Goal: Task Accomplishment & Management: Manage account settings

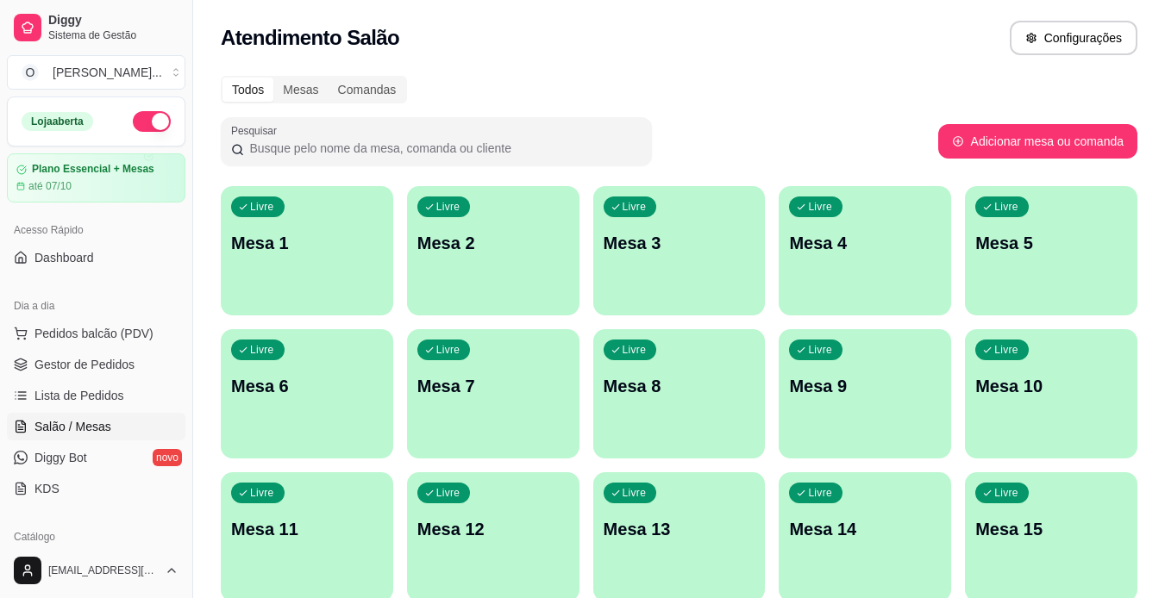
click at [321, 287] on div "Livre Mesa 1" at bounding box center [307, 240] width 172 height 109
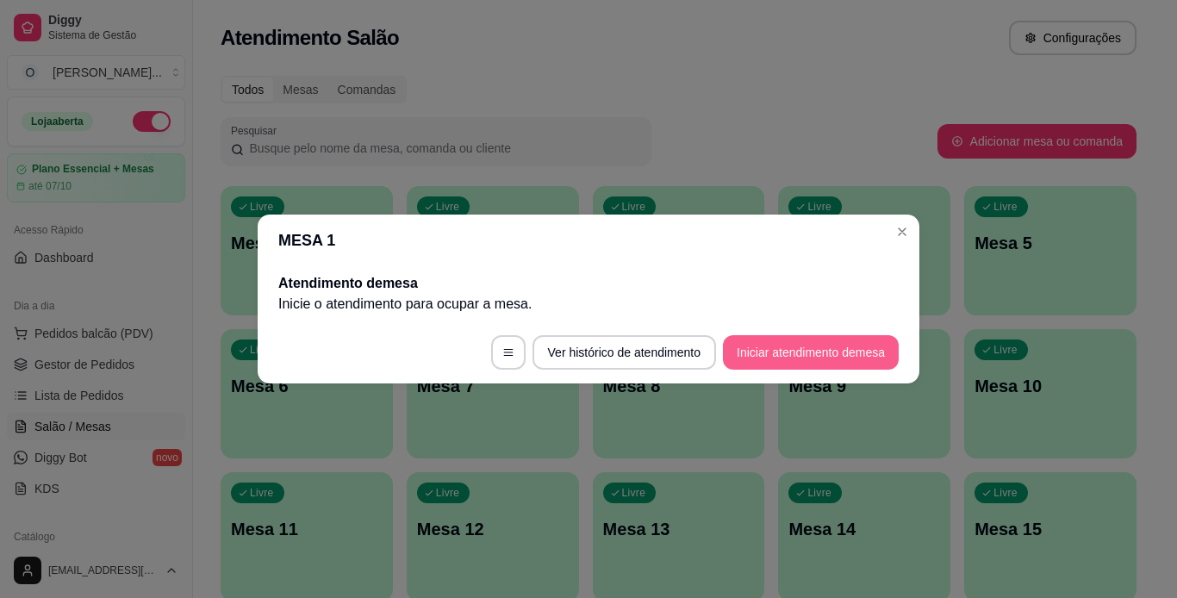
click at [747, 361] on button "Iniciar atendimento de mesa" at bounding box center [811, 352] width 176 height 34
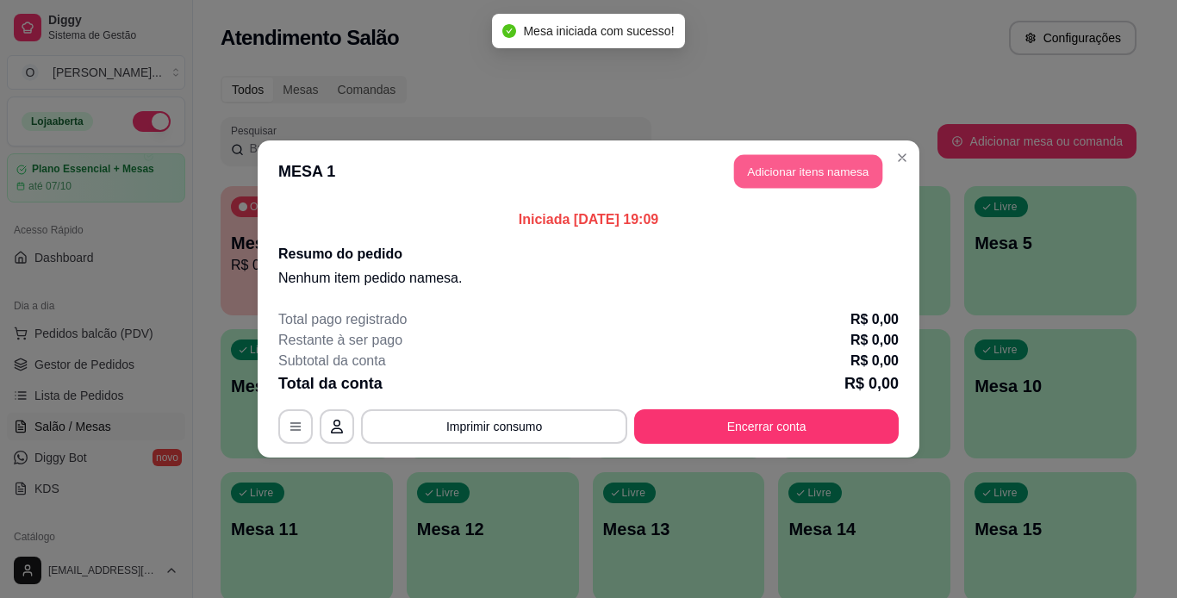
click at [768, 168] on button "Adicionar itens na mesa" at bounding box center [808, 172] width 148 height 34
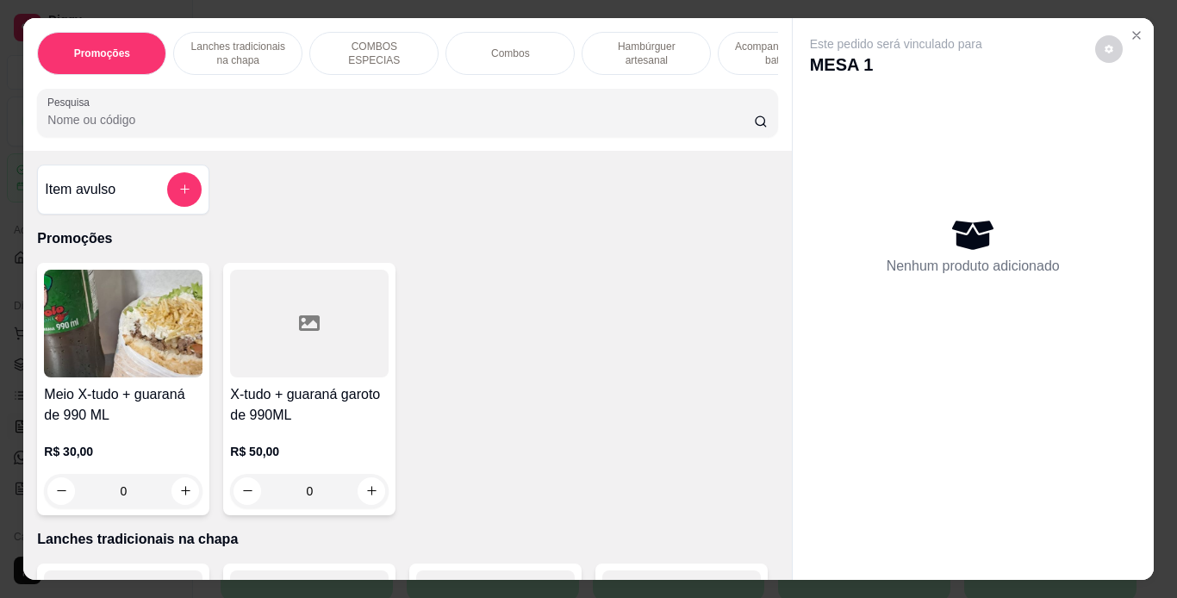
click at [588, 59] on div "Hambúrguer artesanal" at bounding box center [646, 53] width 129 height 43
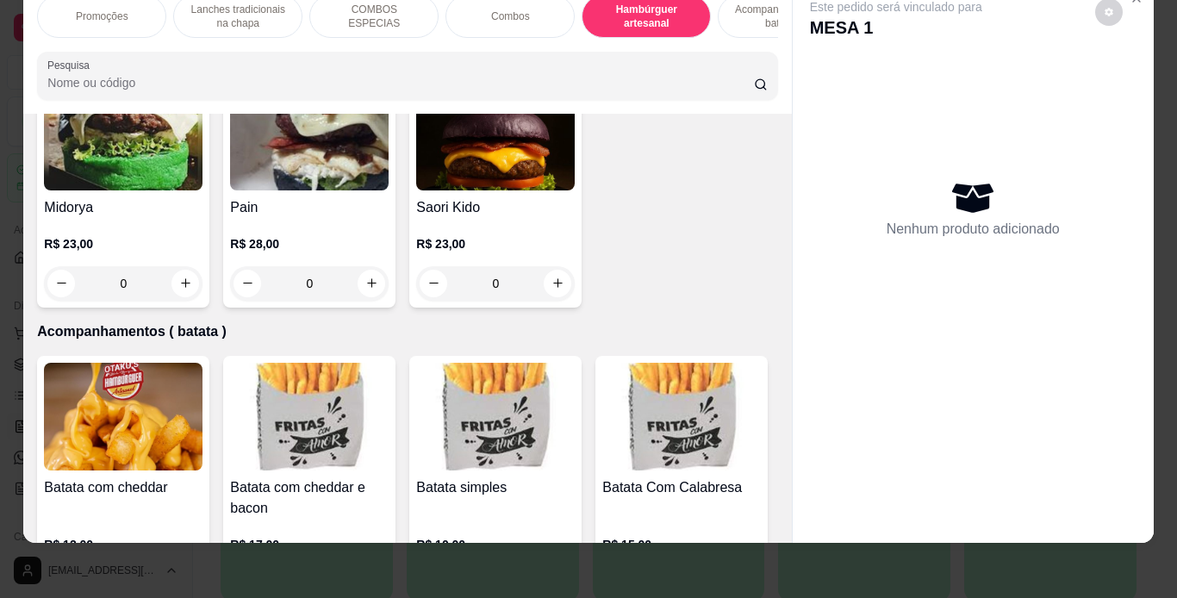
scroll to position [3581, 0]
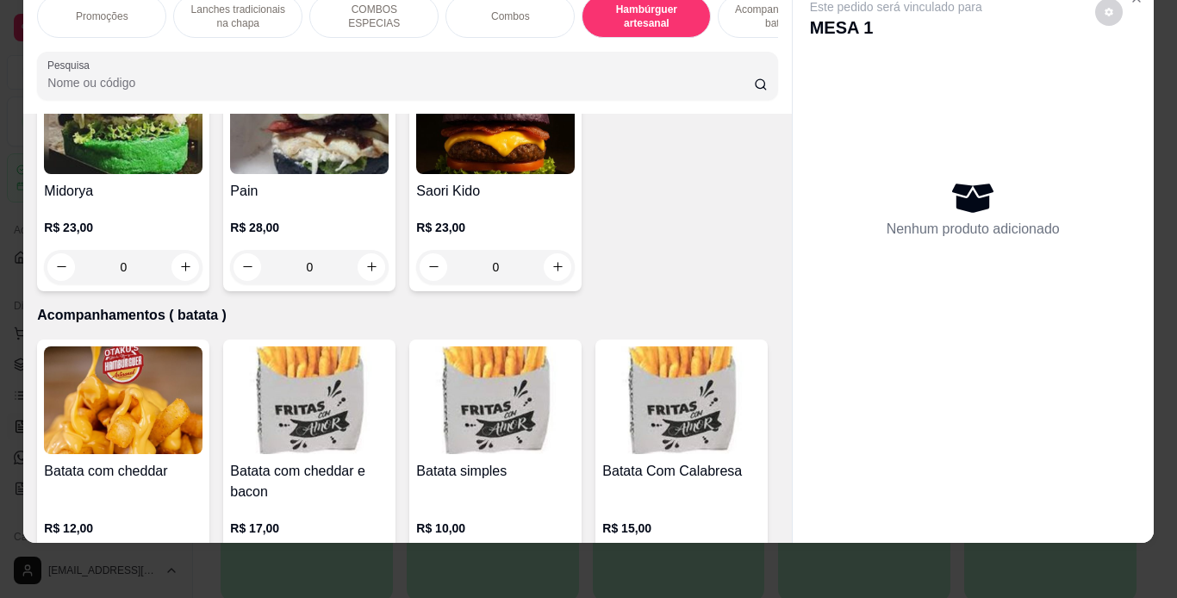
click at [603, 39] on div "0" at bounding box center [682, 21] width 159 height 34
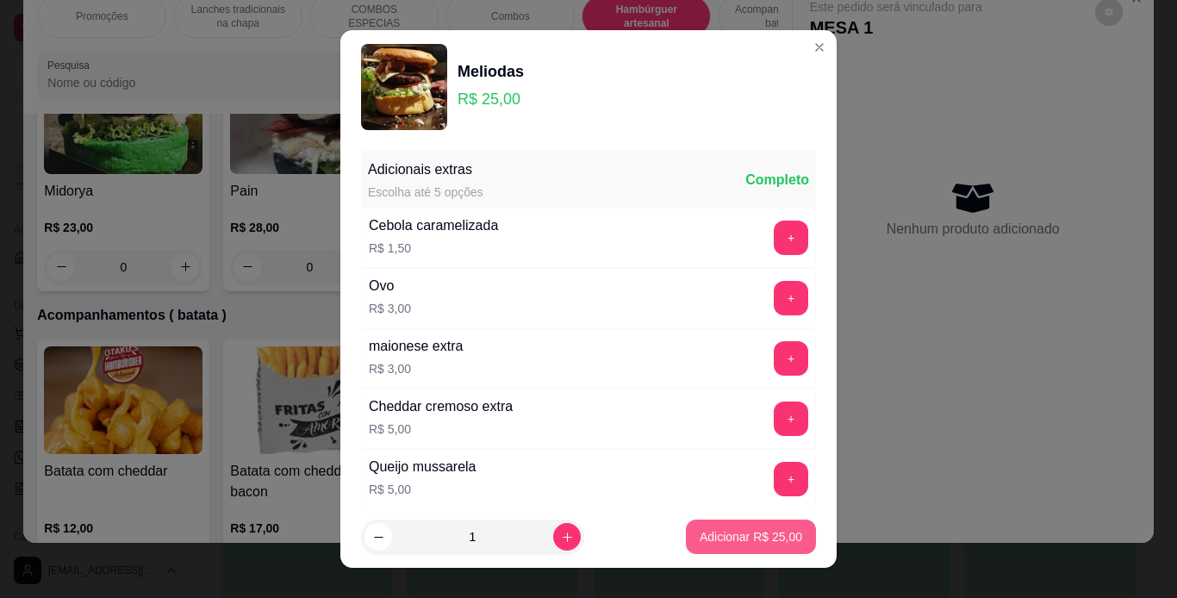
click at [746, 543] on p "Adicionar R$ 25,00" at bounding box center [751, 536] width 103 height 17
type input "1"
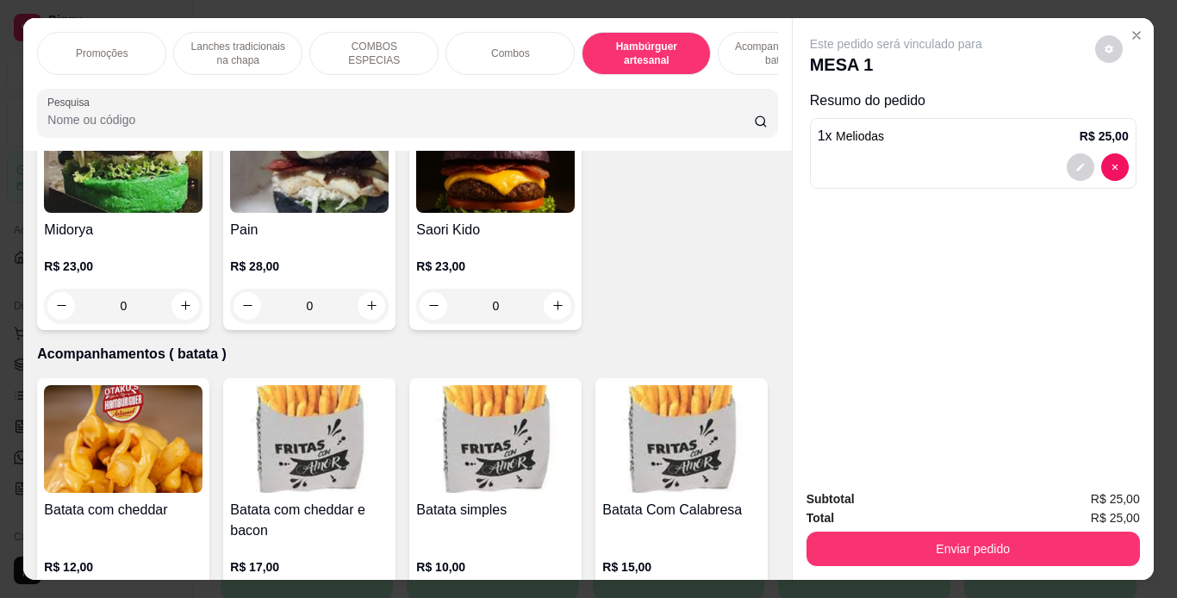
scroll to position [0, 185]
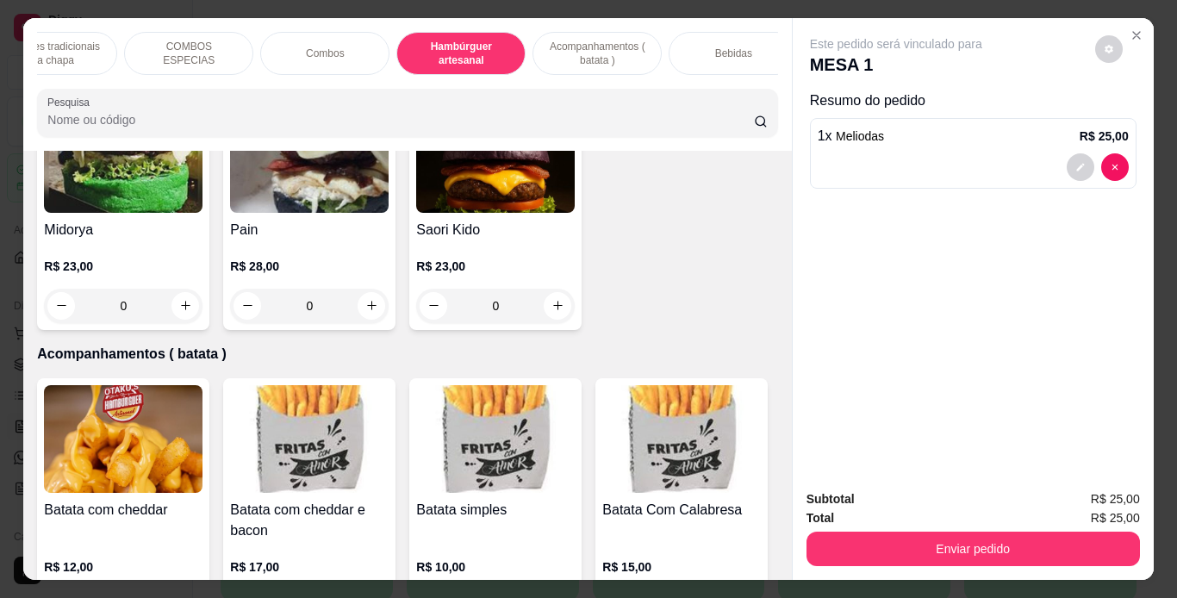
click at [687, 63] on div "Bebidas" at bounding box center [733, 53] width 129 height 43
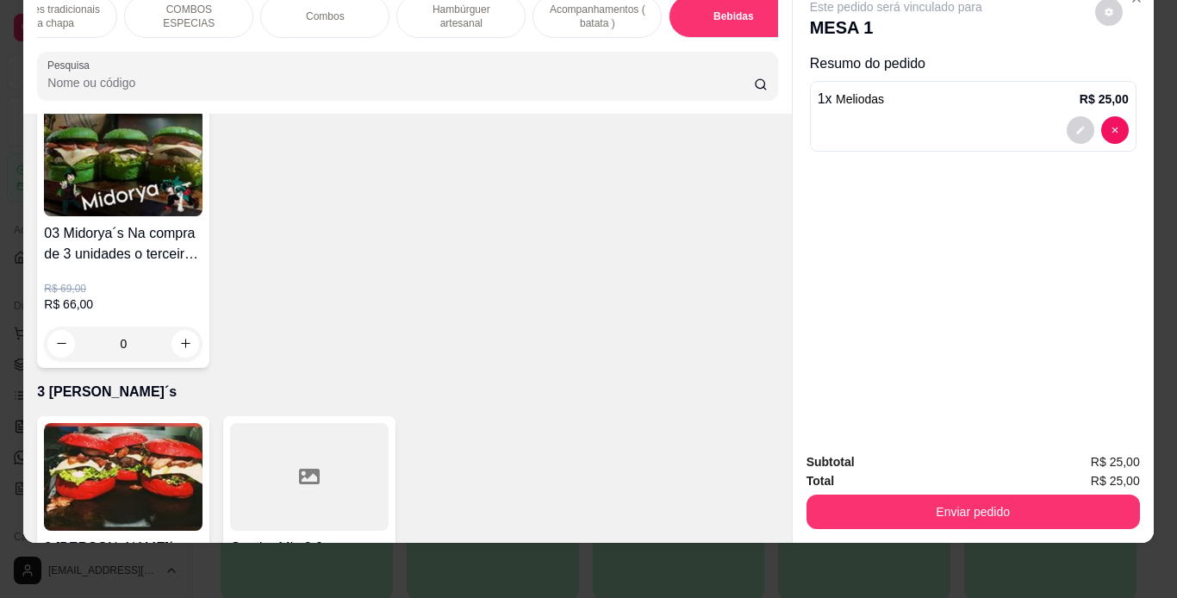
scroll to position [5472, 0]
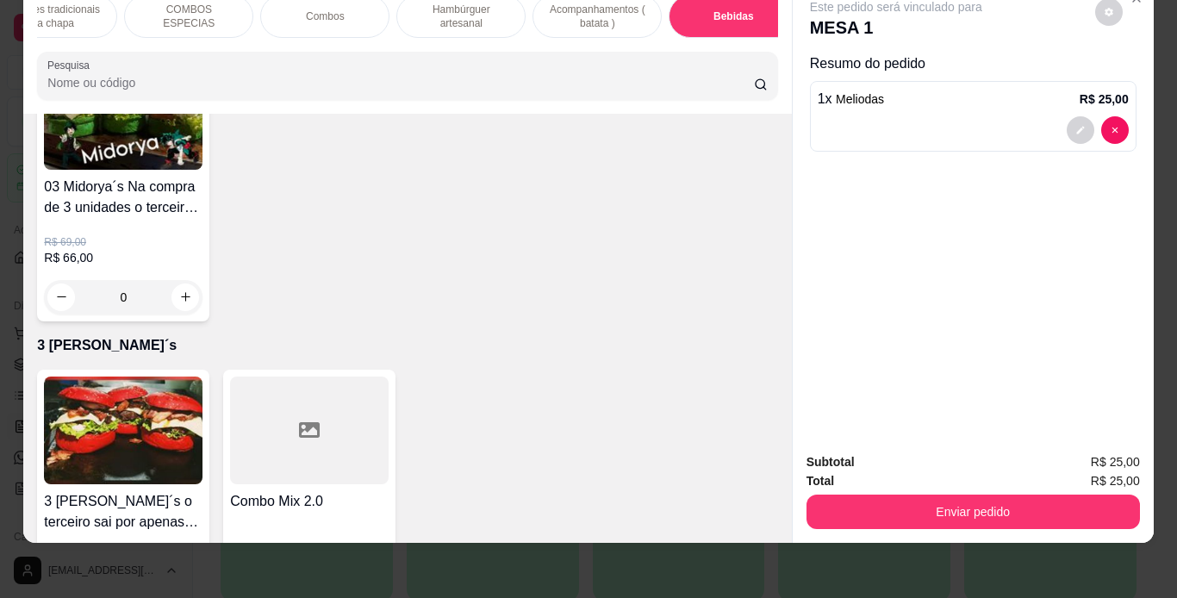
type input "1"
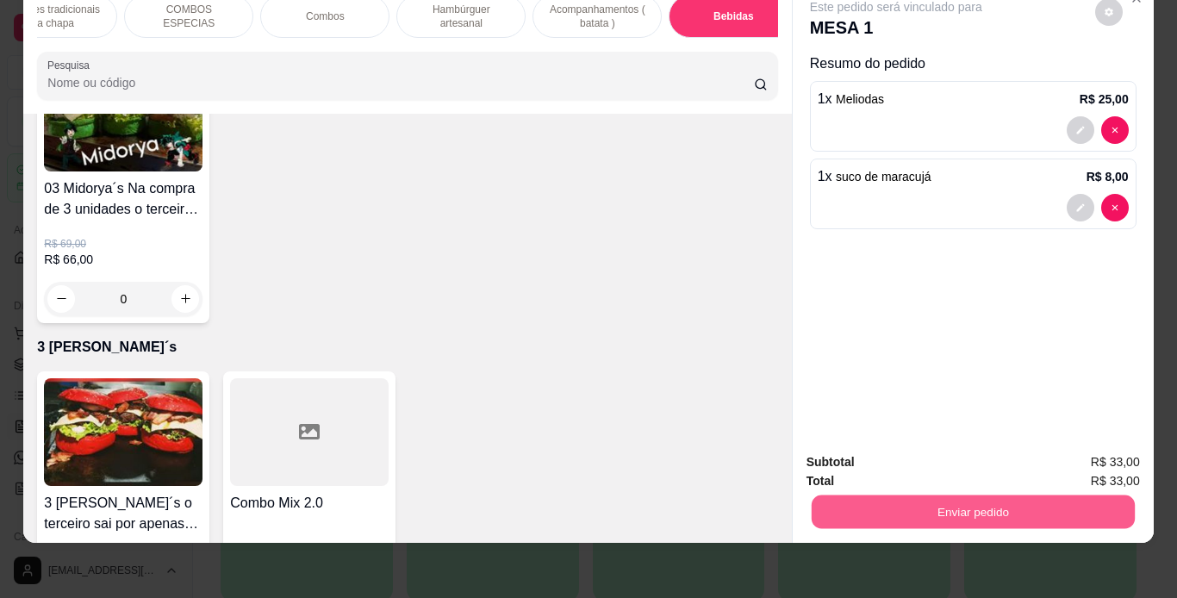
click at [865, 496] on button "Enviar pedido" at bounding box center [972, 513] width 323 height 34
click at [942, 446] on button "Não registrar e enviar pedido" at bounding box center [916, 456] width 179 height 33
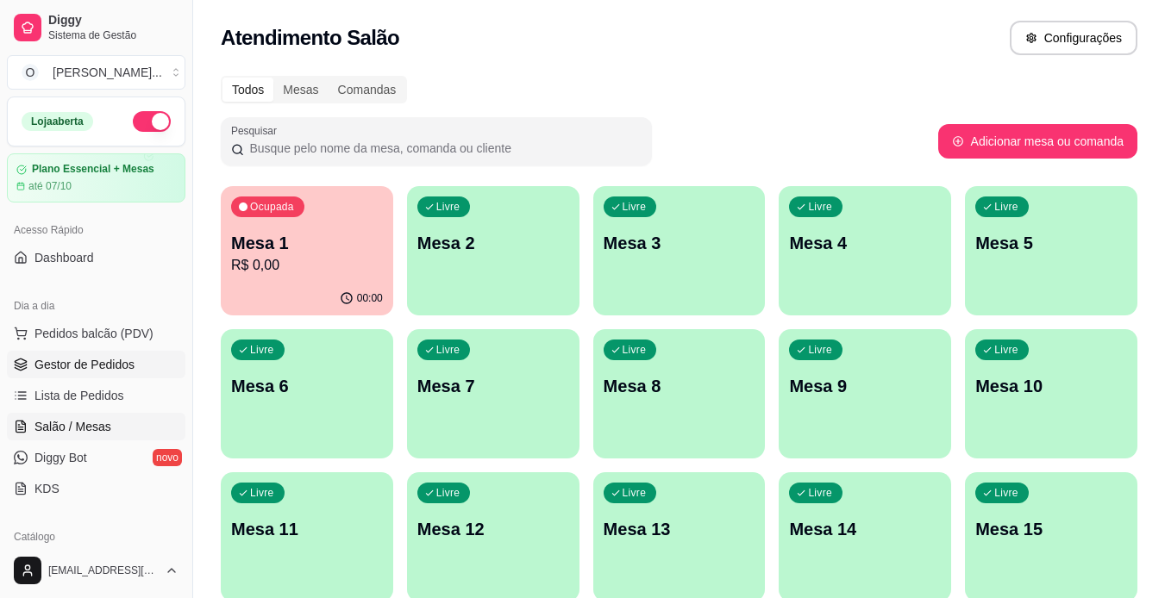
click at [97, 361] on span "Gestor de Pedidos" at bounding box center [84, 364] width 100 height 17
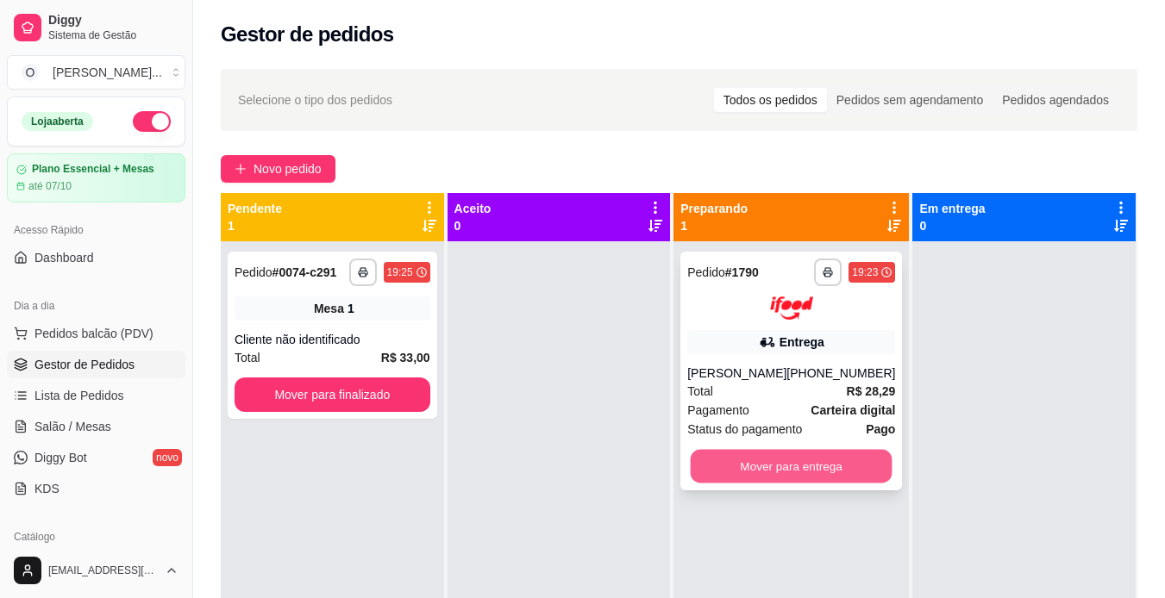
click at [725, 457] on button "Mover para entrega" at bounding box center [791, 466] width 202 height 34
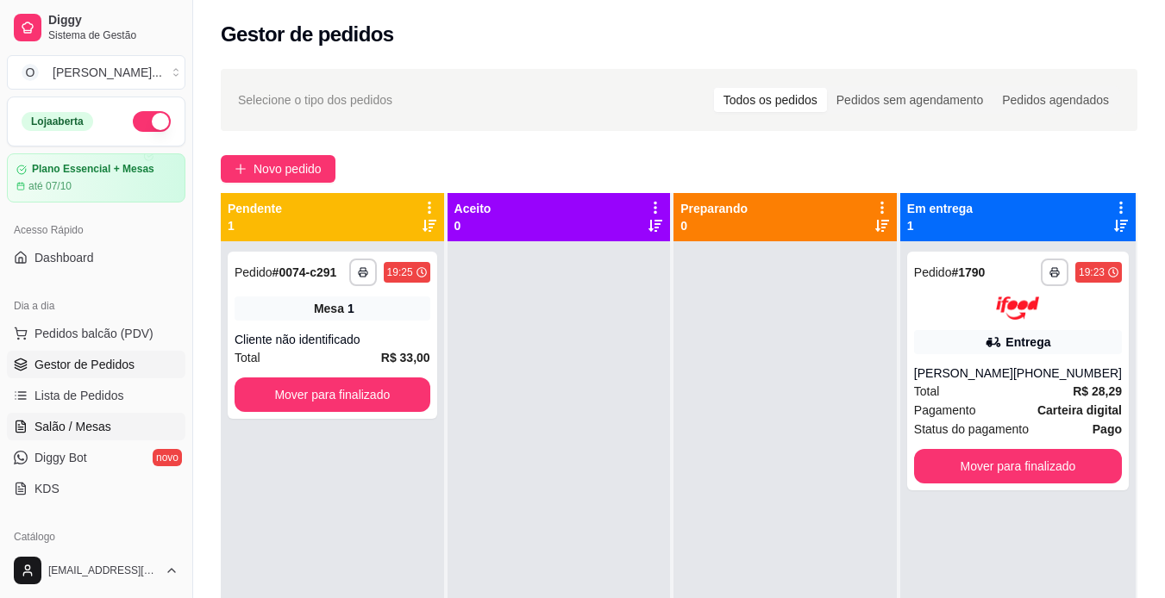
click at [125, 425] on link "Salão / Mesas" at bounding box center [96, 427] width 178 height 28
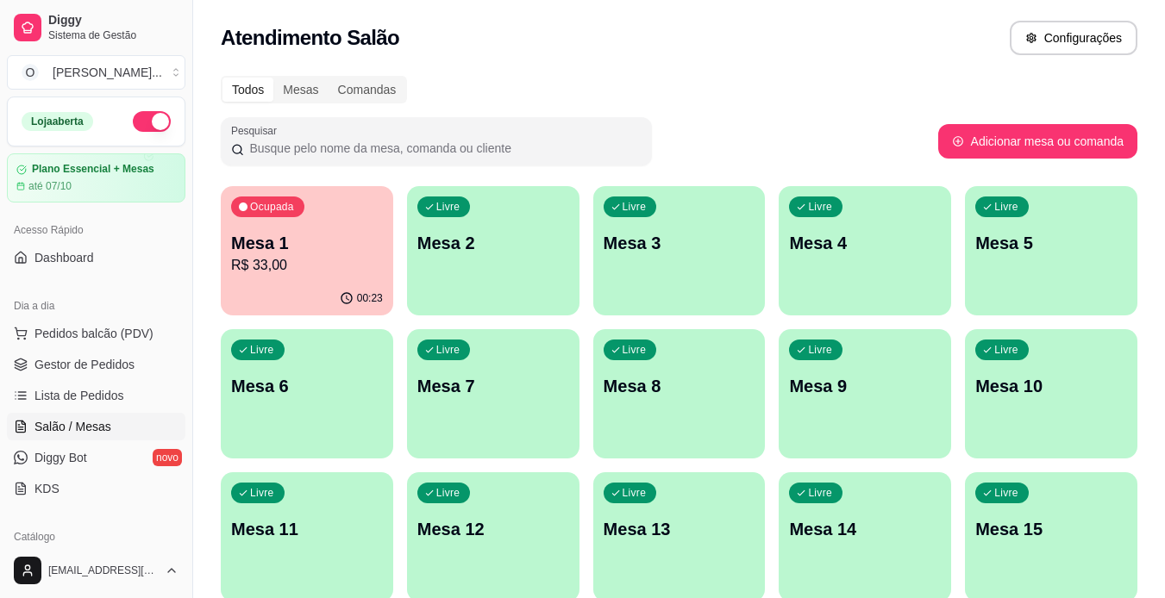
click at [356, 258] on p "R$ 33,00" at bounding box center [307, 265] width 152 height 21
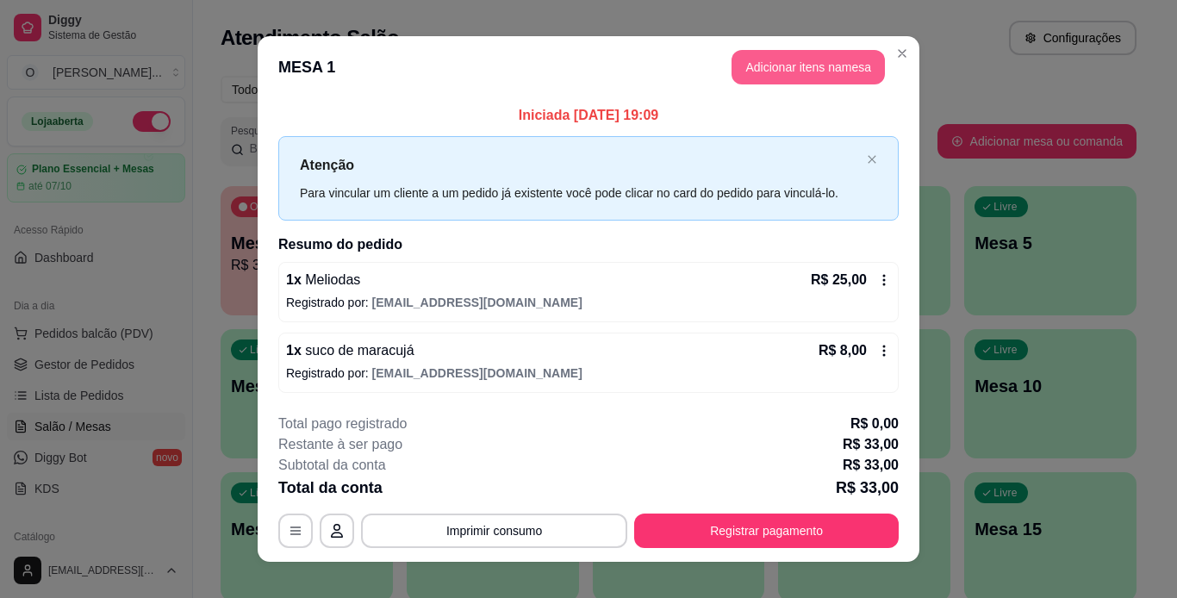
click at [744, 65] on button "Adicionar itens na mesa" at bounding box center [808, 67] width 153 height 34
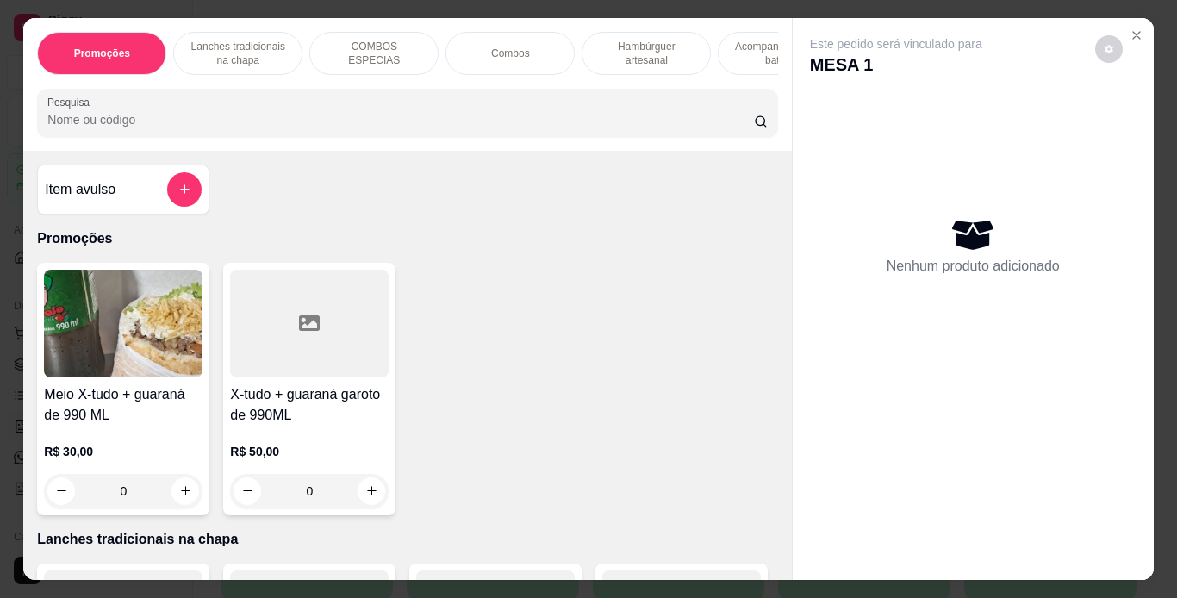
click at [640, 56] on p "Hambúrguer artesanal" at bounding box center [646, 54] width 100 height 28
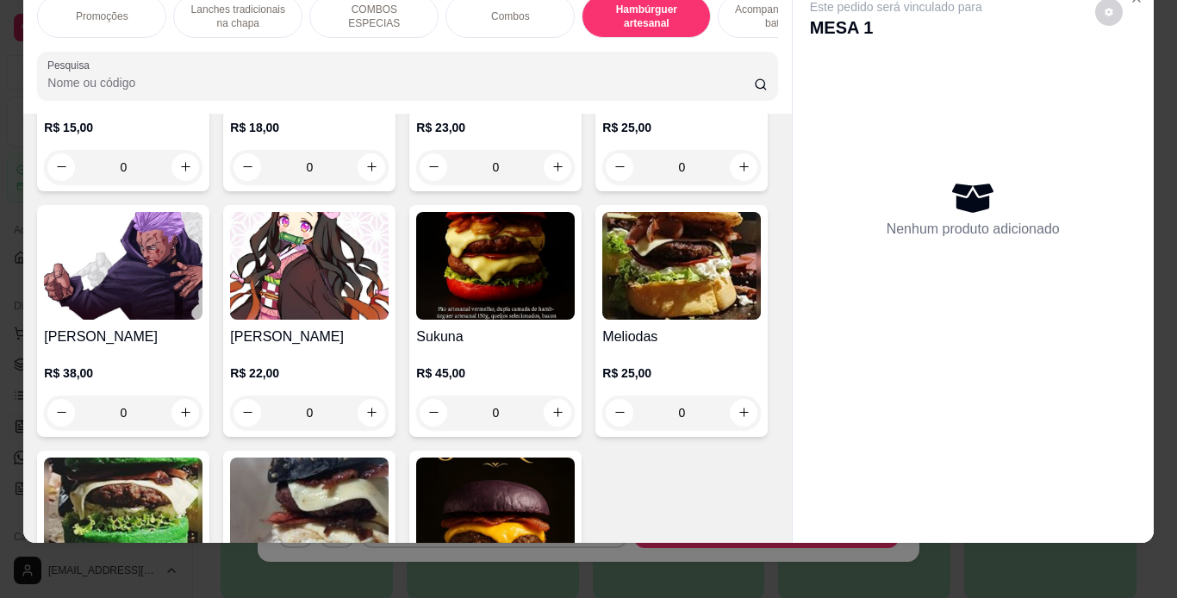
scroll to position [3230, 0]
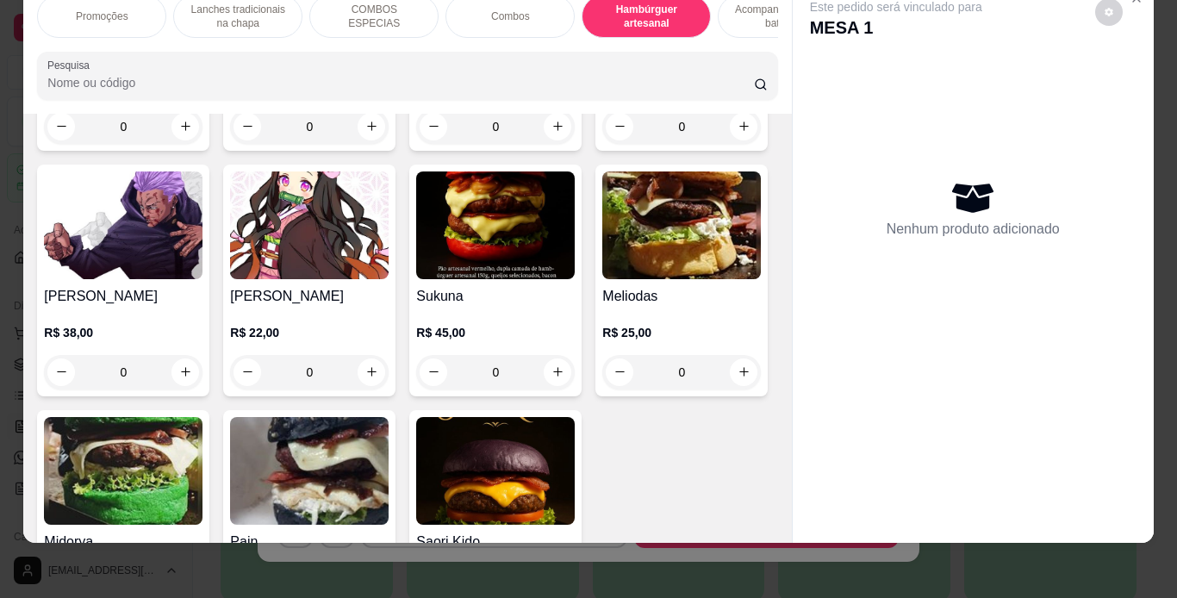
click at [364, 144] on div "0" at bounding box center [309, 126] width 159 height 34
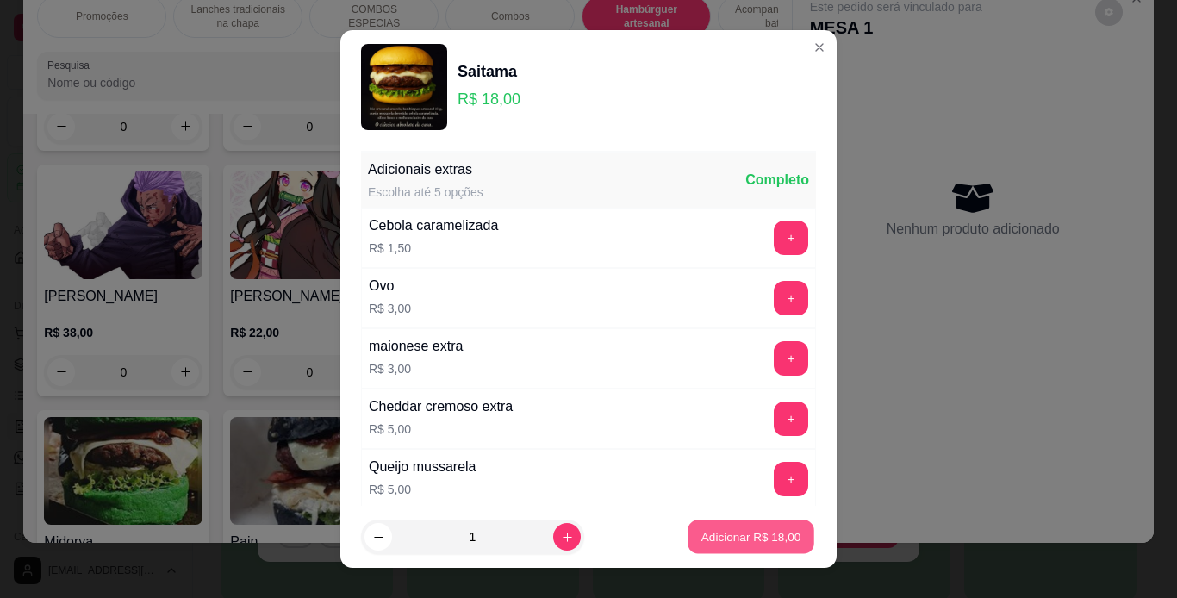
click at [702, 528] on button "Adicionar R$ 18,00" at bounding box center [751, 538] width 127 height 34
type input "1"
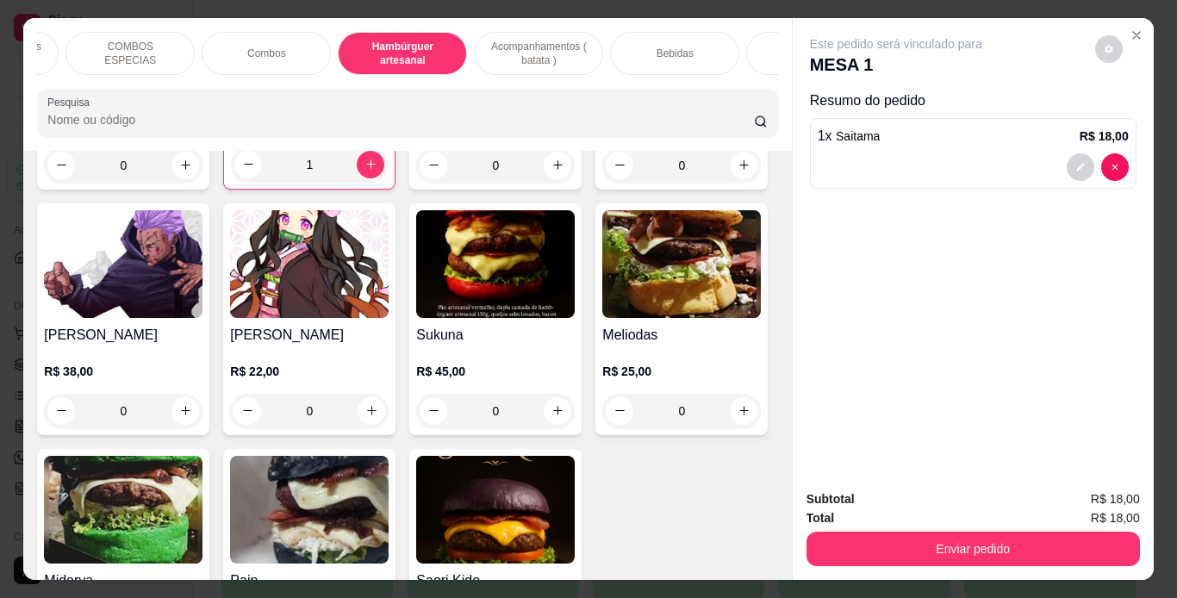
scroll to position [0, 245]
click at [714, 55] on div "Bebidas" at bounding box center [673, 53] width 129 height 43
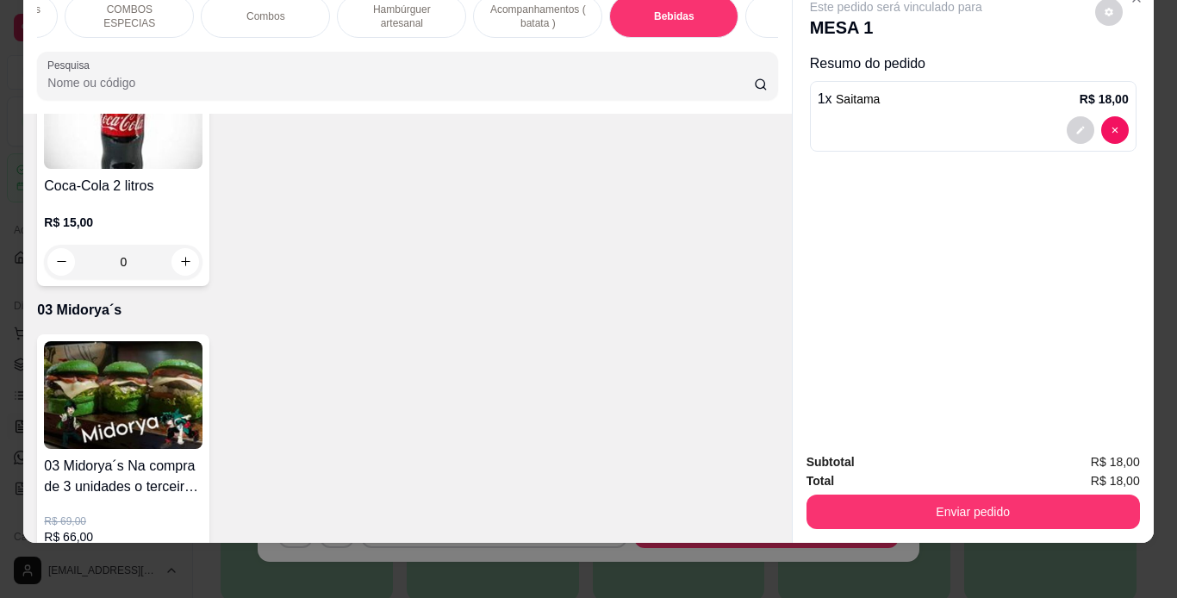
scroll to position [5239, 0]
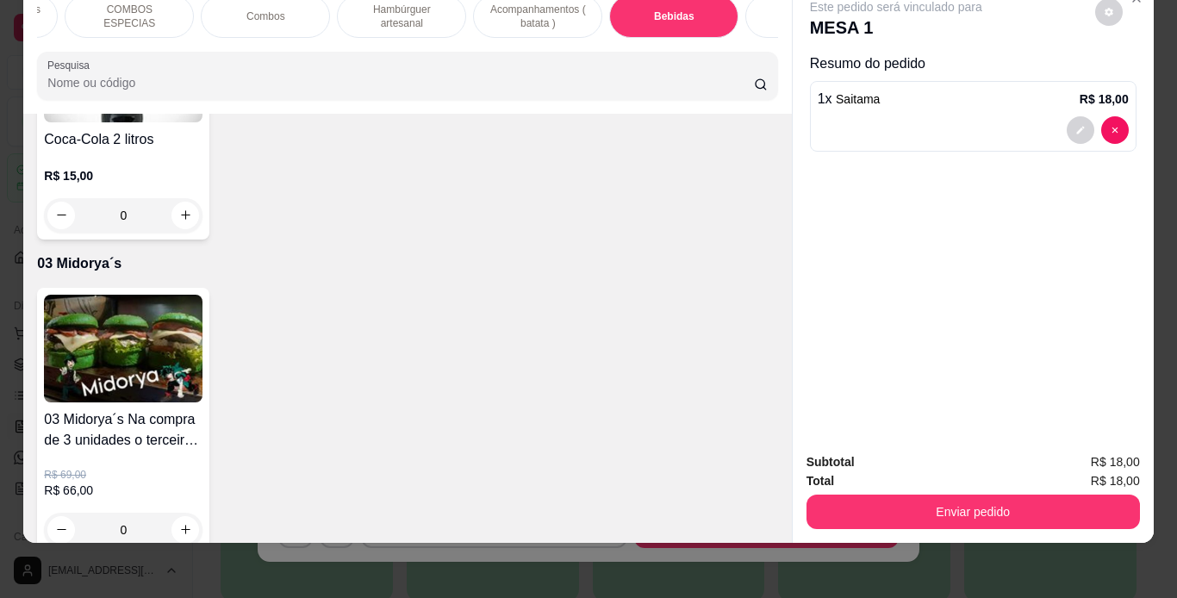
type input "1"
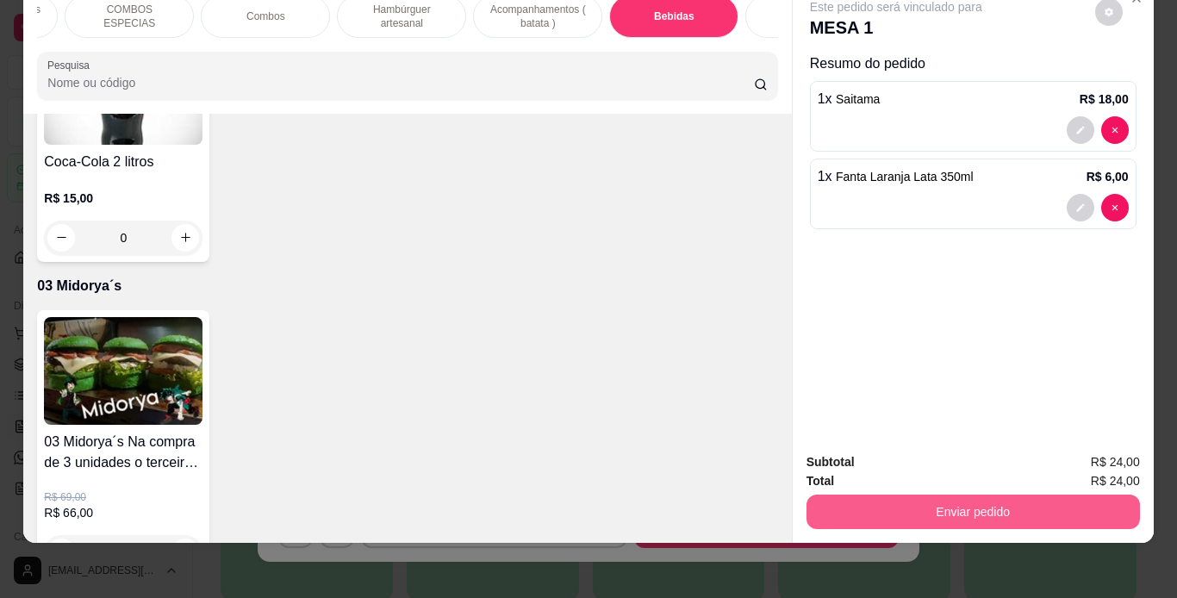
click at [901, 501] on button "Enviar pedido" at bounding box center [974, 512] width 334 height 34
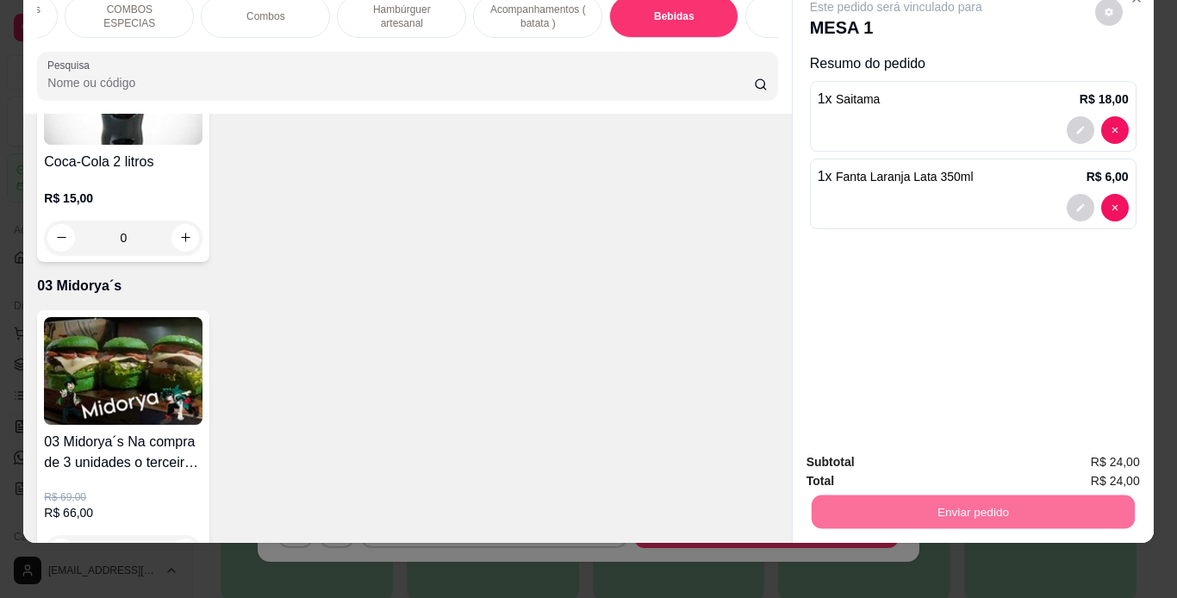
click at [913, 446] on button "Não registrar e enviar pedido" at bounding box center [916, 456] width 179 height 33
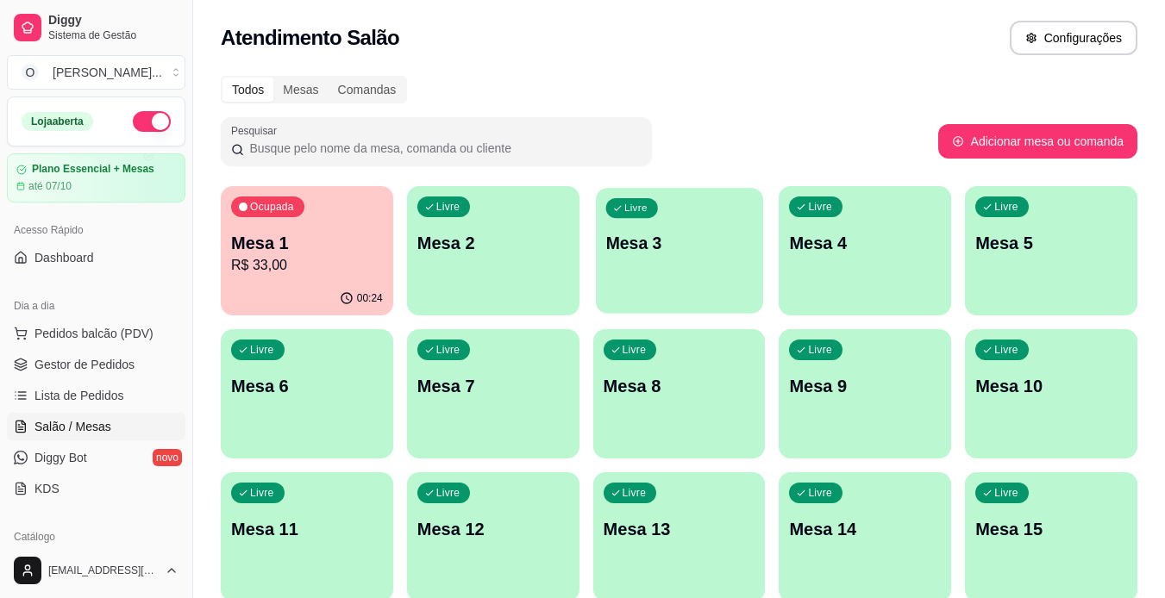
click at [695, 254] on p "Mesa 3" at bounding box center [678, 243] width 147 height 23
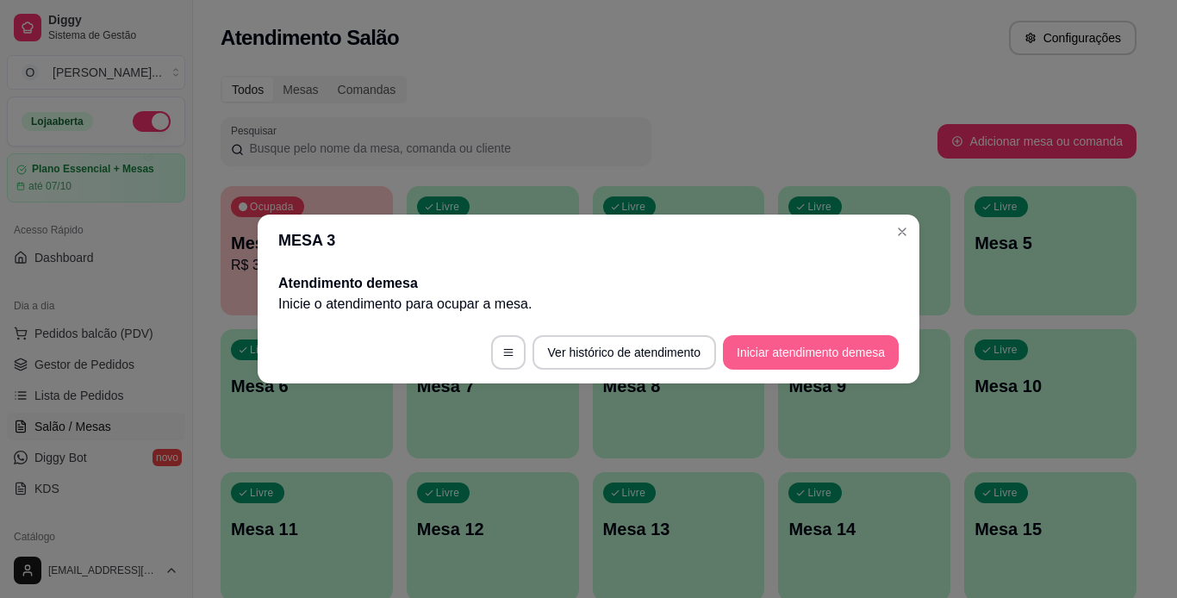
click at [773, 352] on button "Iniciar atendimento de mesa" at bounding box center [811, 352] width 176 height 34
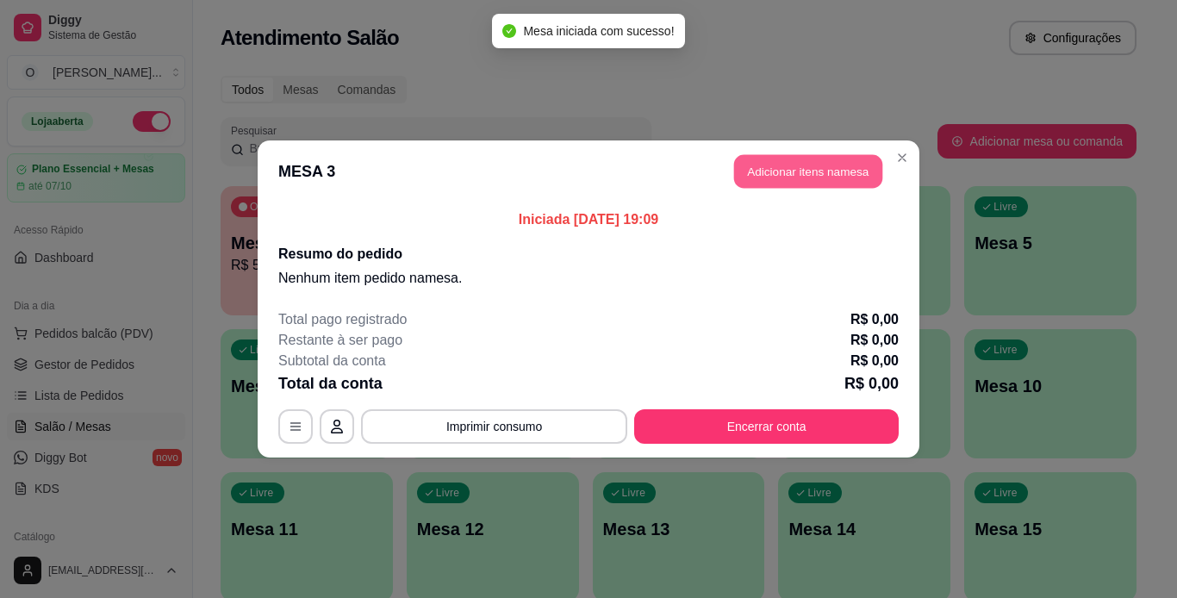
click at [781, 180] on button "Adicionar itens na mesa" at bounding box center [808, 172] width 148 height 34
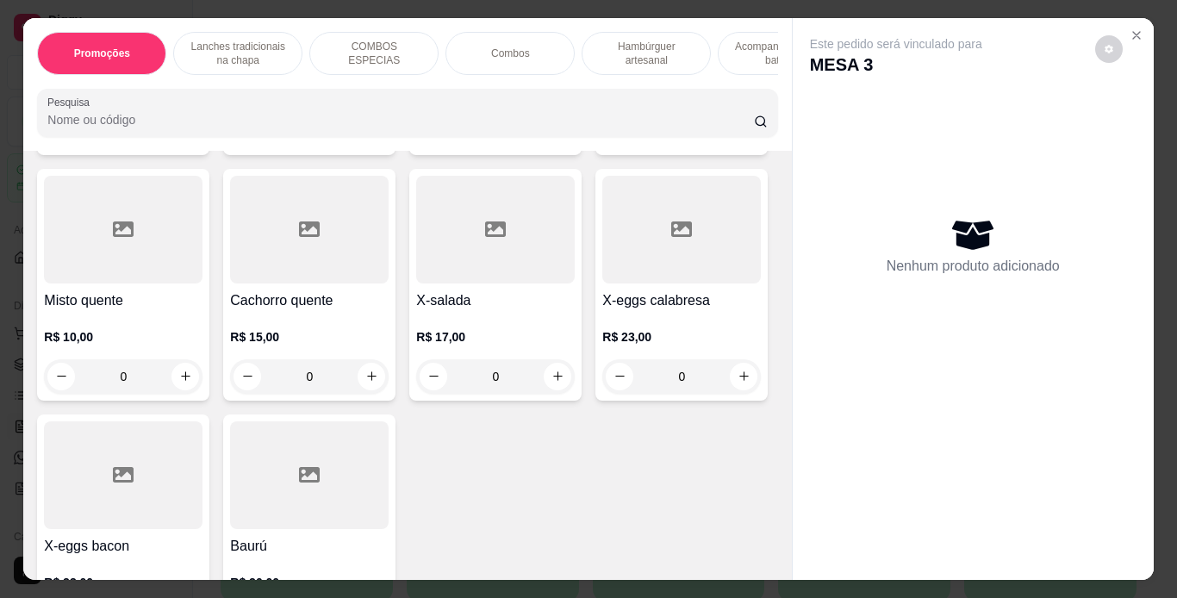
scroll to position [1163, 0]
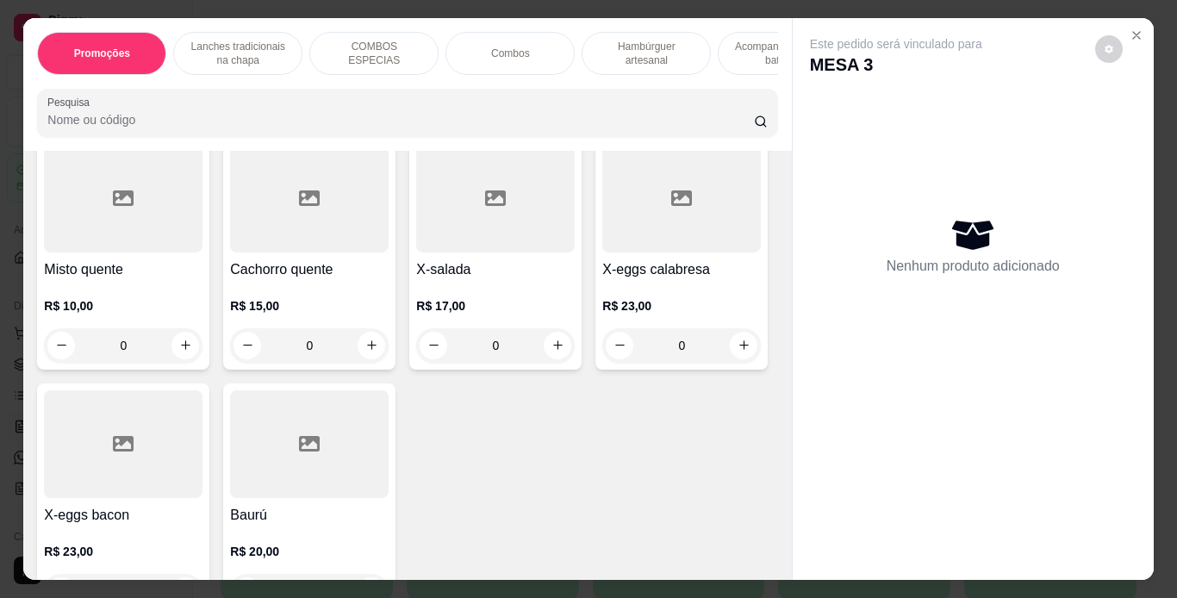
click at [416, 117] on div "0" at bounding box center [495, 100] width 159 height 34
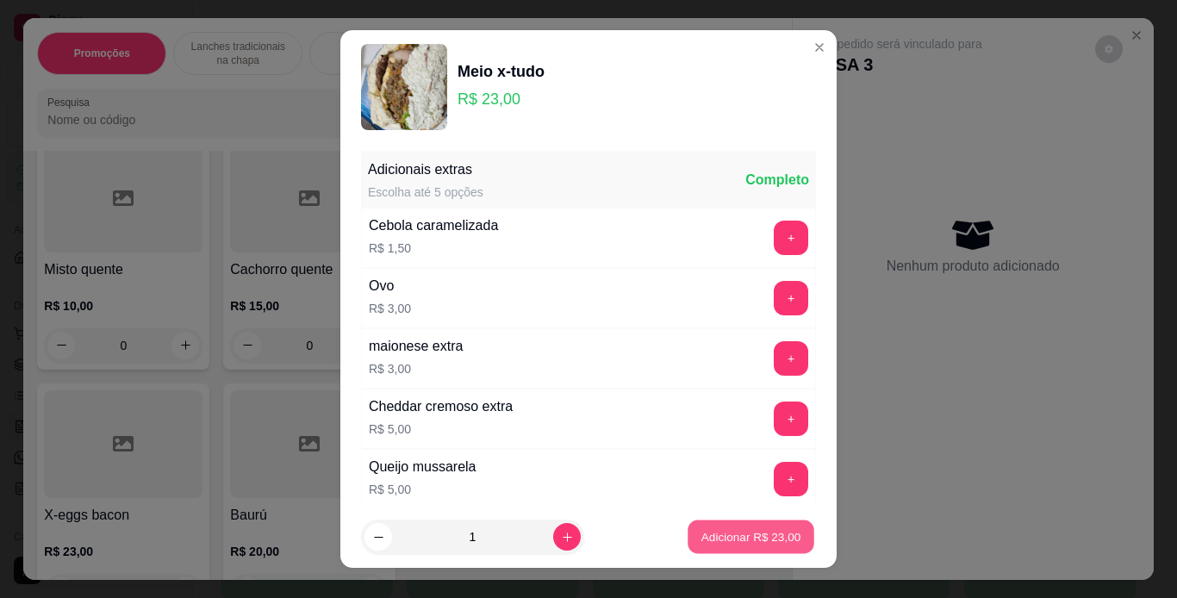
click at [702, 532] on p "Adicionar R$ 23,00" at bounding box center [752, 537] width 100 height 16
type input "1"
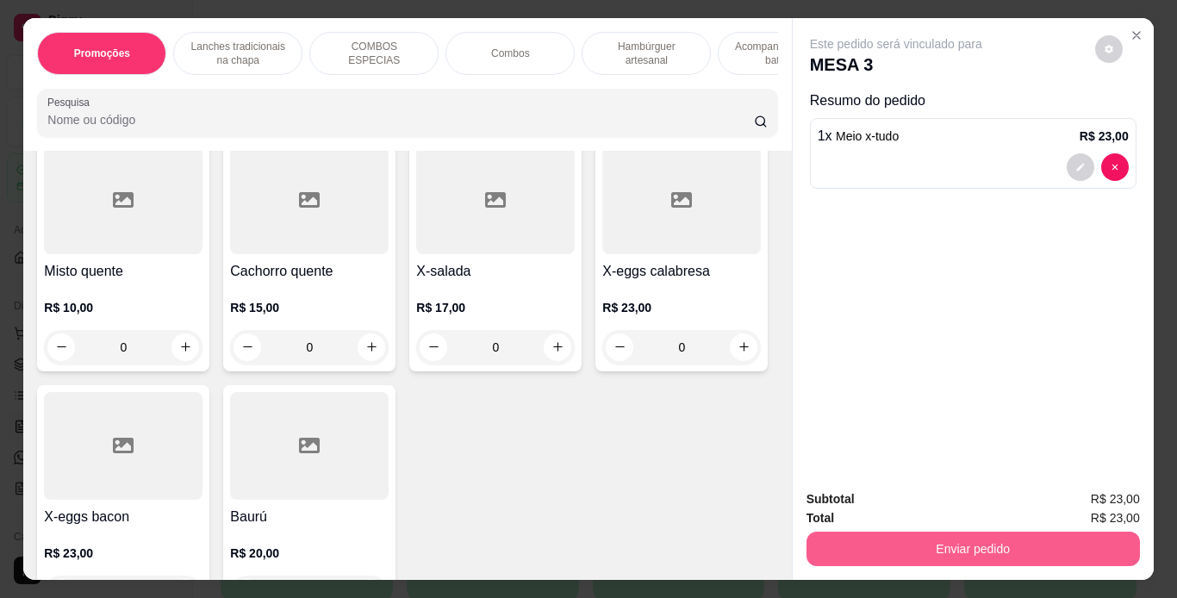
click at [909, 537] on button "Enviar pedido" at bounding box center [974, 549] width 334 height 34
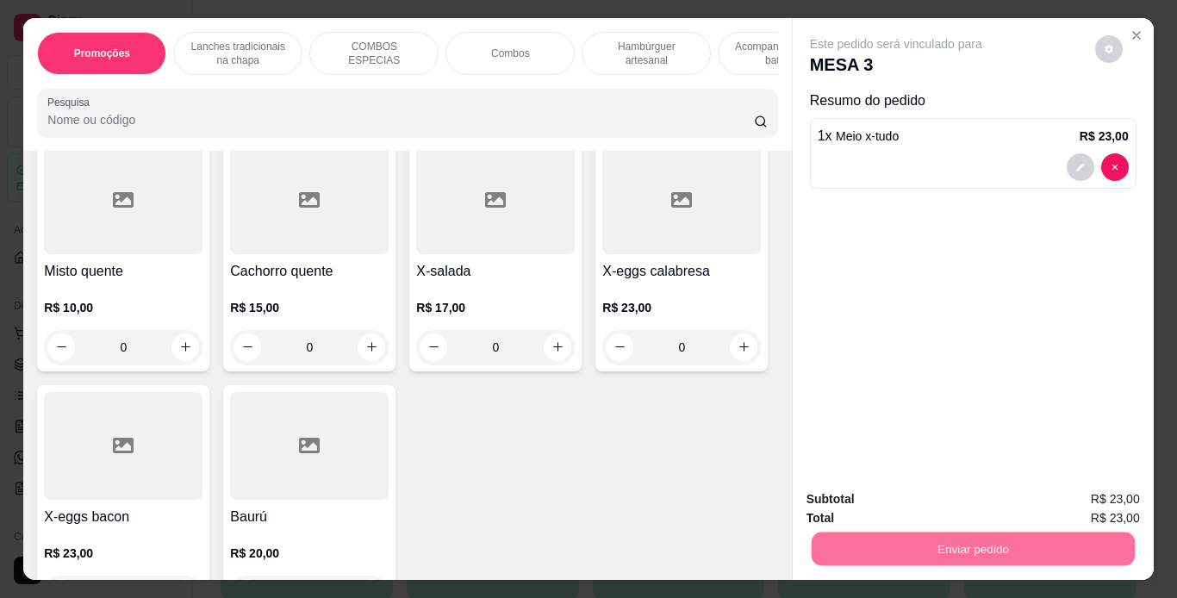
click at [906, 507] on button "Não registrar e enviar pedido" at bounding box center [916, 500] width 179 height 33
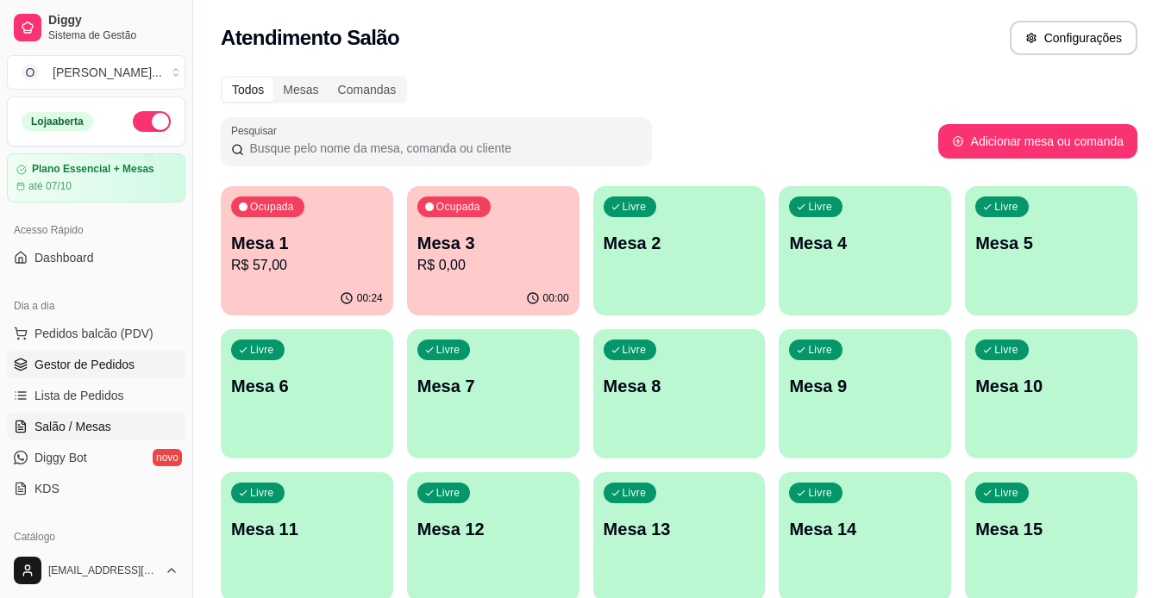
click at [118, 368] on span "Gestor de Pedidos" at bounding box center [84, 364] width 100 height 17
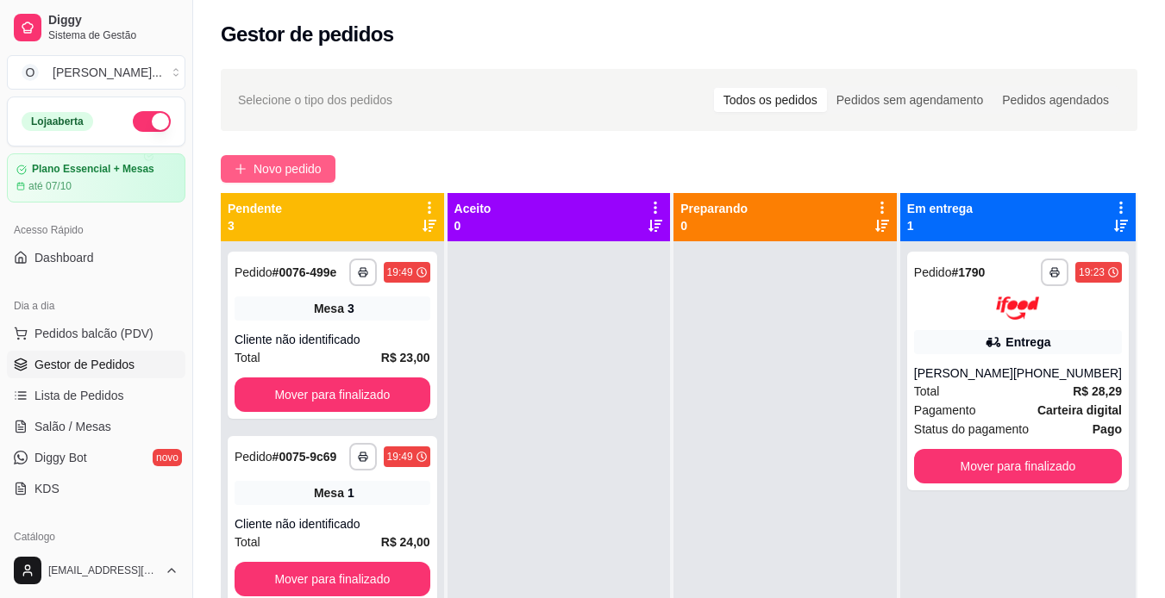
click at [299, 177] on span "Novo pedido" at bounding box center [287, 168] width 68 height 19
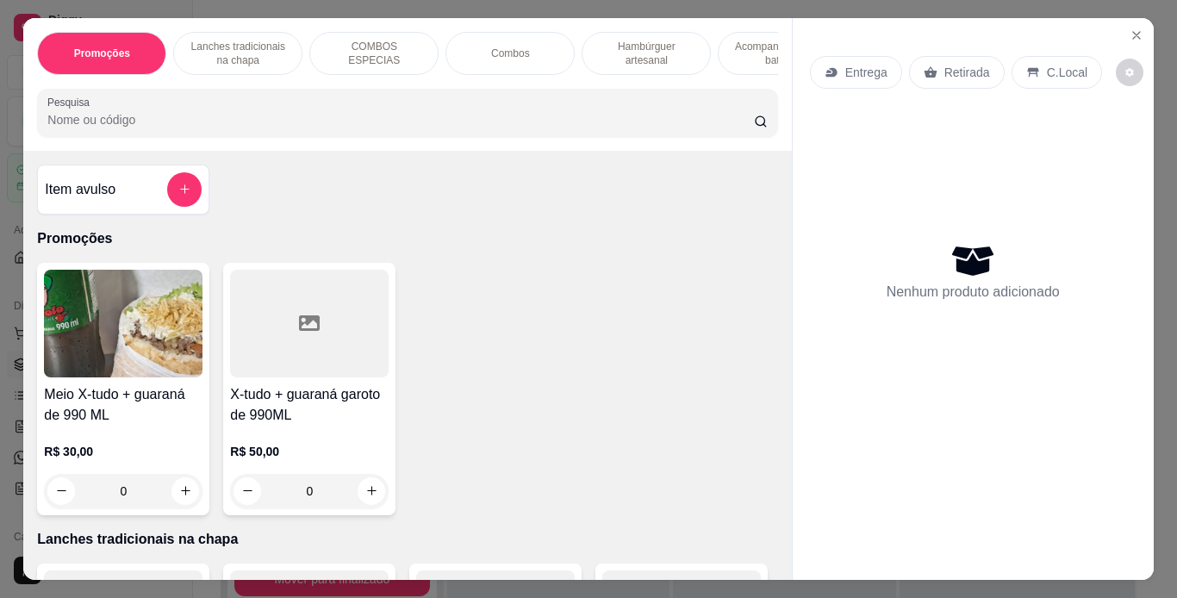
click at [956, 56] on div "Retirada" at bounding box center [957, 72] width 96 height 33
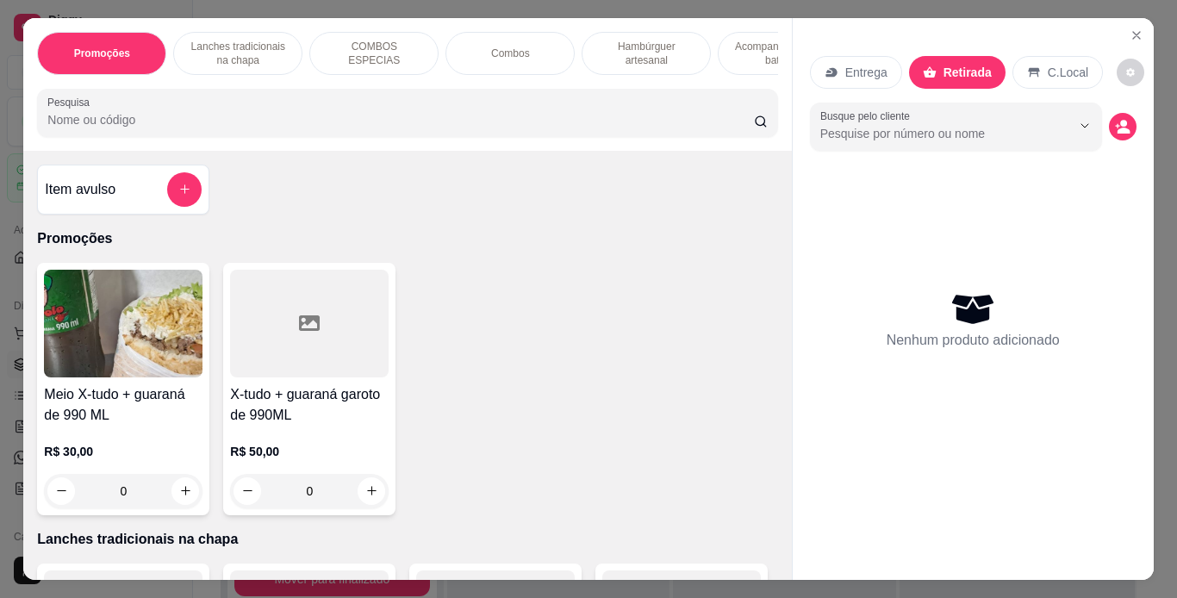
click at [215, 51] on p "Lanches tradicionais na chapa" at bounding box center [238, 54] width 100 height 28
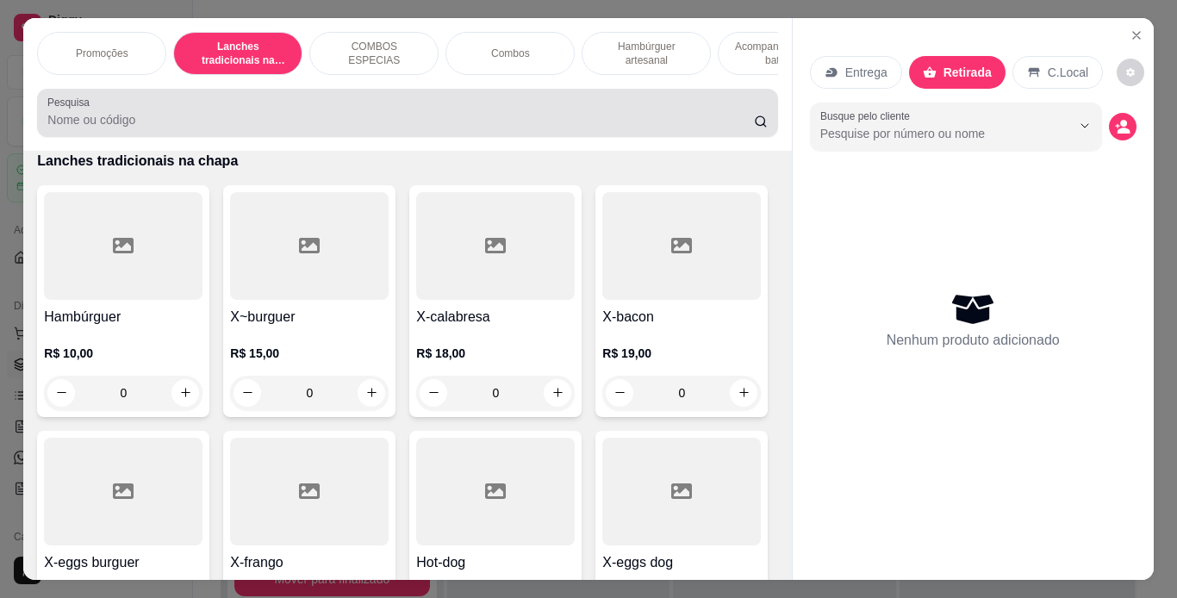
scroll to position [44, 0]
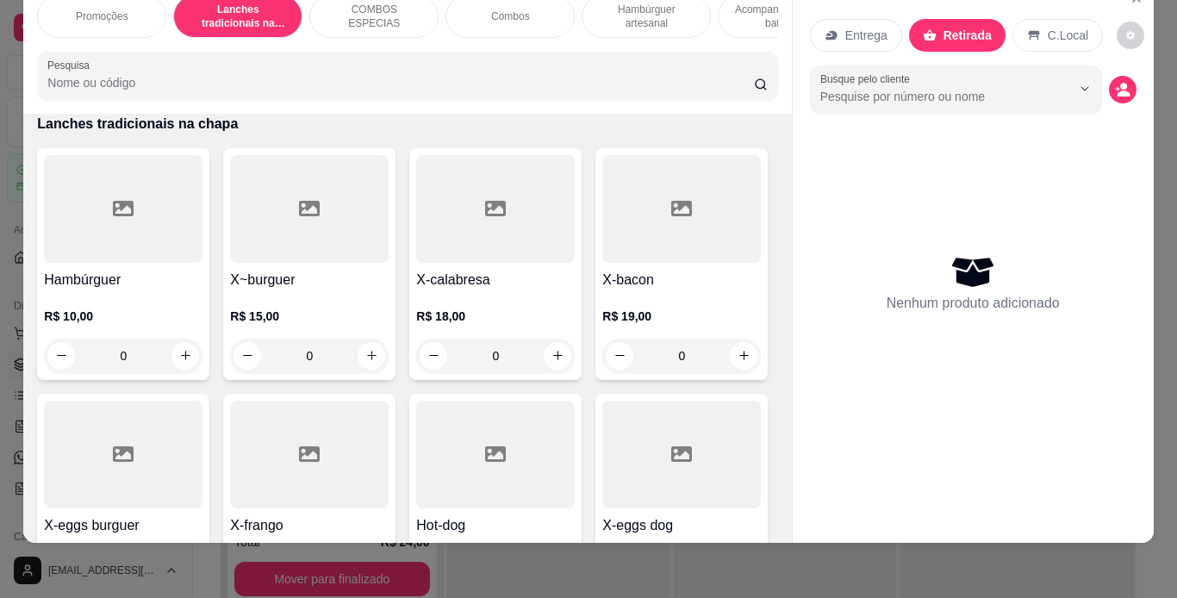
click at [178, 363] on div "0" at bounding box center [123, 356] width 159 height 34
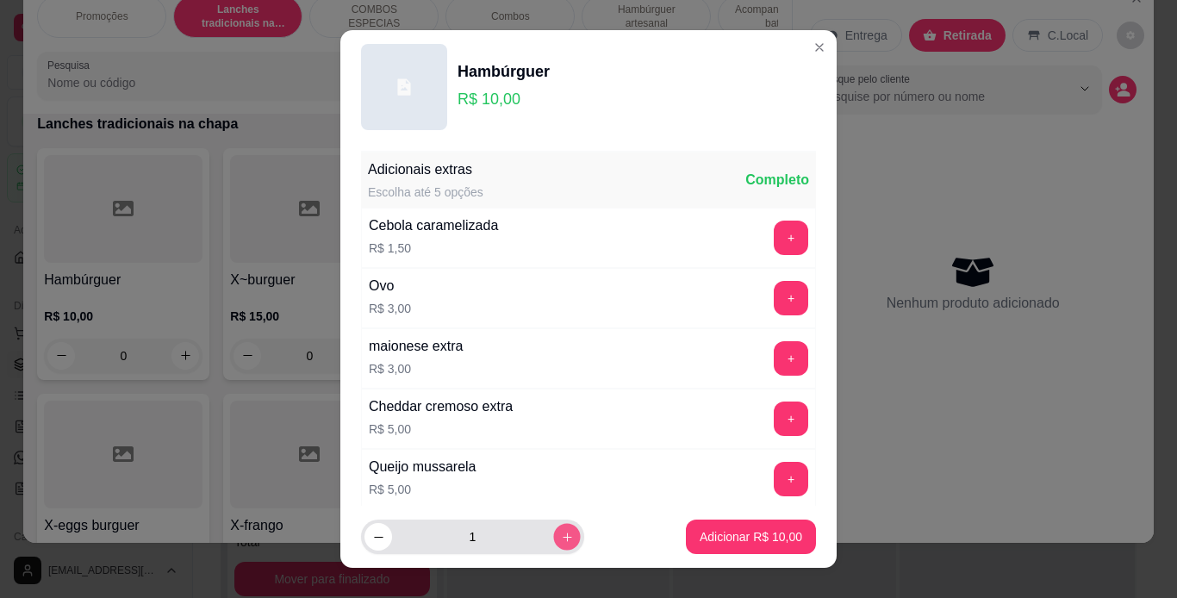
click at [558, 535] on button "increase-product-quantity" at bounding box center [566, 537] width 27 height 27
type input "2"
click at [668, 530] on footer "2 Adicionar R$ 20,00" at bounding box center [588, 537] width 496 height 62
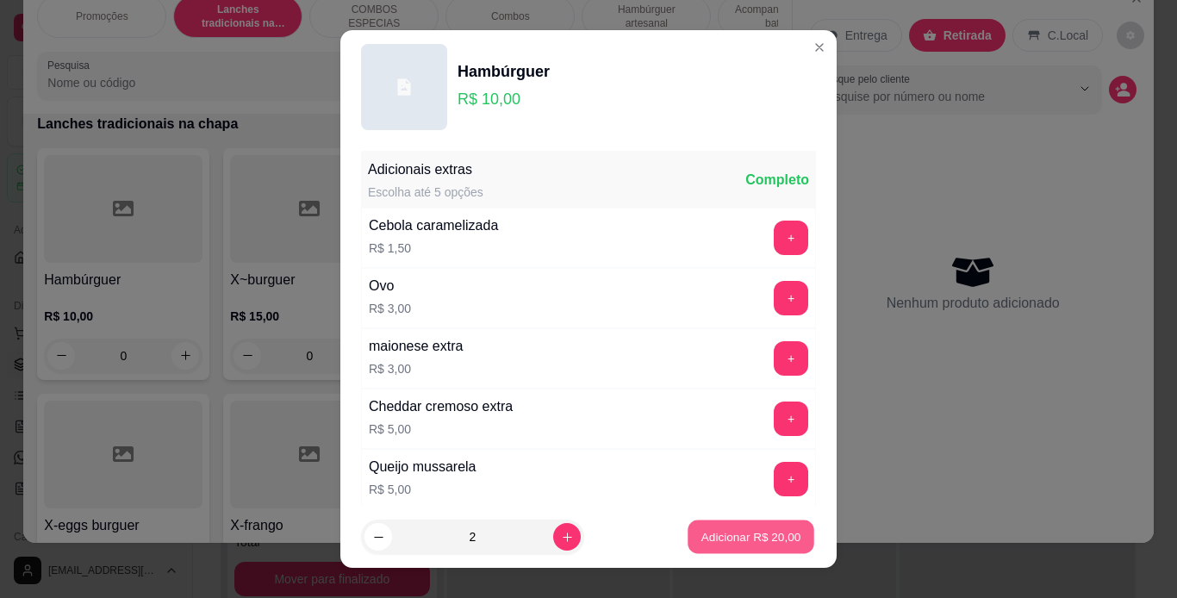
click at [703, 540] on p "Adicionar R$ 20,00" at bounding box center [752, 537] width 100 height 16
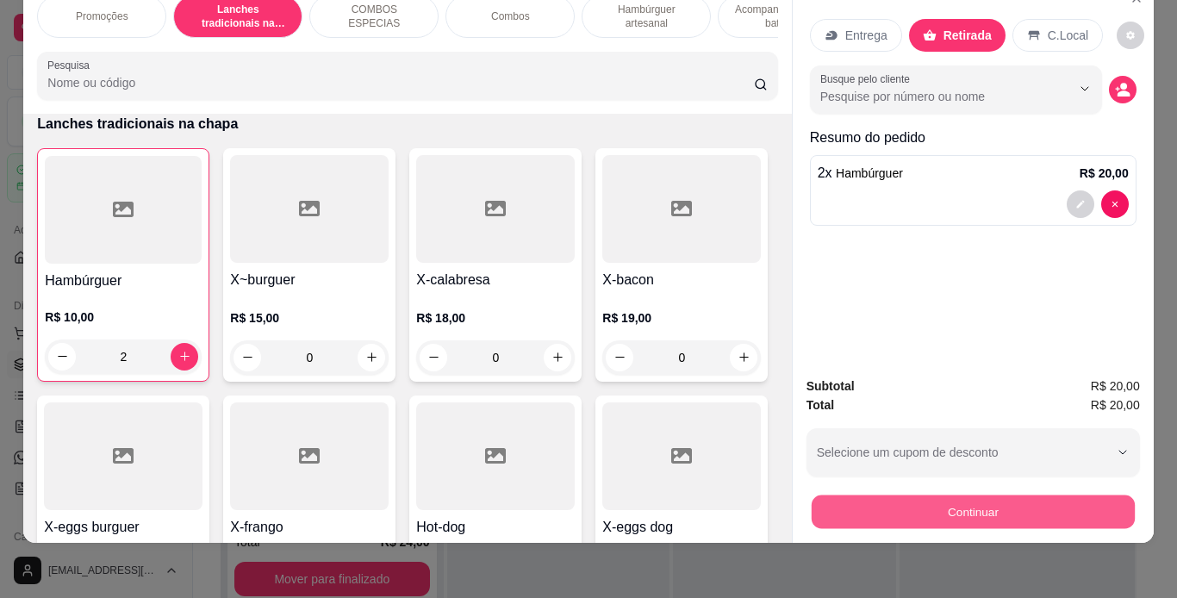
click at [982, 496] on button "Continuar" at bounding box center [972, 513] width 323 height 34
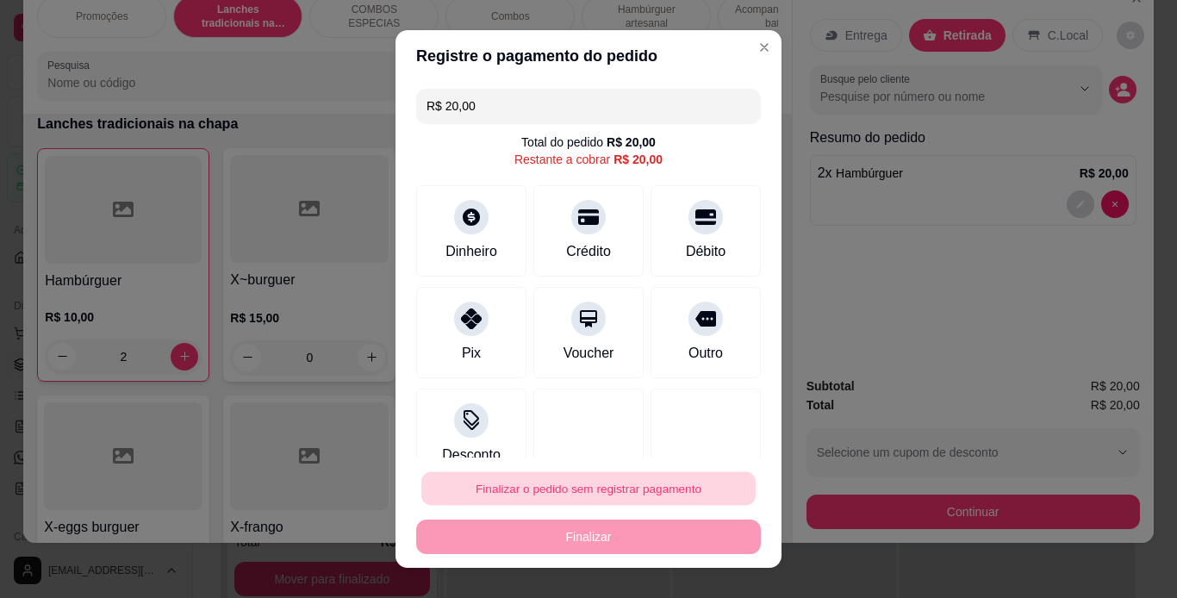
click at [580, 486] on button "Finalizar o pedido sem registrar pagamento" at bounding box center [589, 489] width 334 height 34
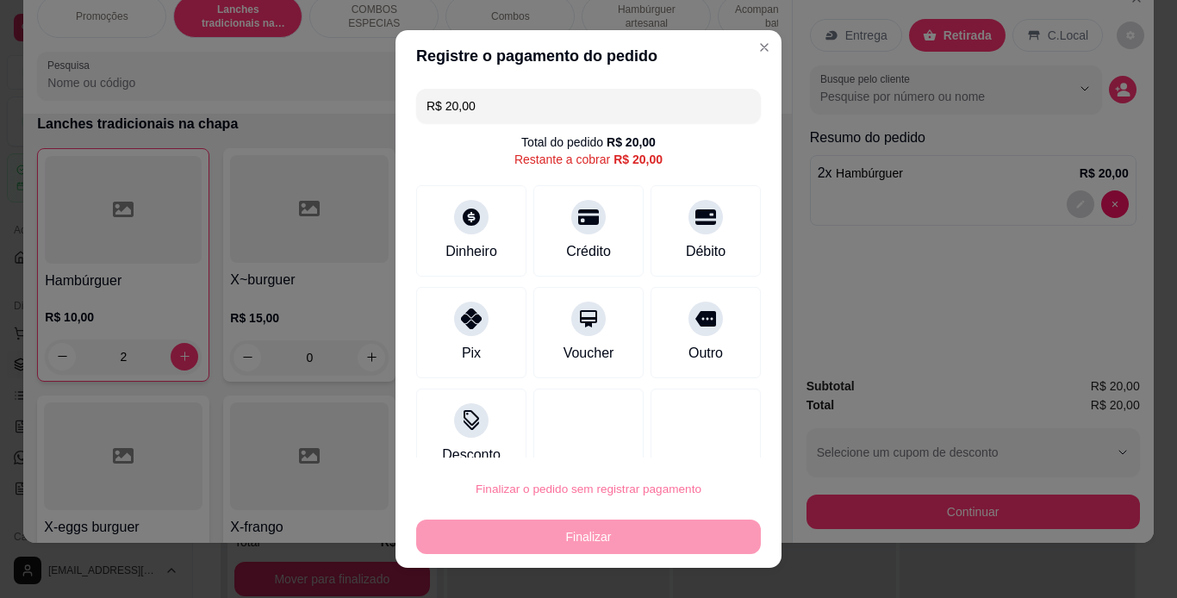
click at [680, 437] on button "Confirmar" at bounding box center [687, 440] width 61 height 26
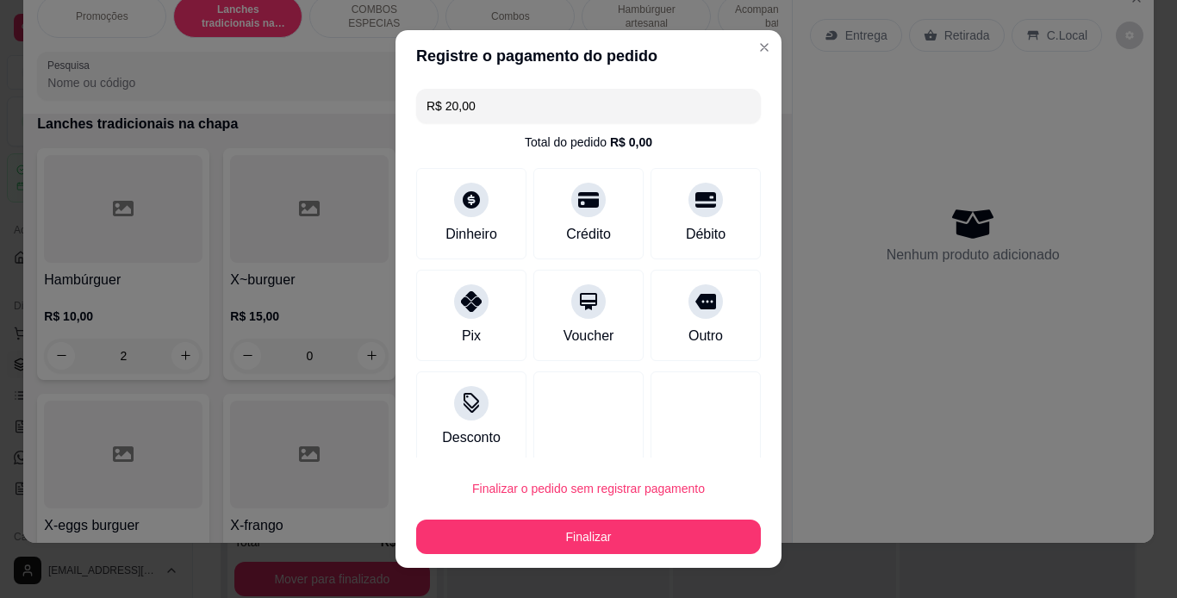
type input "0"
type input "R$ 0,00"
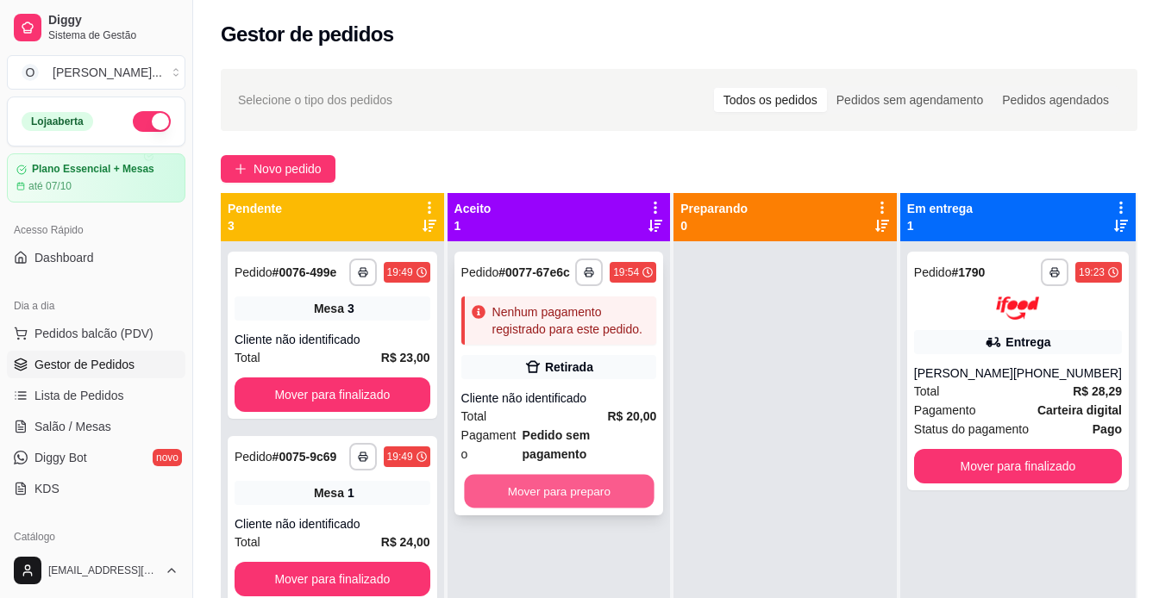
click at [563, 475] on button "Mover para preparo" at bounding box center [559, 492] width 190 height 34
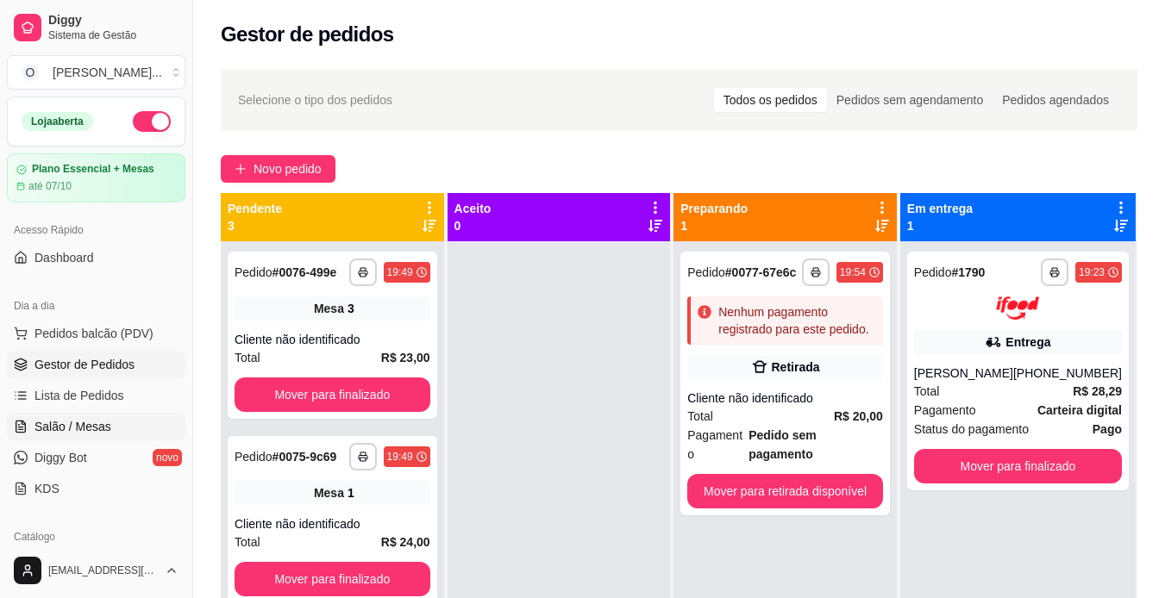
click at [101, 430] on span "Salão / Mesas" at bounding box center [72, 426] width 77 height 17
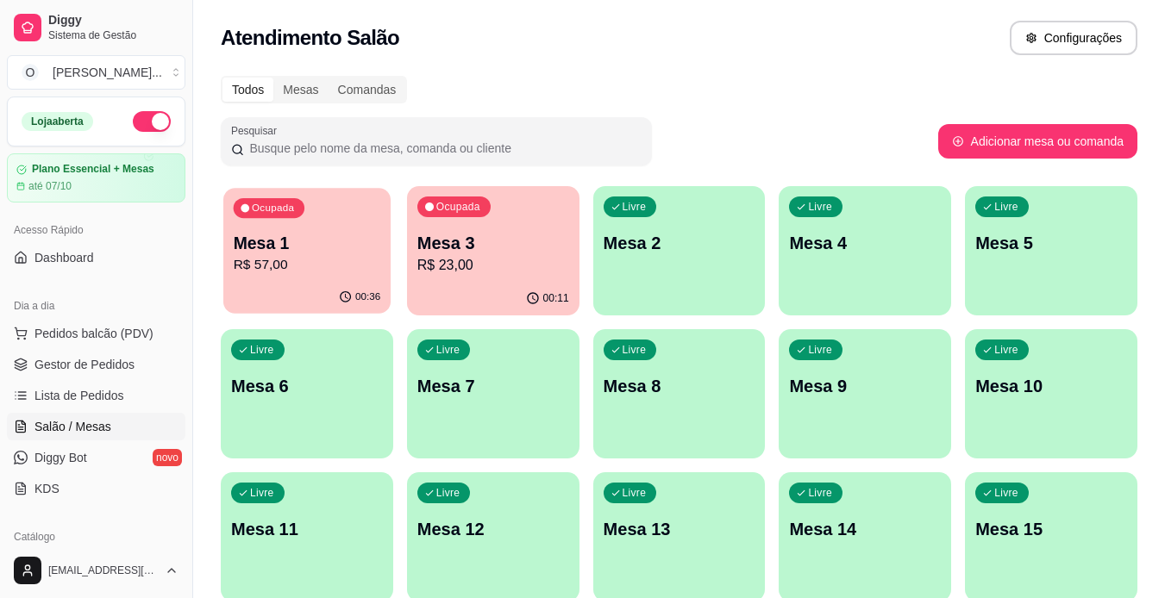
click at [322, 276] on div "Ocupada Mesa 1 R$ 57,00" at bounding box center [306, 234] width 167 height 93
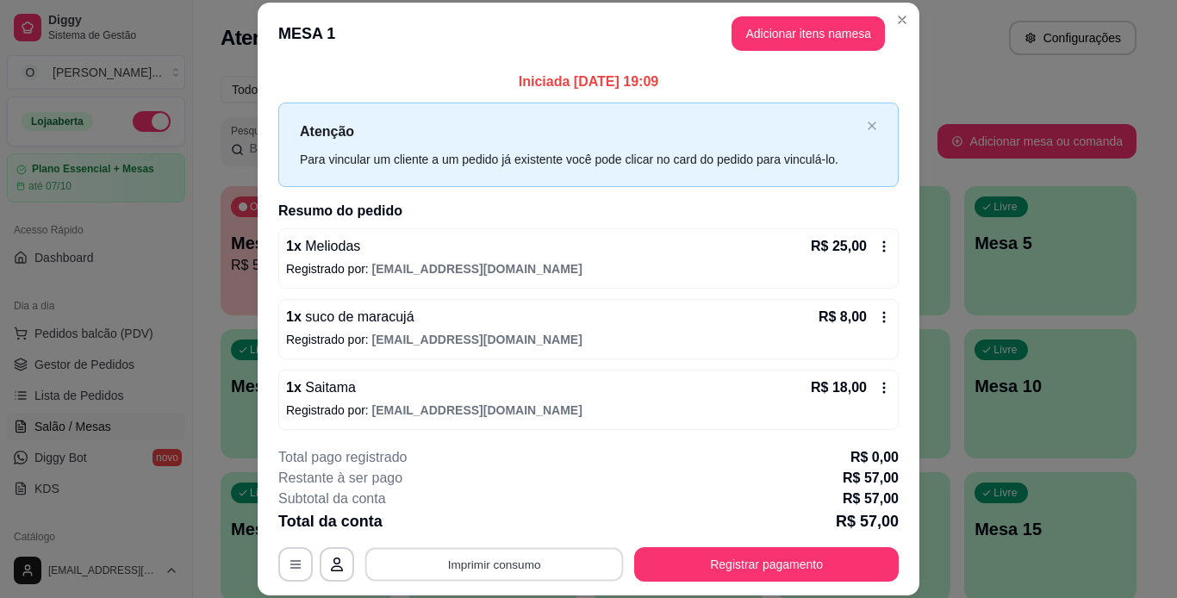
click at [449, 553] on button "Imprimir consumo" at bounding box center [494, 564] width 259 height 34
click at [473, 534] on button "IMPRESSORA" at bounding box center [493, 524] width 121 height 27
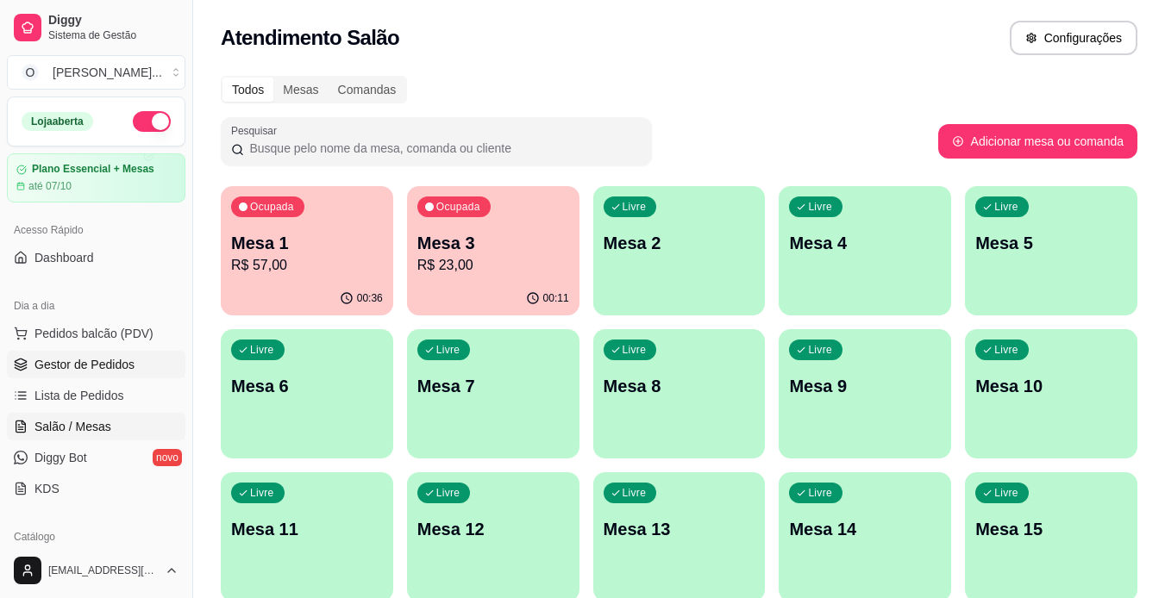
click at [99, 362] on span "Gestor de Pedidos" at bounding box center [84, 364] width 100 height 17
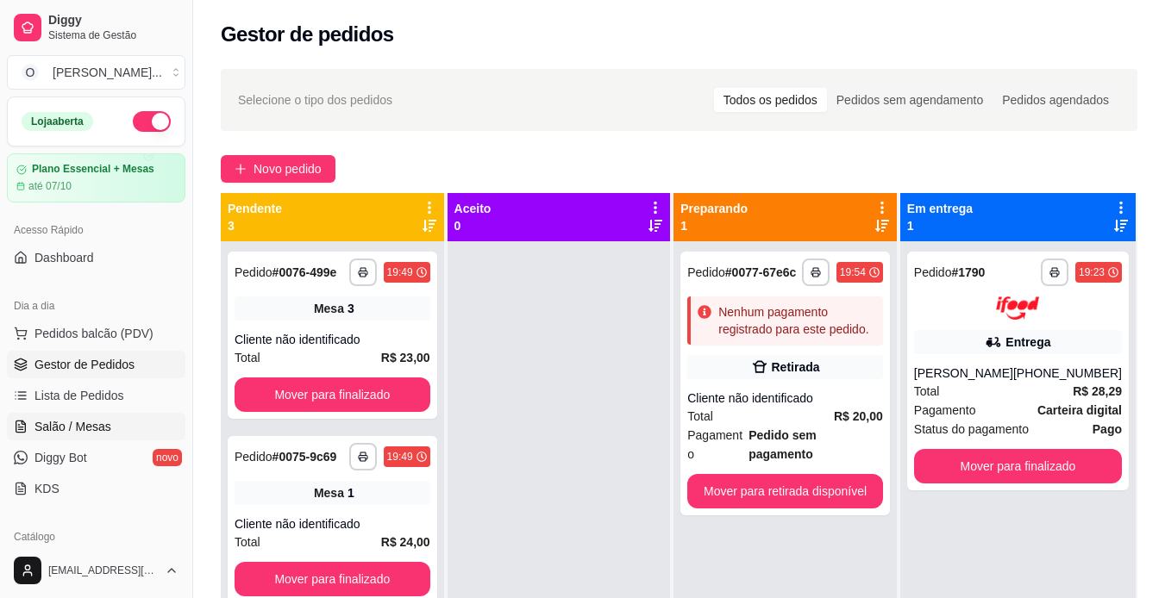
click at [125, 430] on link "Salão / Mesas" at bounding box center [96, 427] width 178 height 28
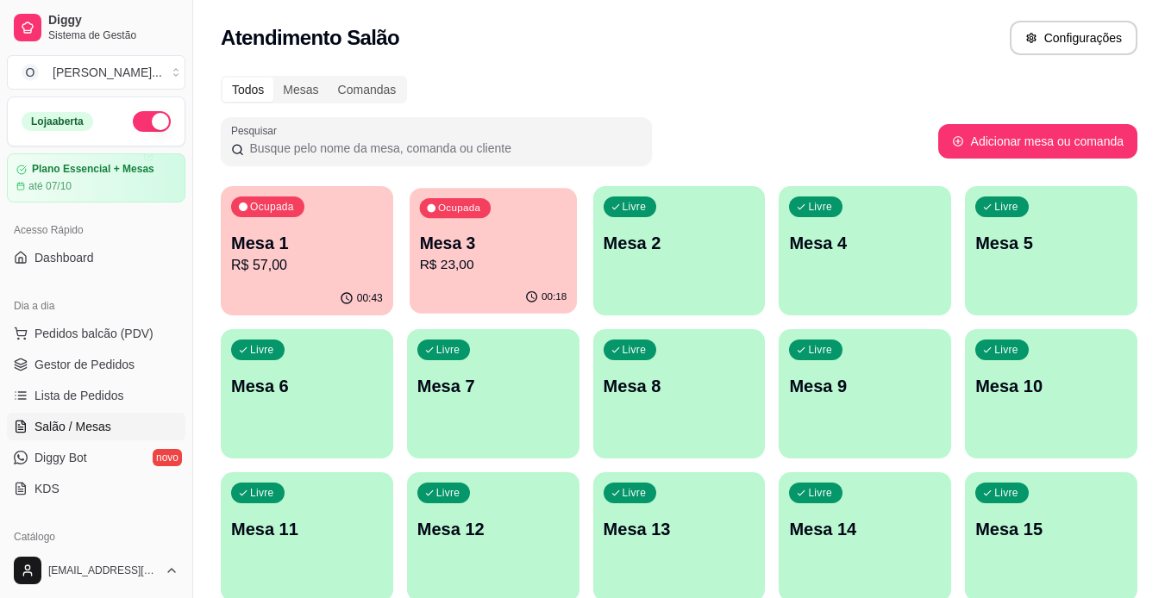
click at [471, 239] on p "Mesa 3" at bounding box center [492, 243] width 147 height 23
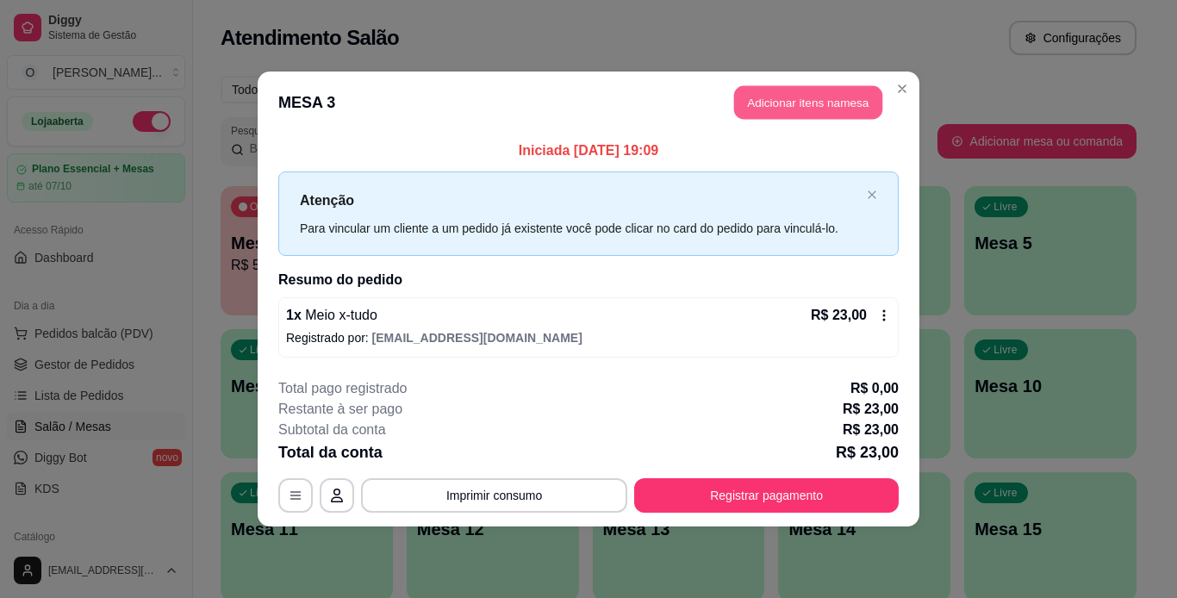
click at [788, 109] on button "Adicionar itens na mesa" at bounding box center [808, 103] width 148 height 34
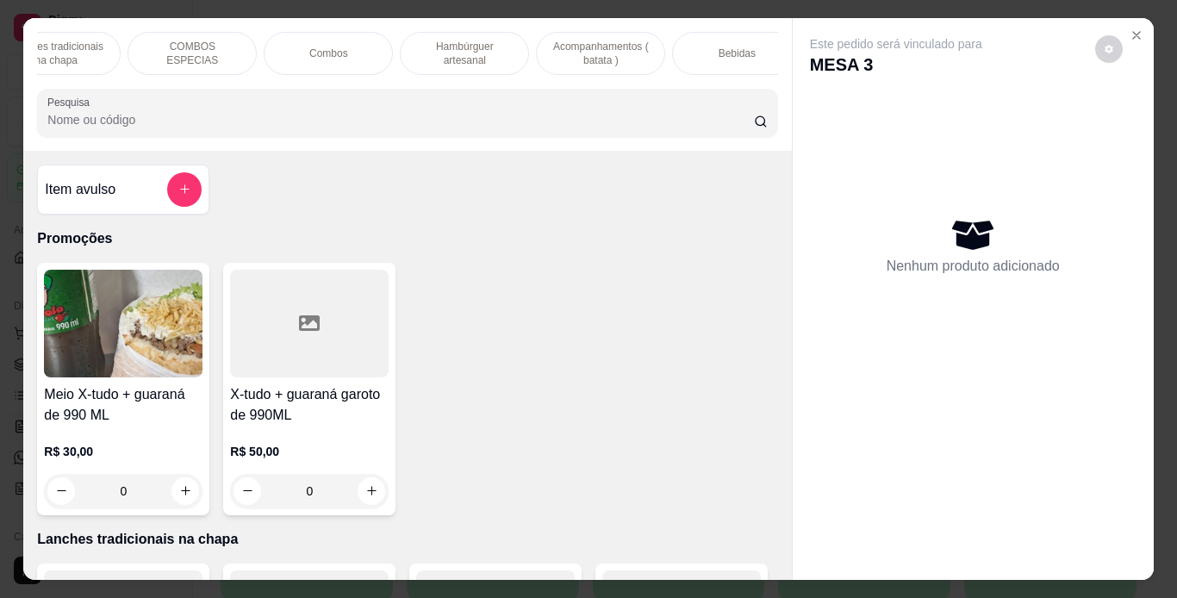
scroll to position [0, 197]
click at [673, 49] on div "Bebidas" at bounding box center [722, 53] width 129 height 43
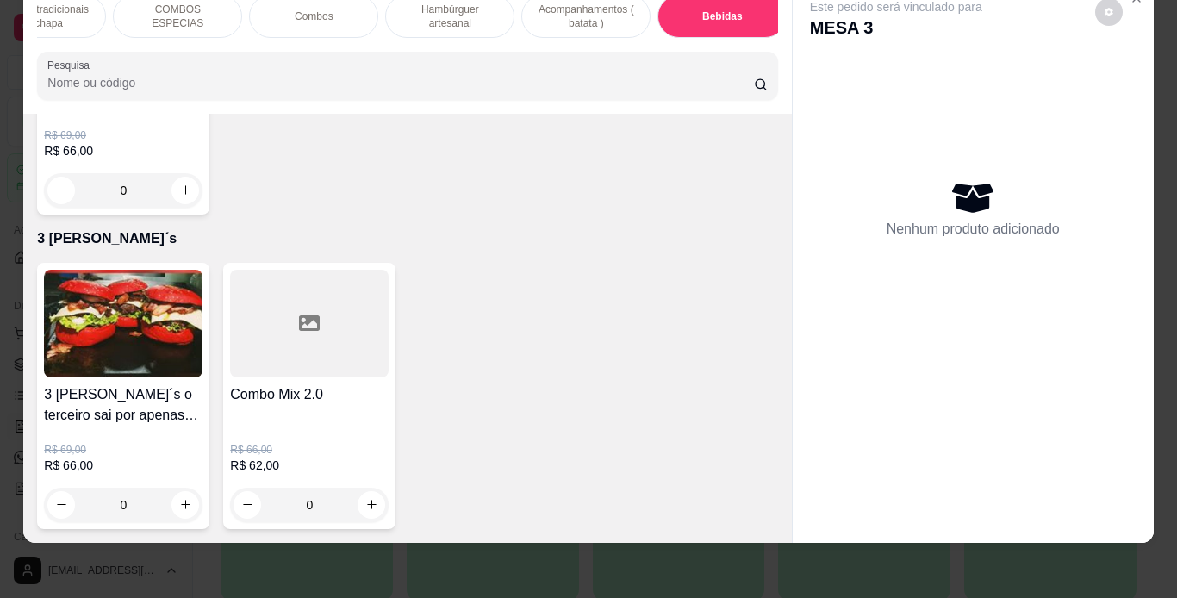
scroll to position [5625, 0]
type input "1"
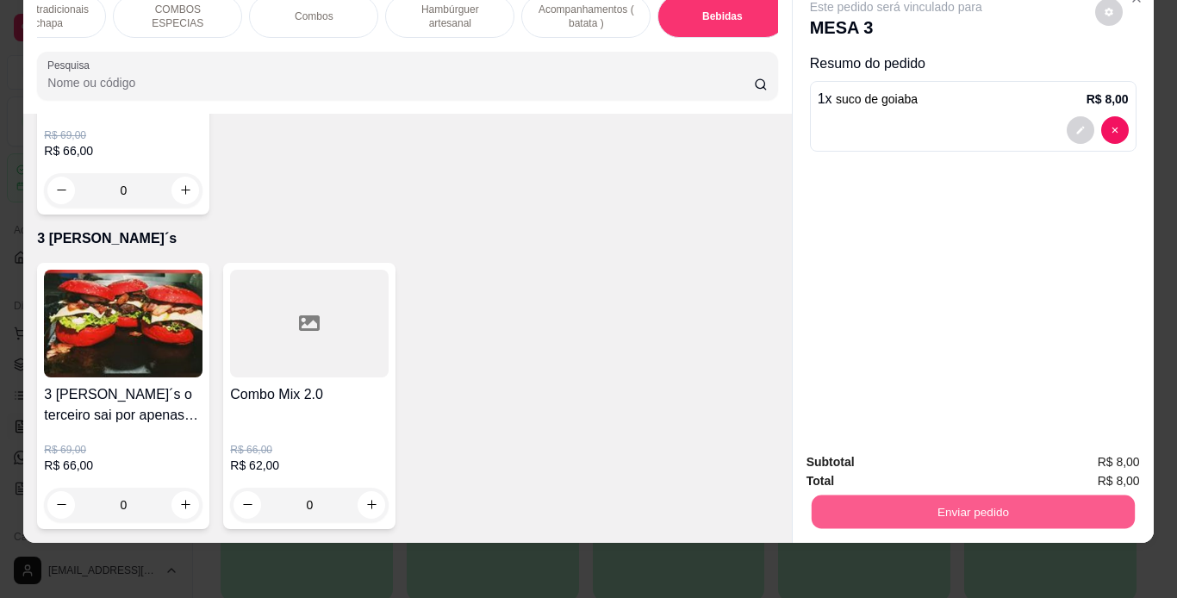
click at [941, 503] on button "Enviar pedido" at bounding box center [972, 513] width 323 height 34
click at [932, 455] on button "Não registrar e enviar pedido" at bounding box center [916, 456] width 174 height 32
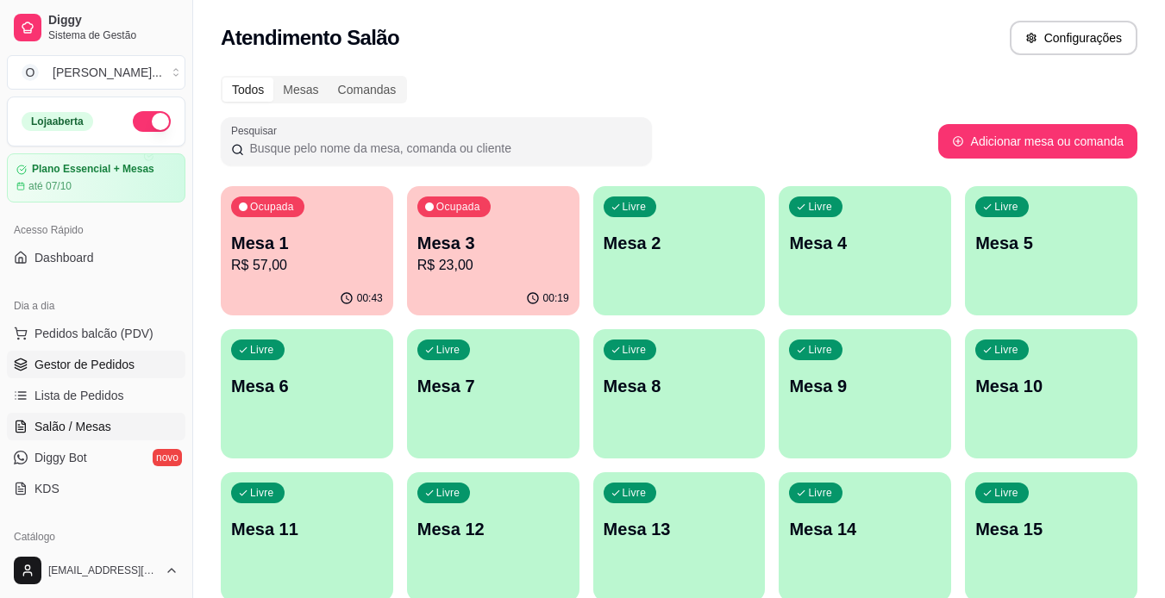
click at [86, 369] on span "Gestor de Pedidos" at bounding box center [84, 364] width 100 height 17
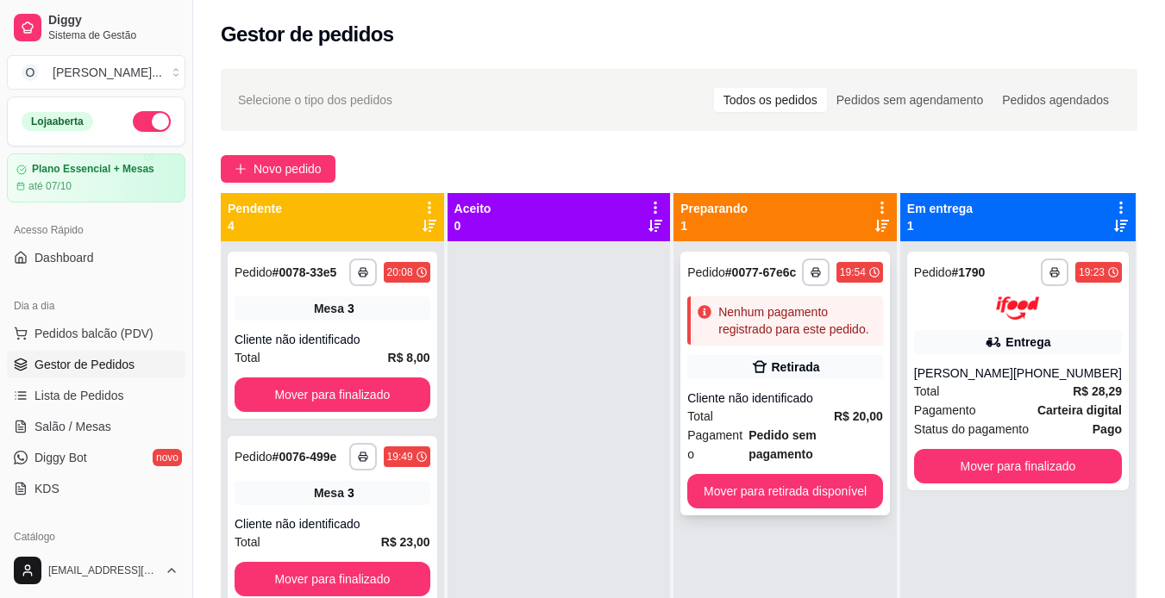
click at [767, 363] on icon at bounding box center [759, 367] width 17 height 17
click at [108, 423] on span "Salão / Mesas" at bounding box center [72, 426] width 77 height 17
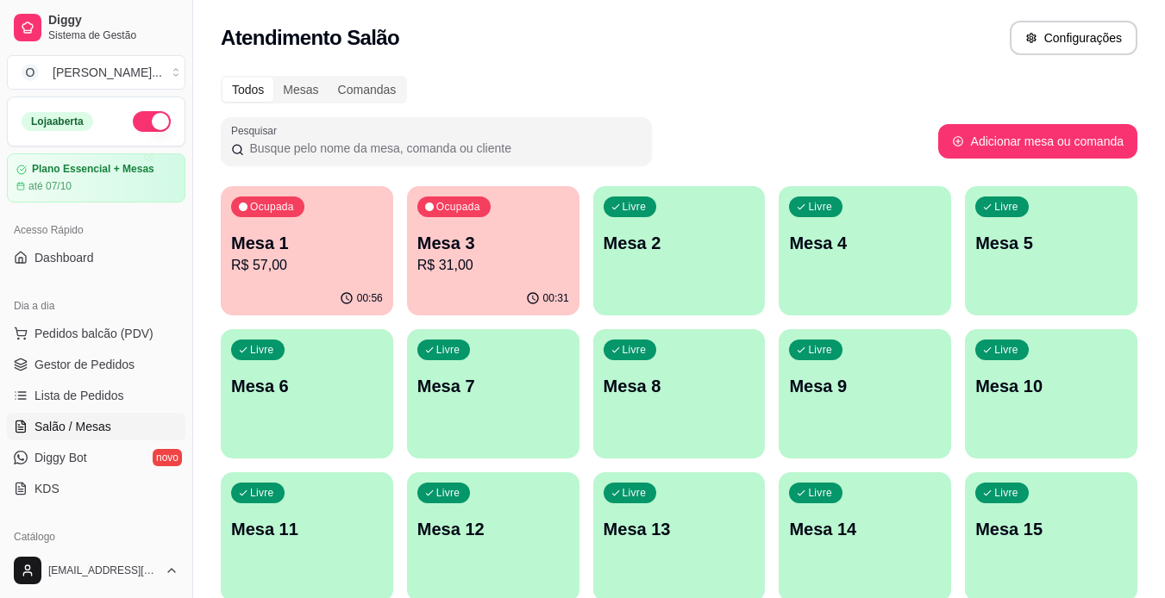
click at [474, 247] on p "Mesa 3" at bounding box center [493, 243] width 152 height 24
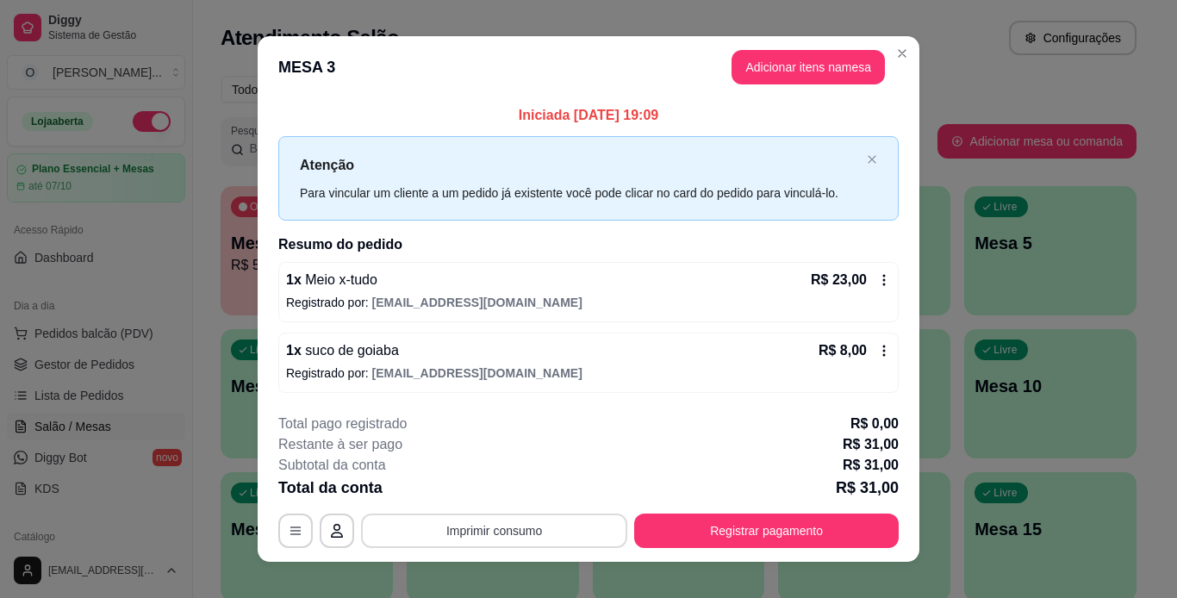
click at [442, 527] on button "Imprimir consumo" at bounding box center [494, 531] width 266 height 34
click at [489, 496] on button "IMPRESSORA" at bounding box center [493, 492] width 125 height 28
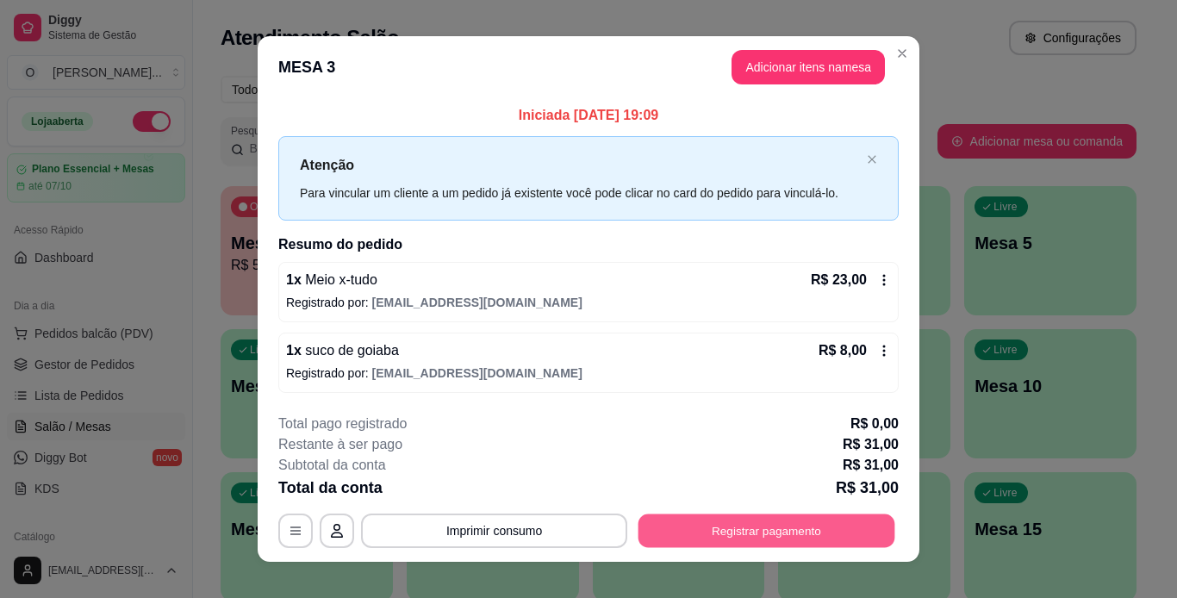
click at [688, 518] on button "Registrar pagamento" at bounding box center [767, 531] width 257 height 34
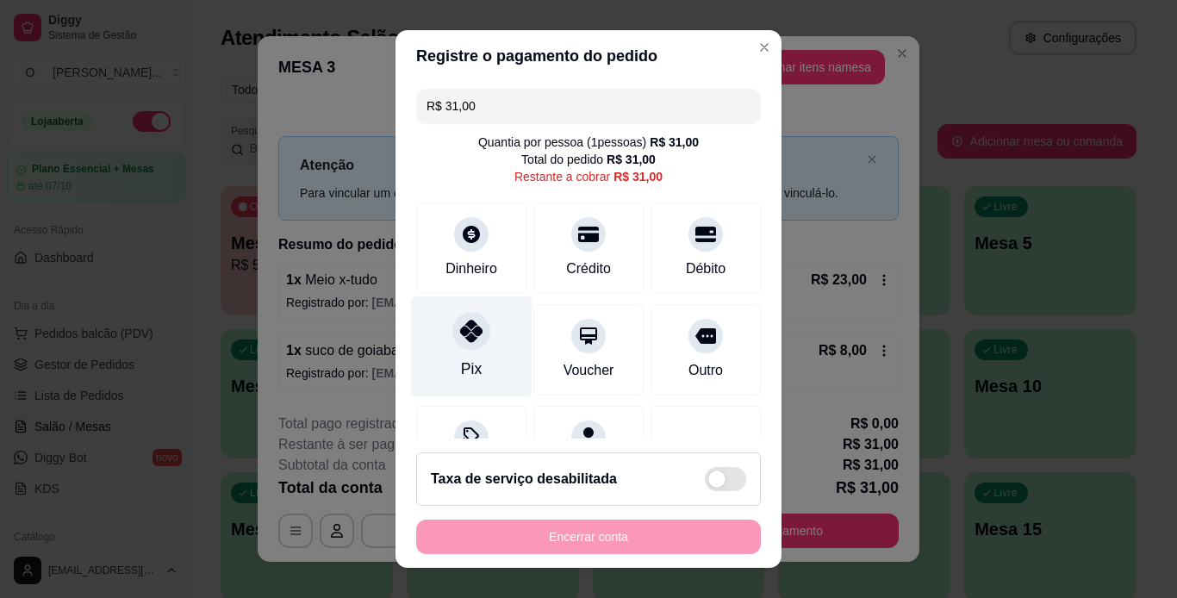
click at [473, 333] on div at bounding box center [472, 331] width 38 height 38
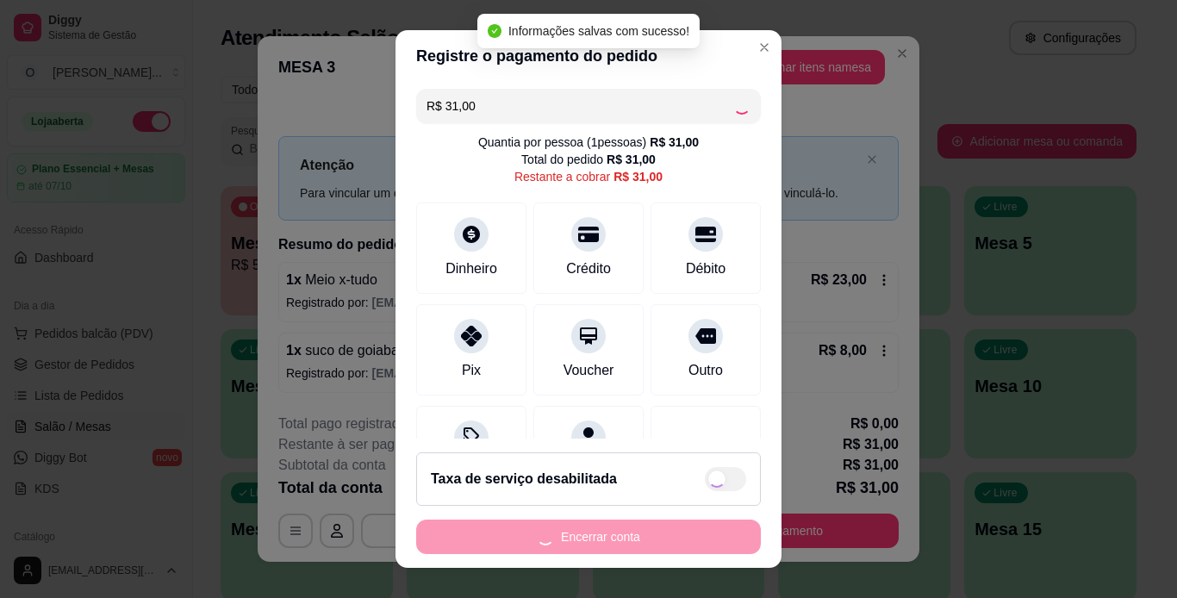
type input "R$ 0,00"
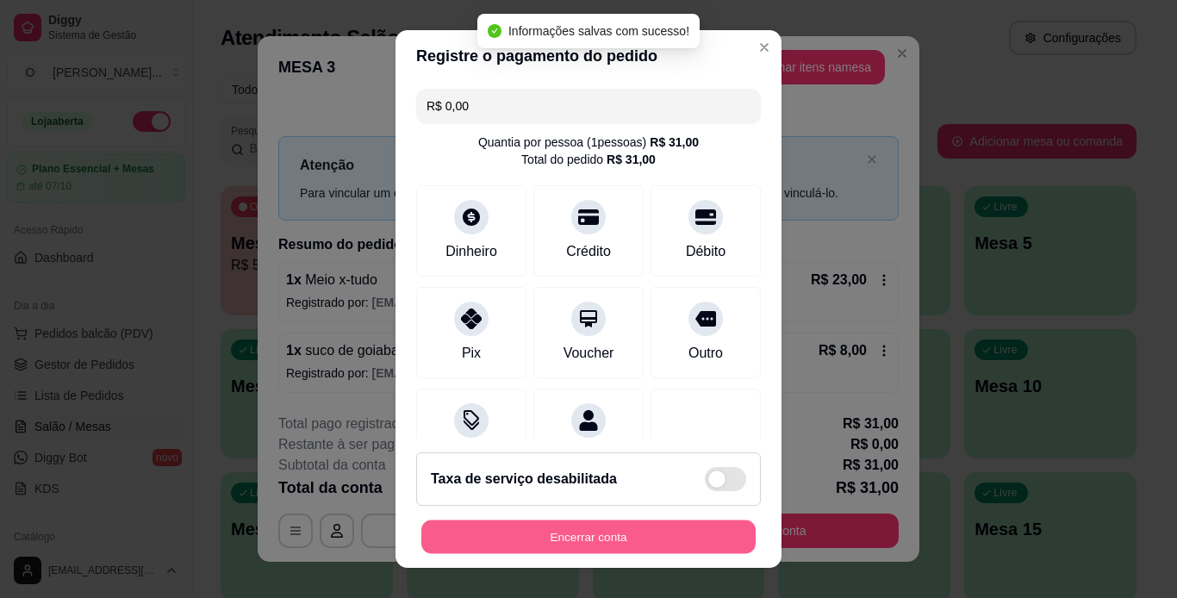
click at [567, 546] on button "Encerrar conta" at bounding box center [589, 538] width 334 height 34
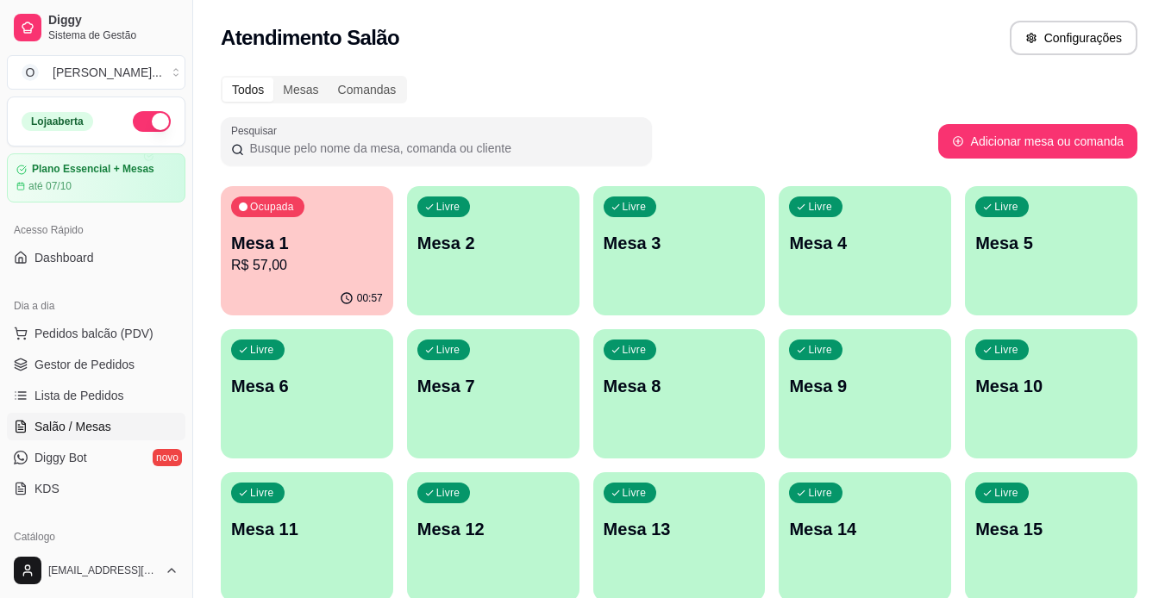
click at [276, 262] on p "R$ 57,00" at bounding box center [307, 265] width 152 height 21
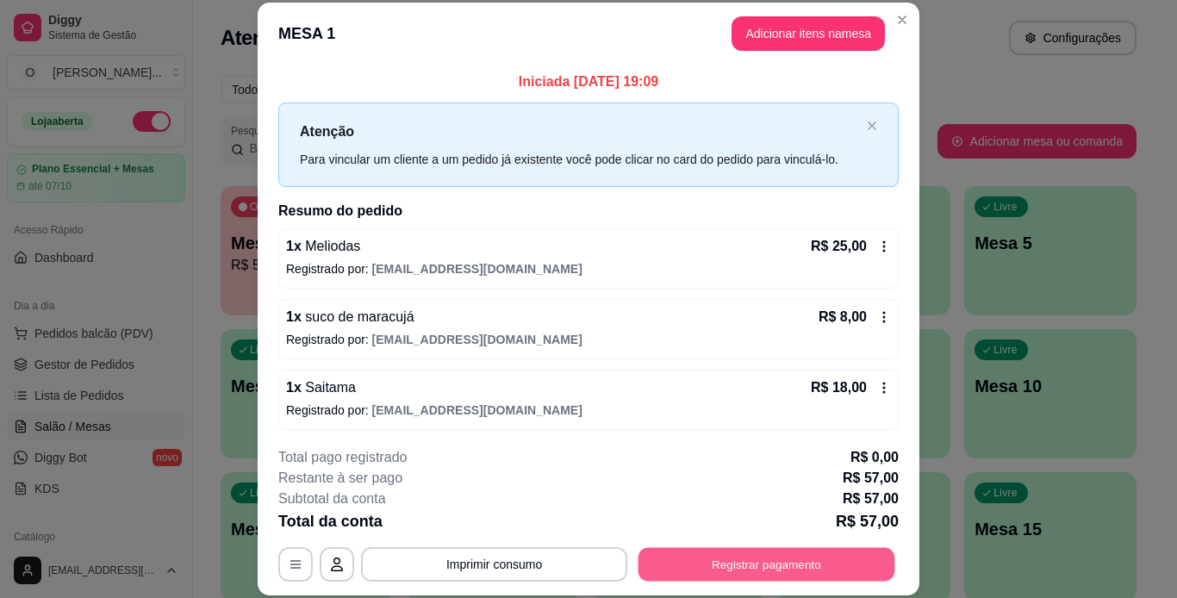
click at [704, 552] on button "Registrar pagamento" at bounding box center [767, 564] width 257 height 34
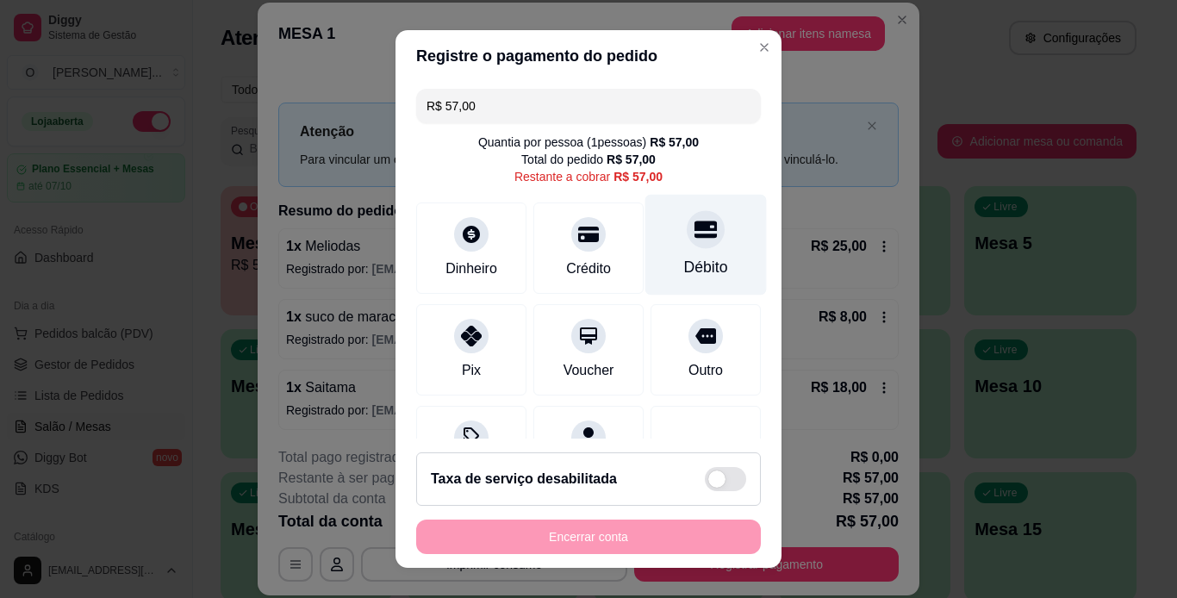
click at [687, 245] on div at bounding box center [706, 229] width 38 height 38
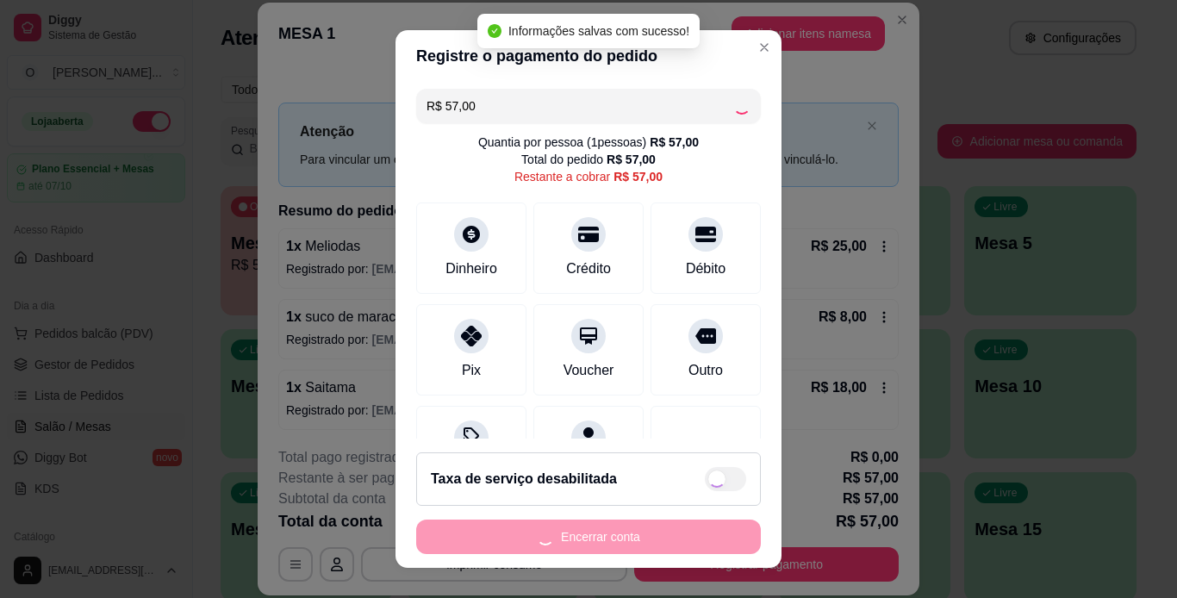
type input "R$ 0,00"
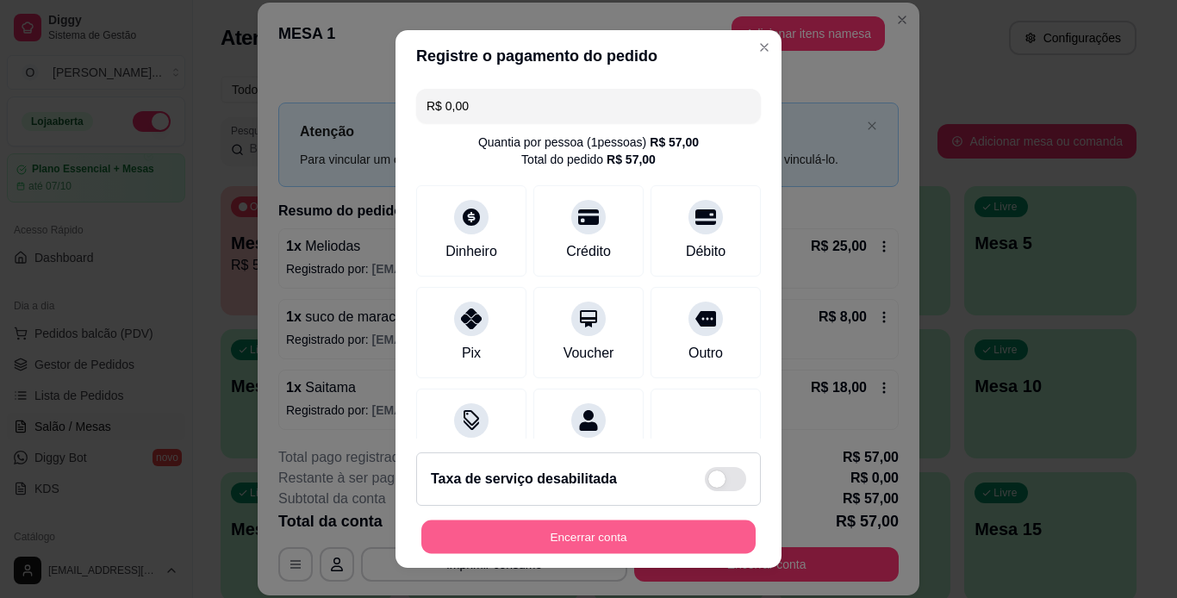
click at [612, 538] on button "Encerrar conta" at bounding box center [589, 538] width 334 height 34
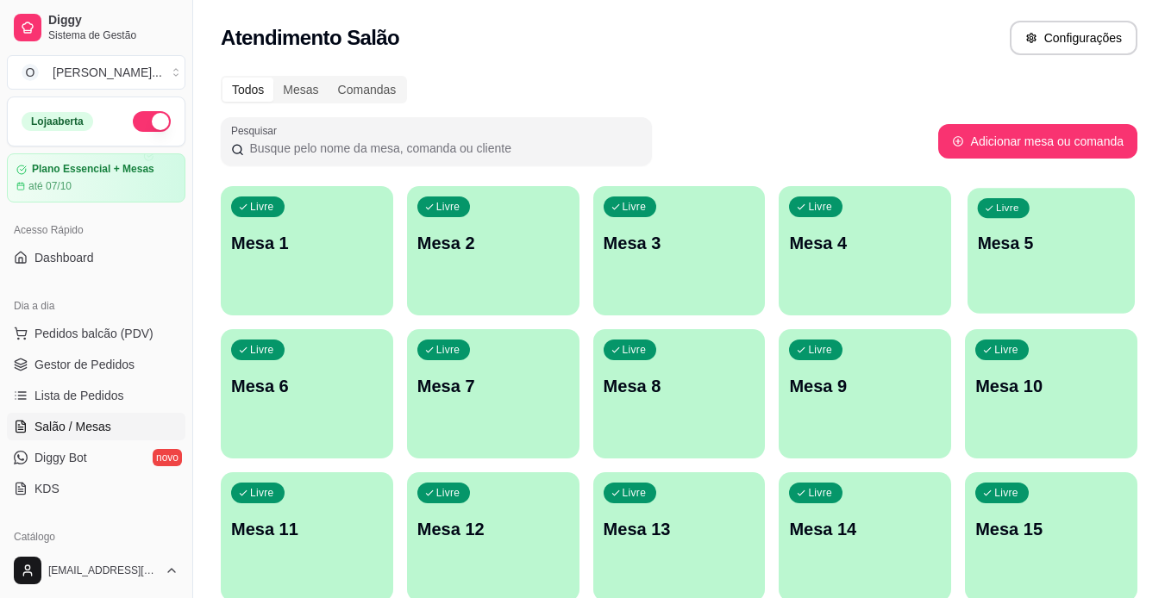
click at [1005, 262] on div "Livre Mesa 5" at bounding box center [1050, 240] width 167 height 105
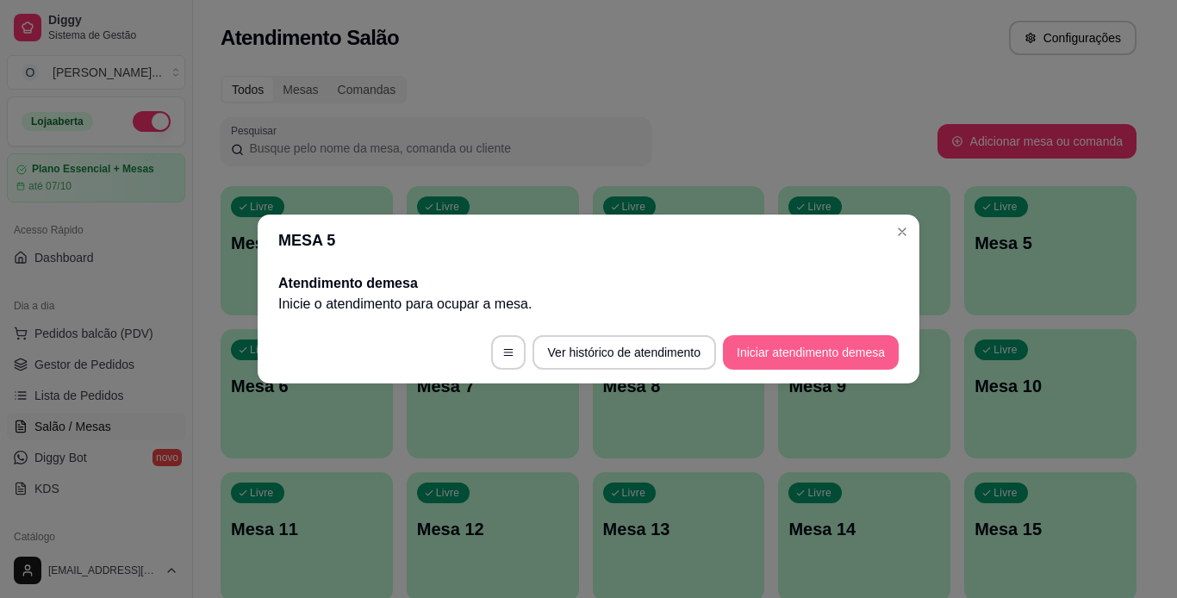
click at [778, 340] on button "Iniciar atendimento de mesa" at bounding box center [811, 352] width 176 height 34
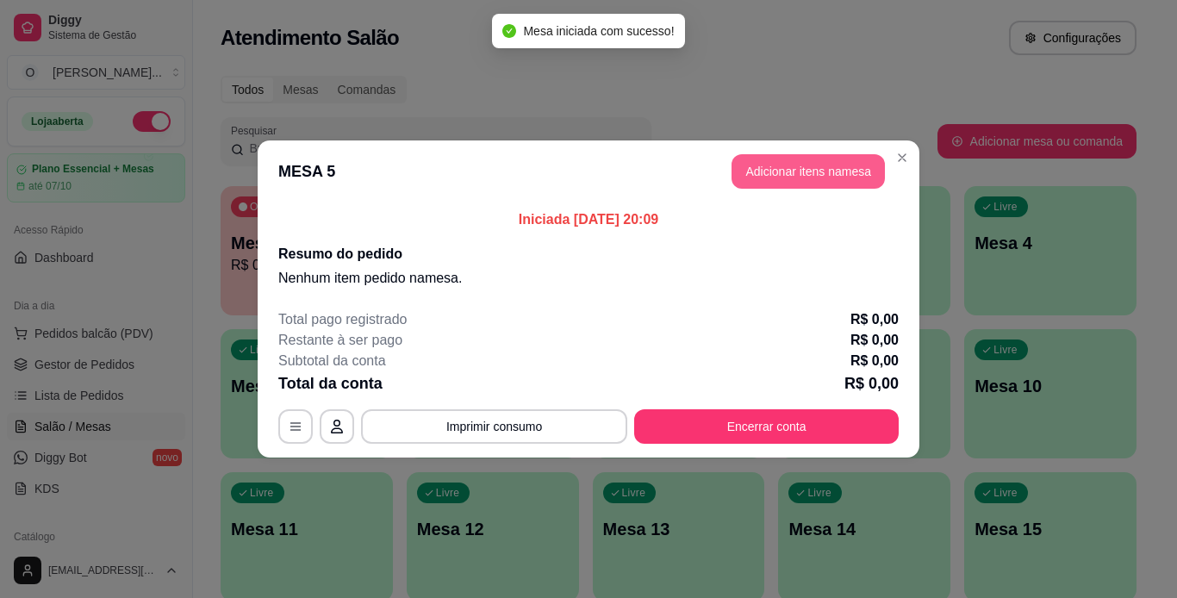
click at [781, 182] on button "Adicionar itens na mesa" at bounding box center [808, 171] width 153 height 34
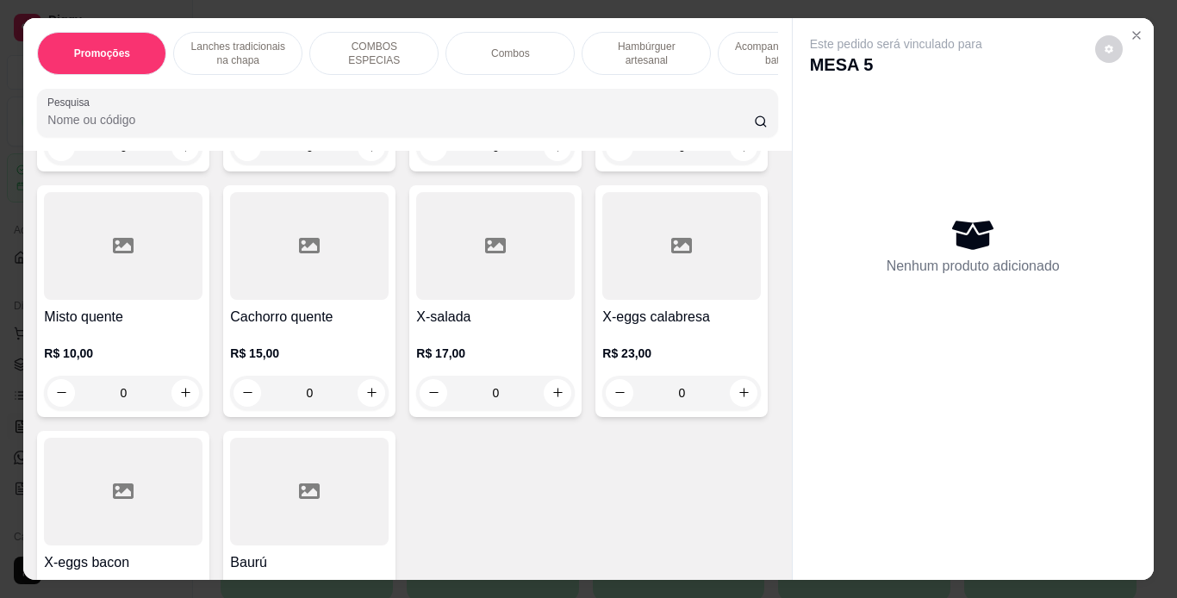
scroll to position [1162, 0]
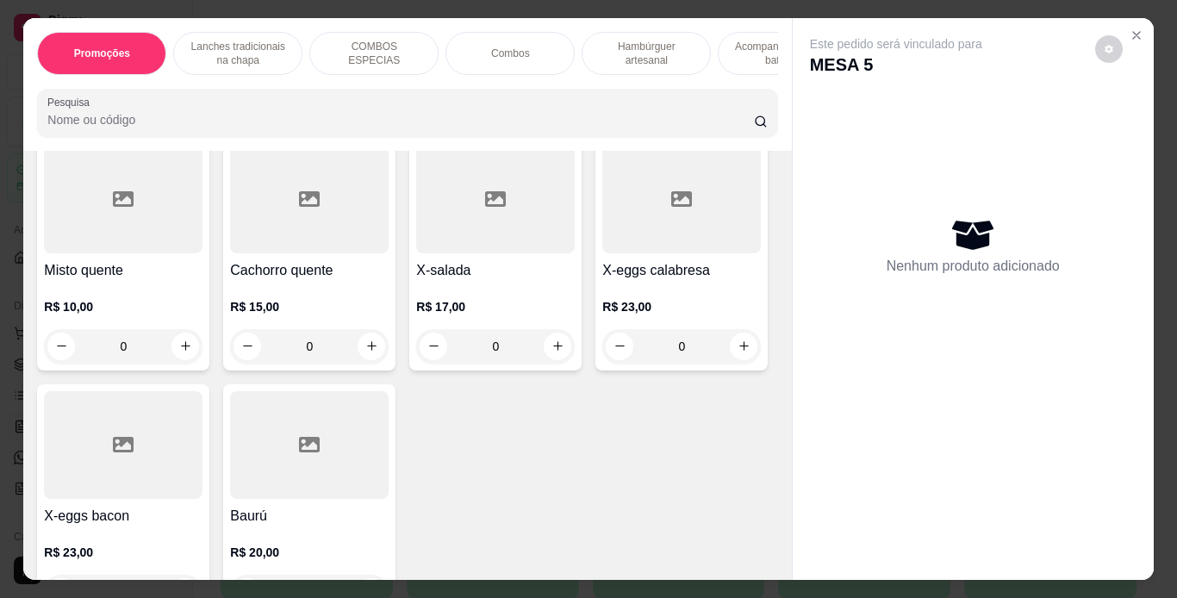
click at [603, 118] on div "0" at bounding box center [682, 101] width 159 height 34
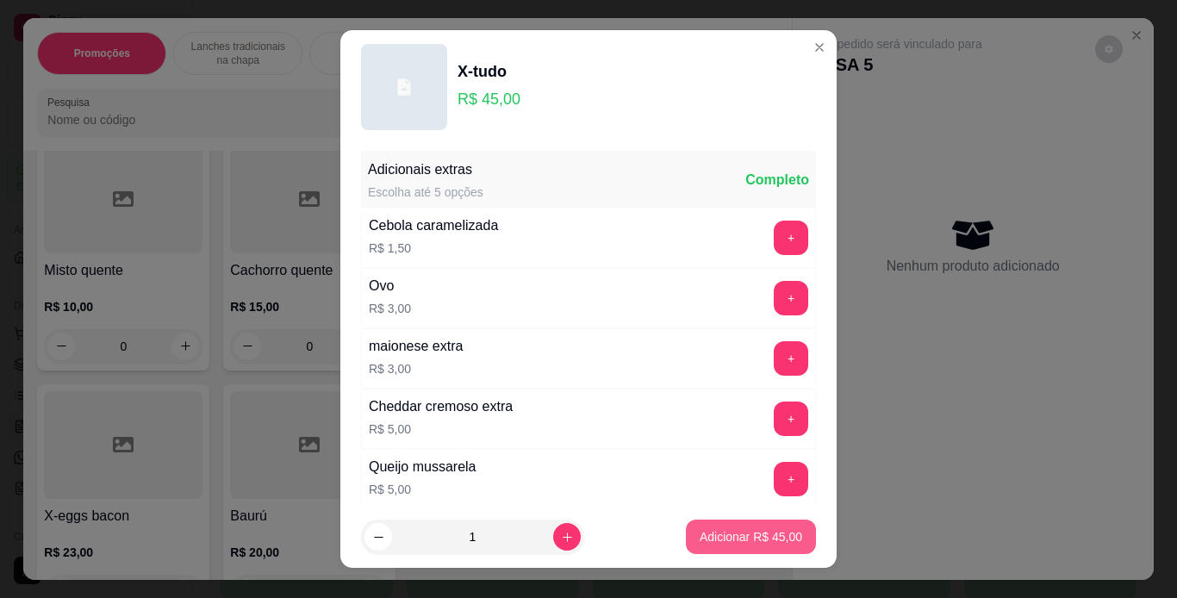
click at [783, 539] on button "Adicionar R$ 45,00" at bounding box center [751, 537] width 130 height 34
type input "1"
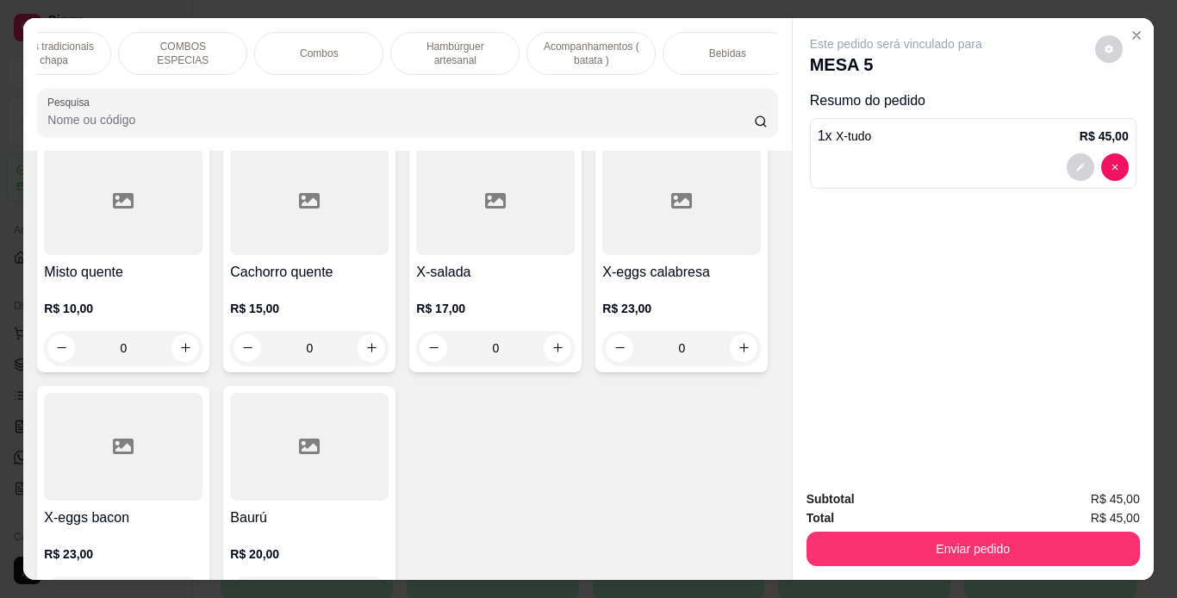
scroll to position [0, 192]
click at [740, 51] on div "Bebidas" at bounding box center [726, 53] width 129 height 43
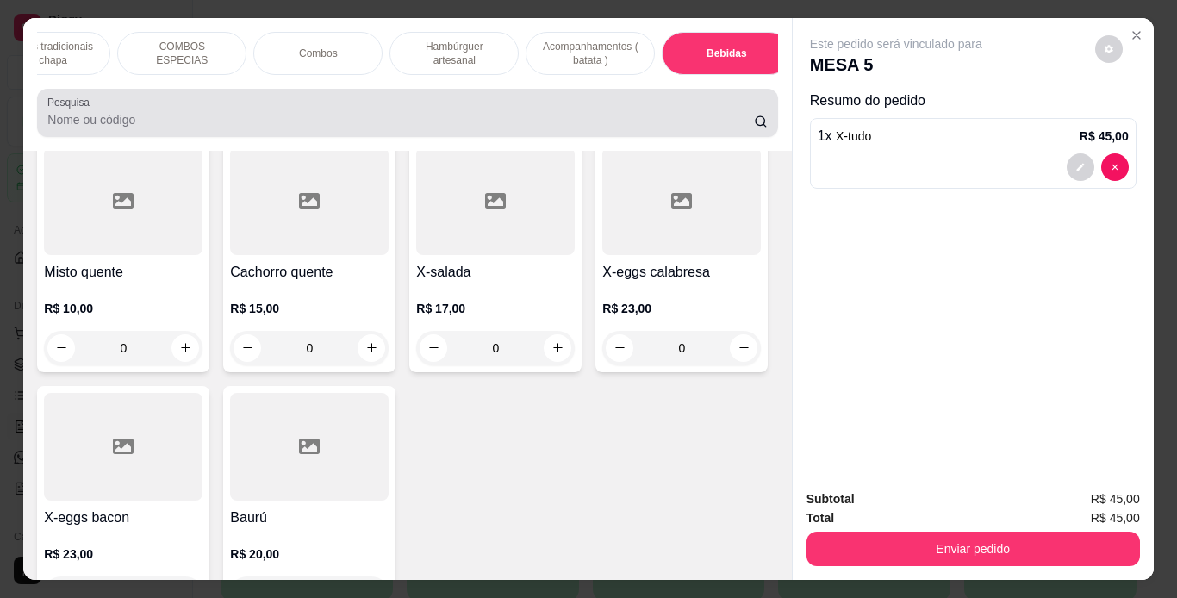
scroll to position [44, 0]
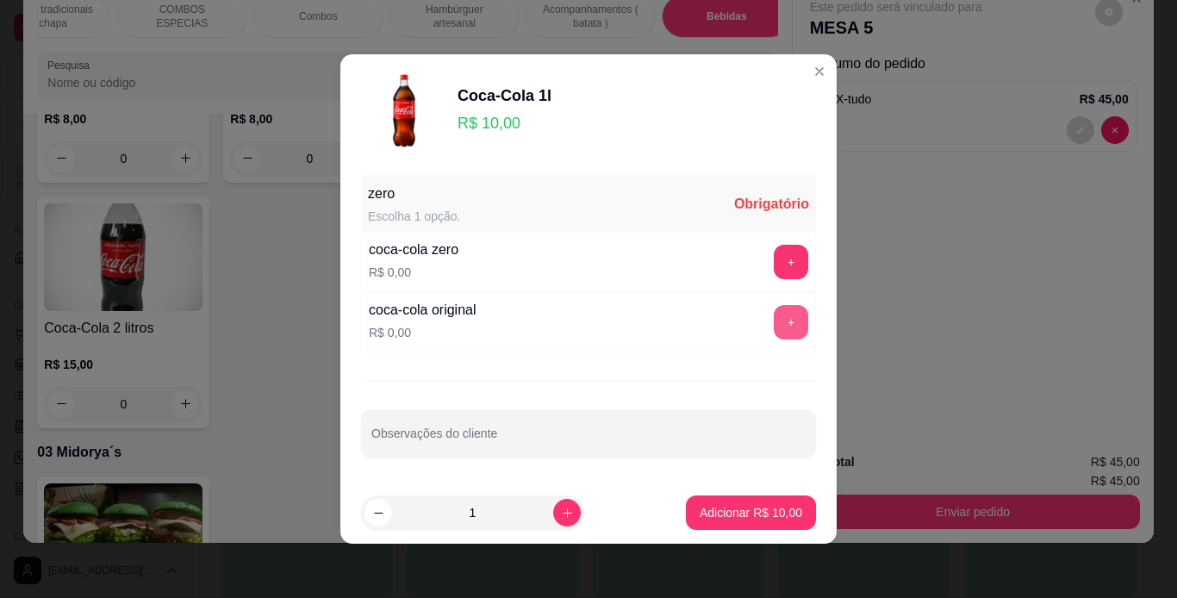
click at [775, 313] on button "+" at bounding box center [791, 322] width 34 height 34
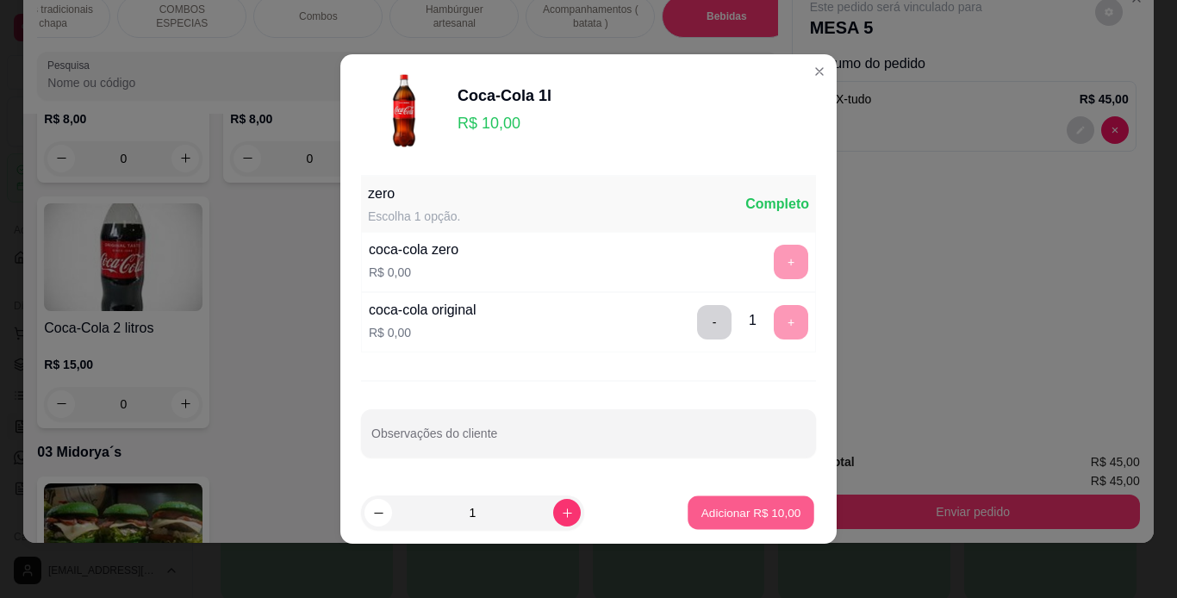
click at [723, 528] on button "Adicionar R$ 10,00" at bounding box center [751, 513] width 127 height 34
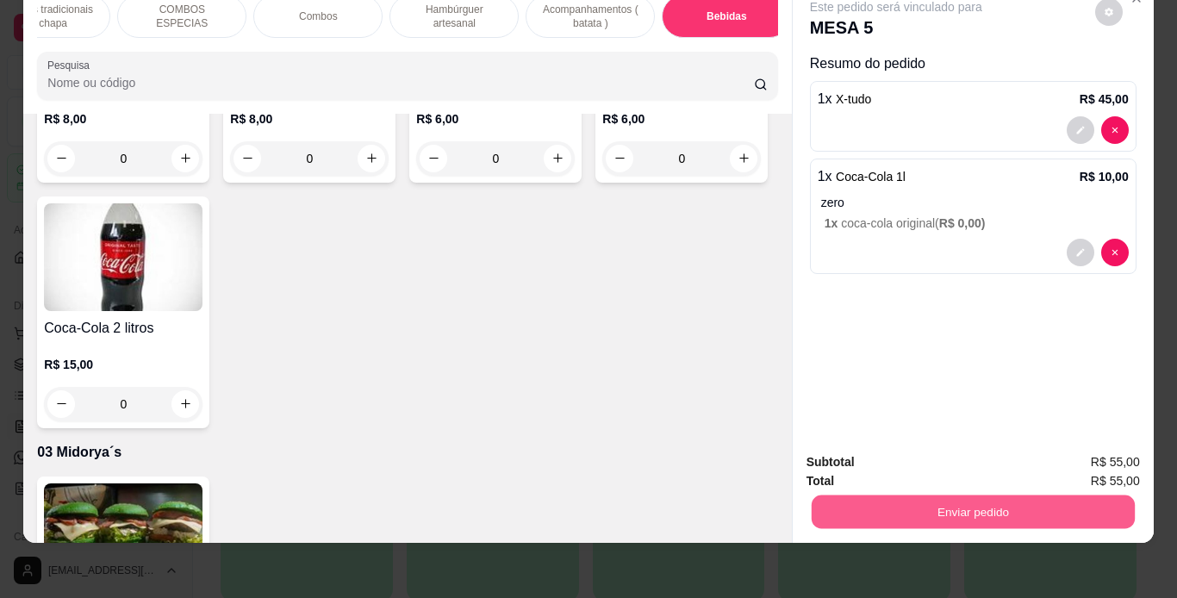
click at [884, 496] on button "Enviar pedido" at bounding box center [972, 513] width 323 height 34
click at [894, 440] on button "Não registrar e enviar pedido" at bounding box center [916, 456] width 179 height 33
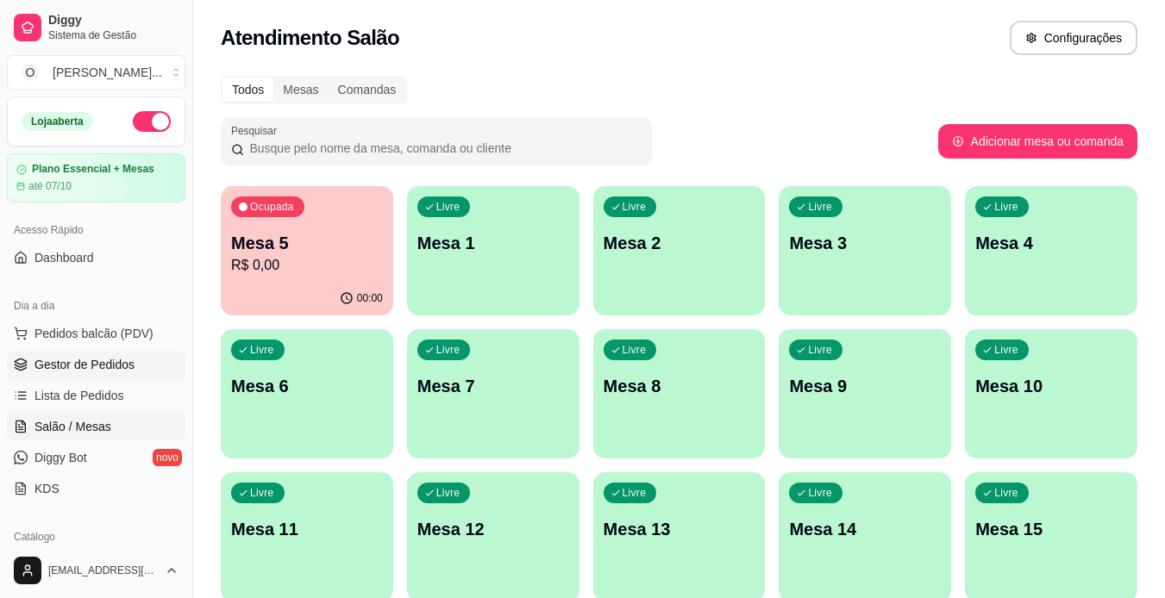
click at [138, 366] on link "Gestor de Pedidos" at bounding box center [96, 365] width 178 height 28
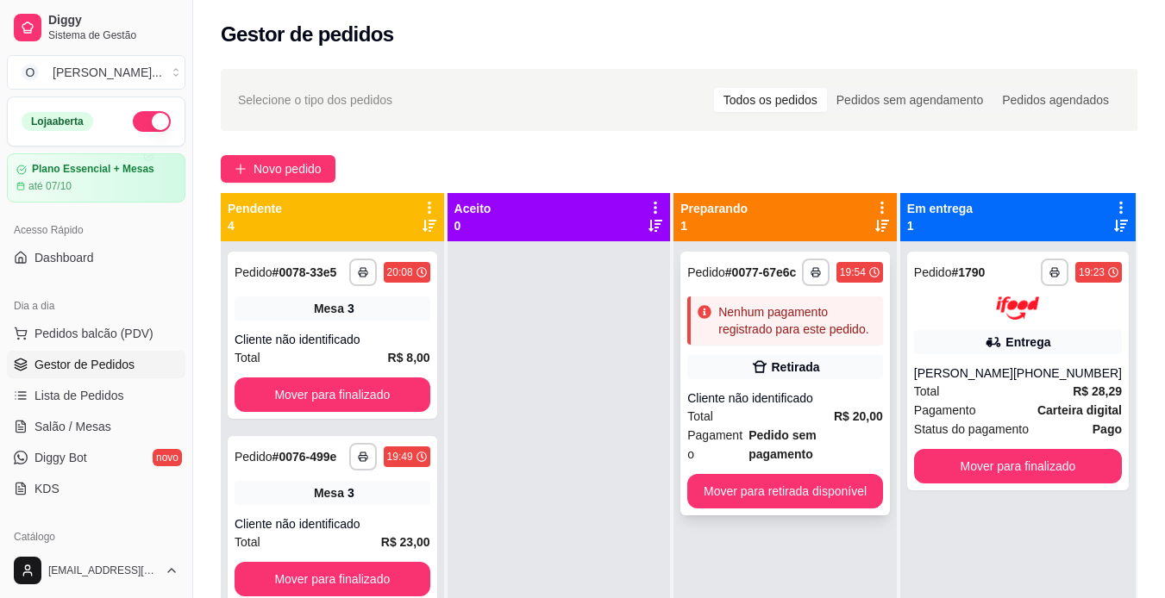
click at [758, 401] on div "Cliente não identificado" at bounding box center [785, 398] width 196 height 17
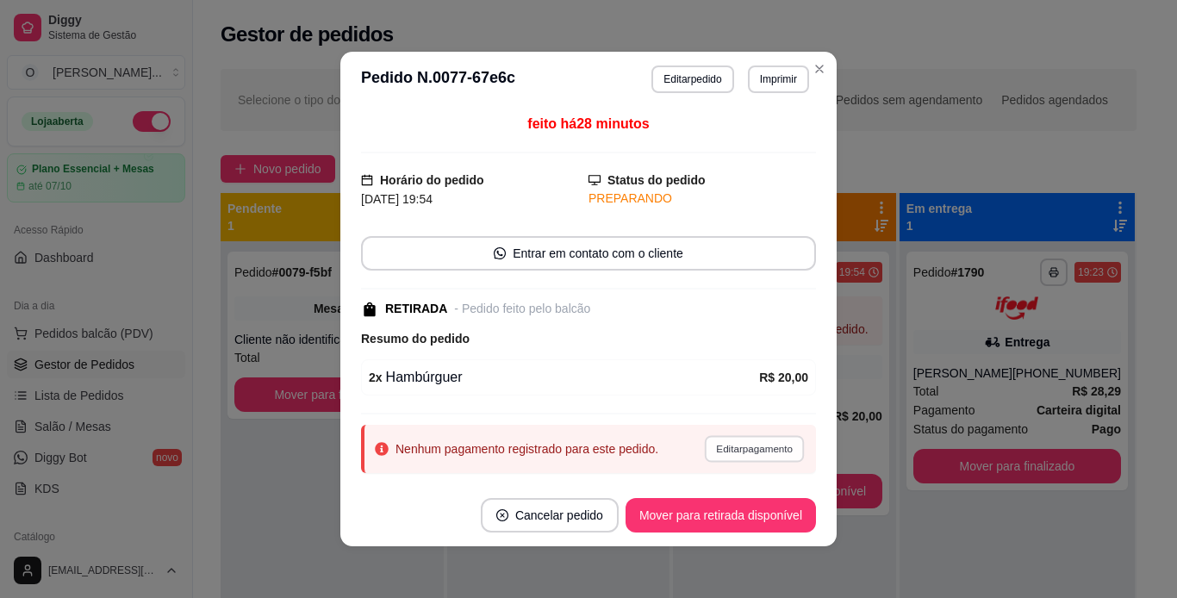
click at [730, 447] on button "Editar pagamento" at bounding box center [754, 448] width 100 height 27
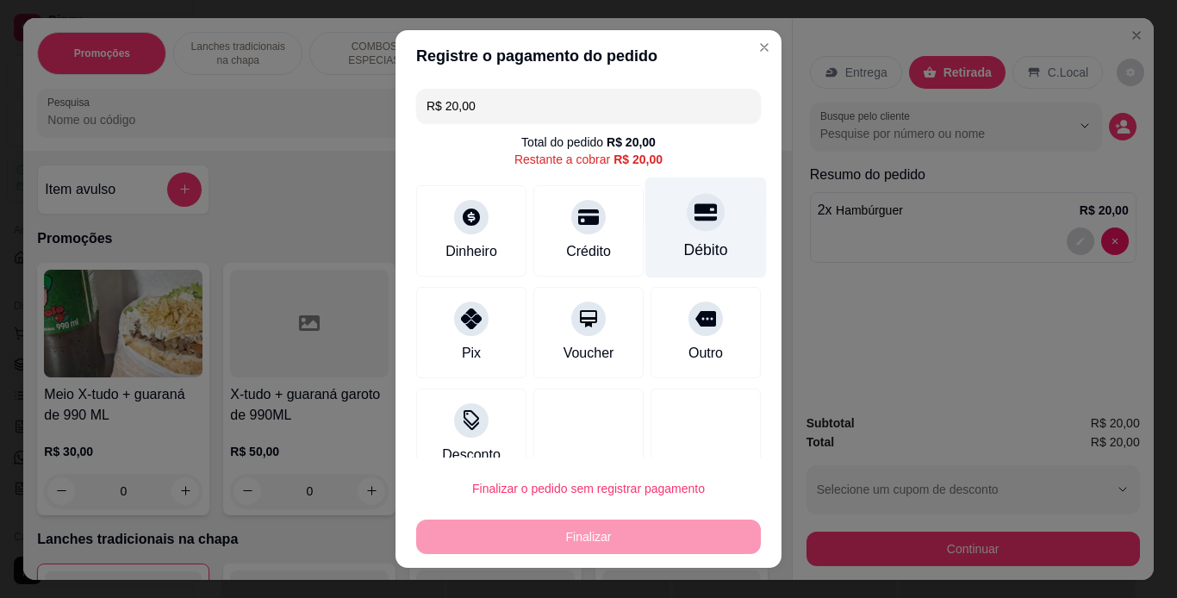
click at [684, 245] on div "Débito" at bounding box center [706, 250] width 44 height 22
type input "R$ 0,00"
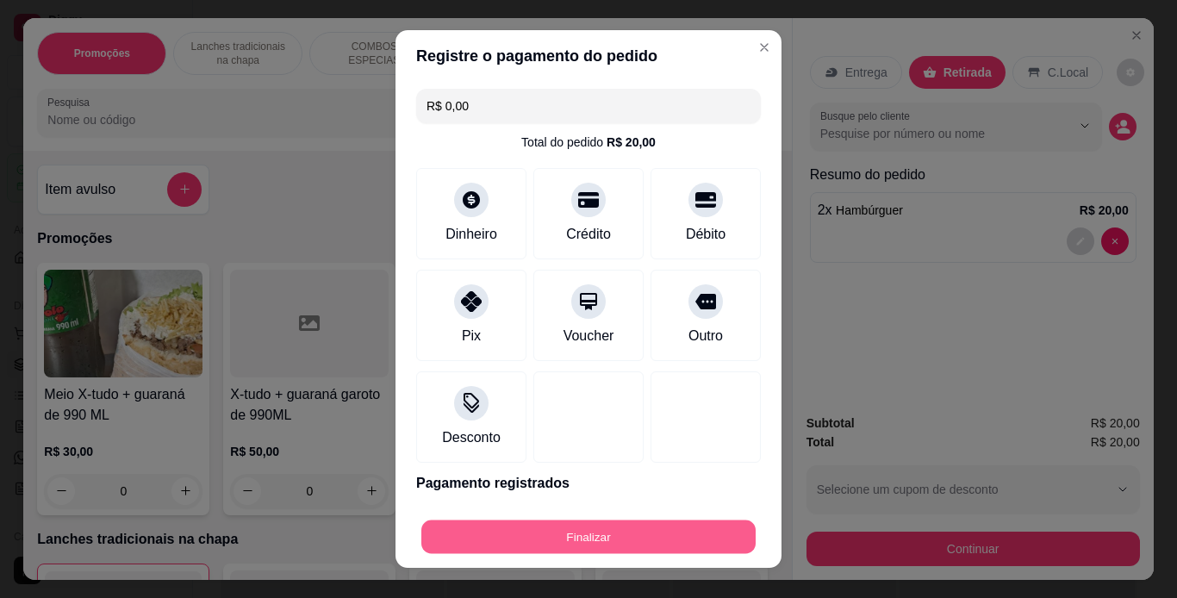
click at [556, 543] on button "Finalizar" at bounding box center [589, 538] width 334 height 34
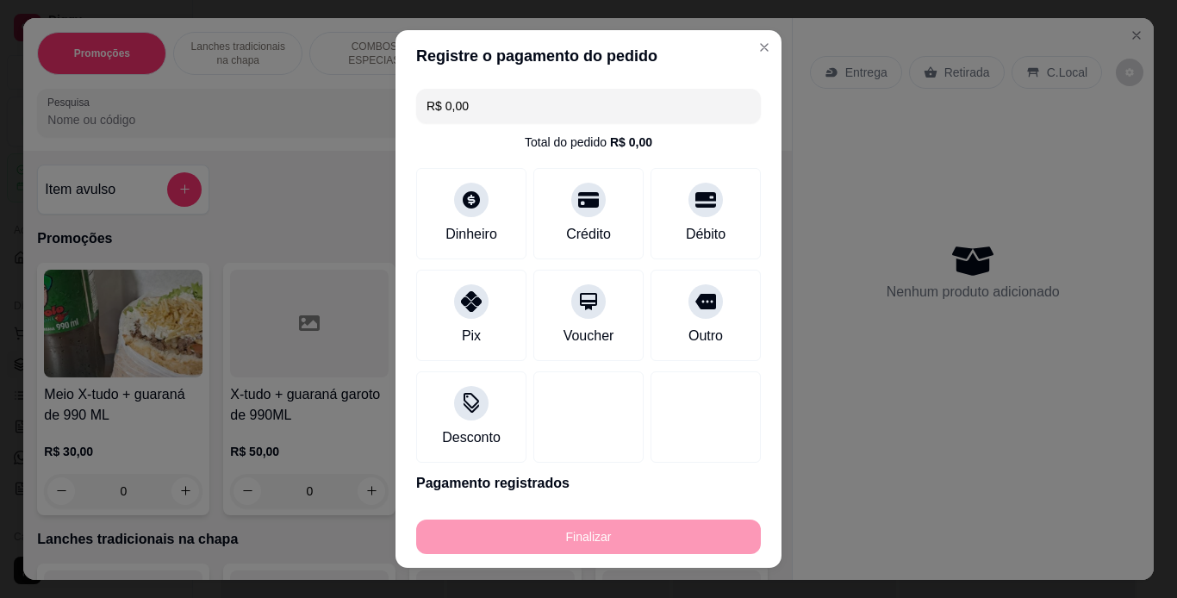
type input "0"
type input "-R$ 20,00"
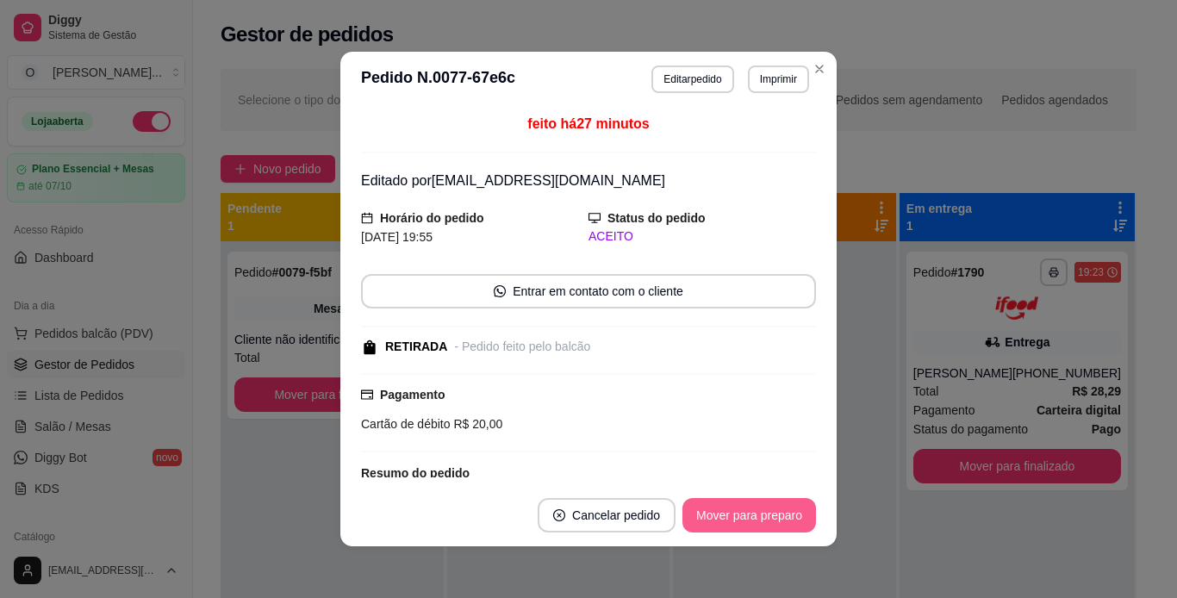
click at [713, 515] on button "Mover para preparo" at bounding box center [750, 515] width 134 height 34
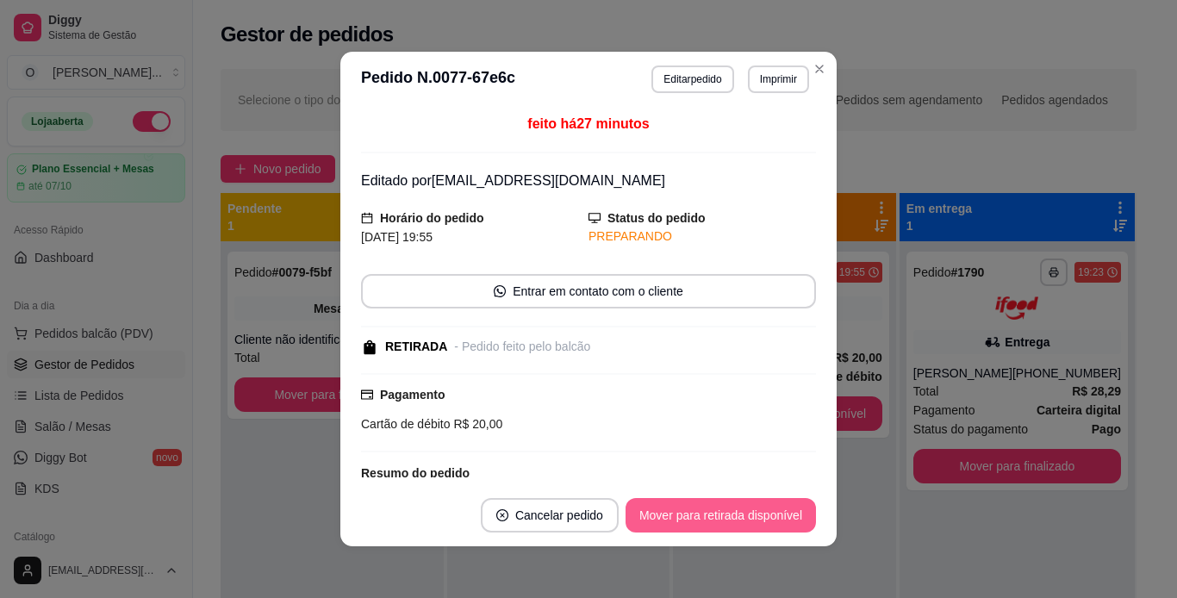
click at [713, 515] on button "Mover para retirada disponível" at bounding box center [721, 515] width 190 height 34
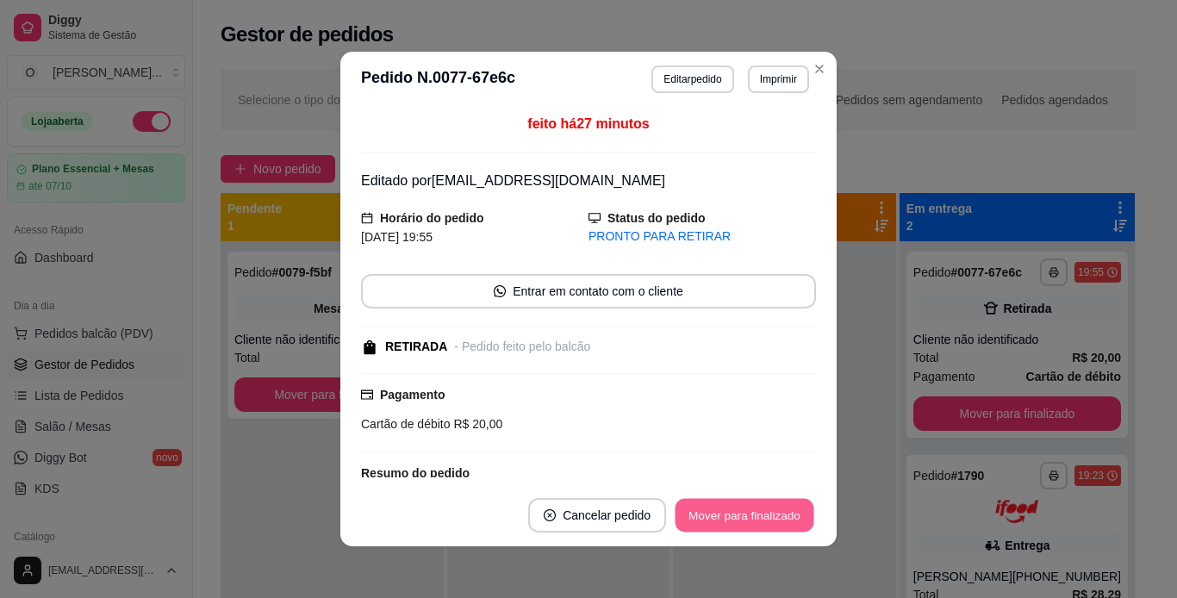
click at [713, 515] on button "Mover para finalizado" at bounding box center [745, 516] width 139 height 34
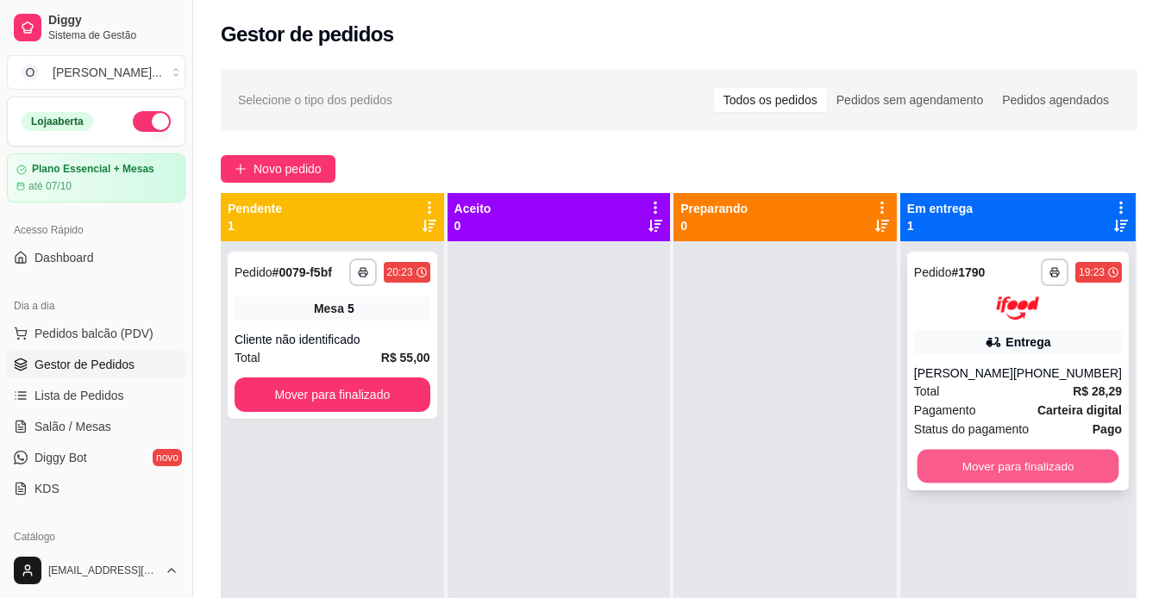
click at [989, 476] on button "Mover para finalizado" at bounding box center [1017, 466] width 202 height 34
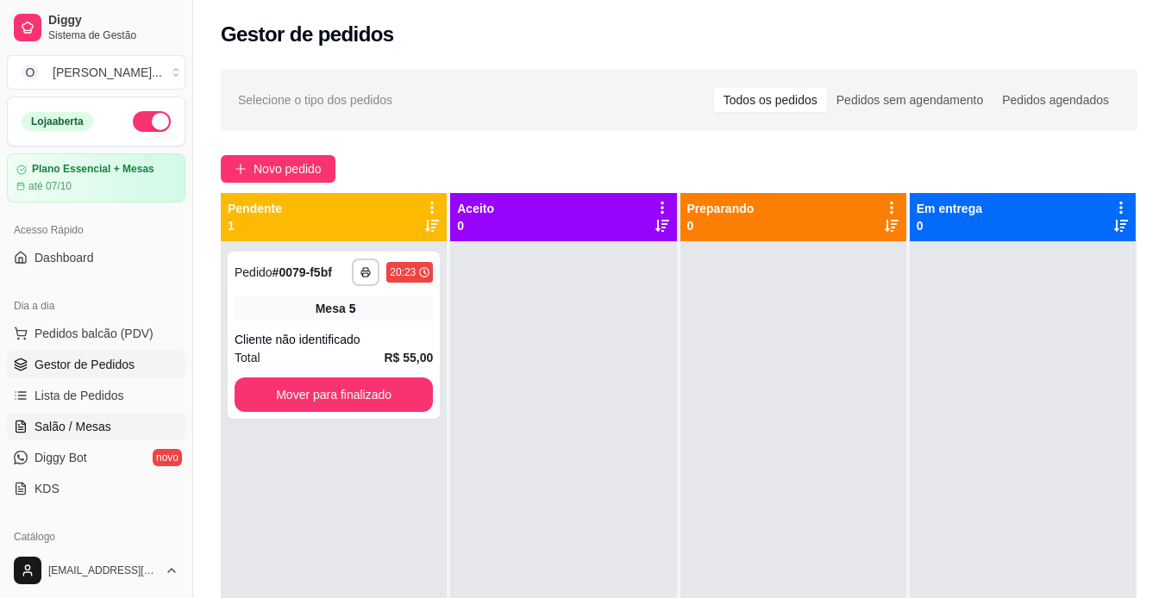
click at [91, 422] on span "Salão / Mesas" at bounding box center [72, 426] width 77 height 17
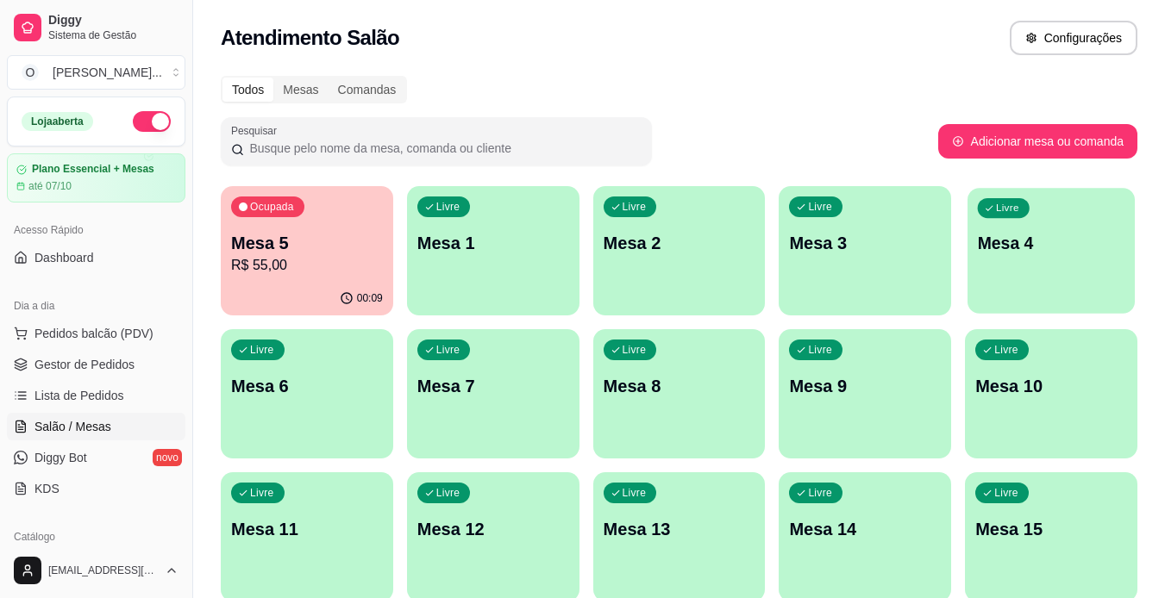
click at [1093, 215] on div "Livre Mesa 4" at bounding box center [1050, 240] width 167 height 105
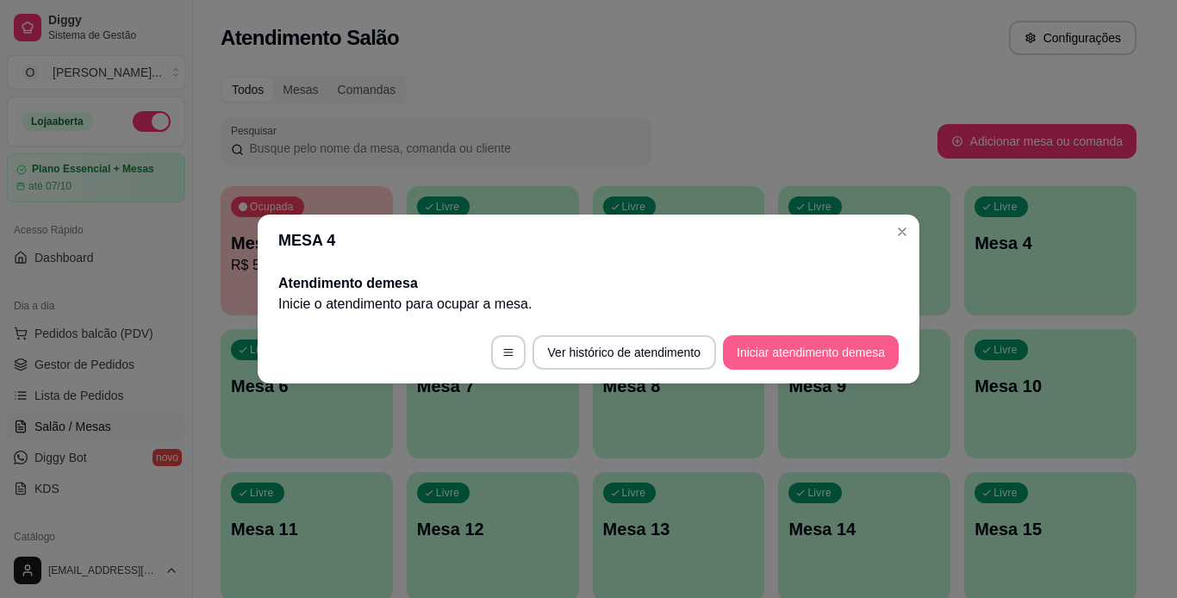
click at [734, 352] on button "Iniciar atendimento de mesa" at bounding box center [811, 352] width 176 height 34
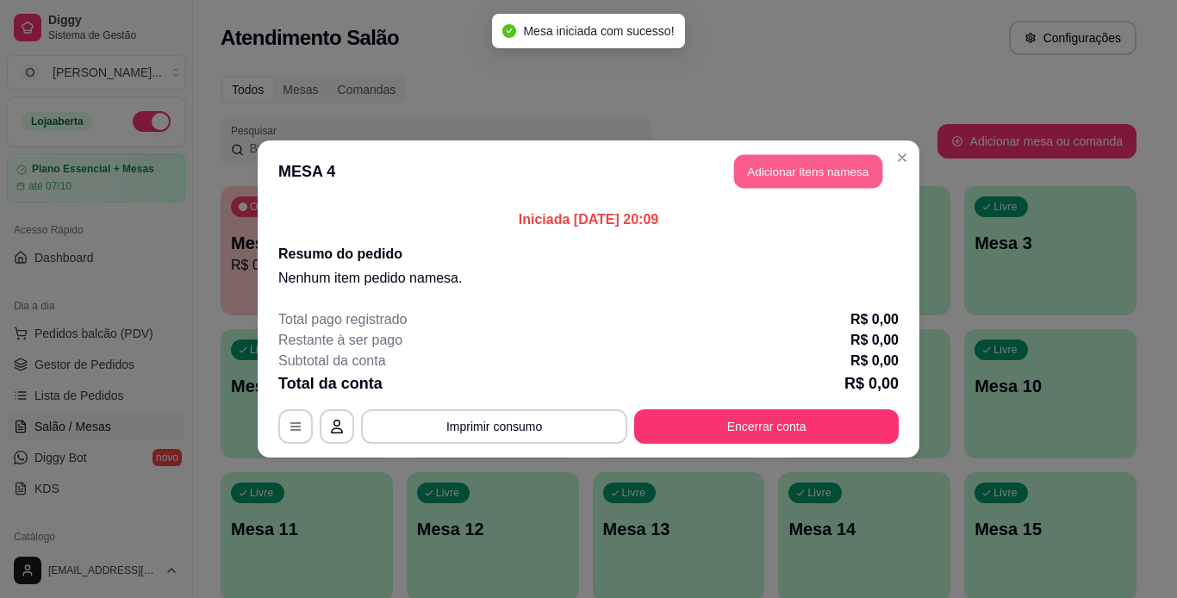
click at [775, 185] on button "Adicionar itens na mesa" at bounding box center [808, 172] width 148 height 34
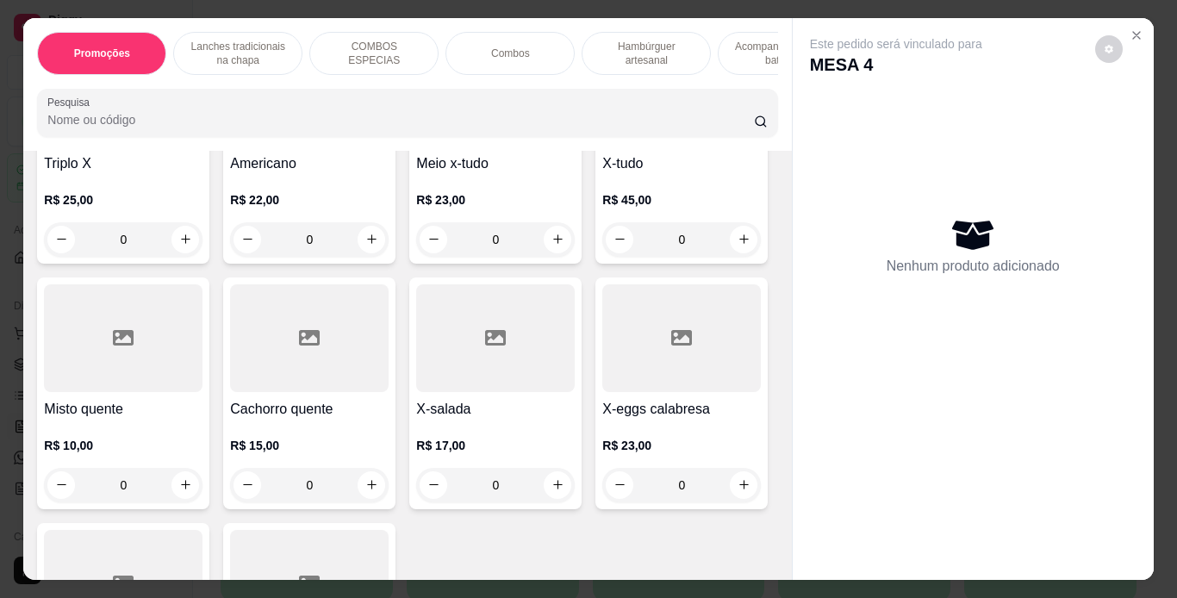
scroll to position [1070, 0]
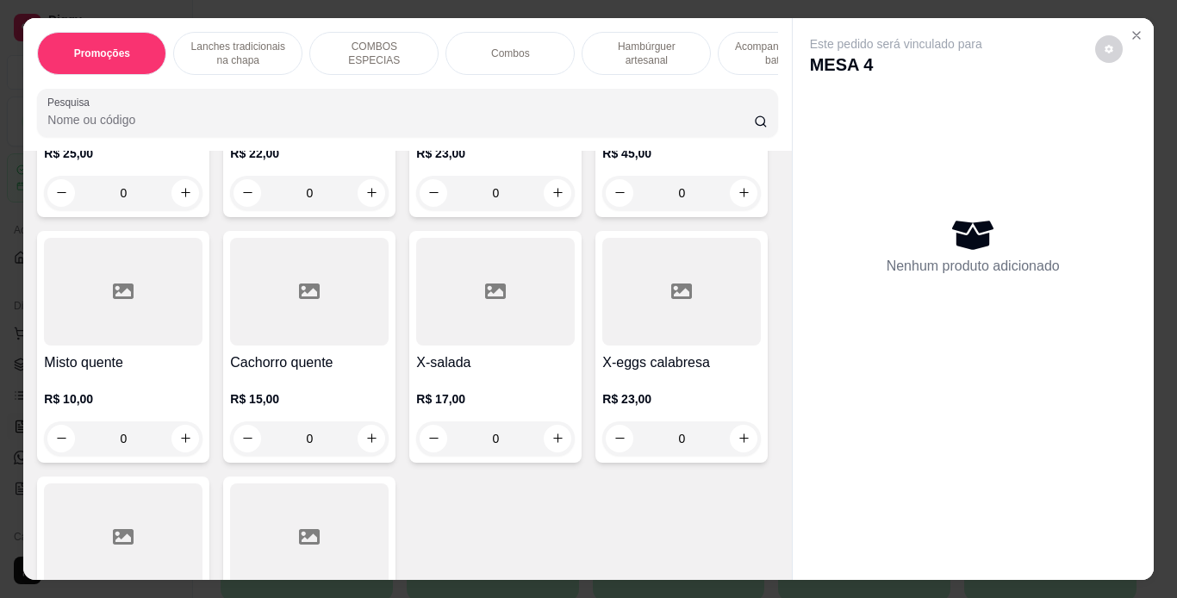
click at [603, 210] on div "0" at bounding box center [682, 193] width 159 height 34
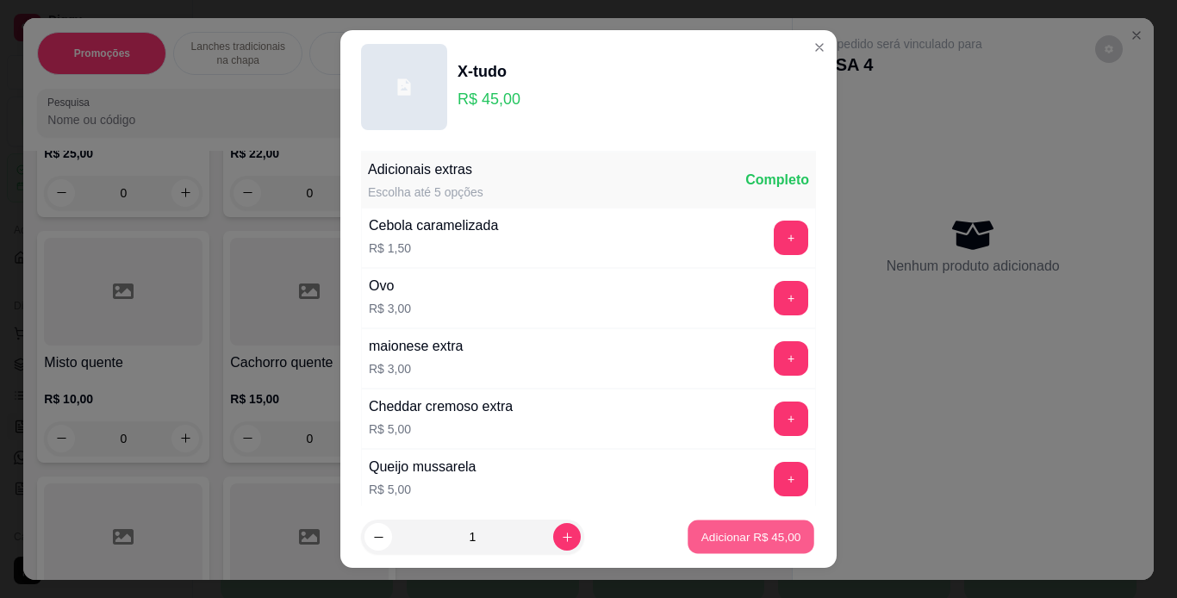
click at [771, 544] on p "Adicionar R$ 45,00" at bounding box center [752, 537] width 100 height 16
type input "1"
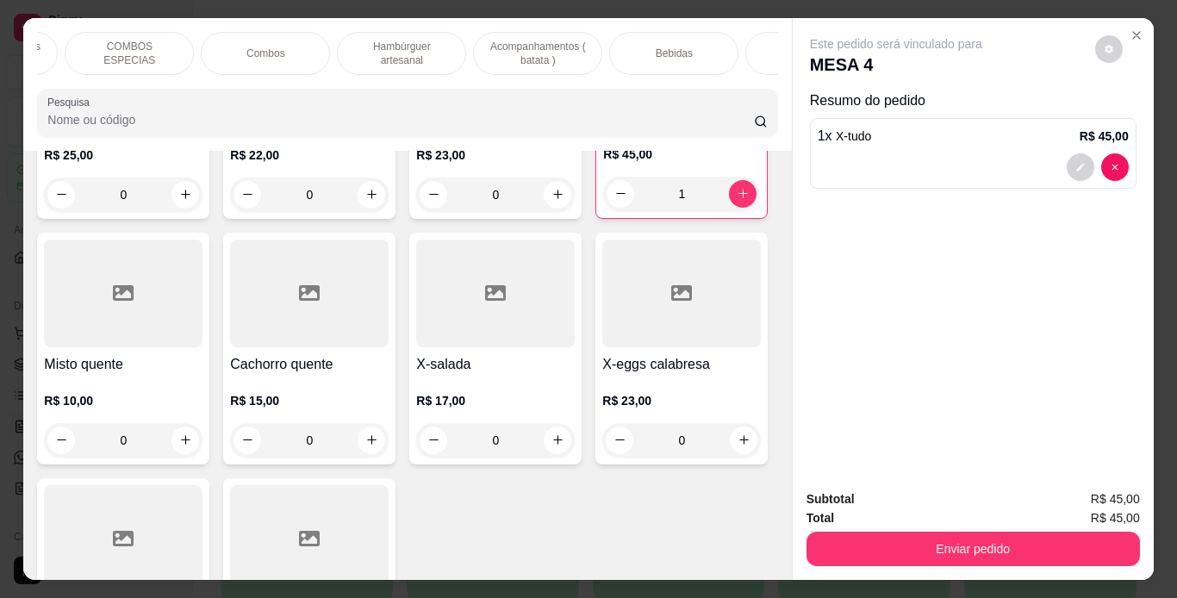
scroll to position [0, 248]
click at [639, 37] on div "Bebidas" at bounding box center [670, 53] width 129 height 43
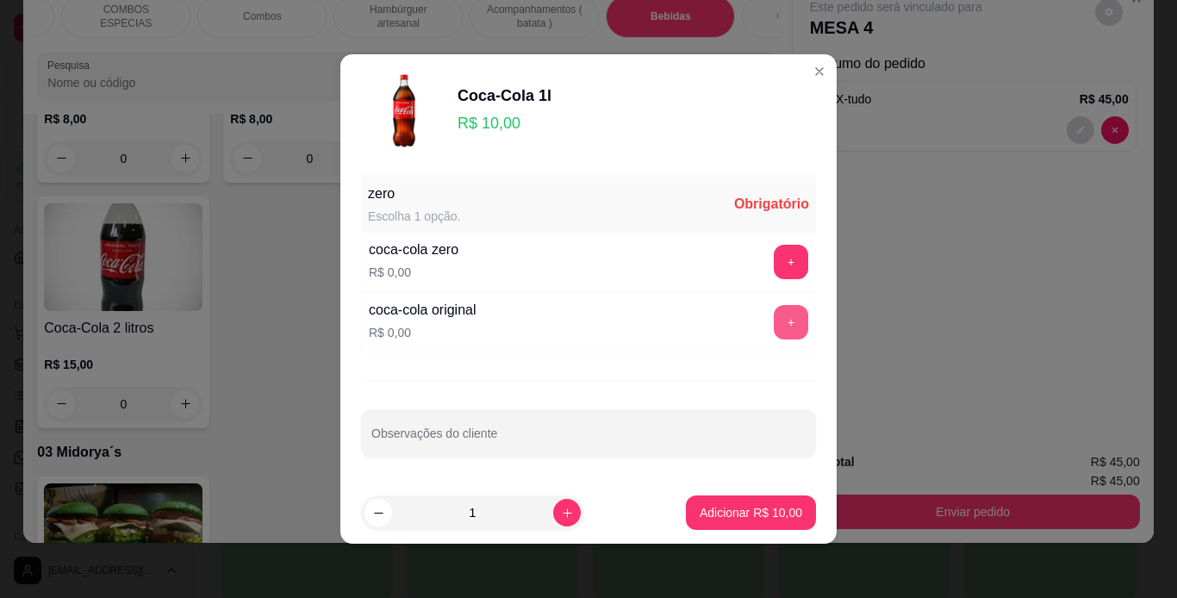
click at [776, 321] on button "+" at bounding box center [791, 322] width 34 height 34
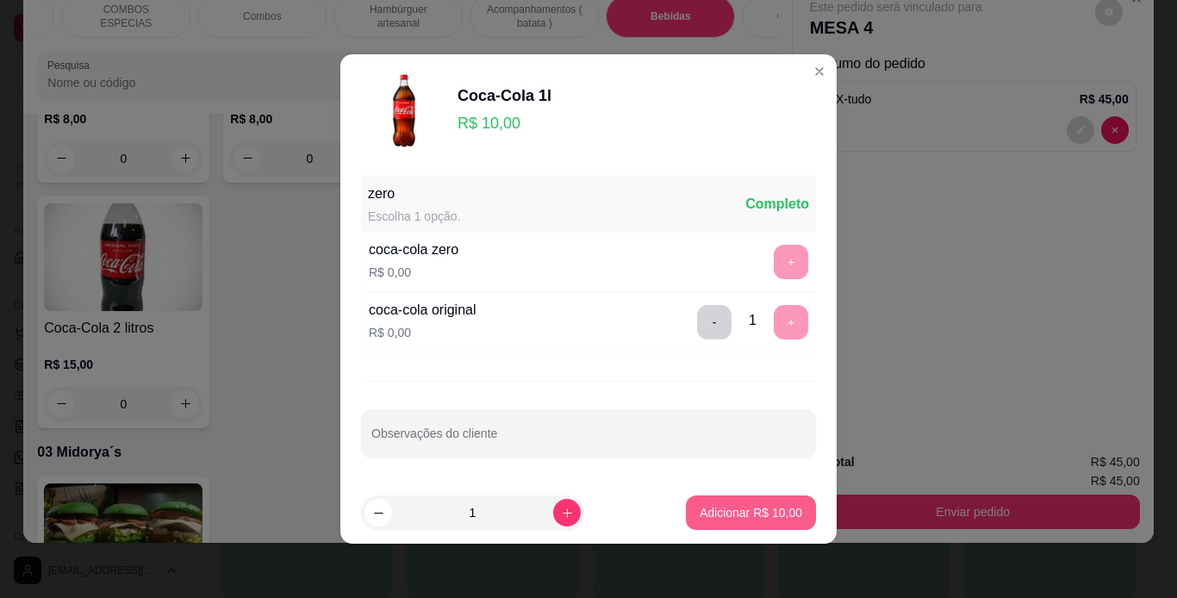
click at [702, 514] on p "Adicionar R$ 10,00" at bounding box center [751, 512] width 103 height 17
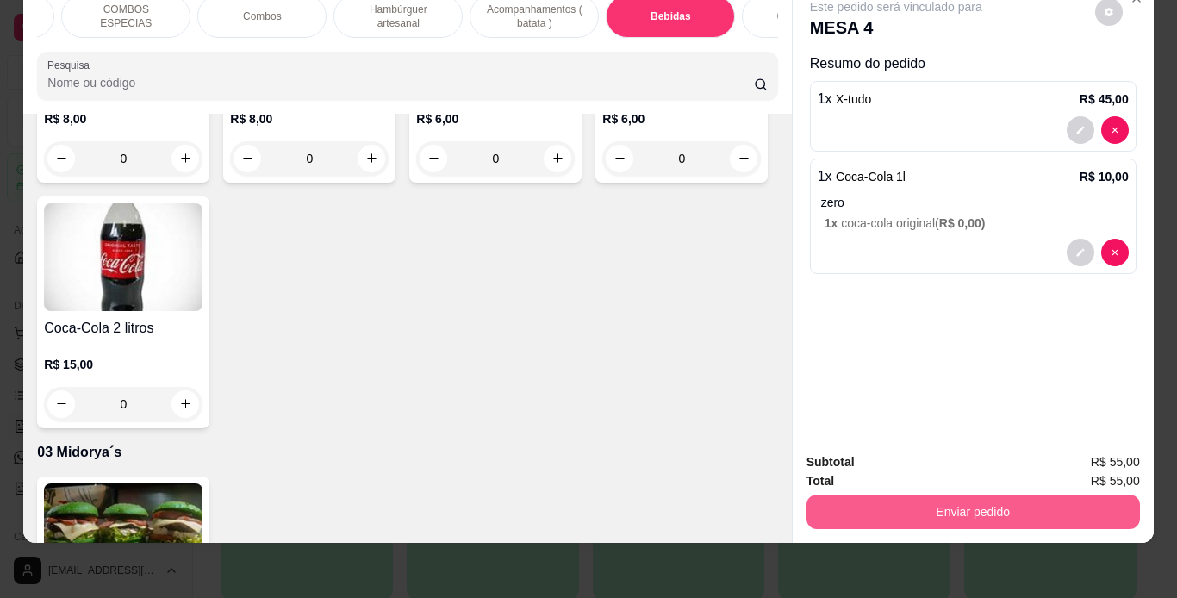
click at [901, 495] on button "Enviar pedido" at bounding box center [974, 512] width 334 height 34
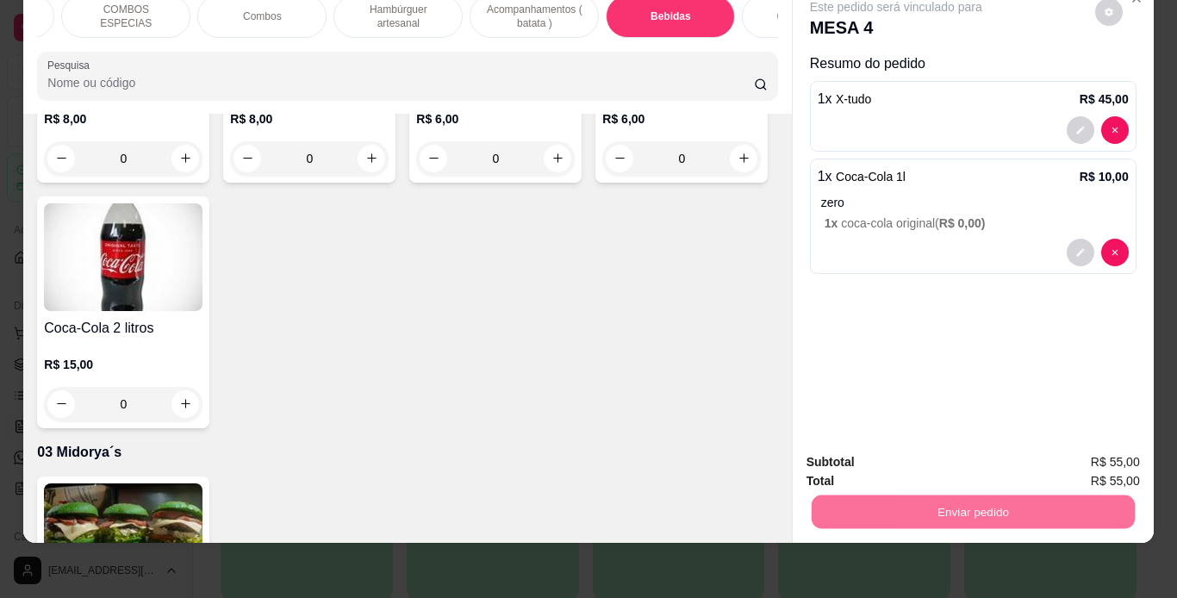
click at [905, 460] on button "Não registrar e enviar pedido" at bounding box center [916, 456] width 179 height 33
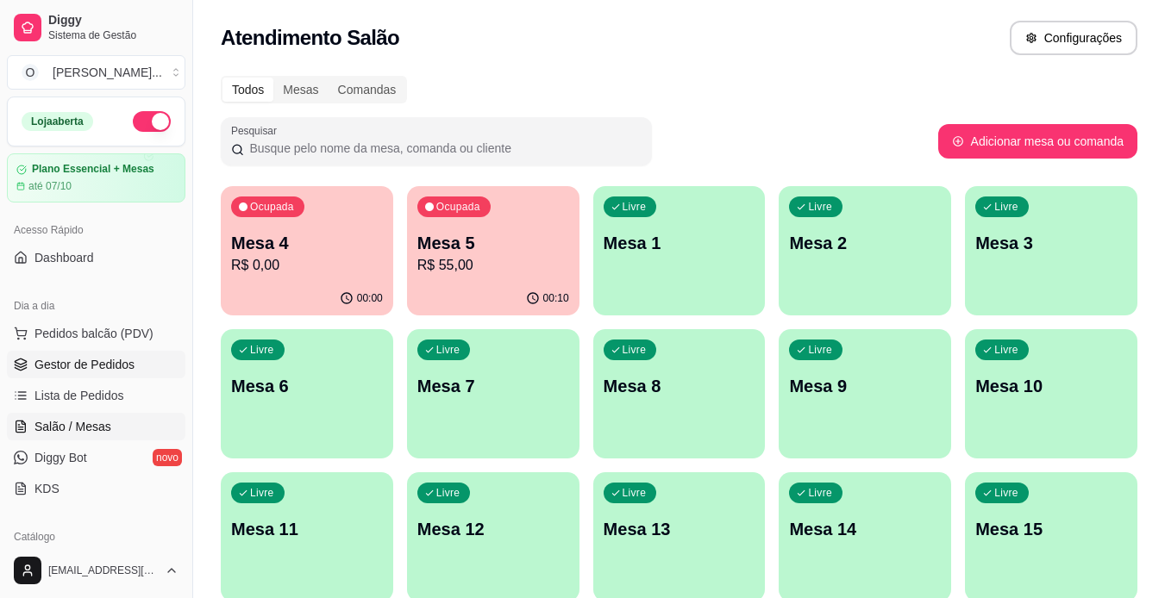
click at [145, 363] on link "Gestor de Pedidos" at bounding box center [96, 365] width 178 height 28
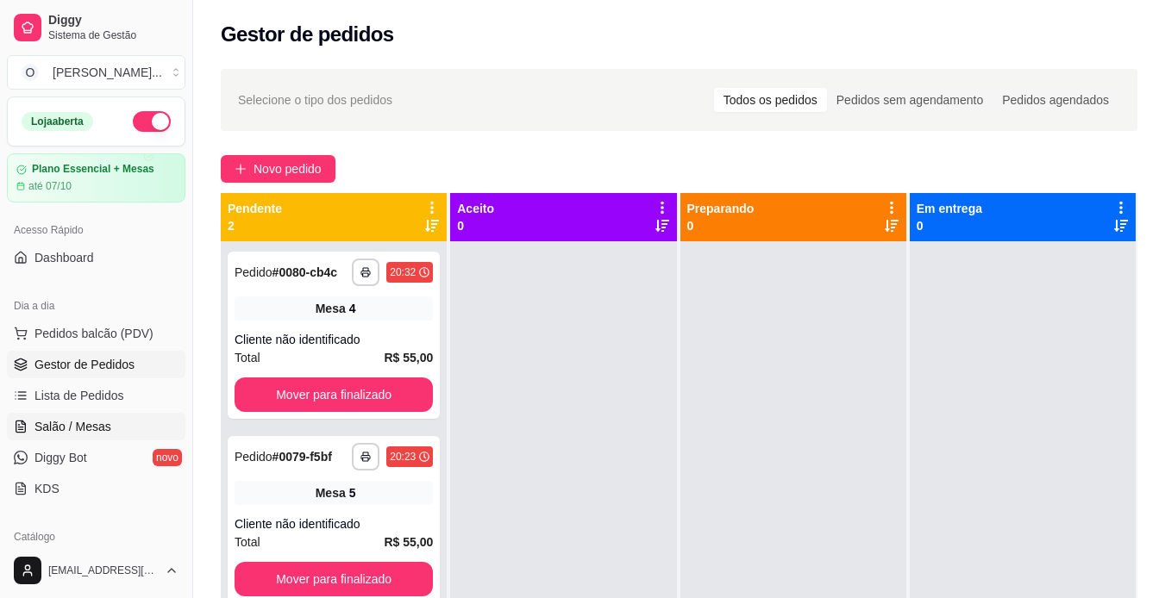
click at [101, 428] on span "Salão / Mesas" at bounding box center [72, 426] width 77 height 17
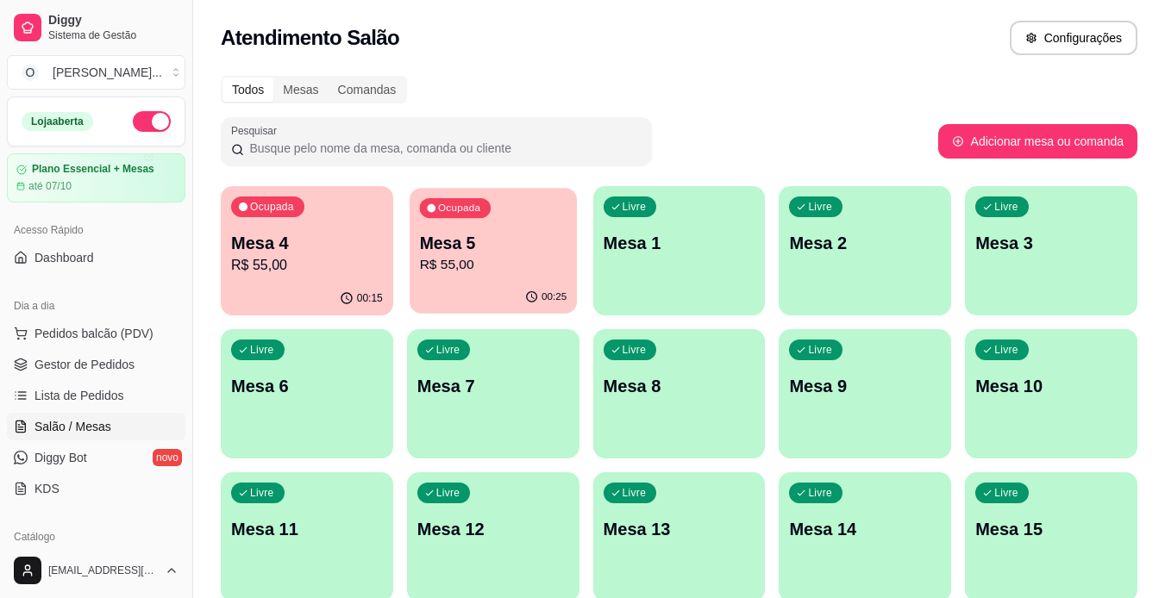
click at [494, 266] on p "R$ 55,00" at bounding box center [492, 265] width 147 height 20
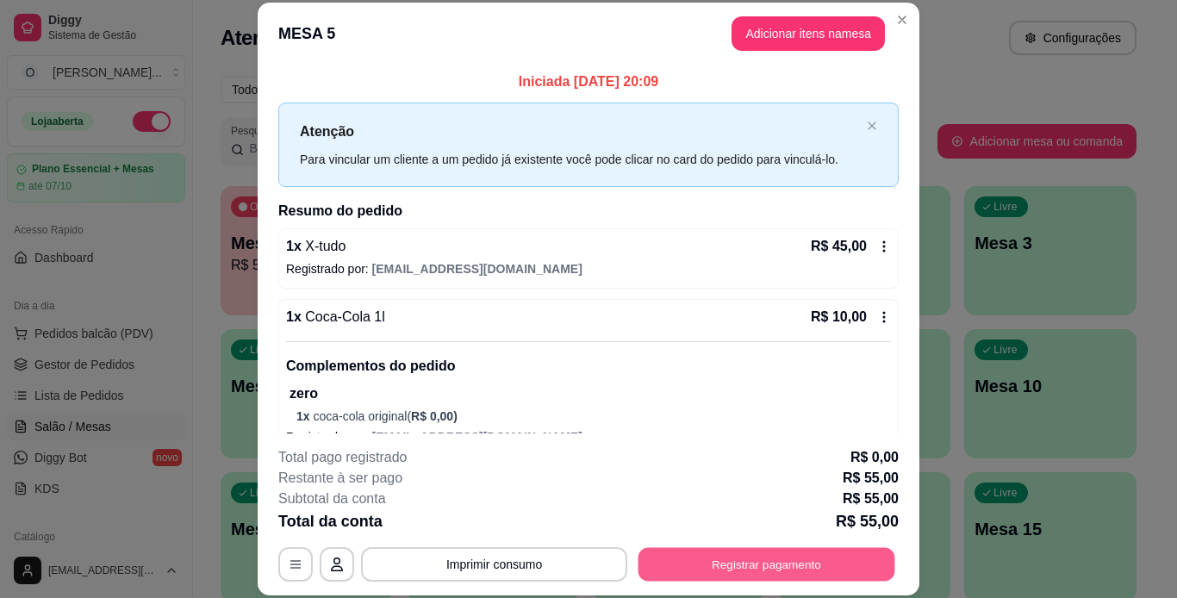
click at [743, 558] on button "Registrar pagamento" at bounding box center [767, 564] width 257 height 34
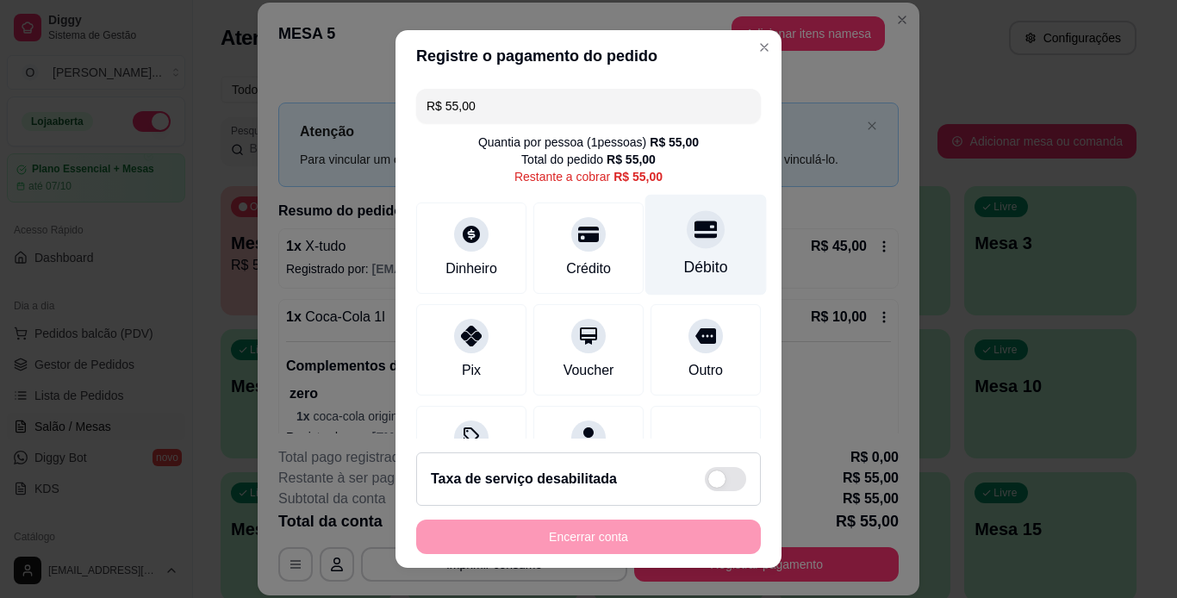
click at [695, 234] on icon at bounding box center [706, 229] width 22 height 22
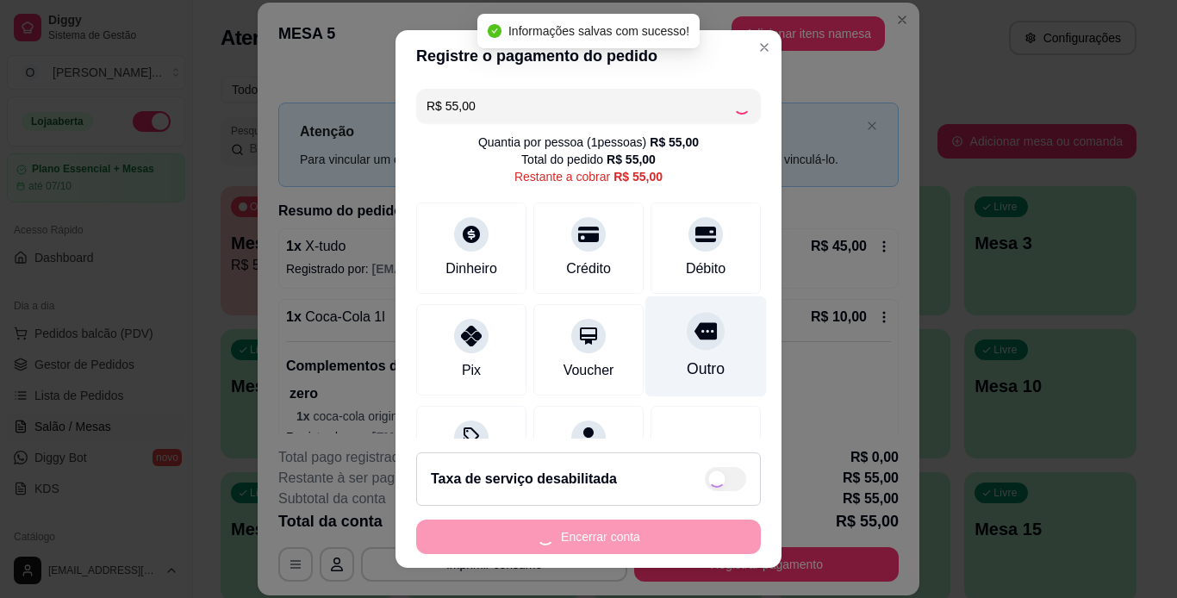
type input "R$ 0,00"
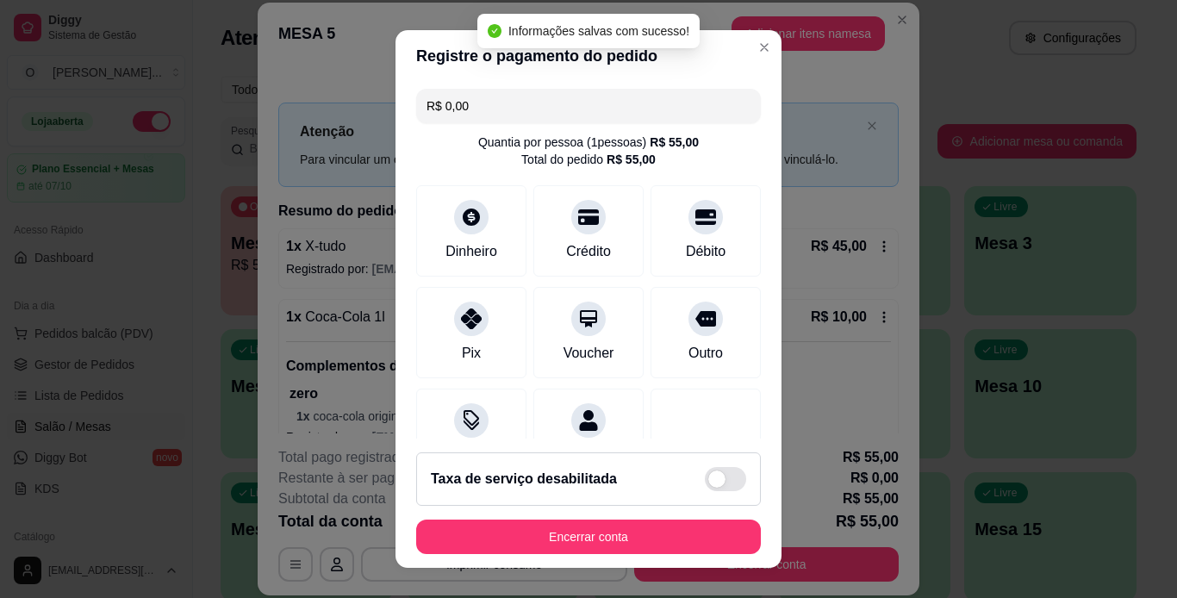
scroll to position [158, 0]
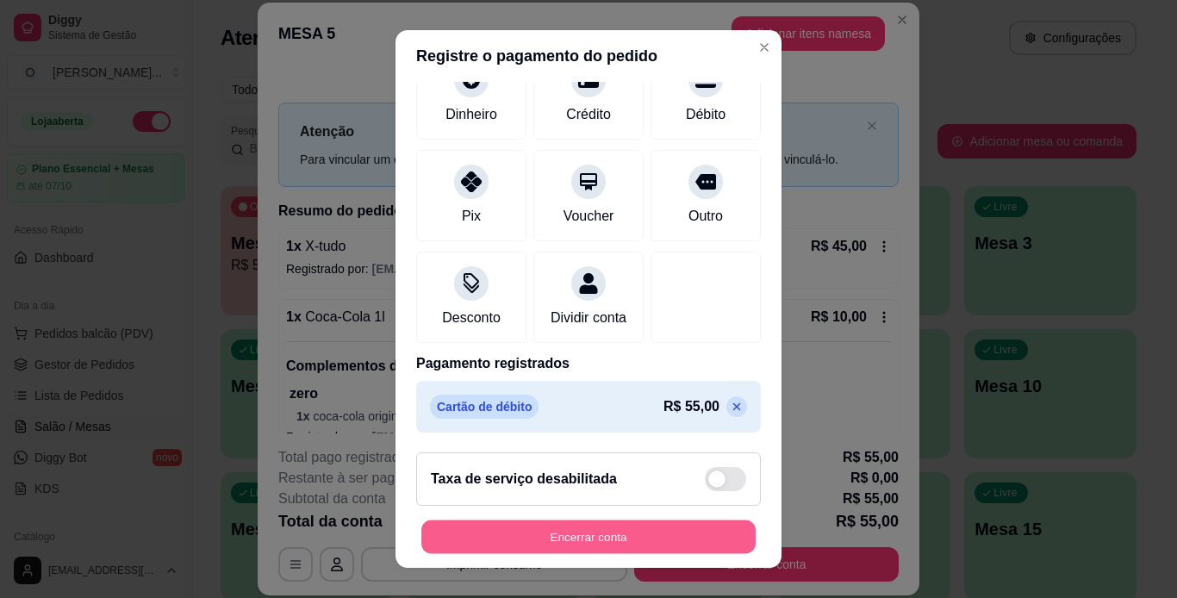
click at [647, 528] on button "Encerrar conta" at bounding box center [589, 538] width 334 height 34
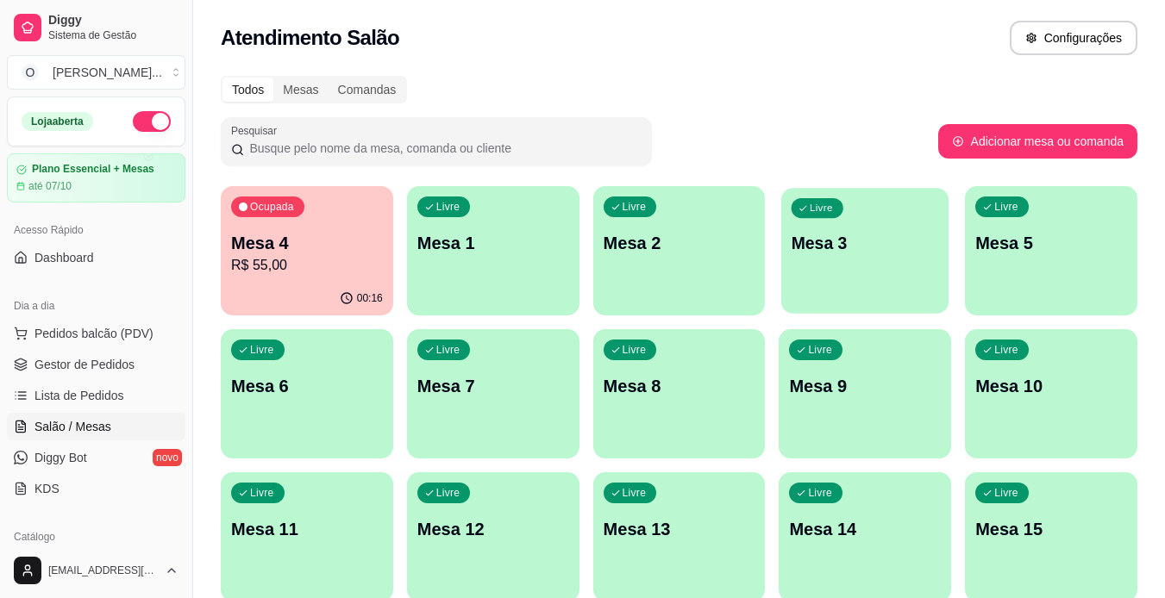
click at [817, 232] on p "Mesa 3" at bounding box center [864, 243] width 147 height 23
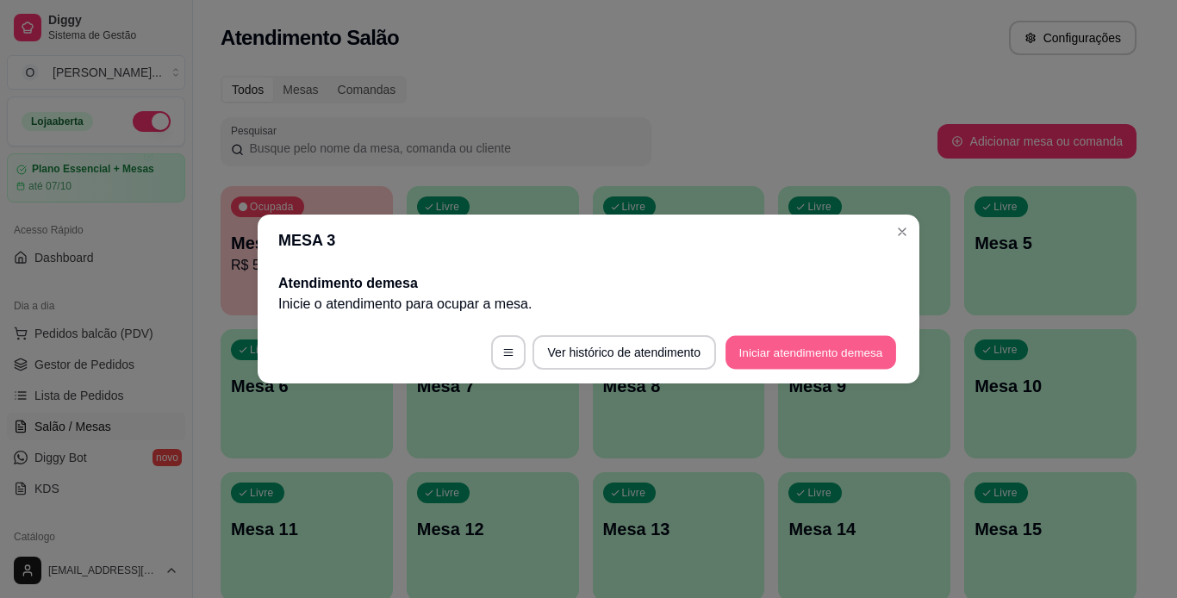
click at [773, 344] on button "Iniciar atendimento de mesa" at bounding box center [811, 353] width 171 height 34
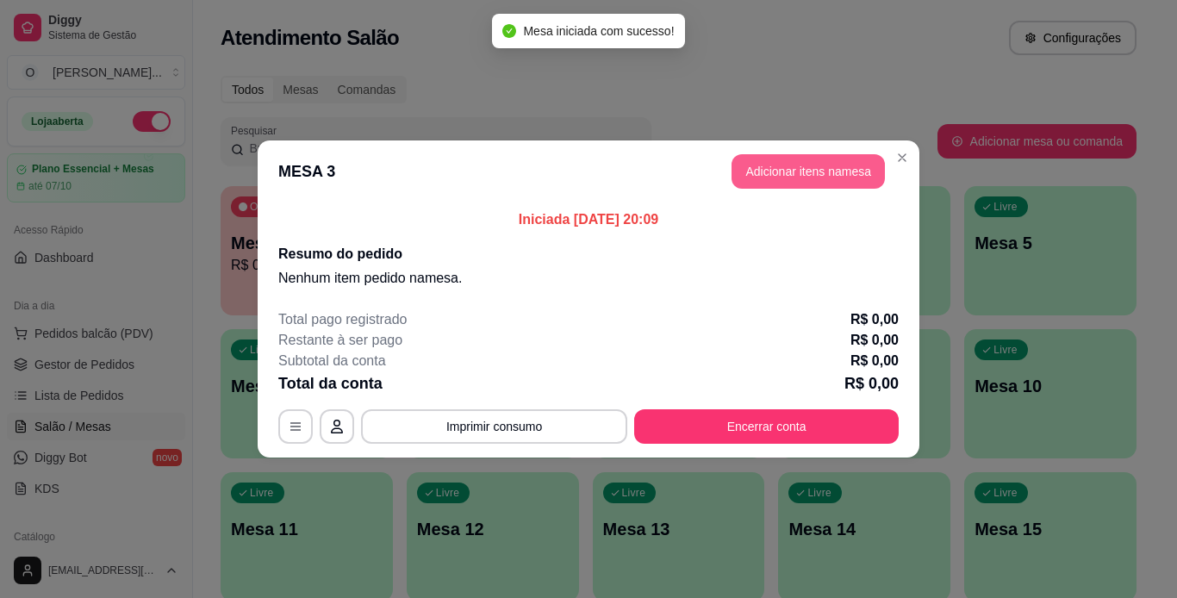
click at [783, 177] on button "Adicionar itens na mesa" at bounding box center [808, 171] width 153 height 34
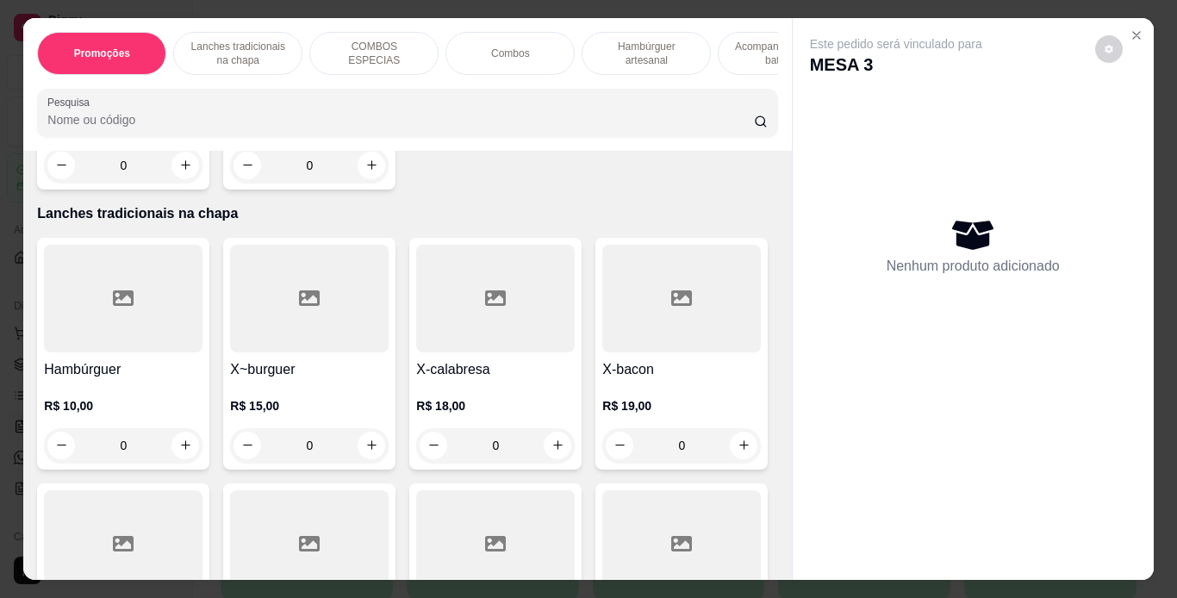
scroll to position [403, 0]
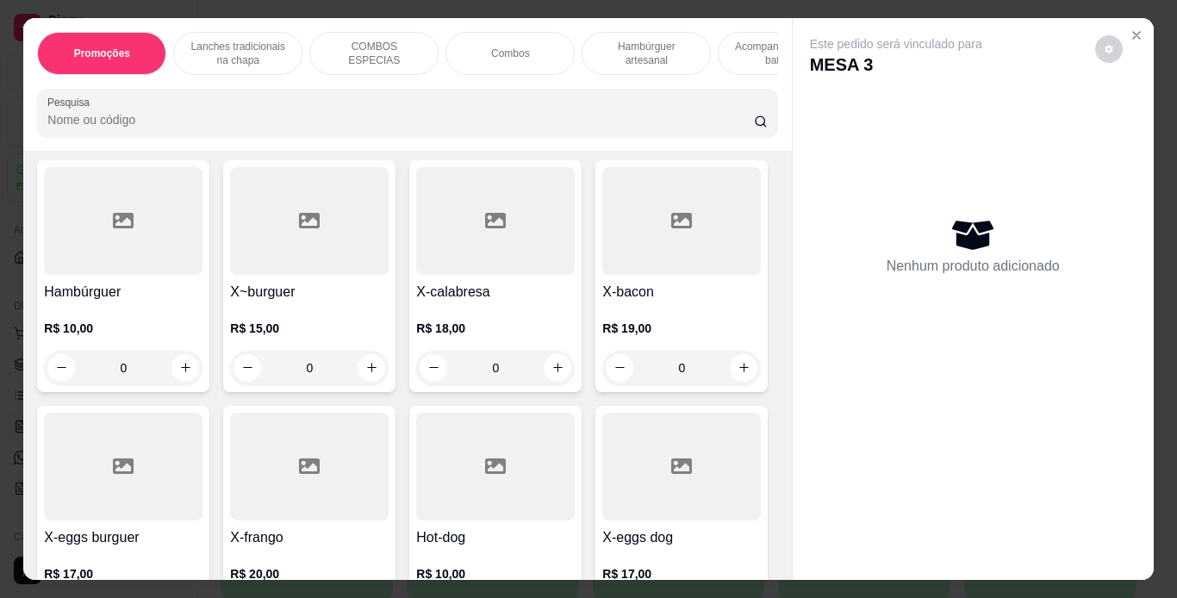
click at [371, 370] on div "0" at bounding box center [309, 368] width 159 height 34
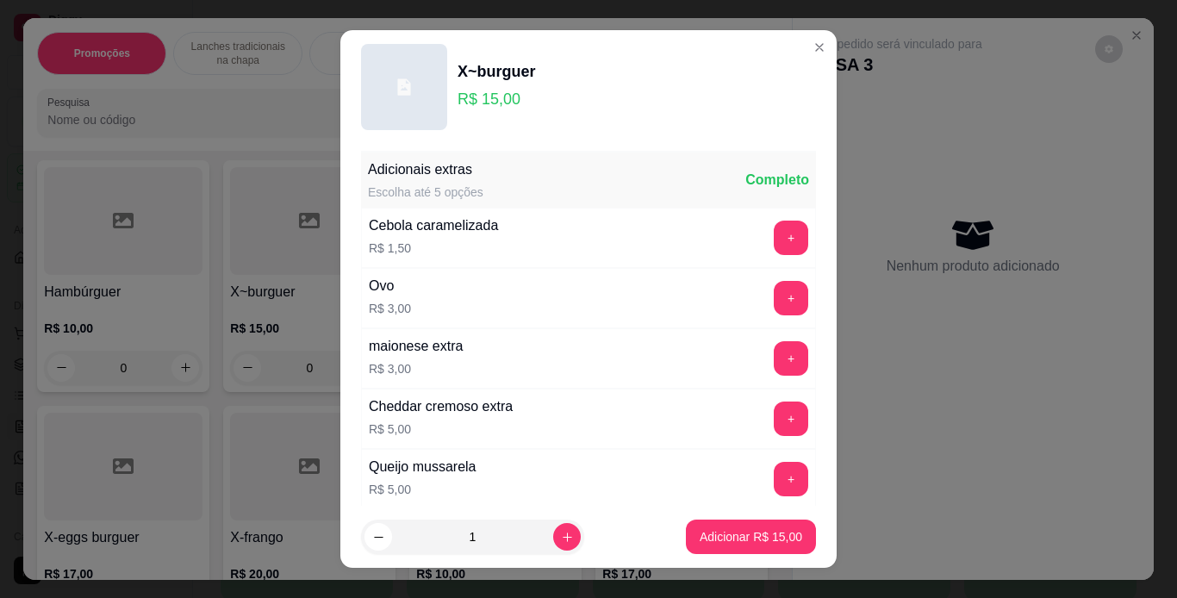
scroll to position [373, 0]
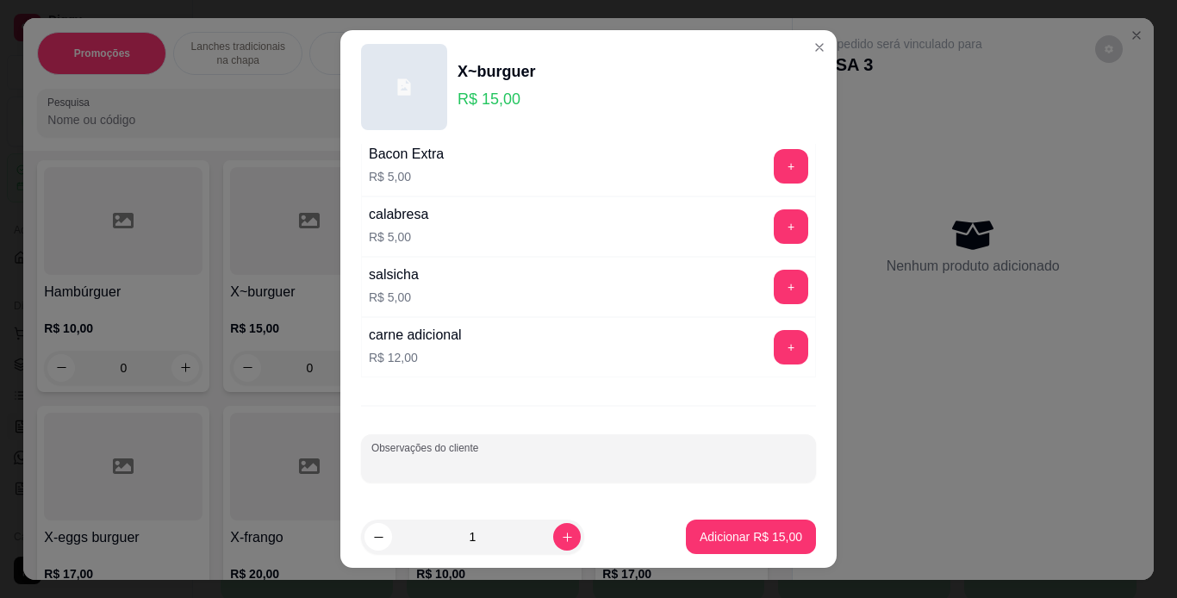
click at [625, 471] on input "Observações do cliente" at bounding box center [589, 465] width 434 height 17
type input "sem repolho"
click at [686, 525] on button "Adicionar R$ 15,00" at bounding box center [751, 537] width 130 height 34
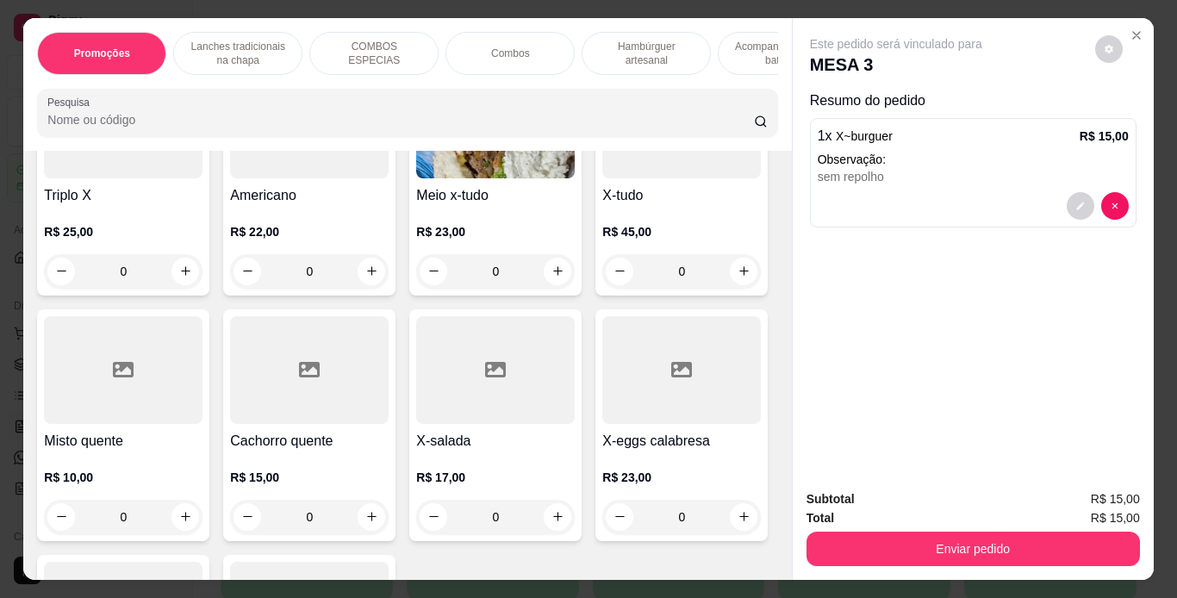
scroll to position [1039, 0]
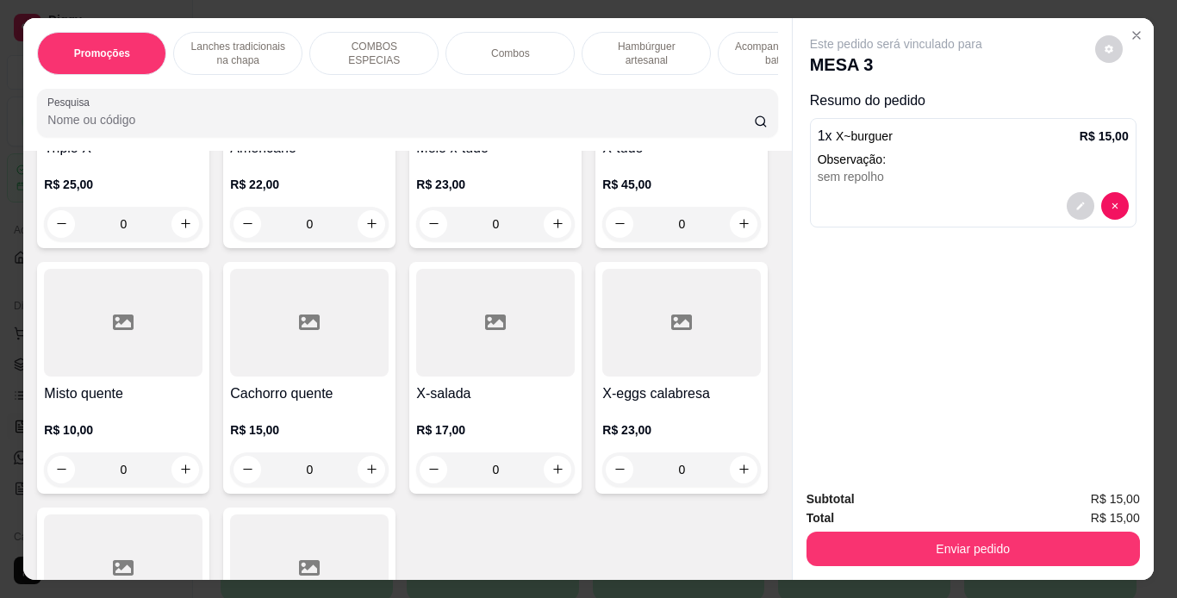
click at [416, 241] on div "0" at bounding box center [495, 224] width 159 height 34
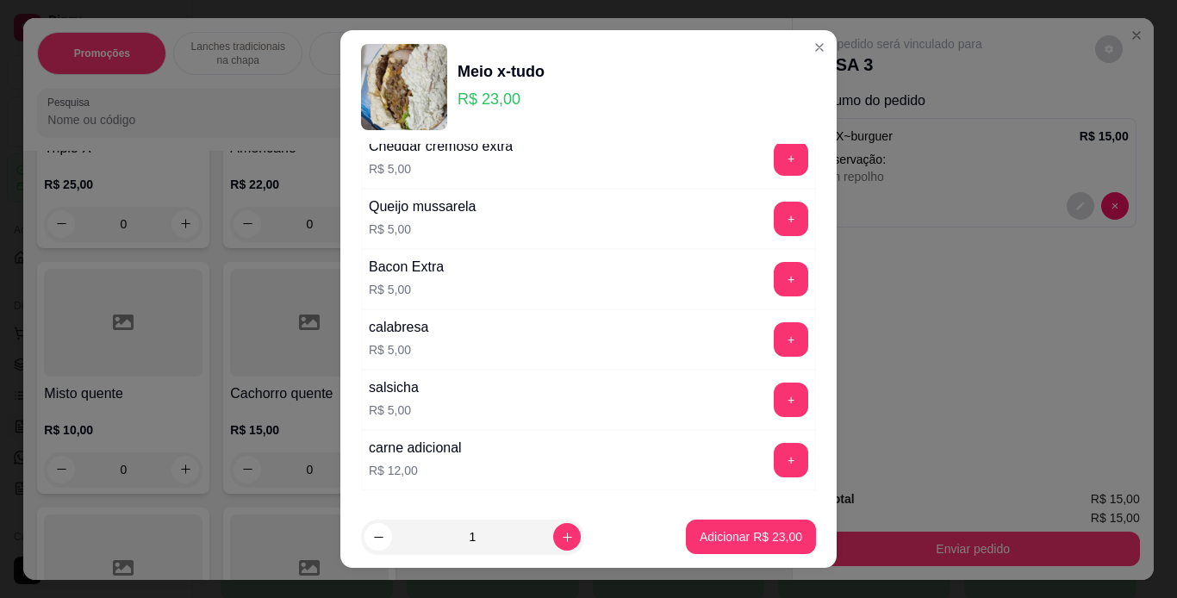
scroll to position [373, 0]
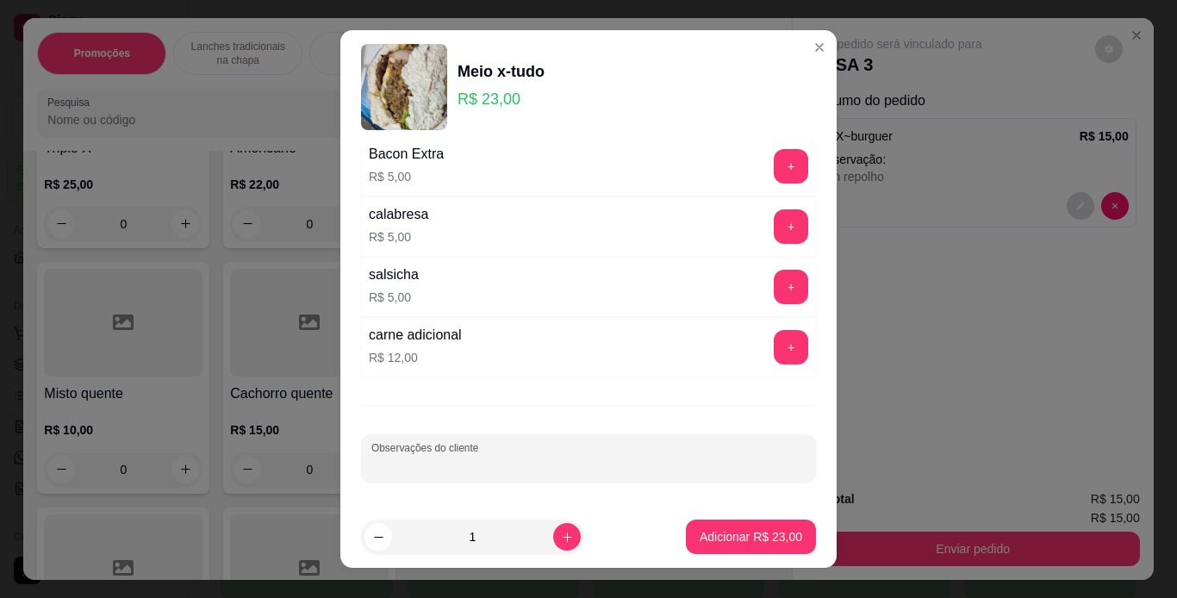
click at [629, 459] on input "Observações do cliente" at bounding box center [589, 465] width 434 height 17
type input "sem salada"
click at [741, 532] on p "Adicionar R$ 23,00" at bounding box center [751, 536] width 103 height 17
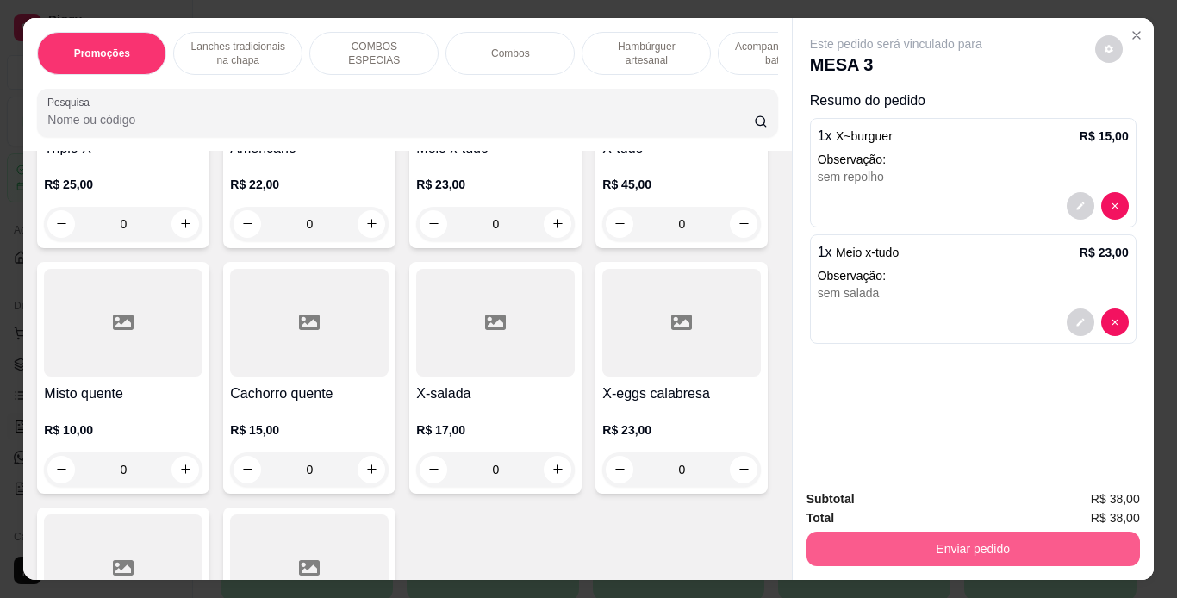
click at [897, 547] on button "Enviar pedido" at bounding box center [974, 549] width 334 height 34
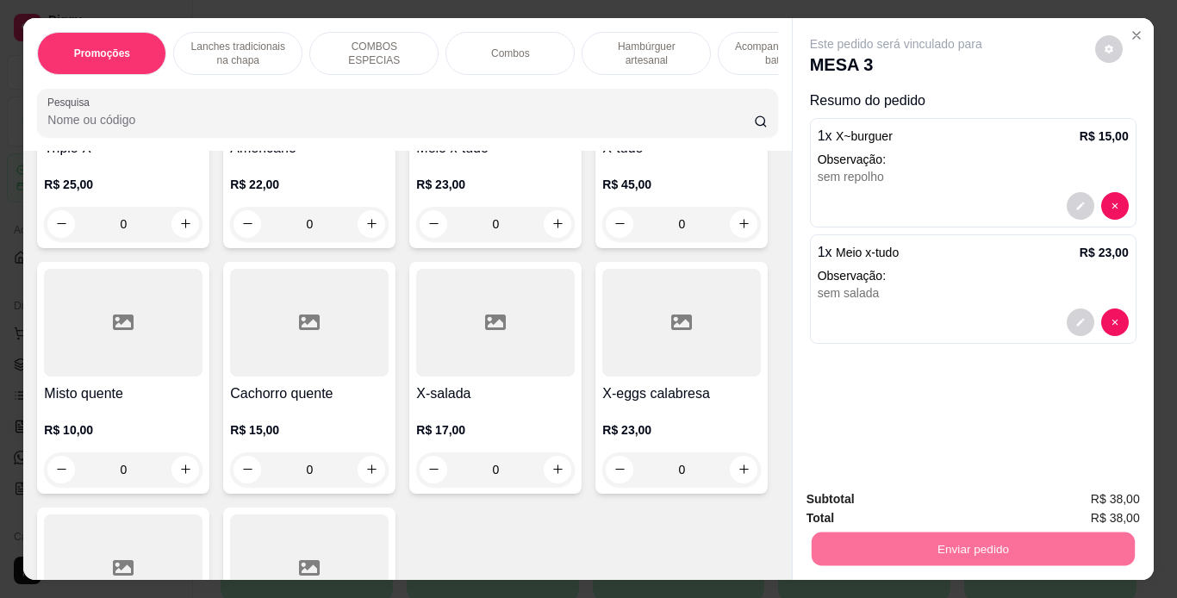
click at [900, 506] on button "Não registrar e enviar pedido" at bounding box center [916, 500] width 174 height 32
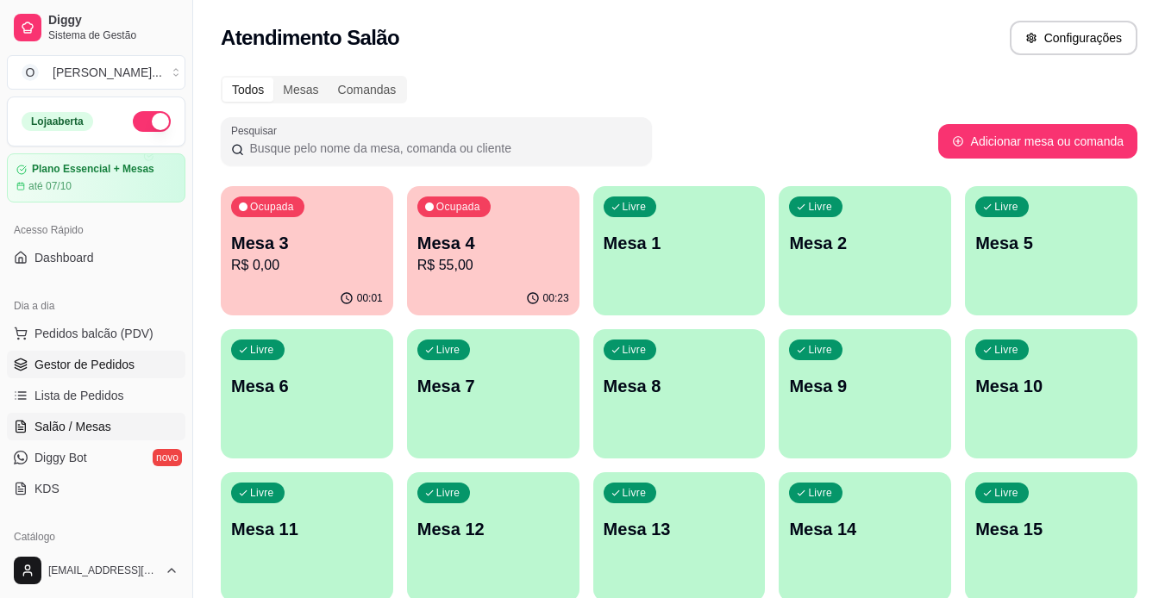
click at [121, 355] on link "Gestor de Pedidos" at bounding box center [96, 365] width 178 height 28
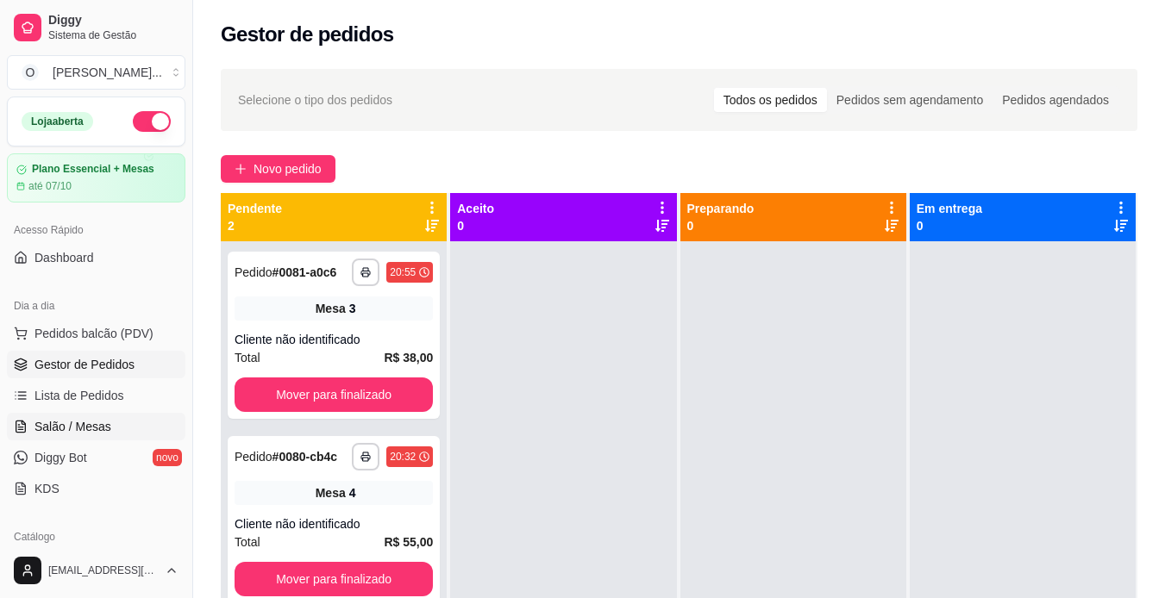
click at [86, 434] on span "Salão / Mesas" at bounding box center [72, 426] width 77 height 17
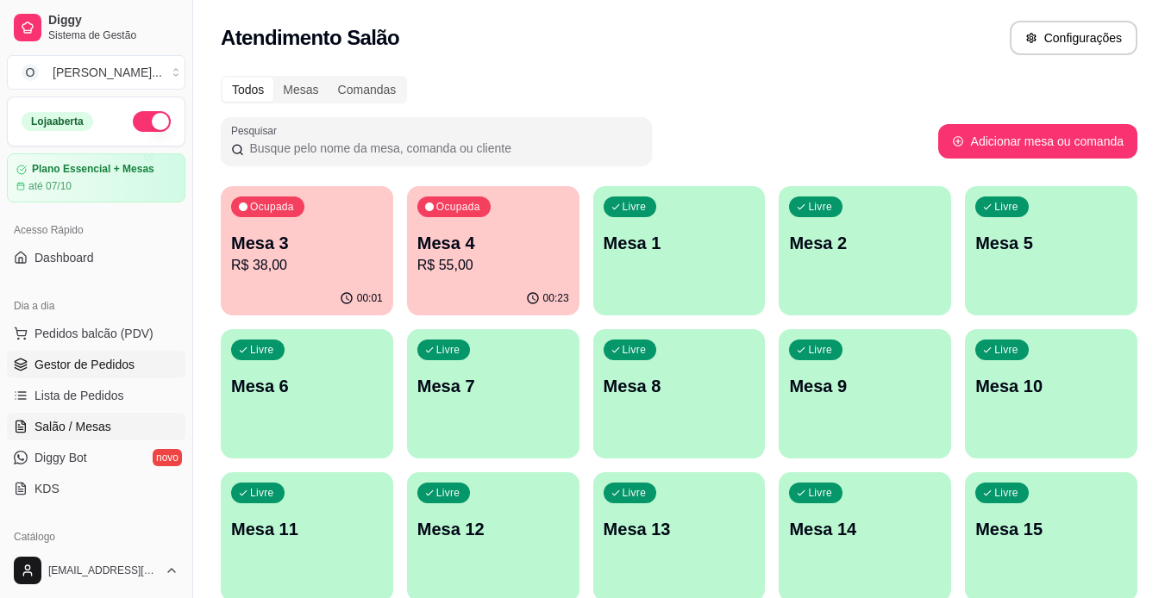
click at [126, 353] on link "Gestor de Pedidos" at bounding box center [96, 365] width 178 height 28
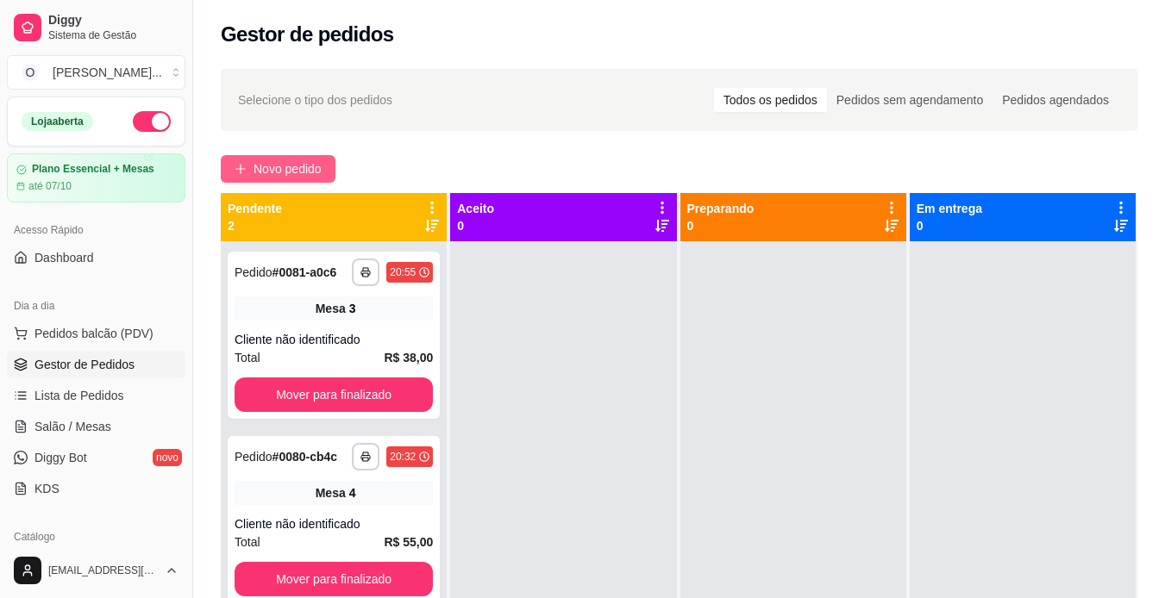
click at [281, 171] on span "Novo pedido" at bounding box center [287, 168] width 68 height 19
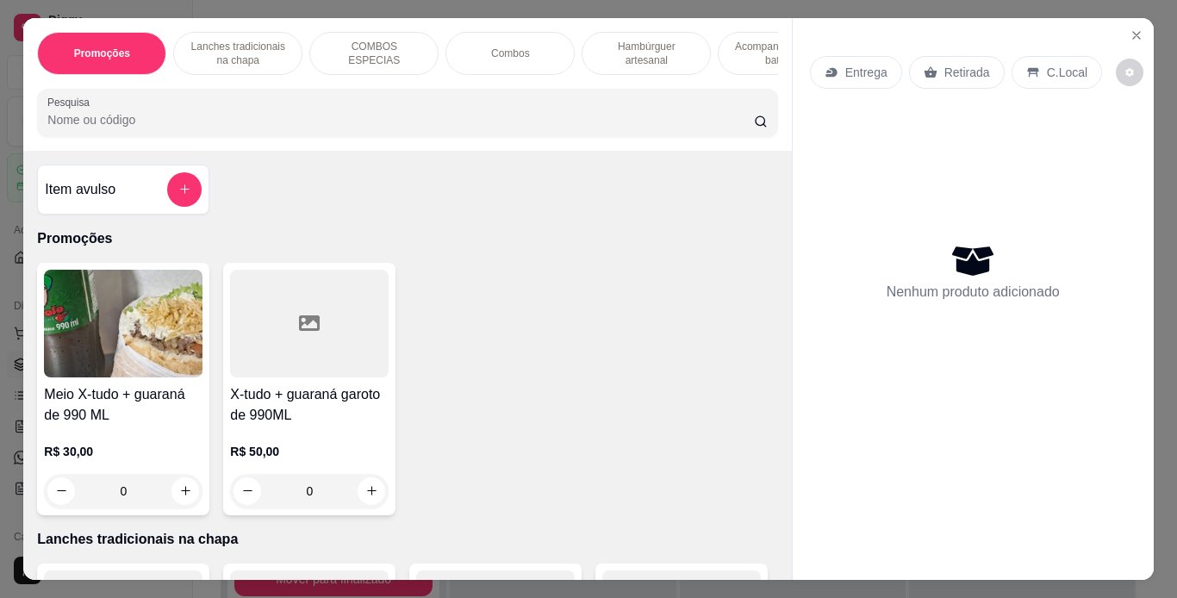
click at [634, 54] on p "Hambúrguer artesanal" at bounding box center [646, 54] width 100 height 28
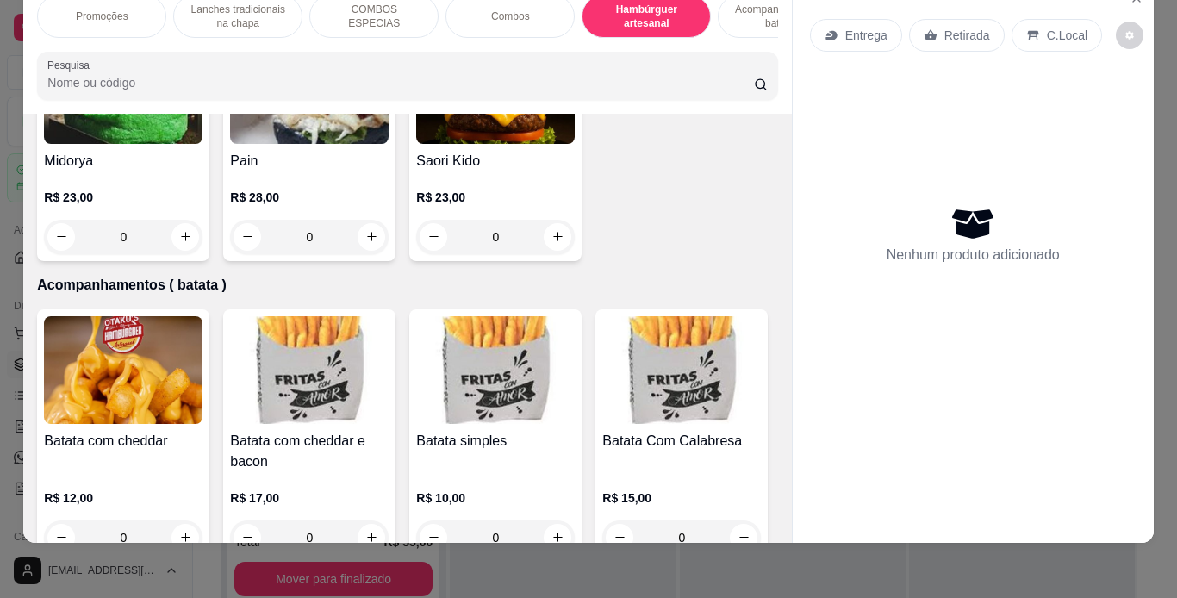
scroll to position [3688, 0]
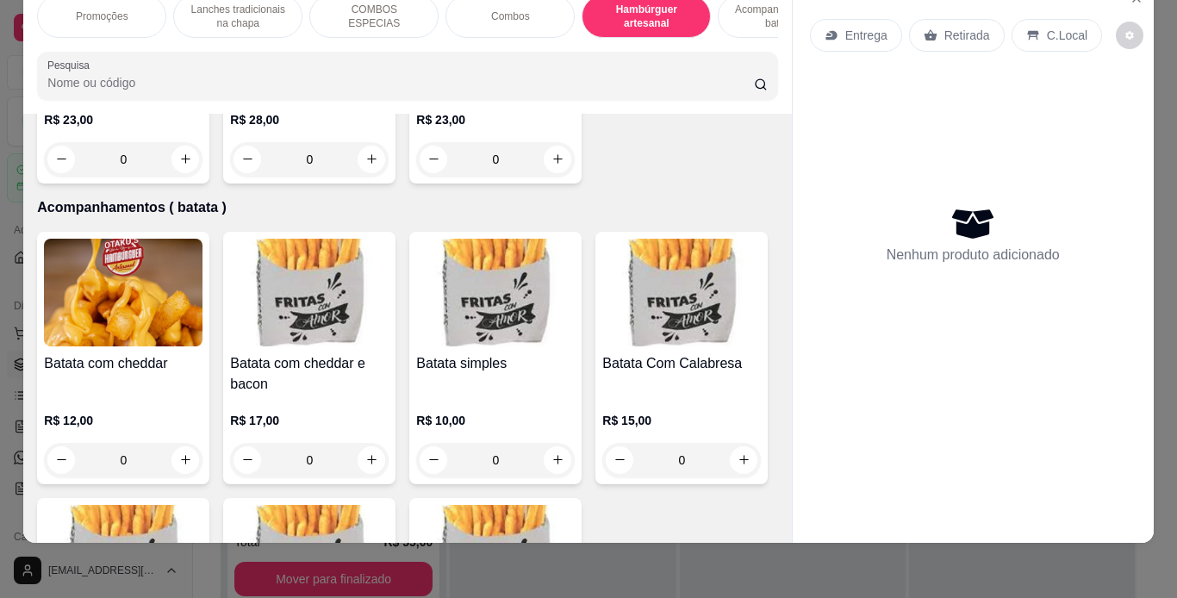
click at [203, 177] on div "0" at bounding box center [123, 159] width 159 height 34
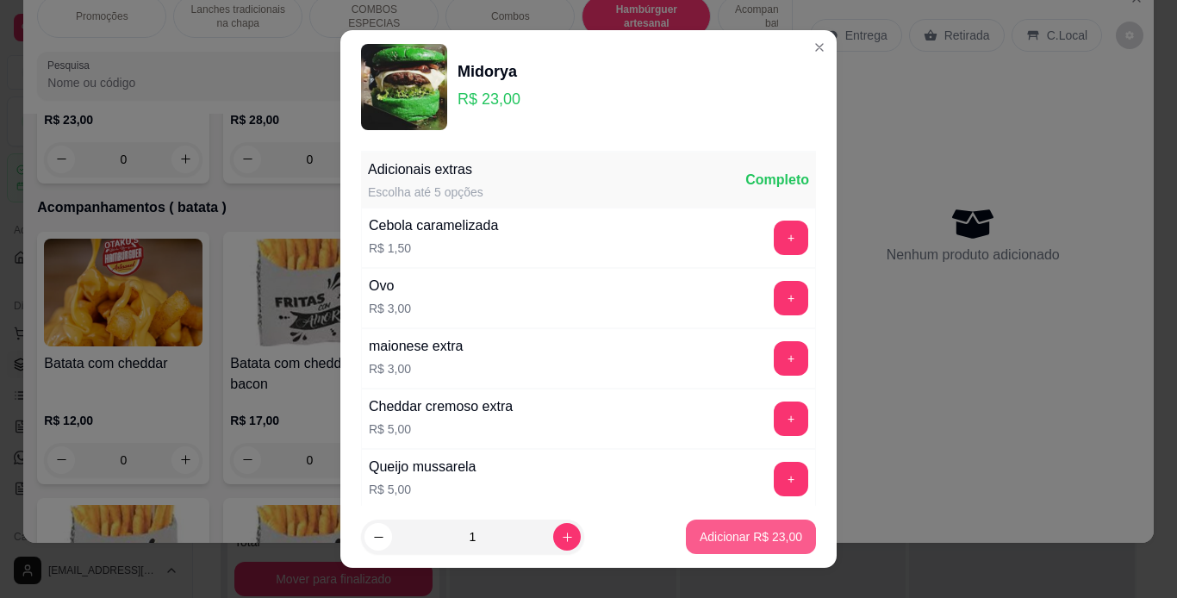
click at [700, 540] on p "Adicionar R$ 23,00" at bounding box center [751, 536] width 103 height 17
type input "1"
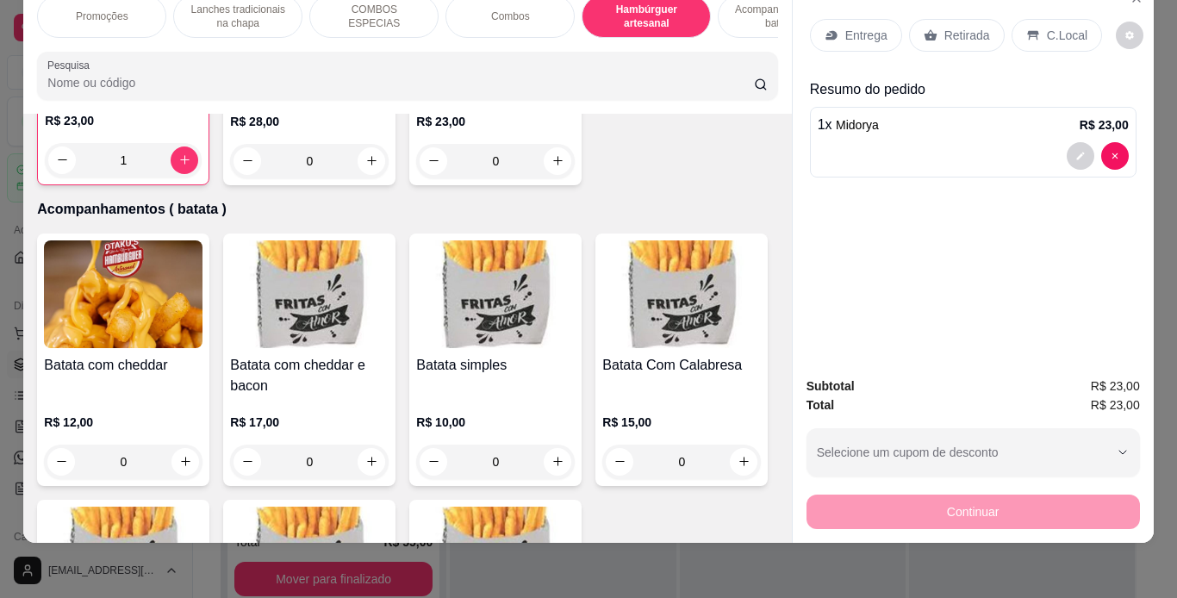
click at [945, 27] on p "Retirada" at bounding box center [968, 35] width 46 height 17
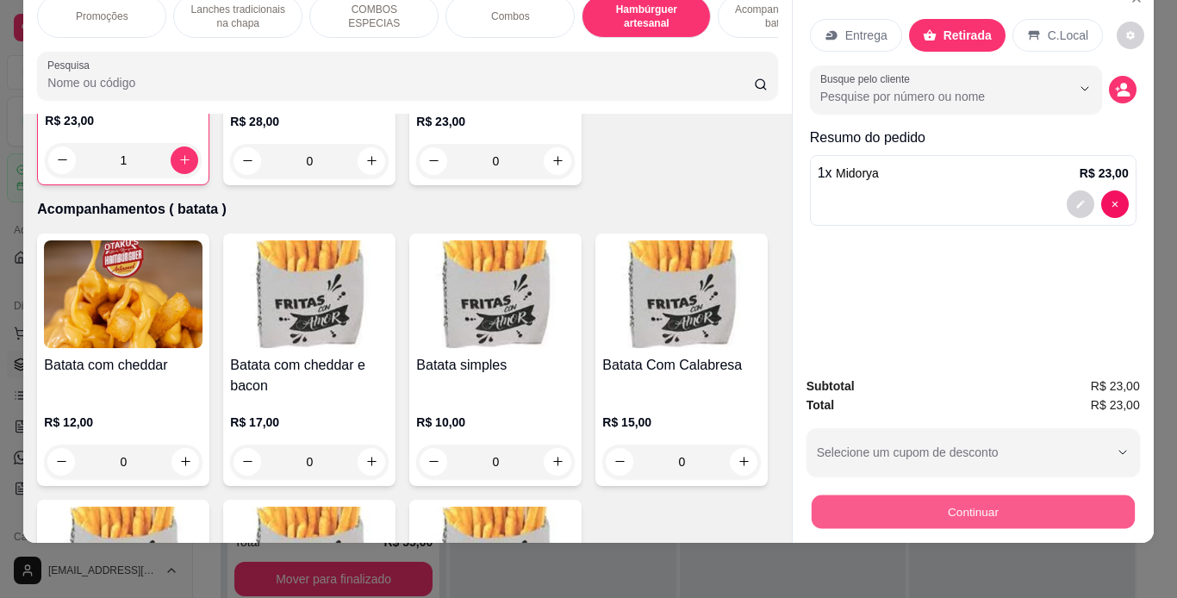
click at [921, 496] on button "Continuar" at bounding box center [972, 513] width 323 height 34
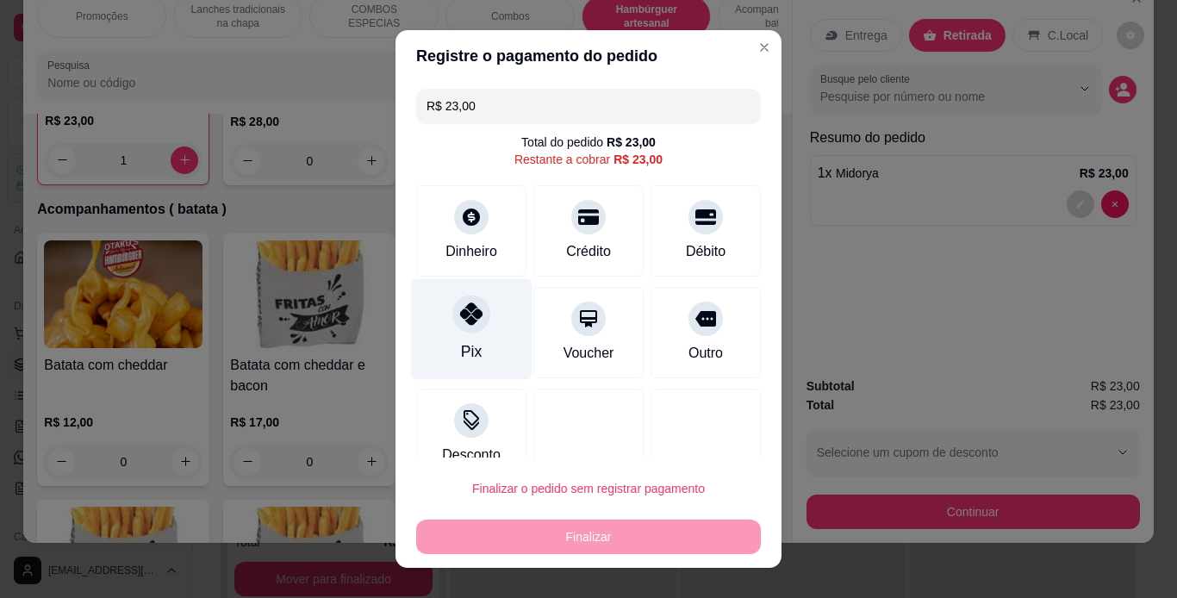
click at [474, 330] on div "Pix" at bounding box center [472, 328] width 122 height 101
type input "R$ 0,00"
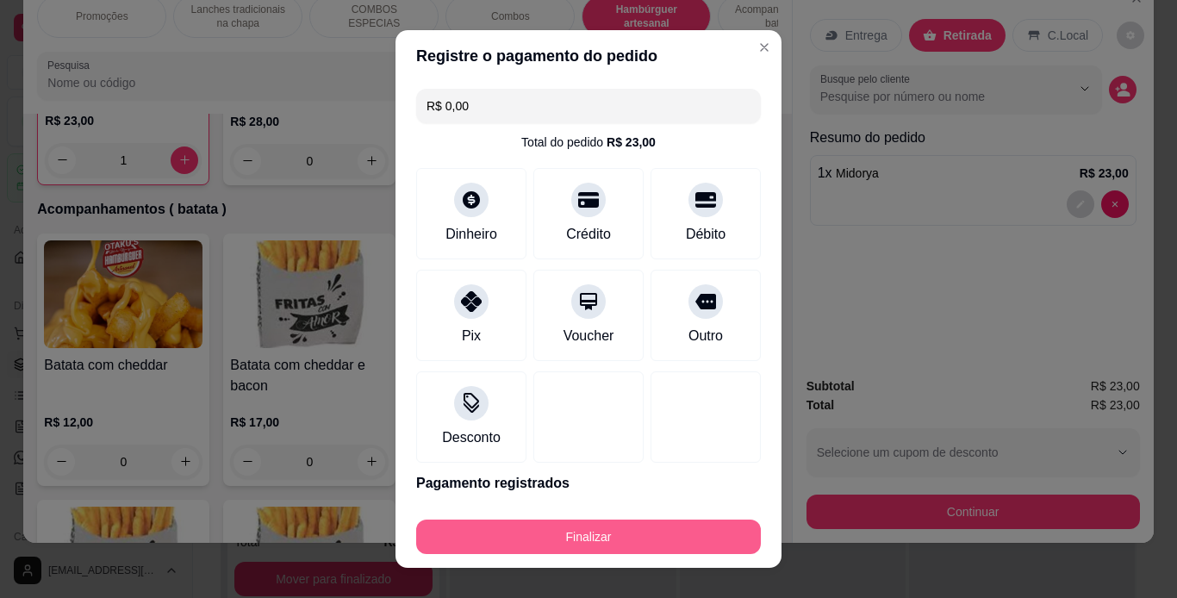
click at [534, 523] on button "Finalizar" at bounding box center [588, 537] width 345 height 34
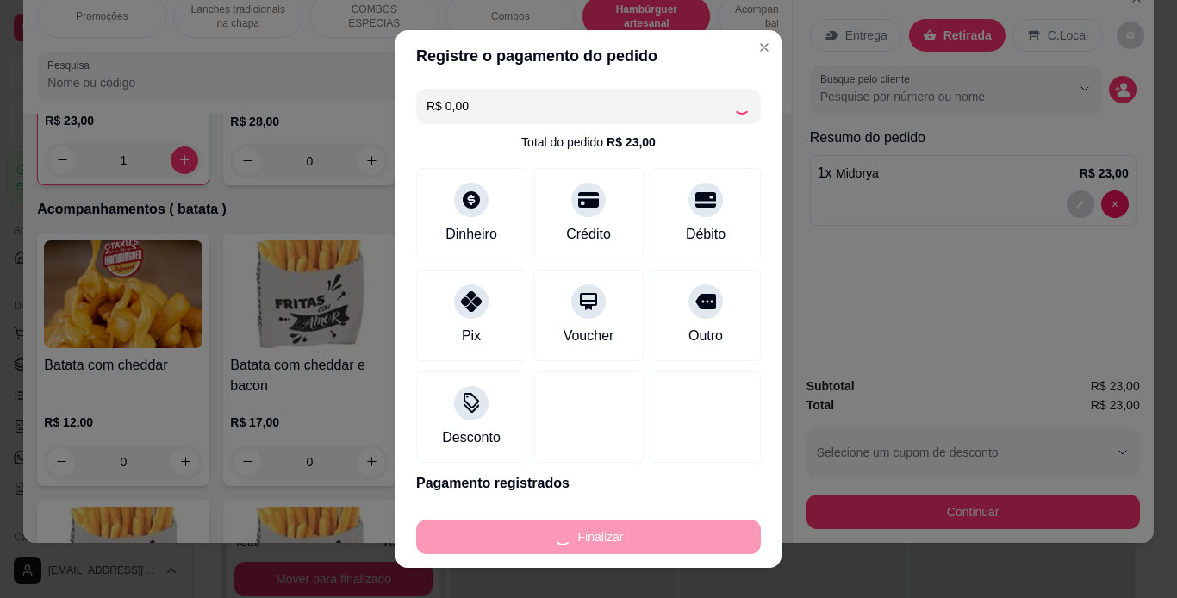
type input "0"
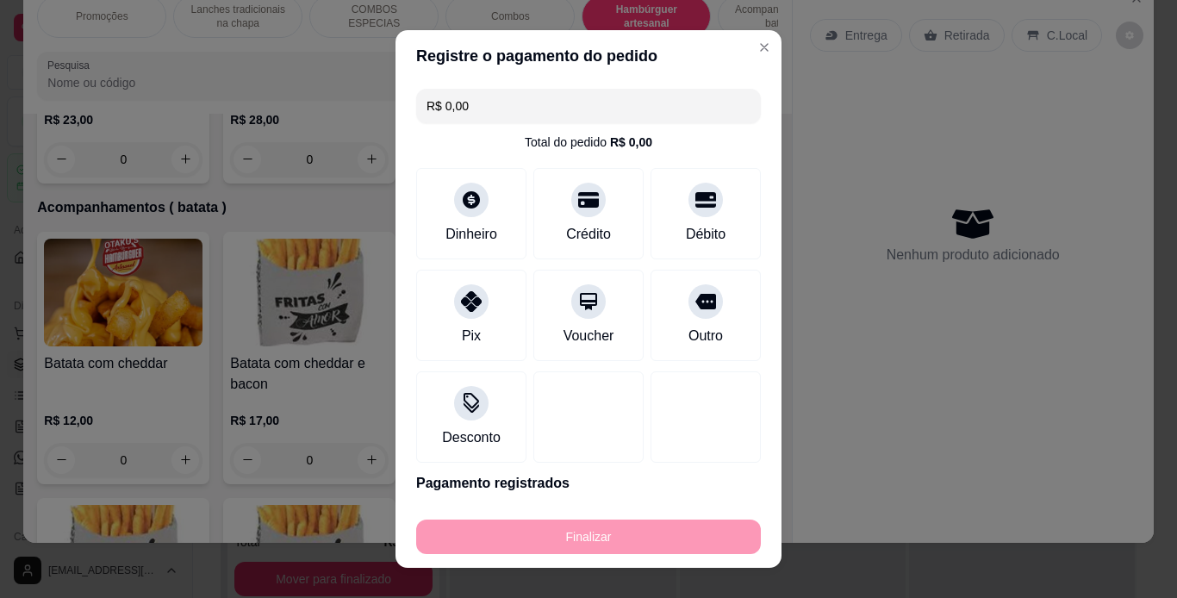
type input "-R$ 23,00"
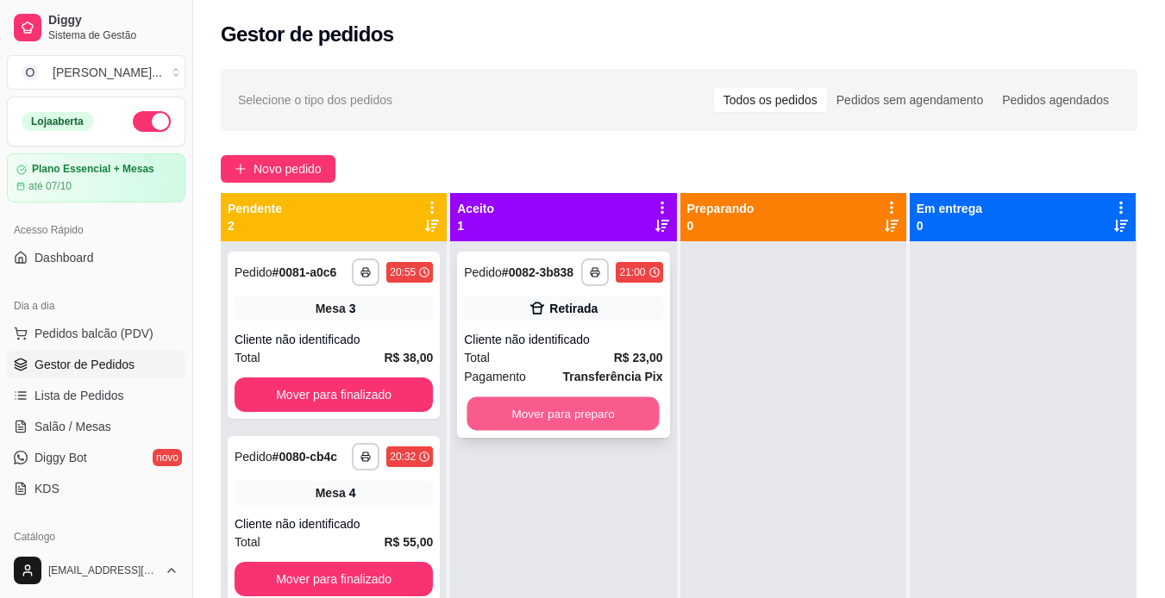
click at [596, 406] on button "Mover para preparo" at bounding box center [563, 414] width 192 height 34
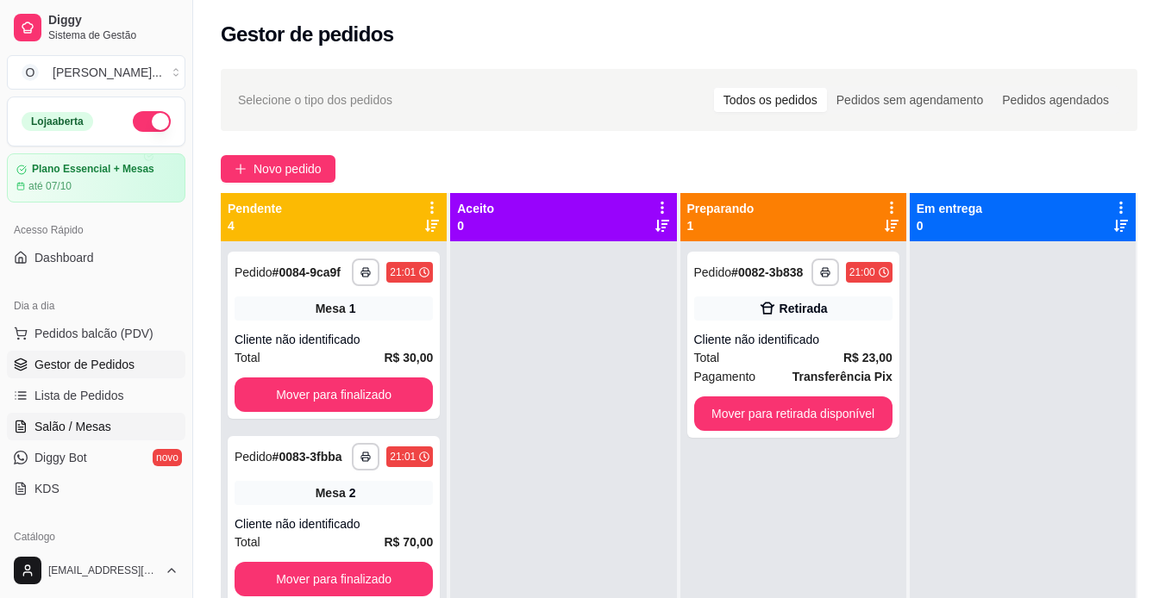
click at [97, 431] on span "Salão / Mesas" at bounding box center [72, 426] width 77 height 17
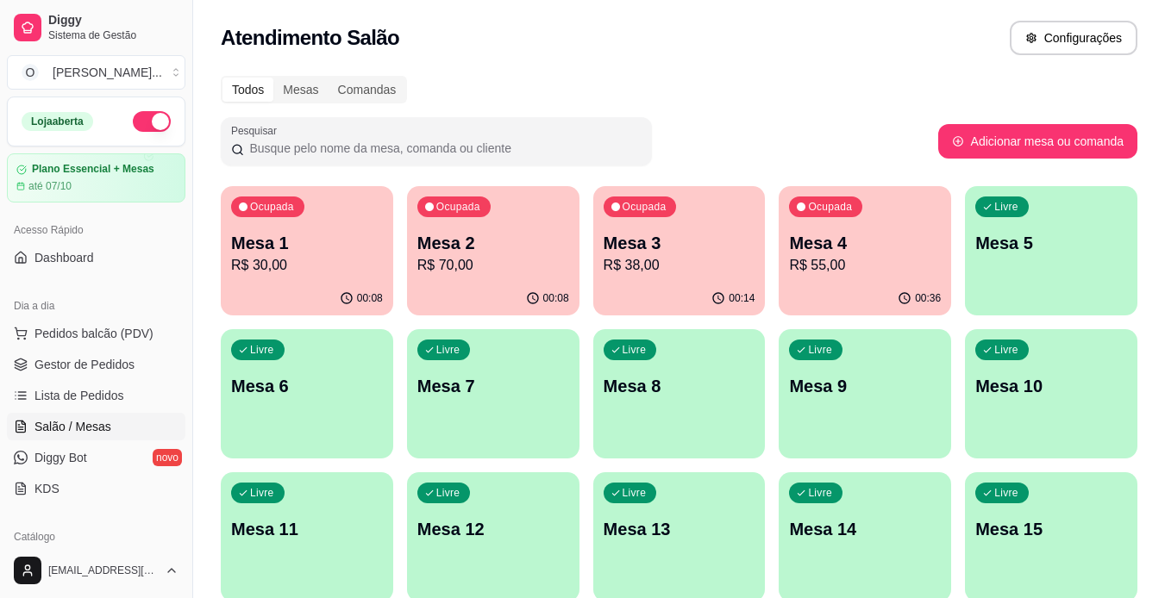
click at [265, 395] on p "Mesa 6" at bounding box center [307, 386] width 152 height 24
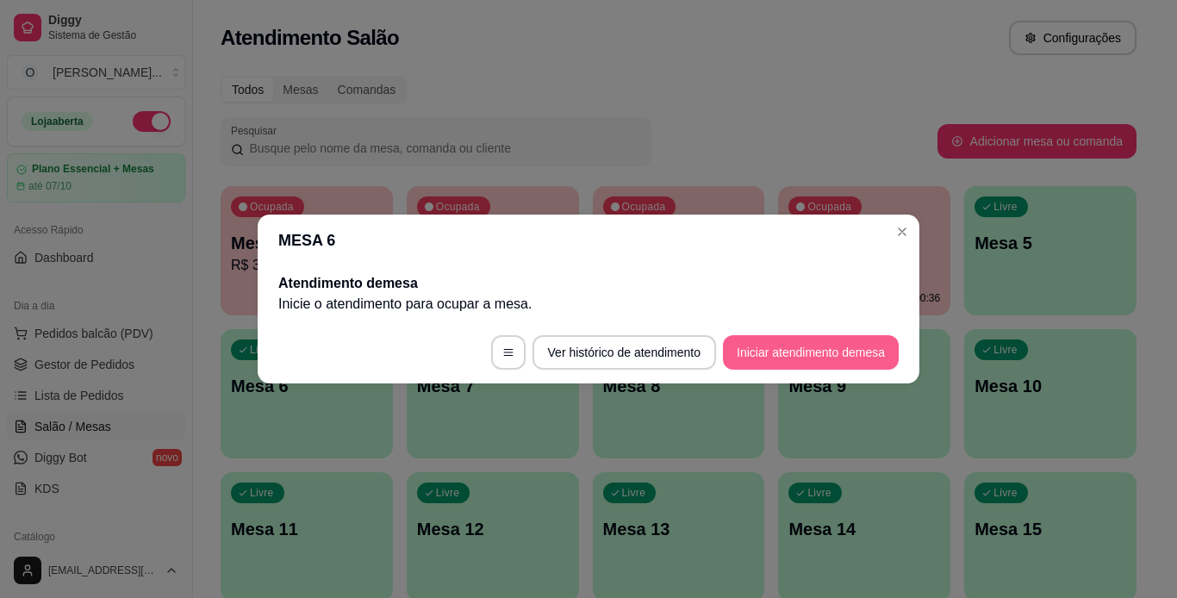
click at [750, 346] on button "Iniciar atendimento de mesa" at bounding box center [811, 352] width 176 height 34
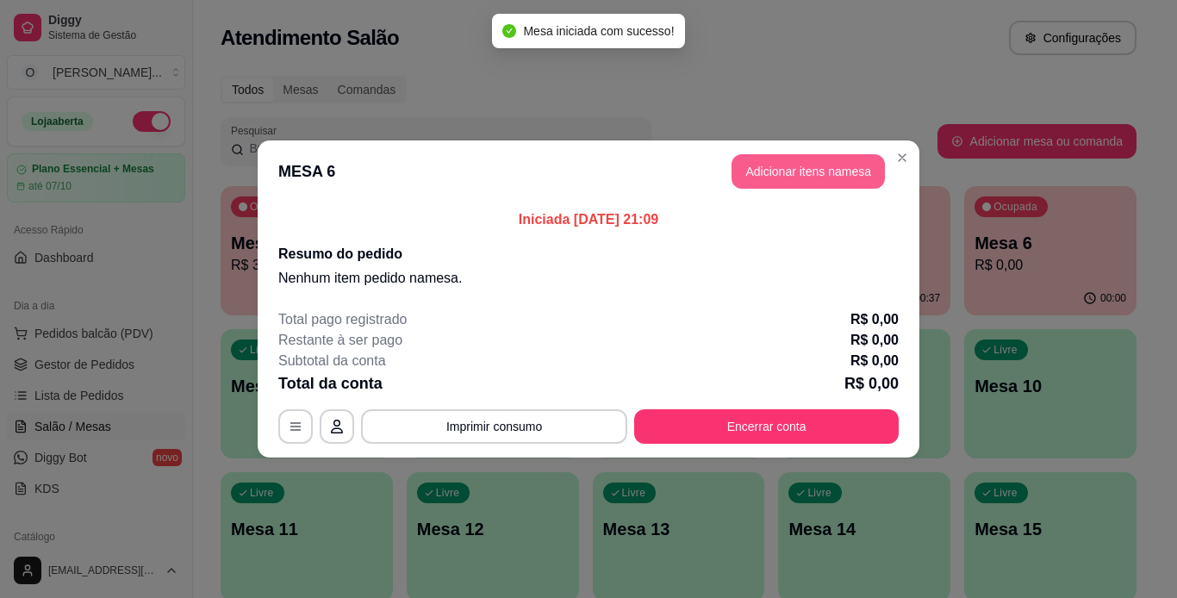
click at [782, 178] on button "Adicionar itens na mesa" at bounding box center [808, 171] width 153 height 34
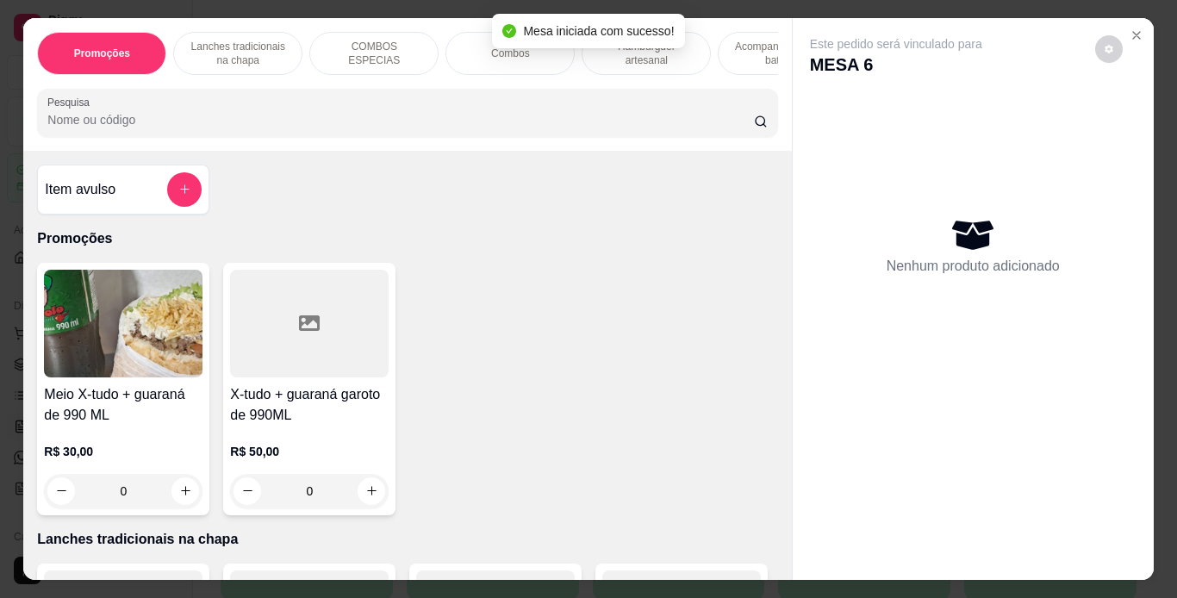
click at [633, 59] on p "Hambúrguer artesanal" at bounding box center [646, 54] width 100 height 28
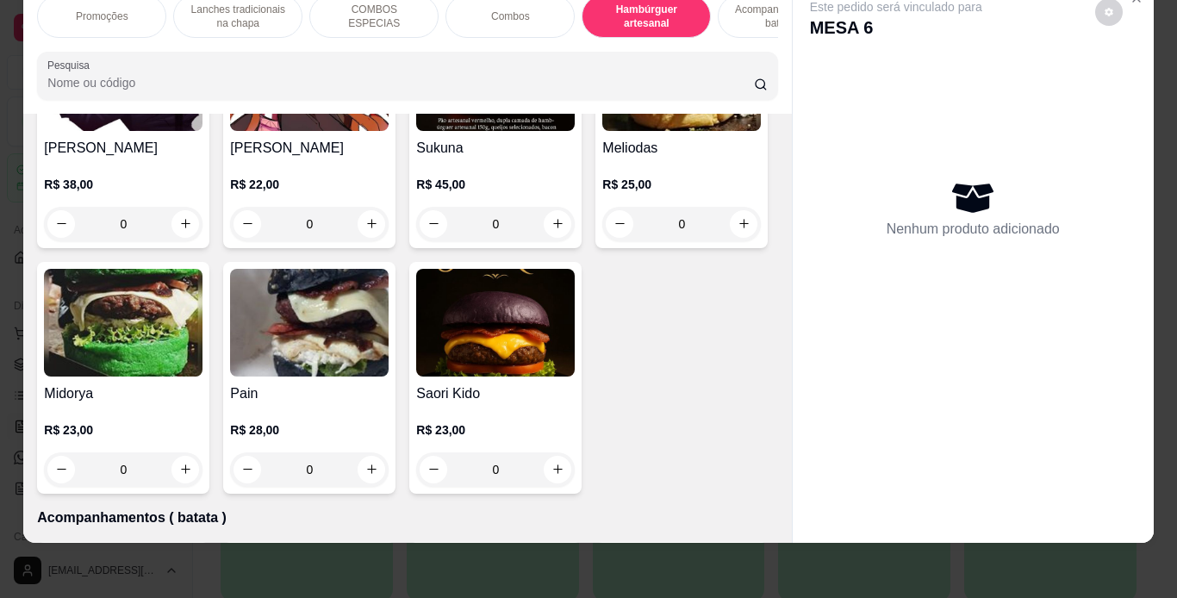
scroll to position [3394, 0]
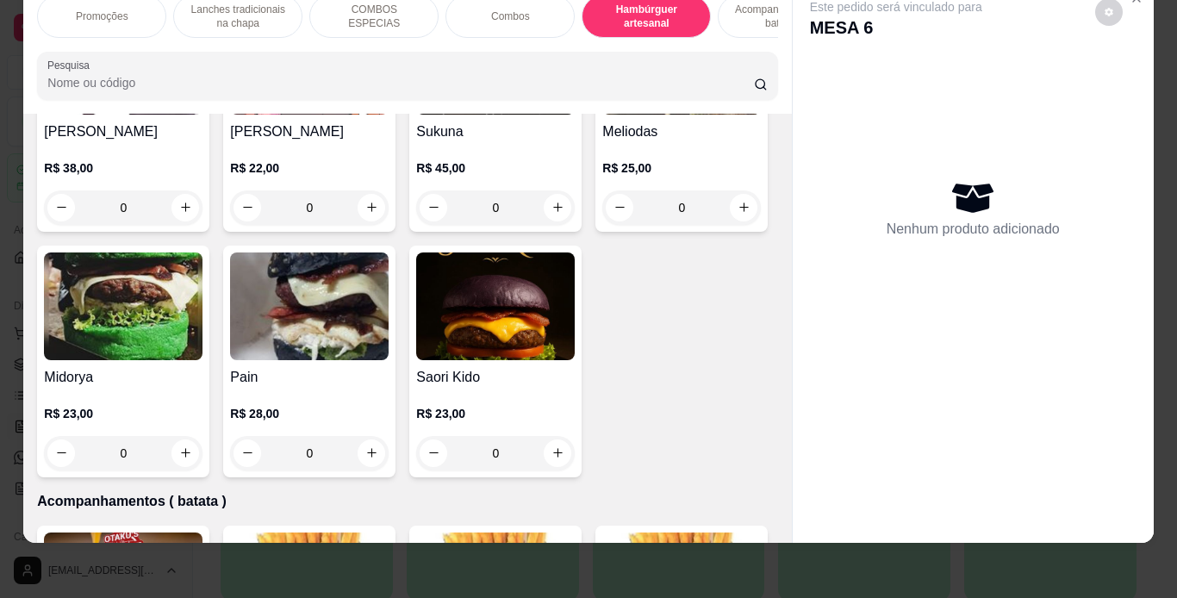
click at [389, 225] on div "0" at bounding box center [309, 207] width 159 height 34
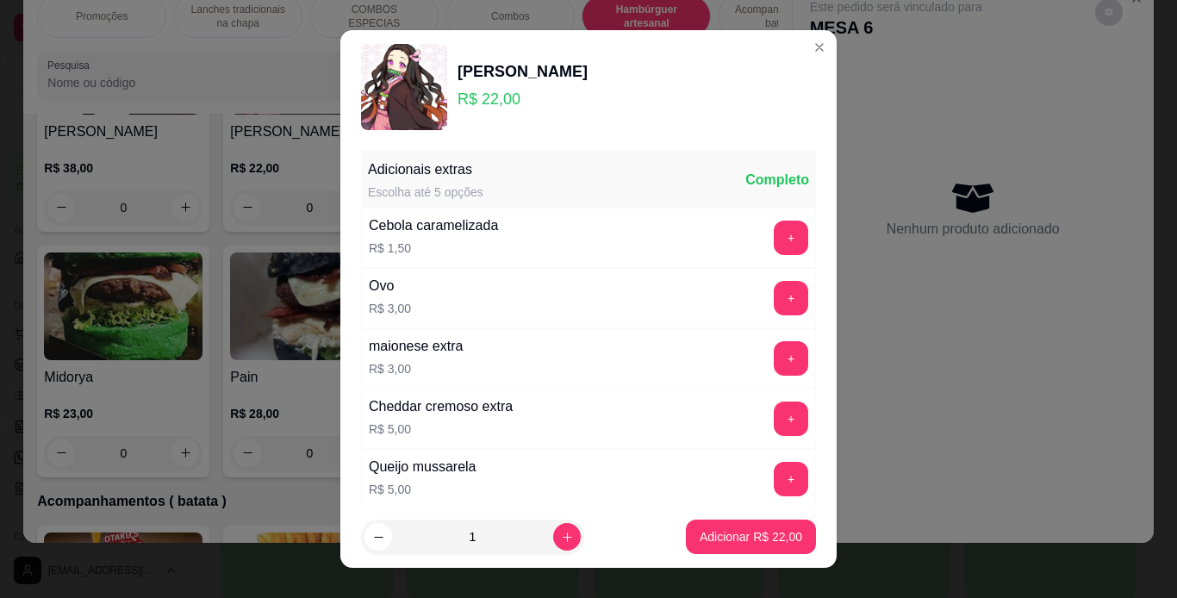
scroll to position [374, 0]
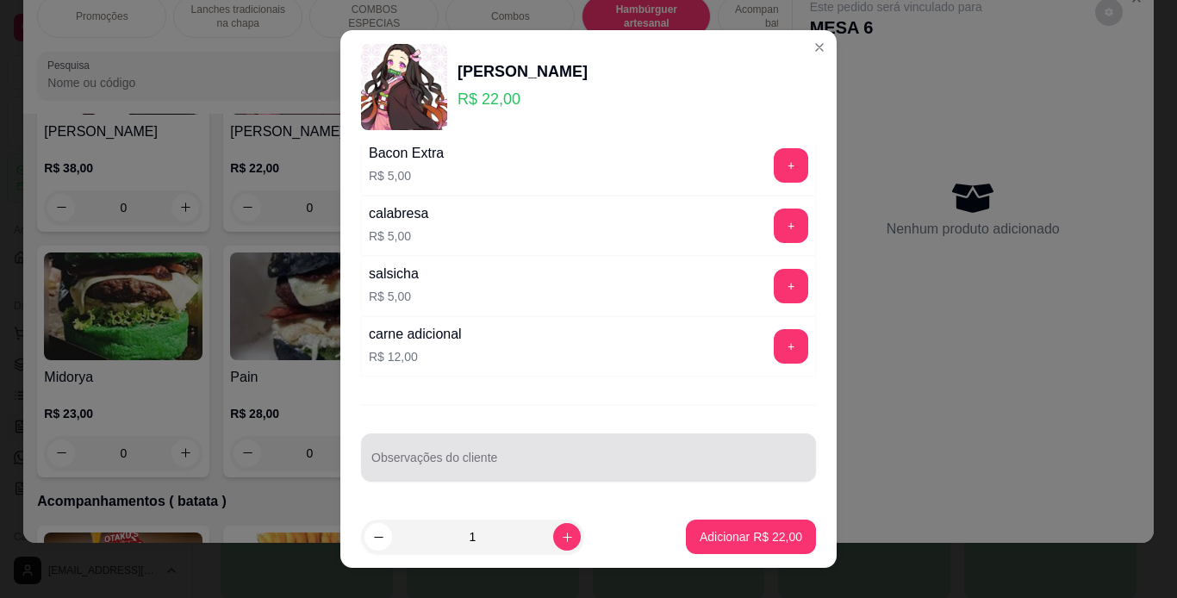
click at [655, 459] on input "Observações do cliente" at bounding box center [589, 464] width 434 height 17
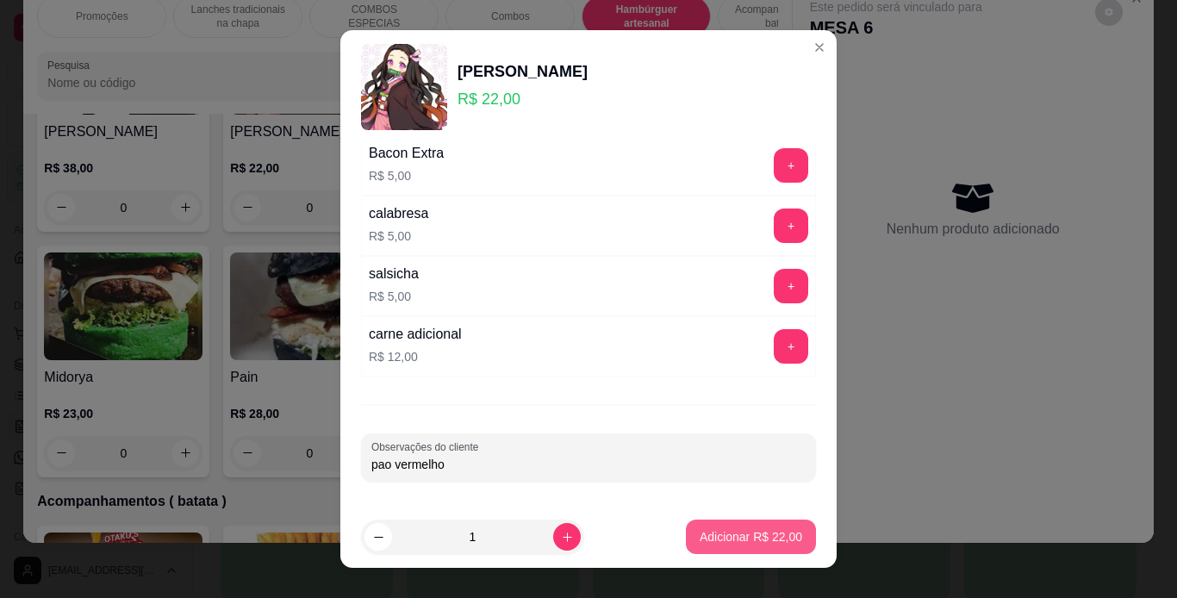
type input "pao vermelho"
click at [702, 529] on p "Adicionar R$ 22,00" at bounding box center [752, 537] width 100 height 16
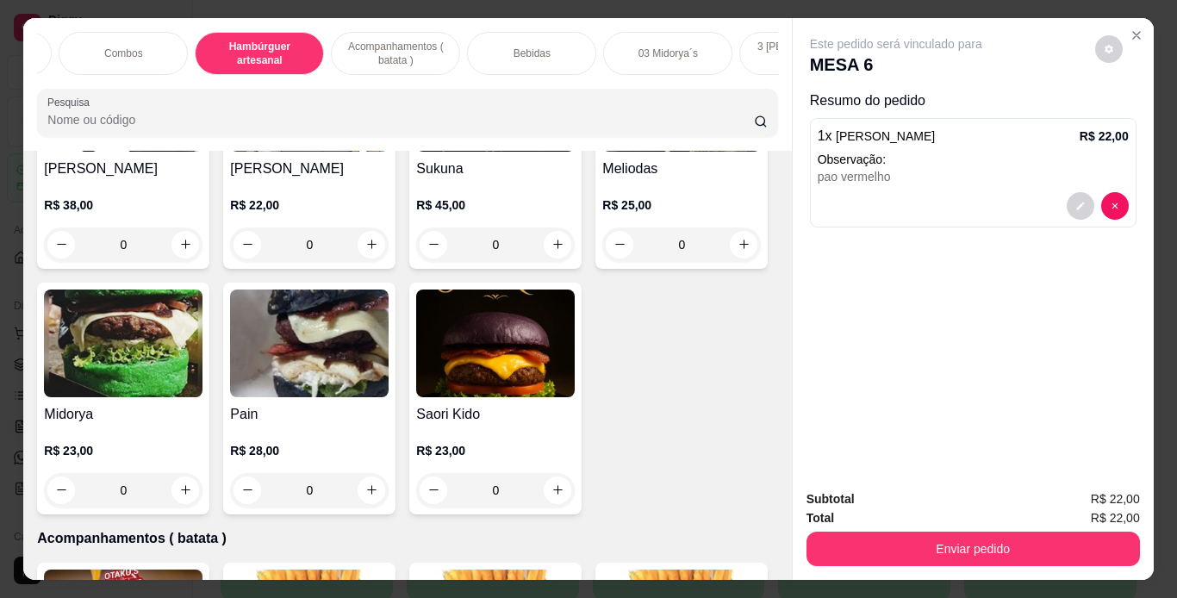
scroll to position [0, 388]
click at [573, 50] on div "Bebidas" at bounding box center [530, 53] width 129 height 43
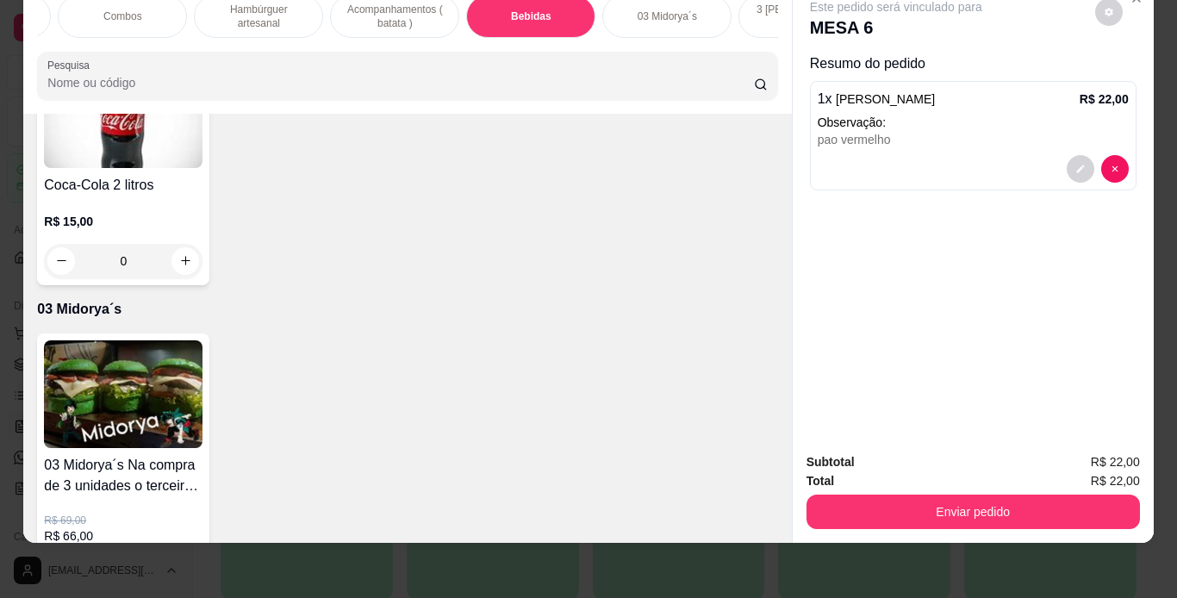
scroll to position [5223, 0]
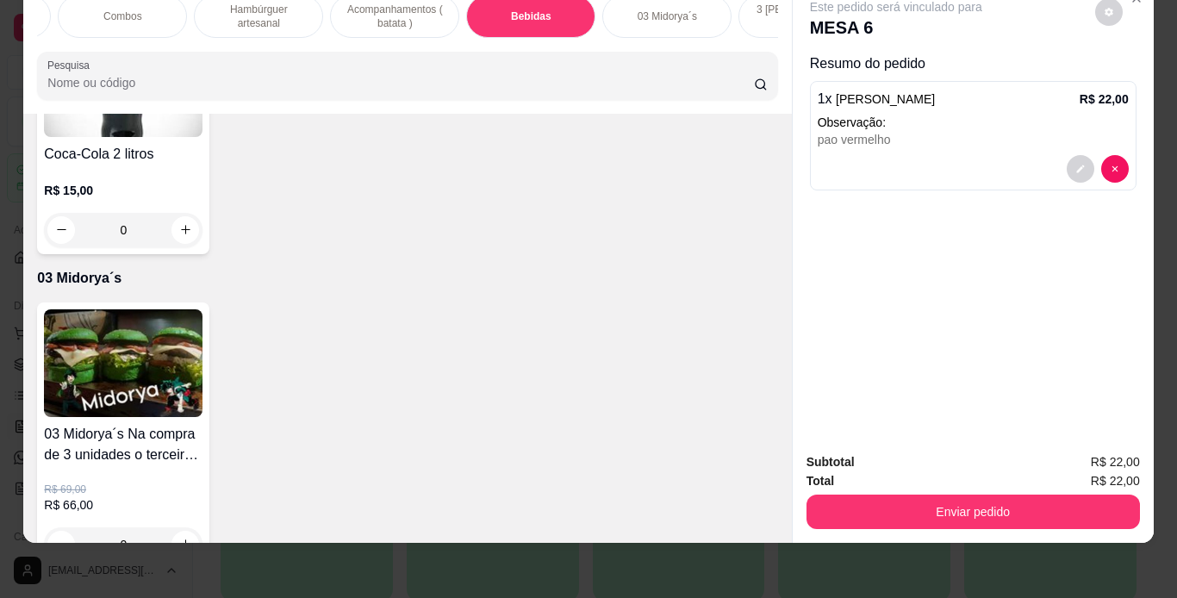
type input "1"
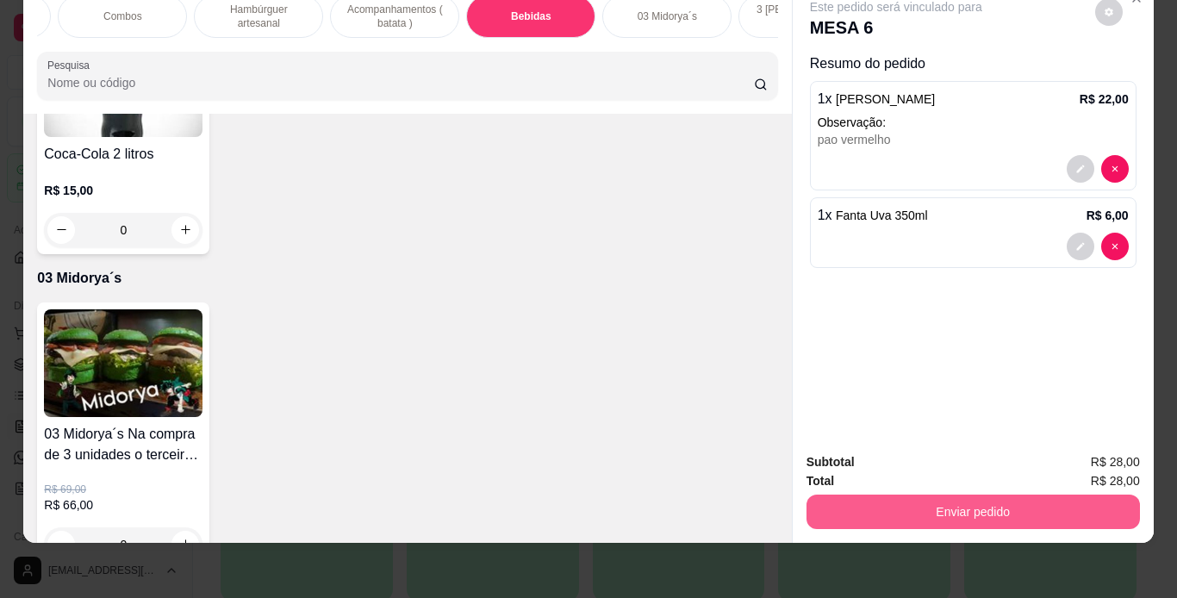
click at [931, 502] on button "Enviar pedido" at bounding box center [974, 512] width 334 height 34
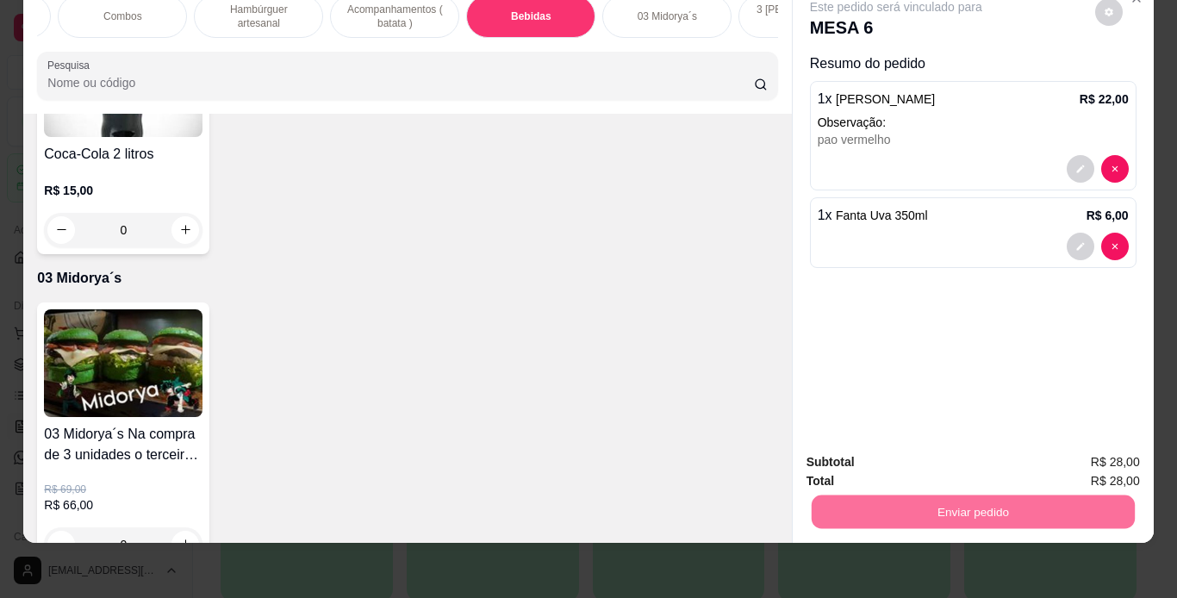
click at [912, 456] on button "Não registrar e enviar pedido" at bounding box center [916, 456] width 179 height 33
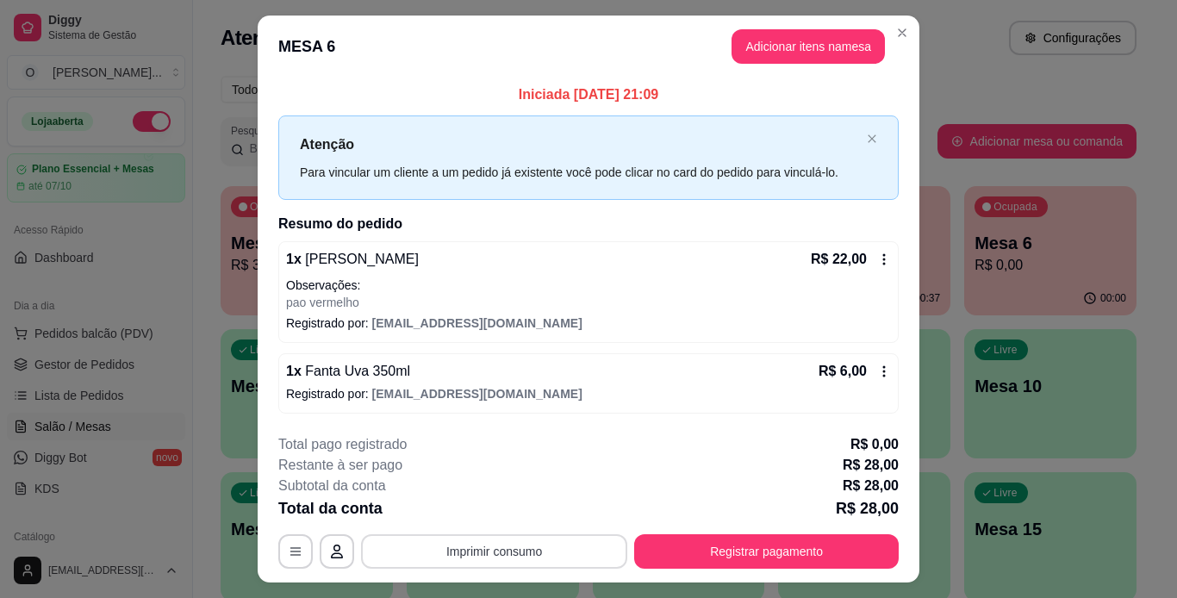
click at [510, 551] on button "Imprimir consumo" at bounding box center [494, 551] width 266 height 34
click at [503, 514] on button "IMPRESSORA" at bounding box center [493, 512] width 125 height 28
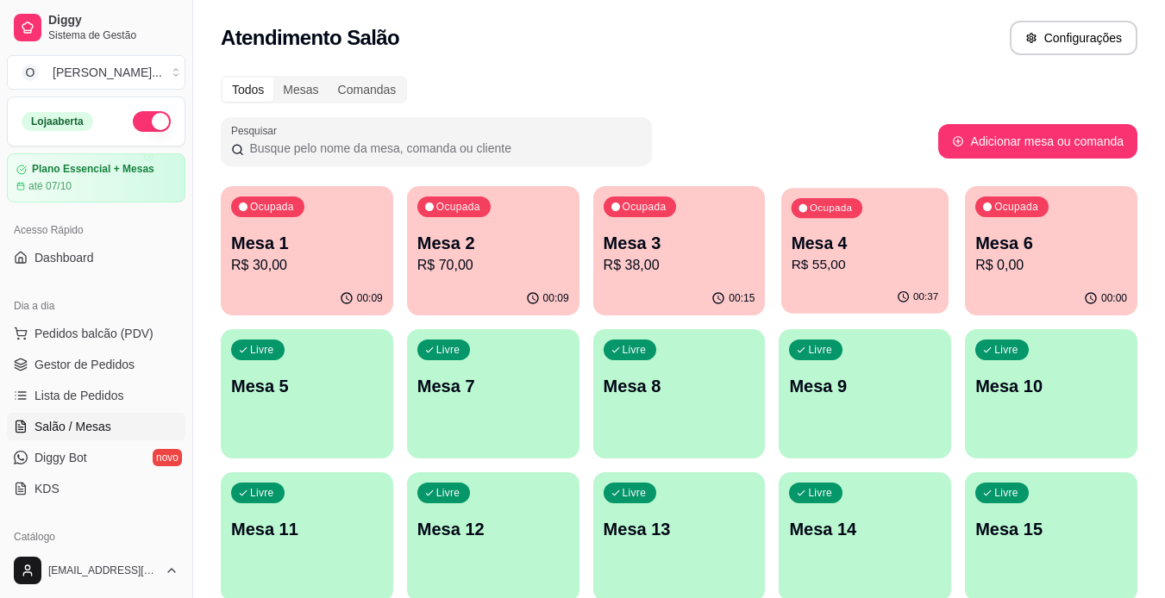
click at [841, 270] on p "R$ 55,00" at bounding box center [864, 265] width 147 height 20
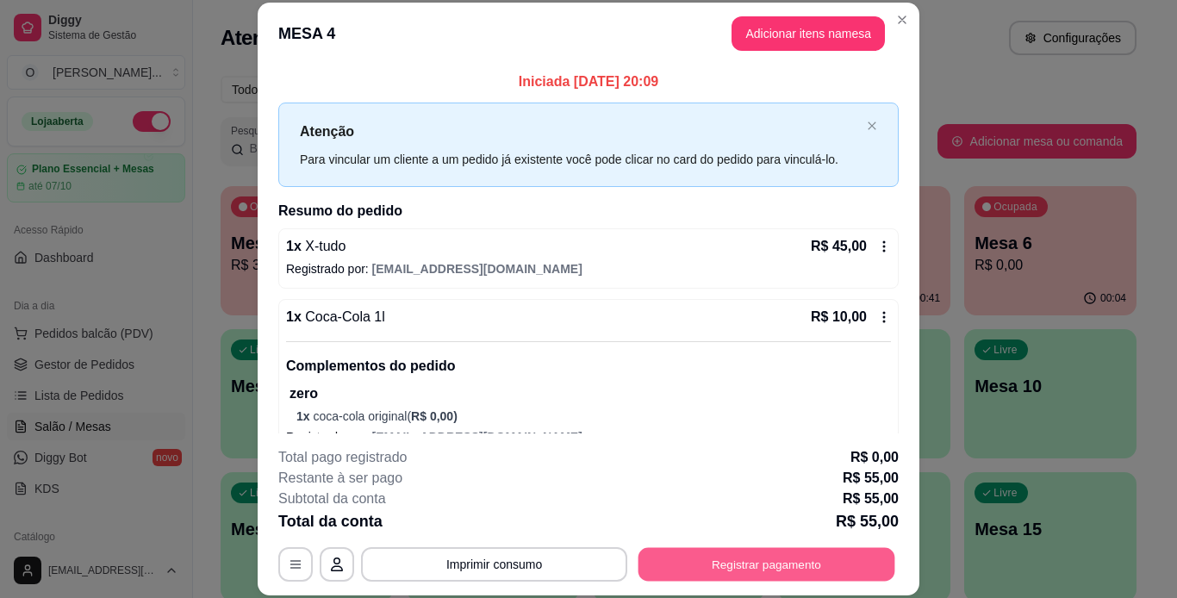
click at [702, 553] on button "Registrar pagamento" at bounding box center [767, 564] width 257 height 34
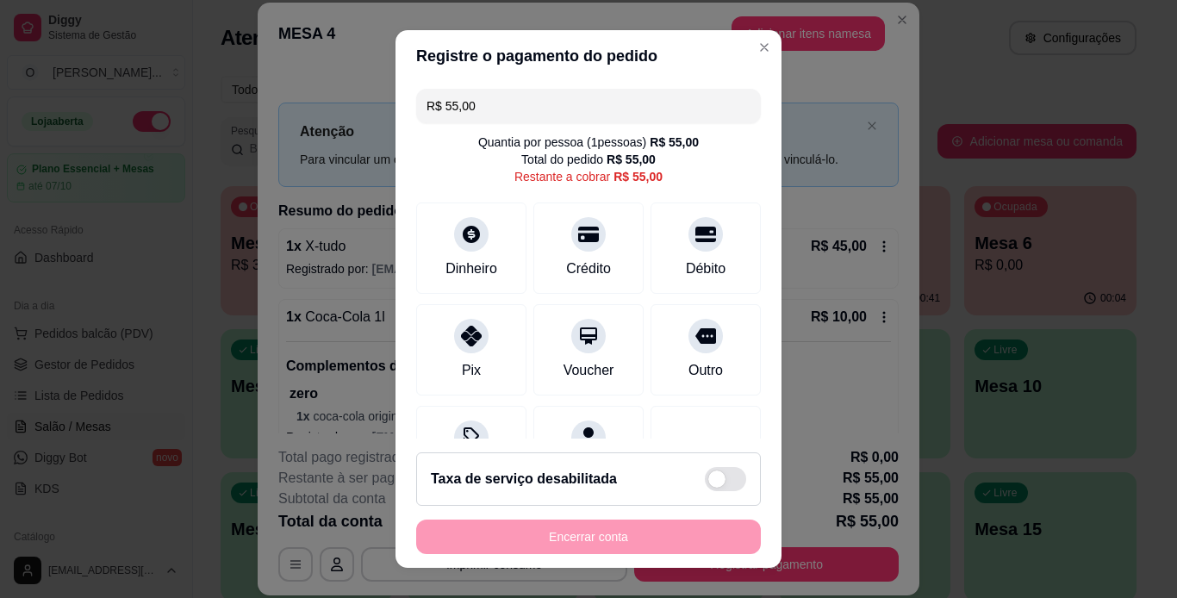
click at [567, 105] on input "R$ 55,00" at bounding box center [589, 106] width 324 height 34
click at [489, 271] on div "Dinheiro" at bounding box center [471, 267] width 57 height 22
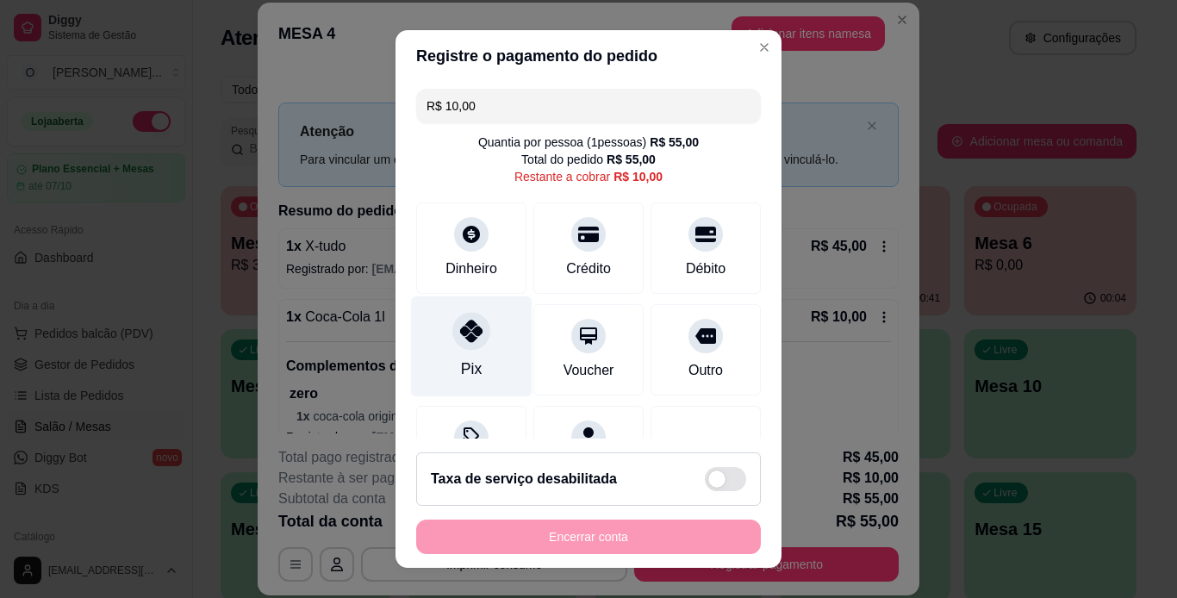
click at [470, 340] on icon at bounding box center [471, 331] width 22 height 22
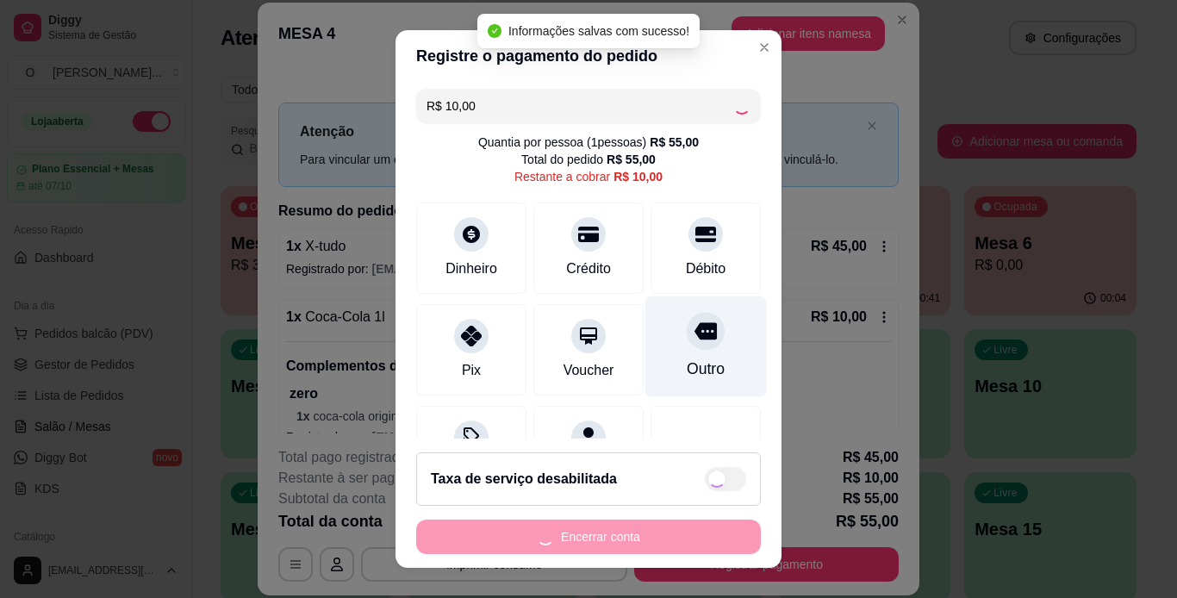
type input "R$ 0,00"
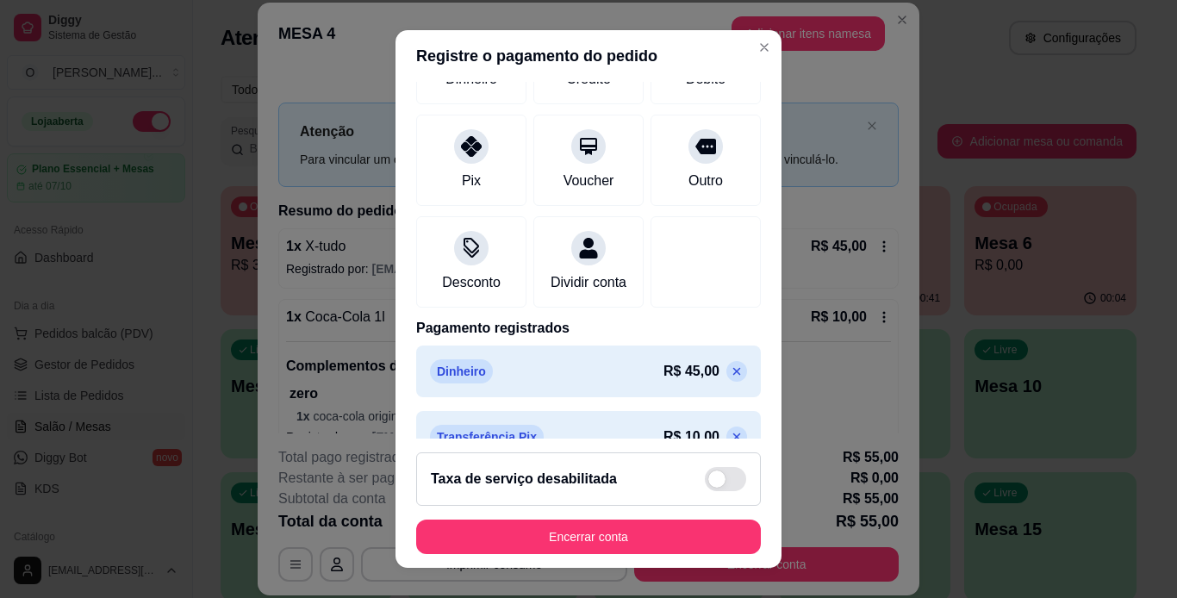
scroll to position [223, 0]
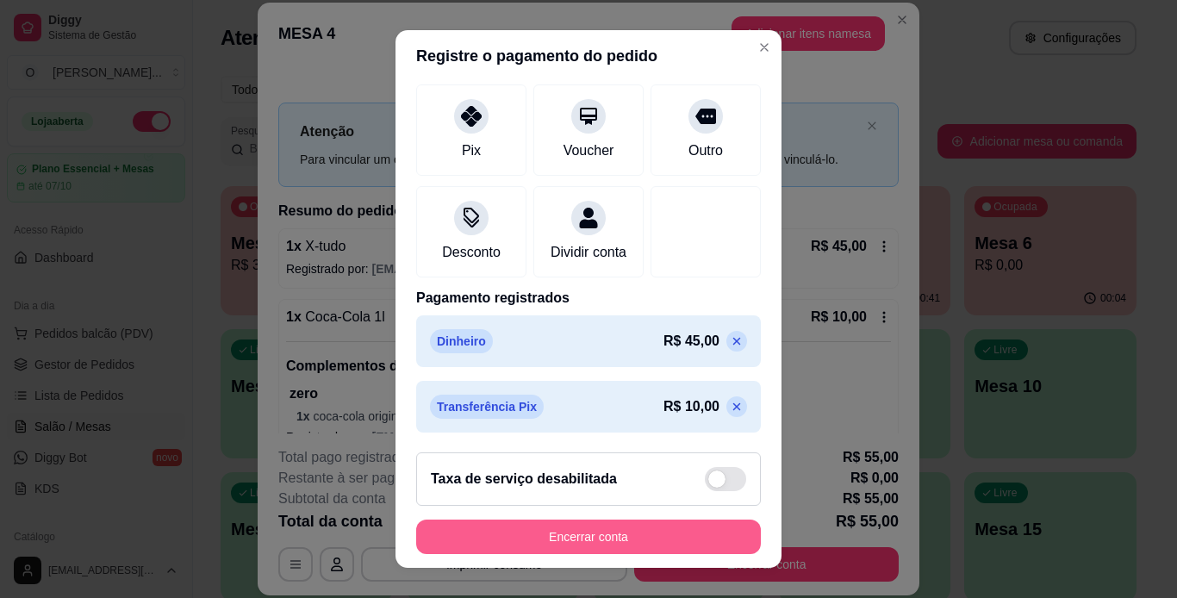
click at [594, 540] on button "Encerrar conta" at bounding box center [588, 537] width 345 height 34
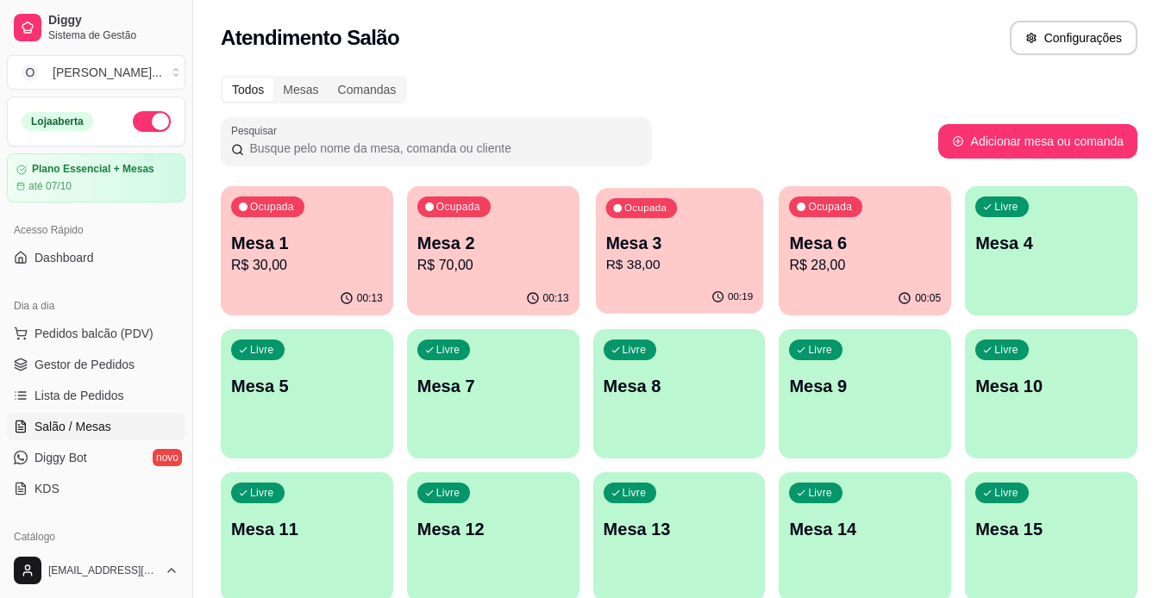
click at [684, 286] on div "00:19" at bounding box center [679, 297] width 167 height 33
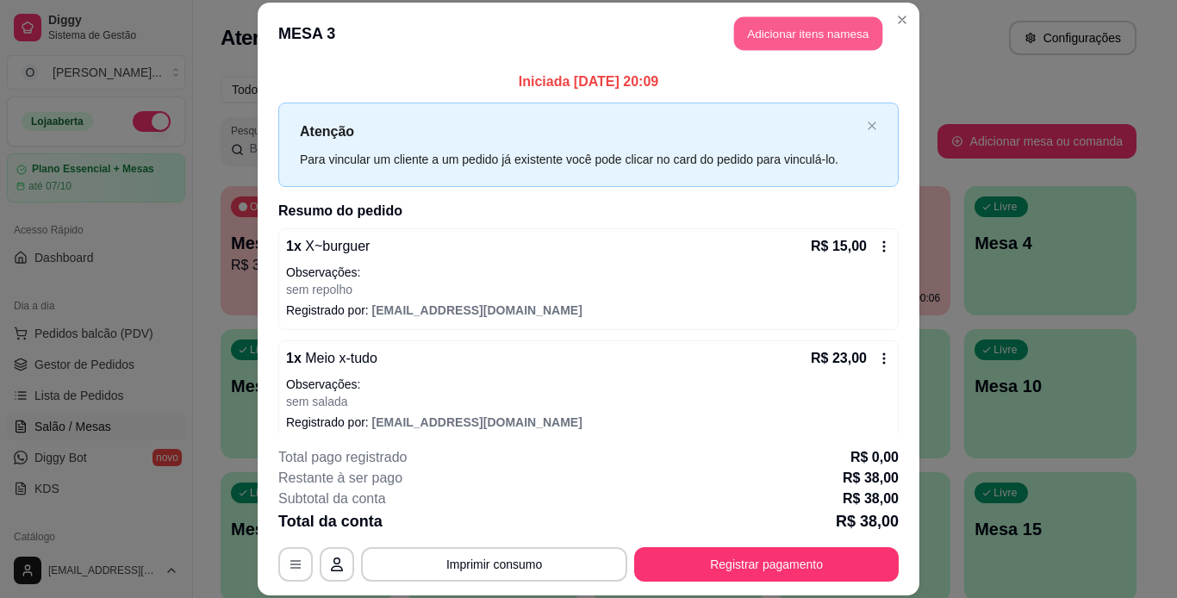
click at [796, 24] on button "Adicionar itens na mesa" at bounding box center [808, 34] width 148 height 34
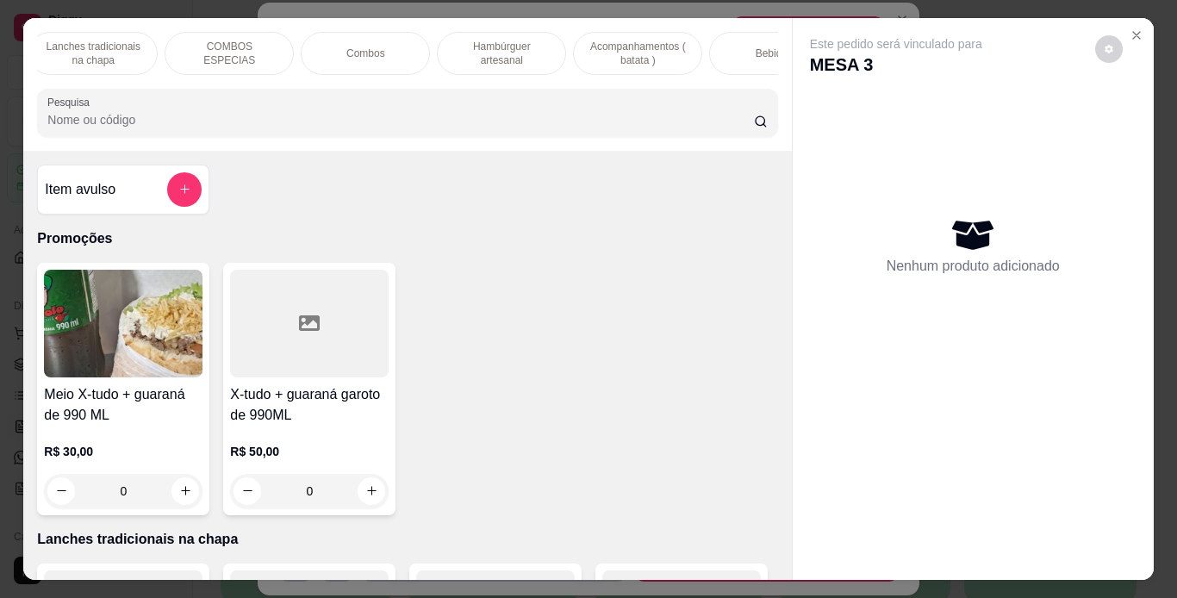
scroll to position [0, 146]
click at [728, 64] on div "Bebidas" at bounding box center [773, 53] width 129 height 43
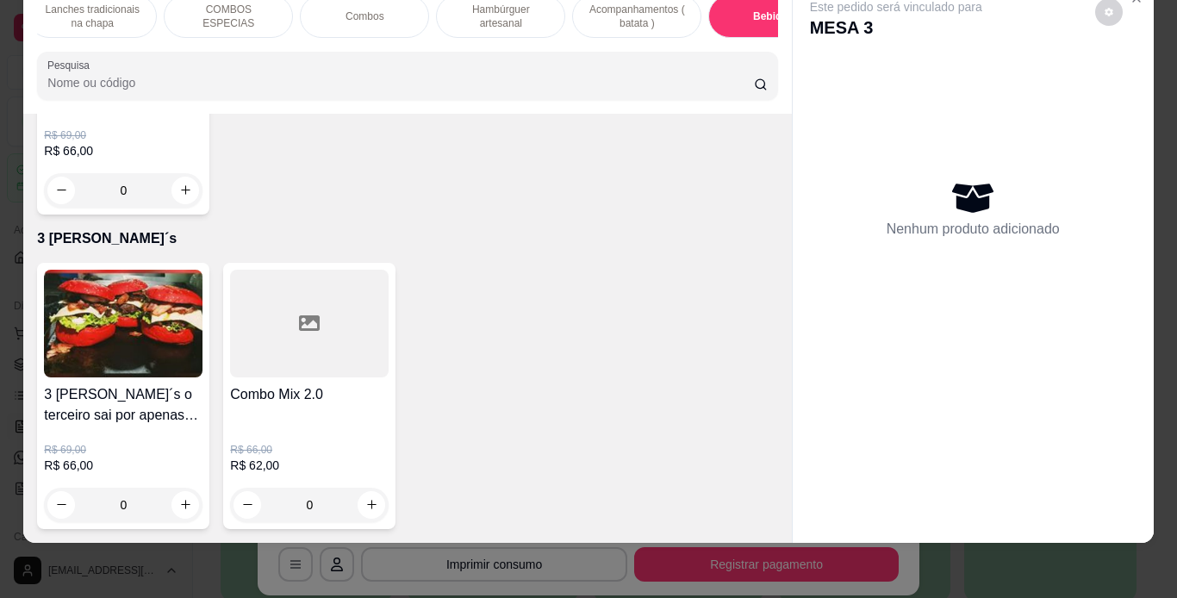
scroll to position [5718, 0]
type input "1"
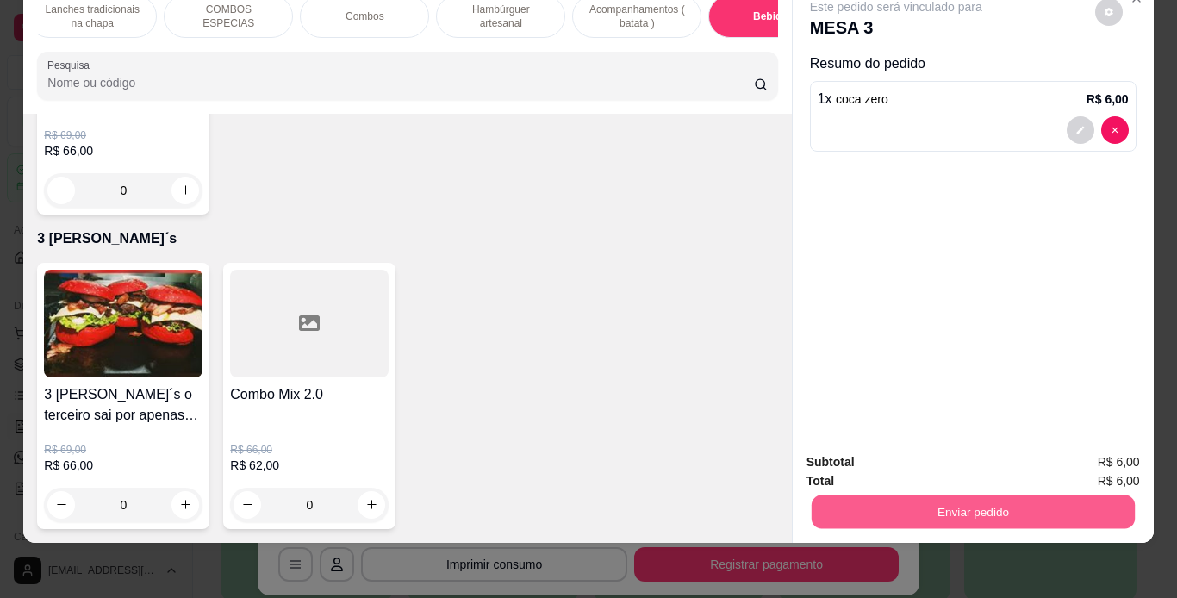
click at [859, 501] on button "Enviar pedido" at bounding box center [972, 513] width 323 height 34
click at [856, 459] on button "Não registrar e enviar pedido" at bounding box center [916, 456] width 174 height 32
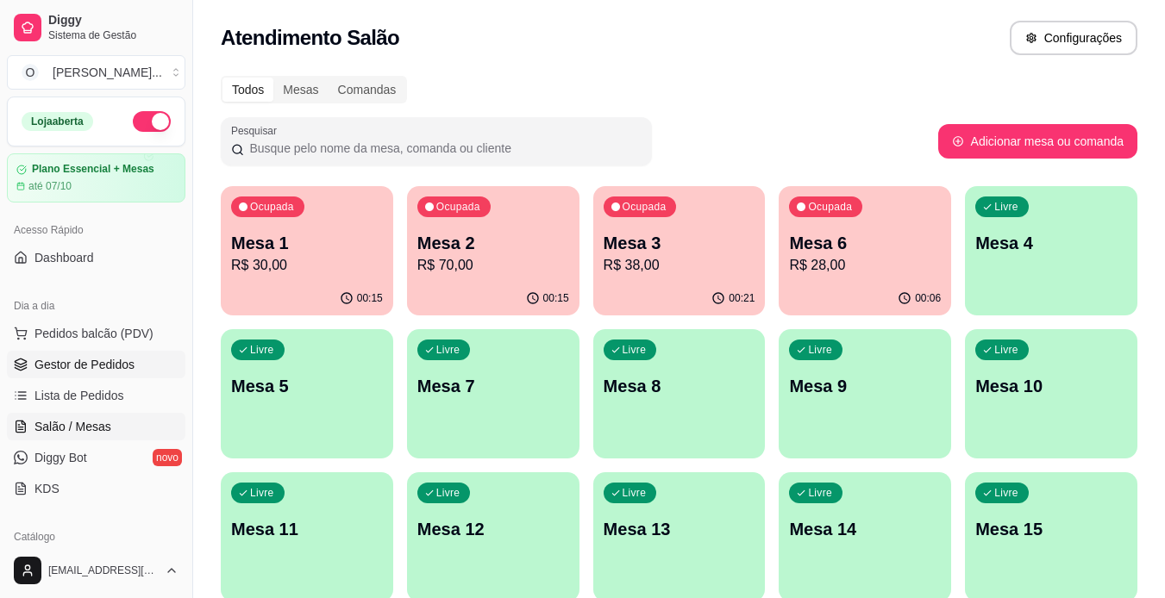
click at [136, 364] on link "Gestor de Pedidos" at bounding box center [96, 365] width 178 height 28
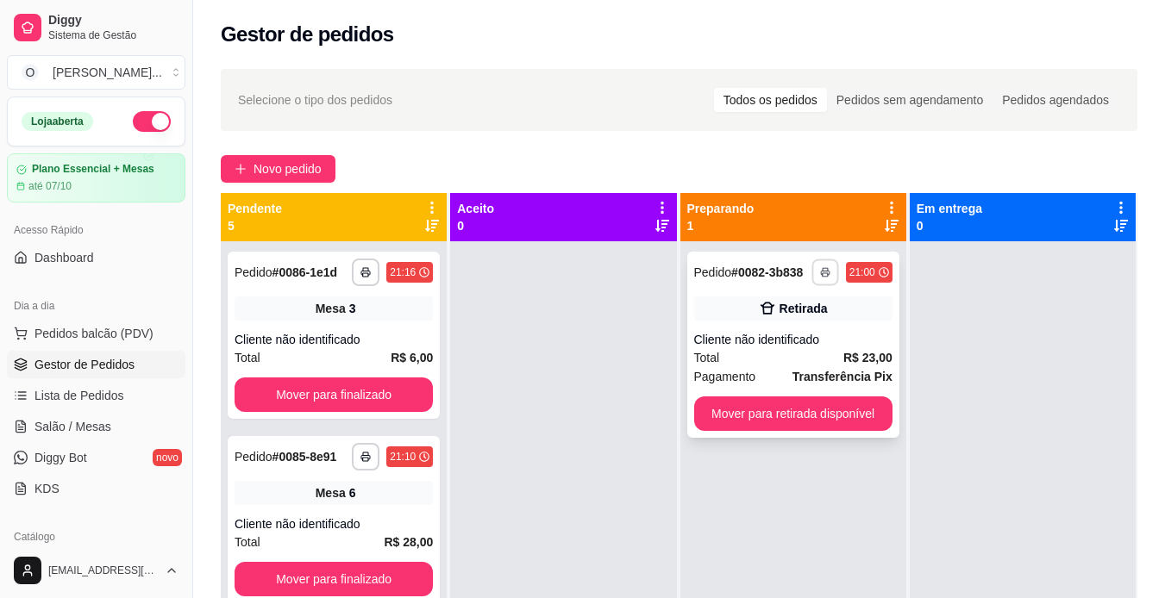
click at [817, 266] on button "button" at bounding box center [824, 272] width 27 height 27
click at [777, 325] on button "IMPRESSORA" at bounding box center [769, 332] width 121 height 27
click at [775, 403] on button "Mover para retirada disponível" at bounding box center [793, 414] width 198 height 34
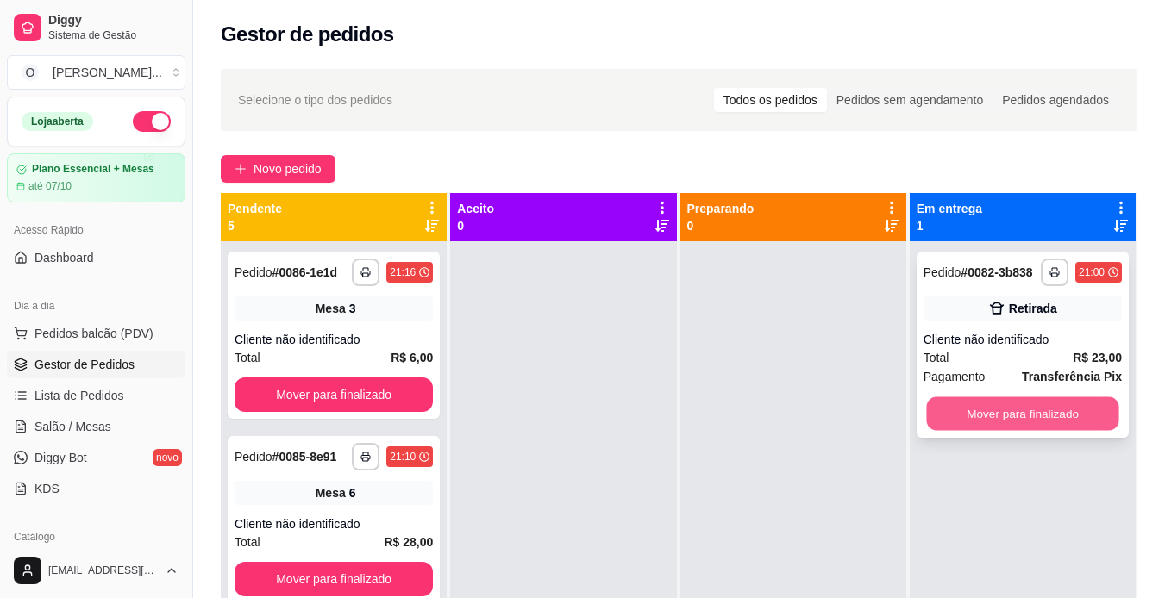
click at [973, 402] on button "Mover para finalizado" at bounding box center [1022, 414] width 192 height 34
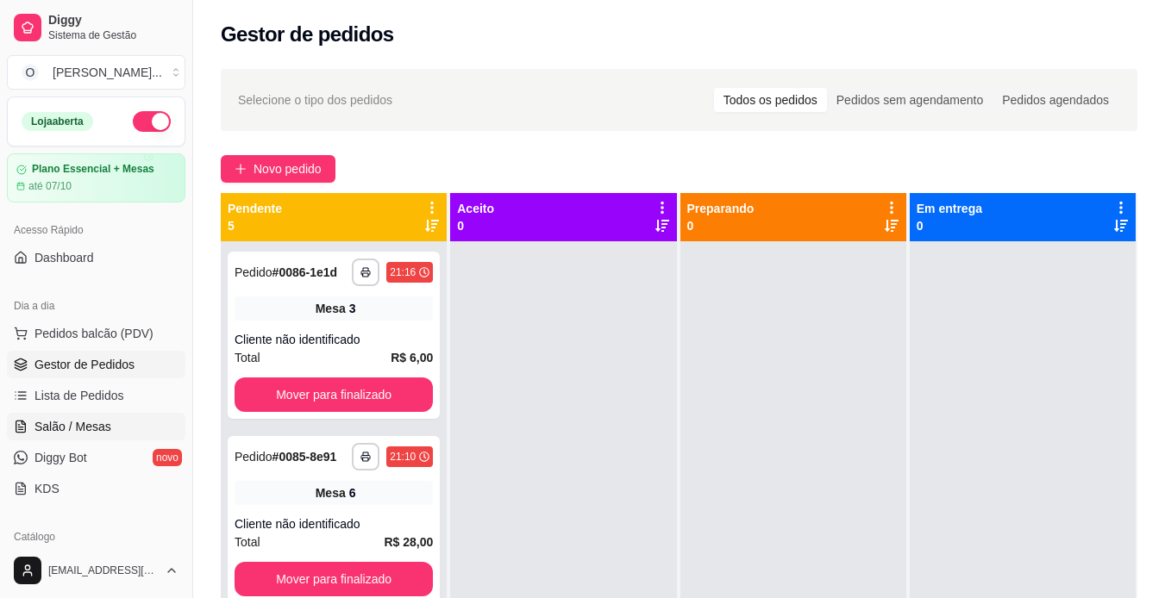
click at [107, 434] on span "Salão / Mesas" at bounding box center [72, 426] width 77 height 17
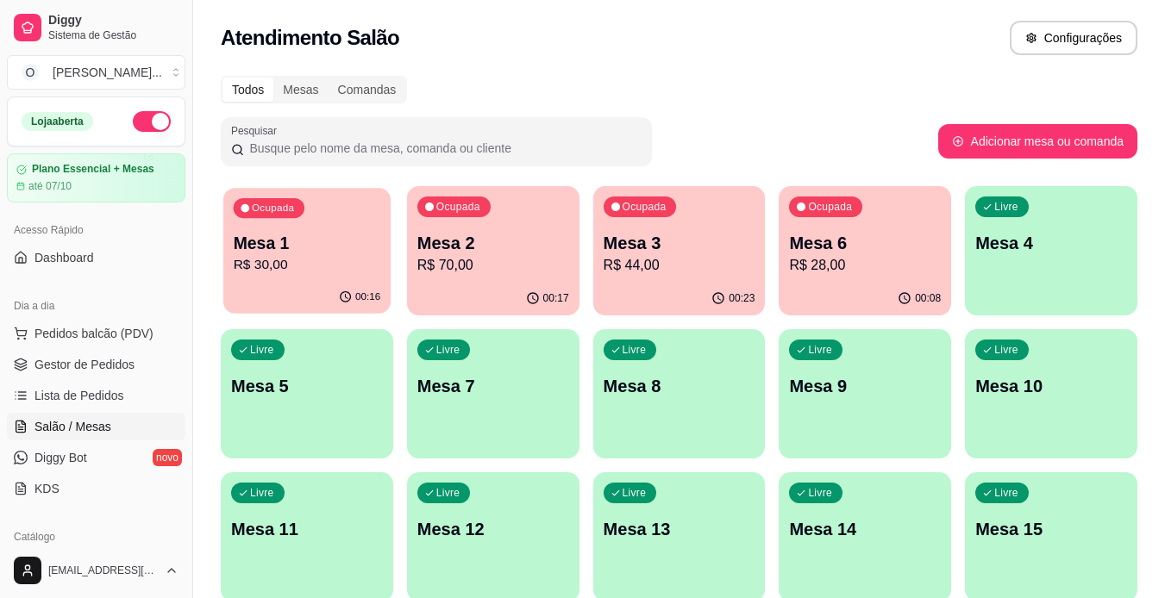
click at [326, 237] on p "Mesa 1" at bounding box center [307, 243] width 147 height 23
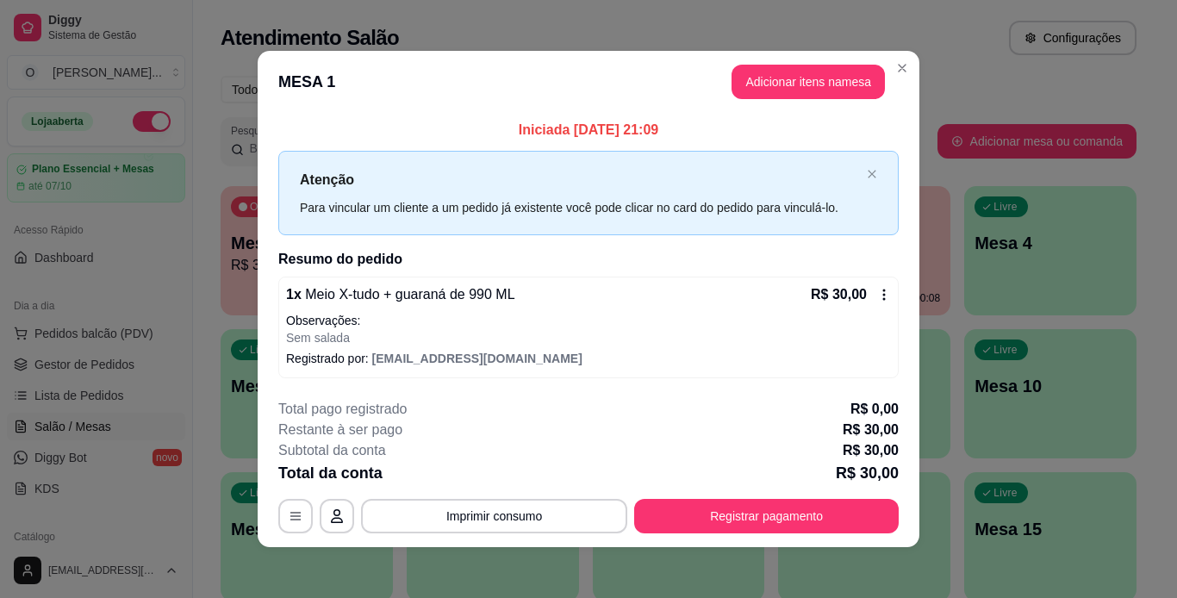
click at [881, 303] on div "R$ 30,00" at bounding box center [851, 294] width 80 height 21
click at [762, 92] on button "Adicionar itens na mesa" at bounding box center [808, 83] width 148 height 34
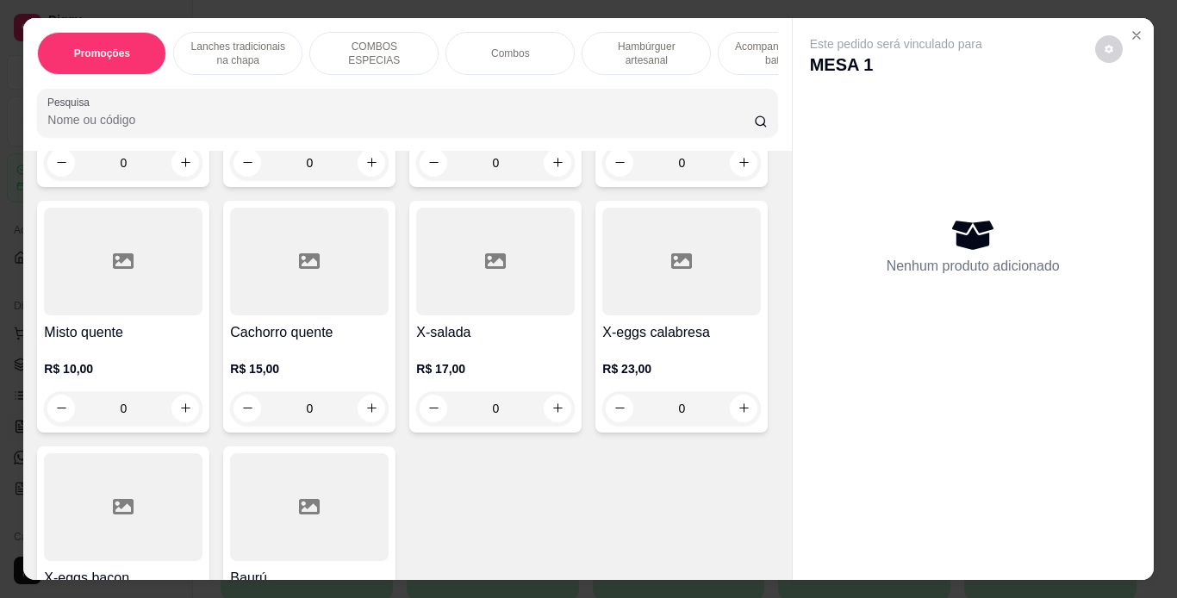
scroll to position [1116, 0]
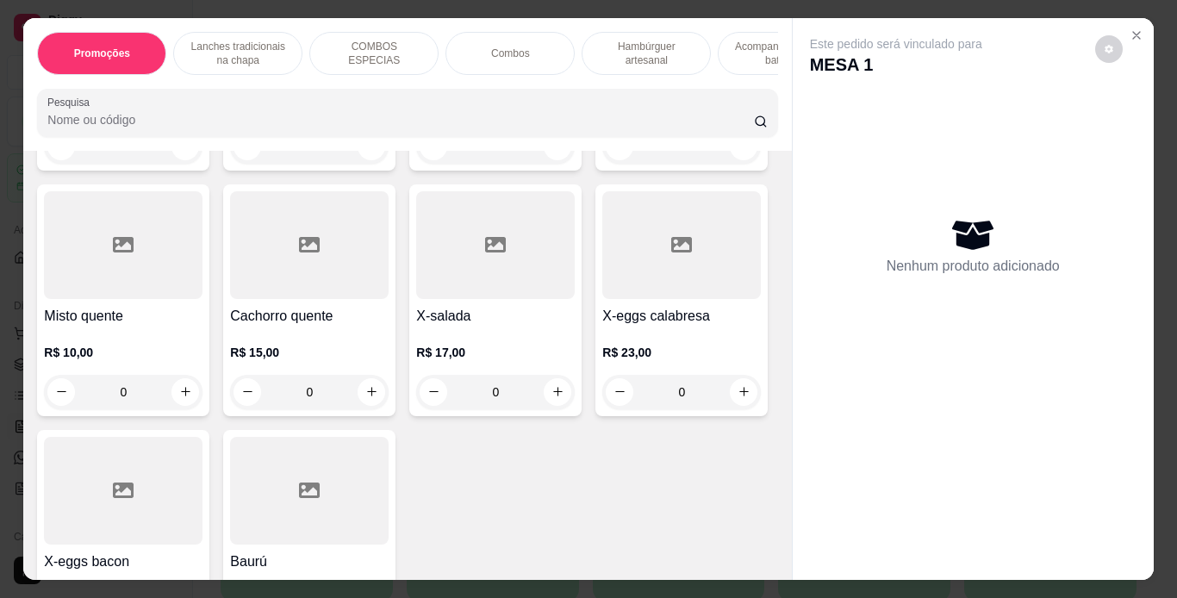
click at [603, 164] on div "0" at bounding box center [682, 146] width 159 height 34
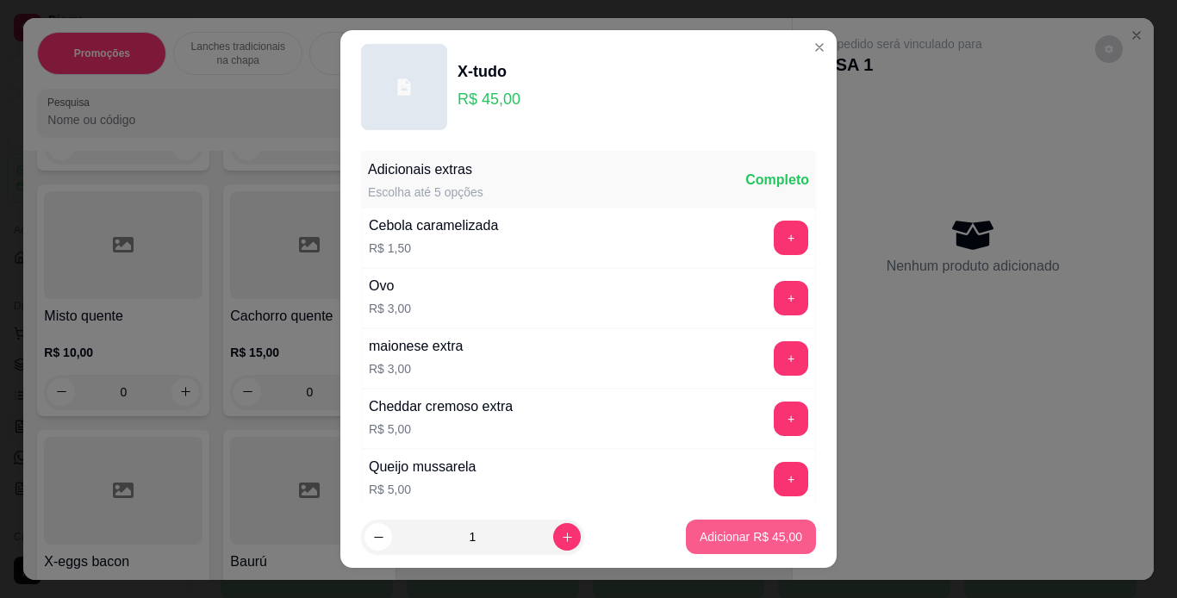
click at [703, 537] on p "Adicionar R$ 45,00" at bounding box center [751, 536] width 103 height 17
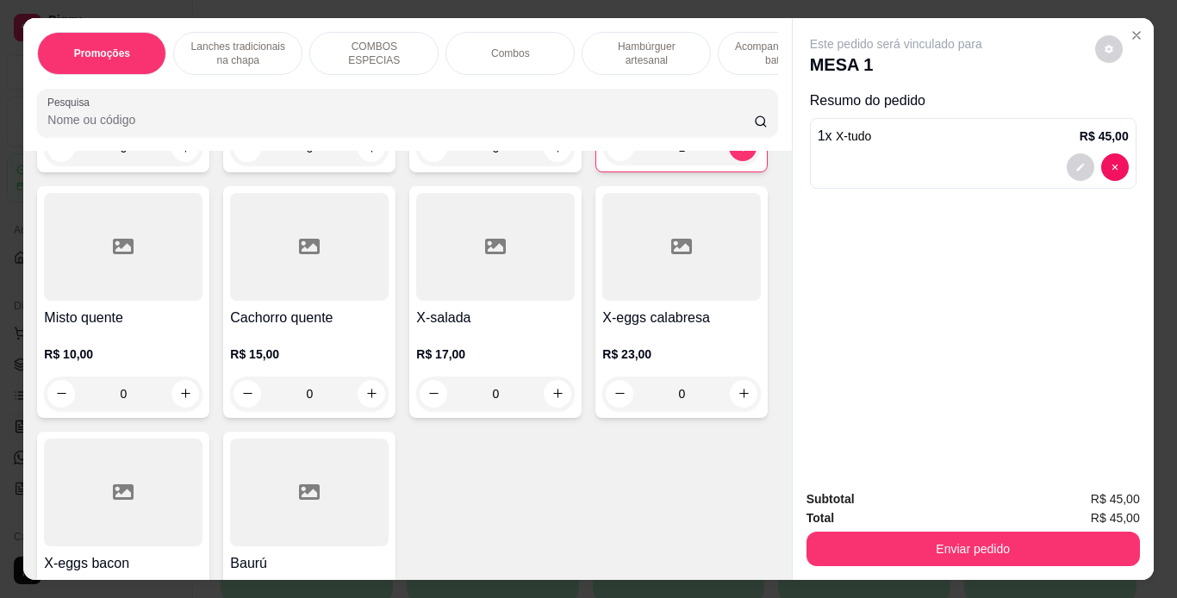
type input "1"
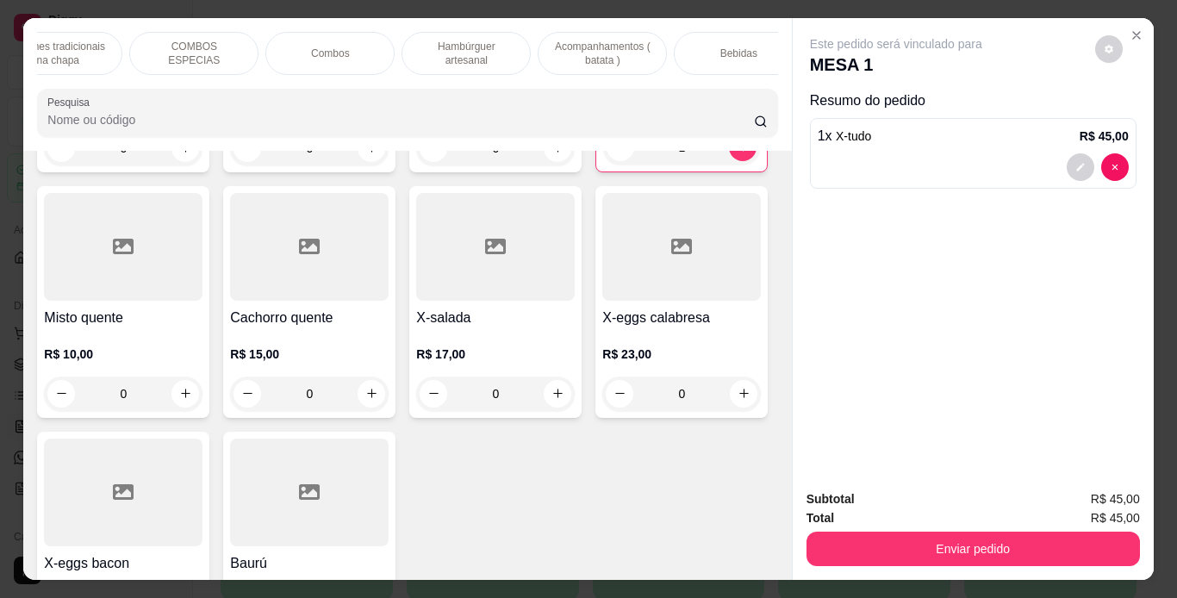
scroll to position [0, 181]
click at [720, 61] on div "Bebidas" at bounding box center [737, 53] width 129 height 43
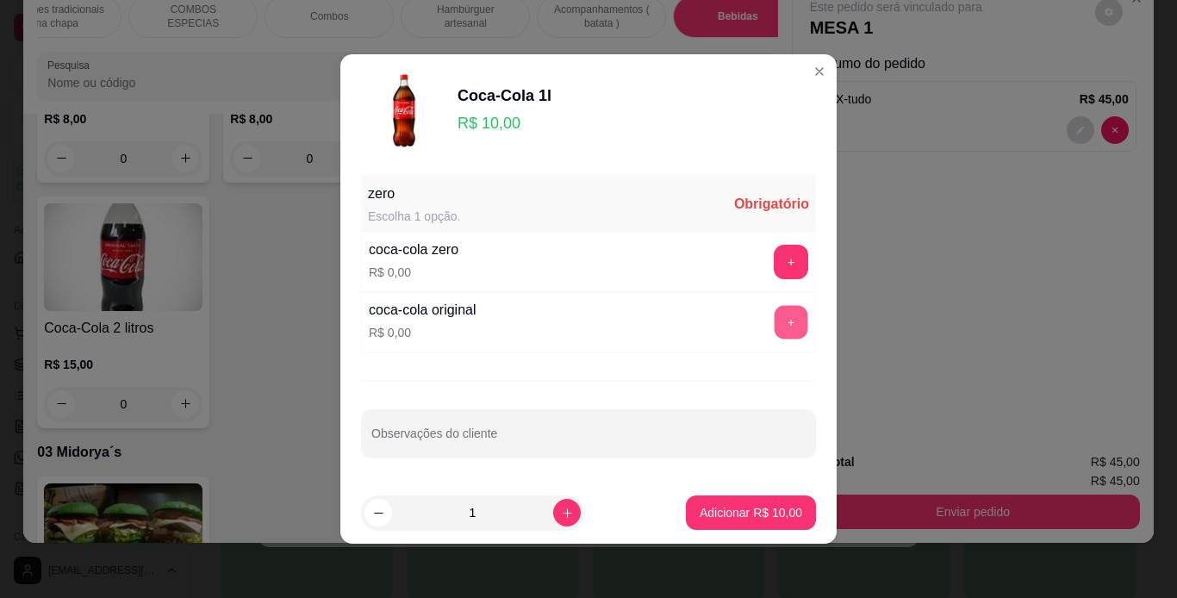
click at [777, 330] on button "+" at bounding box center [792, 323] width 34 height 34
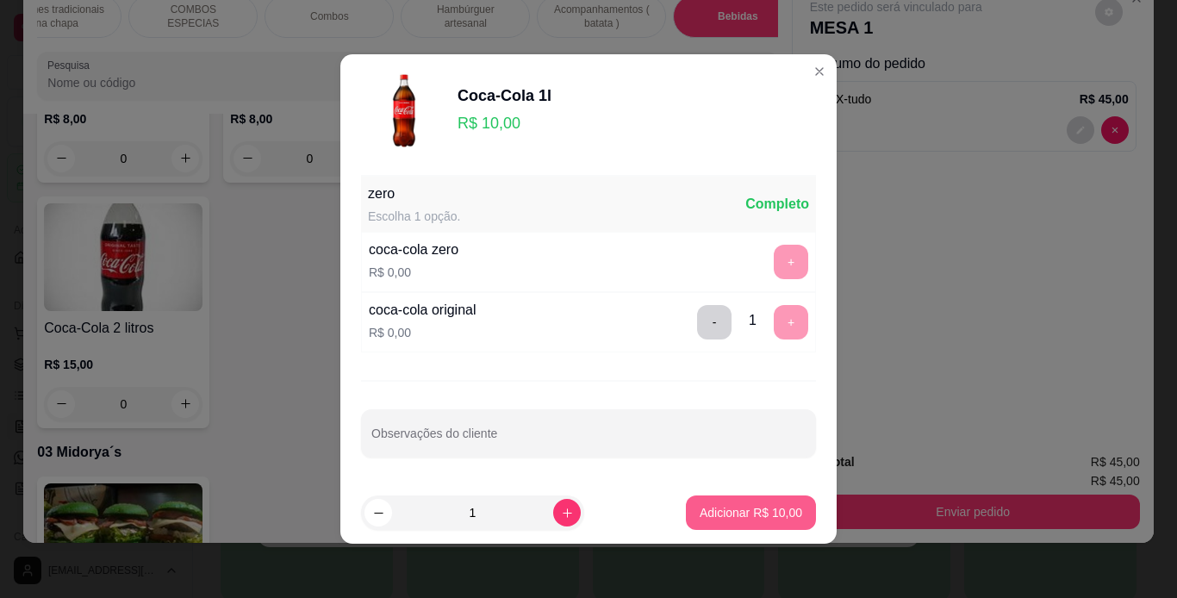
click at [733, 502] on button "Adicionar R$ 10,00" at bounding box center [751, 513] width 130 height 34
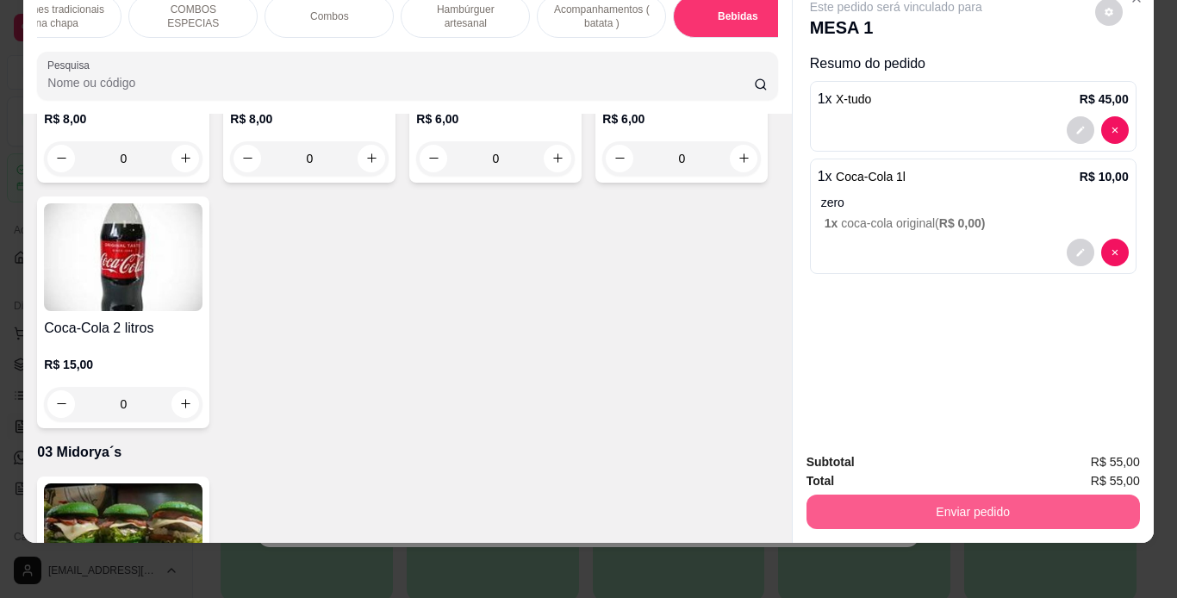
click at [902, 495] on button "Enviar pedido" at bounding box center [974, 512] width 334 height 34
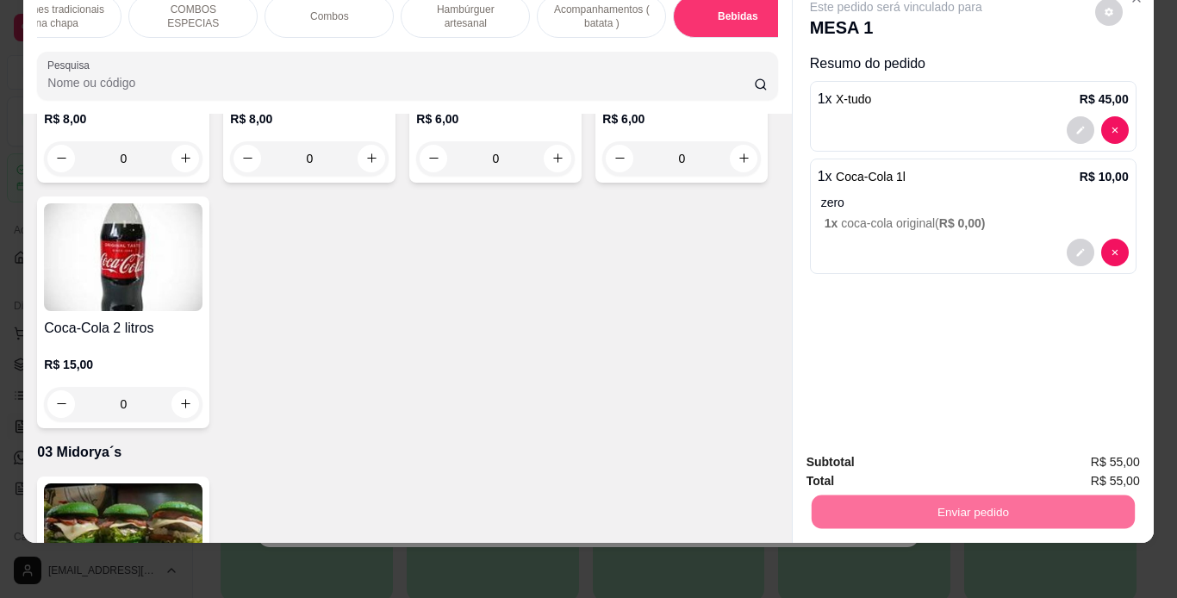
click at [908, 447] on button "Não registrar e enviar pedido" at bounding box center [916, 456] width 174 height 32
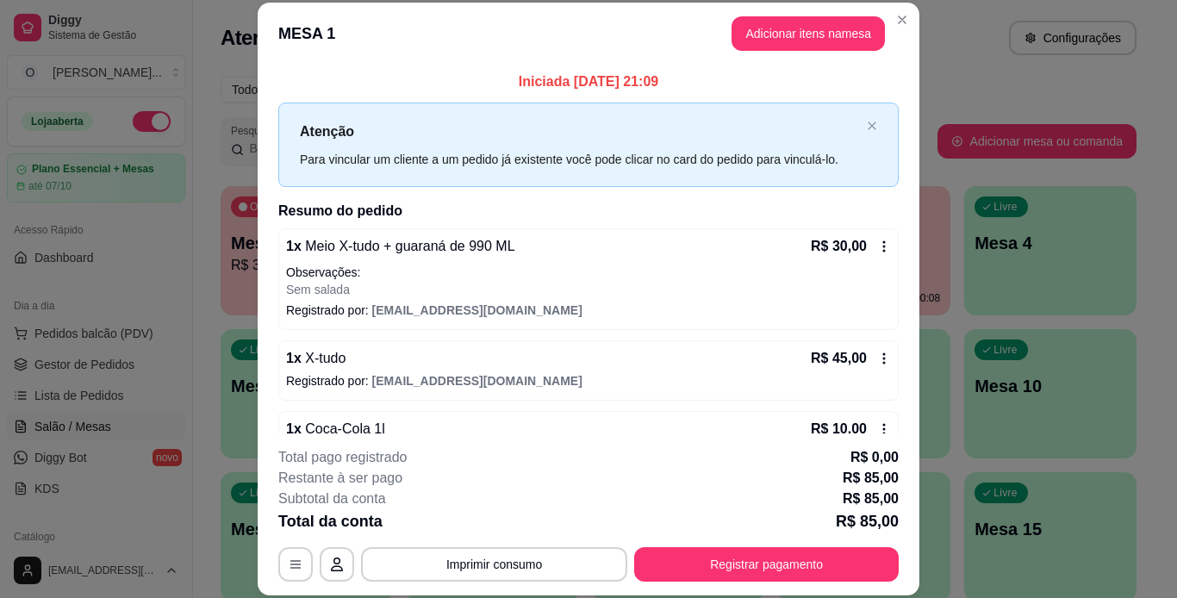
click at [884, 247] on icon at bounding box center [885, 245] width 3 height 11
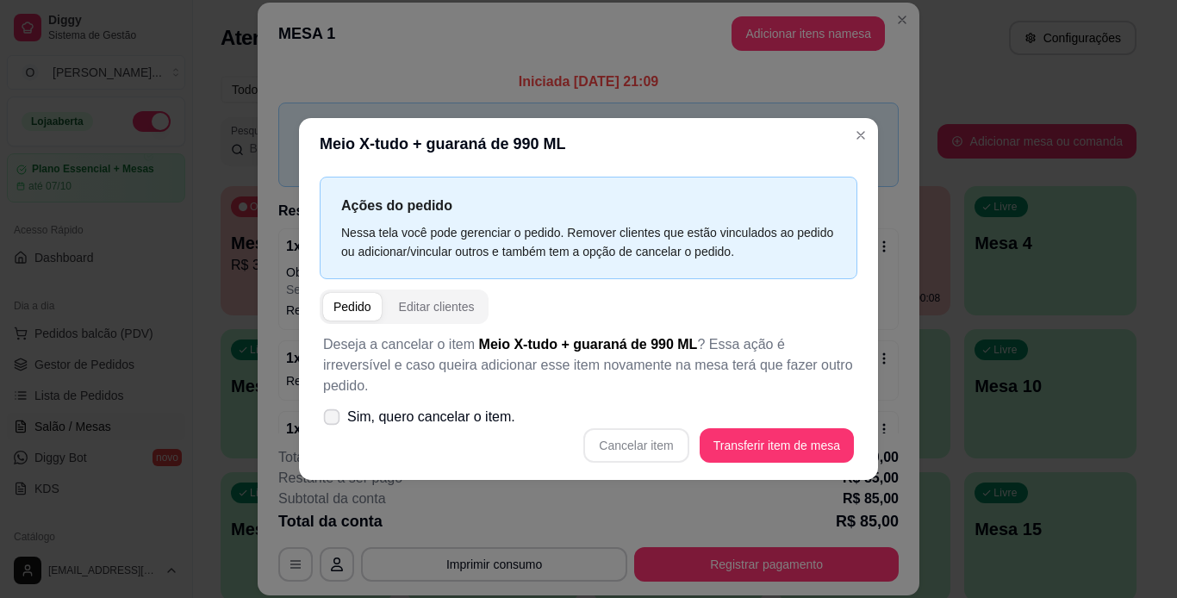
click at [344, 409] on label "Sim, quero cancelar o item." at bounding box center [419, 417] width 206 height 34
click at [334, 421] on input "Sim, quero cancelar o item." at bounding box center [327, 426] width 11 height 11
checkbox input "true"
click at [648, 434] on button "Cancelar item" at bounding box center [636, 446] width 103 height 34
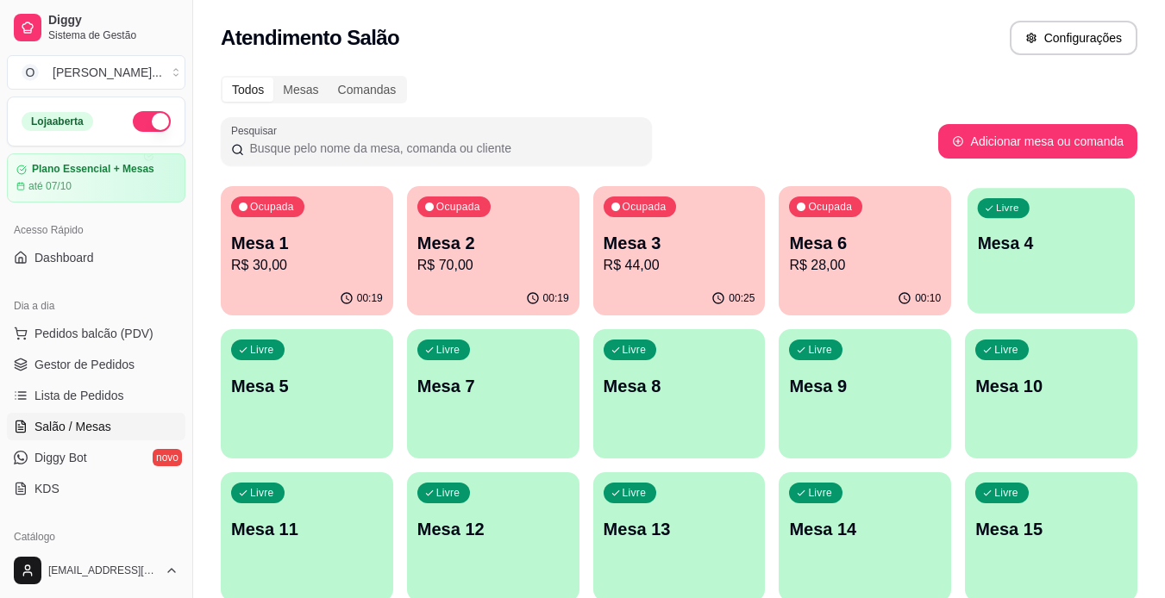
click at [1025, 259] on div "Livre Mesa 4" at bounding box center [1050, 240] width 167 height 105
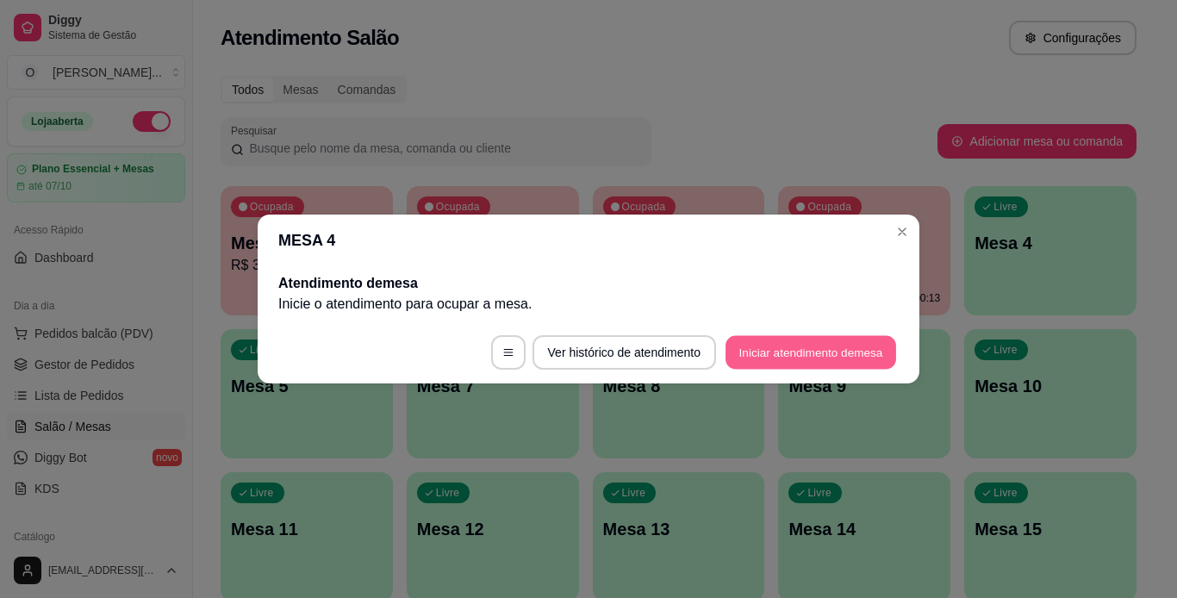
click at [791, 344] on button "Iniciar atendimento de mesa" at bounding box center [811, 353] width 171 height 34
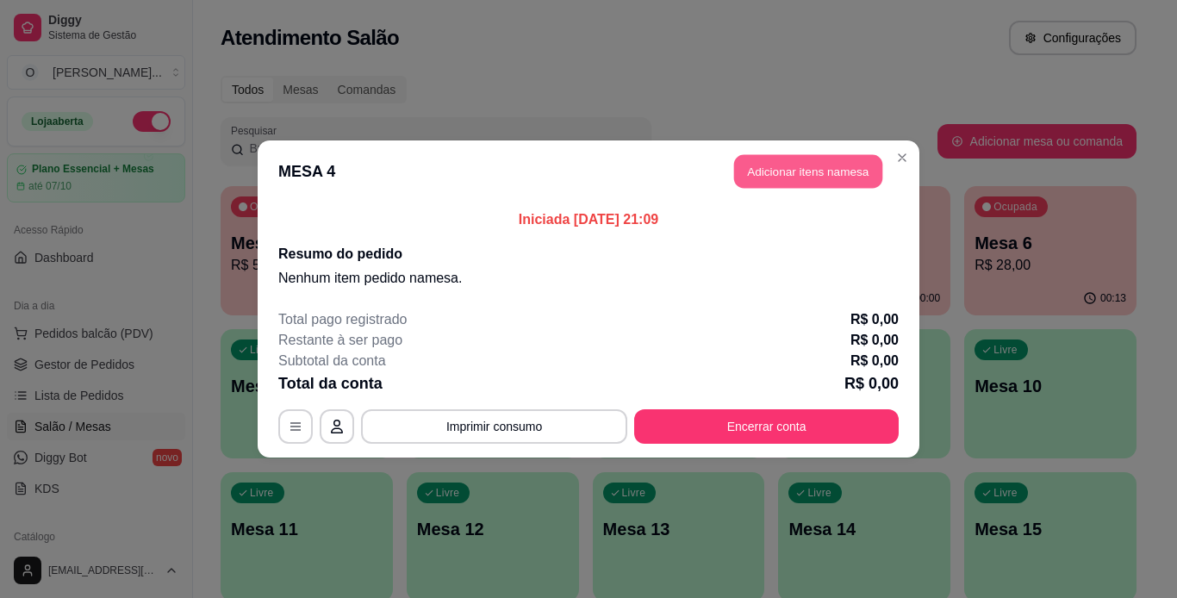
click at [806, 179] on button "Adicionar itens na mesa" at bounding box center [808, 172] width 148 height 34
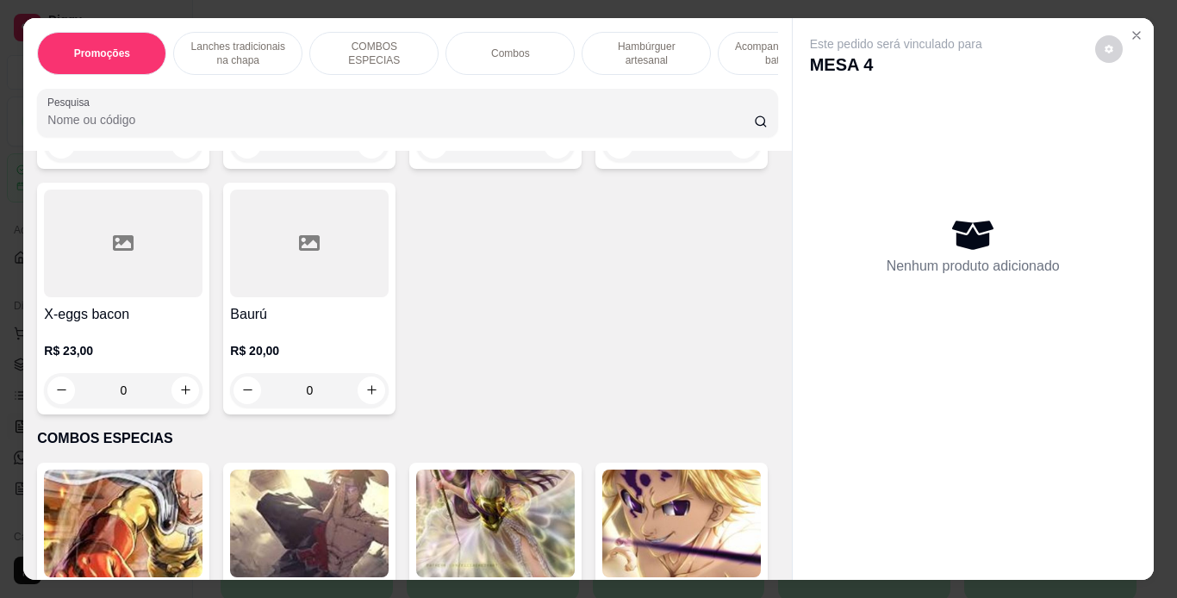
scroll to position [1255, 0]
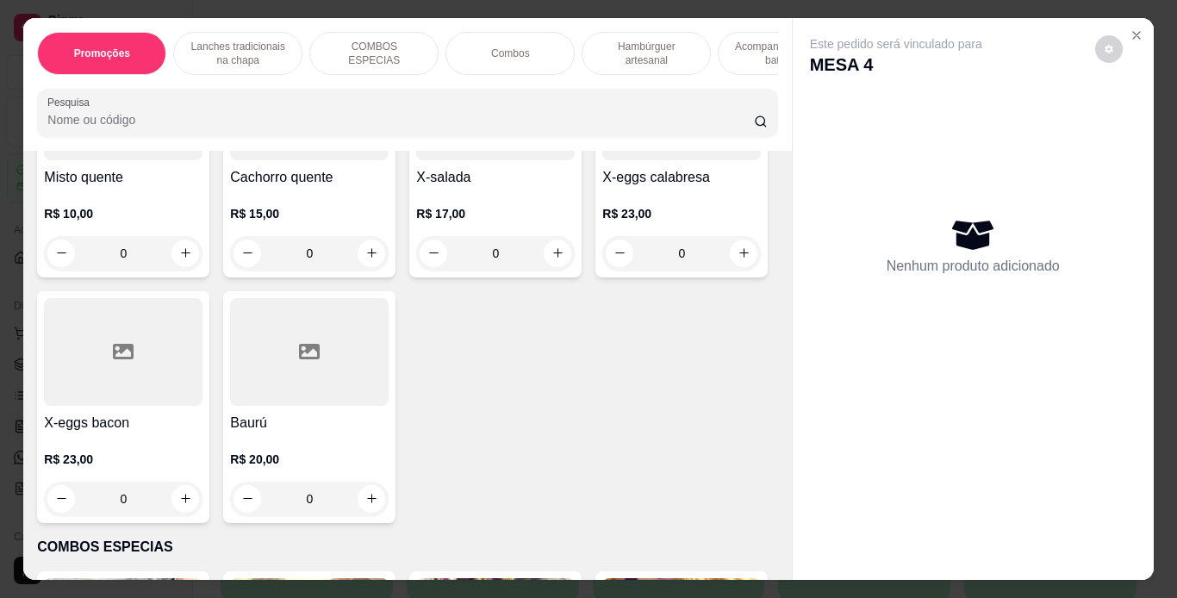
click at [603, 25] on div "0" at bounding box center [682, 8] width 159 height 34
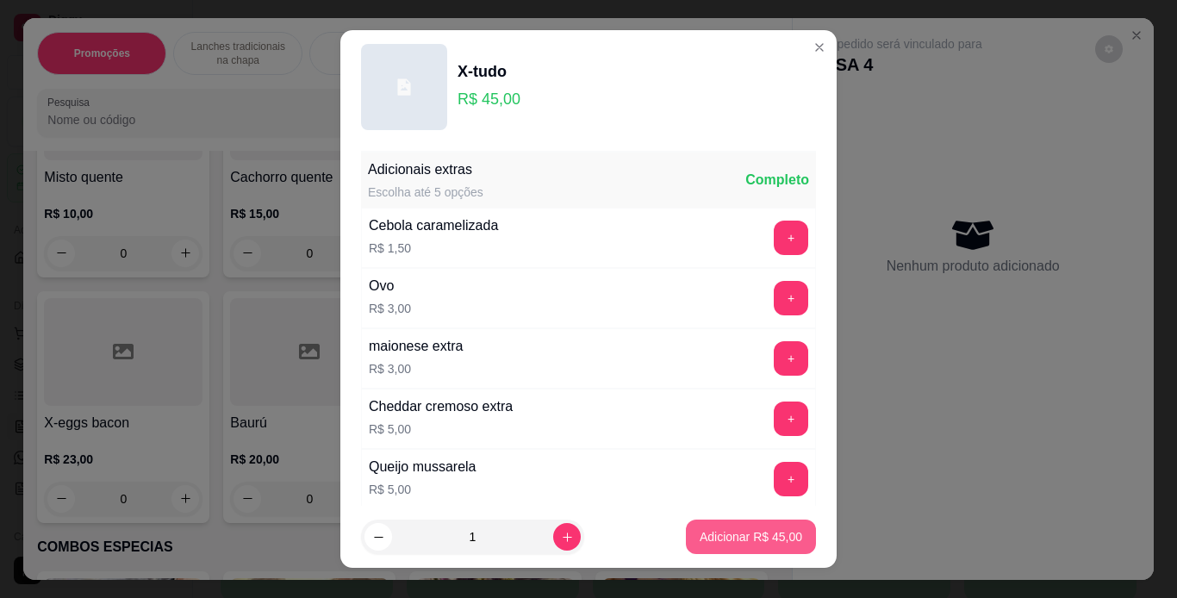
click at [697, 547] on button "Adicionar R$ 45,00" at bounding box center [751, 537] width 130 height 34
type input "1"
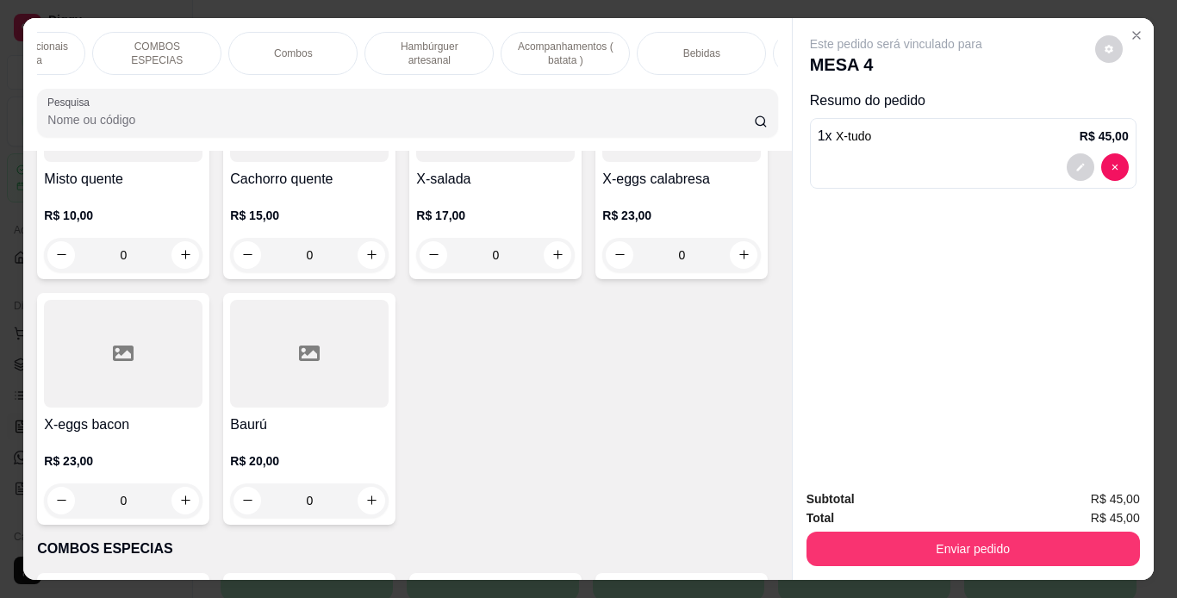
scroll to position [0, 218]
click at [673, 47] on div "Bebidas" at bounding box center [700, 53] width 129 height 43
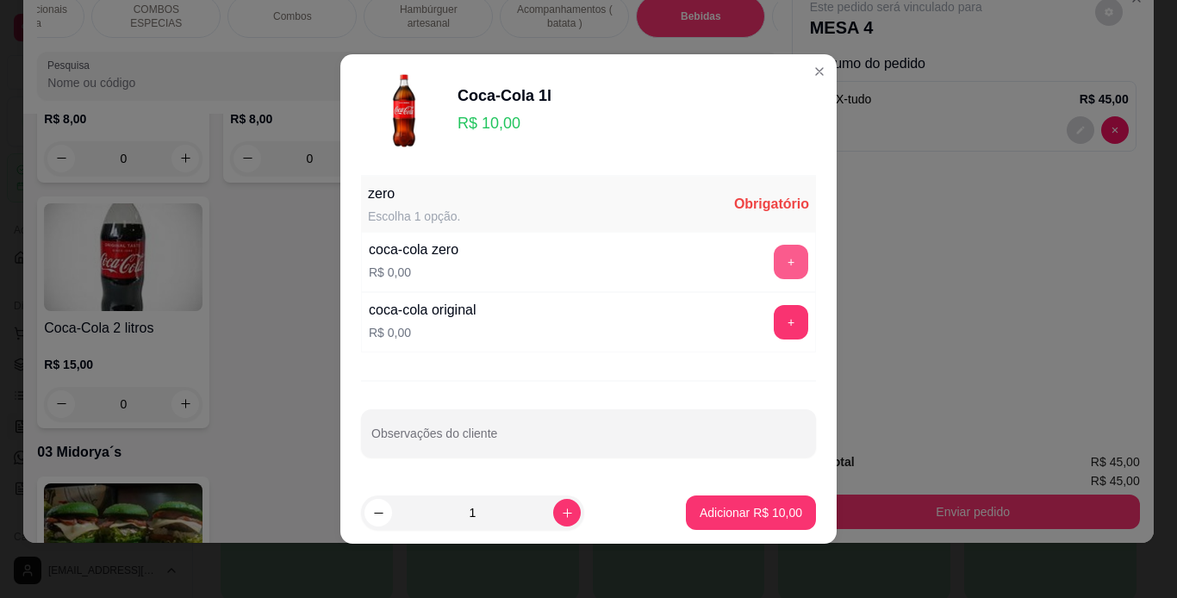
click at [774, 265] on button "+" at bounding box center [791, 262] width 34 height 34
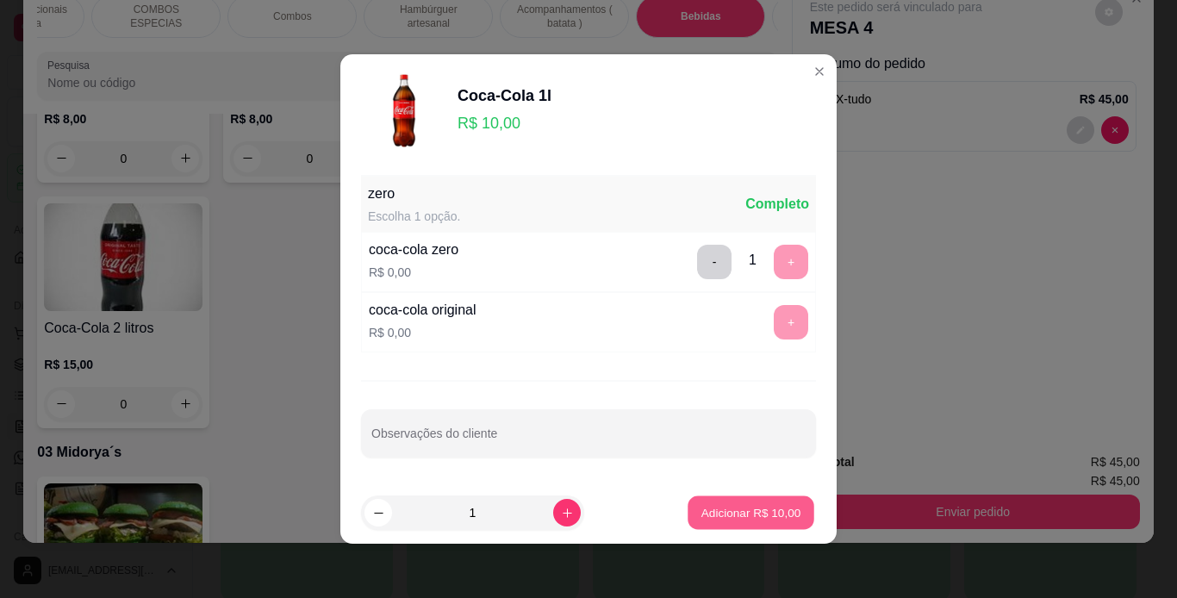
click at [740, 500] on button "Adicionar R$ 10,00" at bounding box center [751, 513] width 127 height 34
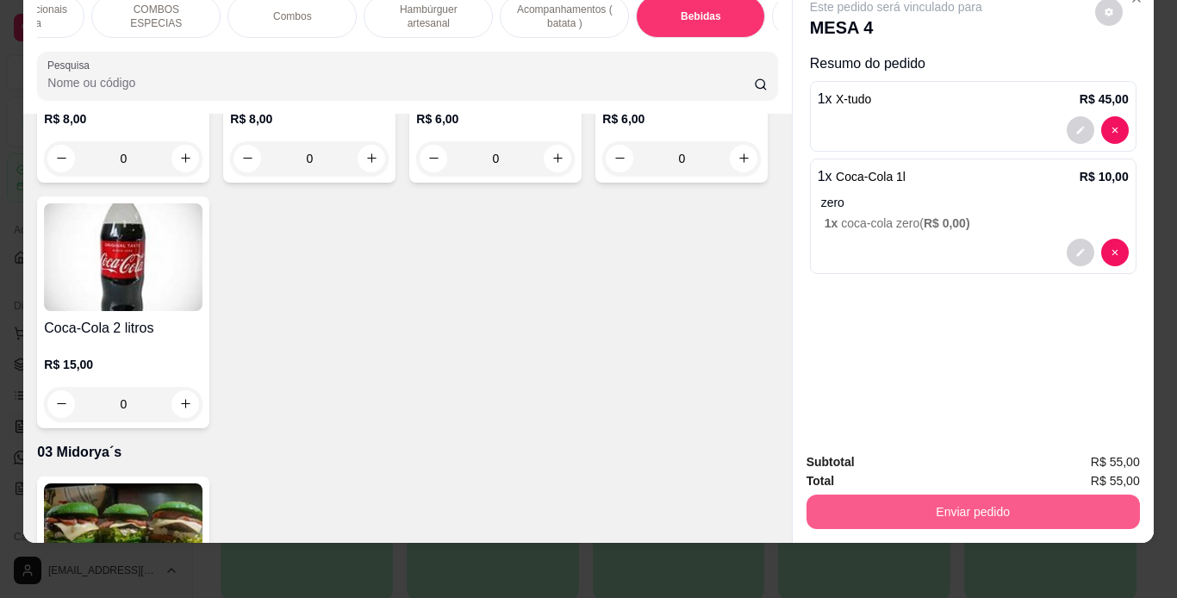
click at [884, 505] on button "Enviar pedido" at bounding box center [974, 512] width 334 height 34
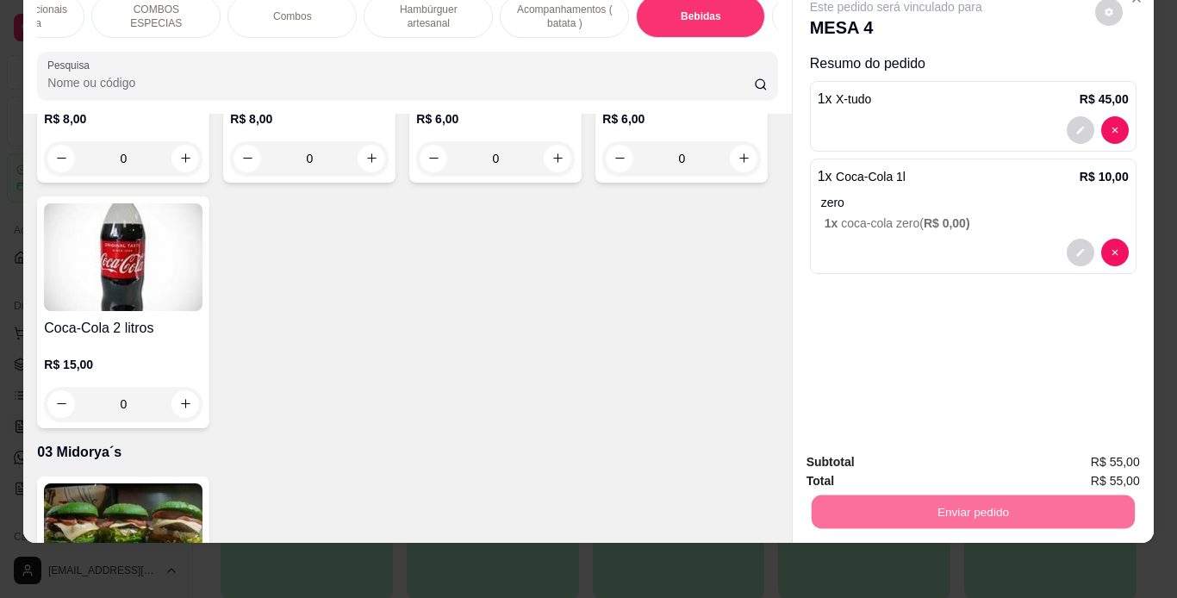
click at [904, 465] on button "Não registrar e enviar pedido" at bounding box center [916, 456] width 174 height 32
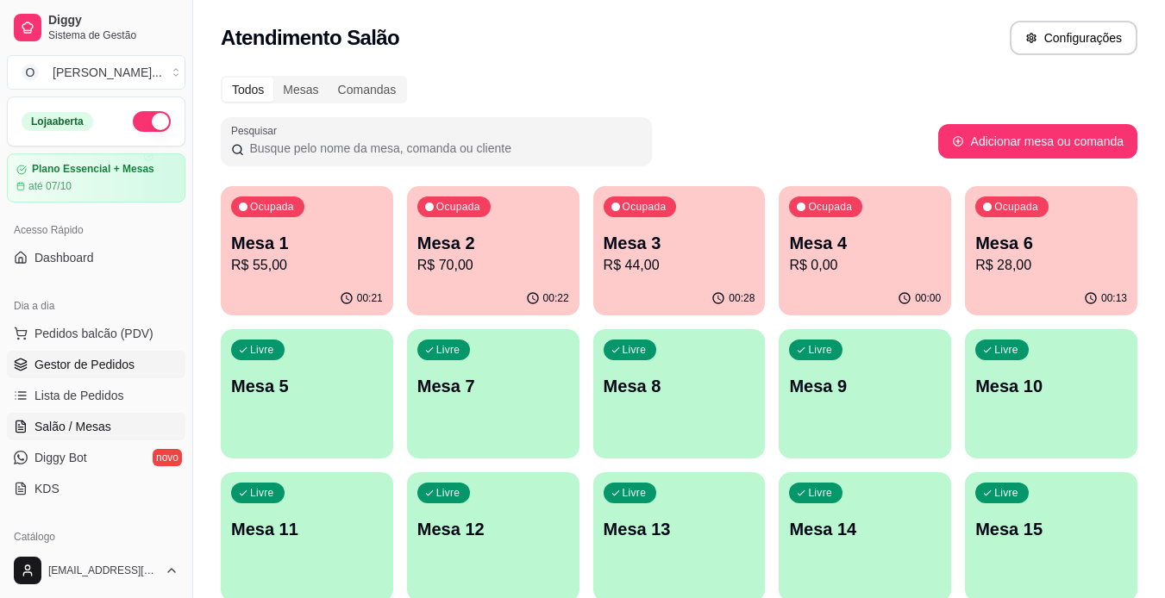
click at [78, 352] on link "Gestor de Pedidos" at bounding box center [96, 365] width 178 height 28
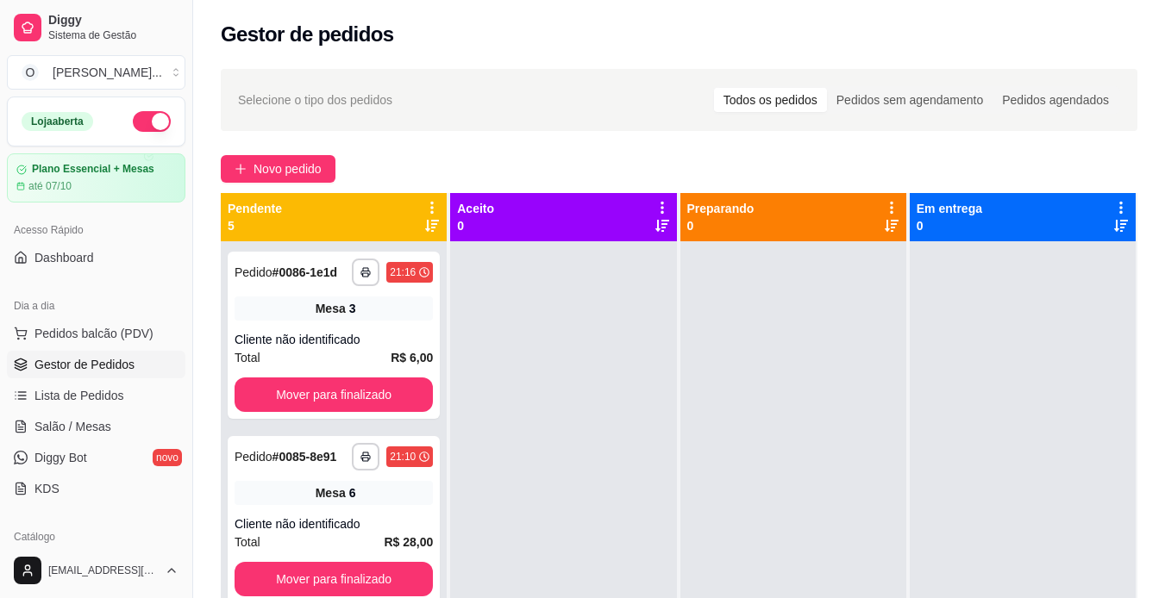
click at [82, 373] on link "Gestor de Pedidos" at bounding box center [96, 365] width 178 height 28
click at [285, 171] on span "Novo pedido" at bounding box center [287, 168] width 68 height 19
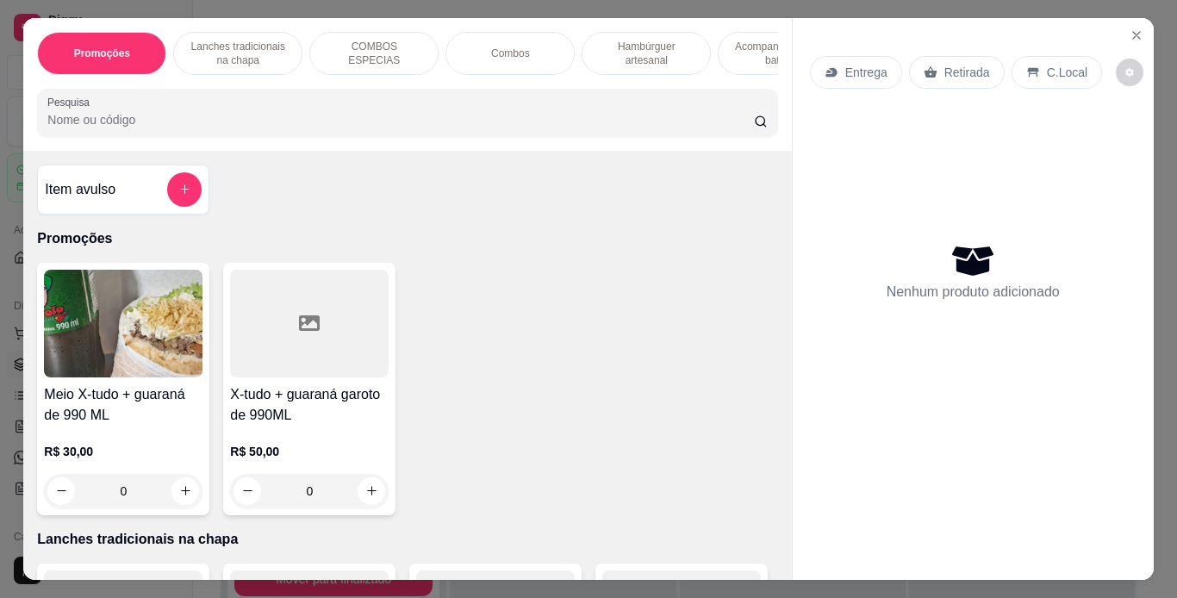
click at [927, 66] on icon at bounding box center [931, 73] width 14 height 14
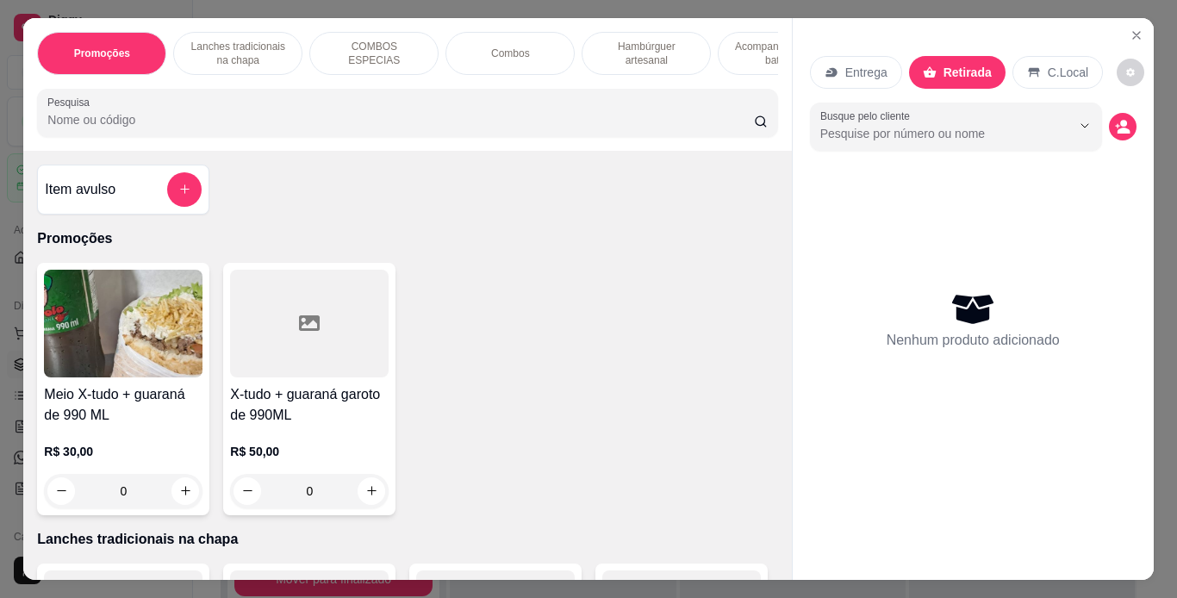
click at [290, 49] on div "Lanches tradicionais na chapa" at bounding box center [237, 53] width 129 height 43
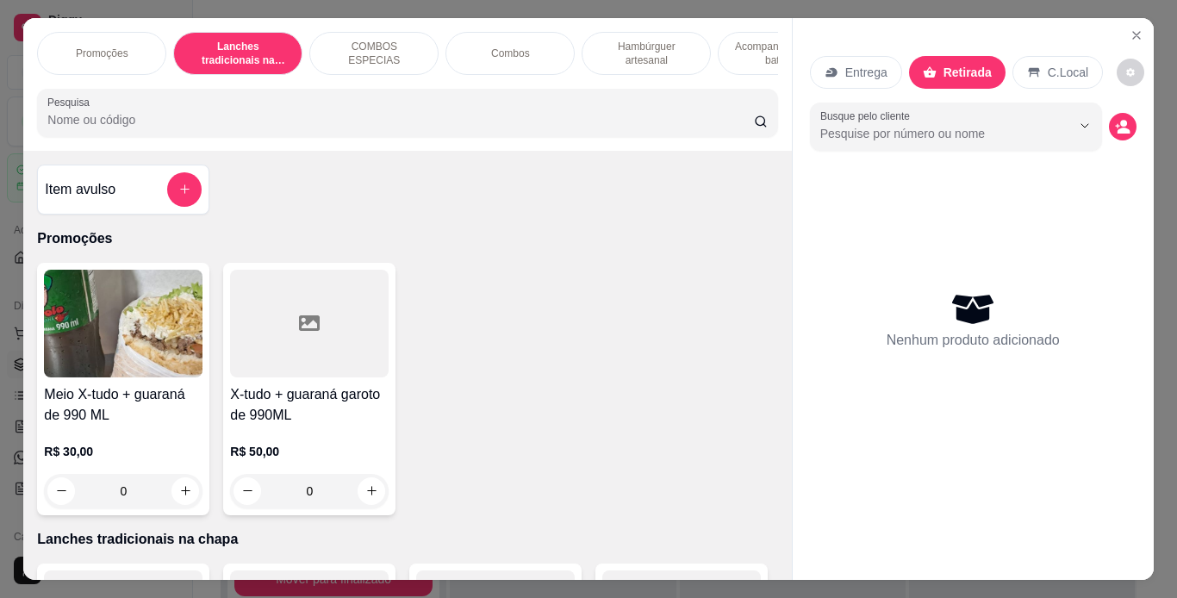
scroll to position [44, 0]
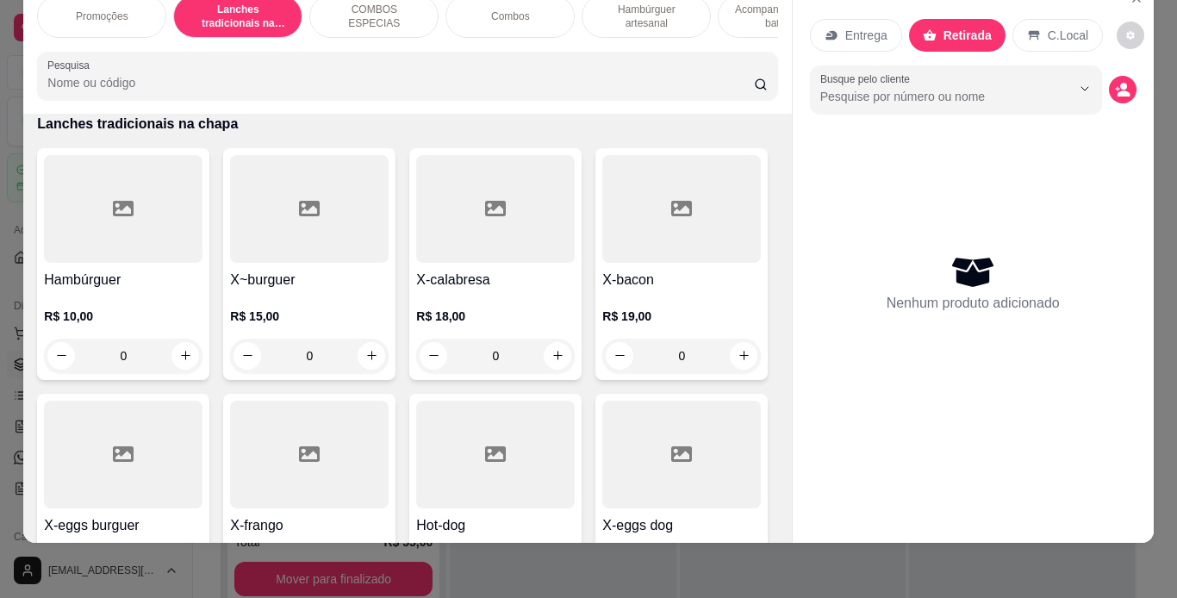
click at [560, 361] on div "0" at bounding box center [495, 356] width 159 height 34
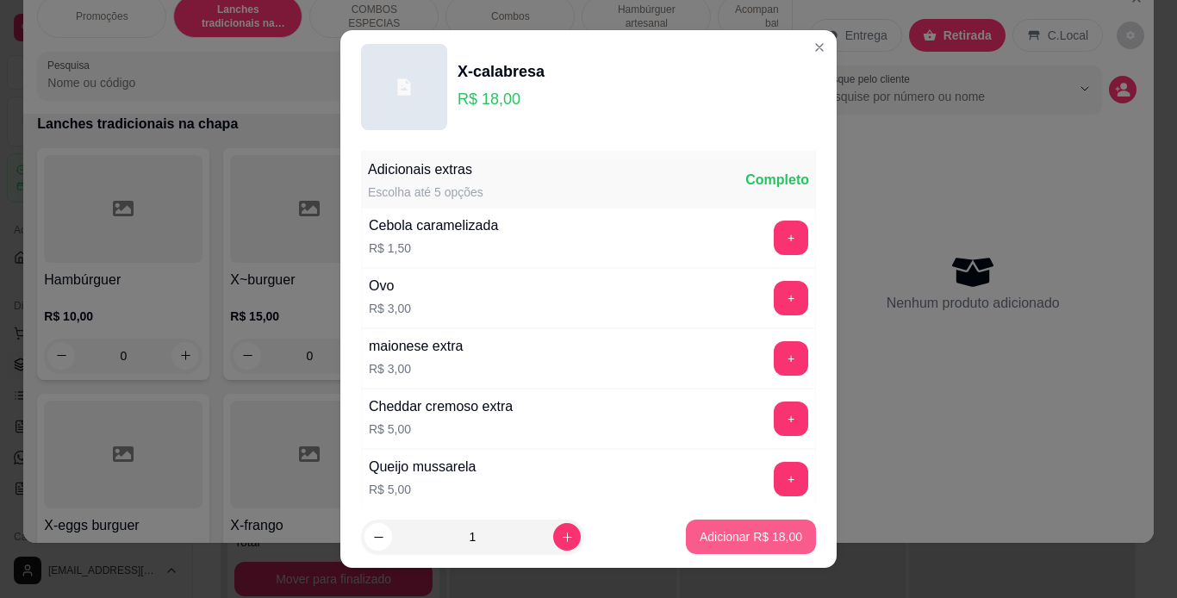
click at [726, 539] on p "Adicionar R$ 18,00" at bounding box center [751, 536] width 103 height 17
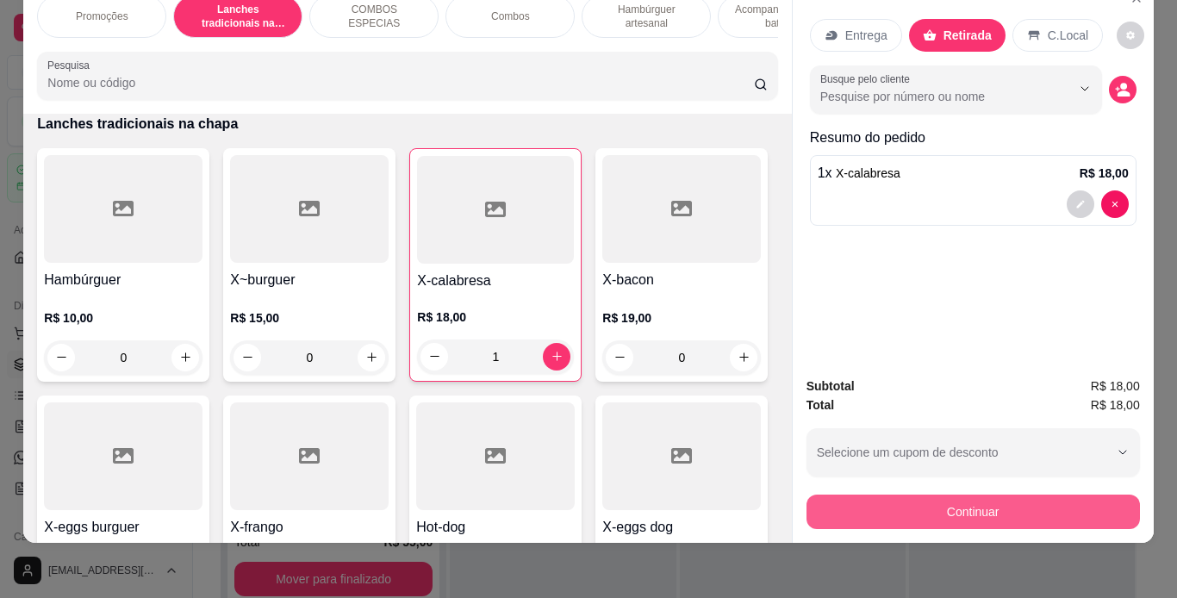
click at [858, 495] on button "Continuar" at bounding box center [974, 512] width 334 height 34
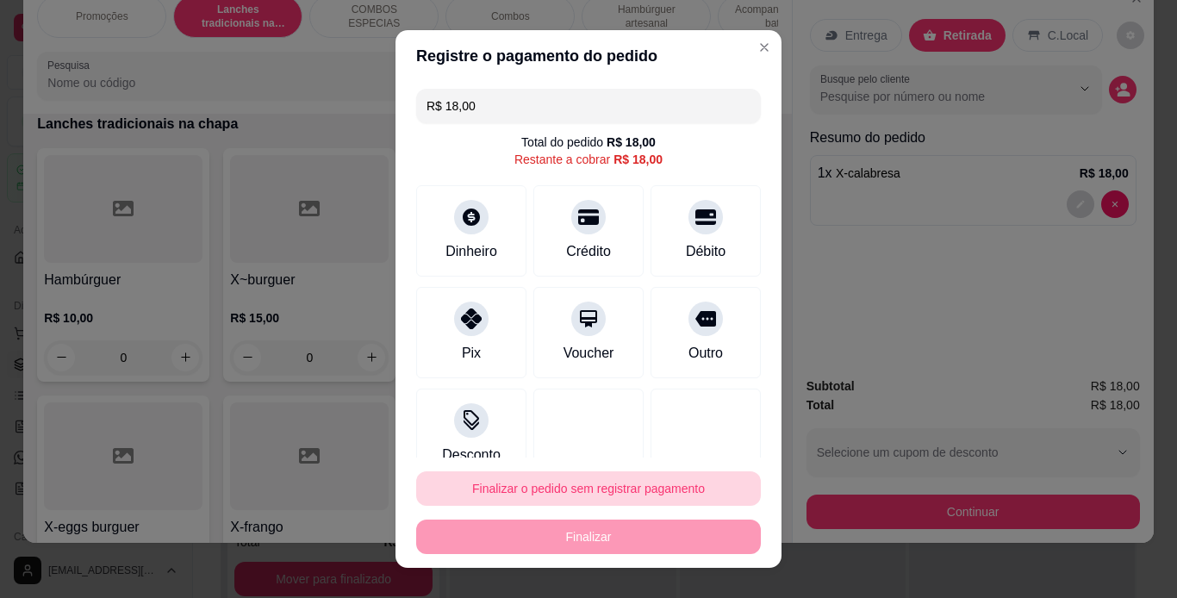
click at [639, 493] on button "Finalizar o pedido sem registrar pagamento" at bounding box center [588, 488] width 345 height 34
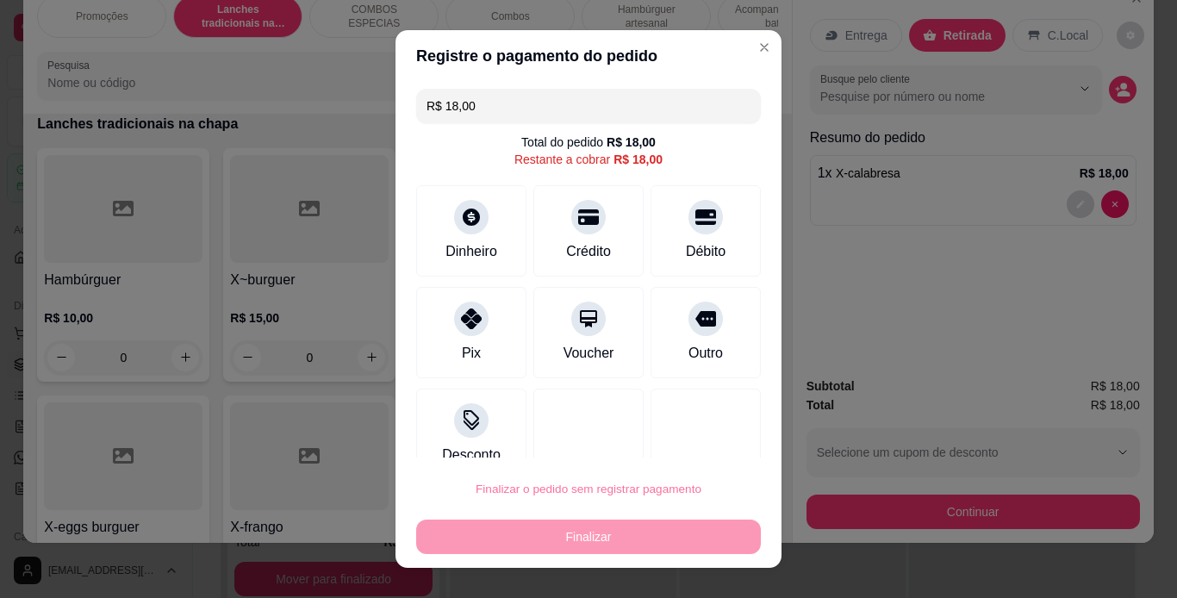
click at [692, 444] on button "Confirmar" at bounding box center [688, 440] width 64 height 27
type input "0"
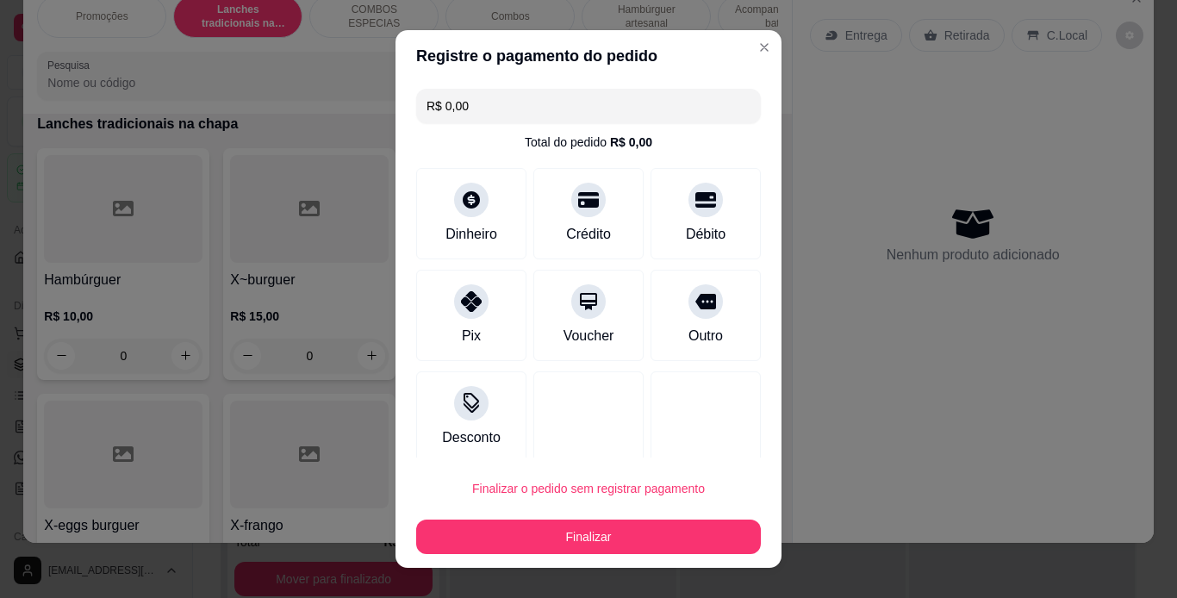
type input "R$ 0,00"
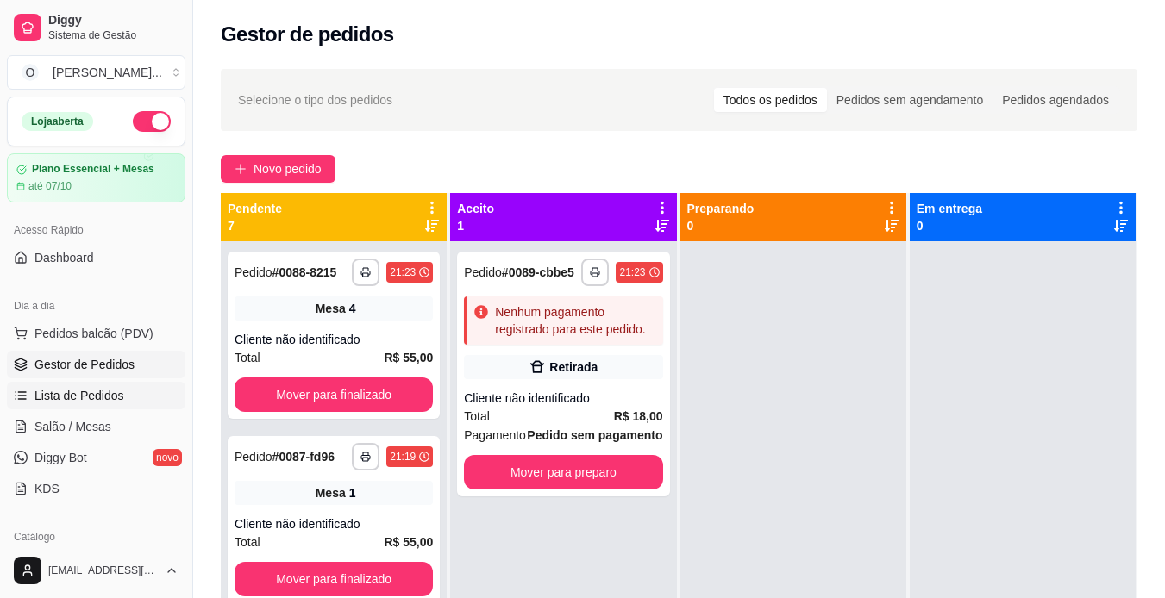
click at [95, 405] on link "Lista de Pedidos" at bounding box center [96, 396] width 178 height 28
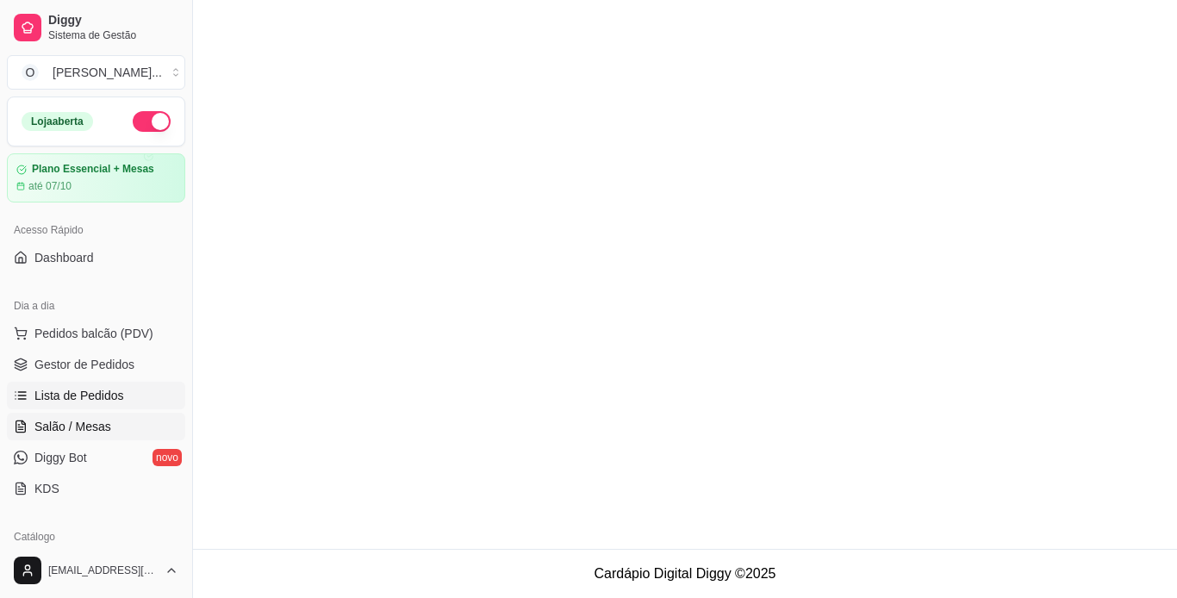
click at [134, 424] on link "Salão / Mesas" at bounding box center [96, 427] width 178 height 28
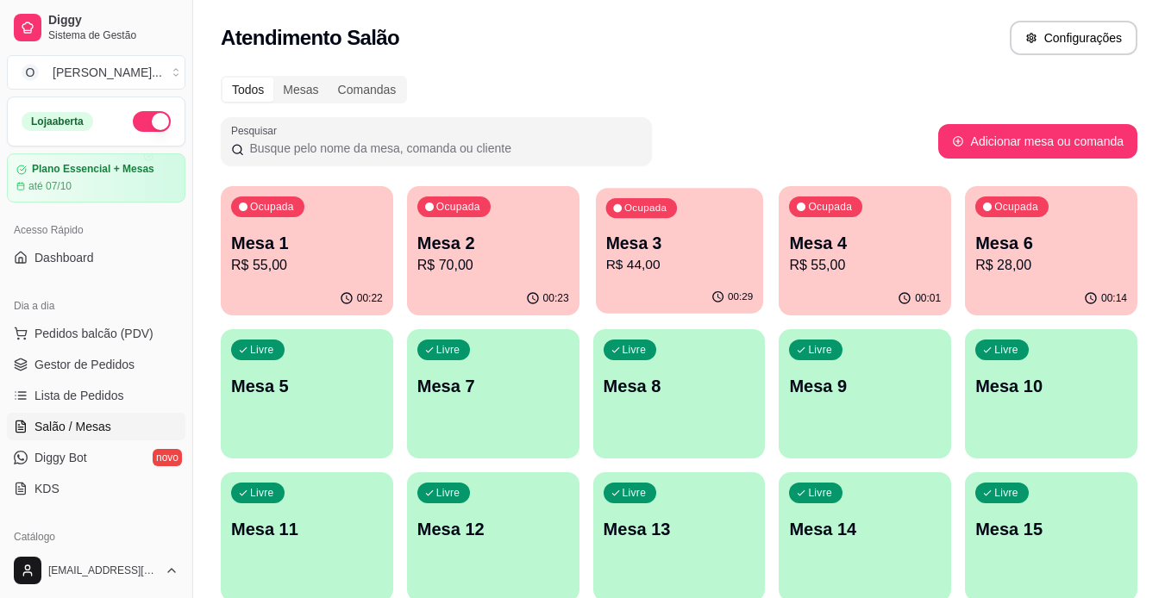
click at [726, 278] on div "Ocupada Mesa 3 R$ 44,00" at bounding box center [679, 234] width 167 height 93
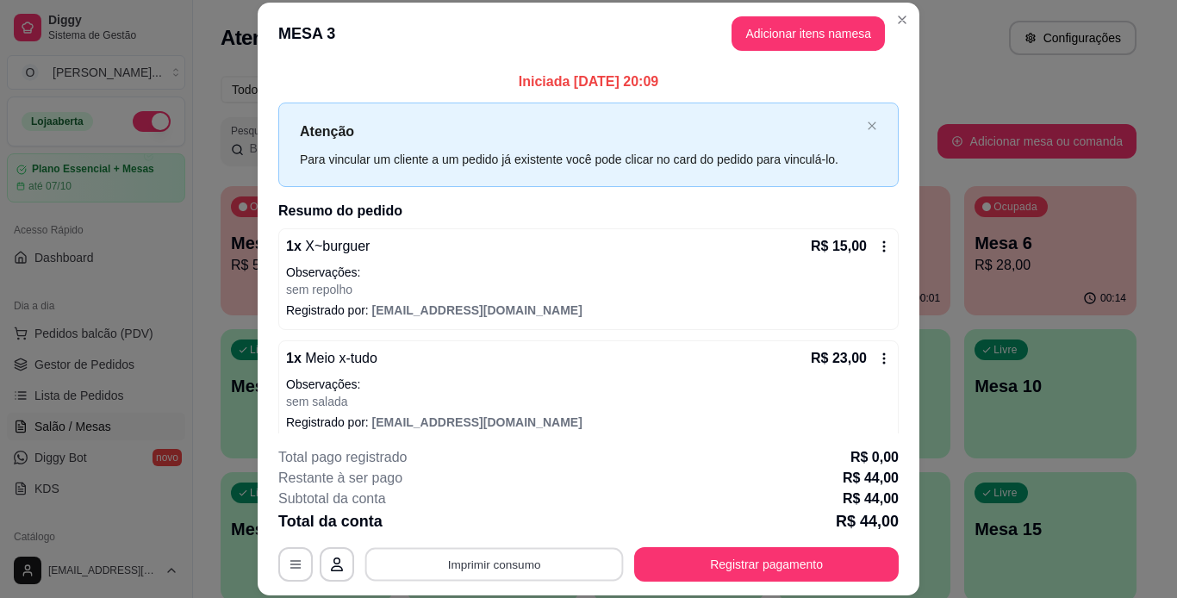
click at [482, 563] on button "Imprimir consumo" at bounding box center [494, 564] width 259 height 34
click at [508, 531] on button "IMPRESSORA" at bounding box center [493, 524] width 125 height 28
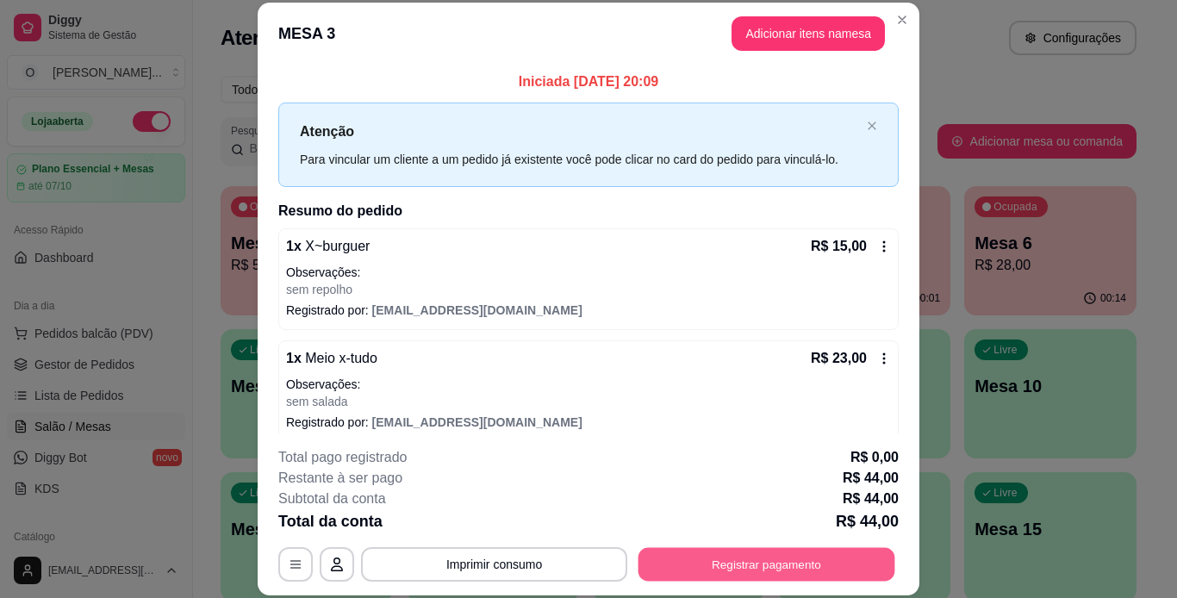
click at [678, 559] on button "Registrar pagamento" at bounding box center [767, 564] width 257 height 34
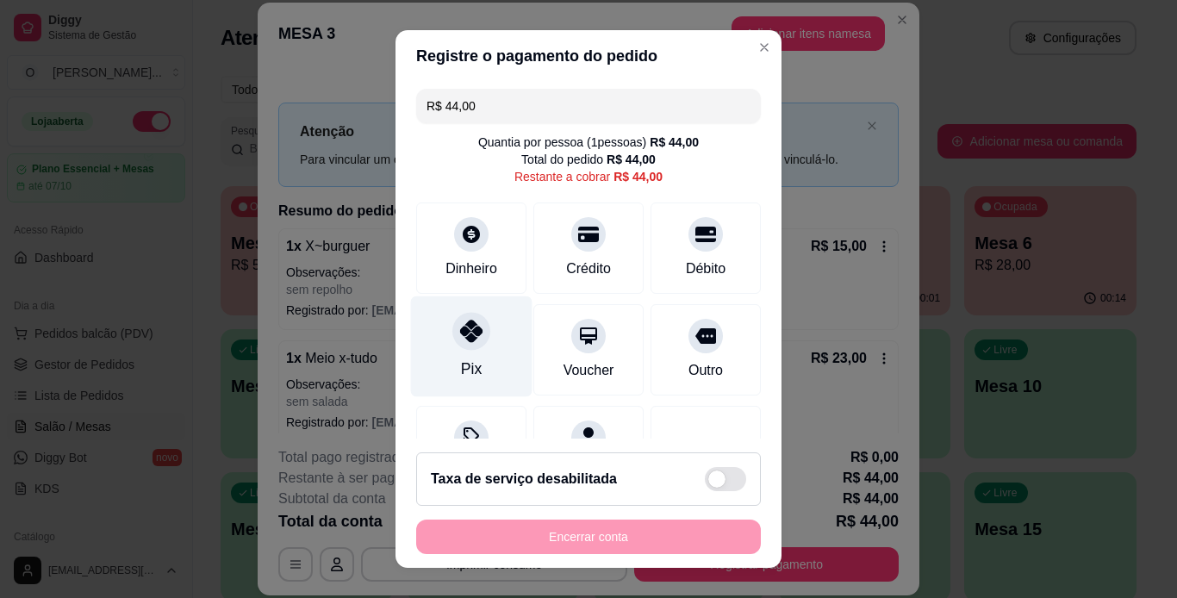
click at [464, 316] on div at bounding box center [472, 331] width 38 height 38
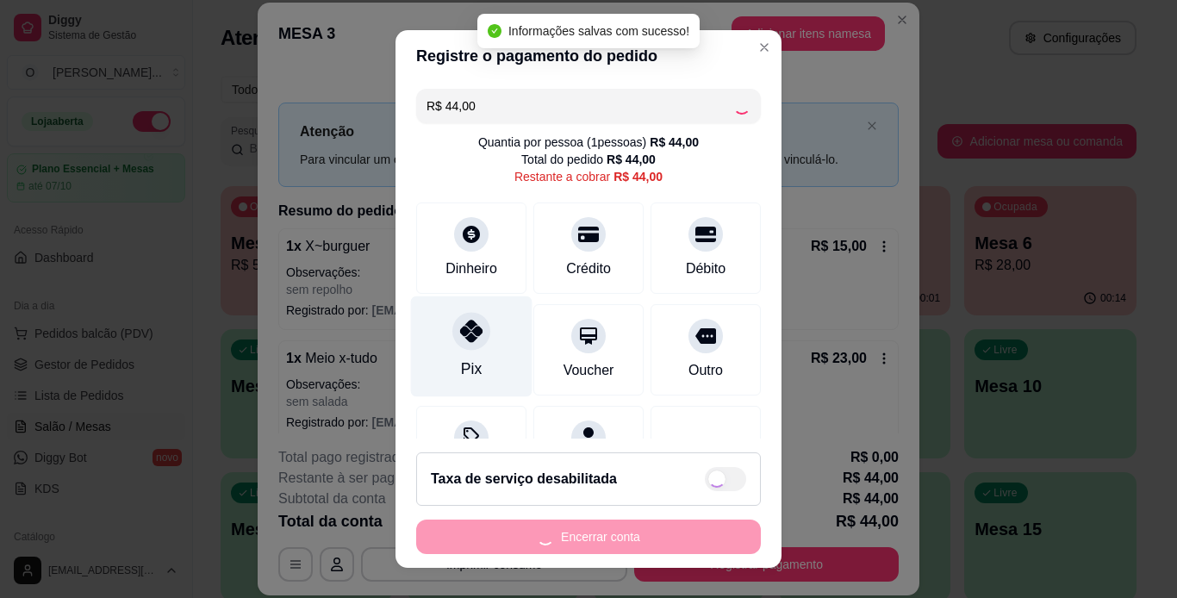
type input "R$ 0,00"
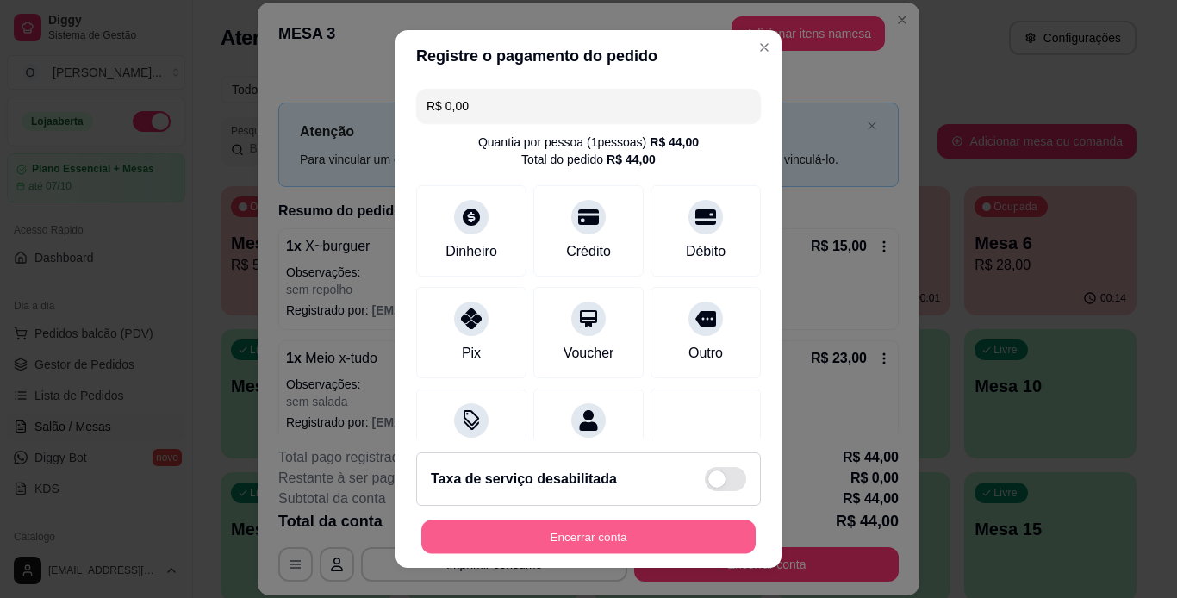
click at [570, 524] on button "Encerrar conta" at bounding box center [589, 538] width 334 height 34
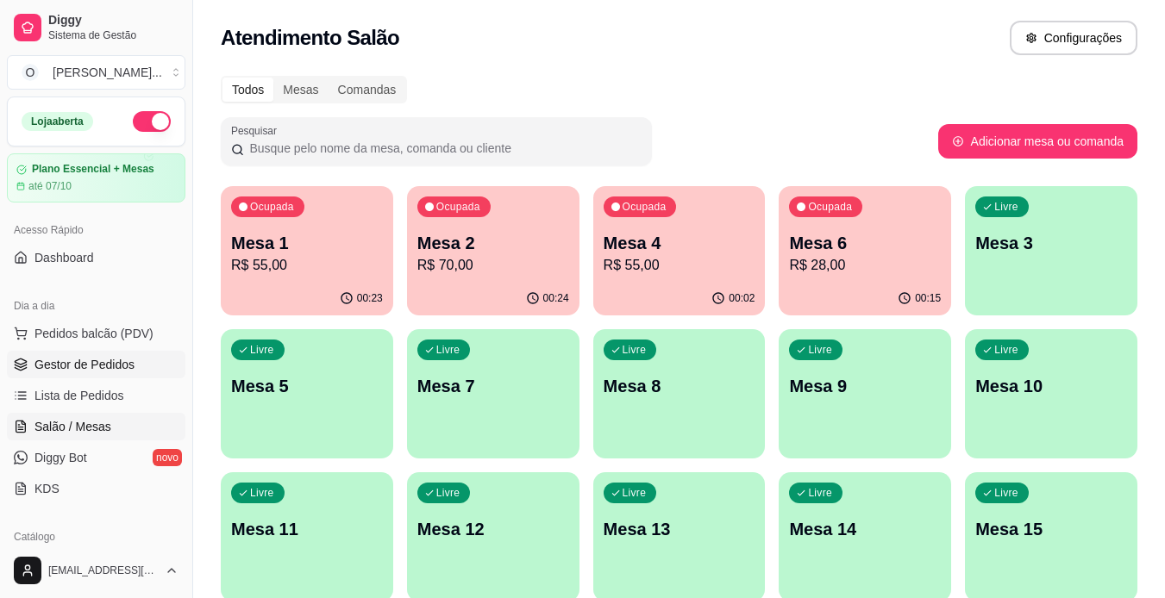
click at [74, 368] on span "Gestor de Pedidos" at bounding box center [84, 364] width 100 height 17
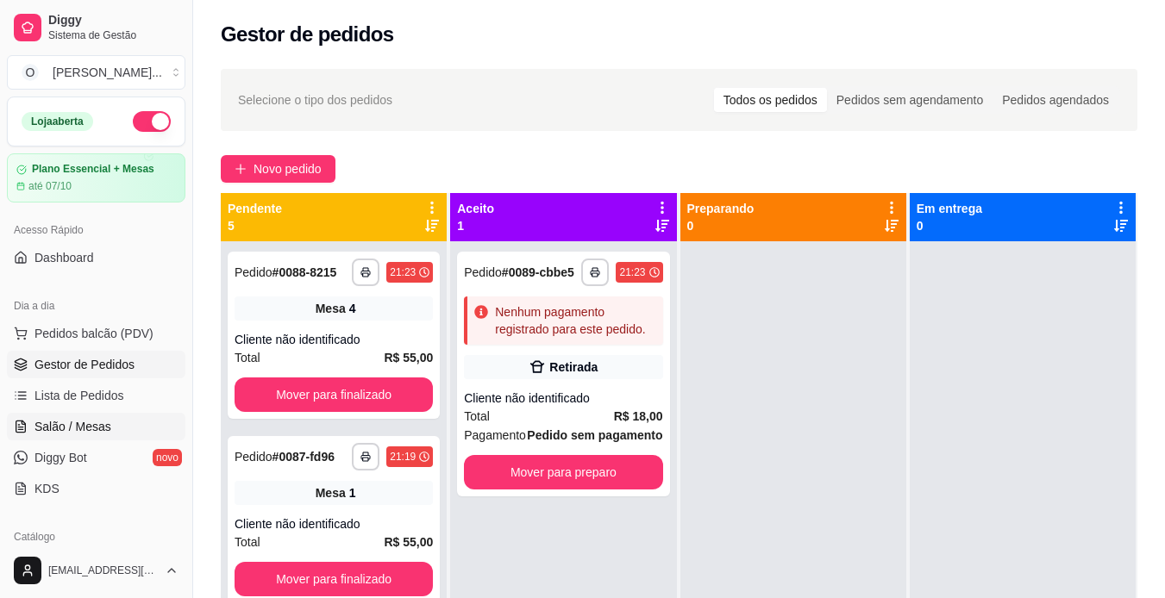
click at [89, 438] on link "Salão / Mesas" at bounding box center [96, 427] width 178 height 28
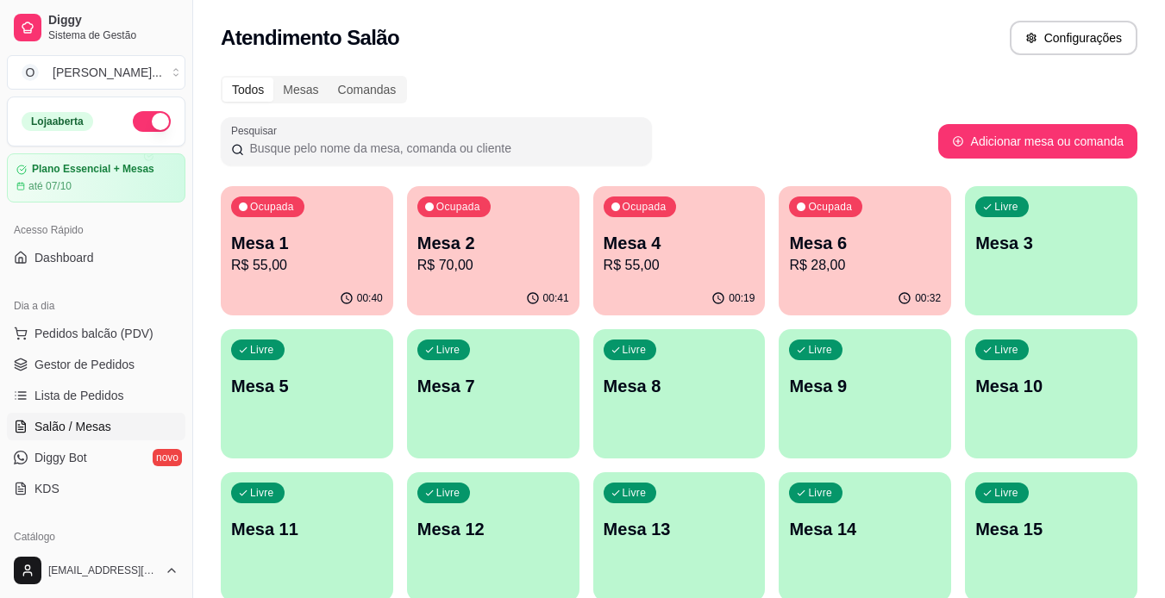
click at [343, 390] on p "Mesa 5" at bounding box center [307, 386] width 152 height 24
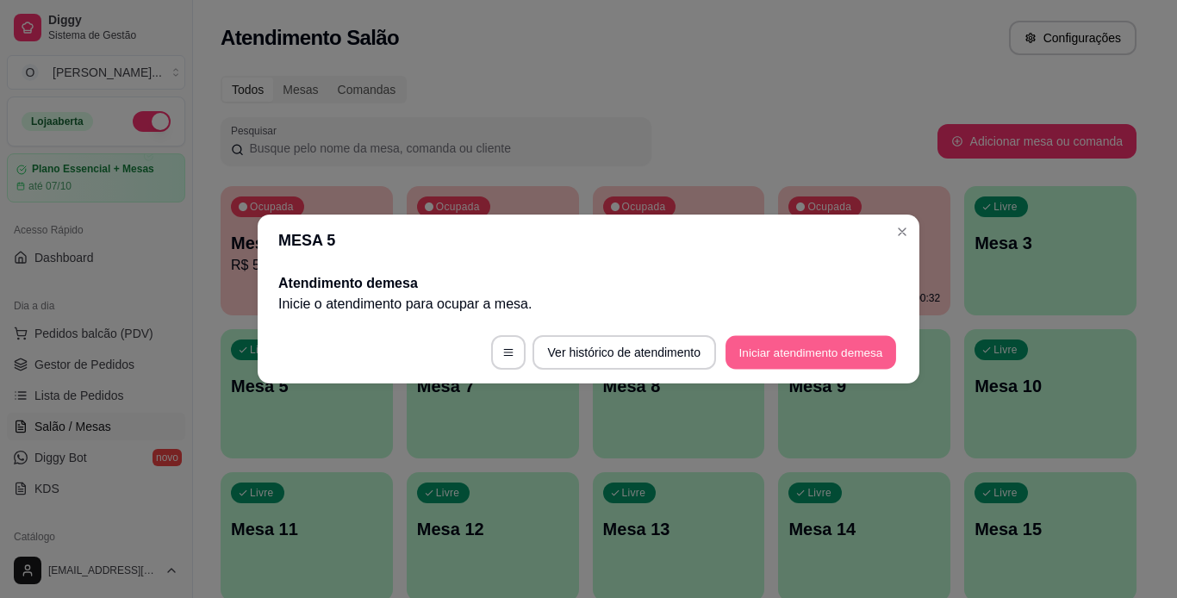
click at [795, 359] on button "Iniciar atendimento de mesa" at bounding box center [811, 353] width 171 height 34
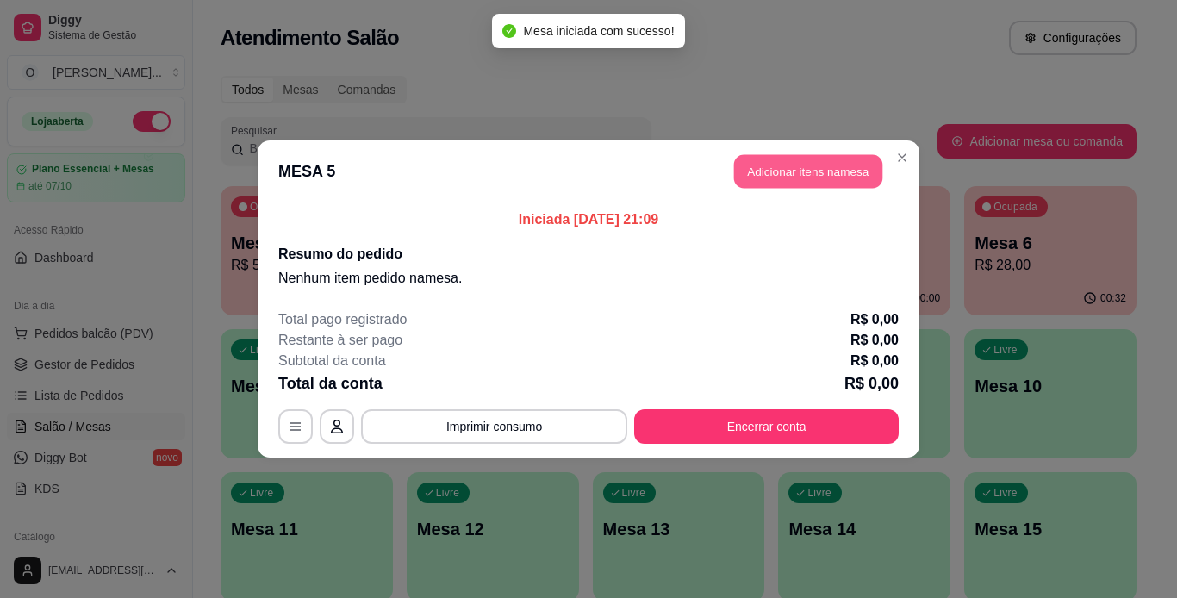
click at [797, 170] on button "Adicionar itens na mesa" at bounding box center [808, 172] width 148 height 34
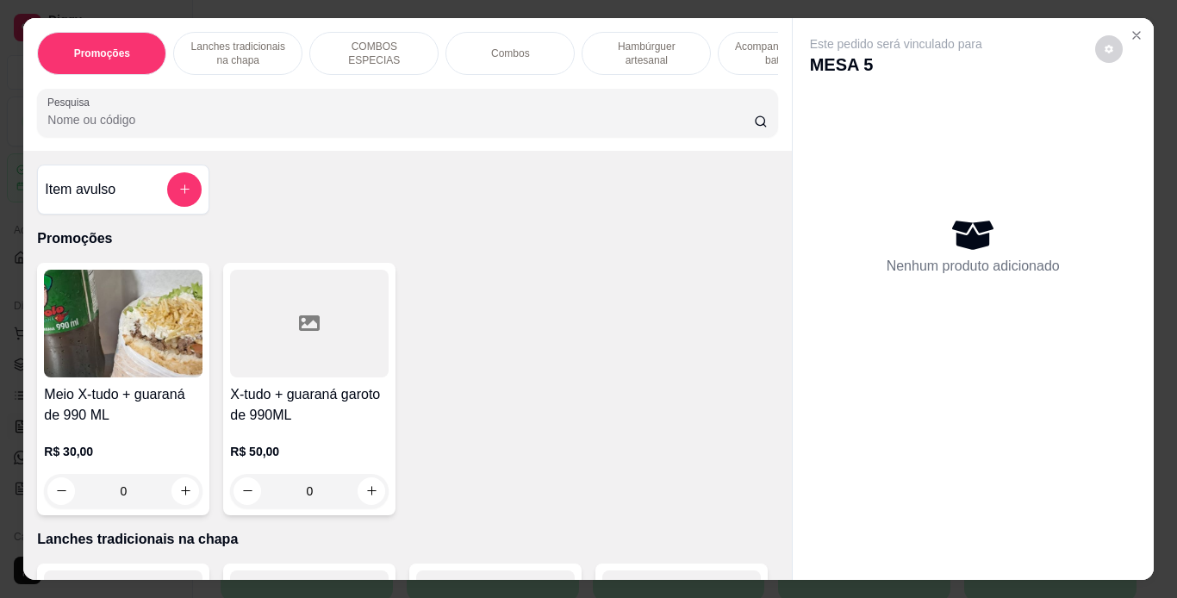
click at [267, 41] on p "Lanches tradicionais na chapa" at bounding box center [238, 54] width 100 height 28
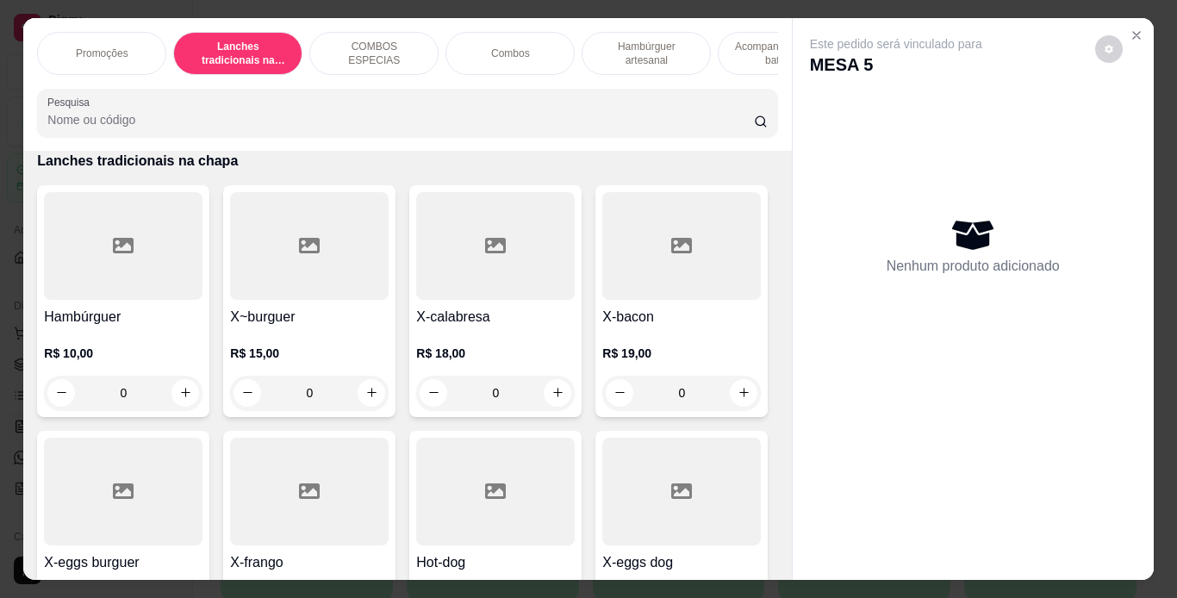
scroll to position [44, 0]
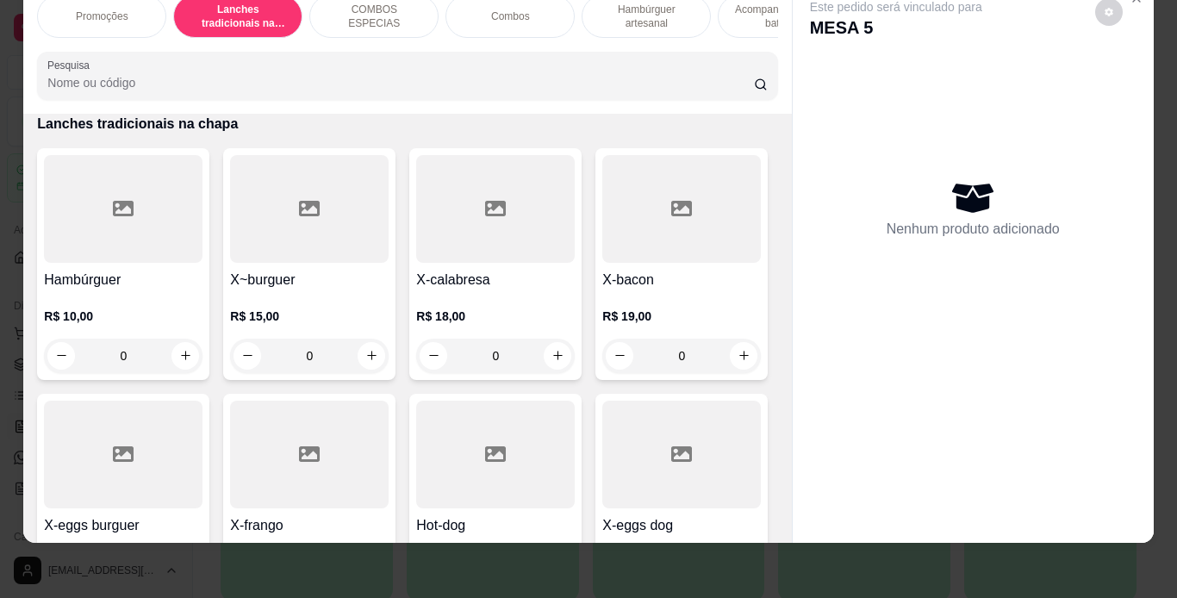
click at [185, 350] on div "0" at bounding box center [123, 356] width 159 height 34
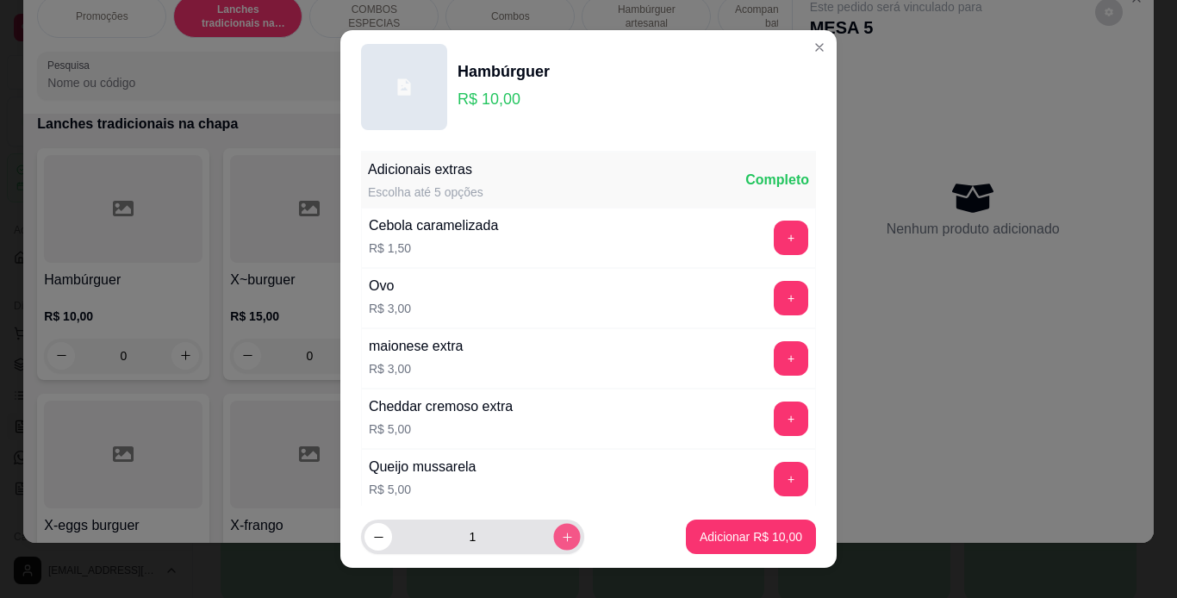
click at [553, 545] on button "increase-product-quantity" at bounding box center [566, 537] width 27 height 27
type input "2"
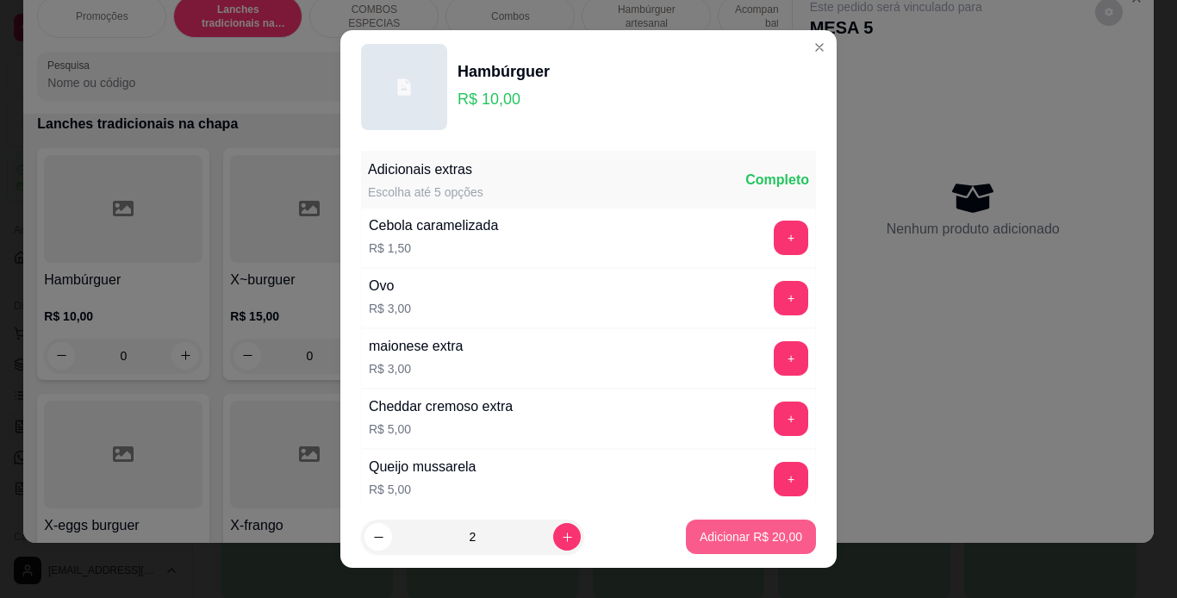
click at [741, 544] on p "Adicionar R$ 20,00" at bounding box center [751, 536] width 103 height 17
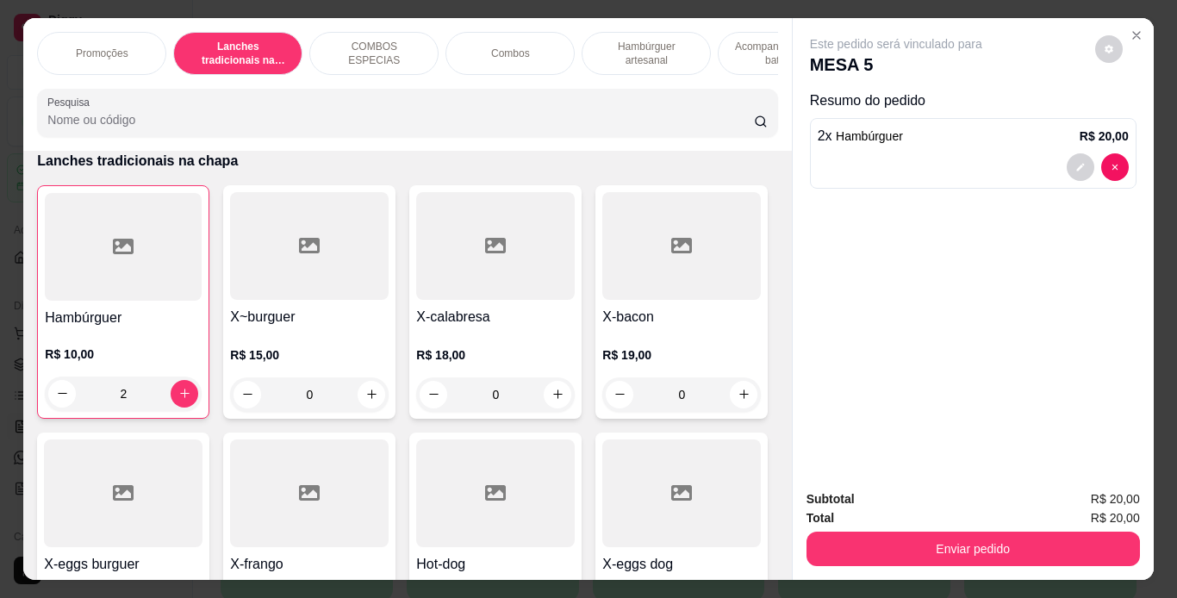
scroll to position [0, 253]
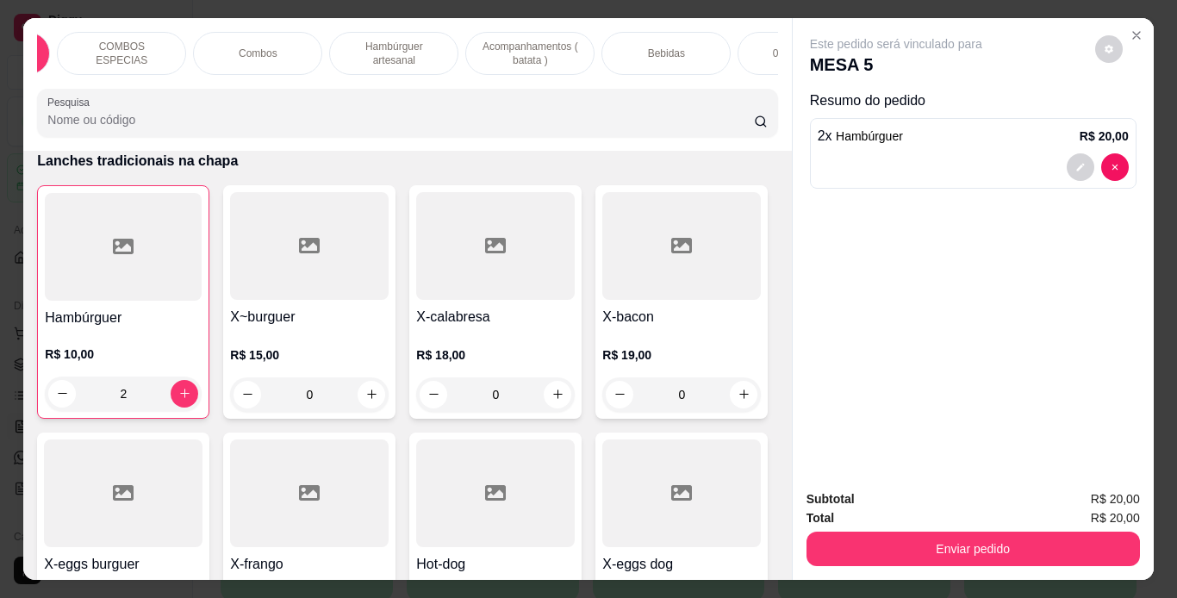
click at [634, 51] on div "Bebidas" at bounding box center [666, 53] width 129 height 43
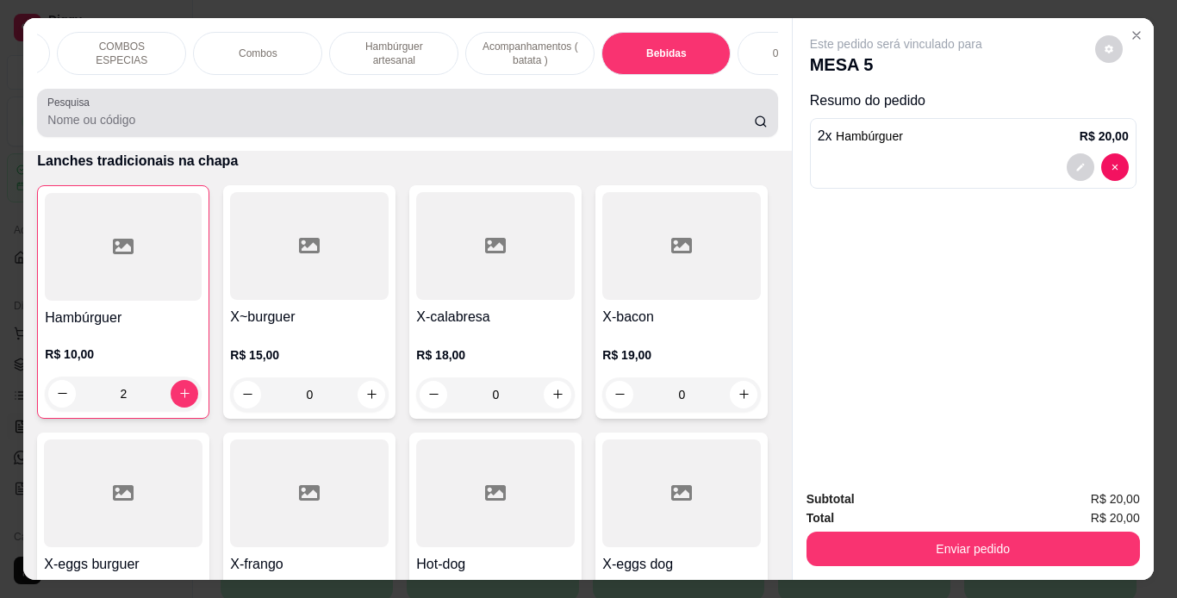
scroll to position [44, 0]
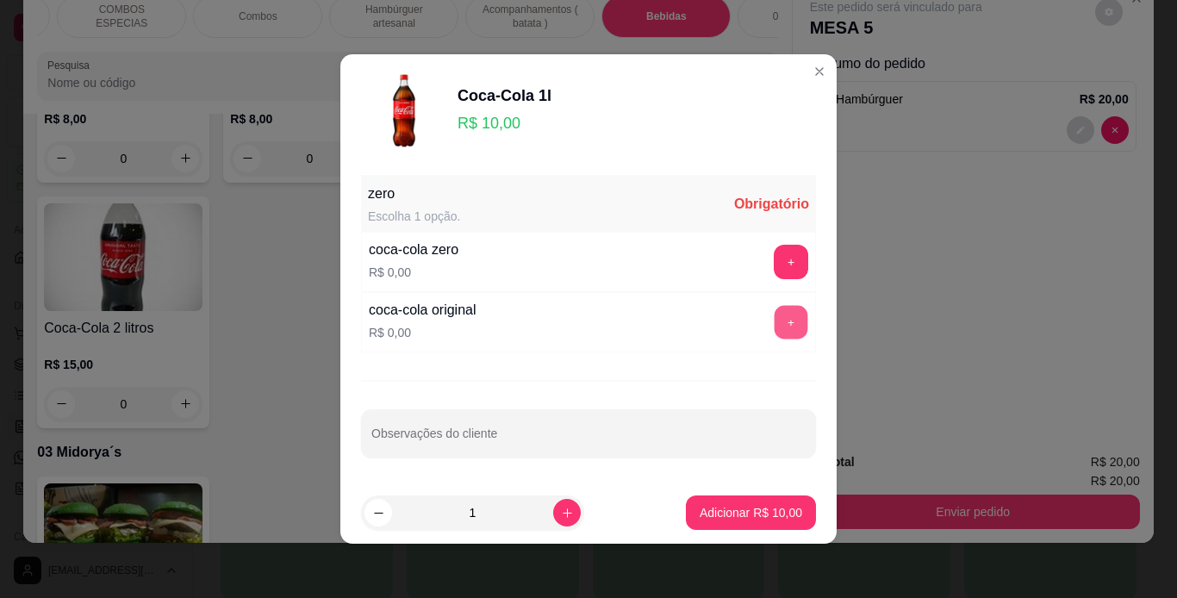
click at [775, 331] on button "+" at bounding box center [792, 323] width 34 height 34
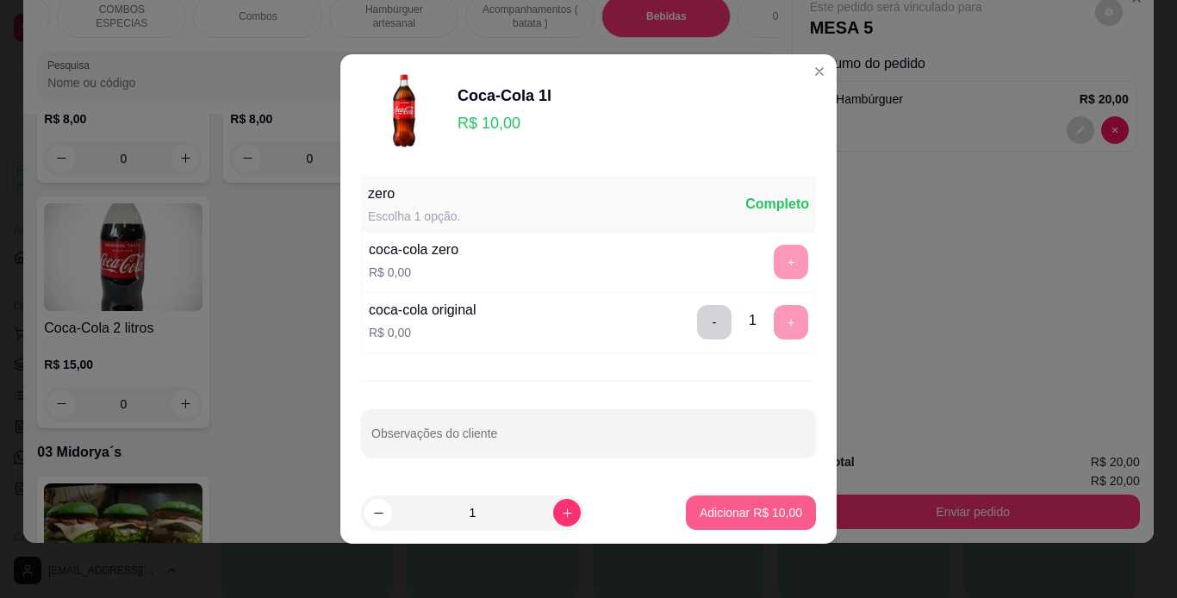
click at [701, 515] on p "Adicionar R$ 10,00" at bounding box center [751, 512] width 103 height 17
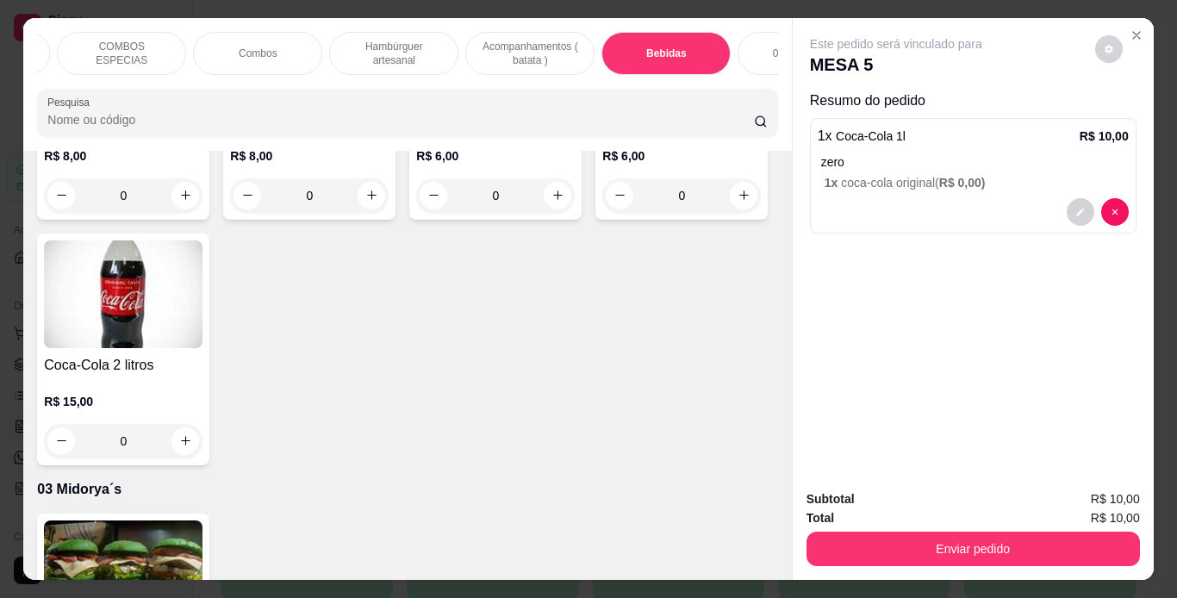
scroll to position [0, 0]
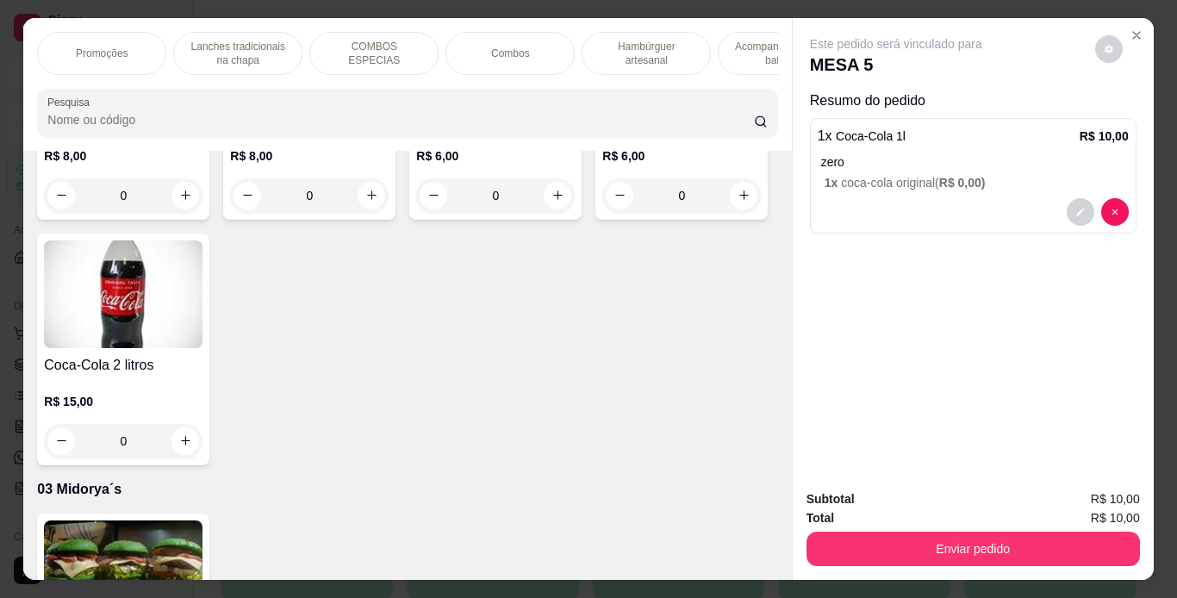
click at [247, 50] on p "Lanches tradicionais na chapa" at bounding box center [238, 54] width 100 height 28
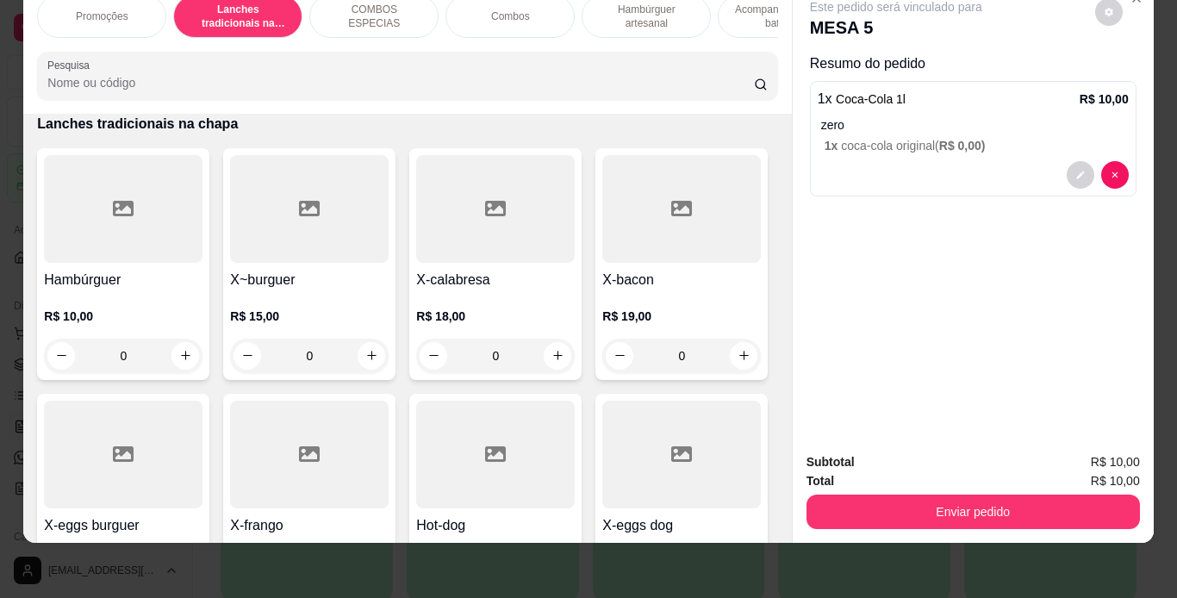
click at [165, 359] on div "0" at bounding box center [123, 356] width 159 height 34
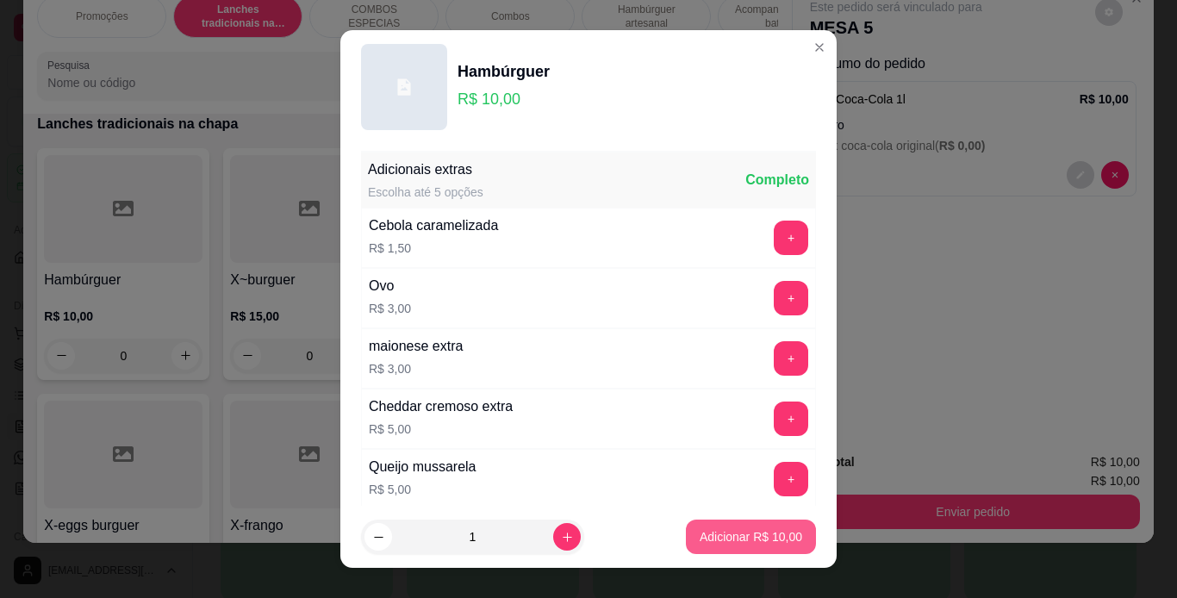
click at [700, 529] on p "Adicionar R$ 10,00" at bounding box center [751, 536] width 103 height 17
type input "1"
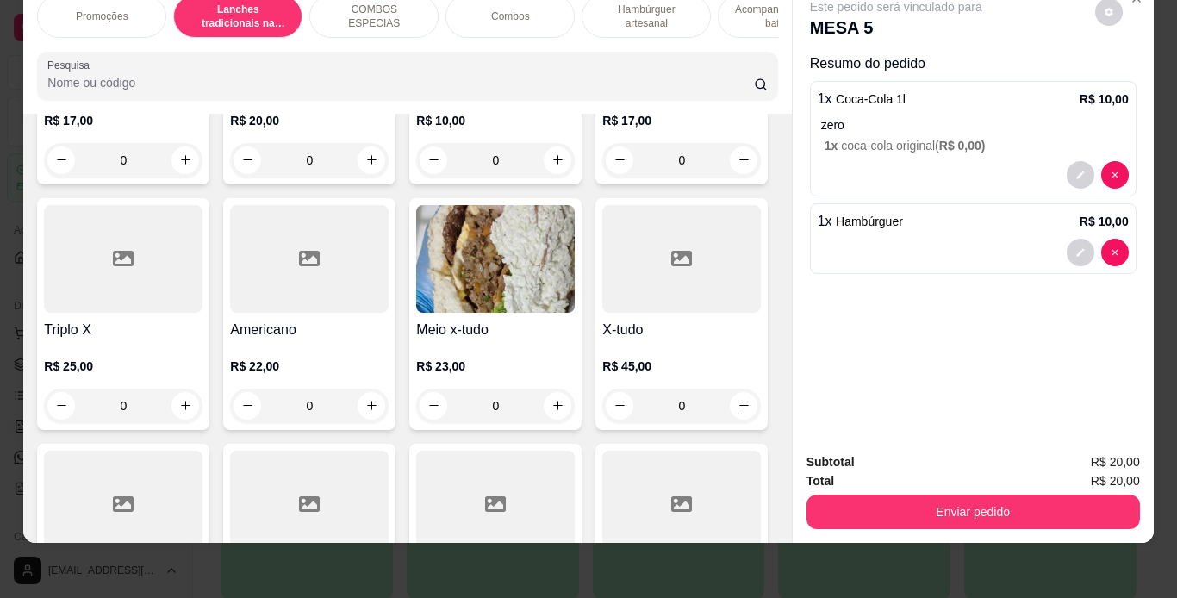
scroll to position [837, 0]
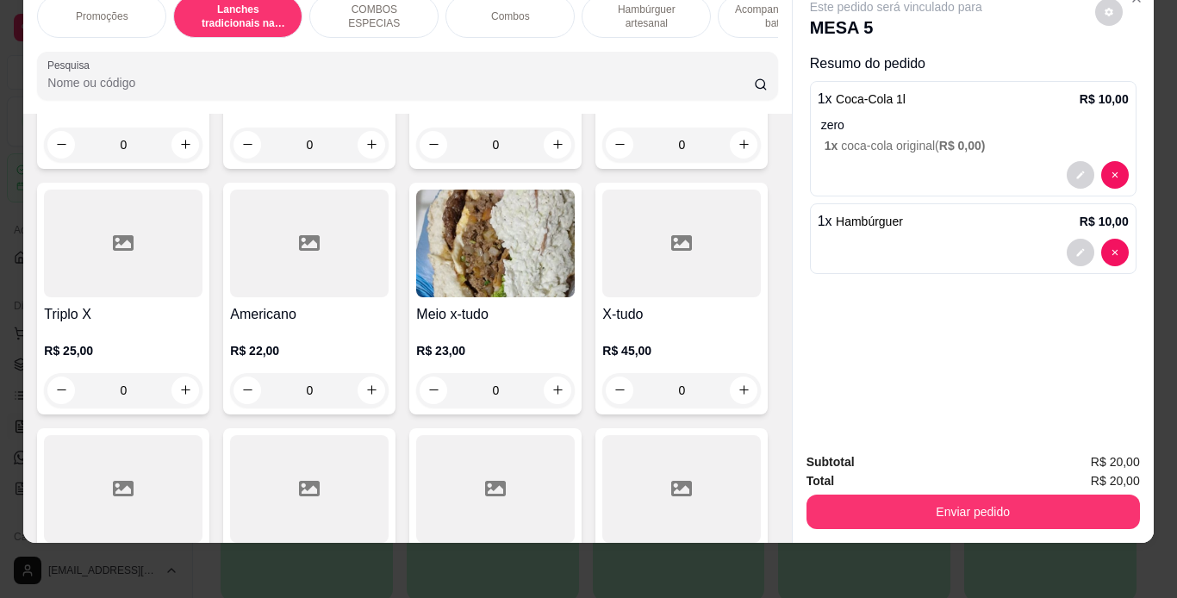
click at [416, 162] on div "0" at bounding box center [495, 145] width 159 height 34
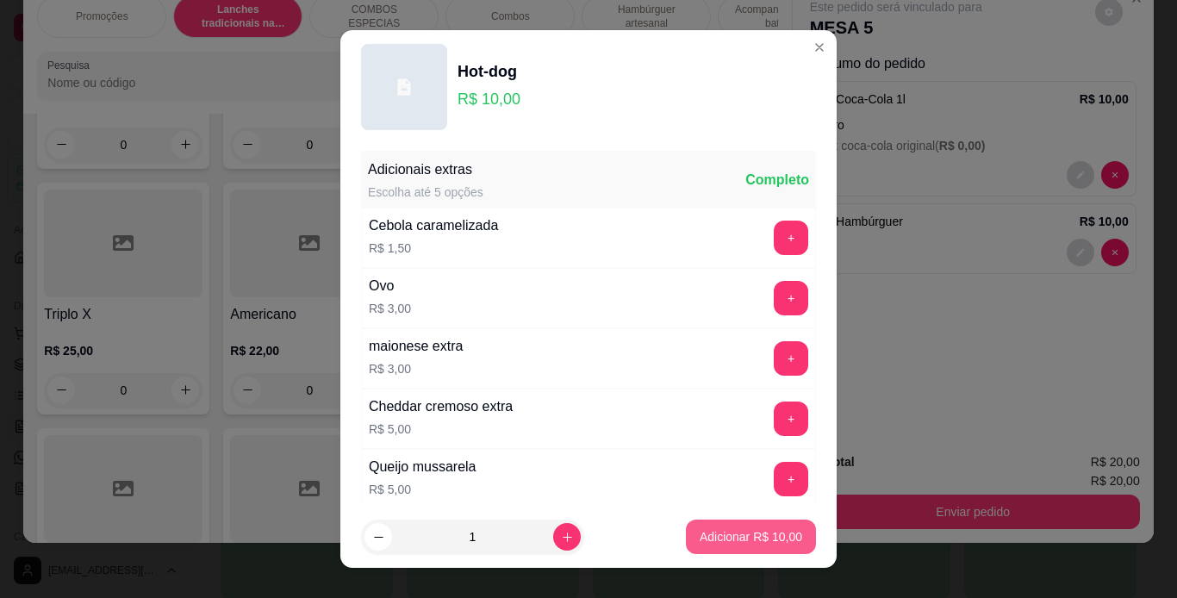
click at [773, 551] on button "Adicionar R$ 10,00" at bounding box center [751, 537] width 130 height 34
type input "1"
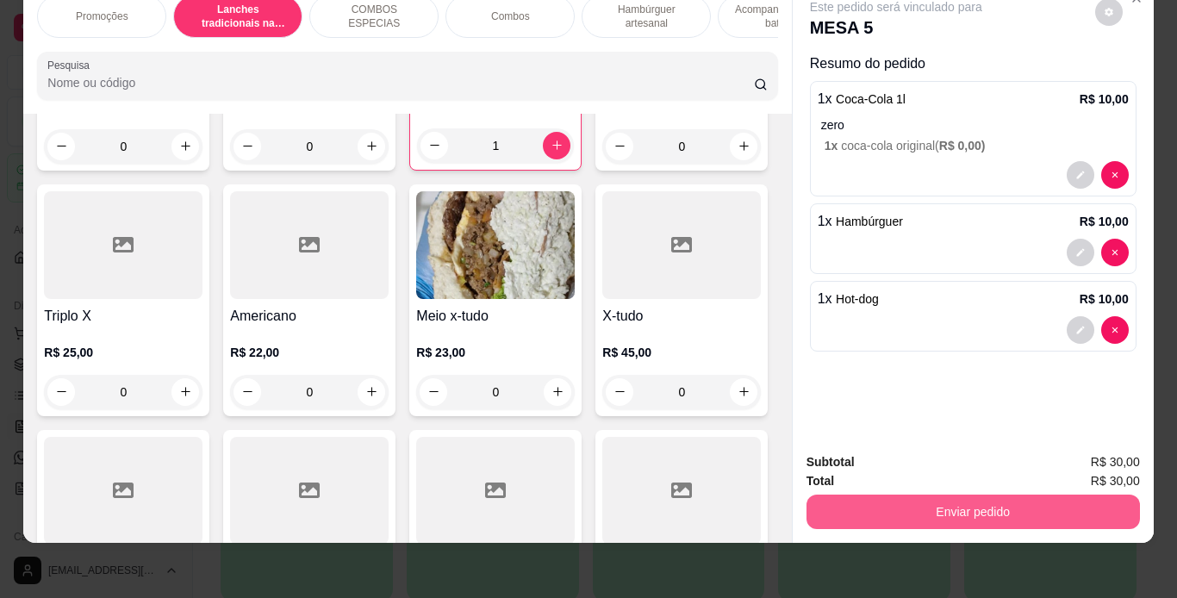
click at [929, 502] on button "Enviar pedido" at bounding box center [974, 512] width 334 height 34
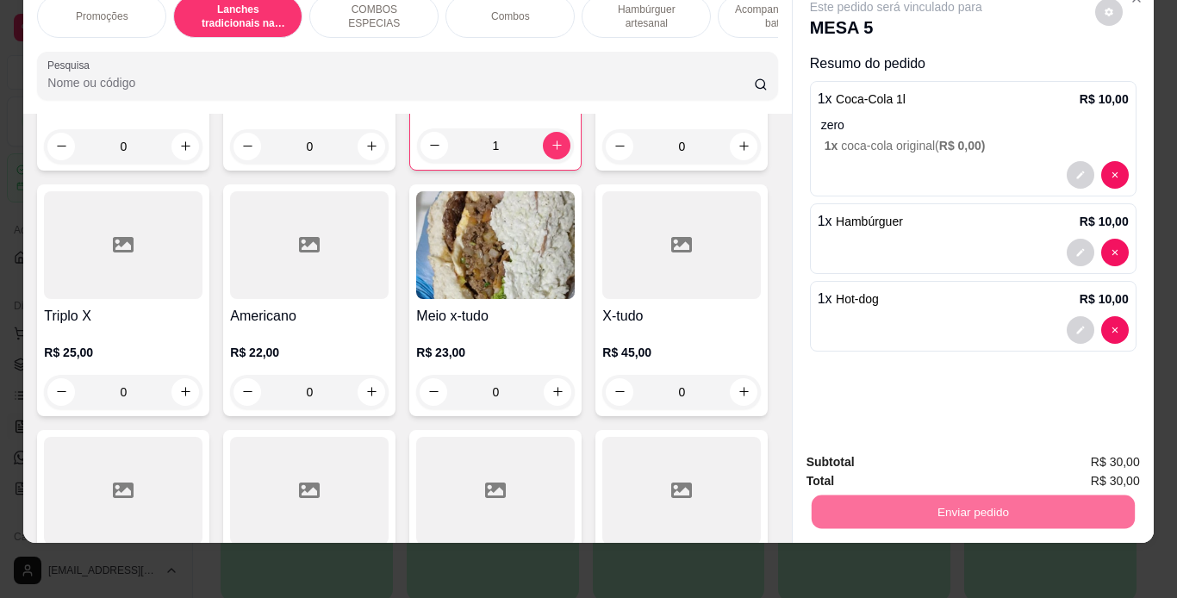
click at [893, 452] on button "Não registrar e enviar pedido" at bounding box center [916, 456] width 179 height 33
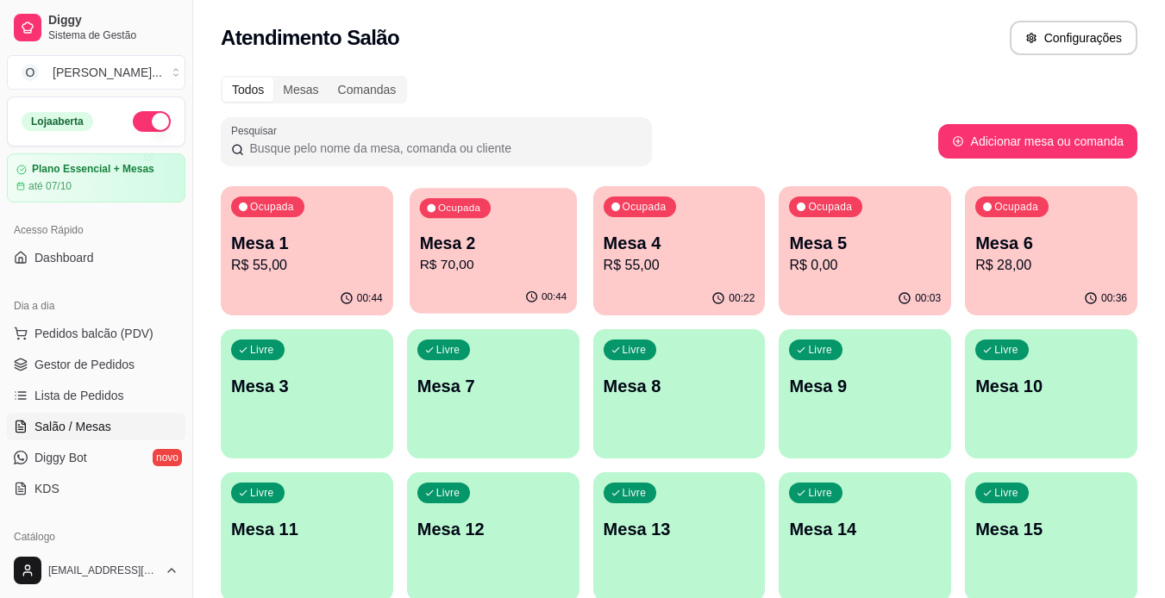
click at [453, 238] on p "Mesa 2" at bounding box center [492, 243] width 147 height 23
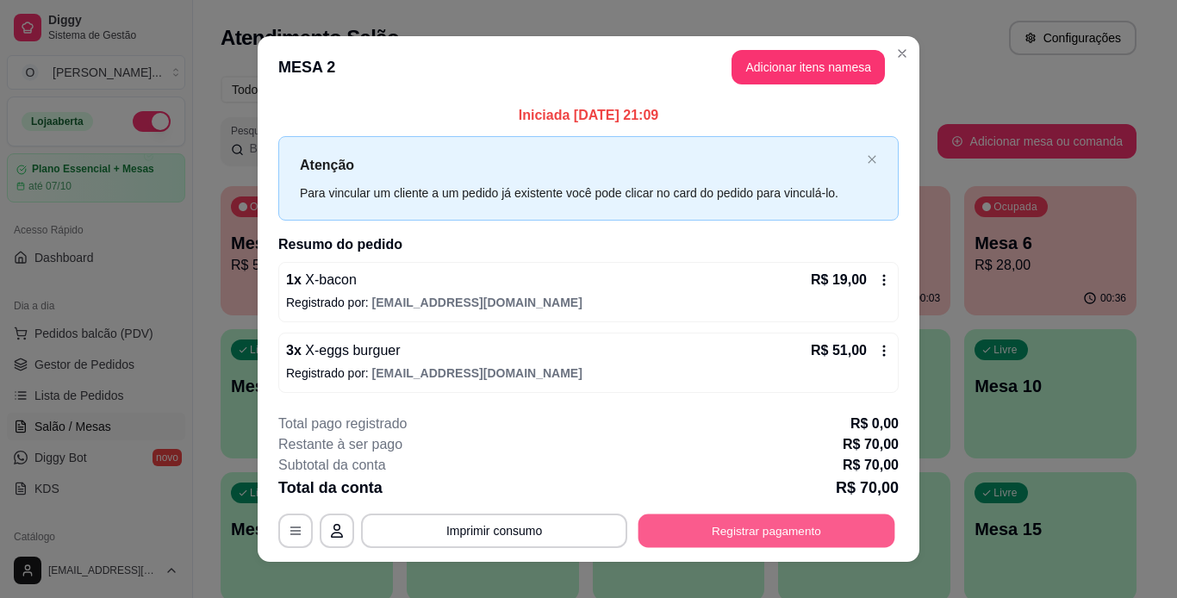
click at [737, 540] on button "Registrar pagamento" at bounding box center [767, 531] width 257 height 34
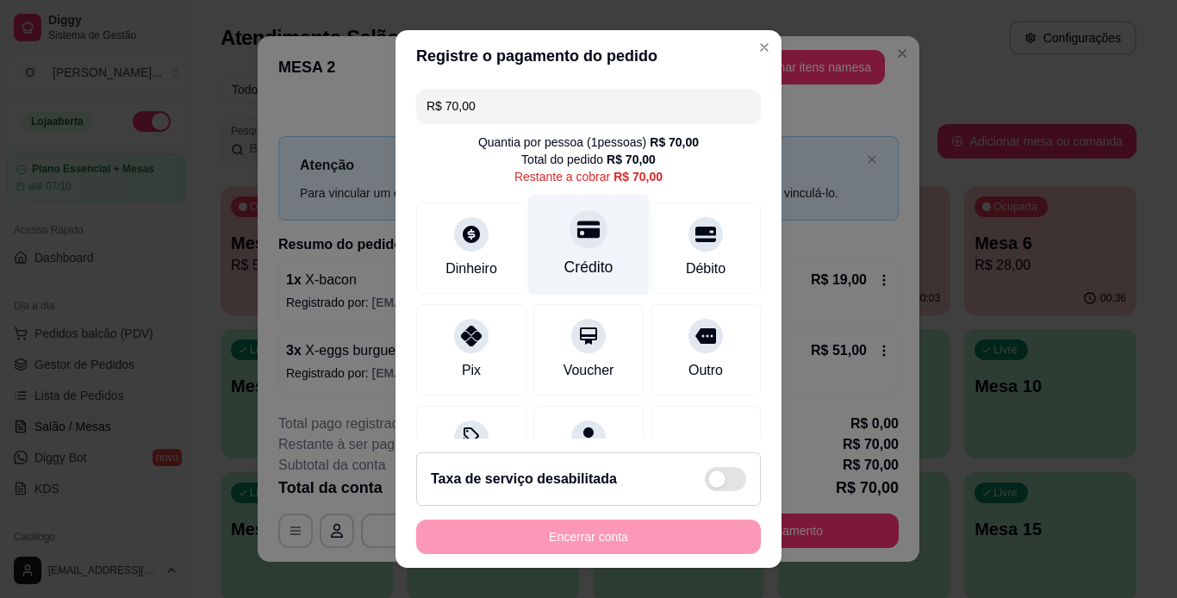
click at [550, 235] on div "Crédito" at bounding box center [589, 244] width 122 height 101
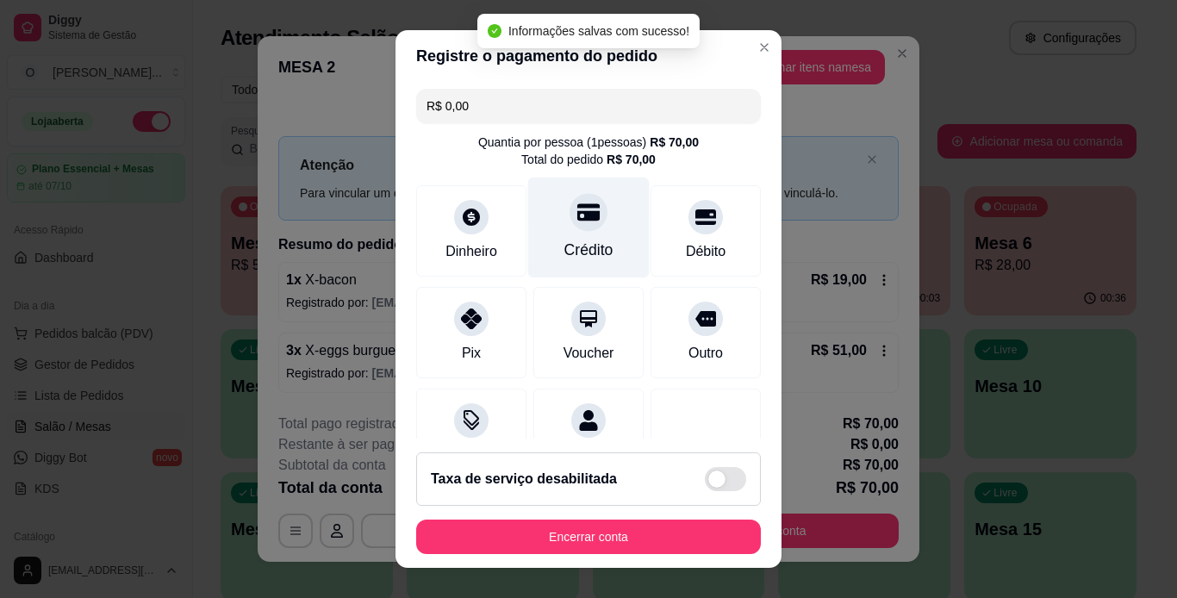
type input "R$ 0,00"
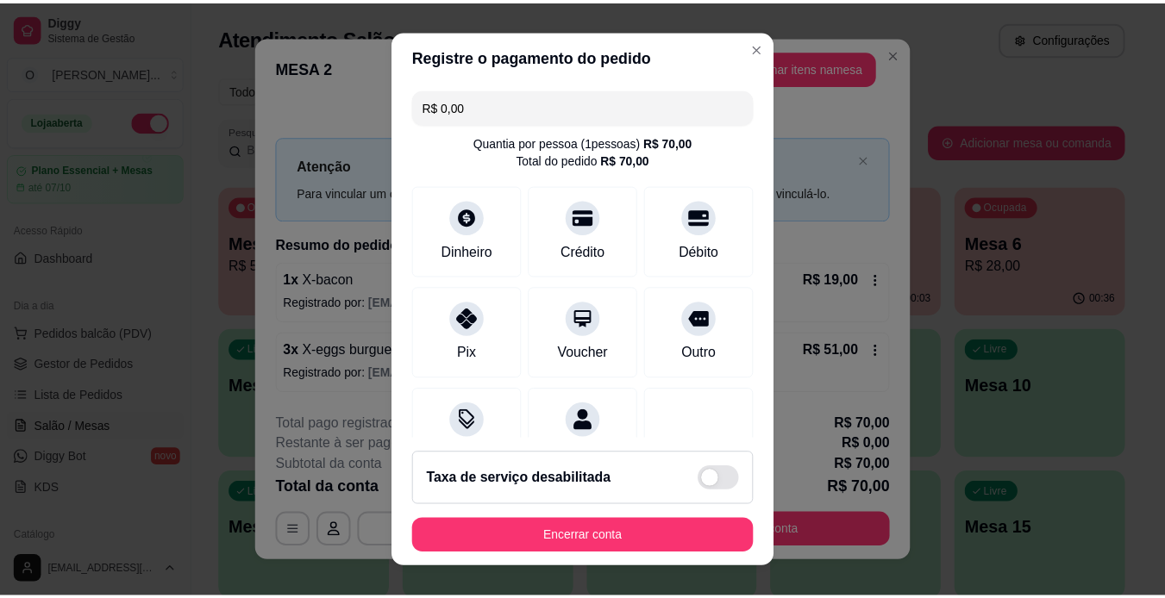
scroll to position [158, 0]
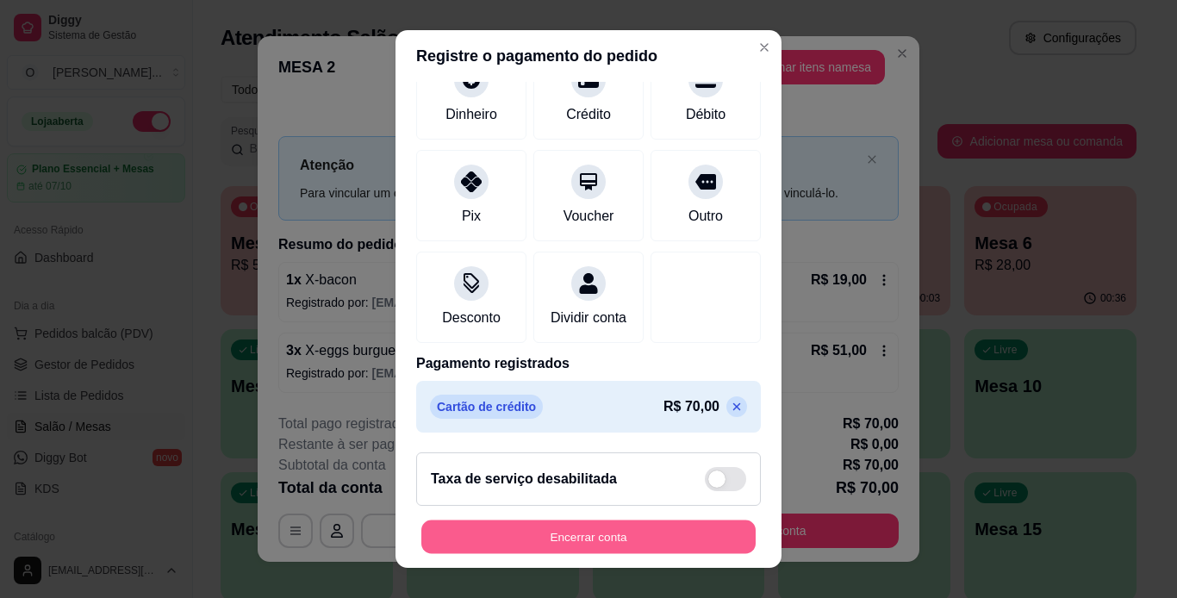
click at [618, 539] on button "Encerrar conta" at bounding box center [589, 538] width 334 height 34
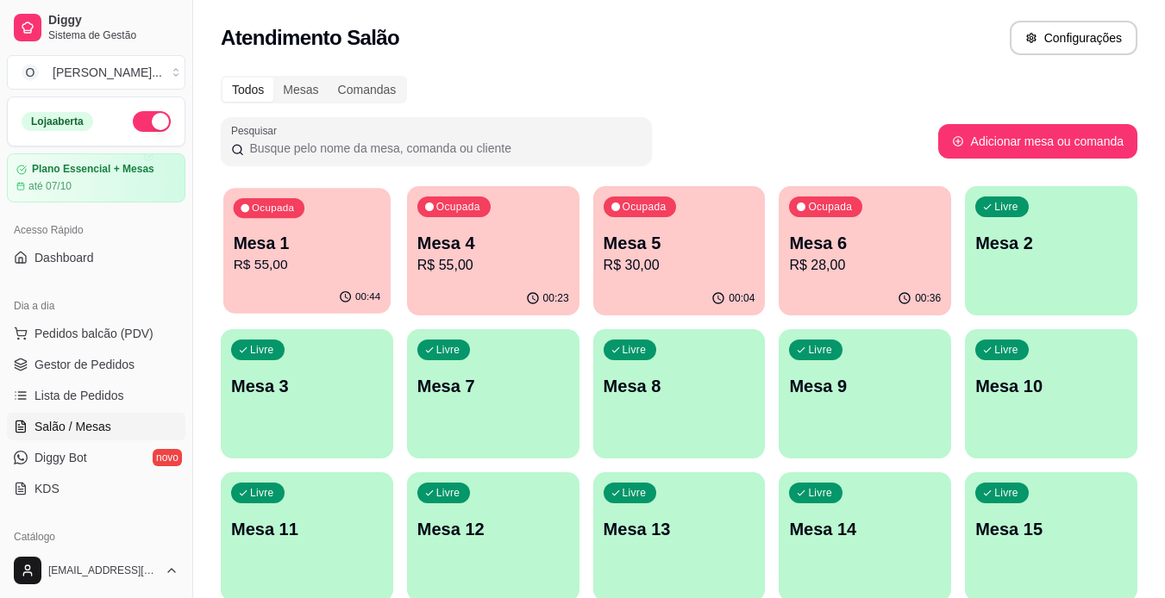
click at [375, 291] on p "00:44" at bounding box center [367, 297] width 25 height 14
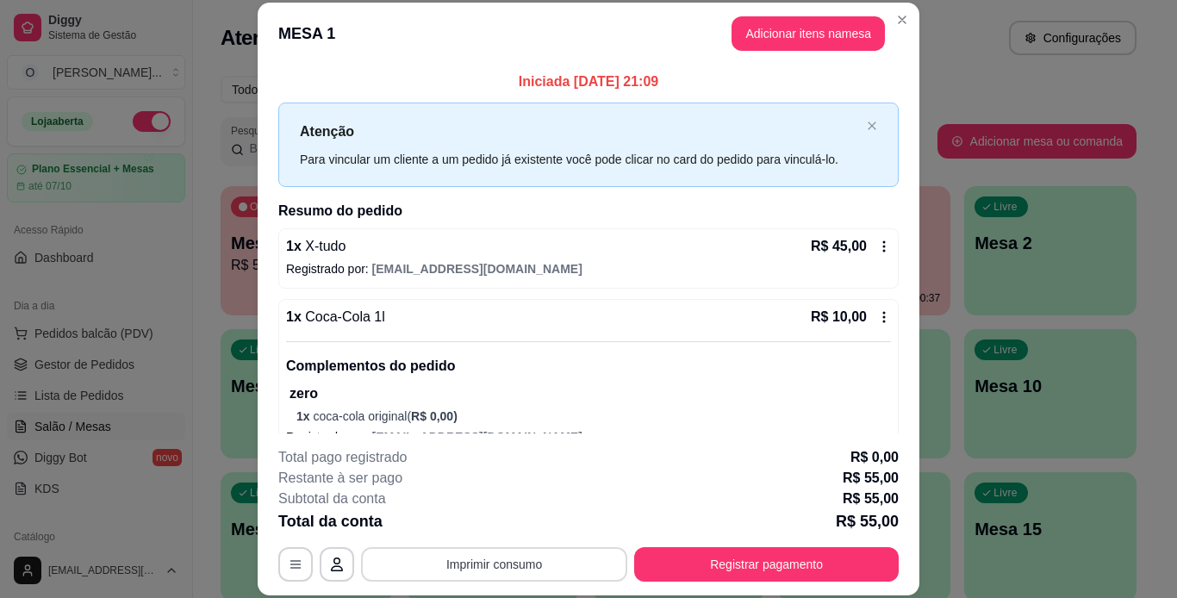
click at [556, 573] on button "Imprimir consumo" at bounding box center [494, 564] width 266 height 34
click at [515, 528] on button "IMPRESSORA" at bounding box center [493, 524] width 121 height 27
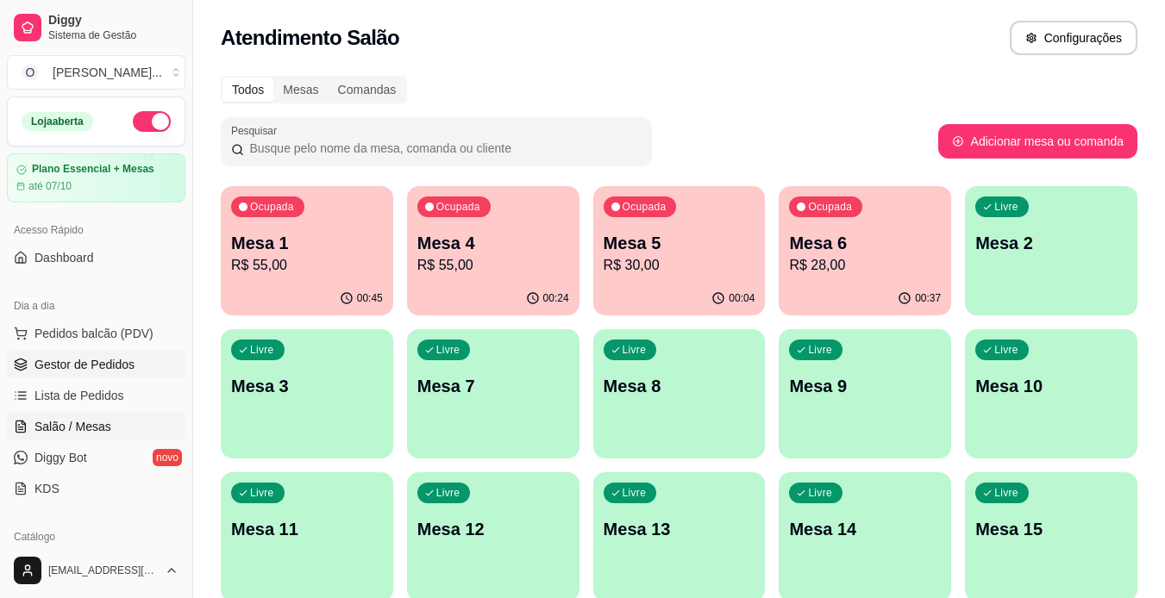
click at [99, 363] on span "Gestor de Pedidos" at bounding box center [84, 364] width 100 height 17
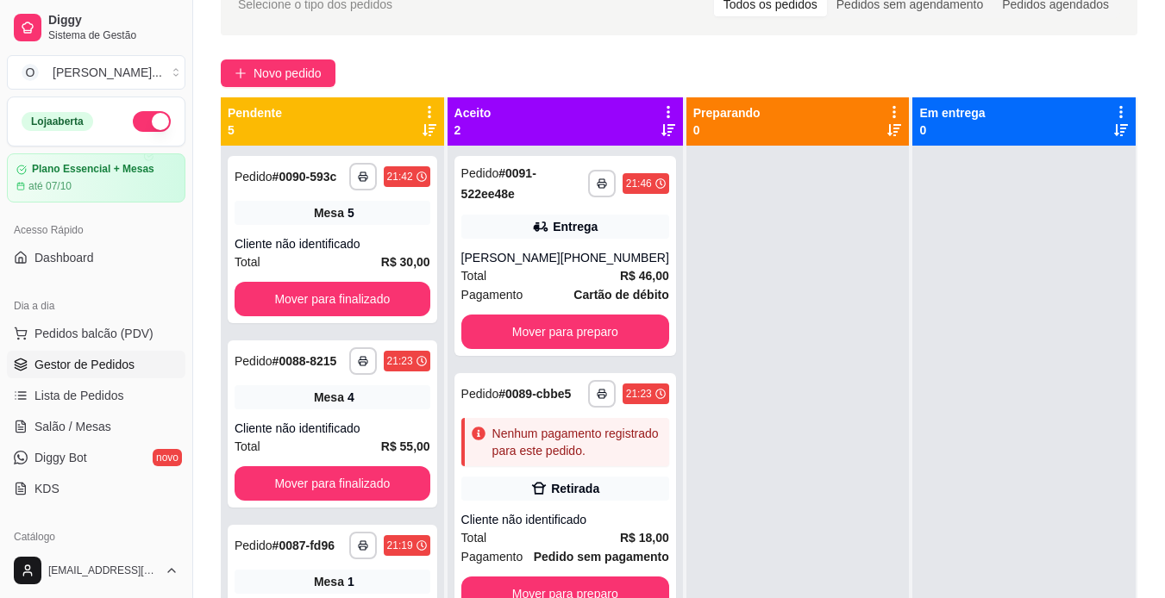
scroll to position [103, 0]
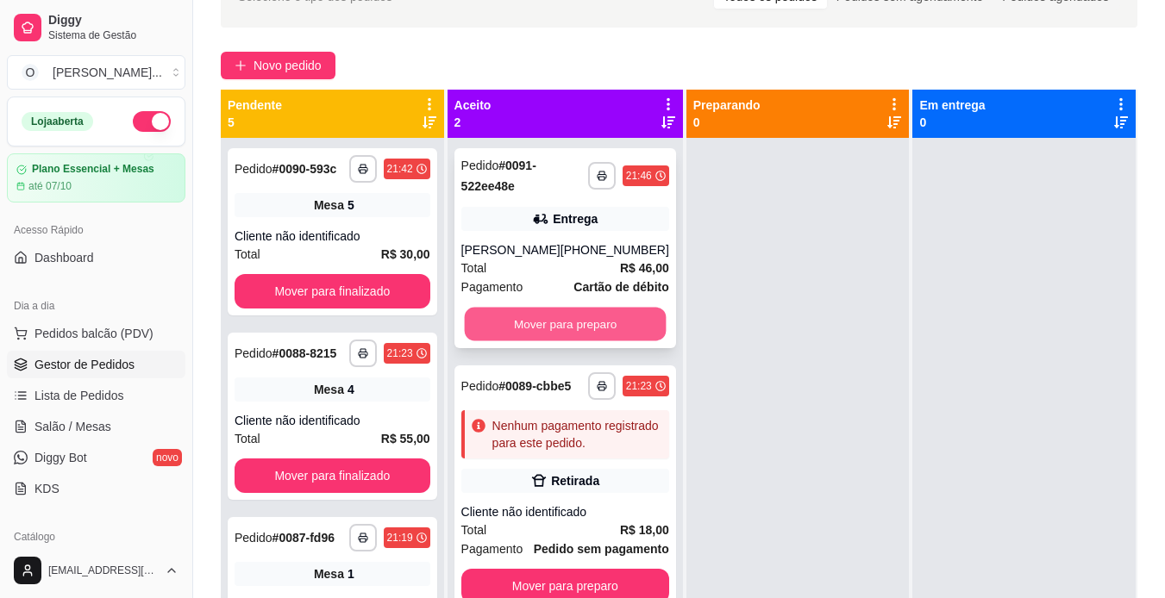
click at [588, 321] on button "Mover para preparo" at bounding box center [565, 325] width 202 height 34
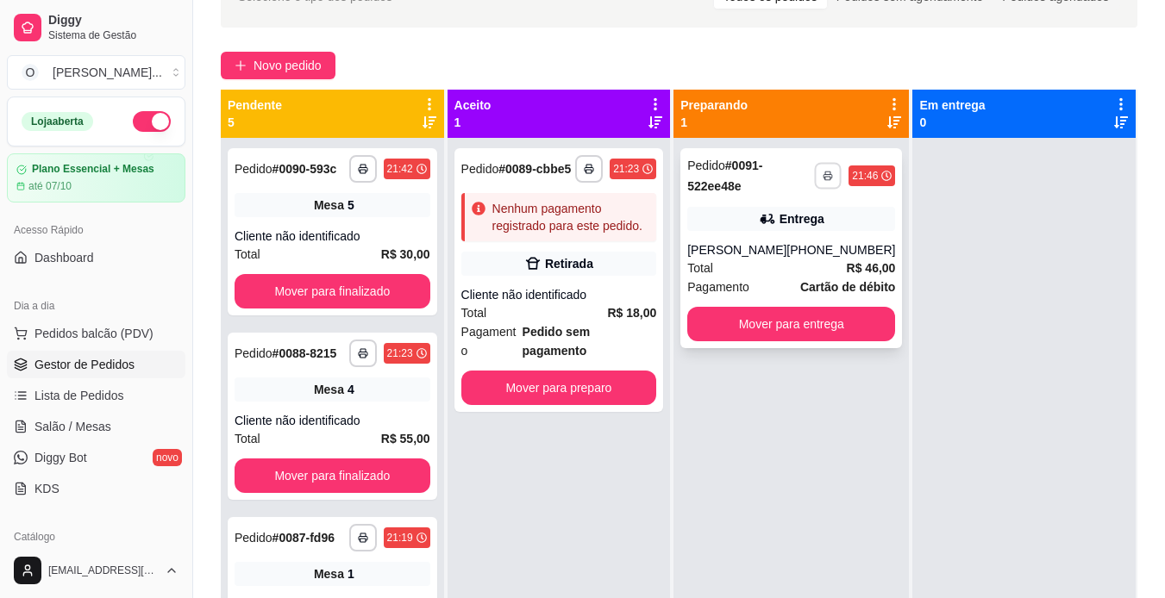
click at [823, 173] on icon "button" at bounding box center [828, 176] width 10 height 10
click at [765, 237] on button "IMPRESSORA" at bounding box center [769, 235] width 121 height 27
click at [573, 317] on div "Total R$ 18,00" at bounding box center [559, 312] width 196 height 19
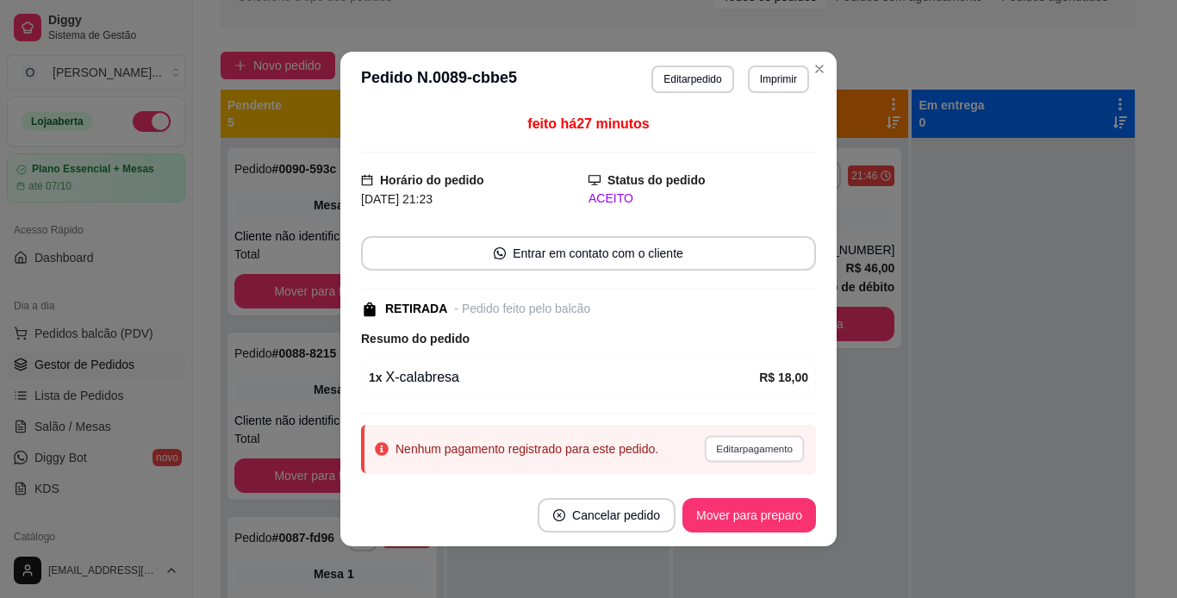
click at [727, 450] on button "Editar pagamento" at bounding box center [754, 448] width 100 height 27
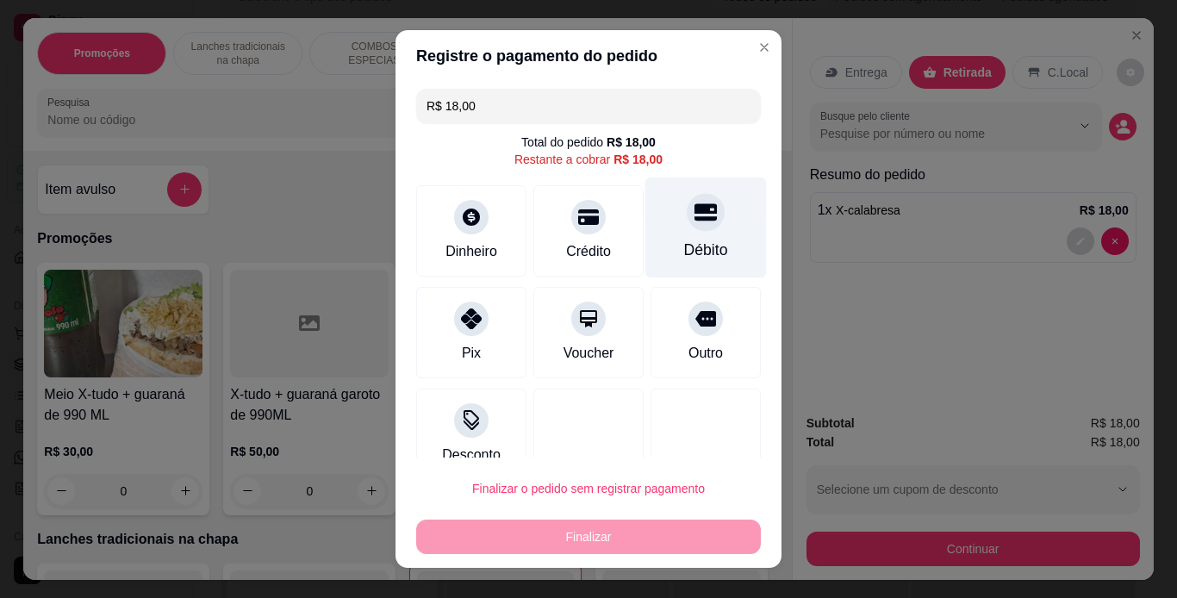
click at [684, 244] on div "Débito" at bounding box center [706, 250] width 44 height 22
type input "R$ 0,00"
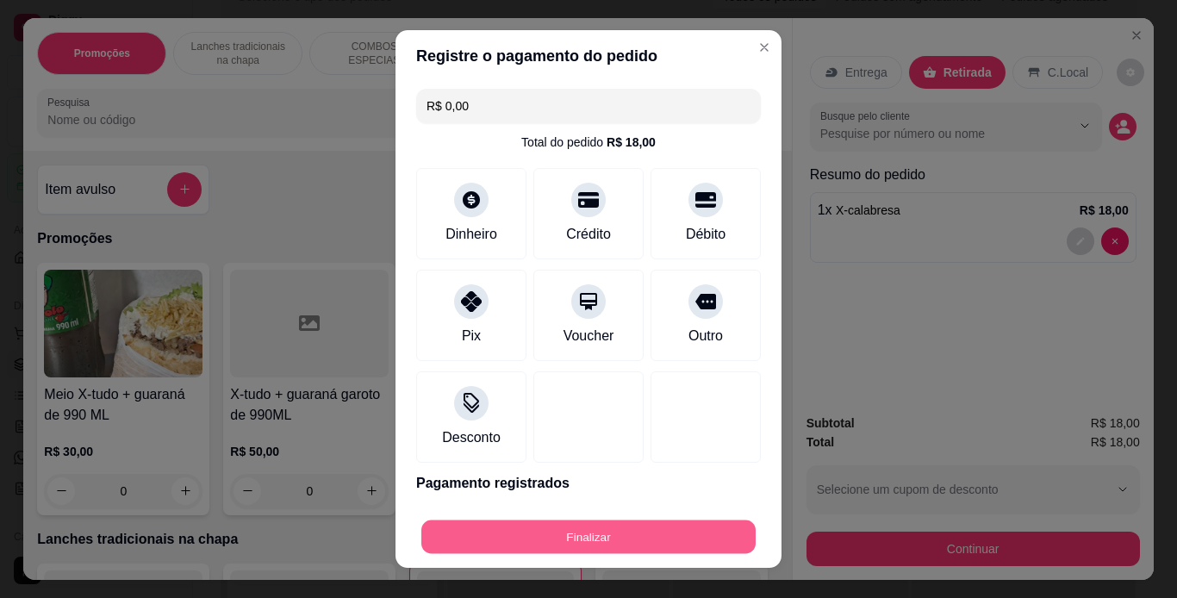
click at [592, 549] on button "Finalizar" at bounding box center [589, 538] width 334 height 34
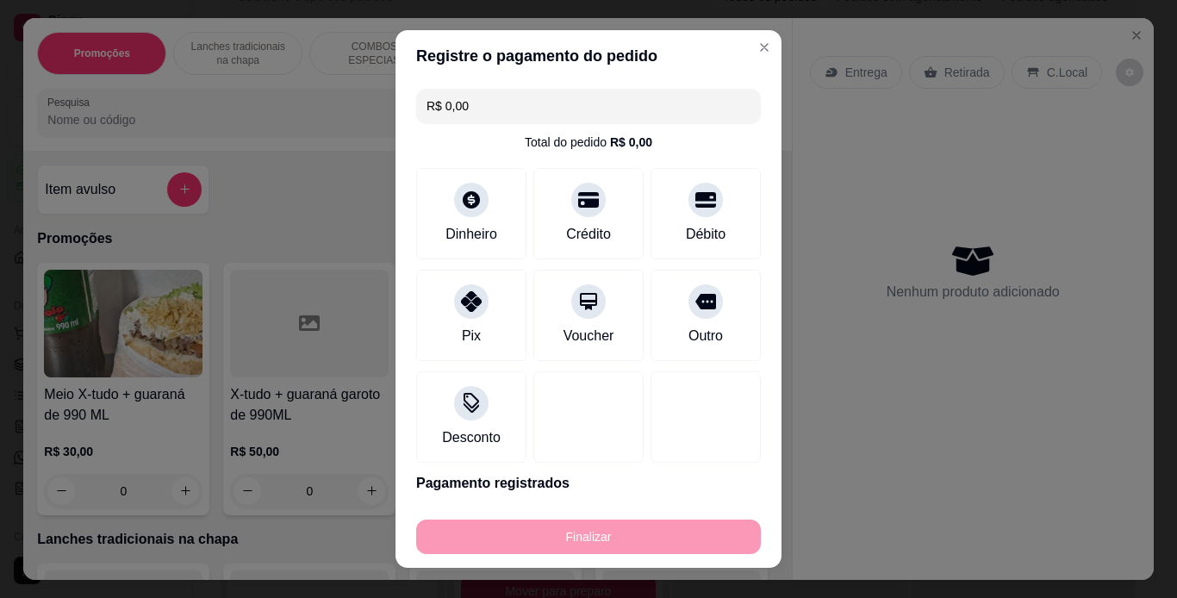
type input "0"
type input "-R$ 18,00"
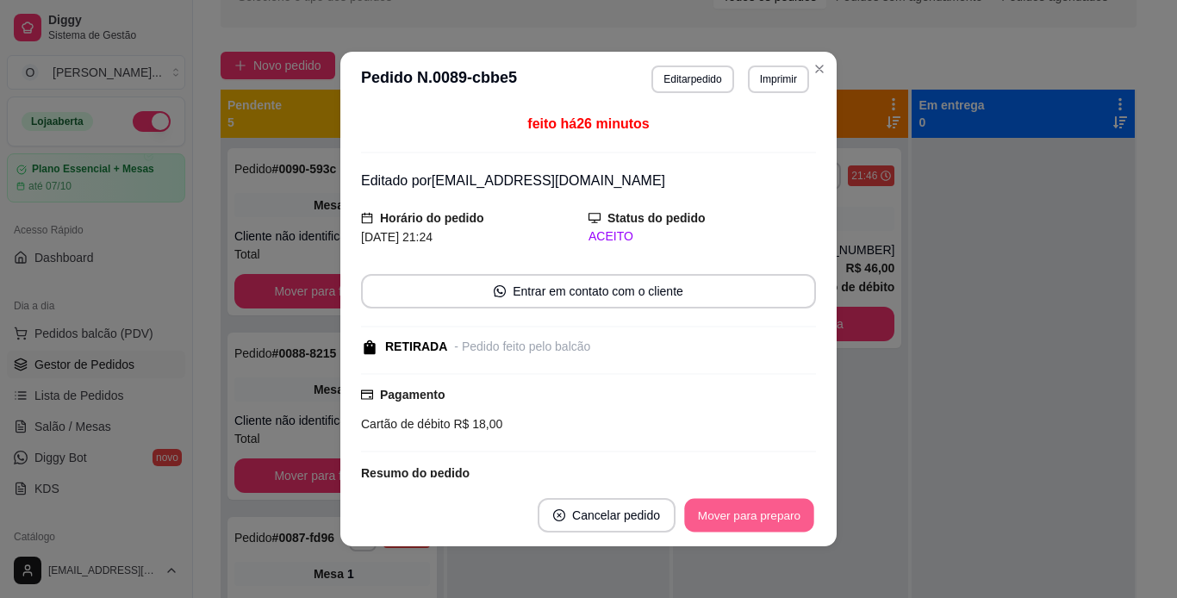
click at [734, 508] on button "Mover para preparo" at bounding box center [748, 516] width 129 height 34
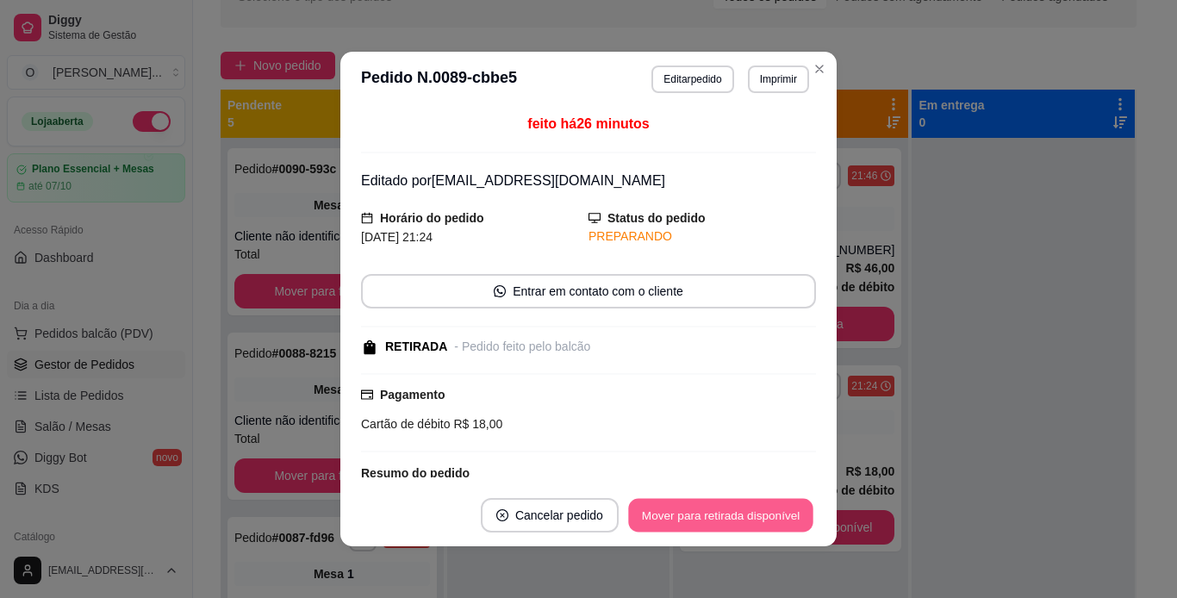
click at [734, 508] on button "Mover para retirada disponível" at bounding box center [720, 516] width 184 height 34
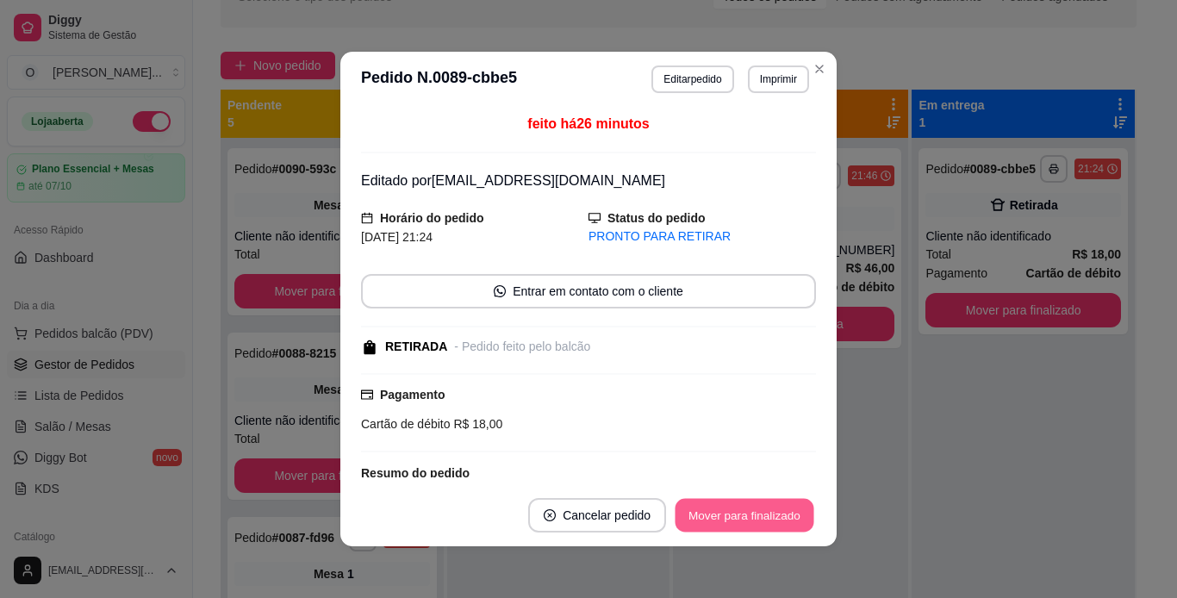
click at [734, 508] on button "Mover para finalizado" at bounding box center [745, 516] width 139 height 34
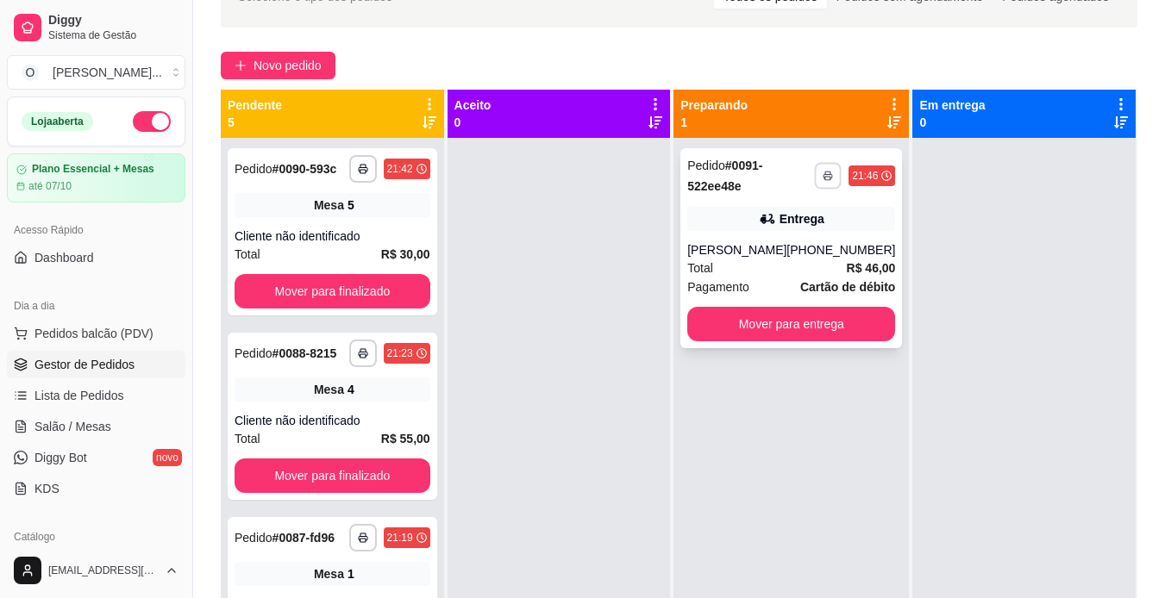
click at [815, 182] on button "button" at bounding box center [828, 175] width 27 height 27
click at [793, 230] on button "IMPRESSORA" at bounding box center [769, 236] width 125 height 28
click at [91, 394] on span "Lista de Pedidos" at bounding box center [79, 395] width 90 height 17
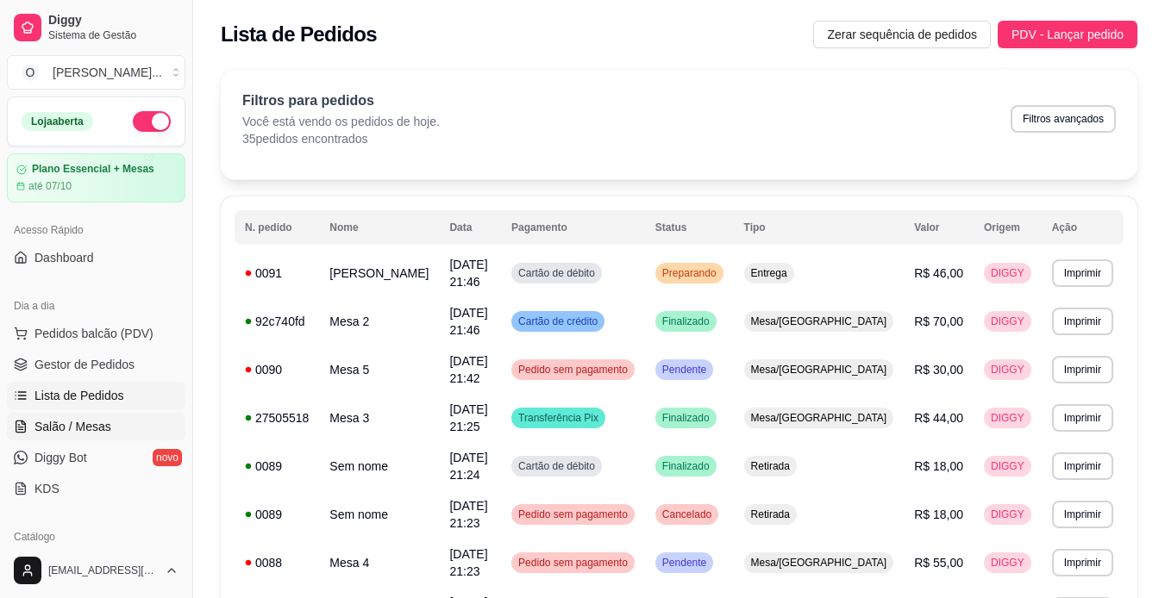
click at [104, 422] on span "Salão / Mesas" at bounding box center [72, 426] width 77 height 17
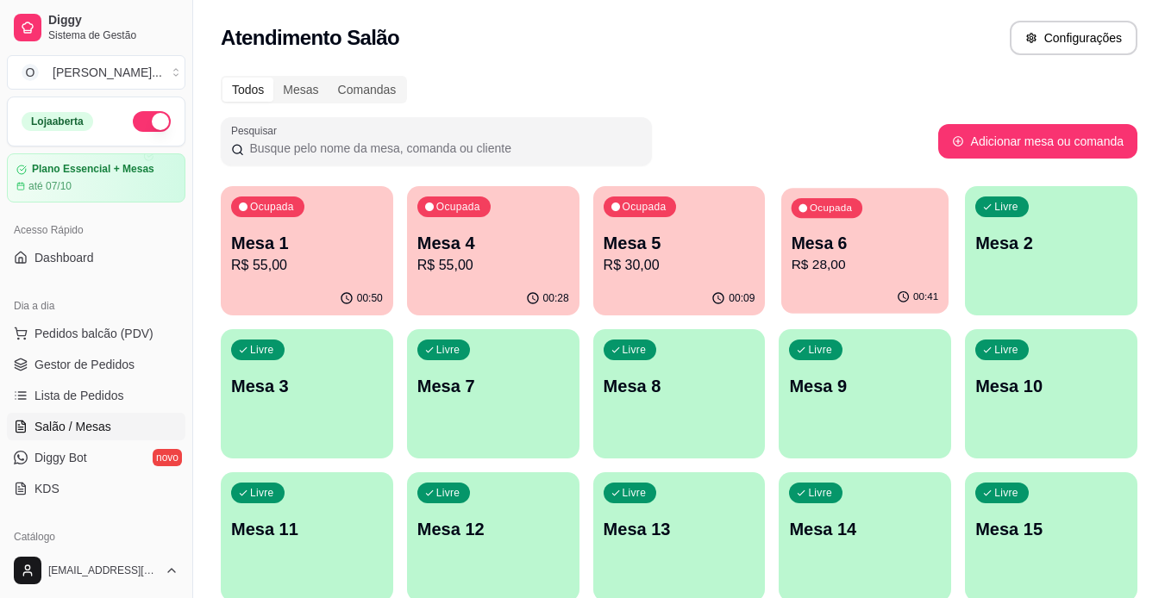
click at [843, 258] on p "R$ 28,00" at bounding box center [864, 265] width 147 height 20
click at [882, 248] on p "Mesa 6" at bounding box center [864, 243] width 147 height 23
click at [681, 235] on p "Mesa 5" at bounding box center [678, 243] width 147 height 23
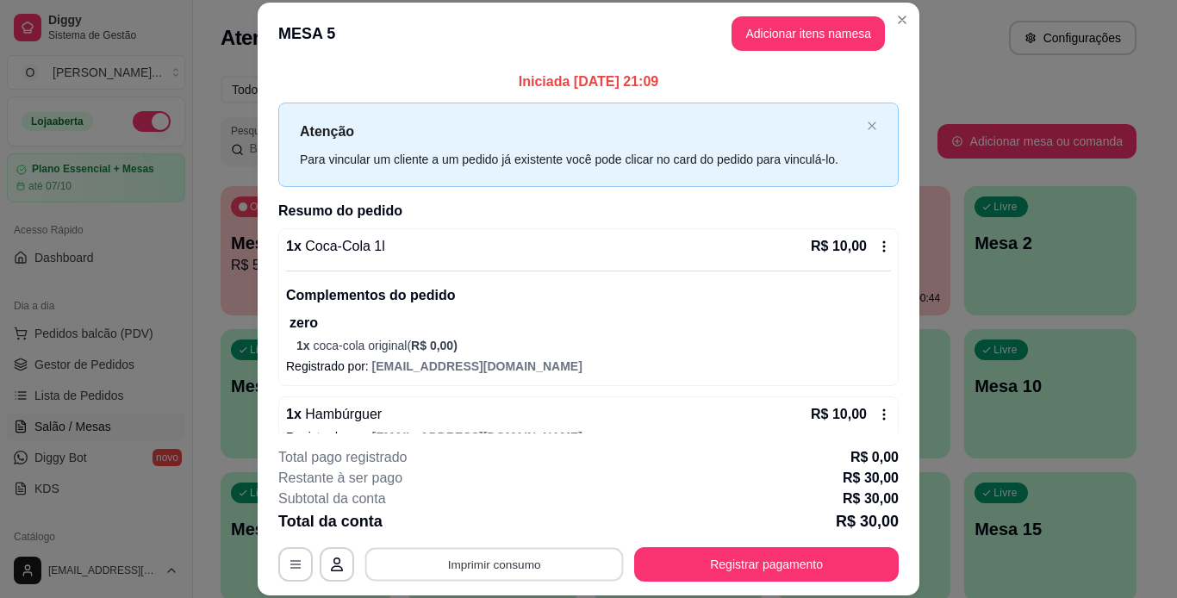
click at [588, 557] on button "Imprimir consumo" at bounding box center [494, 564] width 259 height 34
click at [490, 517] on button "IMPRESSORA" at bounding box center [493, 524] width 121 height 27
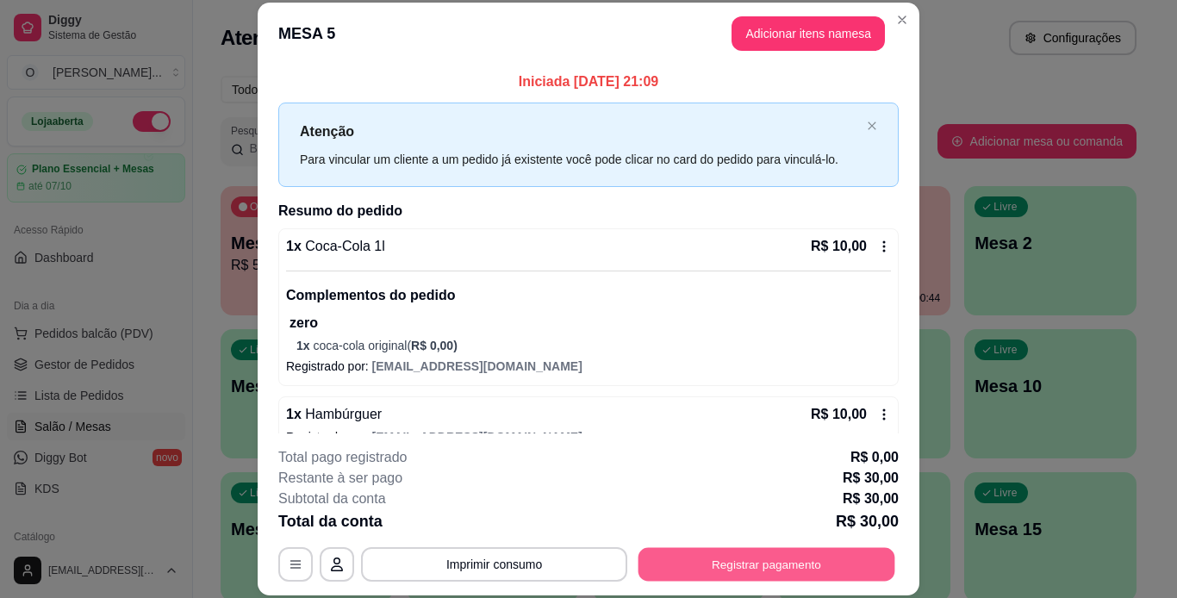
click at [721, 556] on button "Registrar pagamento" at bounding box center [767, 564] width 257 height 34
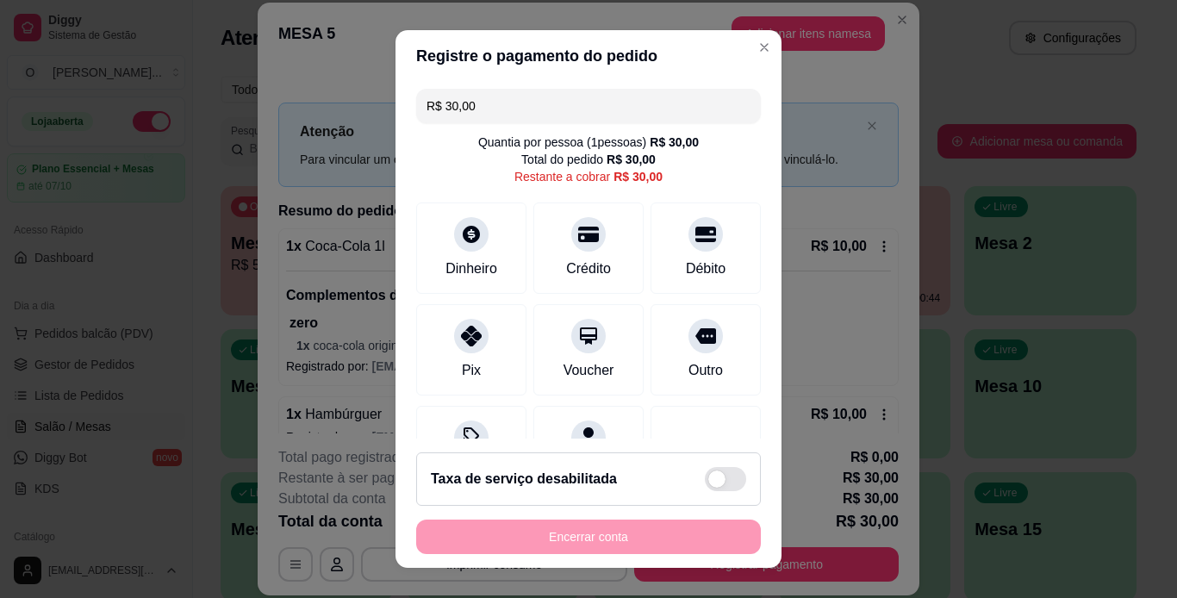
click at [625, 115] on input "R$ 30,00" at bounding box center [589, 106] width 324 height 34
click at [684, 264] on div "Débito" at bounding box center [706, 267] width 44 height 22
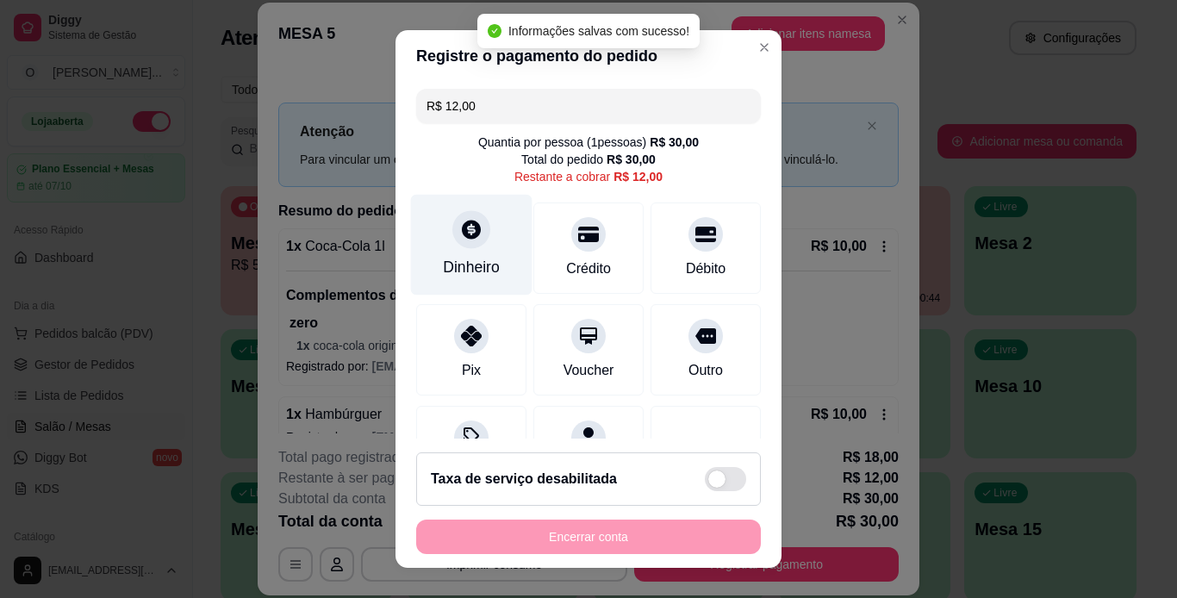
click at [474, 241] on div at bounding box center [472, 229] width 38 height 38
type input "R$ 0,00"
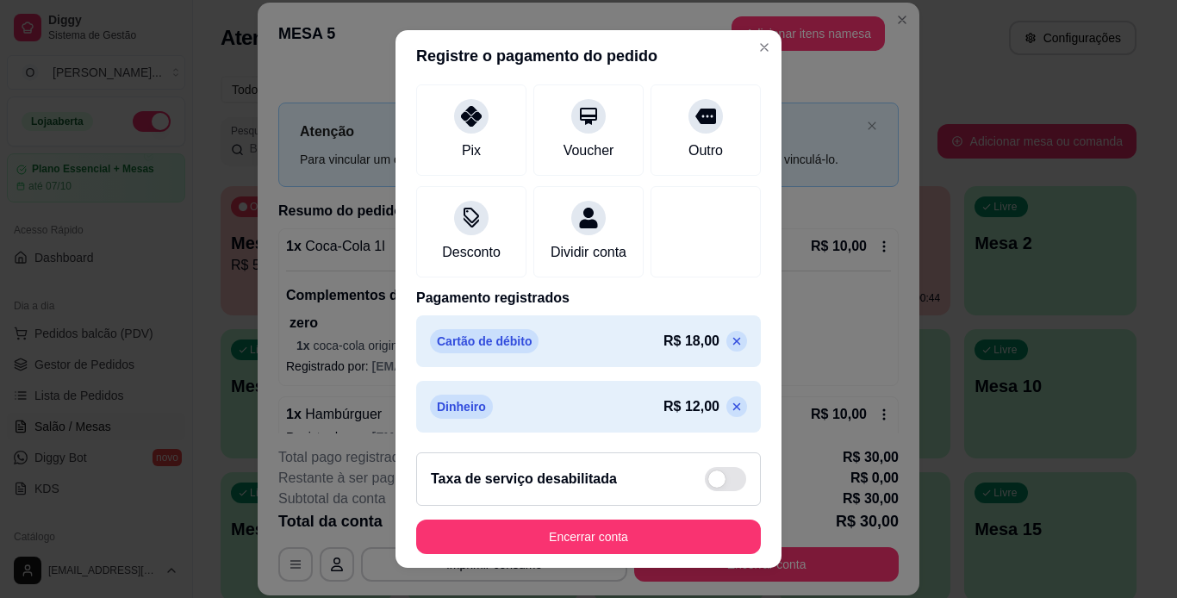
scroll to position [223, 0]
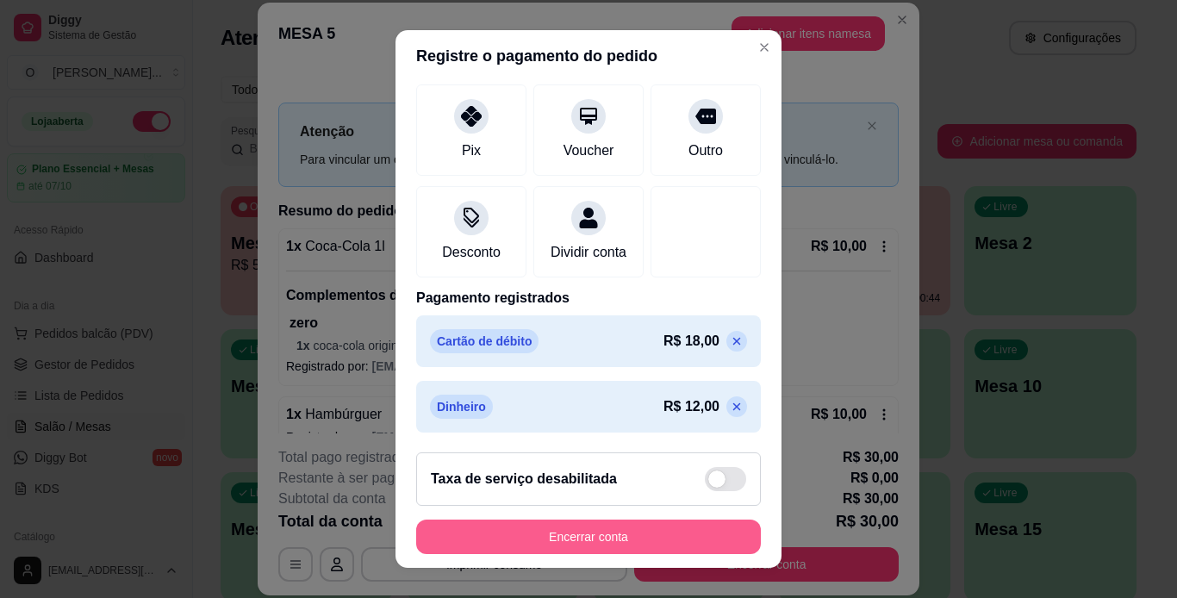
click at [624, 523] on button "Encerrar conta" at bounding box center [588, 537] width 345 height 34
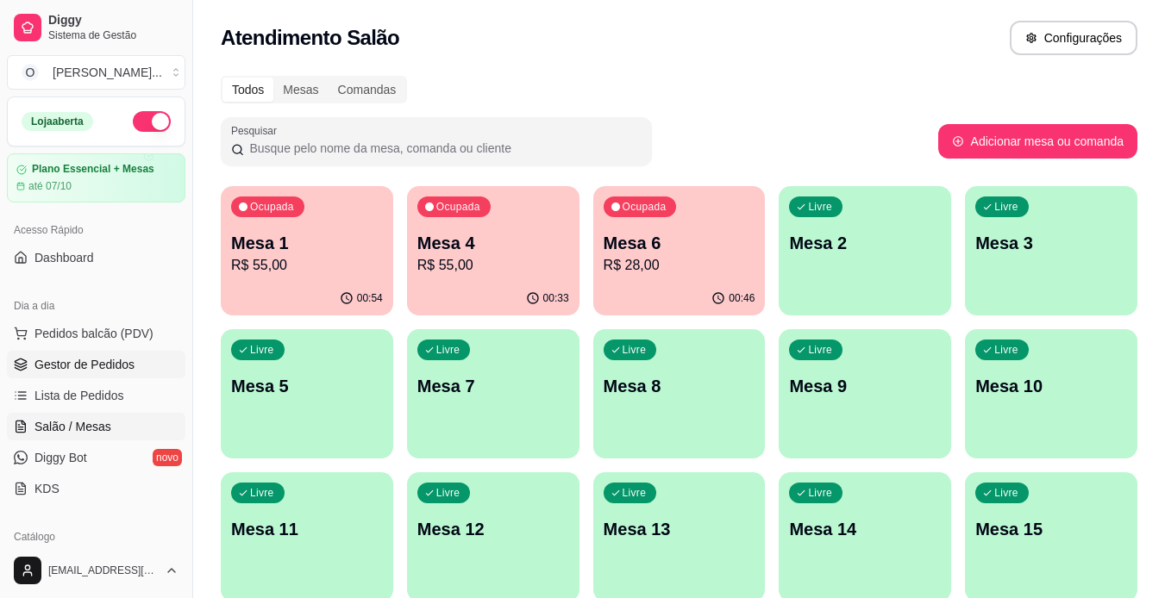
click at [78, 365] on span "Gestor de Pedidos" at bounding box center [84, 364] width 100 height 17
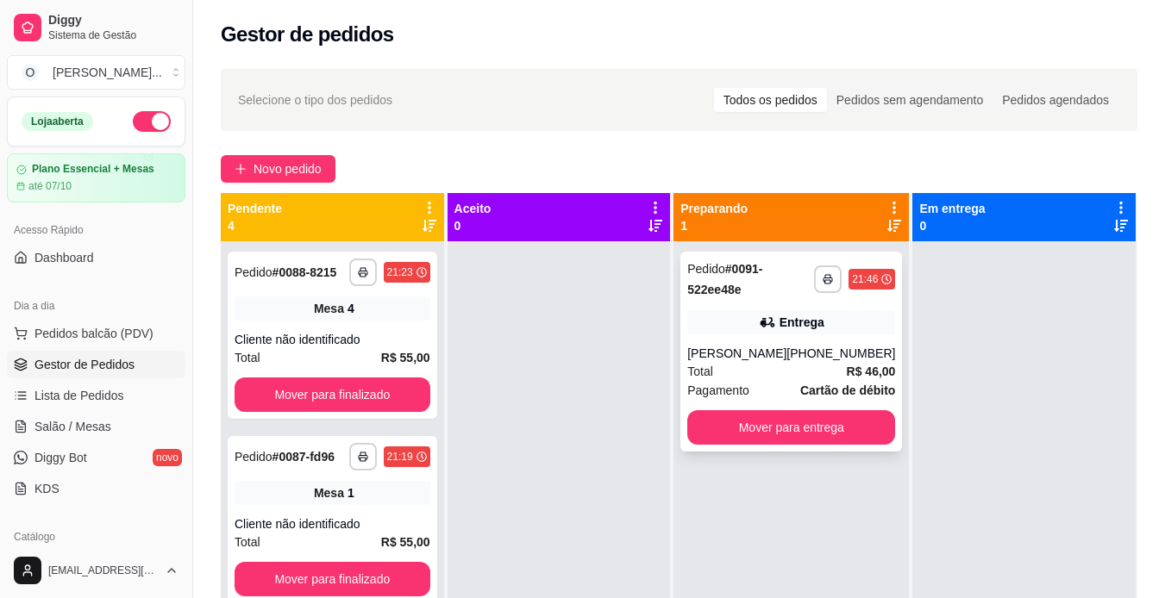
click at [803, 357] on div "[PHONE_NUMBER]" at bounding box center [840, 353] width 109 height 17
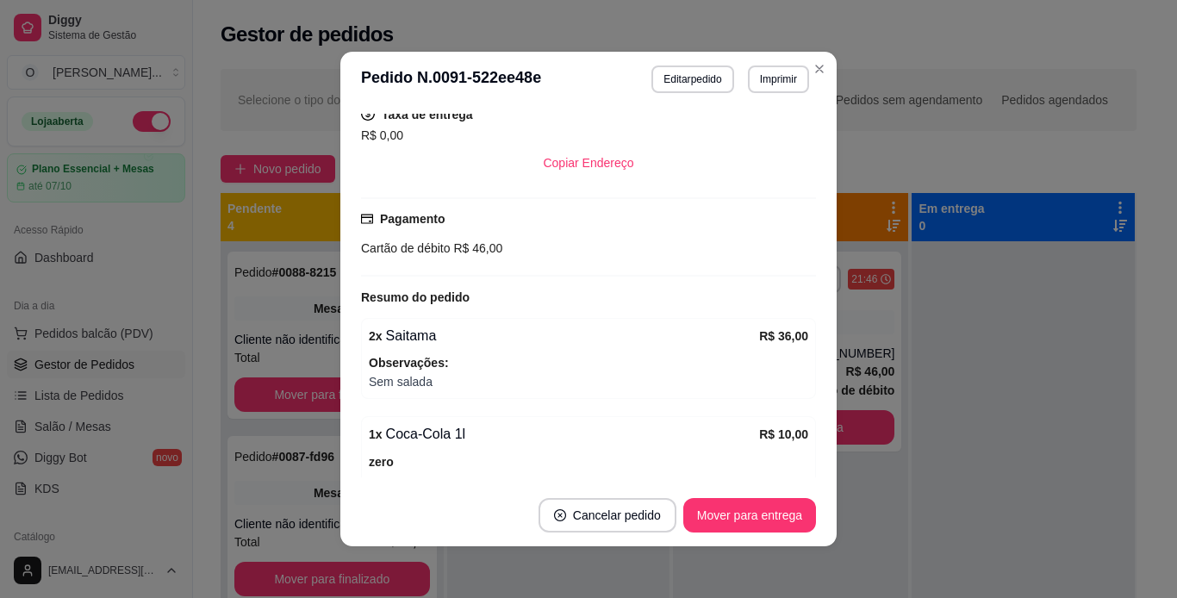
scroll to position [509, 0]
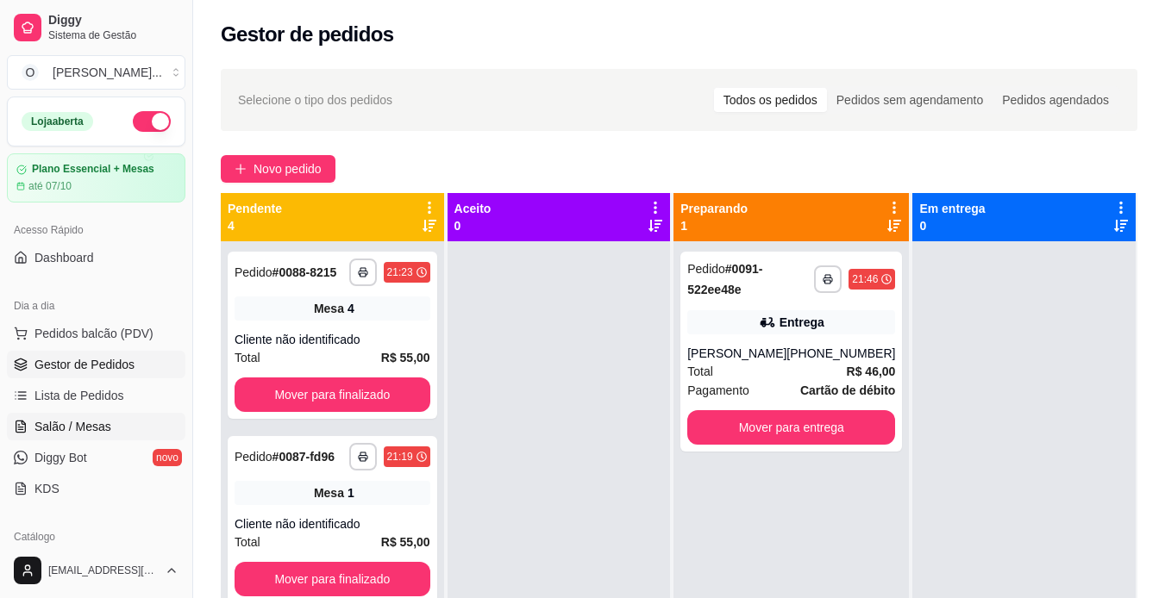
click at [93, 422] on span "Salão / Mesas" at bounding box center [72, 426] width 77 height 17
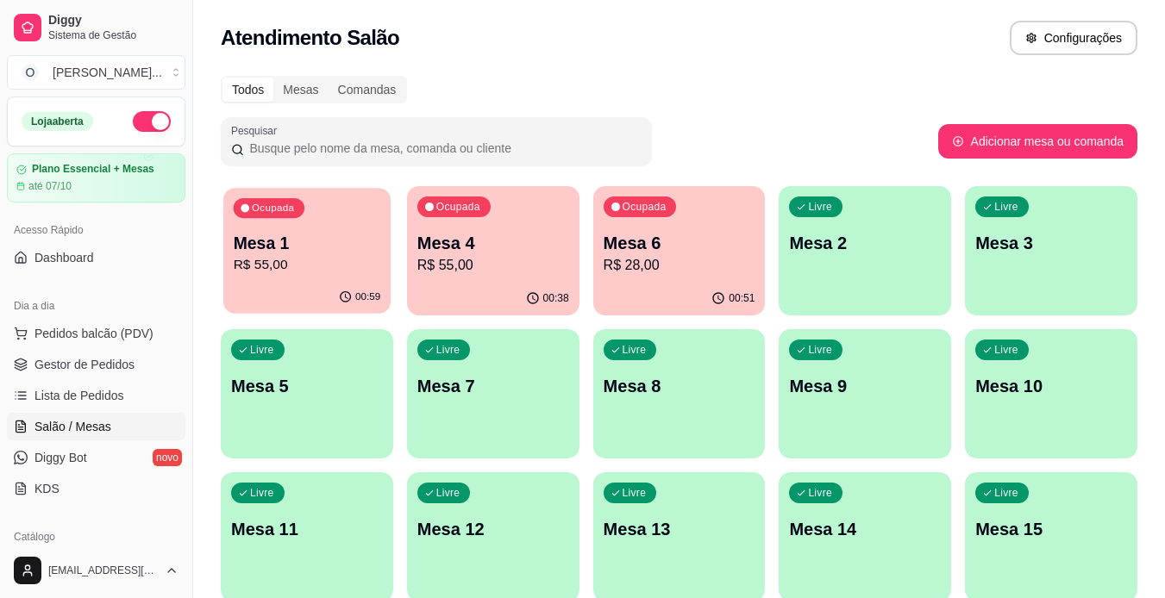
click at [297, 257] on p "R$ 55,00" at bounding box center [307, 265] width 147 height 20
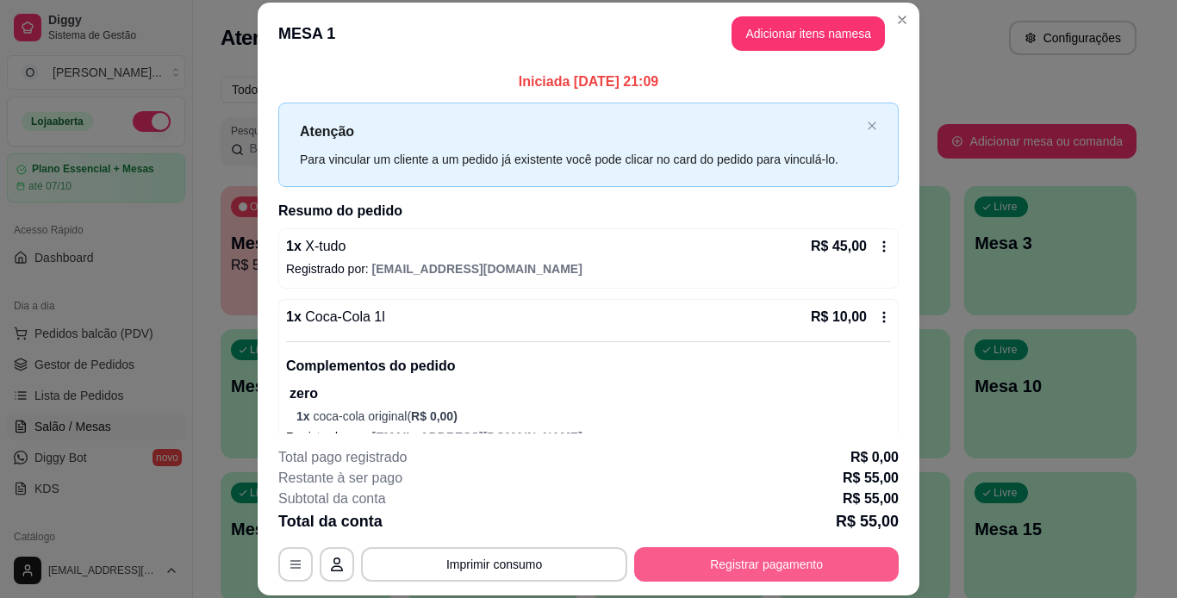
click at [698, 569] on button "Registrar pagamento" at bounding box center [766, 564] width 265 height 34
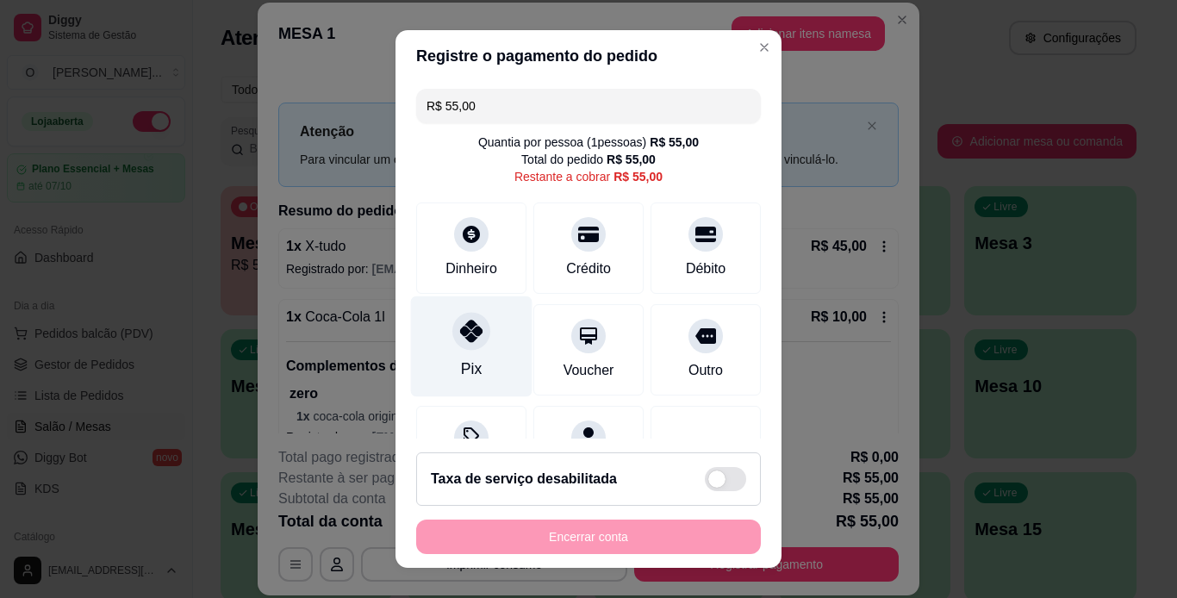
click at [459, 353] on div "Pix" at bounding box center [472, 346] width 122 height 101
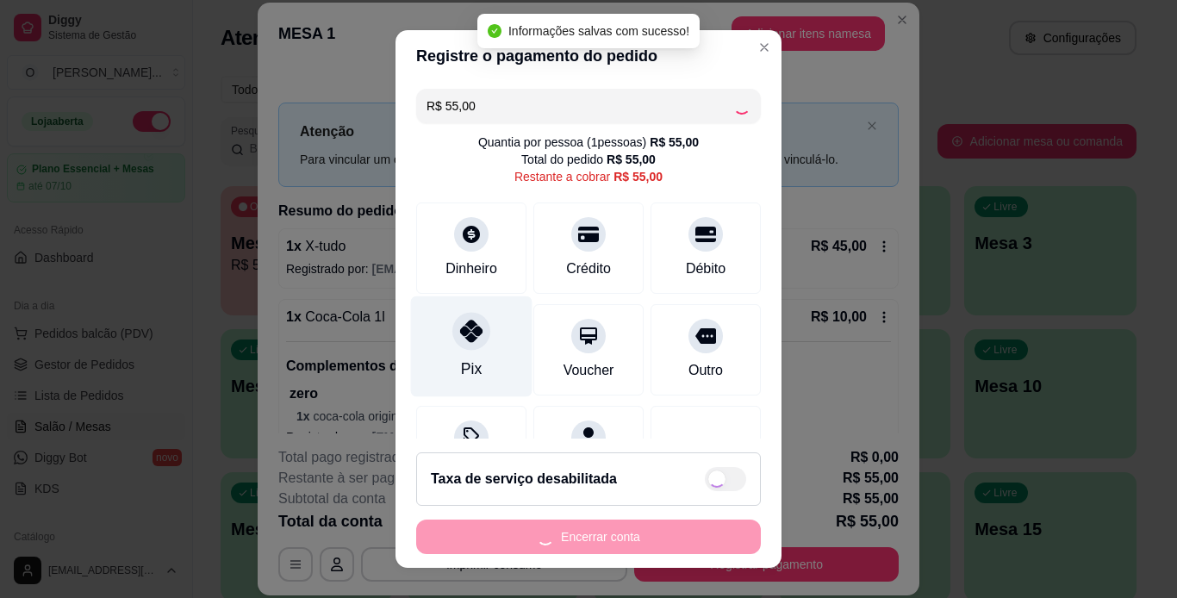
type input "R$ 0,00"
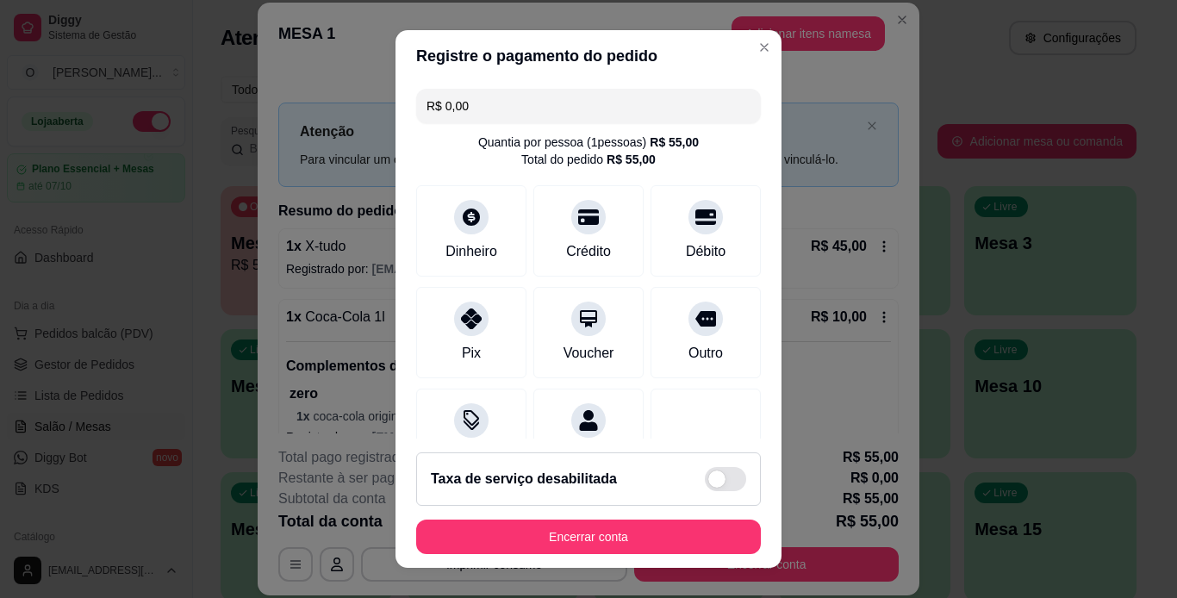
scroll to position [158, 0]
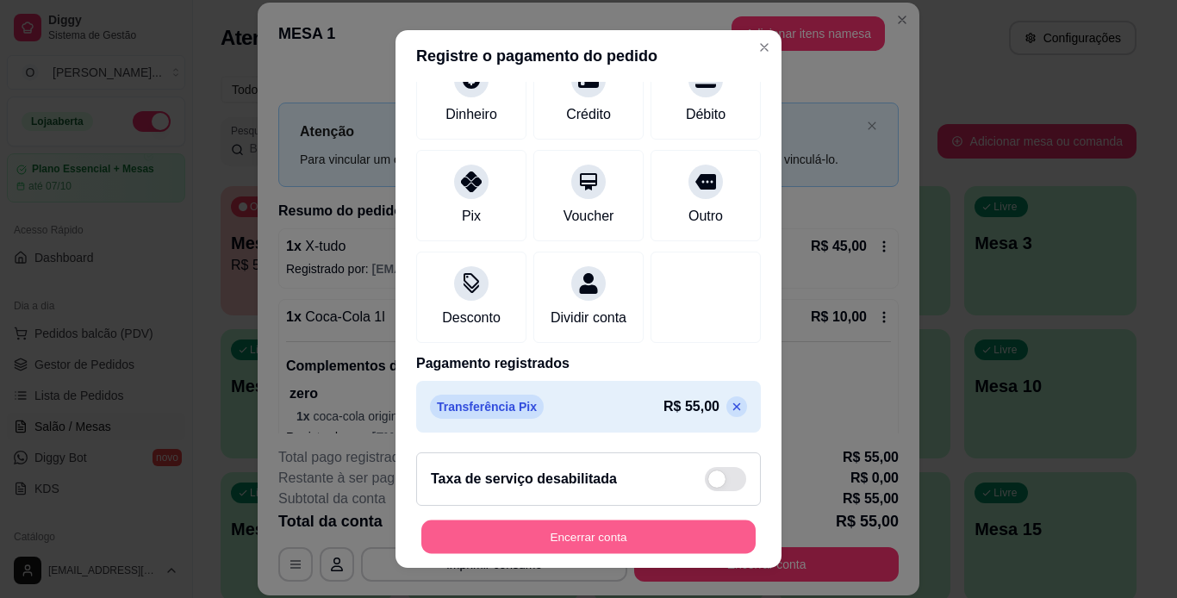
click at [577, 527] on button "Encerrar conta" at bounding box center [589, 538] width 334 height 34
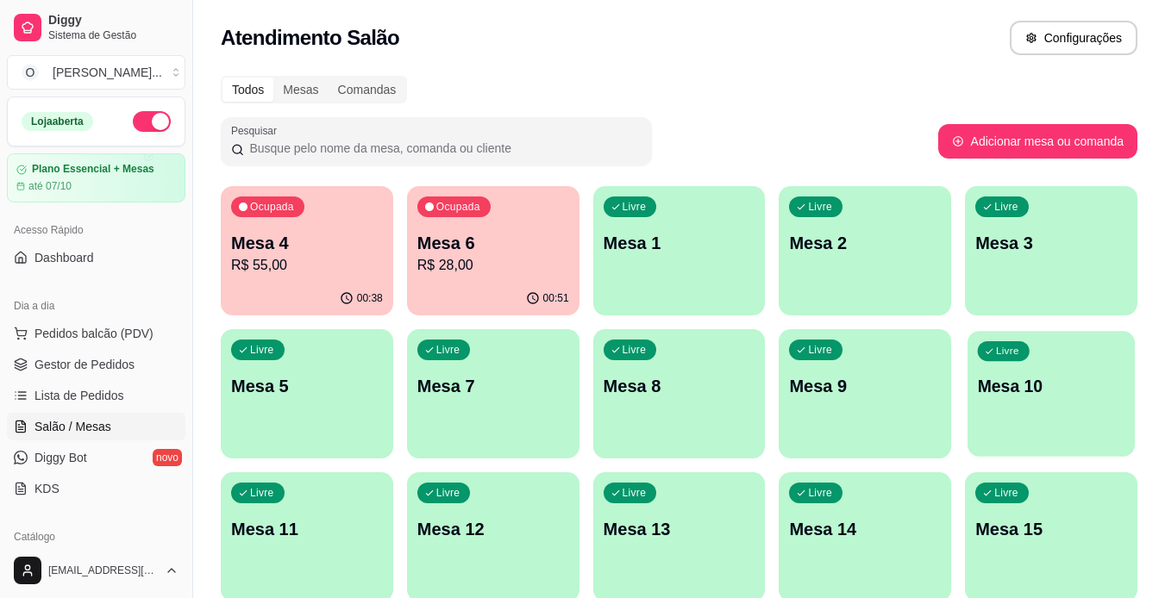
click at [1027, 390] on p "Mesa 10" at bounding box center [1050, 386] width 147 height 23
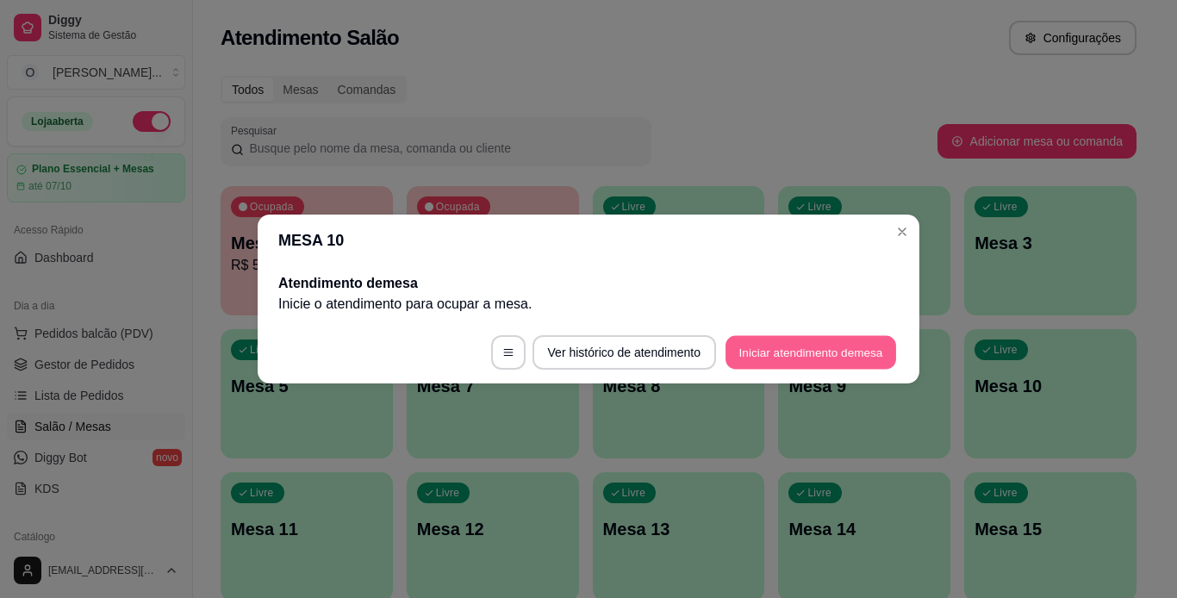
click at [767, 350] on button "Iniciar atendimento de mesa" at bounding box center [811, 353] width 171 height 34
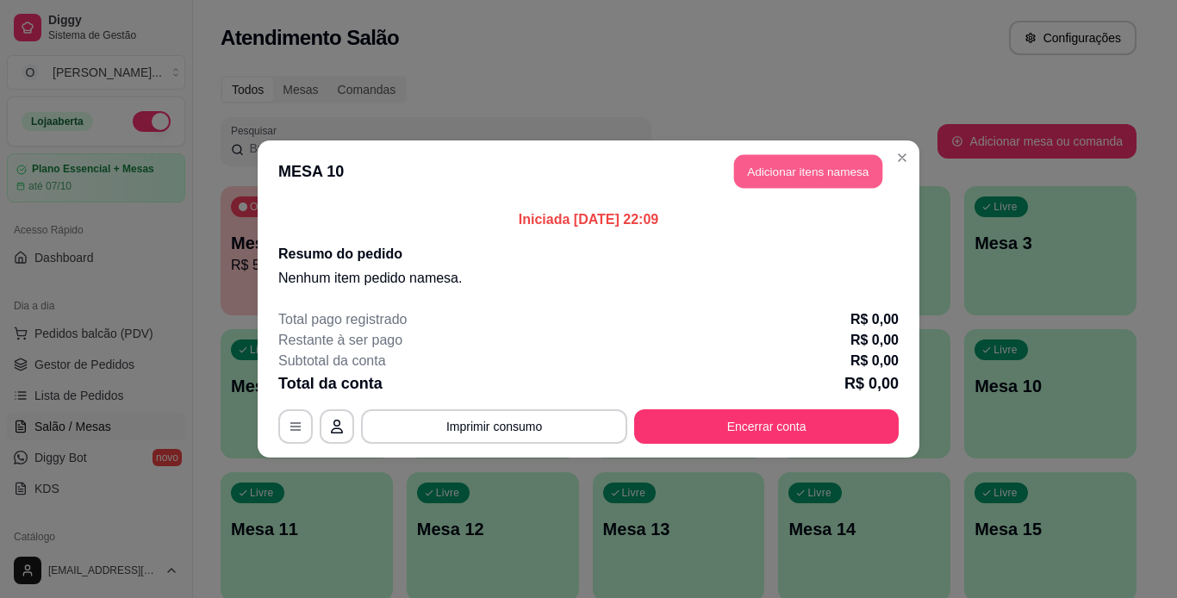
click at [820, 164] on button "Adicionar itens na mesa" at bounding box center [808, 172] width 148 height 34
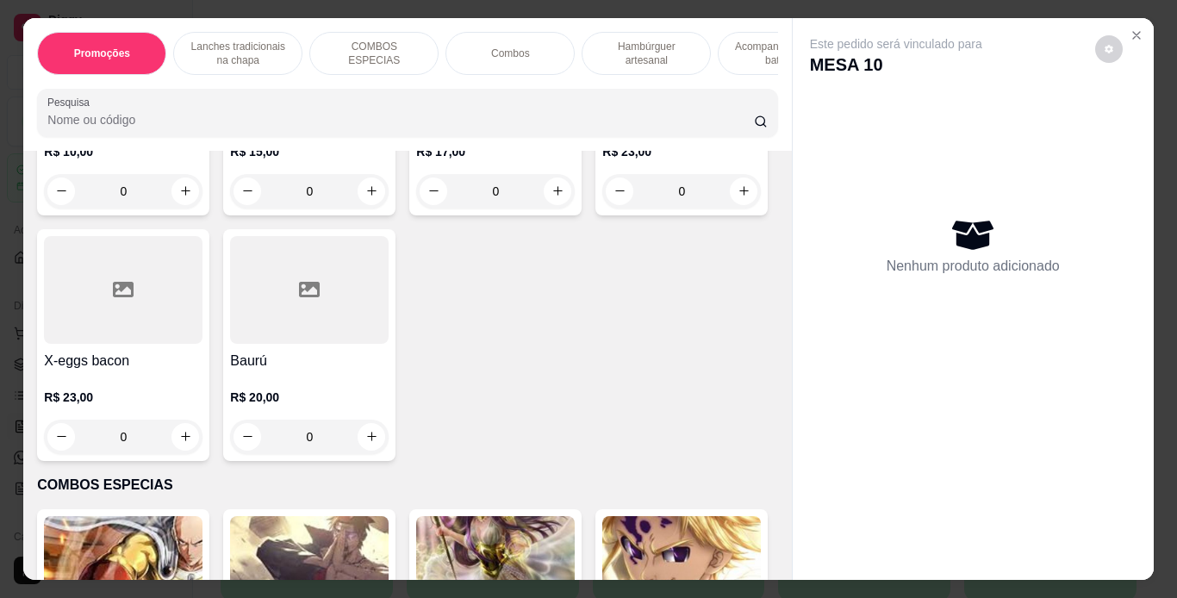
scroll to position [1333, 0]
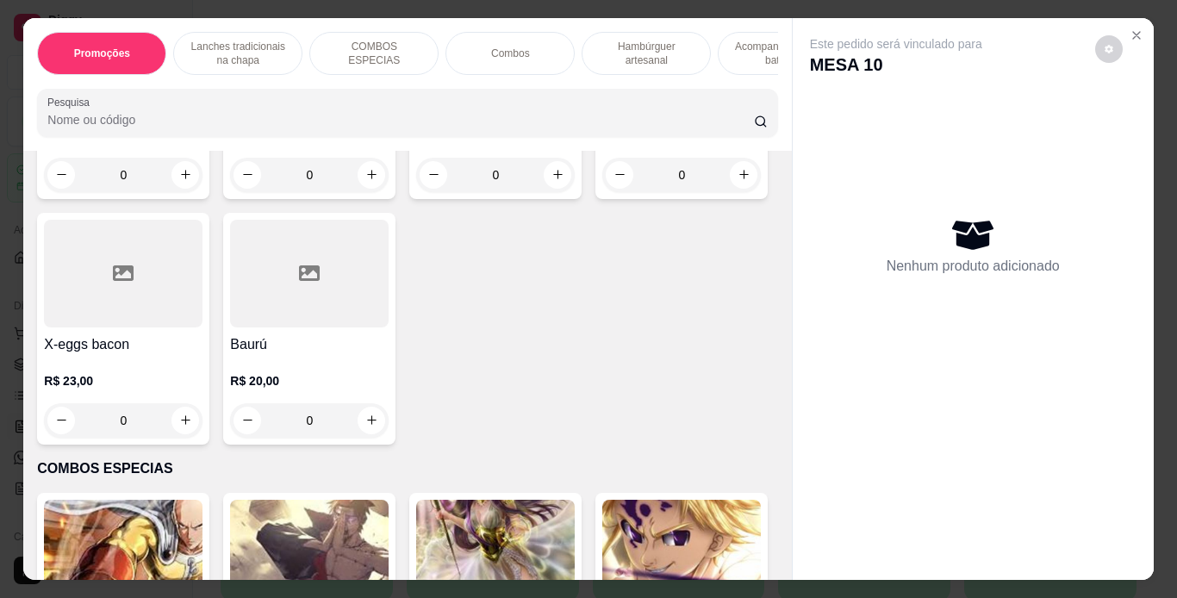
click at [377, 192] on div "0" at bounding box center [309, 175] width 159 height 34
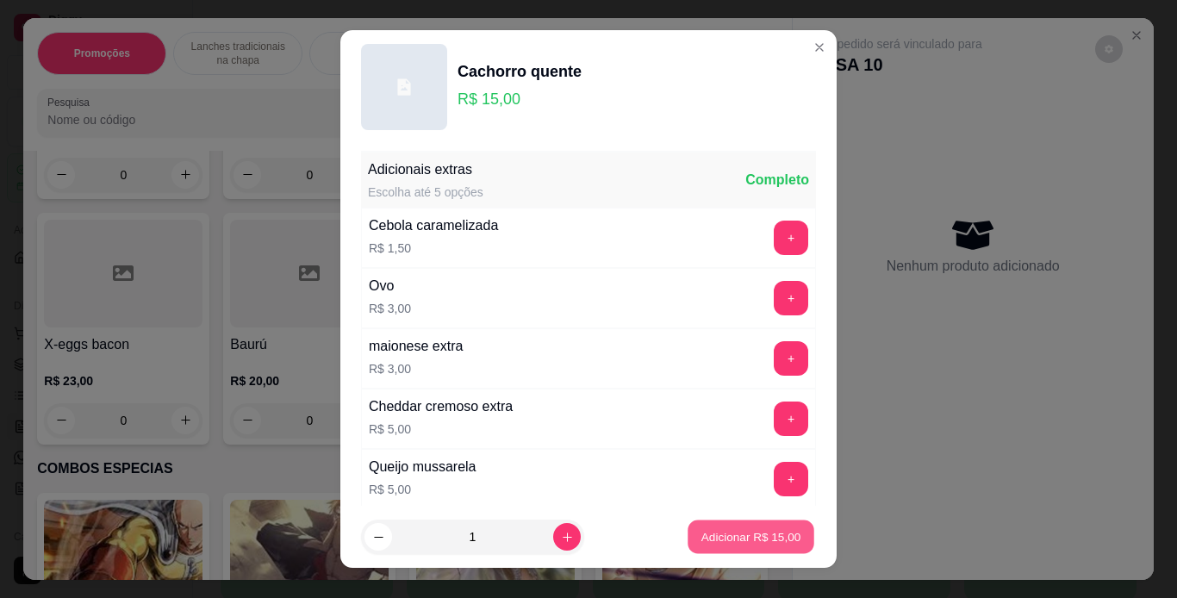
click at [764, 544] on p "Adicionar R$ 15,00" at bounding box center [752, 537] width 100 height 16
type input "1"
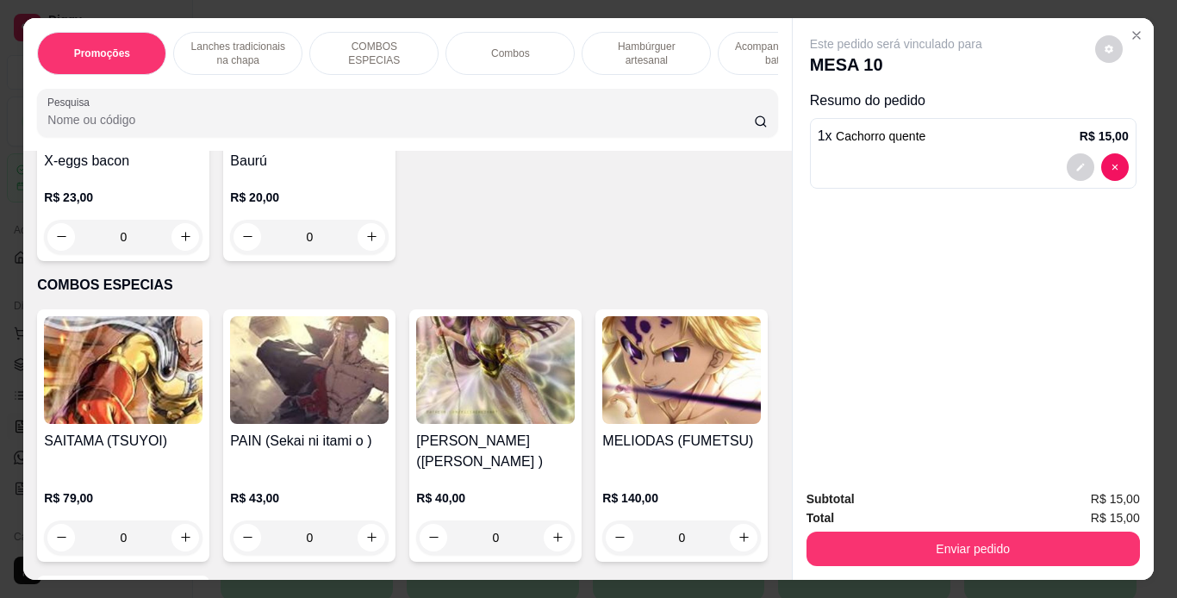
scroll to position [1550, 0]
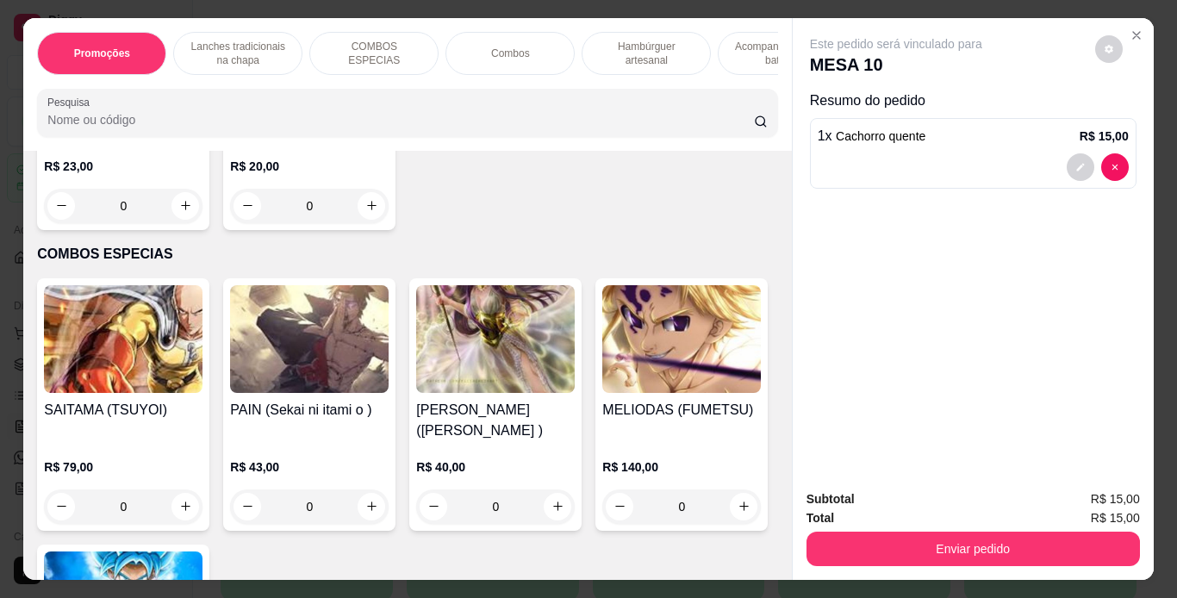
click at [389, 223] on div "0" at bounding box center [309, 206] width 159 height 34
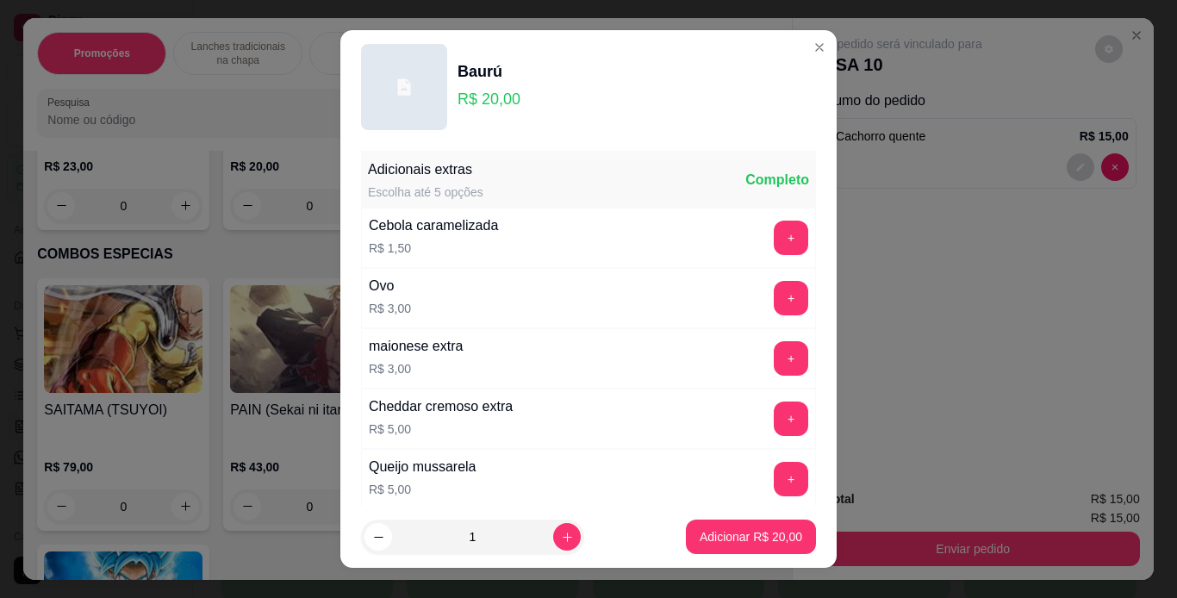
scroll to position [489, 0]
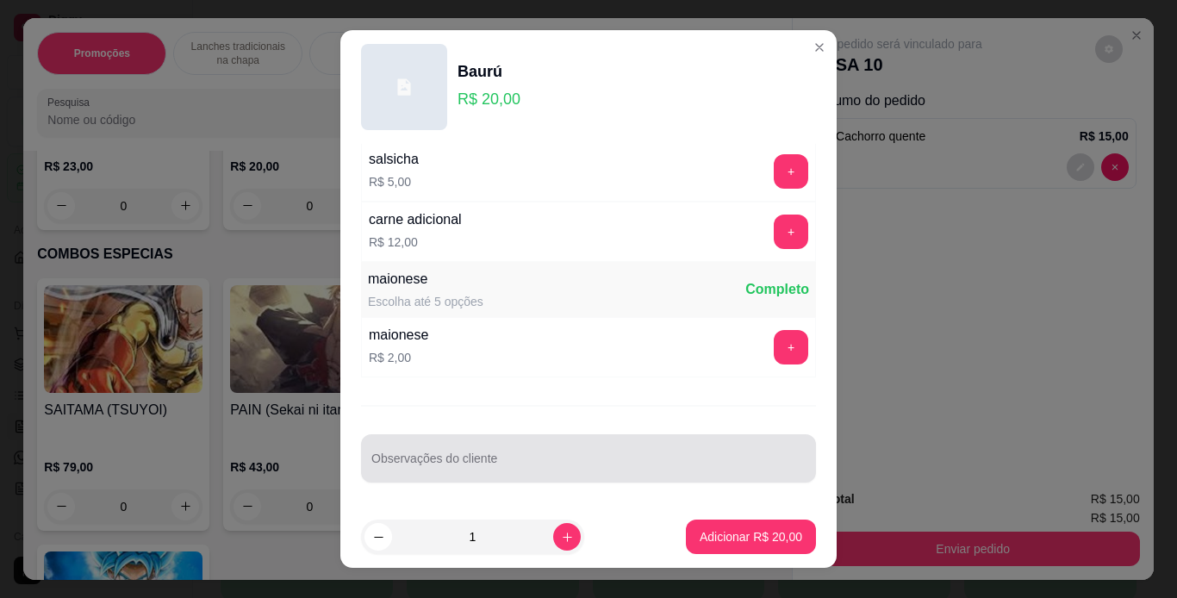
click at [650, 446] on div at bounding box center [589, 458] width 434 height 34
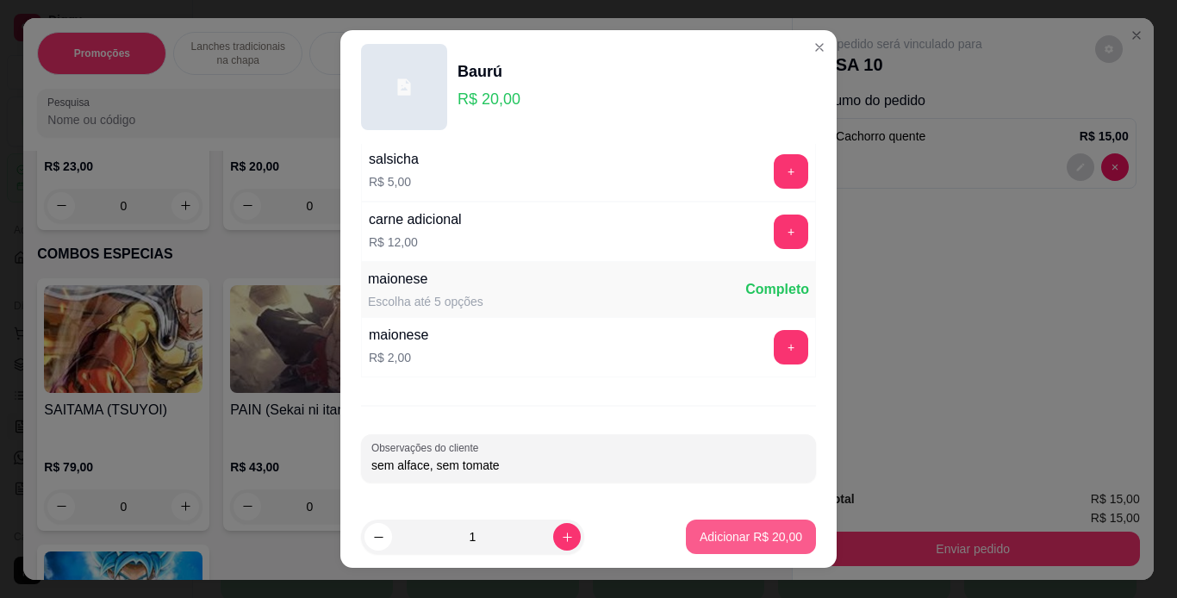
type input "sem alface, sem tomate"
click at [702, 533] on p "Adicionar R$ 20,00" at bounding box center [752, 537] width 100 height 16
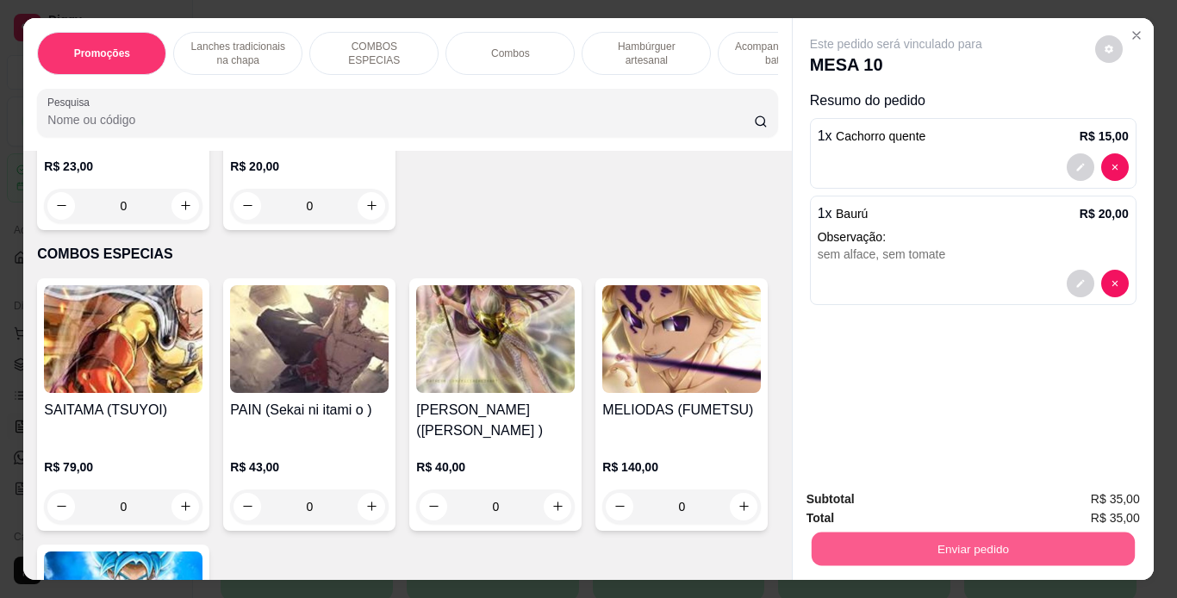
click at [854, 536] on button "Enviar pedido" at bounding box center [972, 550] width 323 height 34
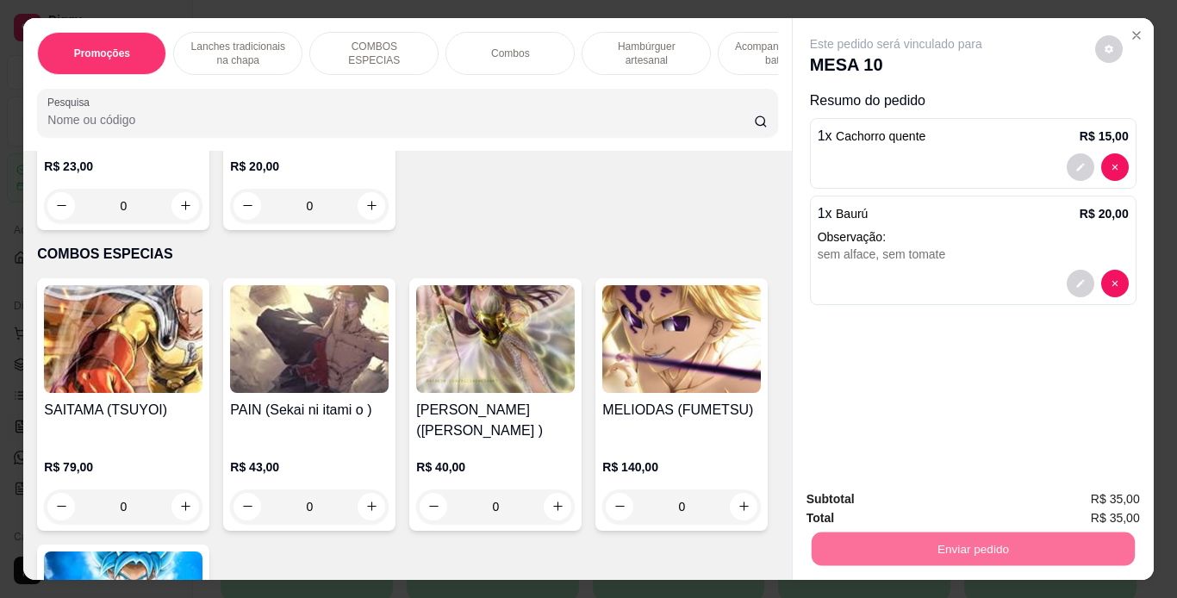
click at [869, 512] on button "Não registrar e enviar pedido" at bounding box center [916, 500] width 174 height 32
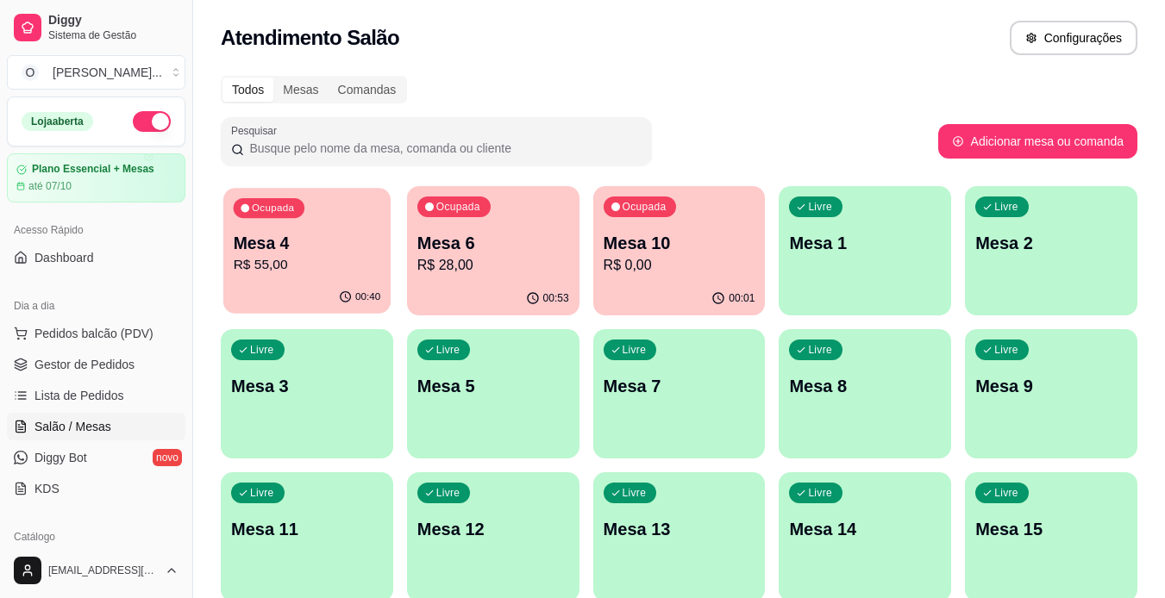
click at [343, 268] on p "R$ 55,00" at bounding box center [307, 265] width 147 height 20
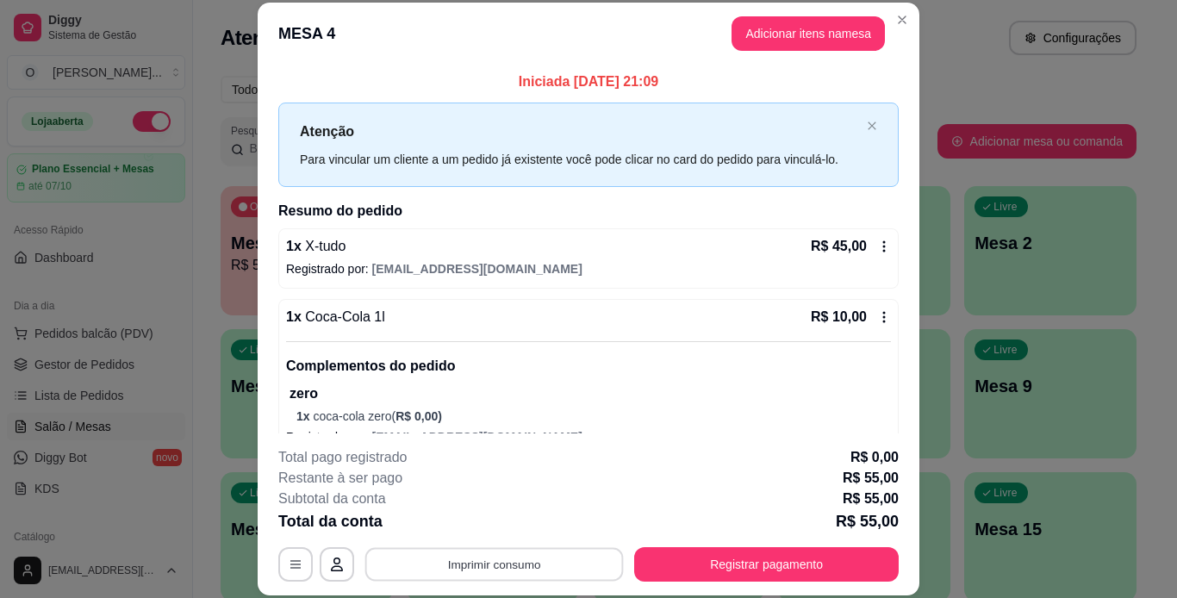
click at [564, 565] on button "Imprimir consumo" at bounding box center [494, 564] width 259 height 34
click at [515, 521] on button "IMPRESSORA" at bounding box center [493, 524] width 121 height 27
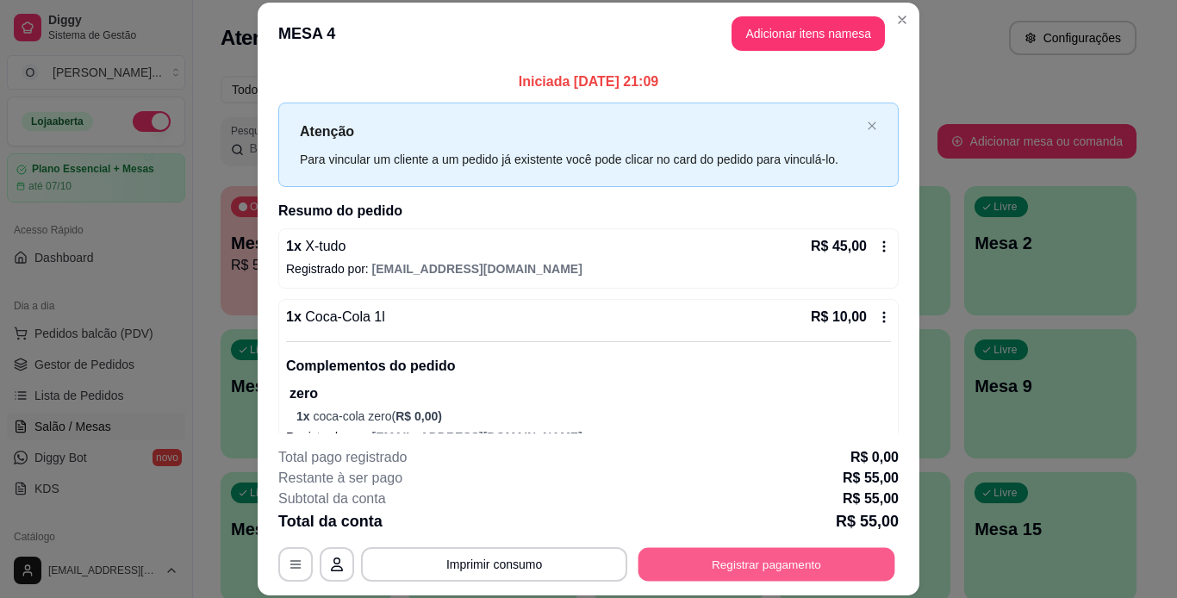
click at [678, 577] on button "Registrar pagamento" at bounding box center [767, 564] width 257 height 34
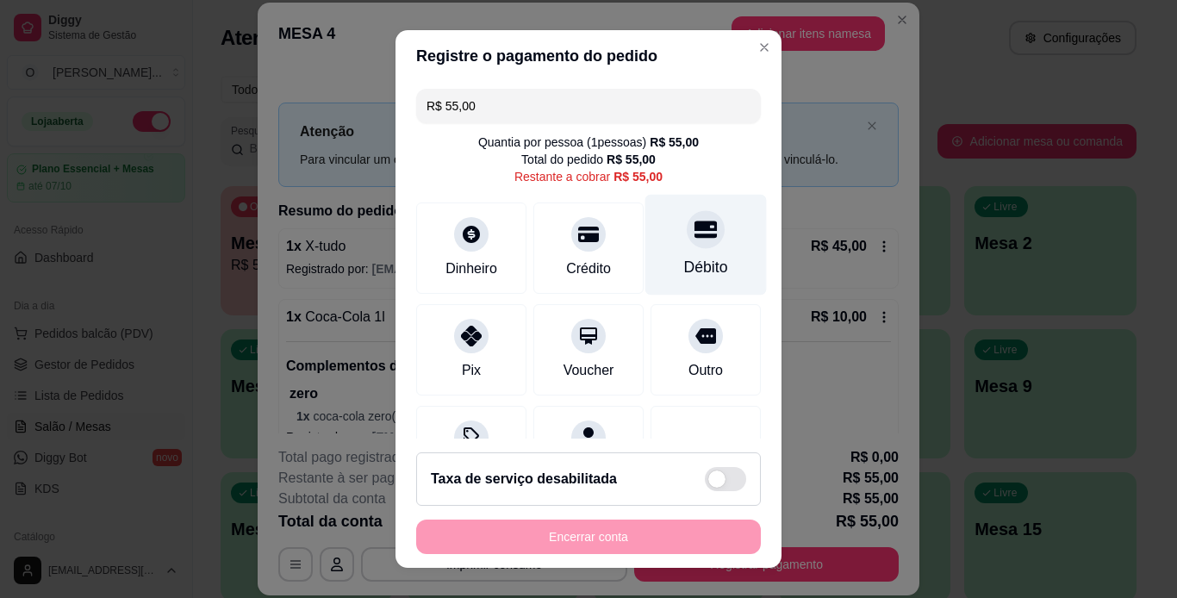
click at [646, 259] on div "Débito" at bounding box center [707, 244] width 122 height 101
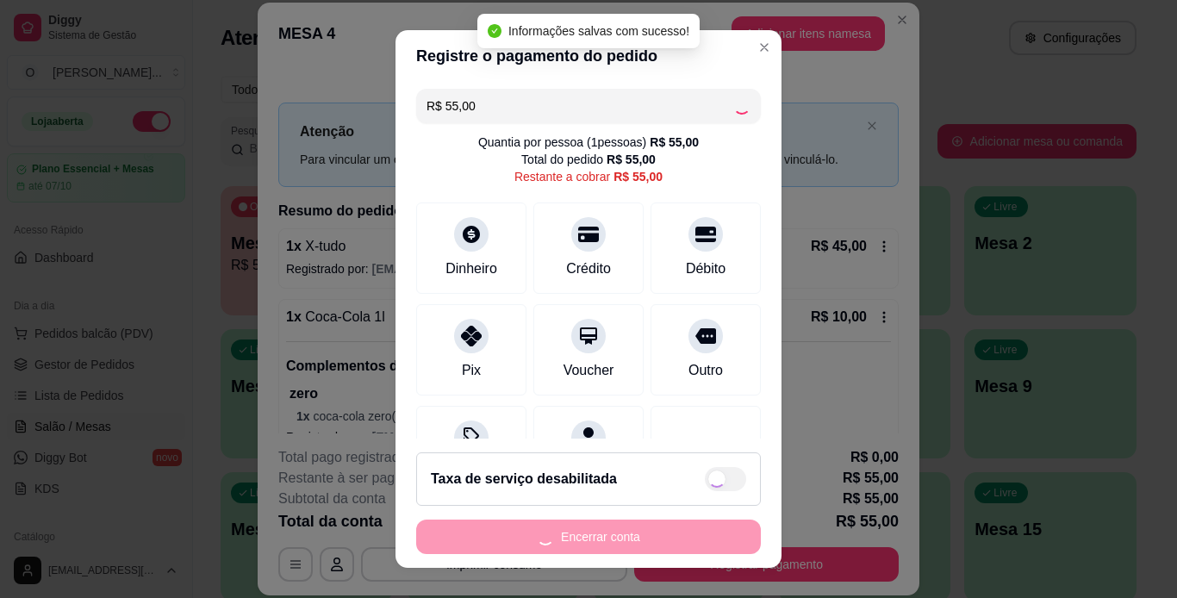
type input "R$ 0,00"
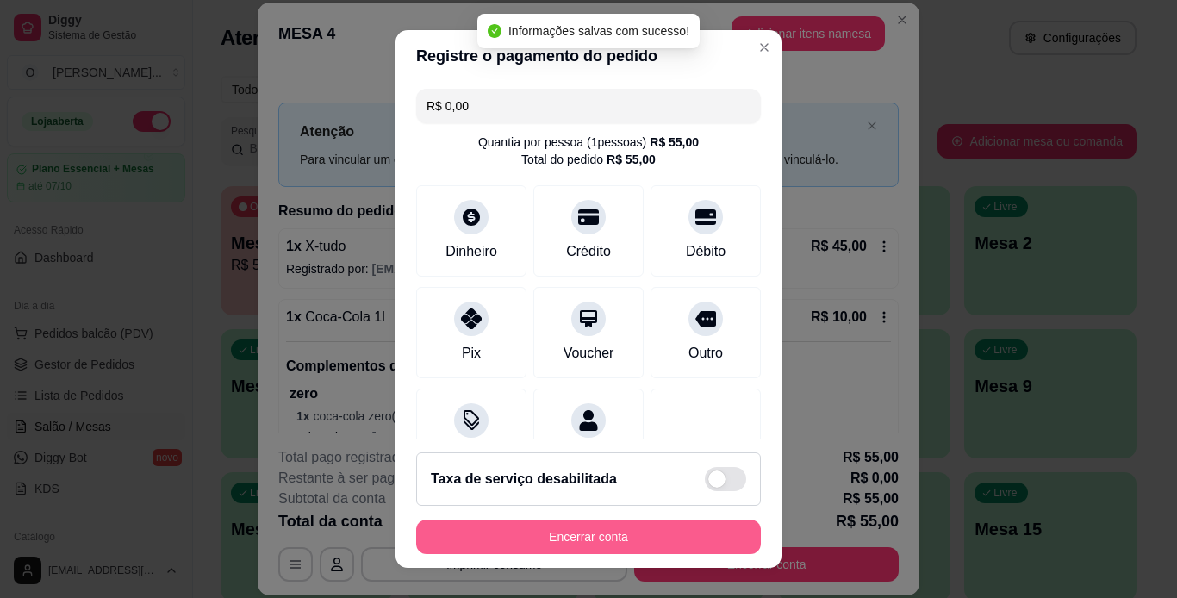
click at [558, 532] on button "Encerrar conta" at bounding box center [588, 537] width 345 height 34
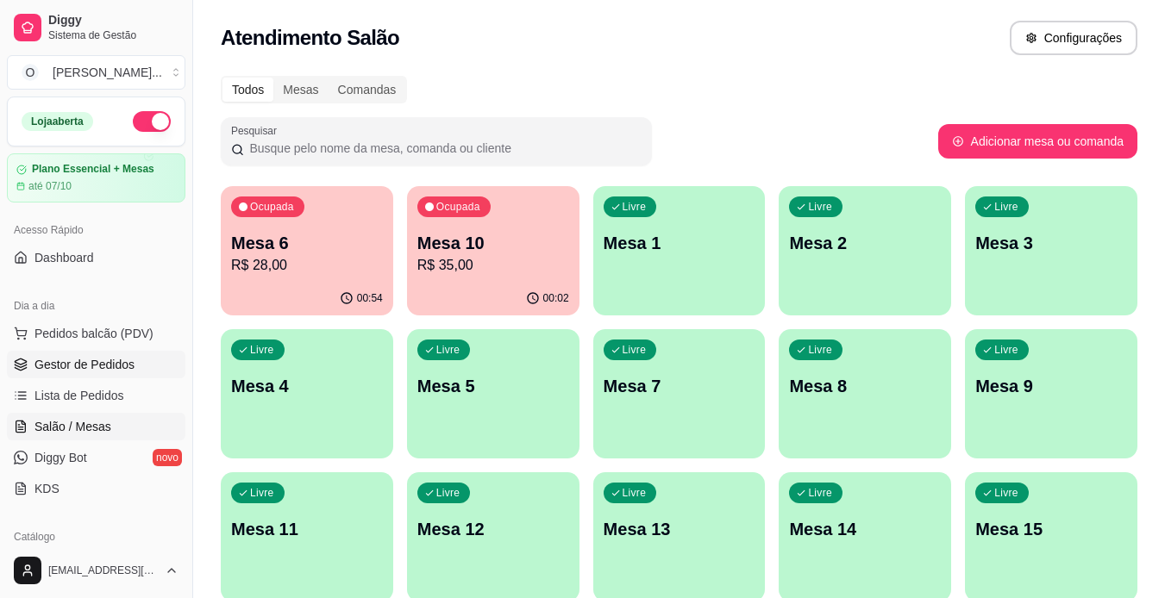
click at [87, 370] on span "Gestor de Pedidos" at bounding box center [84, 364] width 100 height 17
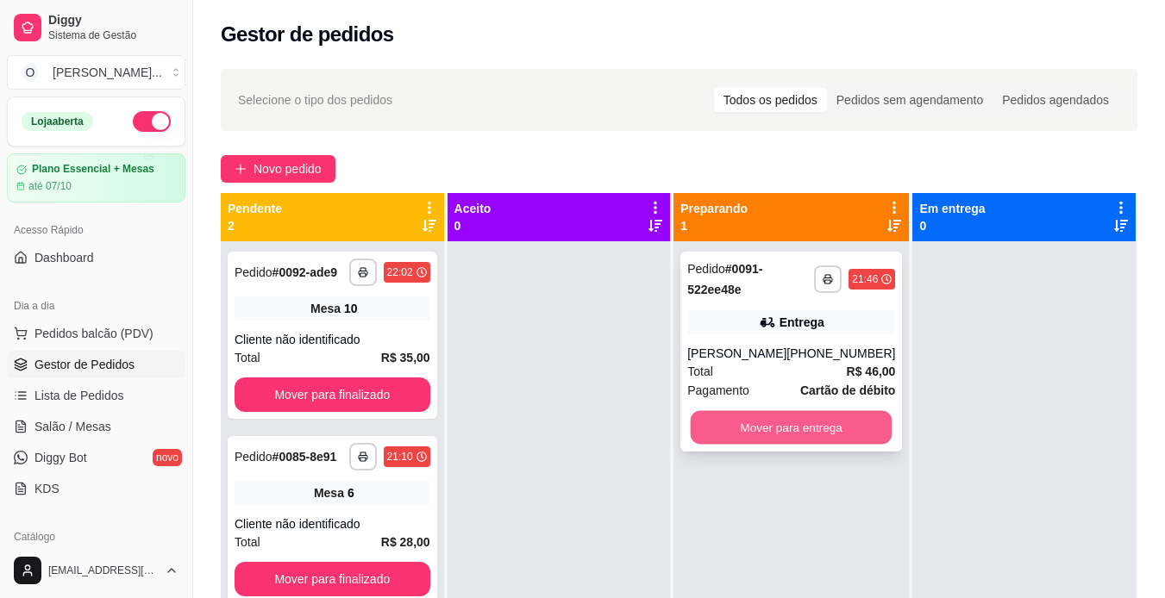
click at [763, 427] on button "Mover para entrega" at bounding box center [791, 428] width 202 height 34
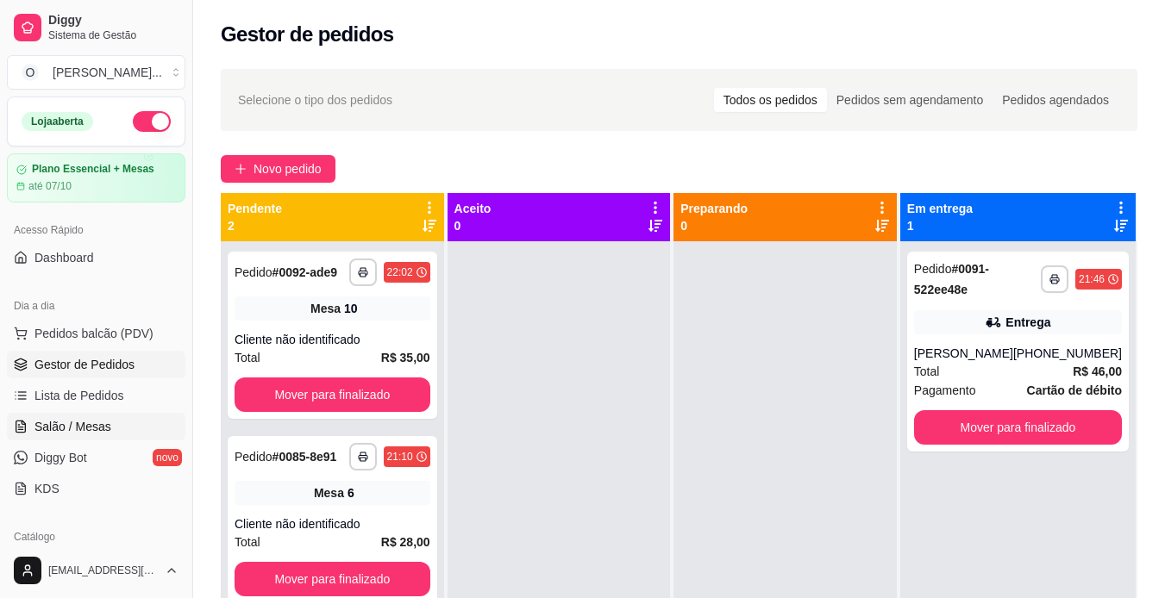
click at [74, 434] on span "Salão / Mesas" at bounding box center [72, 426] width 77 height 17
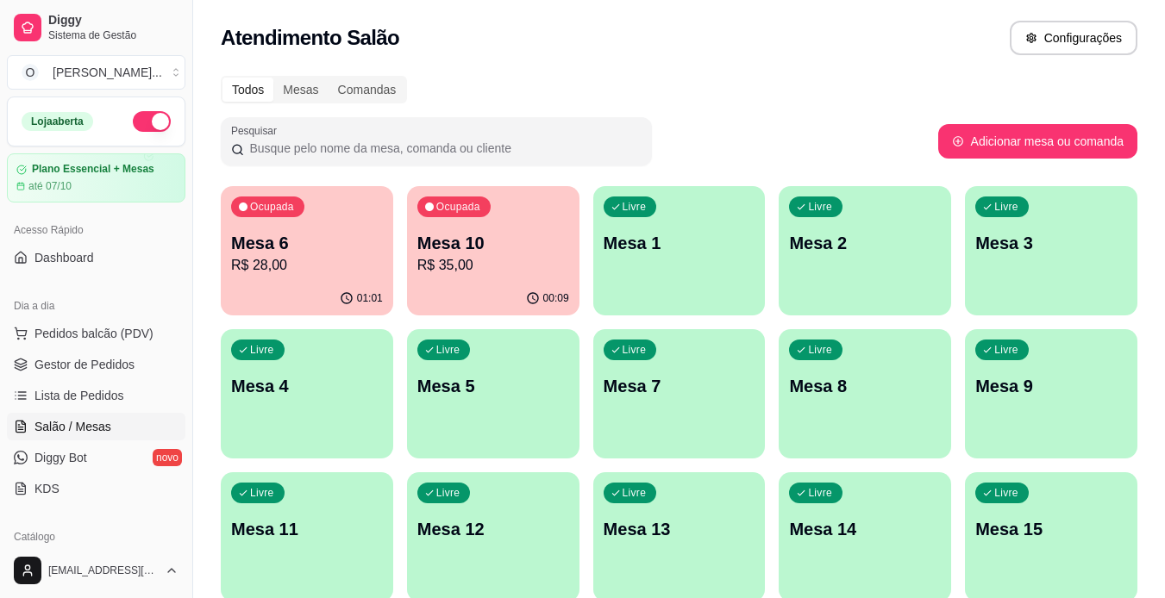
click at [301, 242] on p "Mesa 6" at bounding box center [307, 243] width 152 height 24
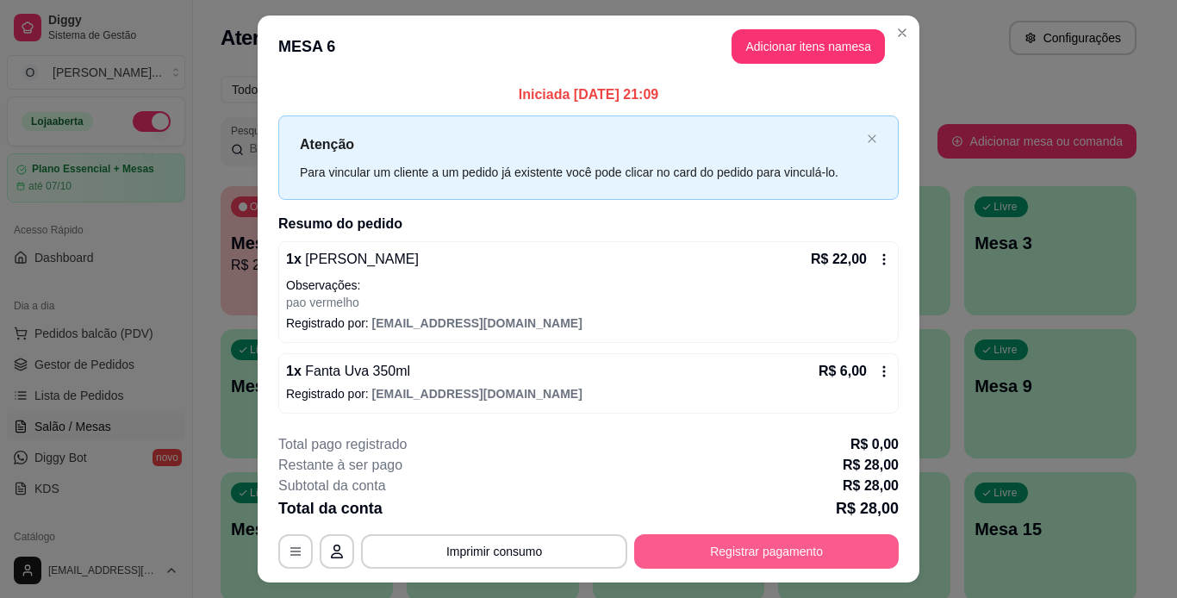
click at [712, 546] on button "Registrar pagamento" at bounding box center [766, 551] width 265 height 34
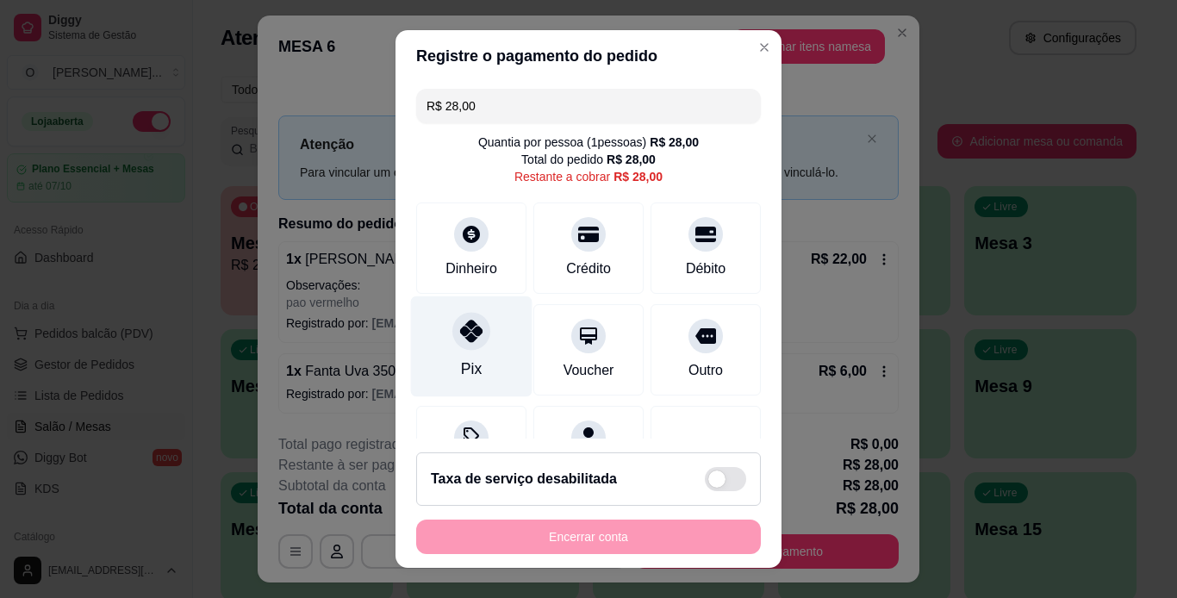
click at [460, 342] on icon at bounding box center [471, 331] width 22 height 22
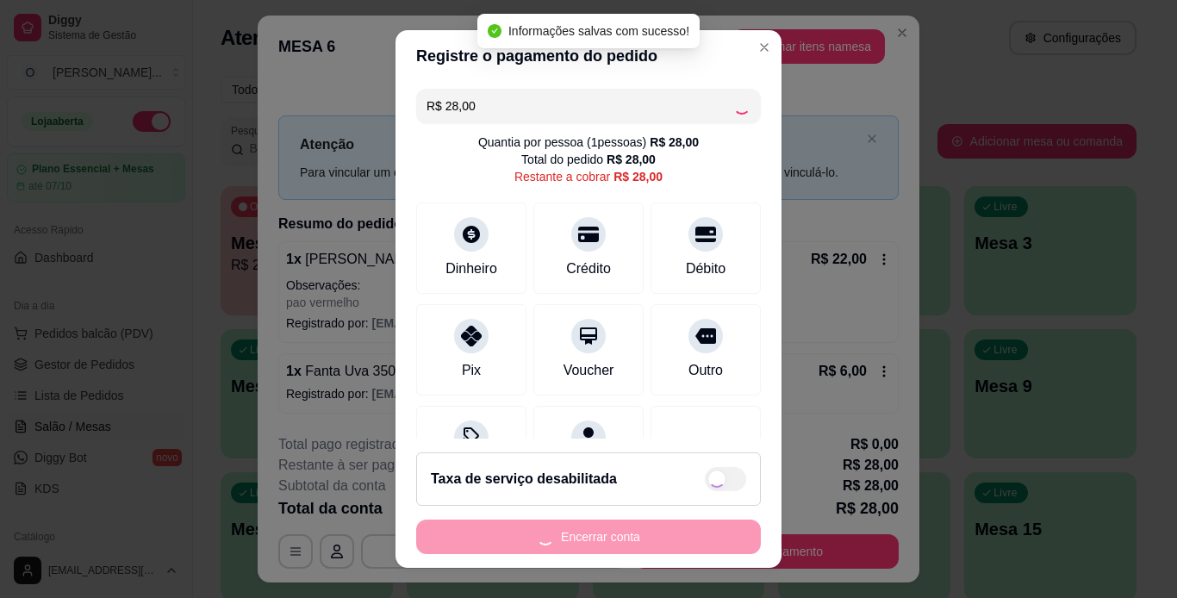
type input "R$ 0,00"
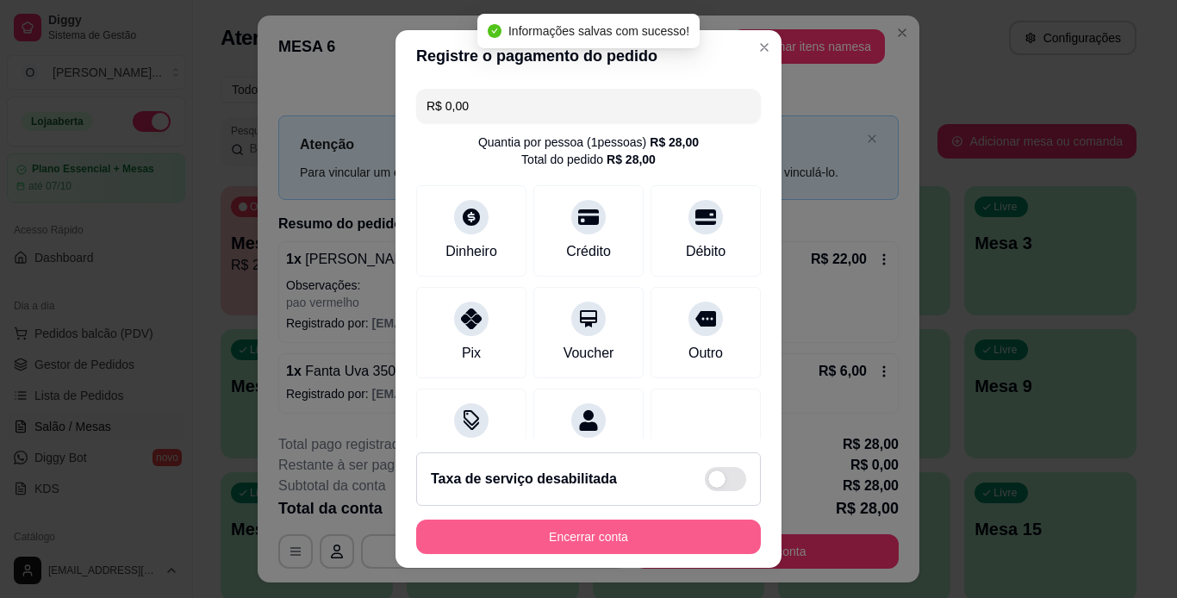
click at [588, 541] on button "Encerrar conta" at bounding box center [588, 537] width 345 height 34
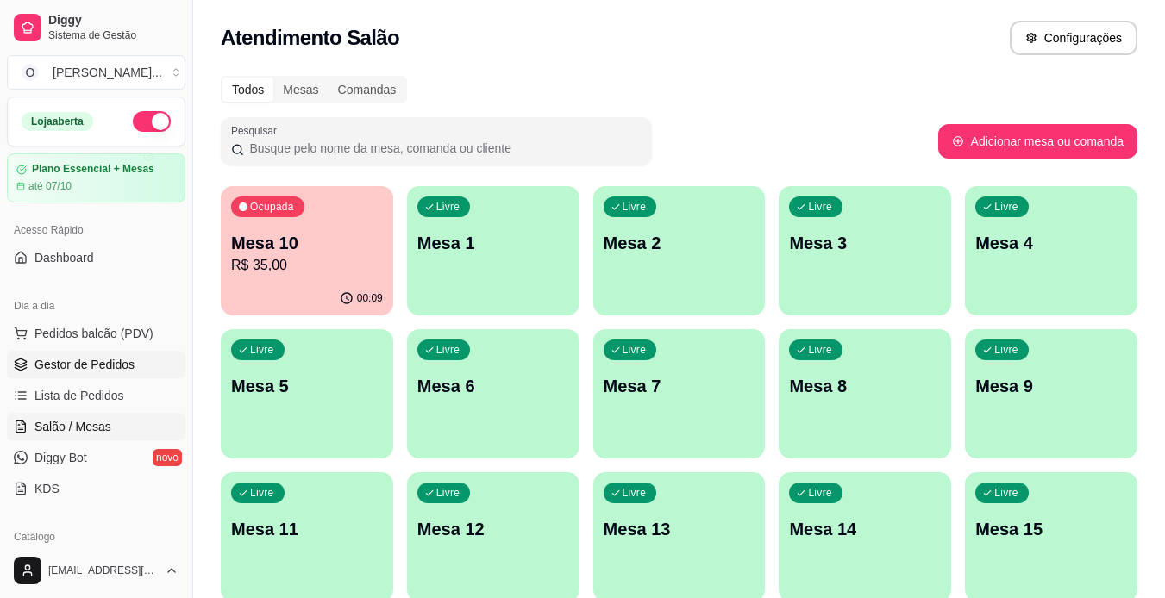
click at [91, 366] on span "Gestor de Pedidos" at bounding box center [84, 364] width 100 height 17
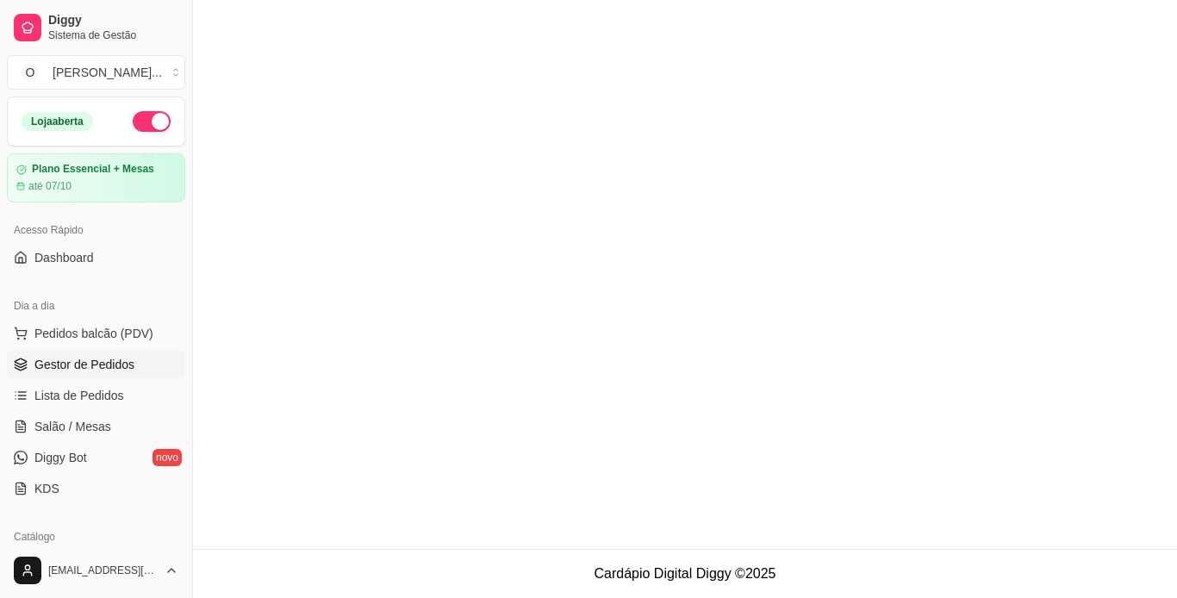
click at [91, 366] on span "Gestor de Pedidos" at bounding box center [84, 364] width 100 height 17
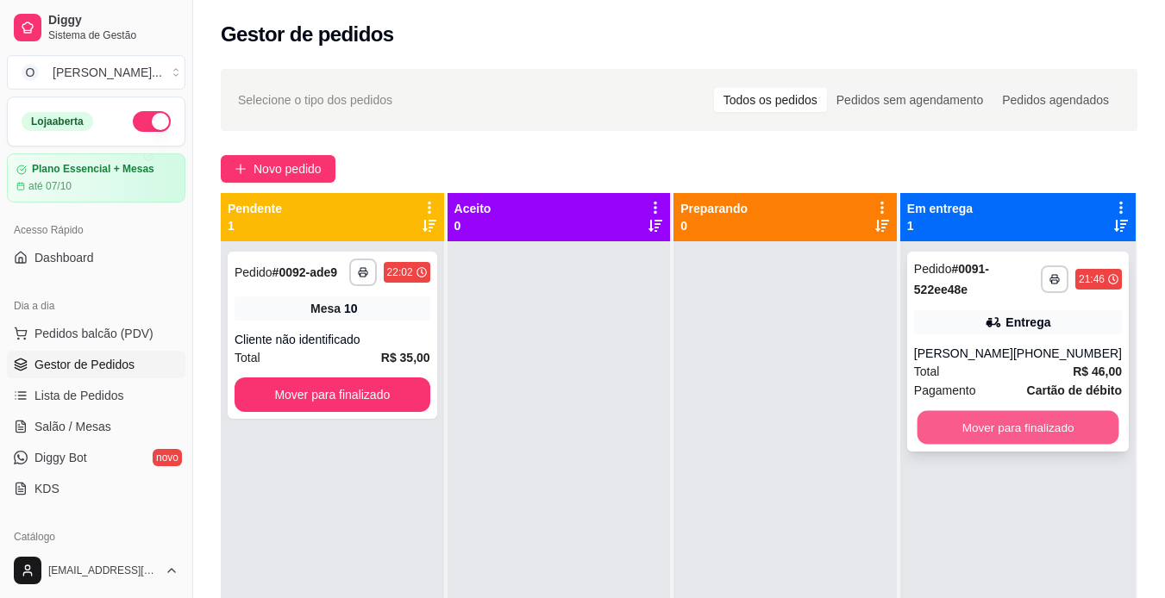
click at [963, 434] on button "Mover para finalizado" at bounding box center [1017, 428] width 202 height 34
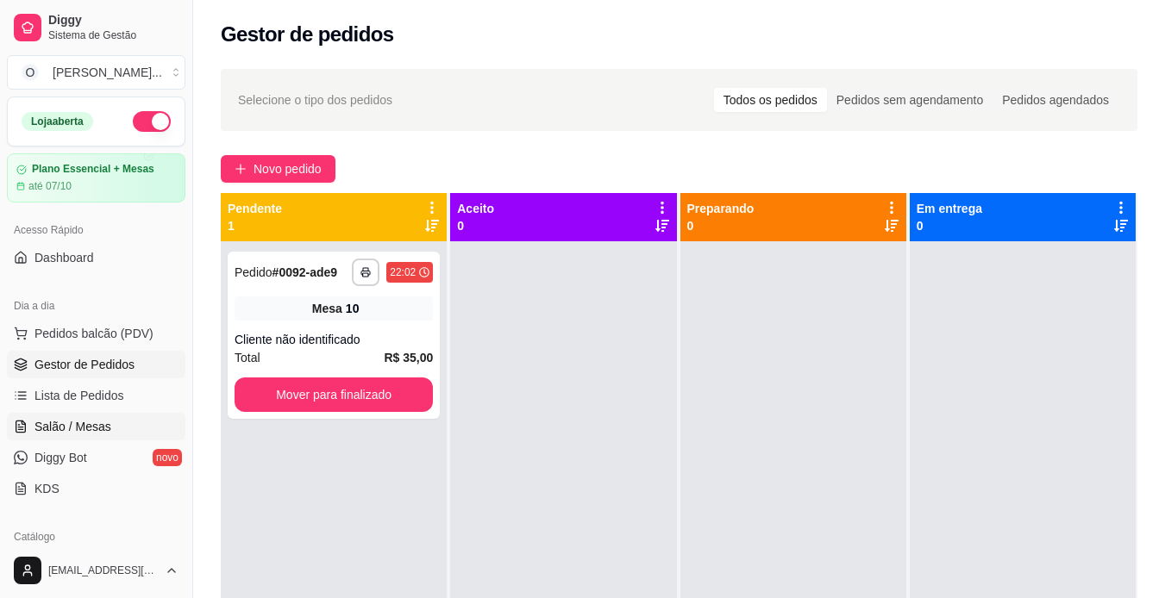
click at [105, 427] on span "Salão / Mesas" at bounding box center [72, 426] width 77 height 17
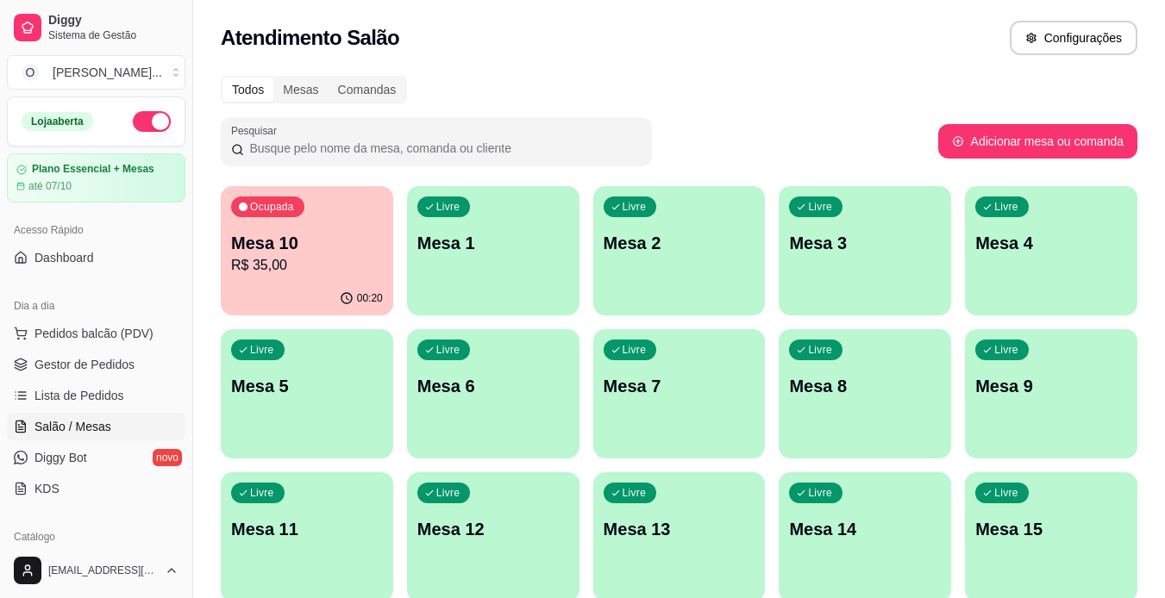
click at [639, 235] on p "Mesa 2" at bounding box center [679, 243] width 152 height 24
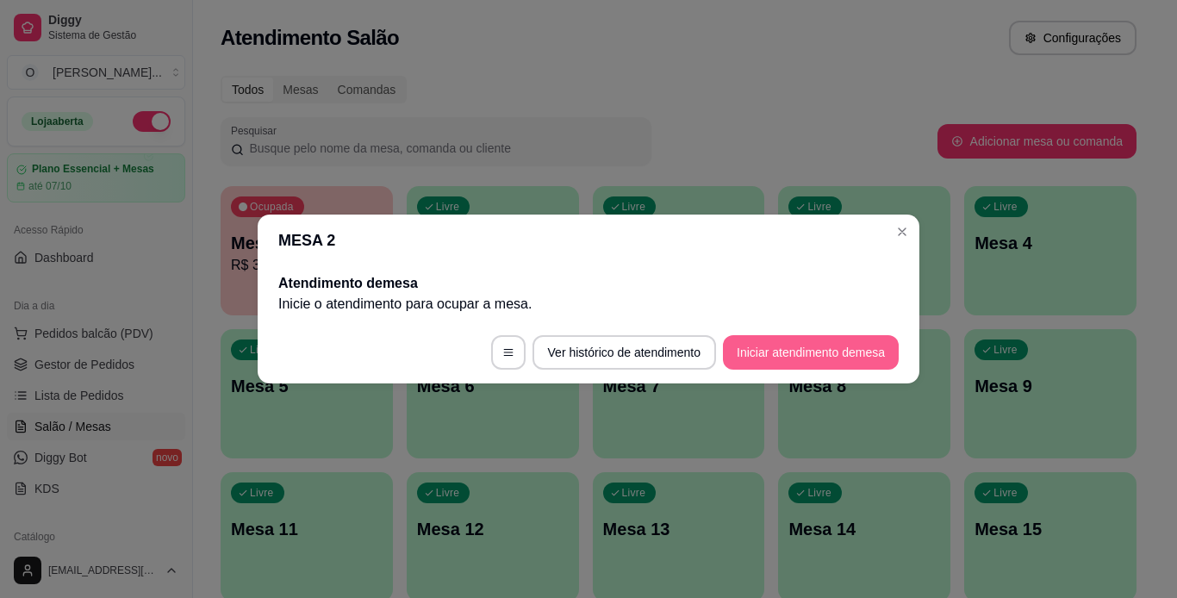
click at [727, 347] on button "Iniciar atendimento de mesa" at bounding box center [811, 352] width 176 height 34
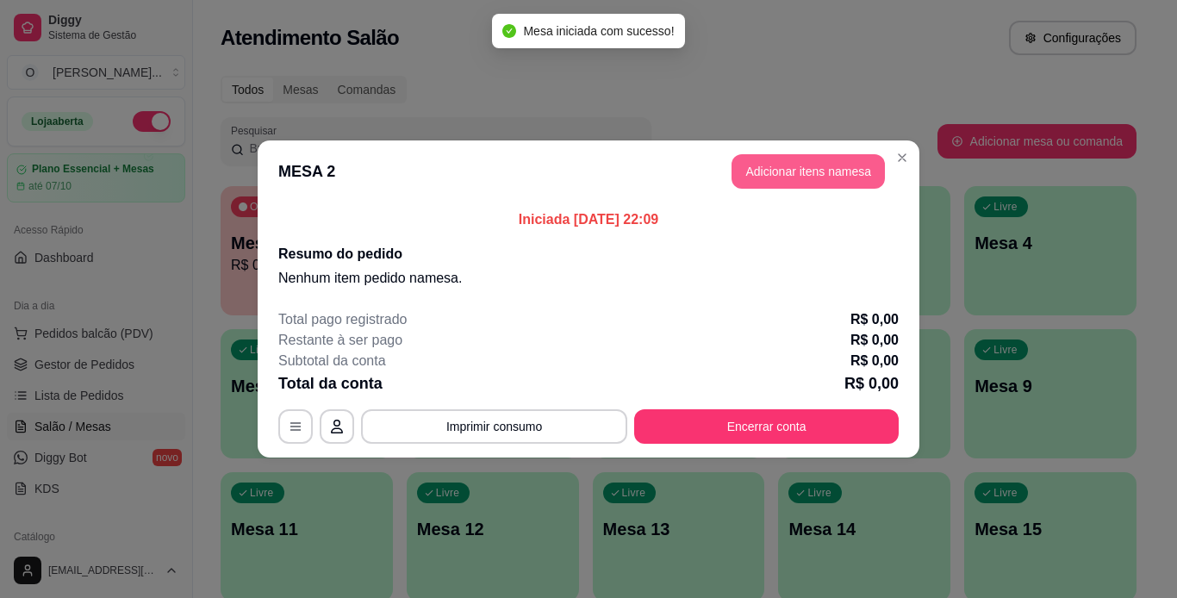
click at [796, 169] on button "Adicionar itens na mesa" at bounding box center [808, 171] width 153 height 34
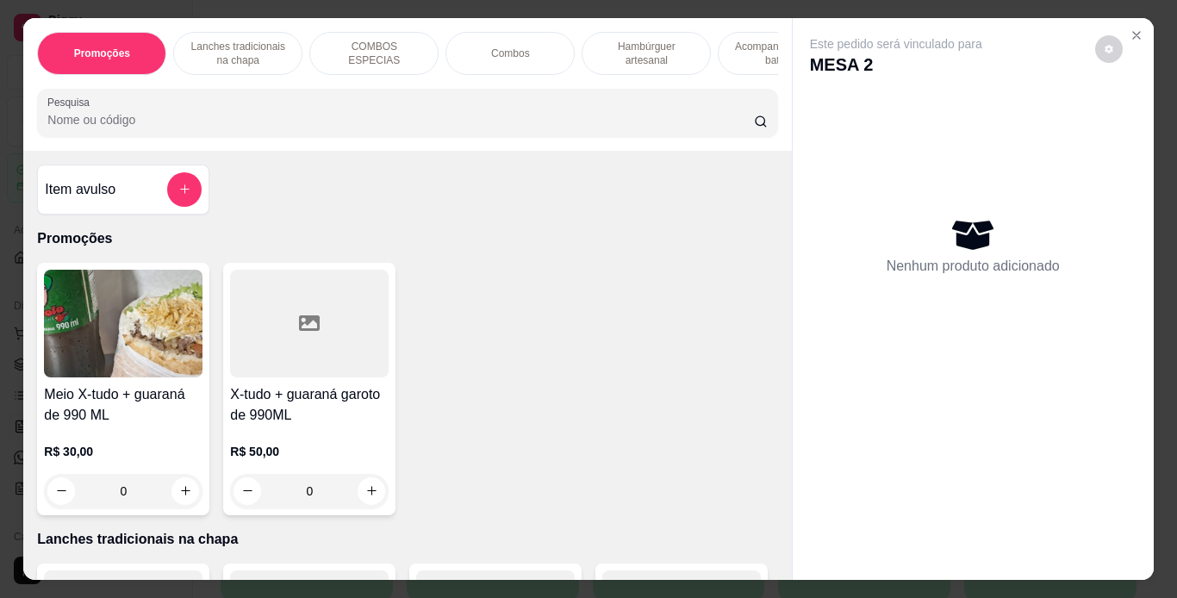
click at [515, 65] on div "Combos" at bounding box center [510, 53] width 129 height 43
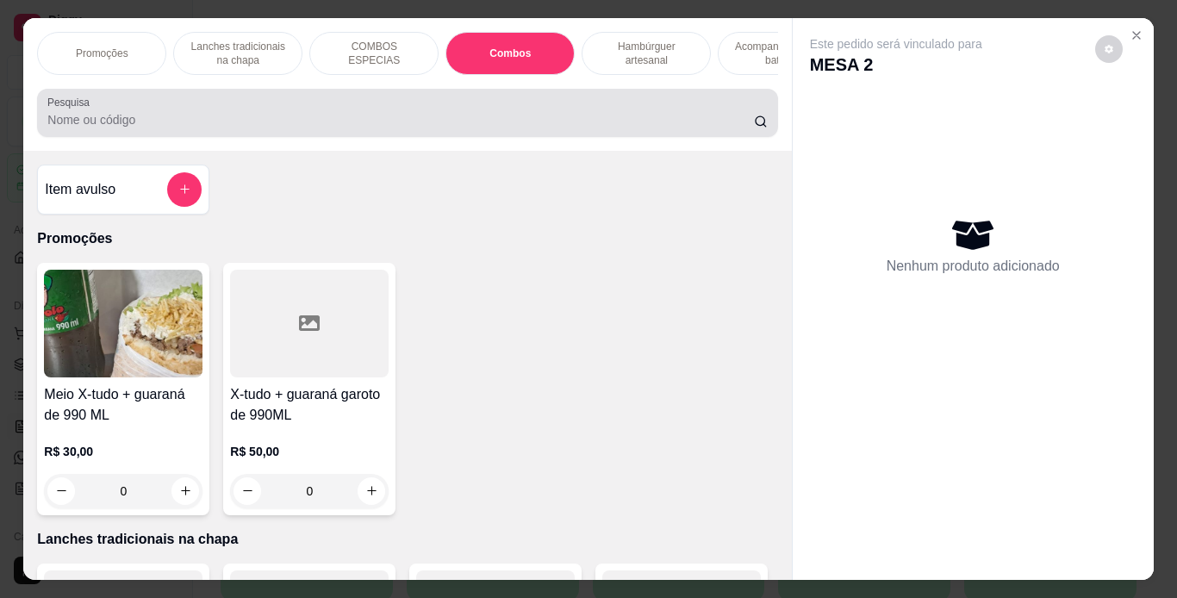
scroll to position [44, 0]
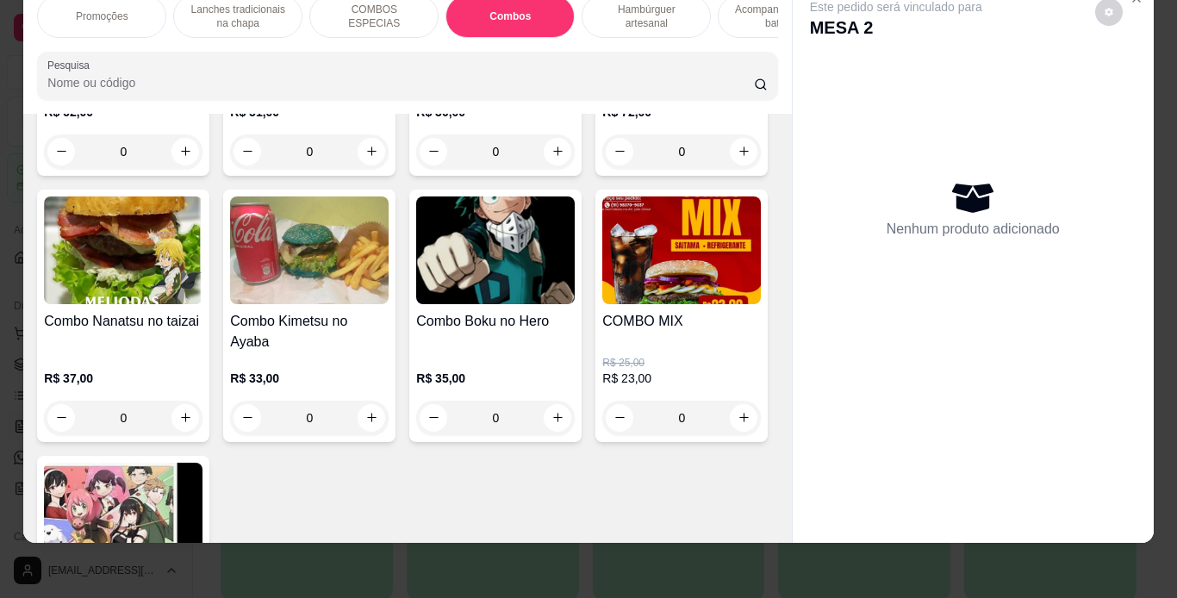
click at [178, 169] on div "0" at bounding box center [123, 151] width 159 height 34
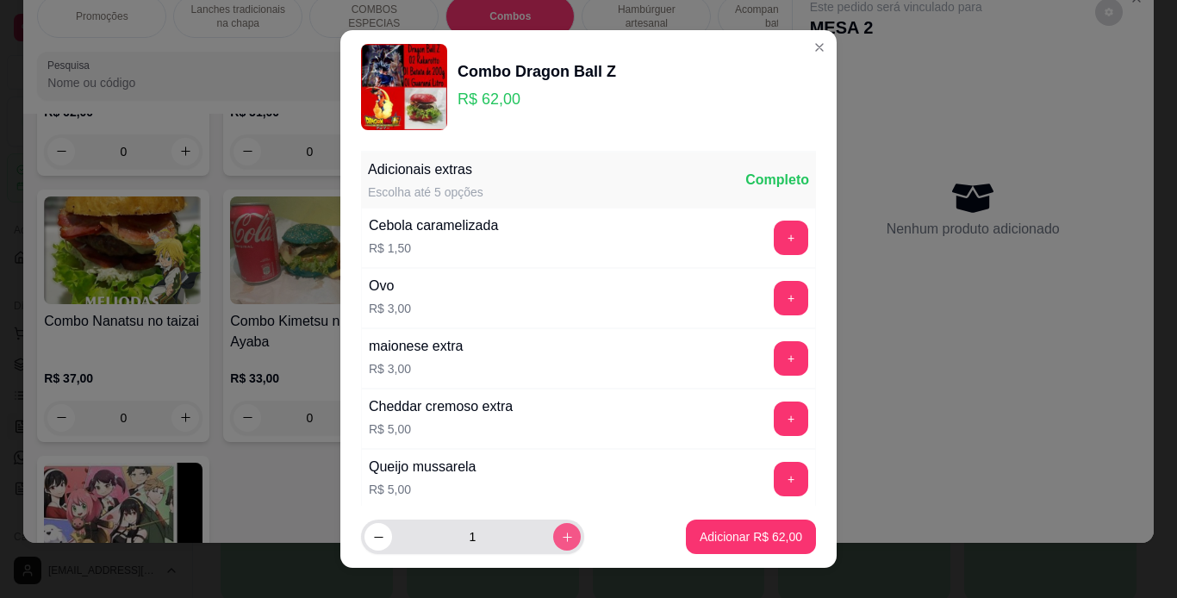
click at [561, 534] on icon "increase-product-quantity" at bounding box center [567, 537] width 13 height 13
type input "2"
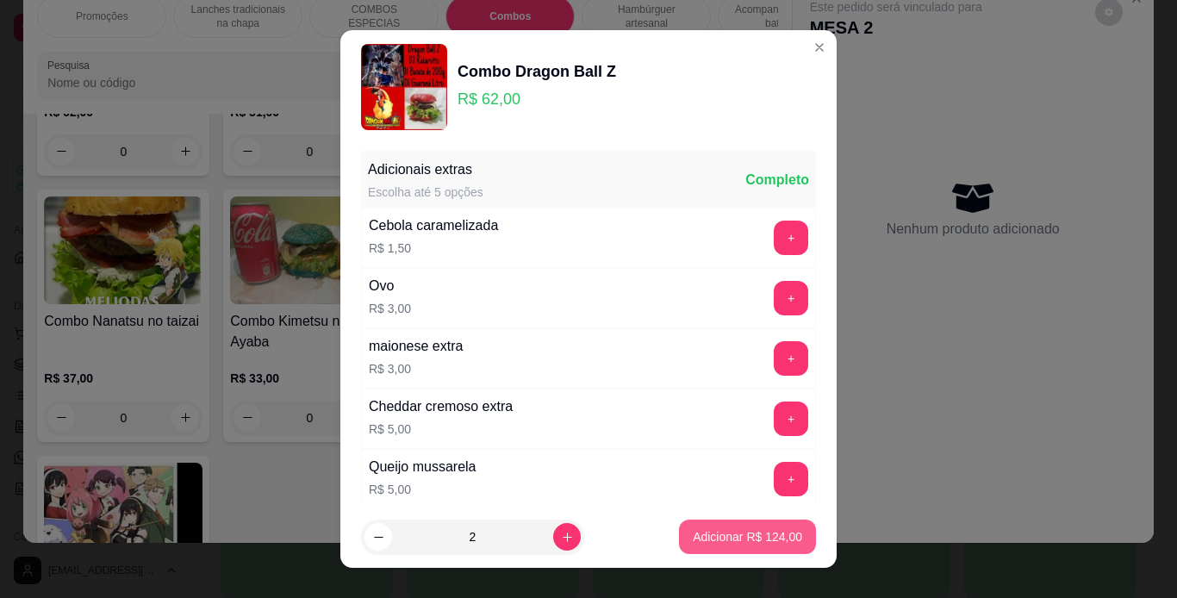
click at [703, 529] on p "Adicionar R$ 124,00" at bounding box center [747, 536] width 109 height 17
type input "2"
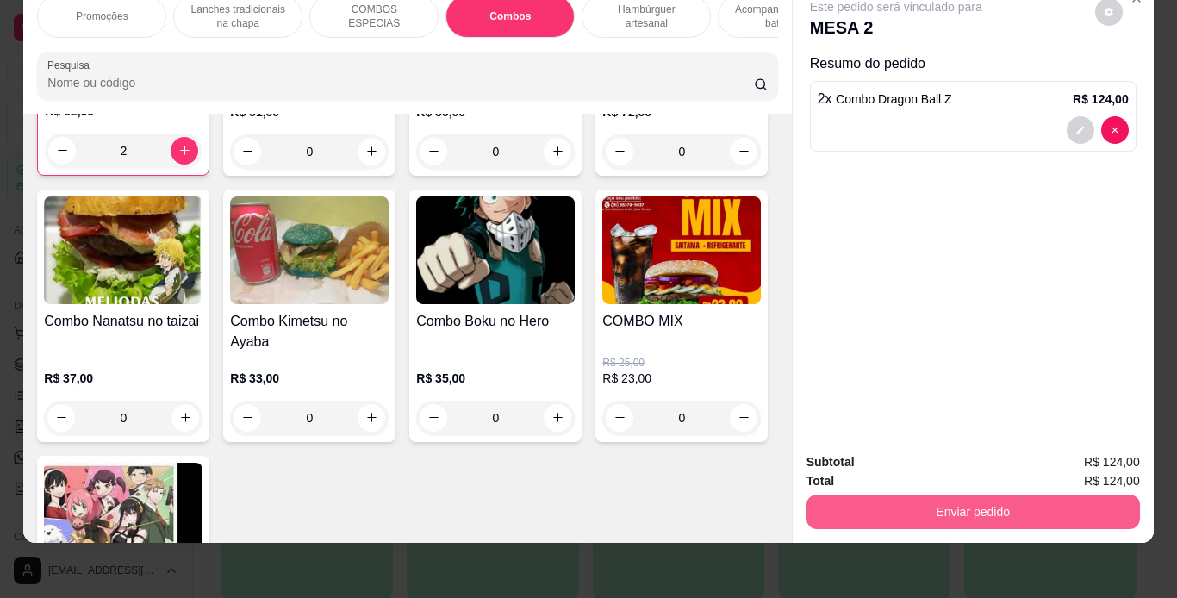
click at [834, 495] on button "Enviar pedido" at bounding box center [974, 512] width 334 height 34
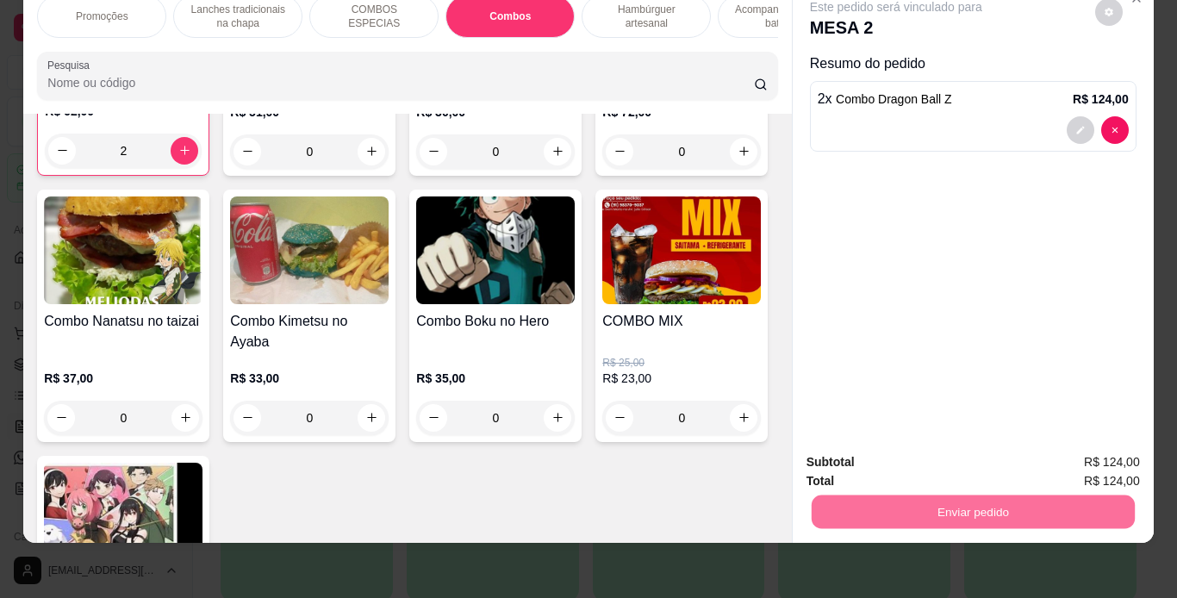
click at [846, 458] on button "Não registrar e enviar pedido" at bounding box center [916, 456] width 179 height 33
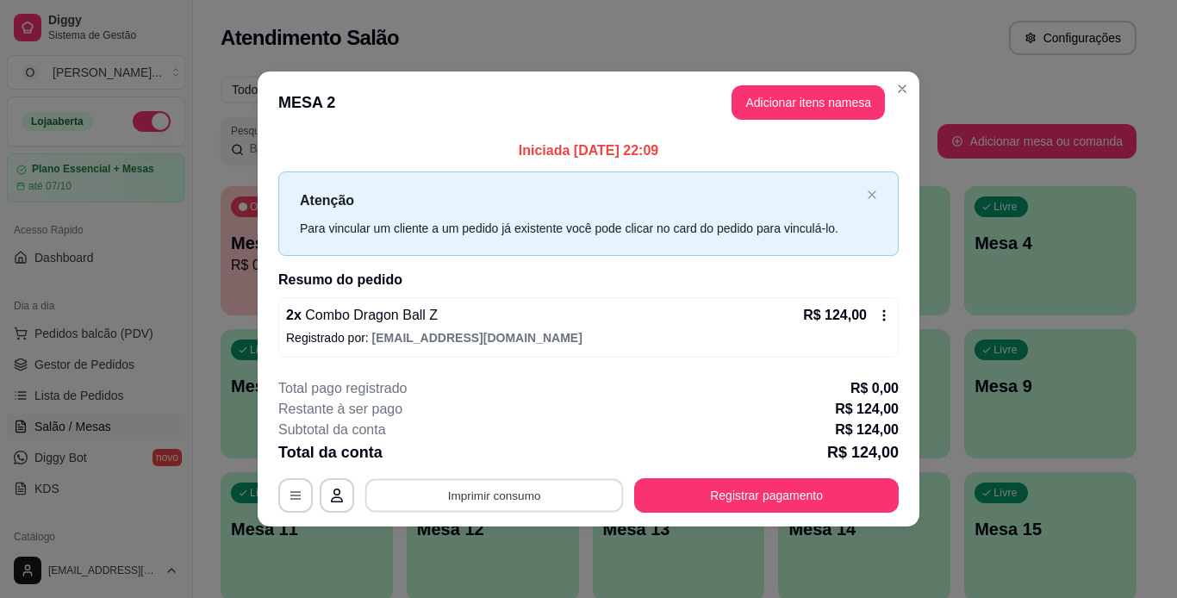
click at [502, 484] on button "Imprimir consumo" at bounding box center [494, 495] width 259 height 34
click at [494, 459] on button "IMPRESSORA" at bounding box center [500, 455] width 121 height 27
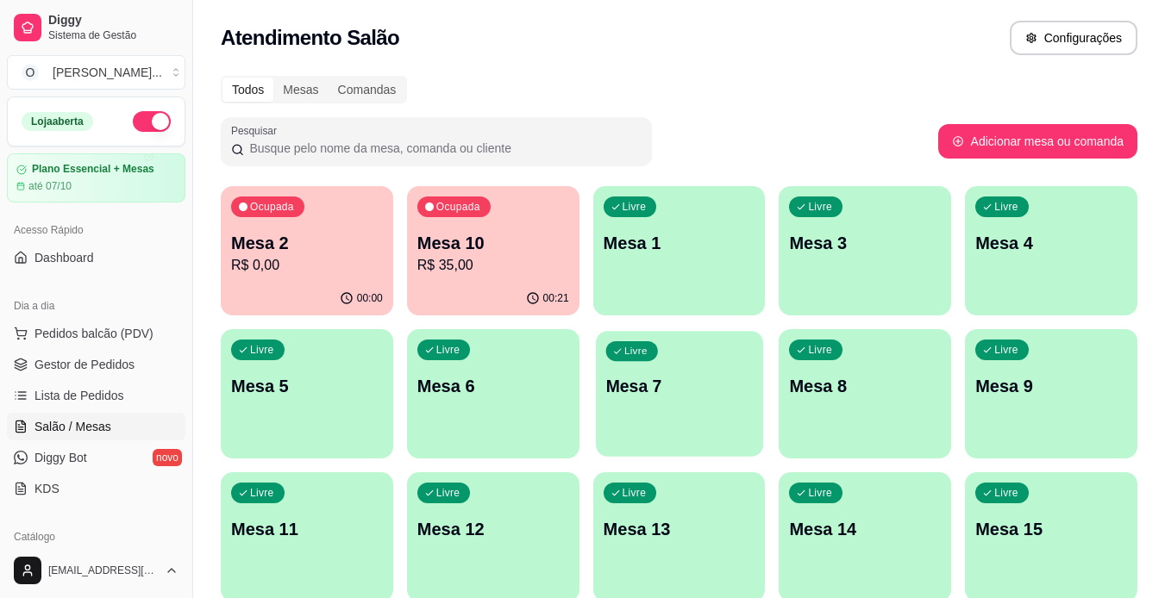
click at [638, 425] on div "Livre Mesa 7" at bounding box center [679, 383] width 167 height 105
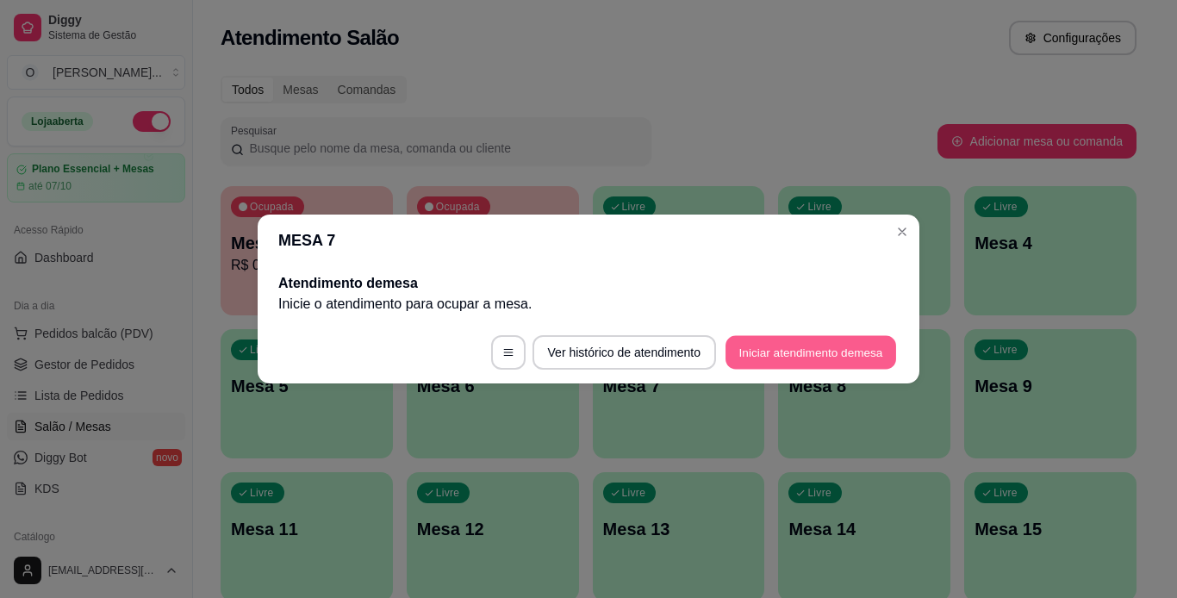
click at [806, 353] on button "Iniciar atendimento de mesa" at bounding box center [811, 353] width 171 height 34
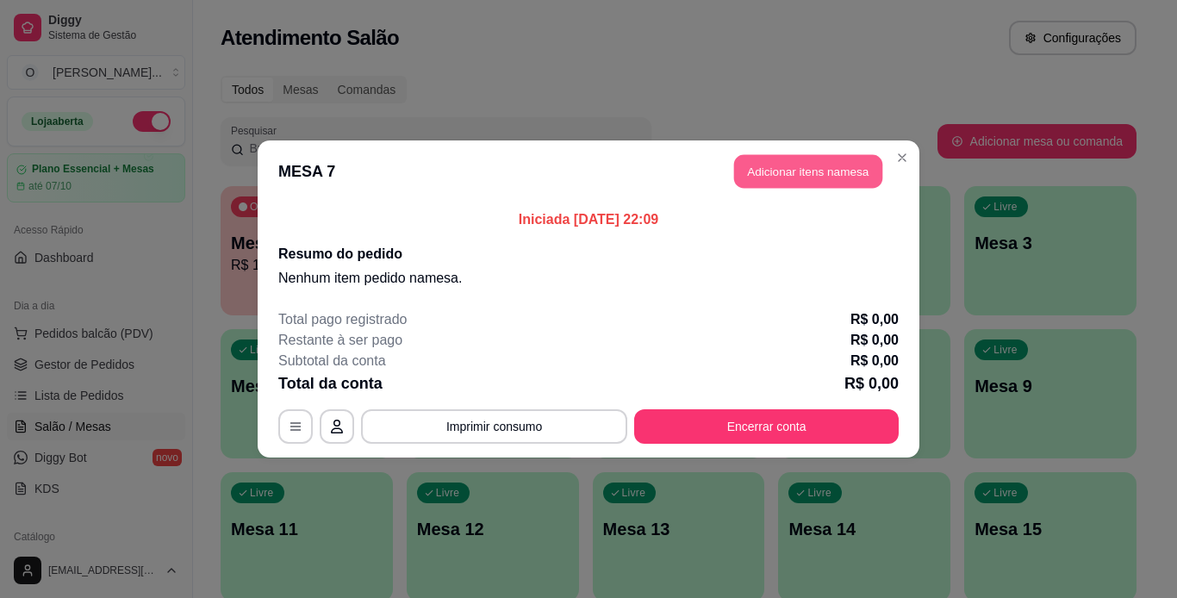
click at [826, 179] on button "Adicionar itens na mesa" at bounding box center [808, 172] width 148 height 34
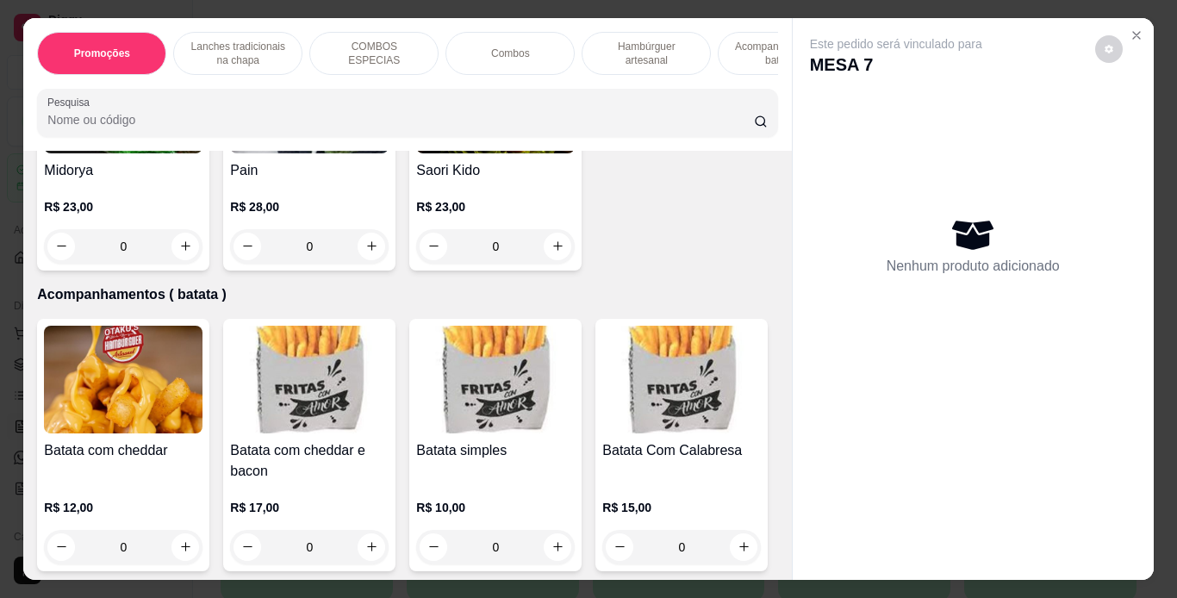
scroll to position [3637, 0]
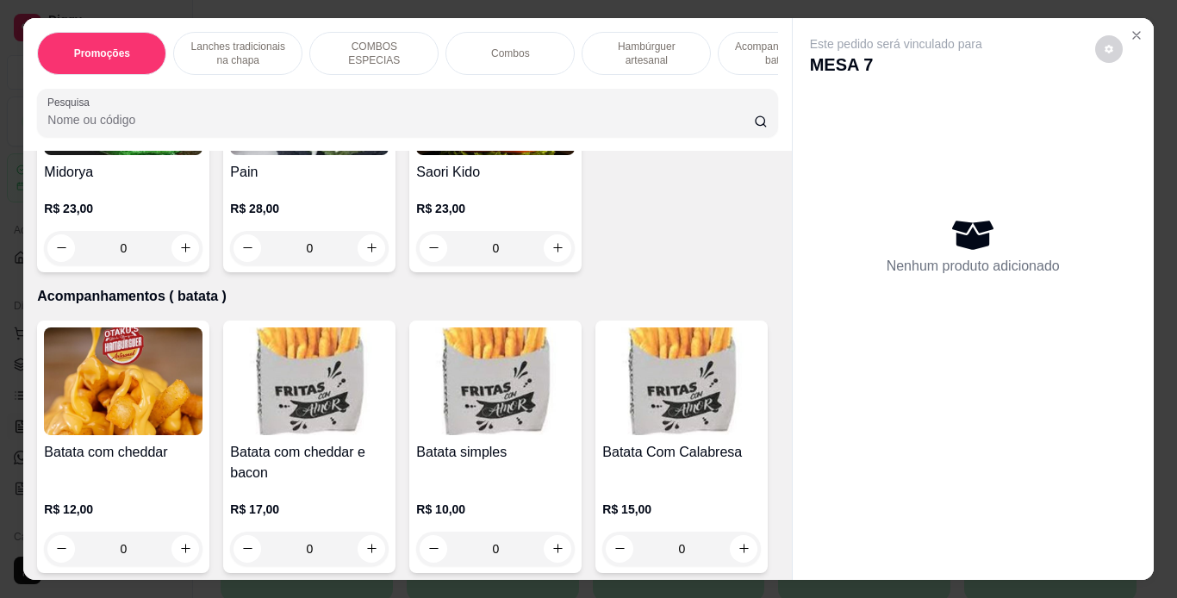
click at [603, 20] on div "0" at bounding box center [682, 2] width 159 height 34
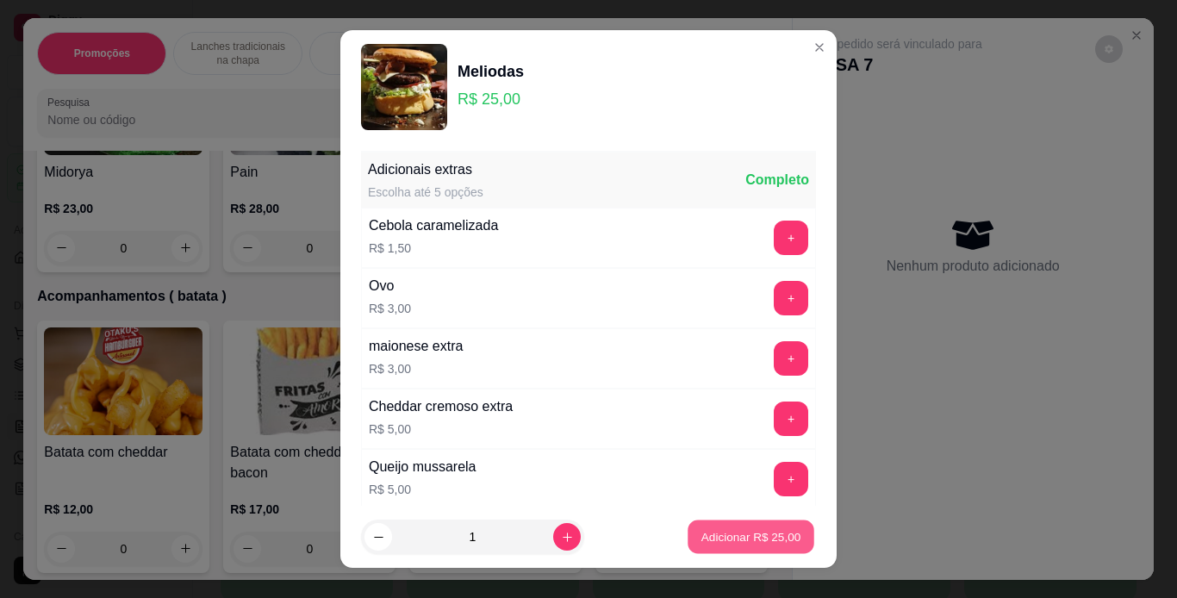
click at [711, 542] on p "Adicionar R$ 25,00" at bounding box center [752, 537] width 100 height 16
type input "1"
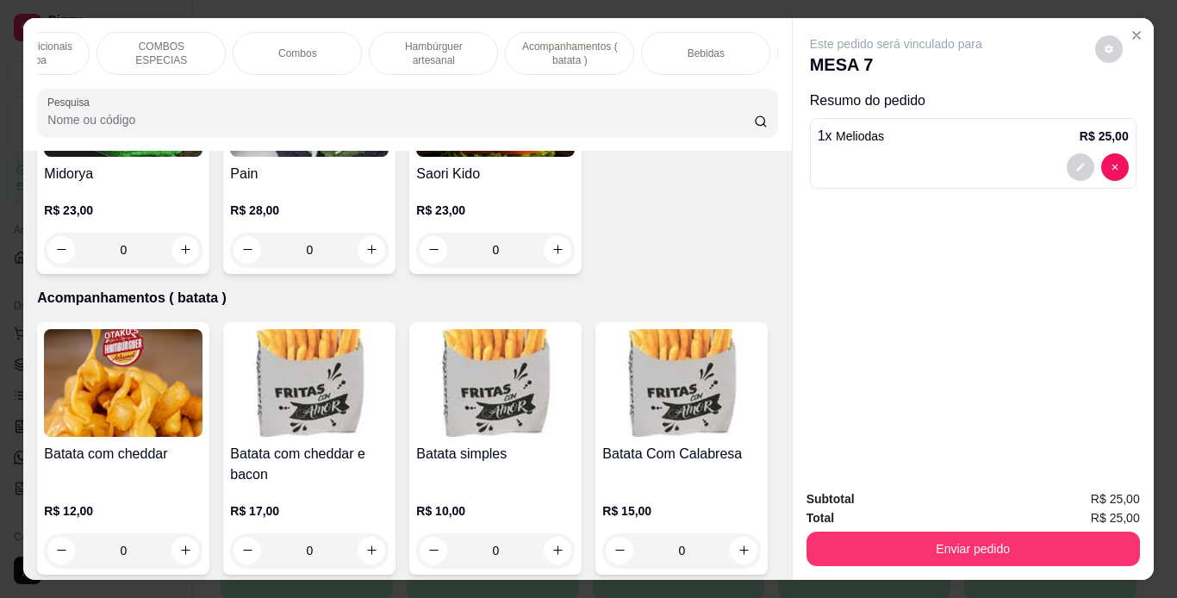
scroll to position [0, 277]
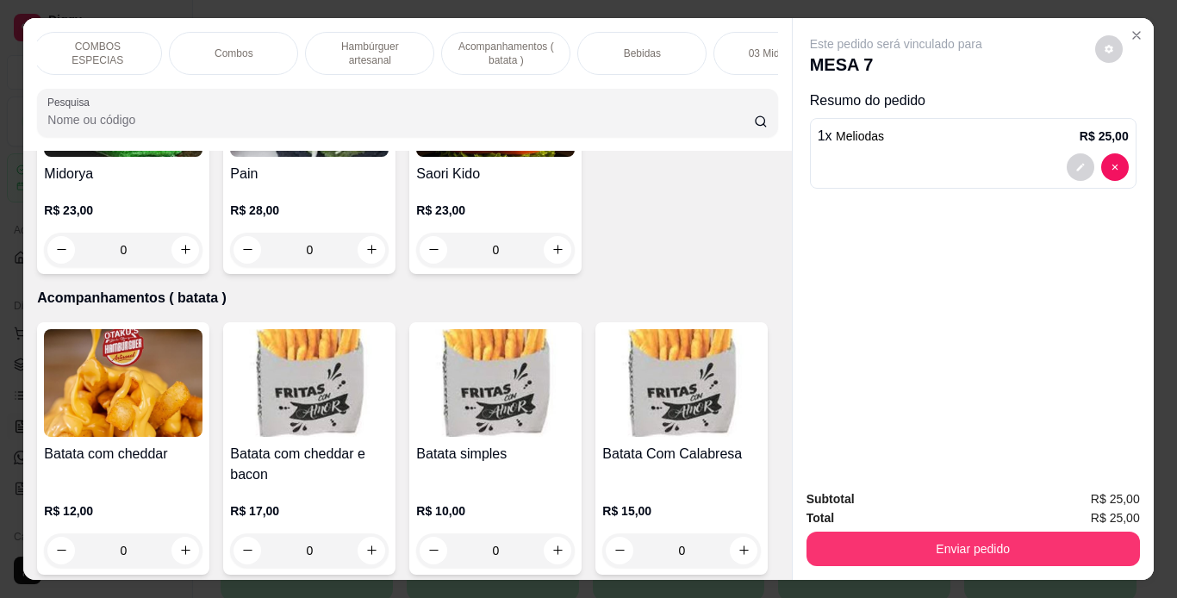
click at [630, 47] on p "Bebidas" at bounding box center [642, 54] width 37 height 14
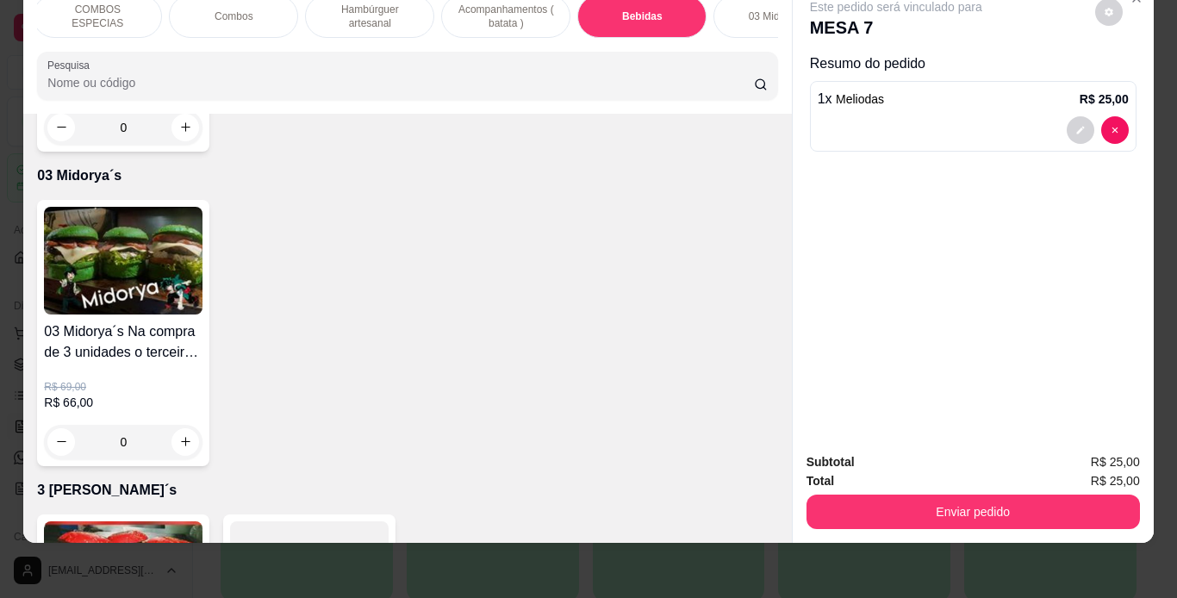
scroll to position [5473, 0]
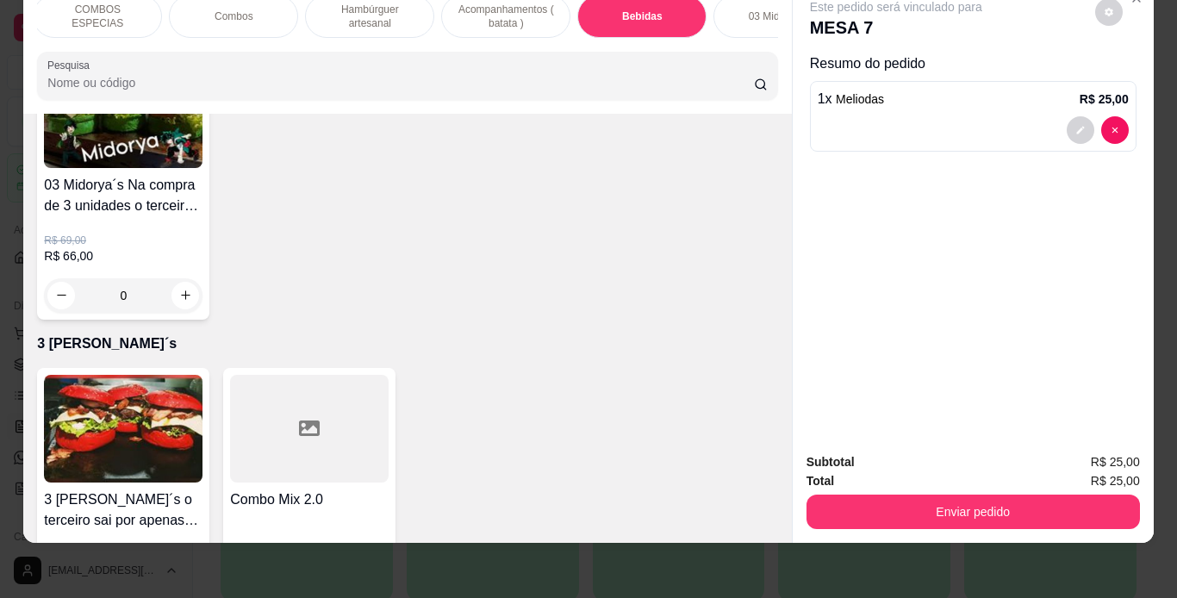
type input "1"
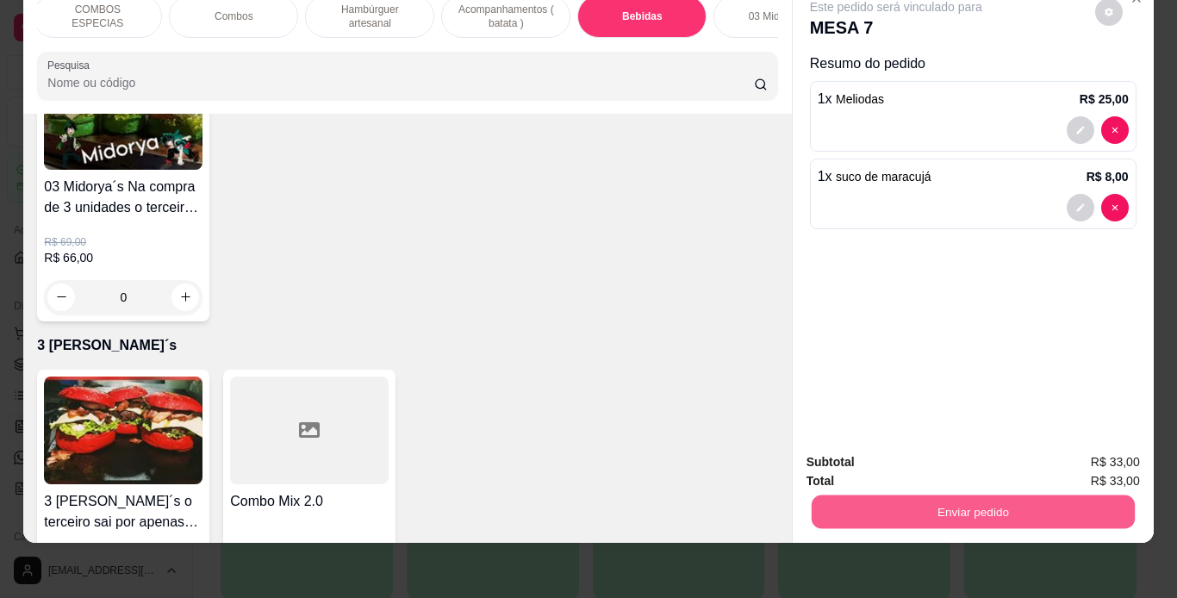
click at [834, 502] on button "Enviar pedido" at bounding box center [972, 513] width 323 height 34
click at [954, 459] on button "Não registrar e enviar pedido" at bounding box center [916, 456] width 174 height 32
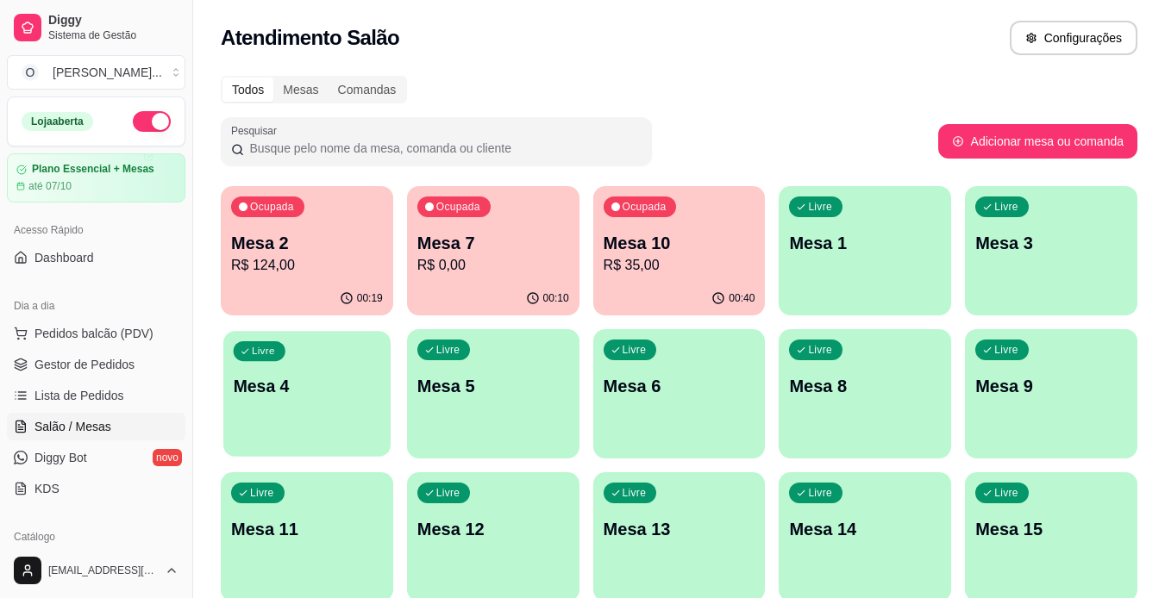
click at [297, 384] on p "Mesa 4" at bounding box center [307, 386] width 147 height 23
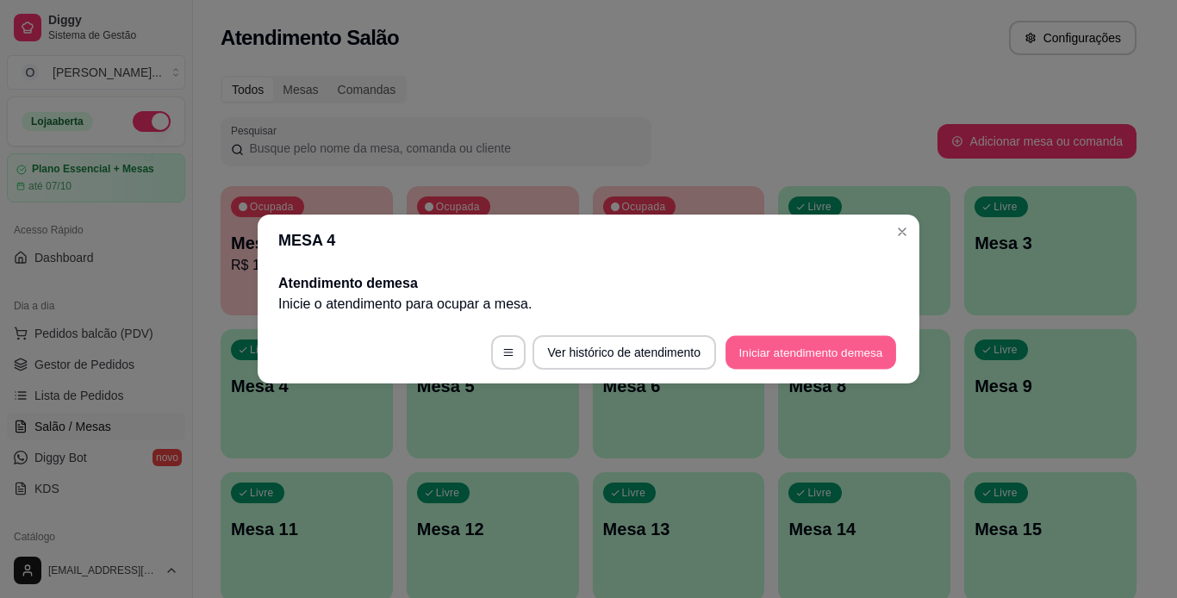
click at [756, 350] on button "Iniciar atendimento de mesa" at bounding box center [811, 353] width 171 height 34
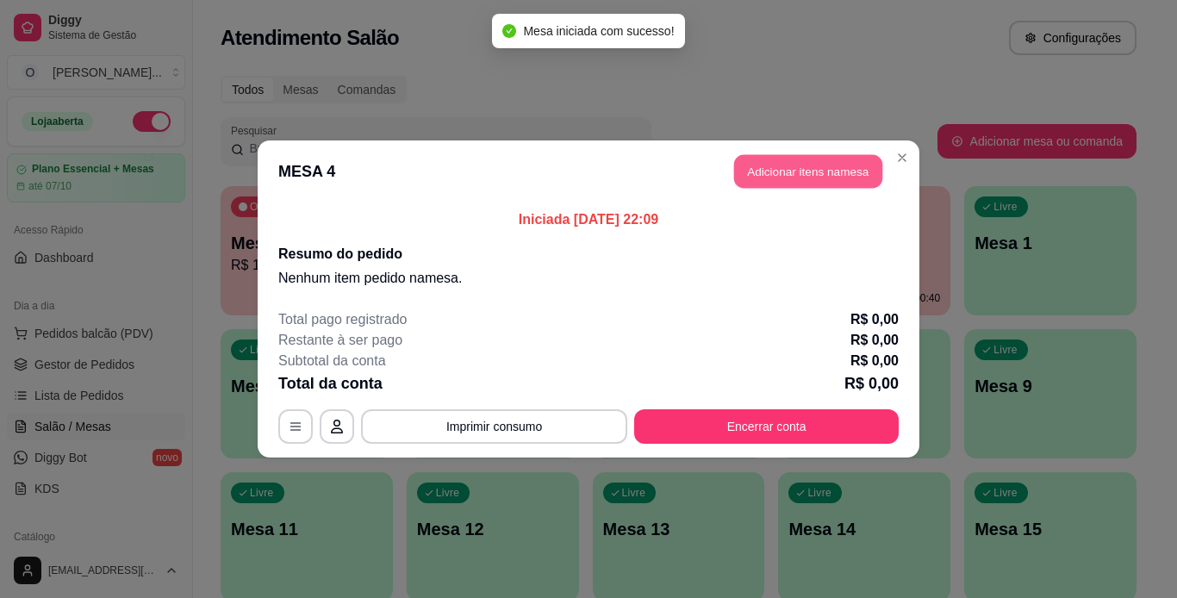
click at [775, 176] on button "Adicionar itens na mesa" at bounding box center [808, 172] width 148 height 34
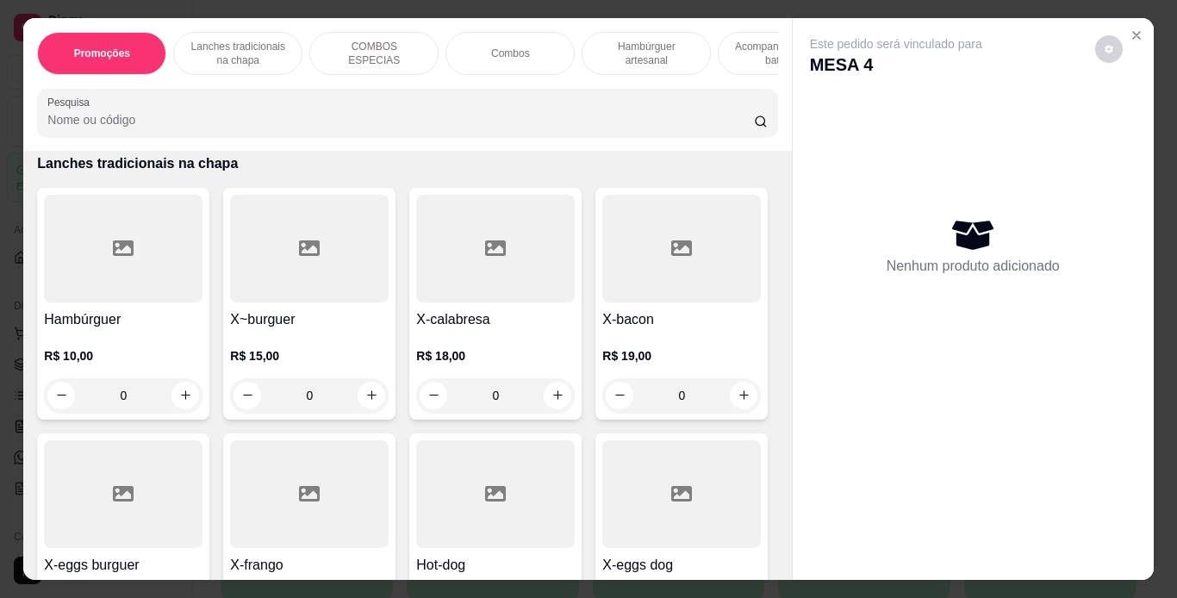
scroll to position [382, 0]
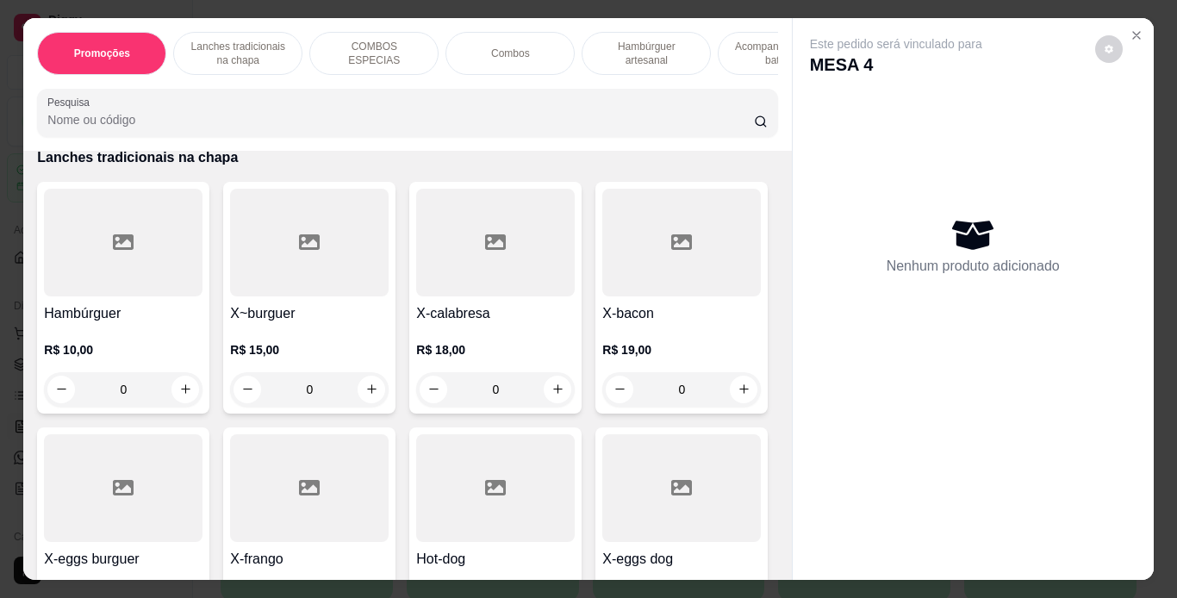
click at [182, 390] on div "0" at bounding box center [123, 389] width 159 height 34
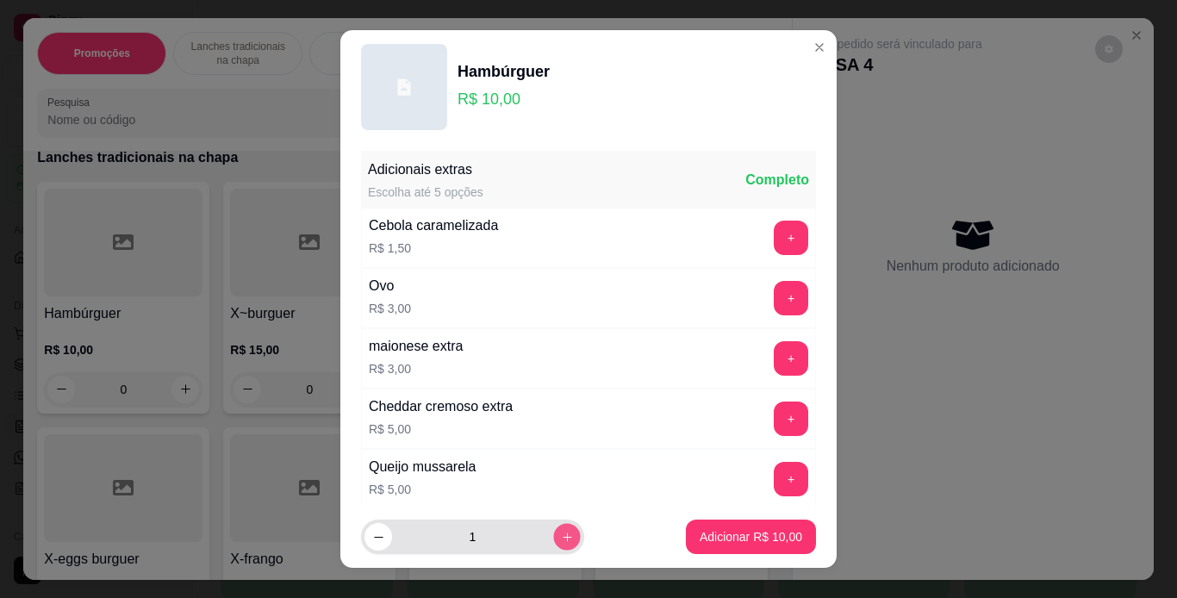
click at [561, 531] on icon "increase-product-quantity" at bounding box center [567, 537] width 13 height 13
type input "2"
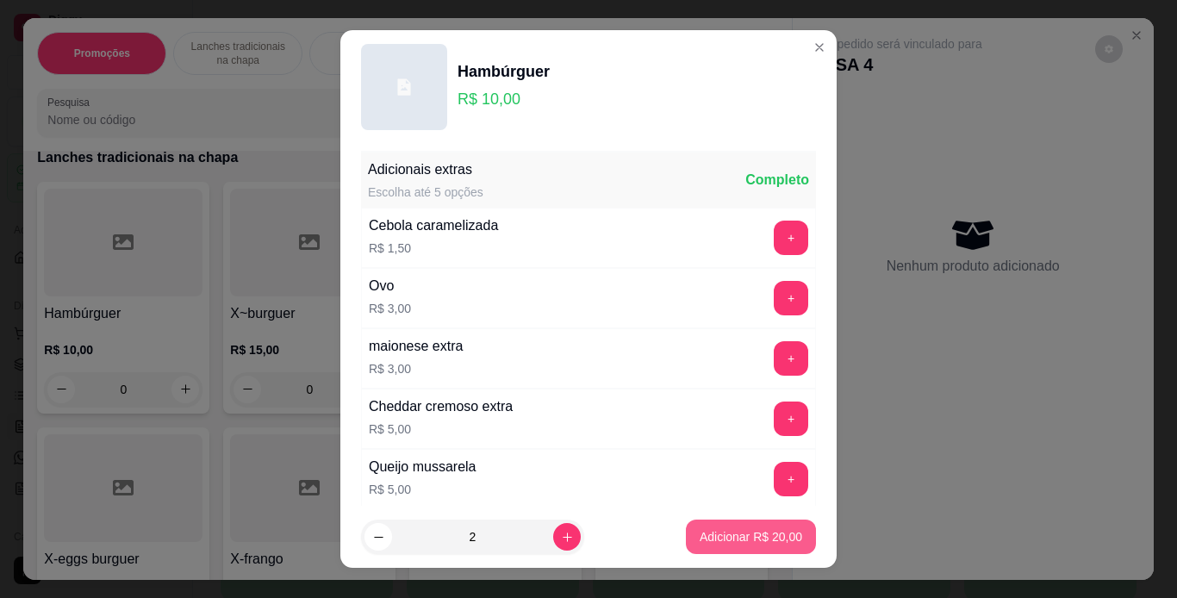
click at [700, 543] on p "Adicionar R$ 20,00" at bounding box center [751, 536] width 103 height 17
type input "2"
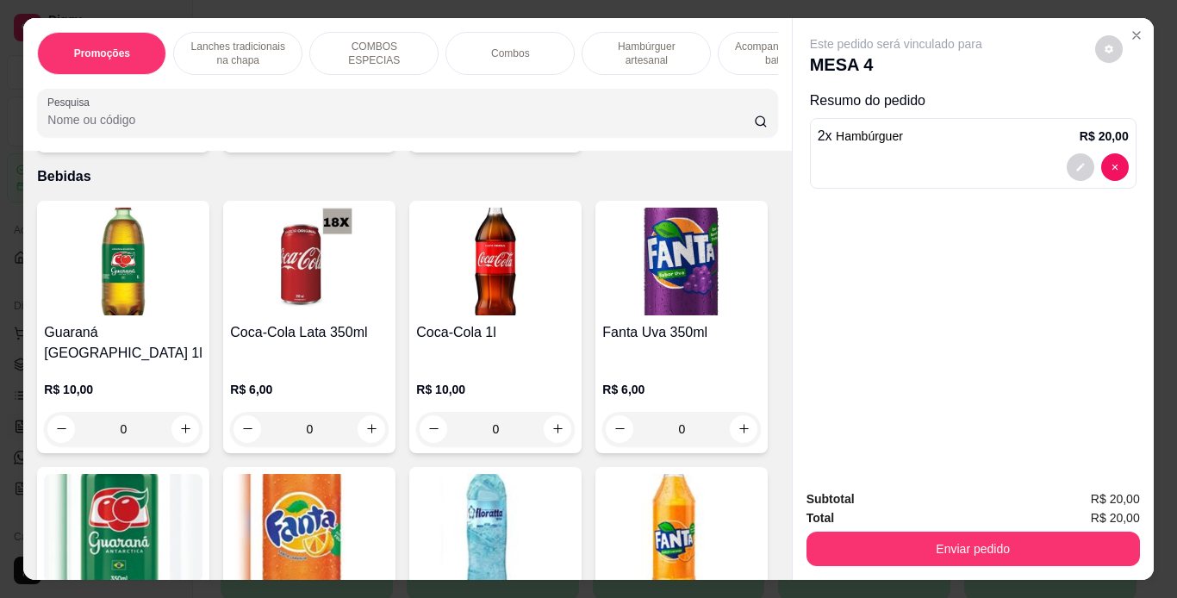
scroll to position [4286, 0]
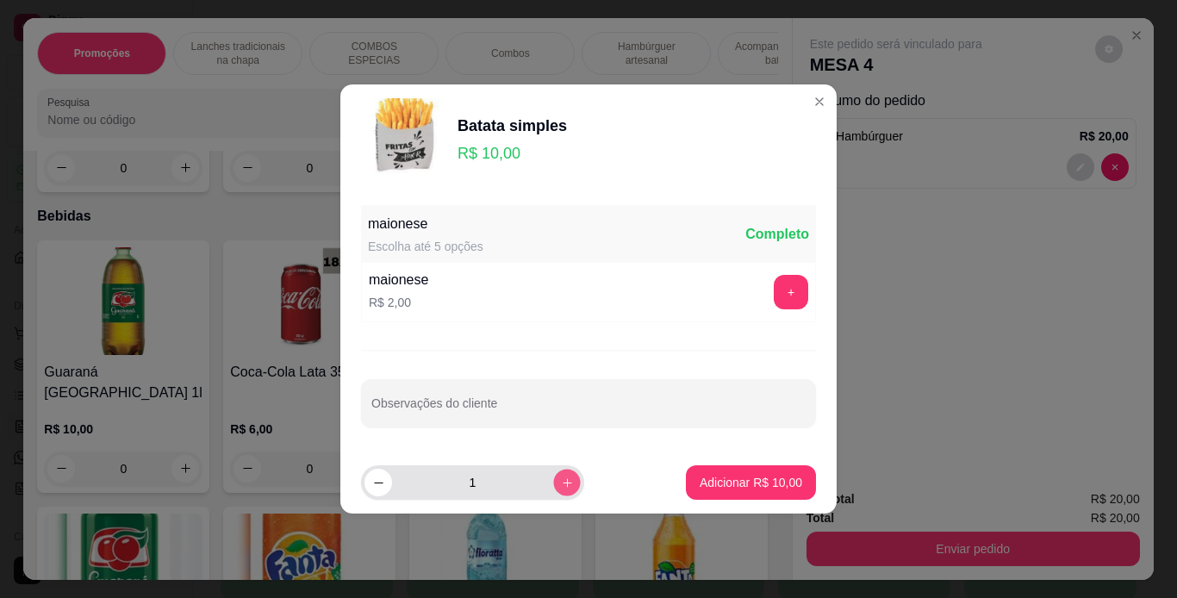
click at [553, 485] on button "increase-product-quantity" at bounding box center [566, 482] width 27 height 27
type input "2"
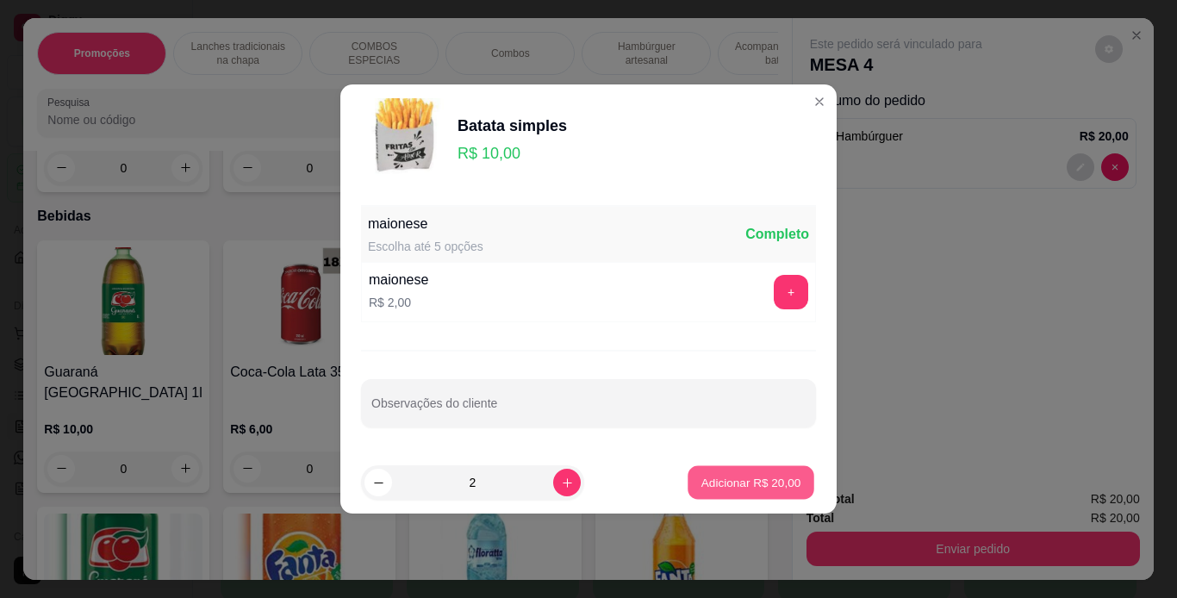
click at [712, 478] on p "Adicionar R$ 20,00" at bounding box center [752, 482] width 100 height 16
type input "2"
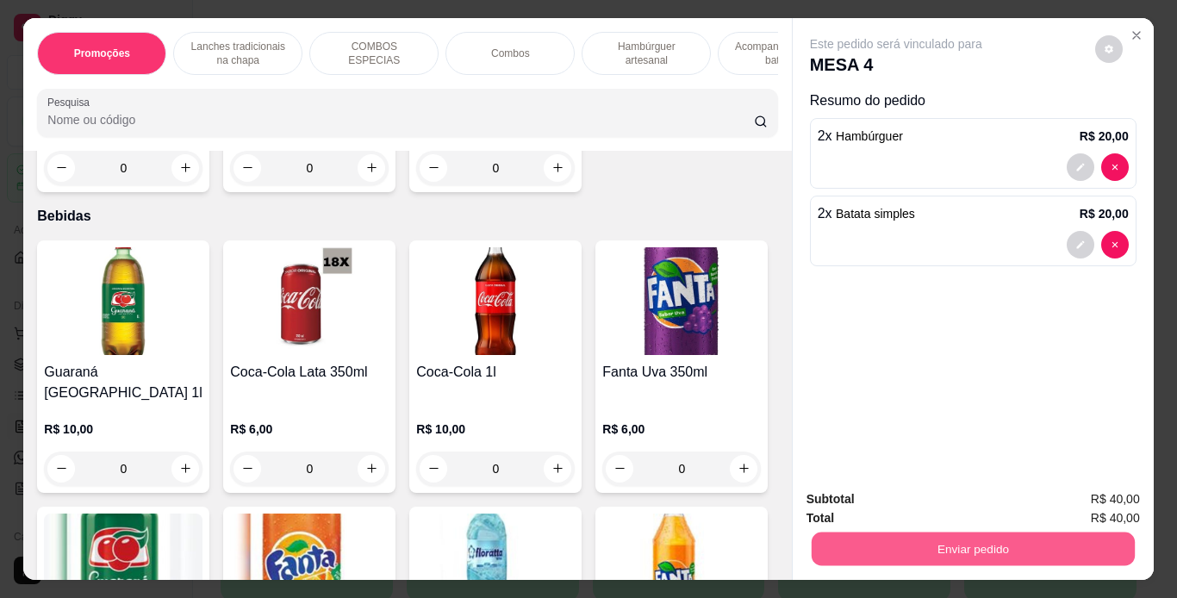
click at [912, 555] on button "Enviar pedido" at bounding box center [972, 550] width 323 height 34
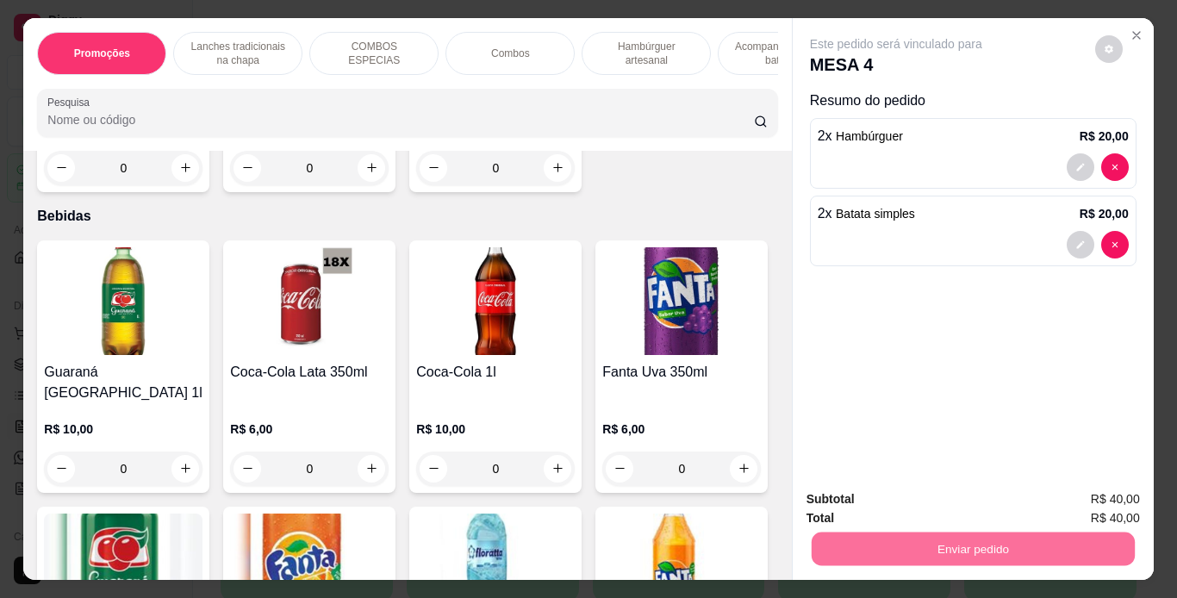
click at [944, 496] on button "Não registrar e enviar pedido" at bounding box center [916, 500] width 174 height 32
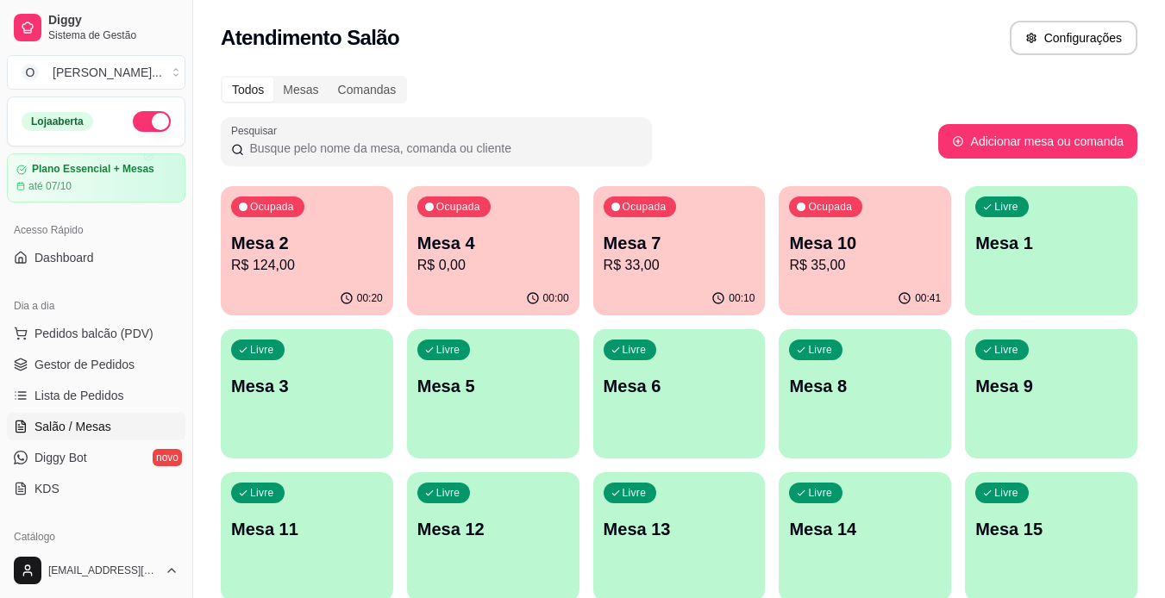
click at [684, 278] on div "Ocupada Mesa 7 R$ 33,00" at bounding box center [679, 234] width 172 height 96
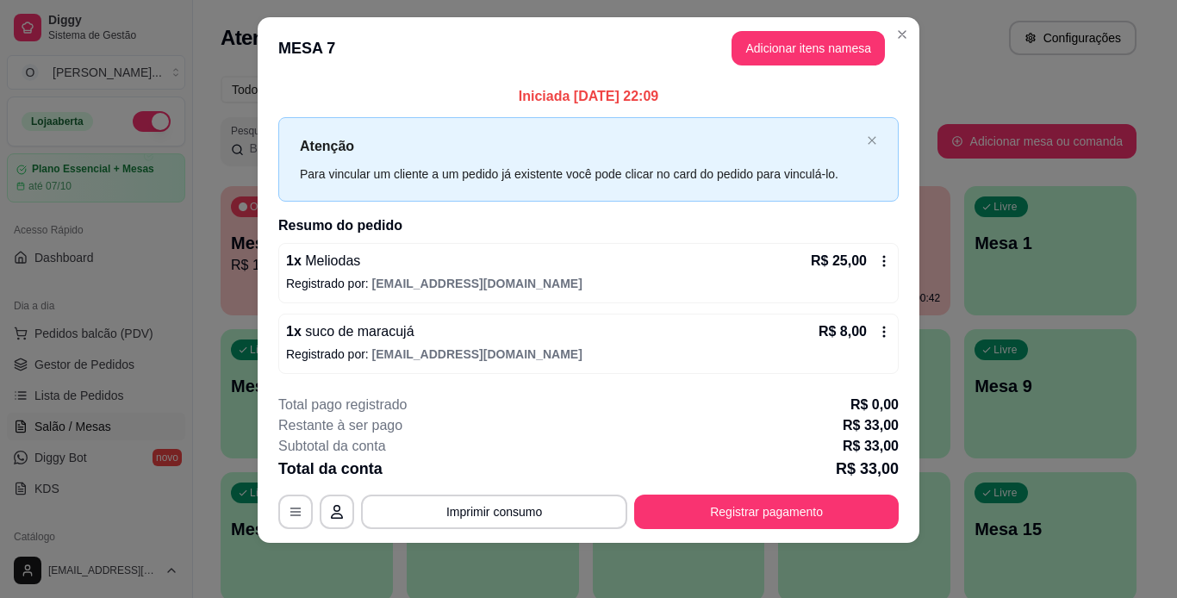
scroll to position [0, 0]
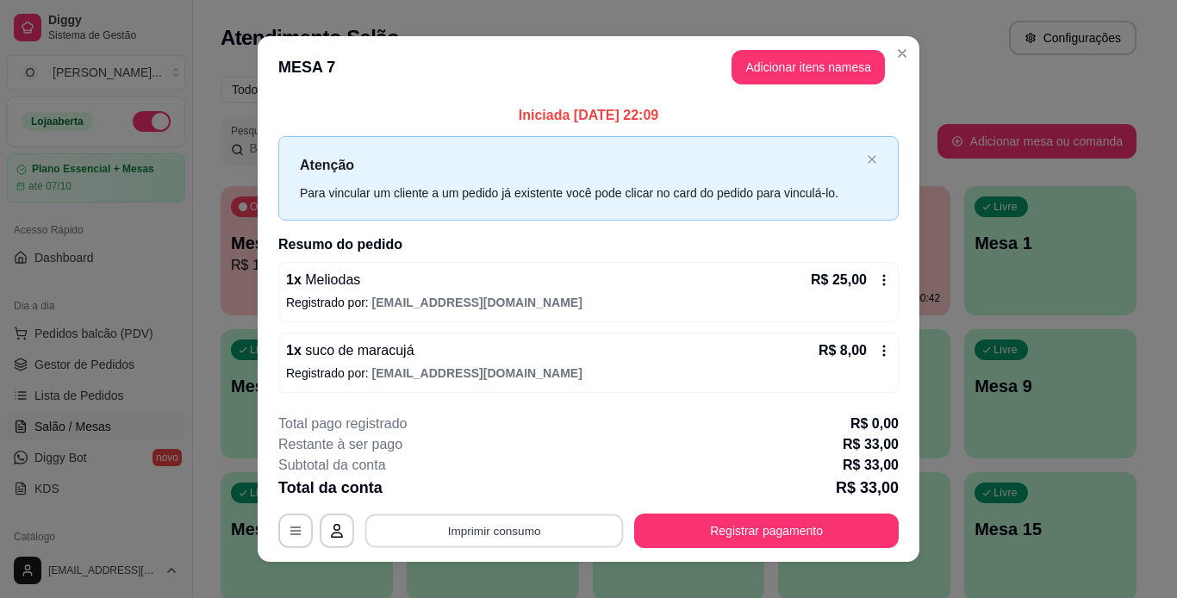
click at [516, 523] on button "Imprimir consumo" at bounding box center [494, 531] width 259 height 34
click at [487, 493] on button "IMPRESSORA" at bounding box center [493, 491] width 121 height 27
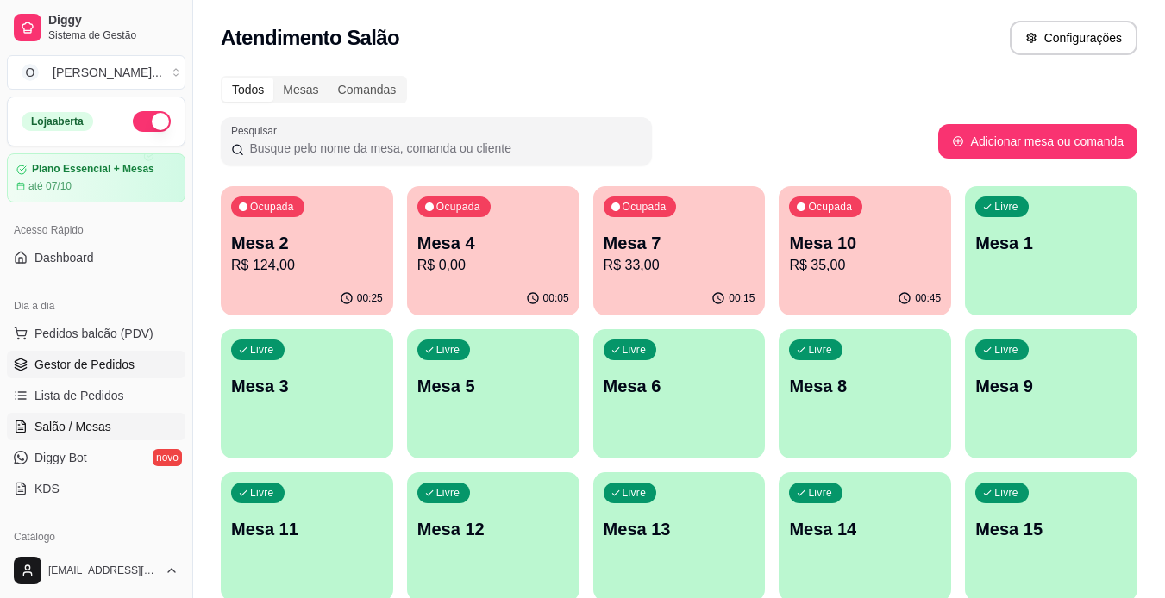
click at [86, 369] on span "Gestor de Pedidos" at bounding box center [84, 364] width 100 height 17
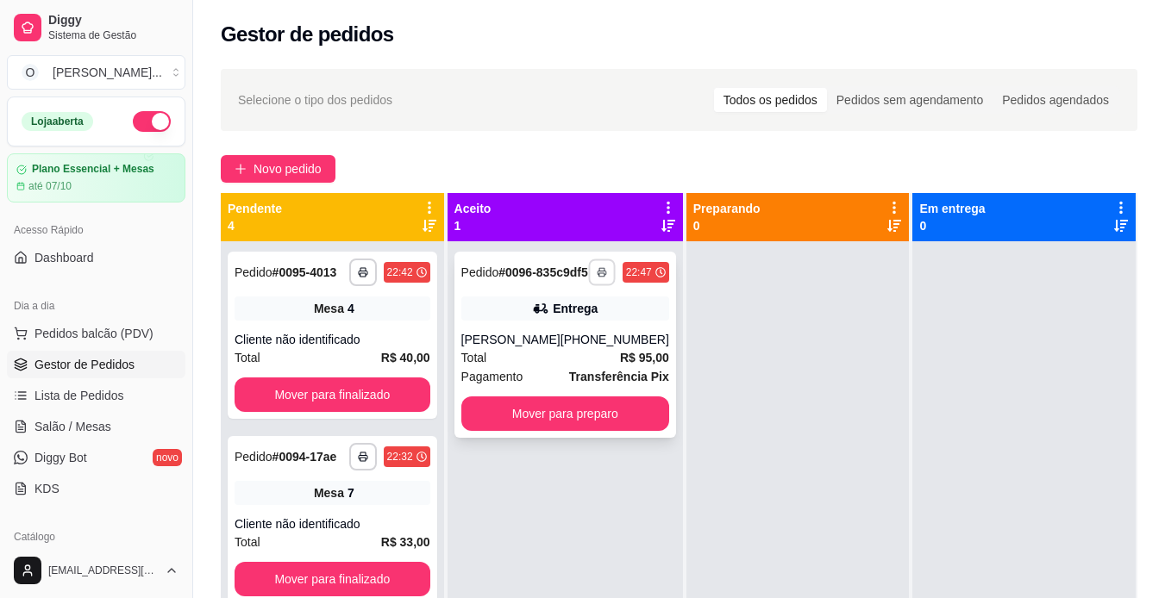
click at [596, 274] on icon "button" at bounding box center [601, 272] width 10 height 10
click at [547, 329] on button "IMPRESSORA" at bounding box center [543, 339] width 121 height 27
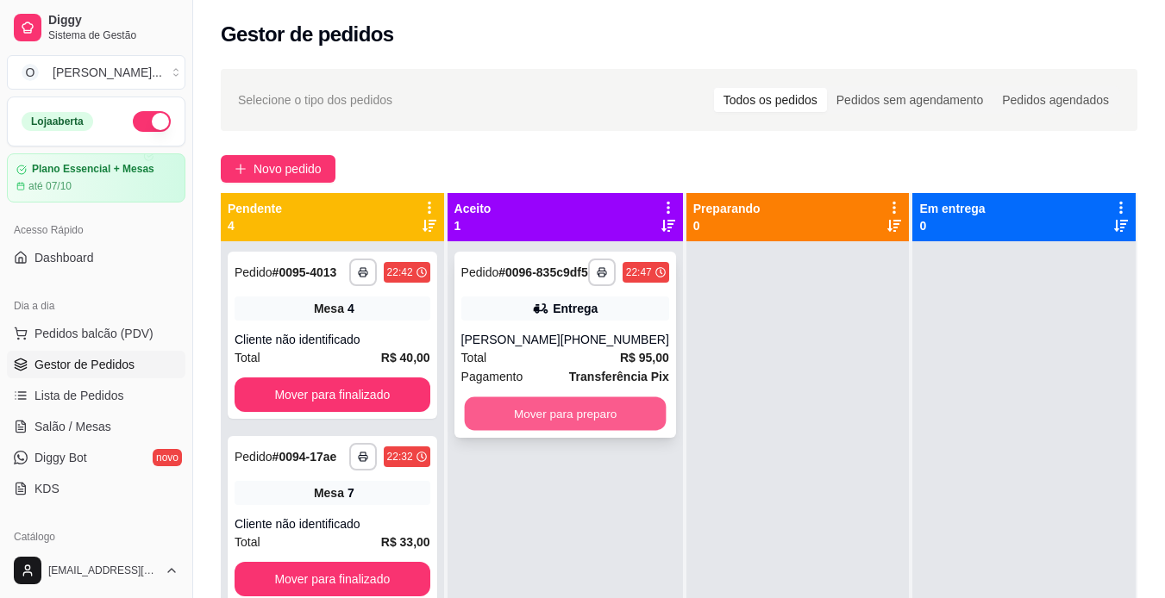
click at [518, 428] on button "Mover para preparo" at bounding box center [565, 414] width 202 height 34
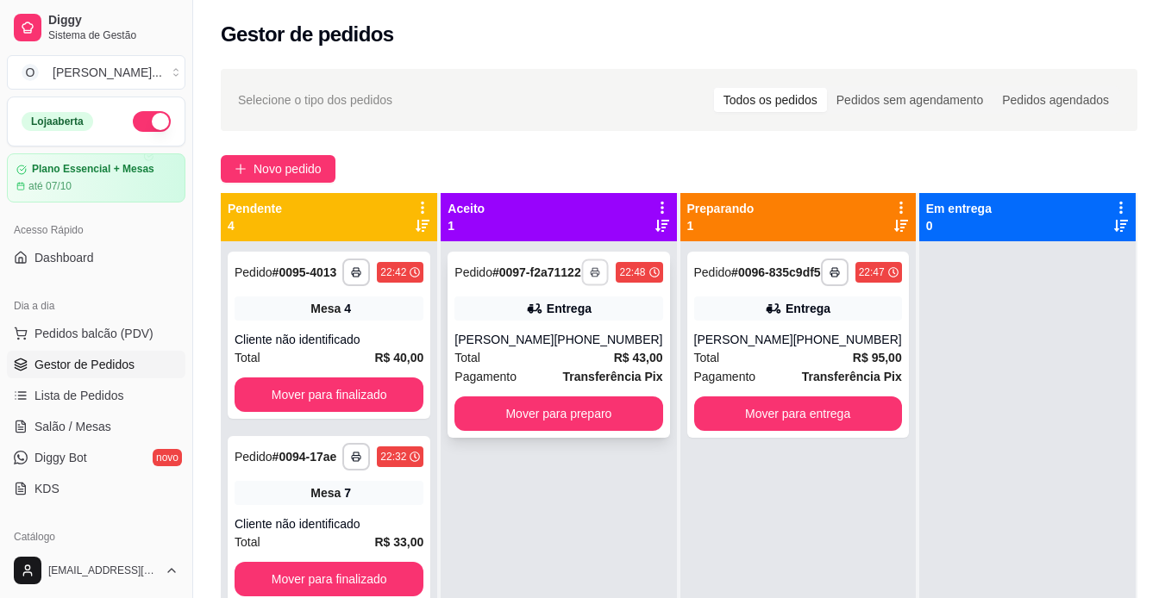
click at [588, 285] on button "button" at bounding box center [595, 272] width 27 height 27
click at [546, 338] on button "IMPRESSORA" at bounding box center [543, 339] width 121 height 27
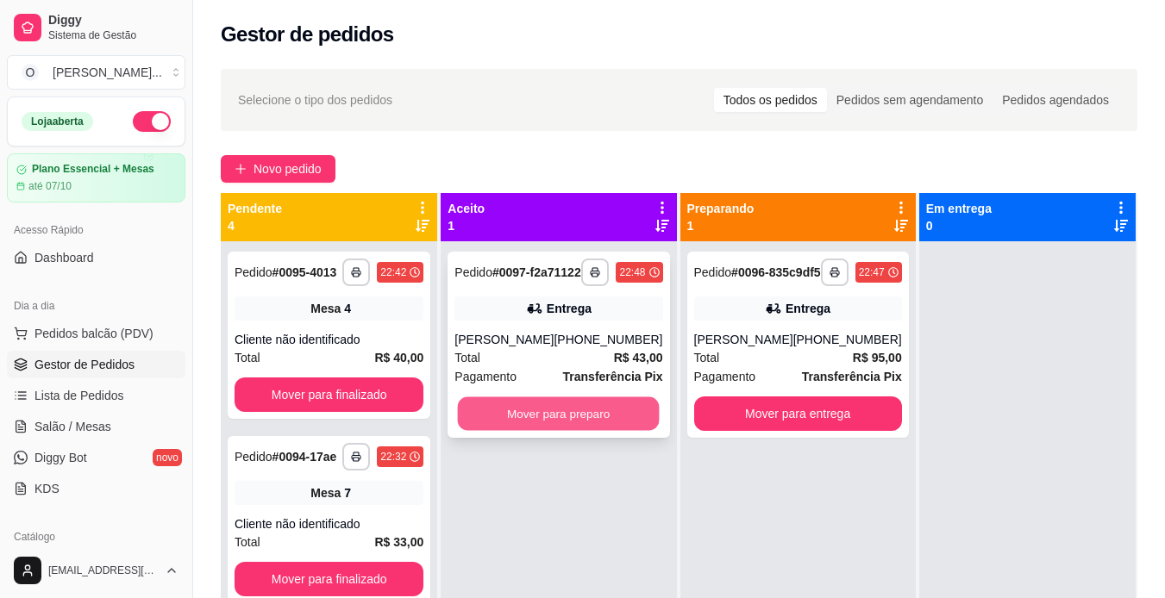
click at [539, 431] on button "Mover para preparo" at bounding box center [559, 414] width 202 height 34
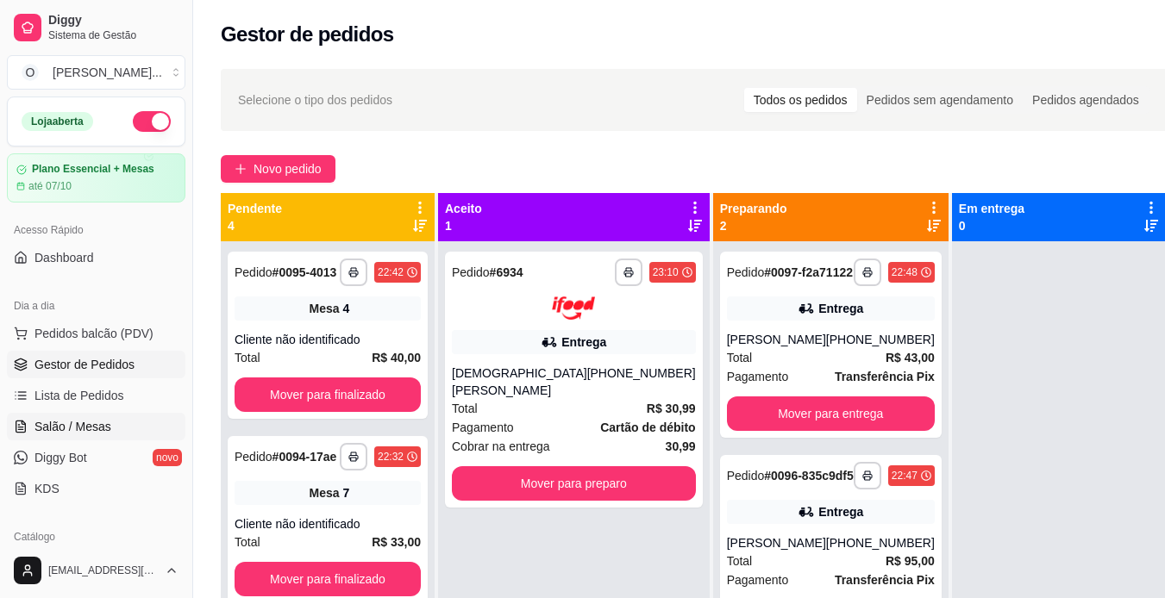
click at [61, 426] on span "Salão / Mesas" at bounding box center [72, 426] width 77 height 17
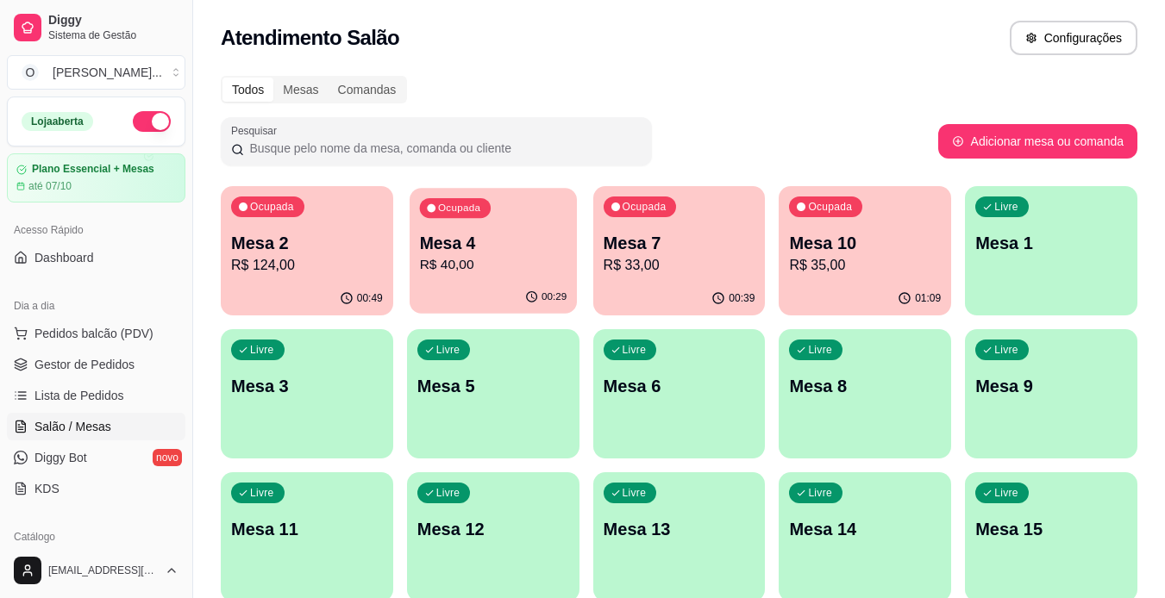
click at [461, 219] on div "Ocupada Mesa 4 R$ 40,00" at bounding box center [492, 234] width 167 height 93
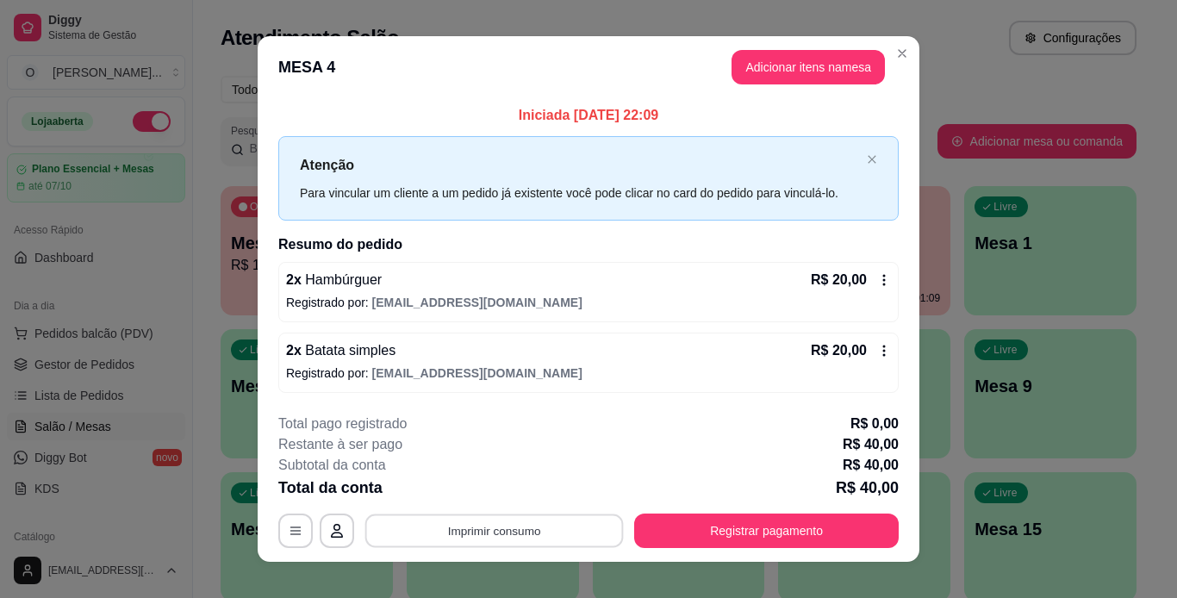
click at [564, 536] on button "Imprimir consumo" at bounding box center [494, 531] width 259 height 34
click at [469, 492] on button "IMPRESSORA" at bounding box center [493, 491] width 121 height 27
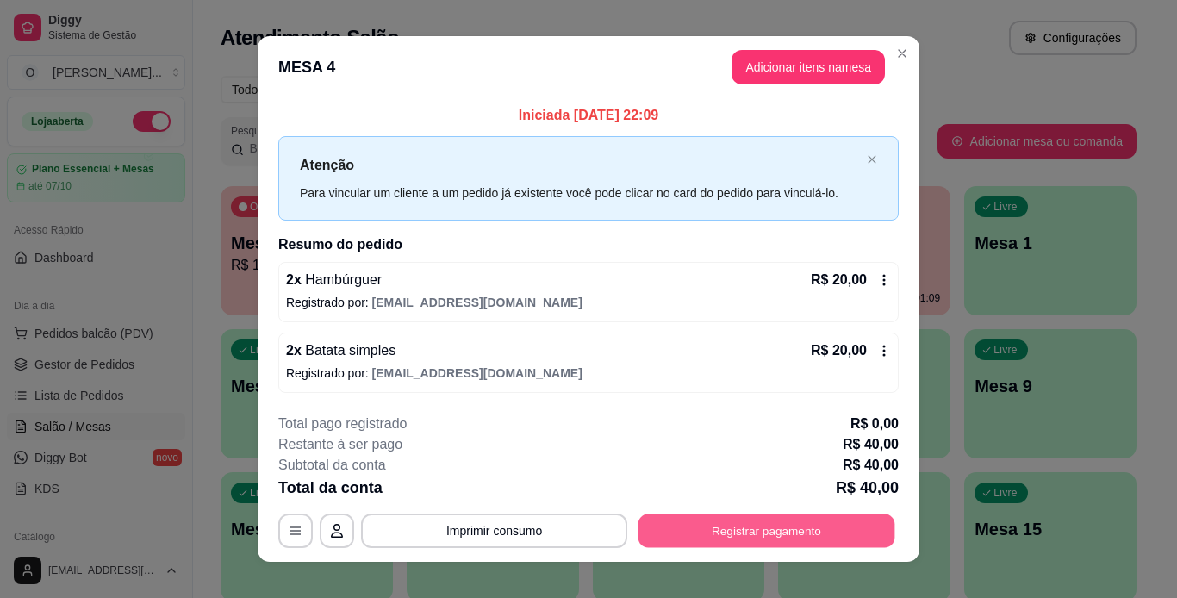
click at [668, 522] on button "Registrar pagamento" at bounding box center [767, 531] width 257 height 34
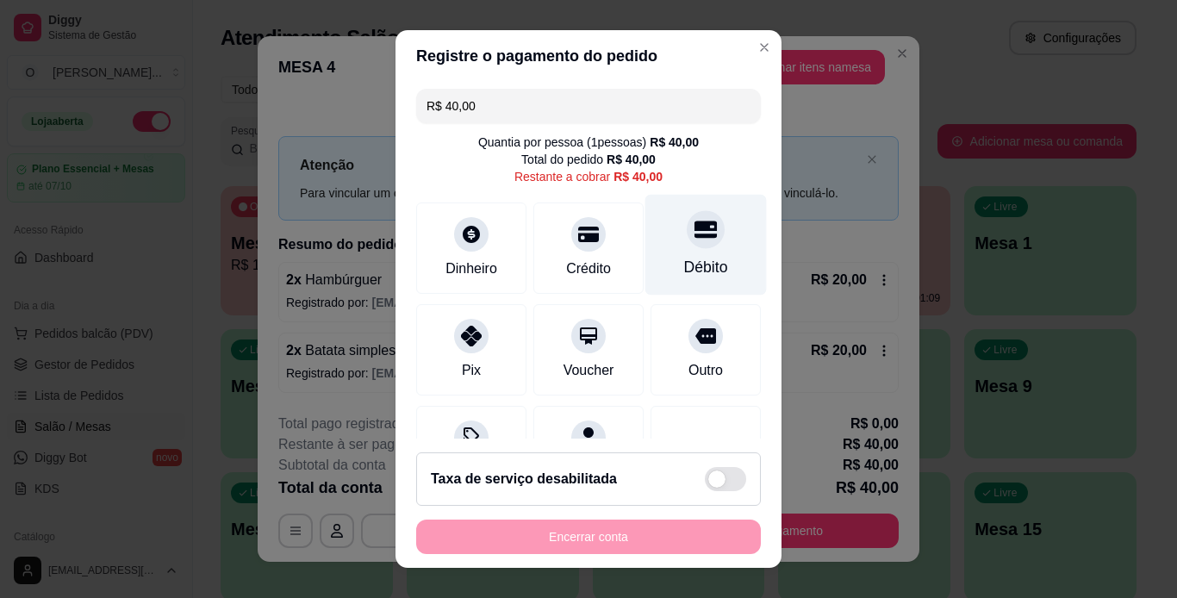
click at [695, 234] on icon at bounding box center [706, 229] width 22 height 22
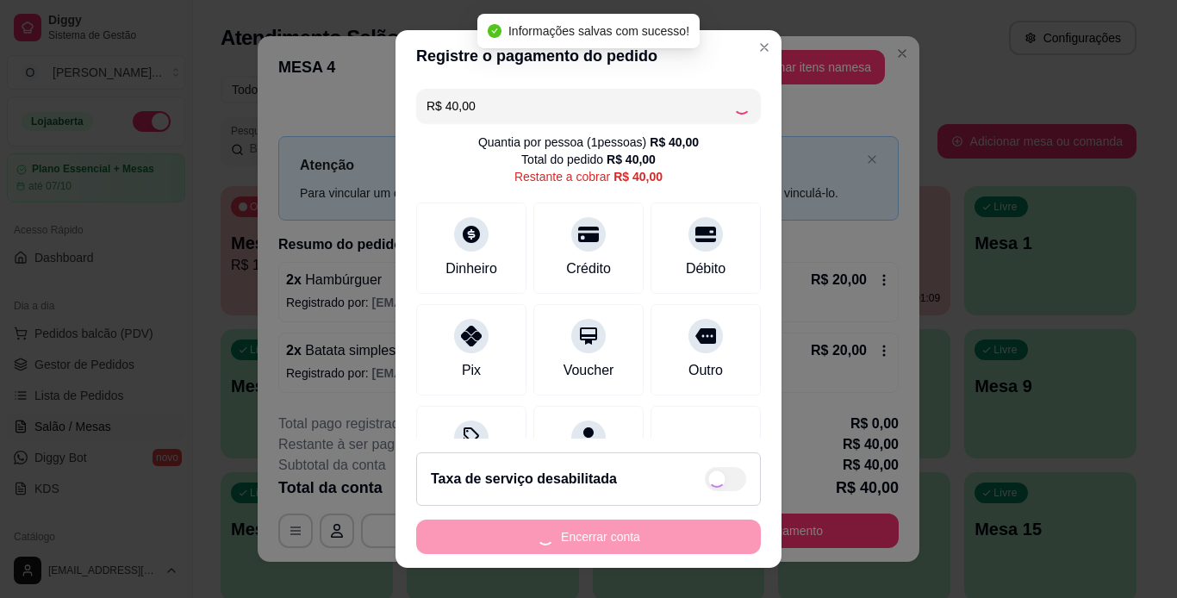
type input "R$ 0,00"
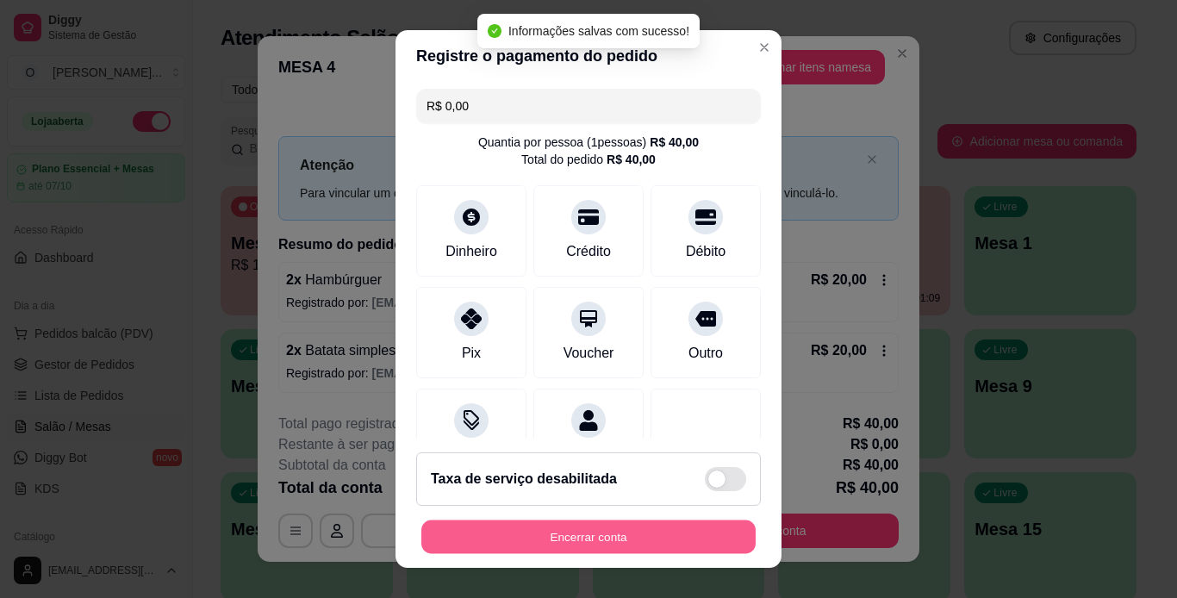
click at [614, 527] on button "Encerrar conta" at bounding box center [589, 538] width 334 height 34
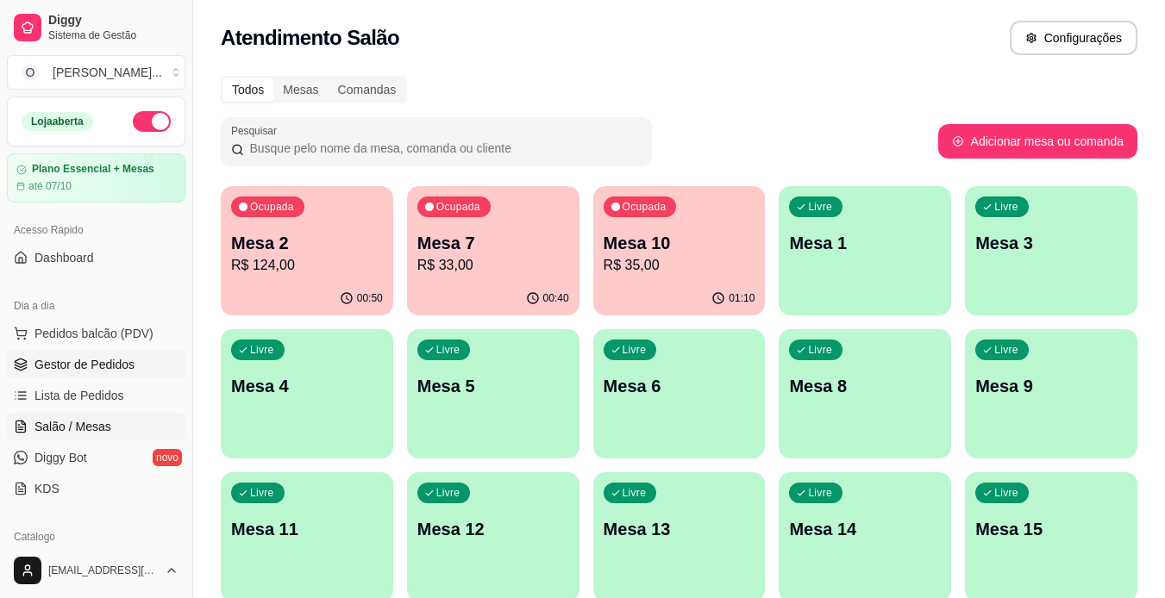
click at [99, 363] on span "Gestor de Pedidos" at bounding box center [84, 364] width 100 height 17
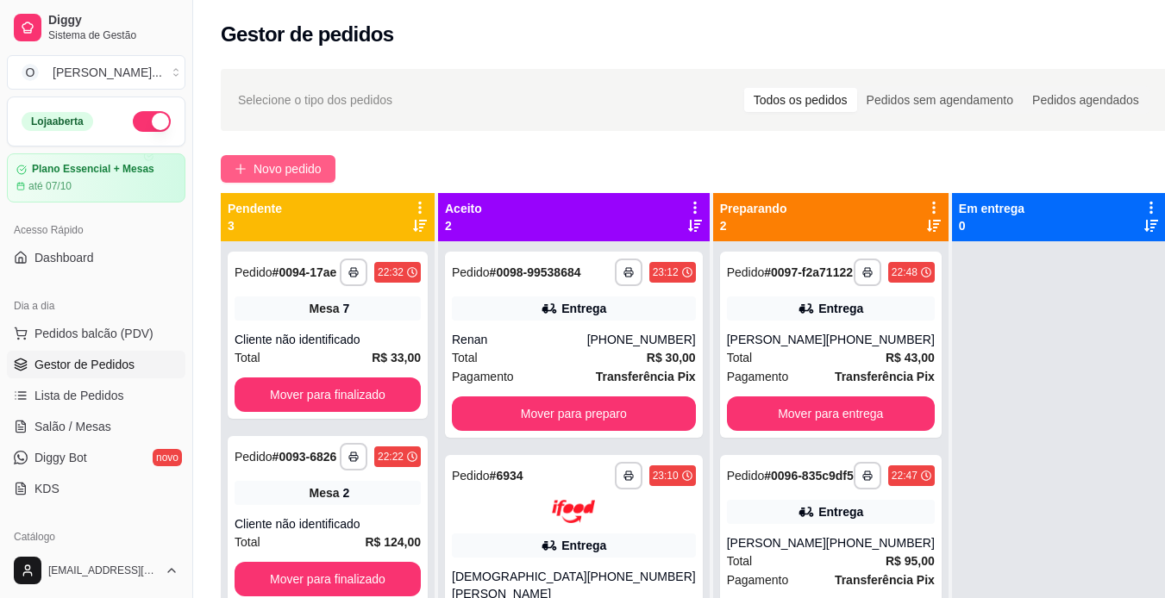
click at [281, 178] on button "Novo pedido" at bounding box center [278, 169] width 115 height 28
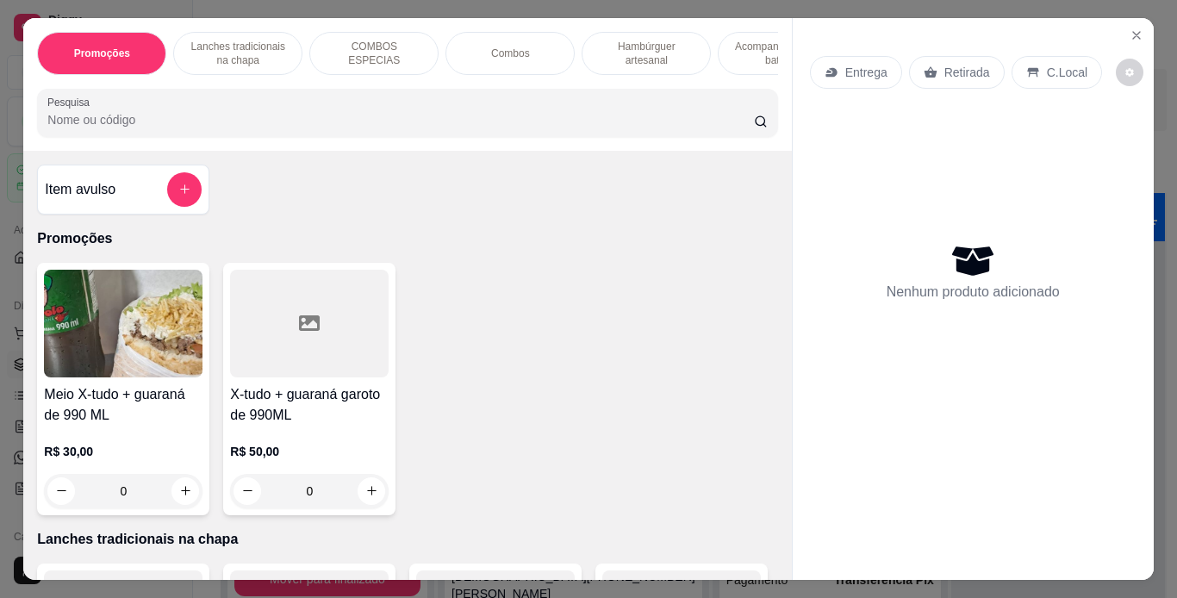
click at [846, 64] on p "Entrega" at bounding box center [867, 72] width 42 height 17
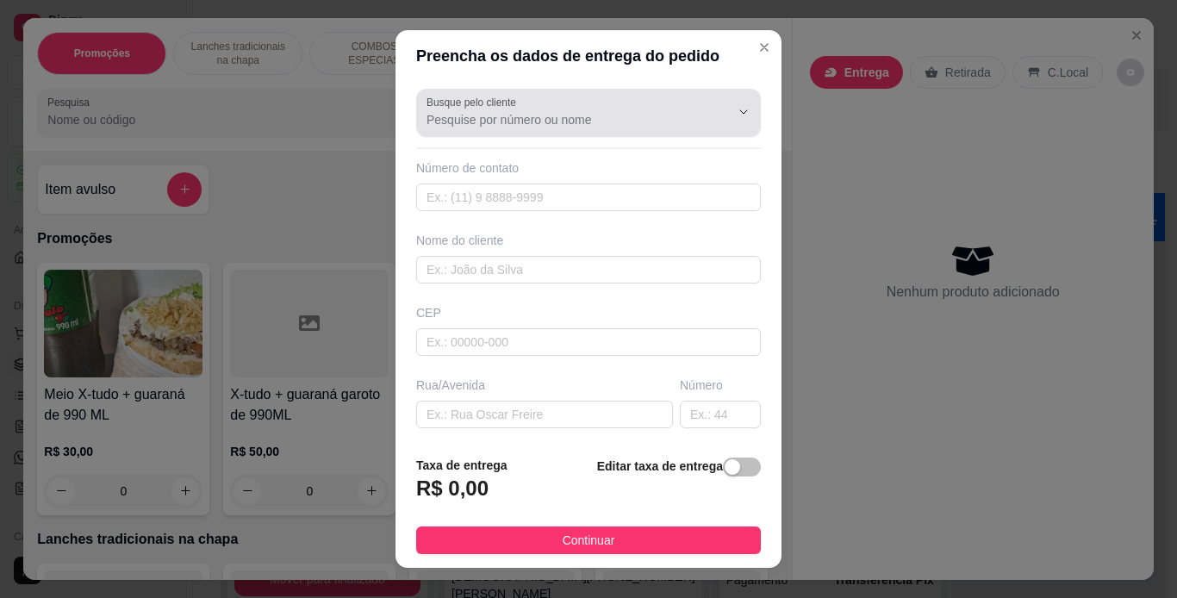
click at [521, 106] on div at bounding box center [589, 113] width 324 height 34
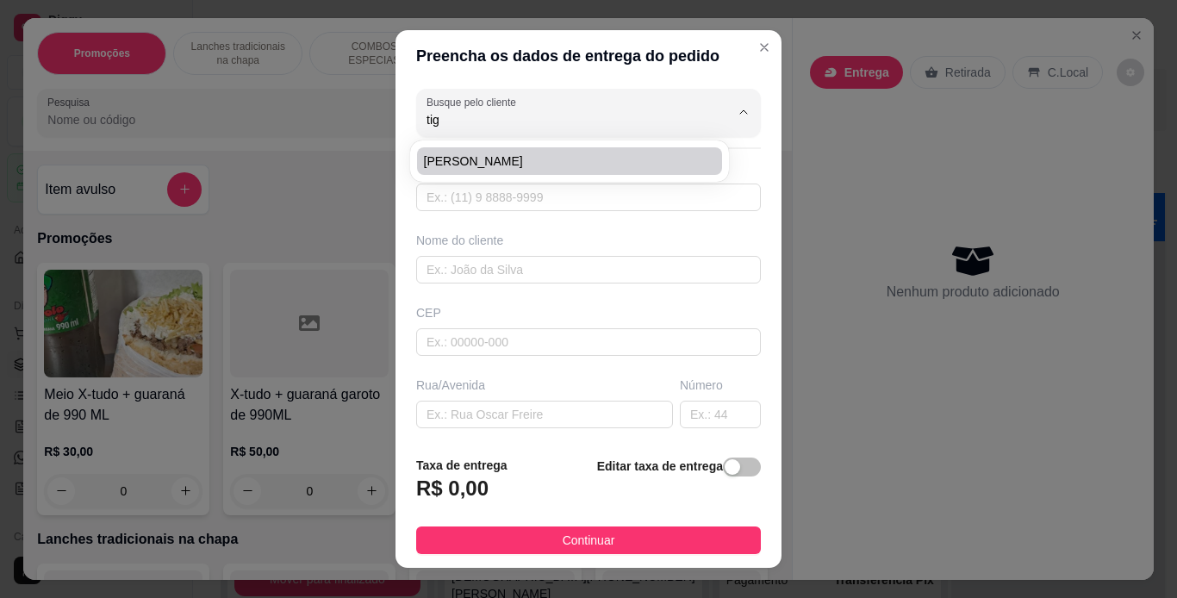
click at [494, 159] on span "[PERSON_NAME]" at bounding box center [561, 161] width 274 height 17
type input "[PERSON_NAME]"
type input "91981237807"
type input "[PERSON_NAME]"
type input "66110006"
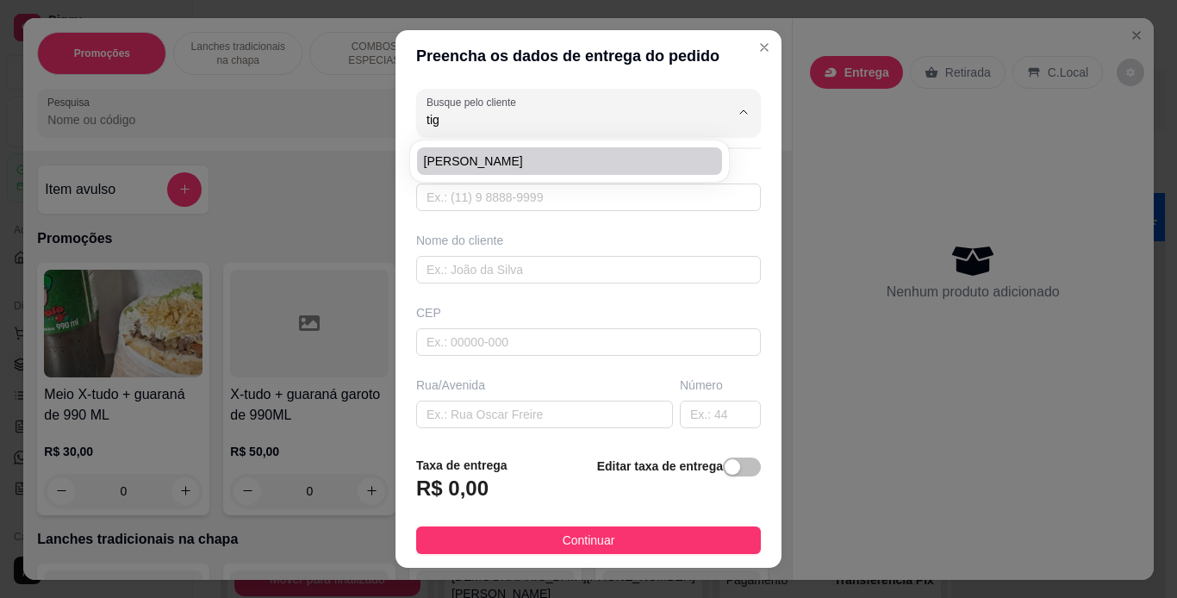
type input "quadra 03"
type input "12"
type input "[GEOGRAPHIC_DATA]"
type input "Pracinha do cdp"
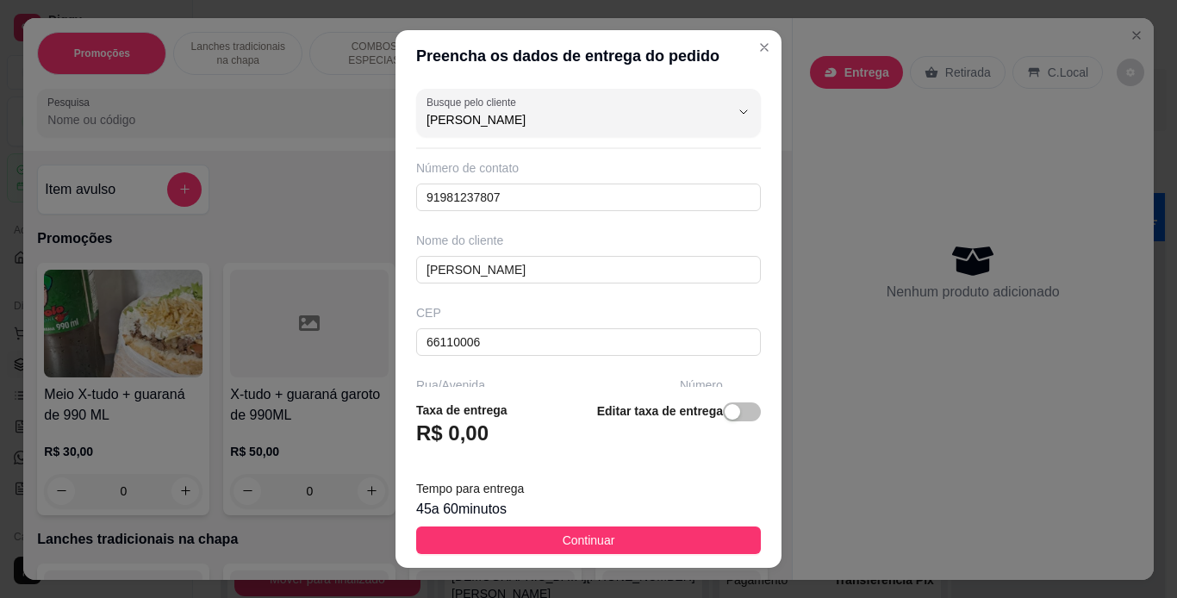
scroll to position [275, 0]
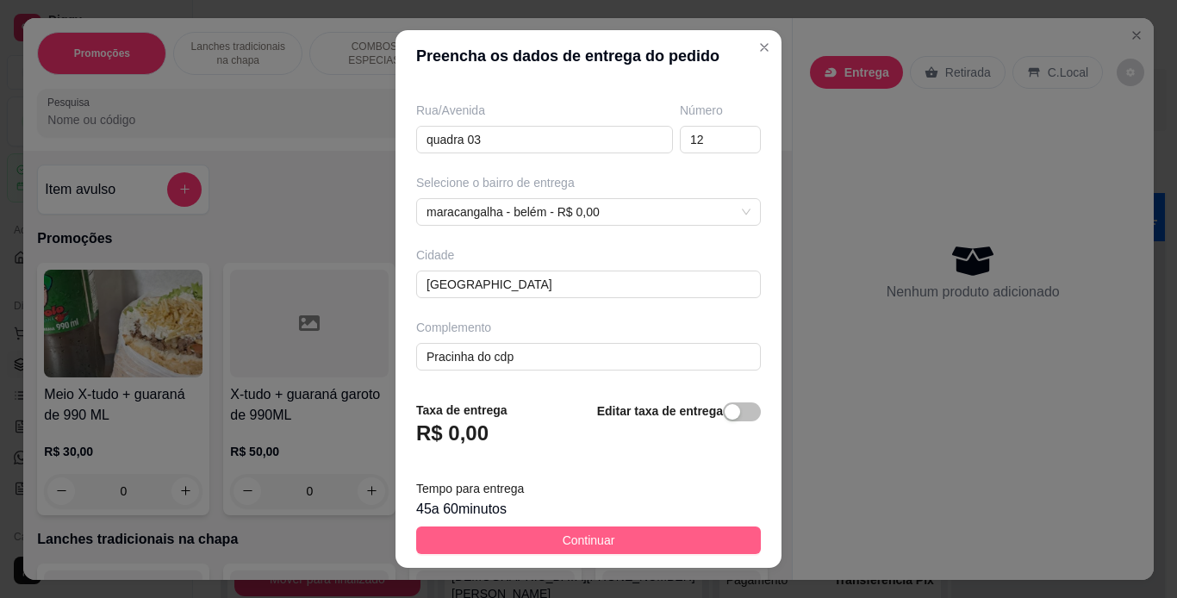
type input "[PERSON_NAME]"
click at [563, 546] on span "Continuar" at bounding box center [589, 540] width 53 height 19
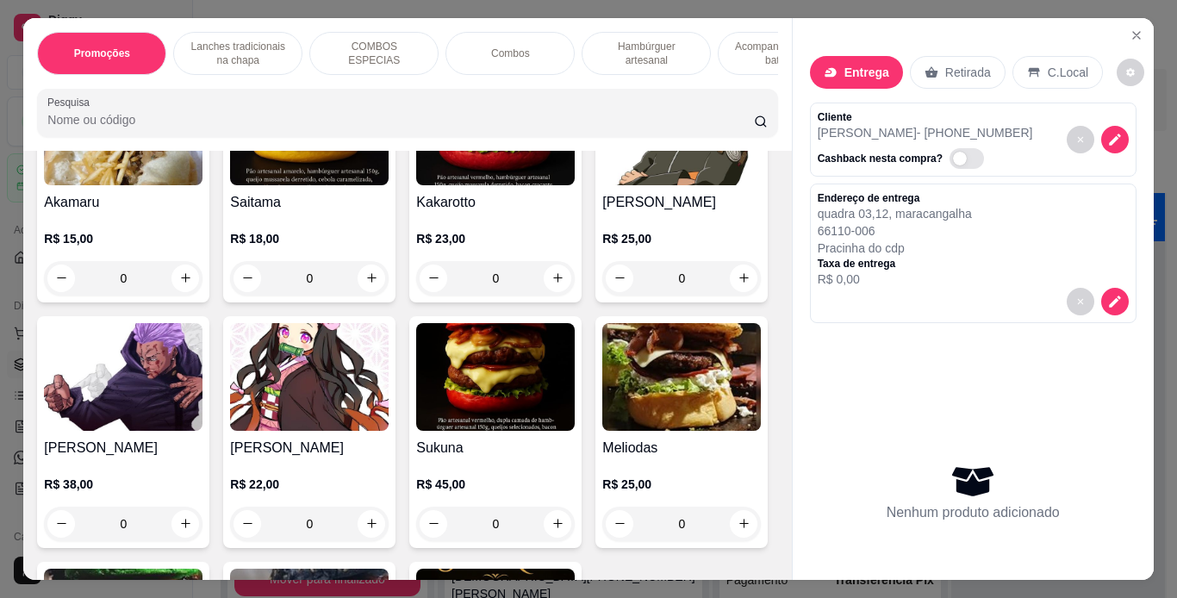
scroll to position [3116, 0]
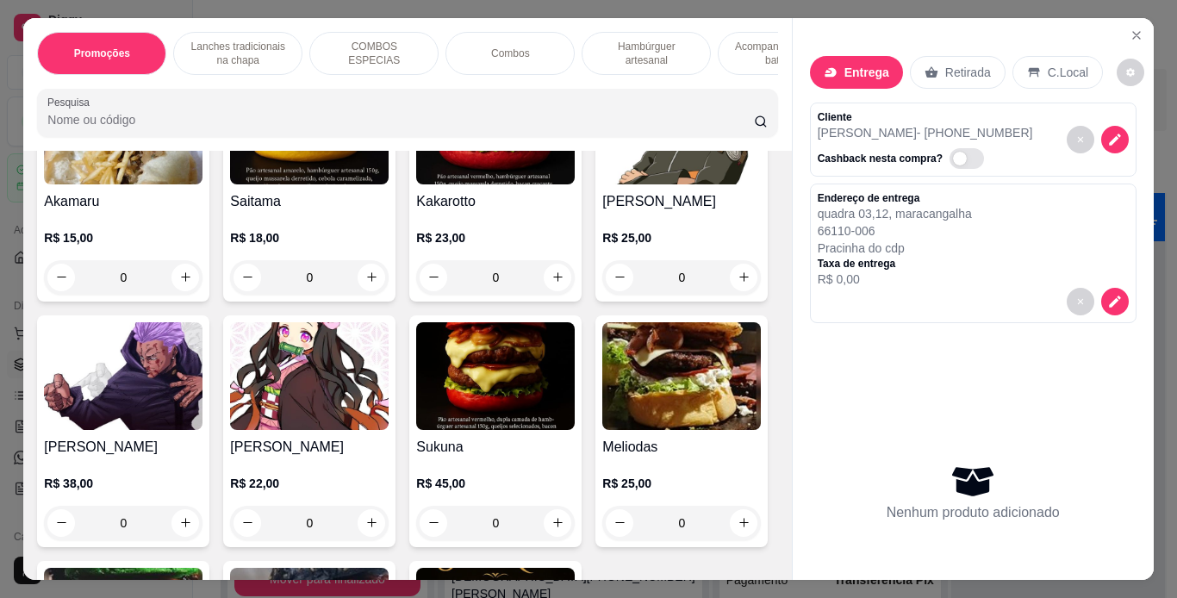
click at [560, 295] on div "0" at bounding box center [495, 277] width 159 height 34
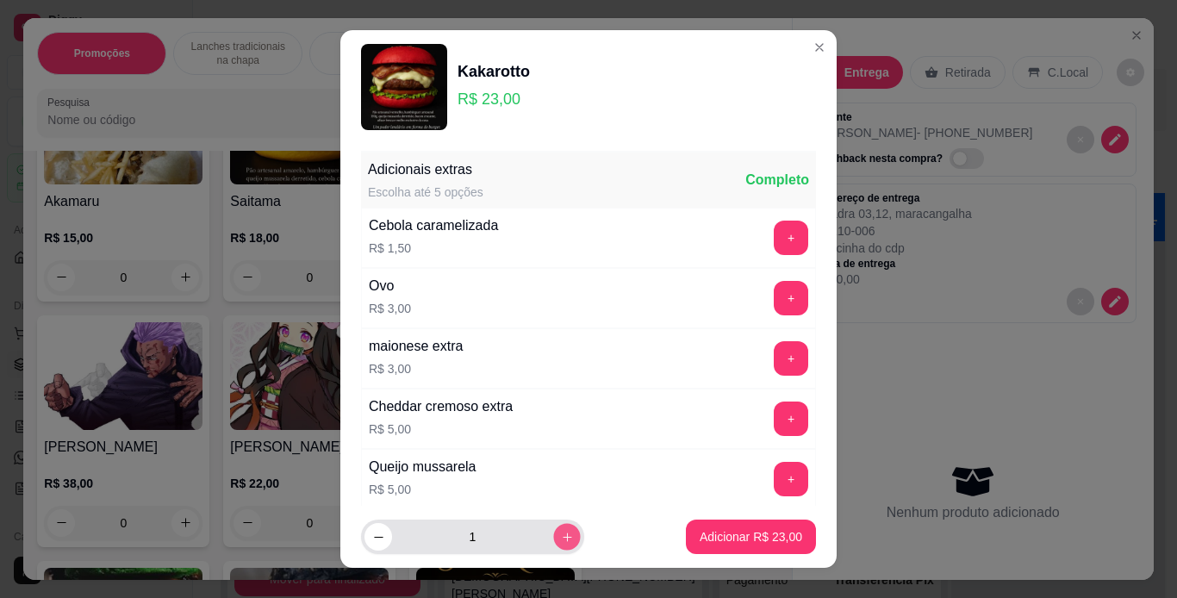
click at [555, 543] on button "increase-product-quantity" at bounding box center [566, 537] width 27 height 27
type input "3"
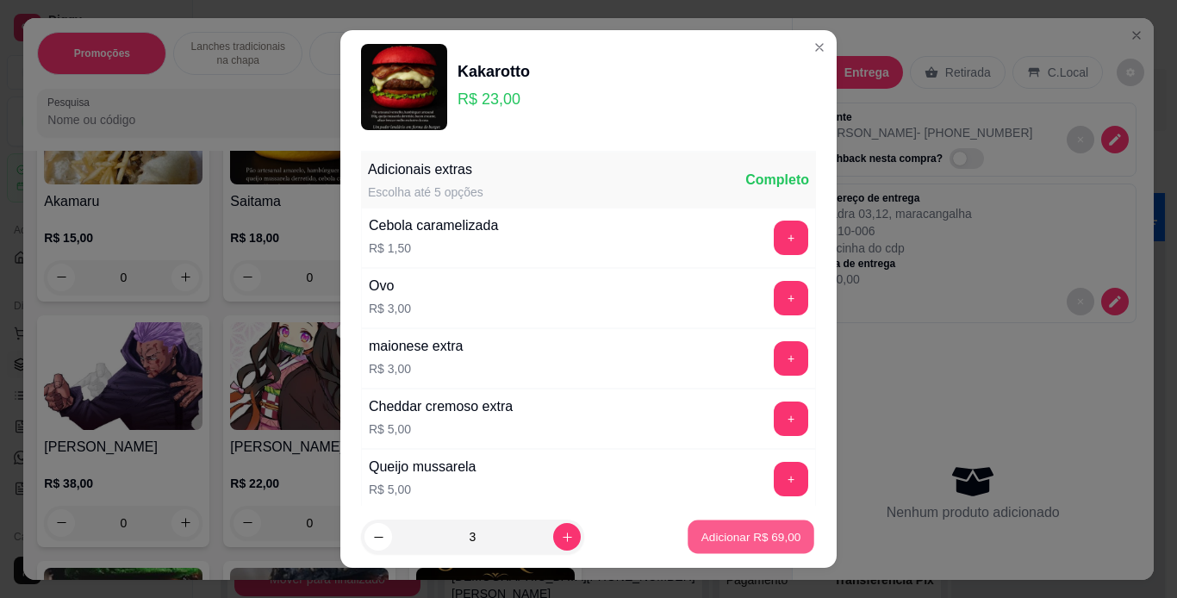
click at [702, 537] on p "Adicionar R$ 69,00" at bounding box center [752, 537] width 100 height 16
type input "3"
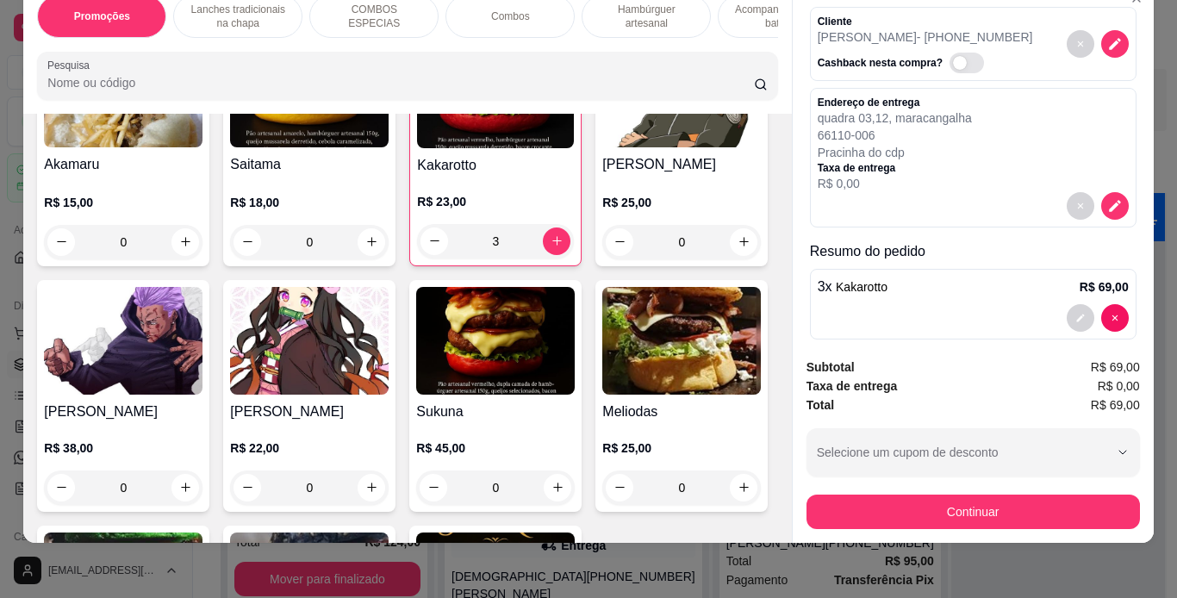
scroll to position [59, 0]
click at [1067, 304] on button "decrease-product-quantity" at bounding box center [1080, 317] width 27 height 27
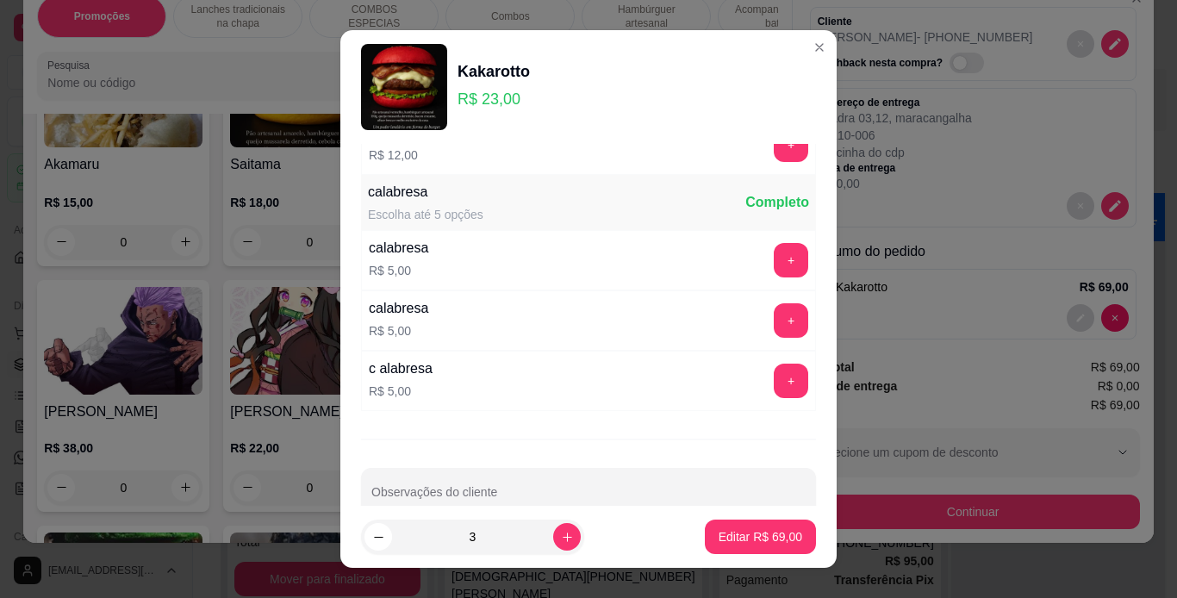
scroll to position [609, 0]
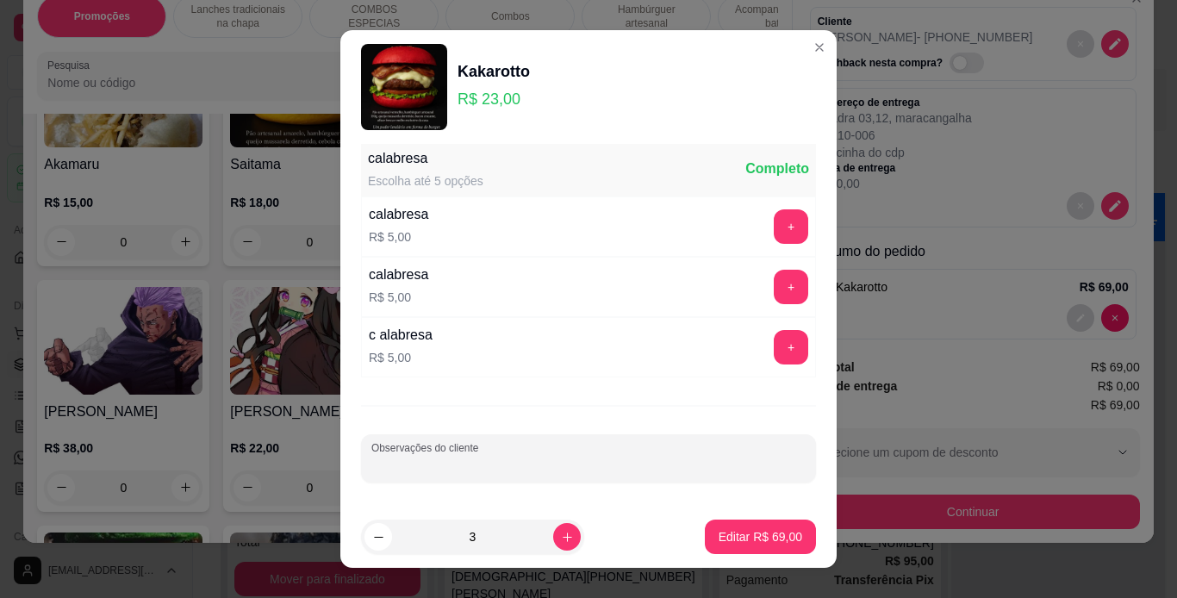
click at [525, 463] on input "Observações do cliente" at bounding box center [589, 465] width 434 height 17
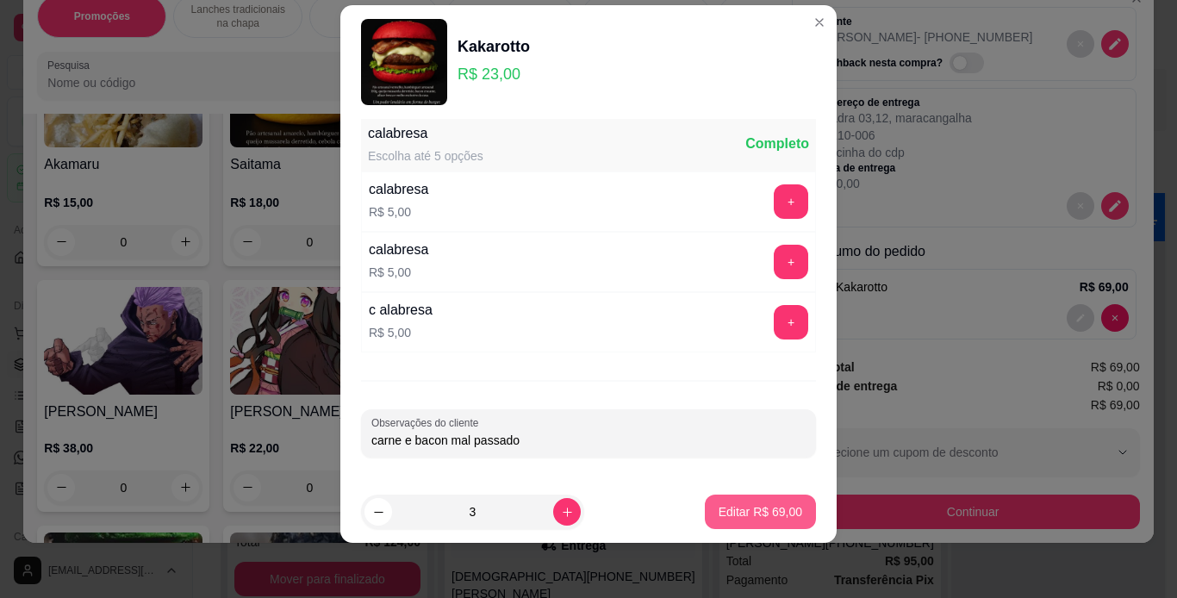
type input "carne e bacon mal passado"
click at [707, 508] on button "Editar R$ 69,00" at bounding box center [761, 513] width 108 height 34
type input "0"
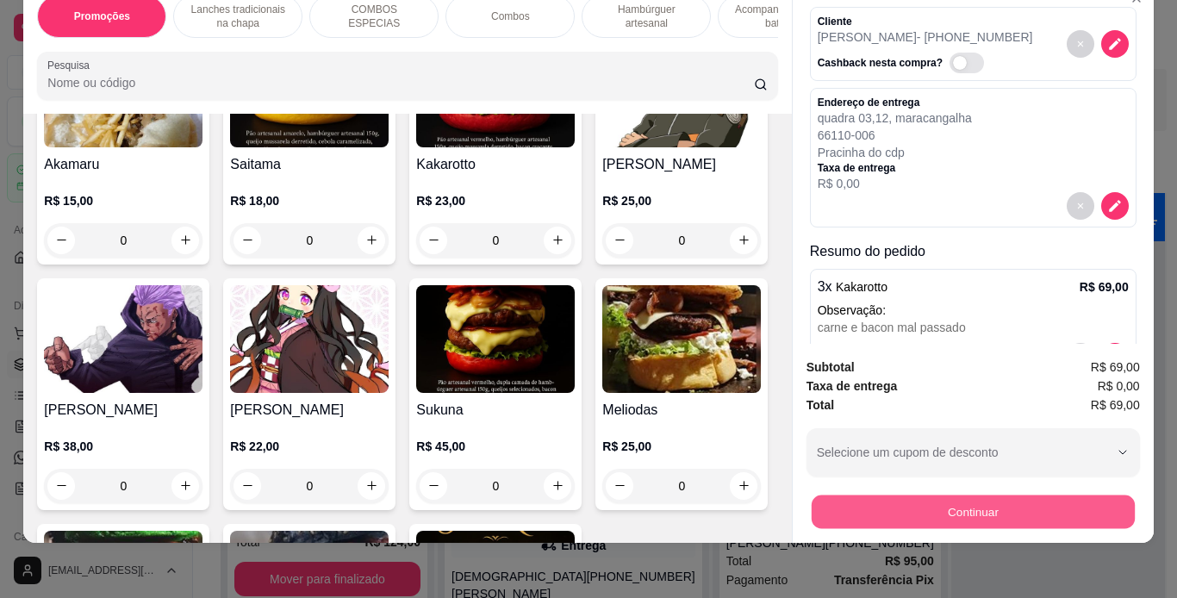
click at [864, 496] on button "Continuar" at bounding box center [972, 513] width 323 height 34
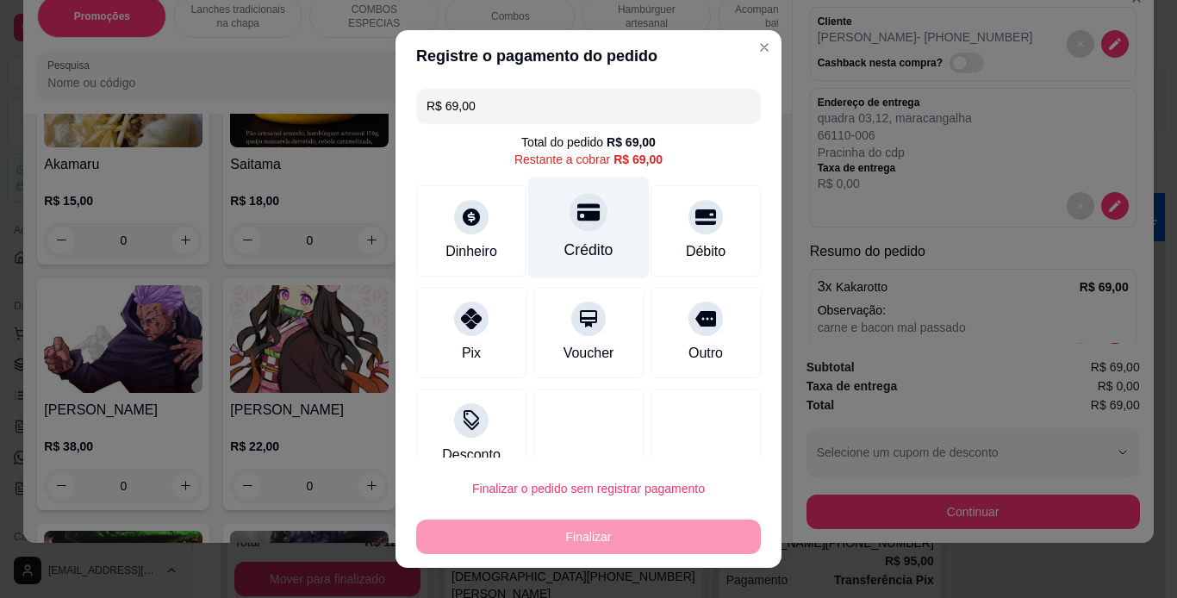
scroll to position [28, 0]
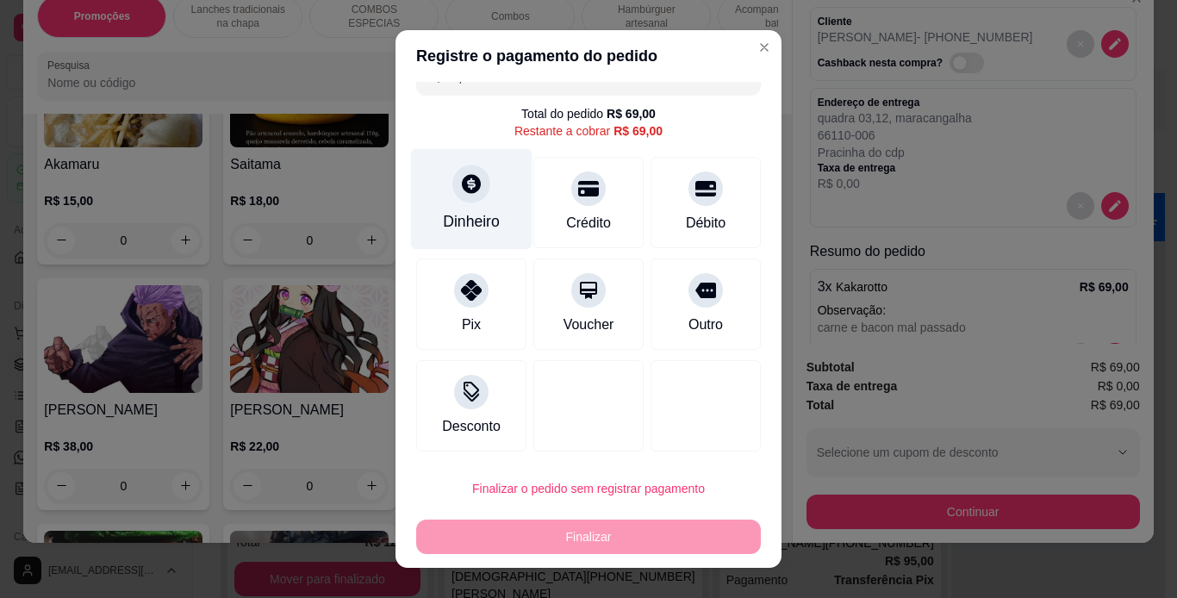
click at [461, 217] on div "Dinheiro" at bounding box center [471, 221] width 57 height 22
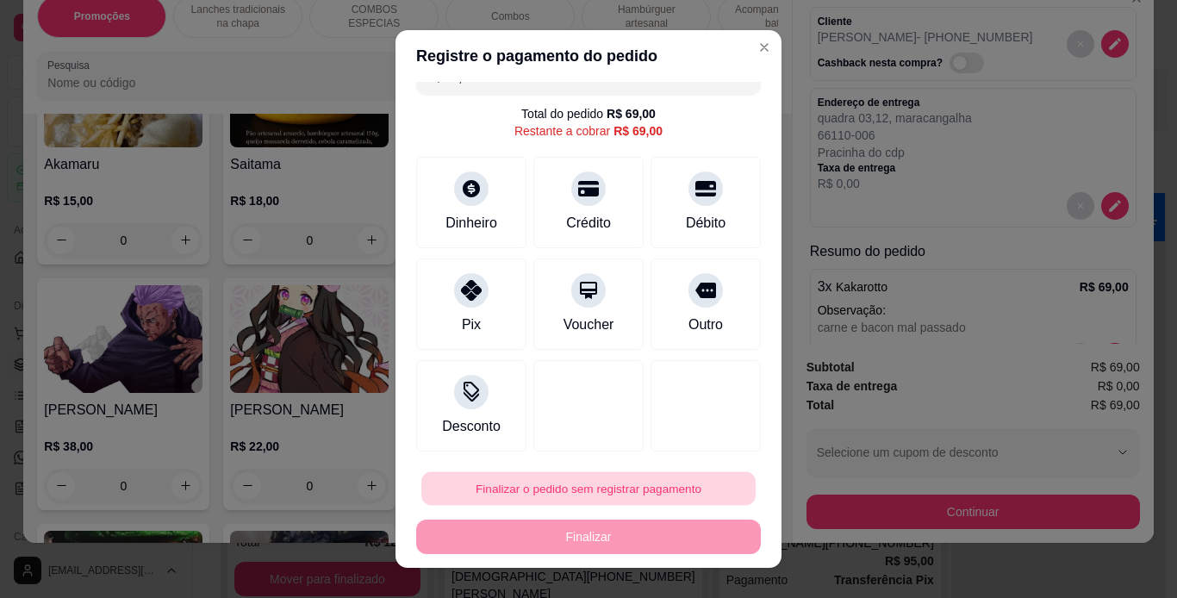
click at [604, 501] on button "Finalizar o pedido sem registrar pagamento" at bounding box center [589, 489] width 334 height 34
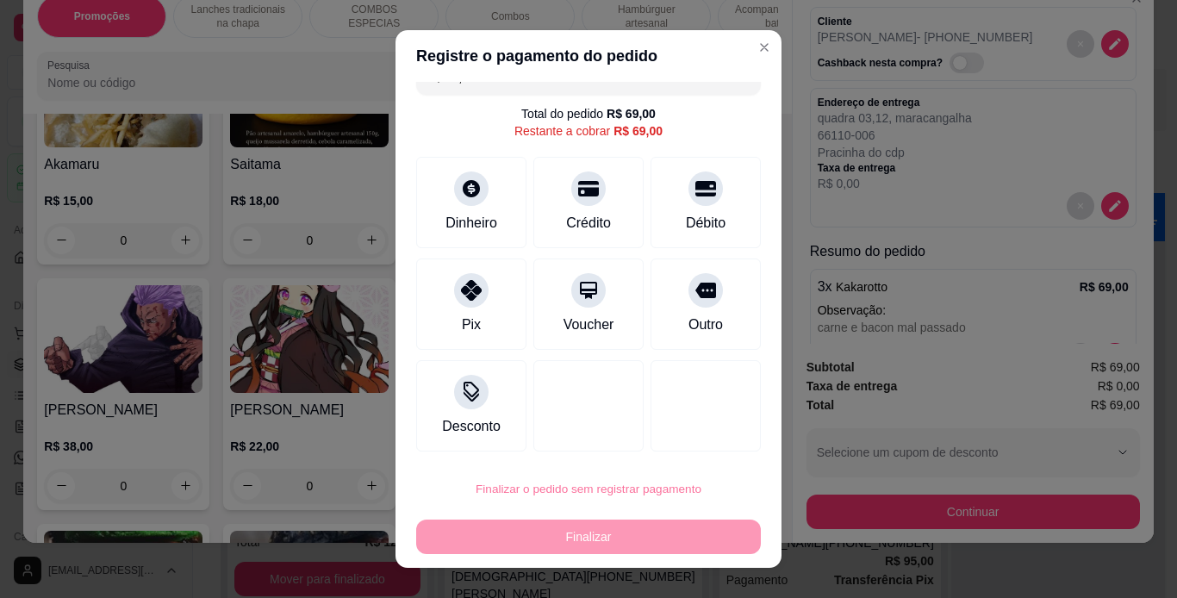
click at [680, 446] on button "Confirmar" at bounding box center [686, 440] width 61 height 26
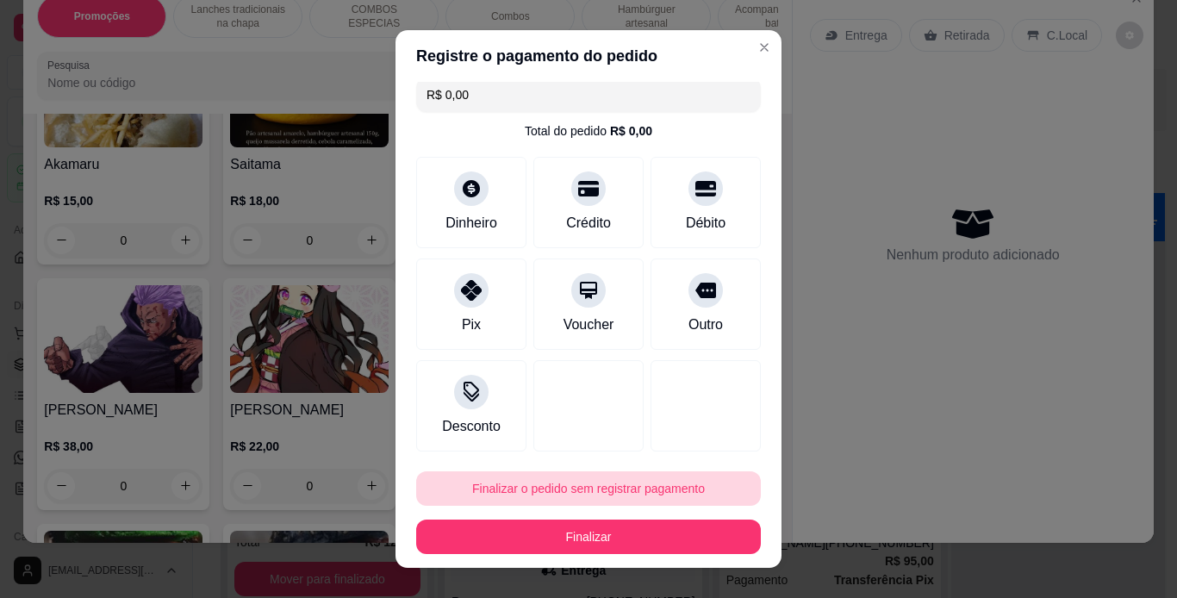
type input "R$ 0,00"
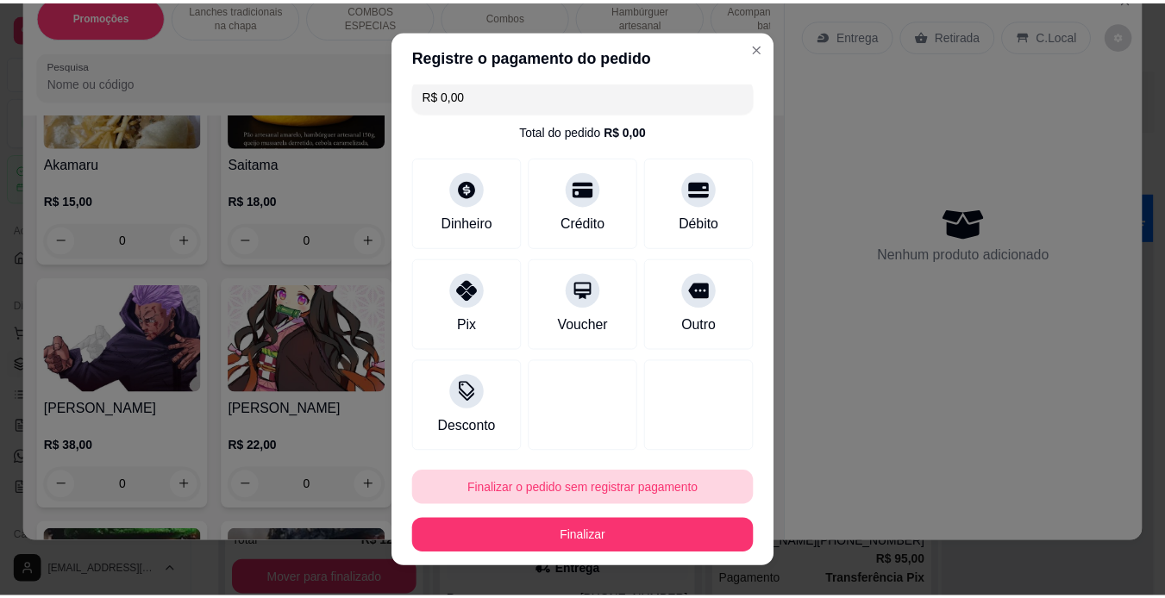
scroll to position [11, 0]
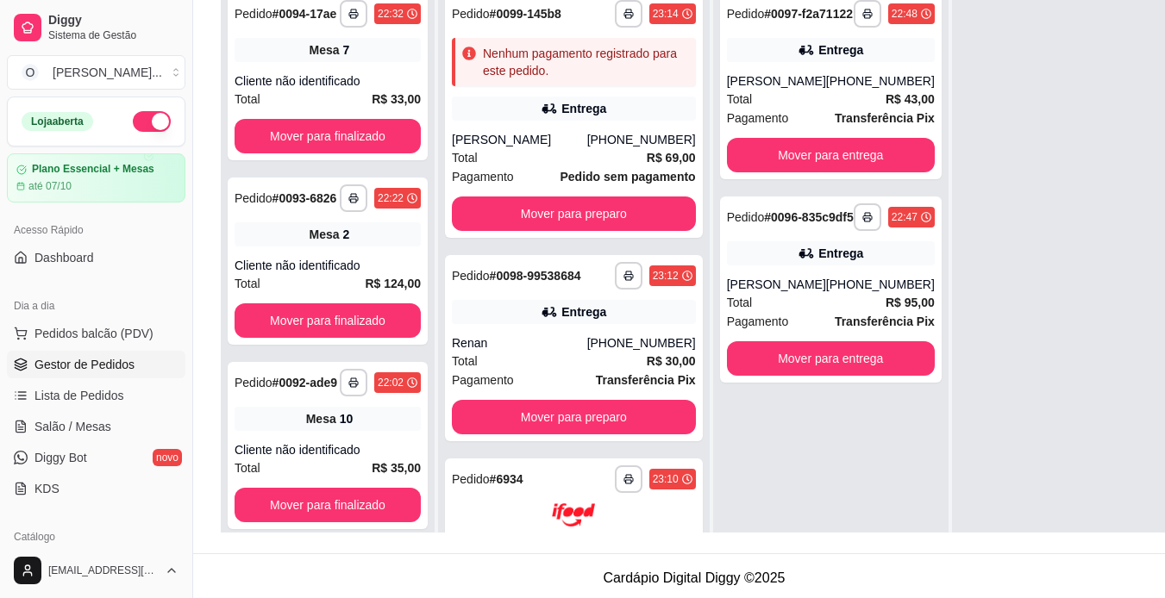
scroll to position [258, 0]
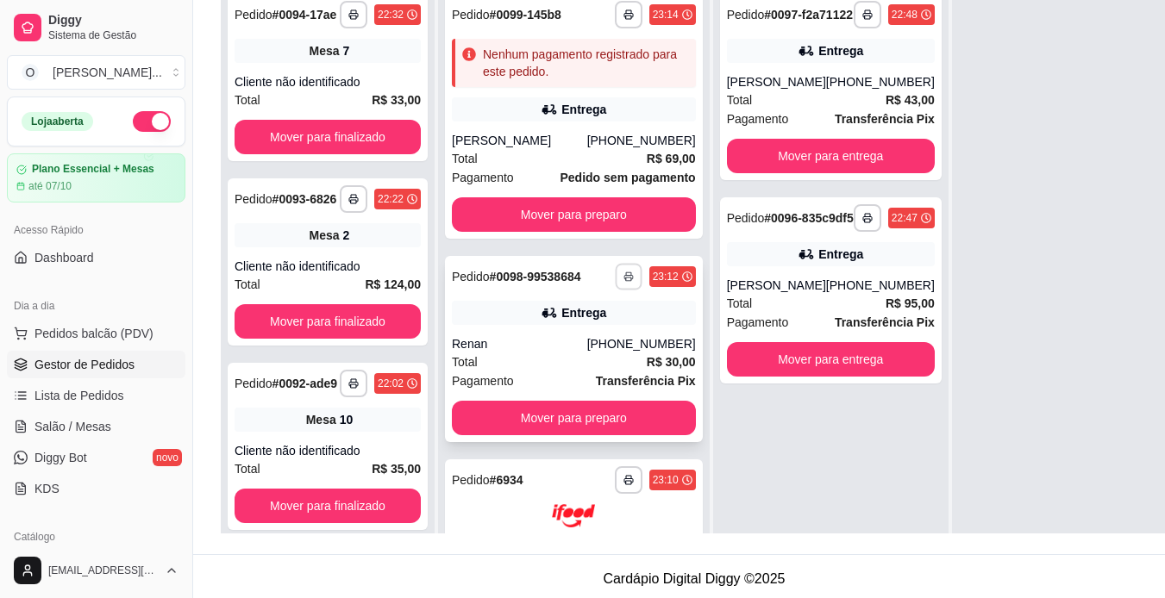
click at [615, 290] on button "button" at bounding box center [628, 276] width 27 height 27
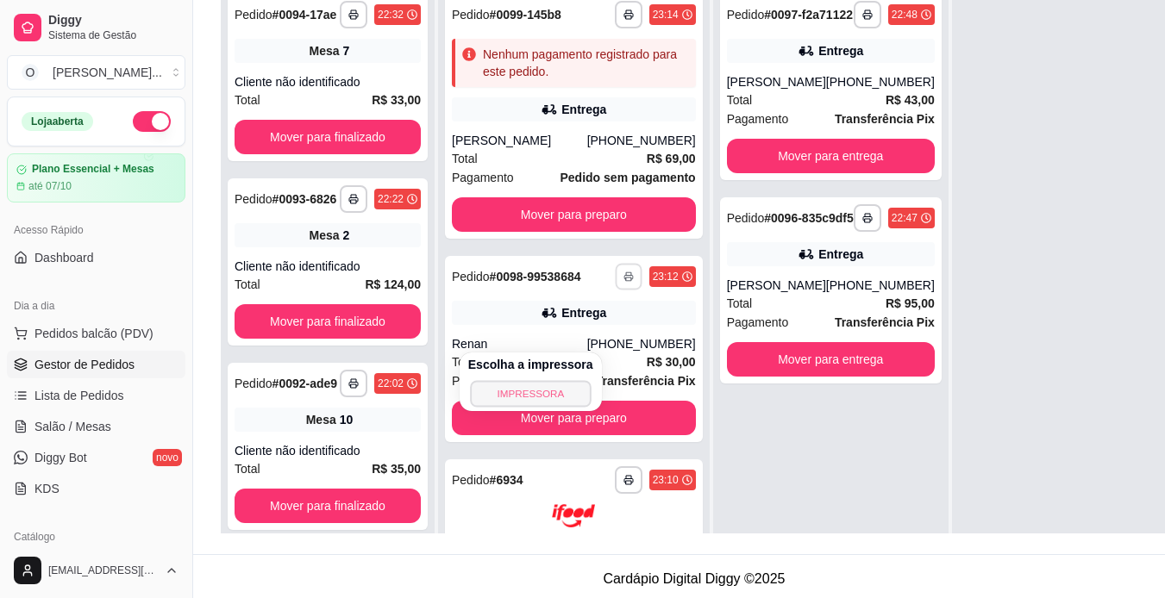
click at [516, 399] on button "IMPRESSORA" at bounding box center [530, 393] width 121 height 27
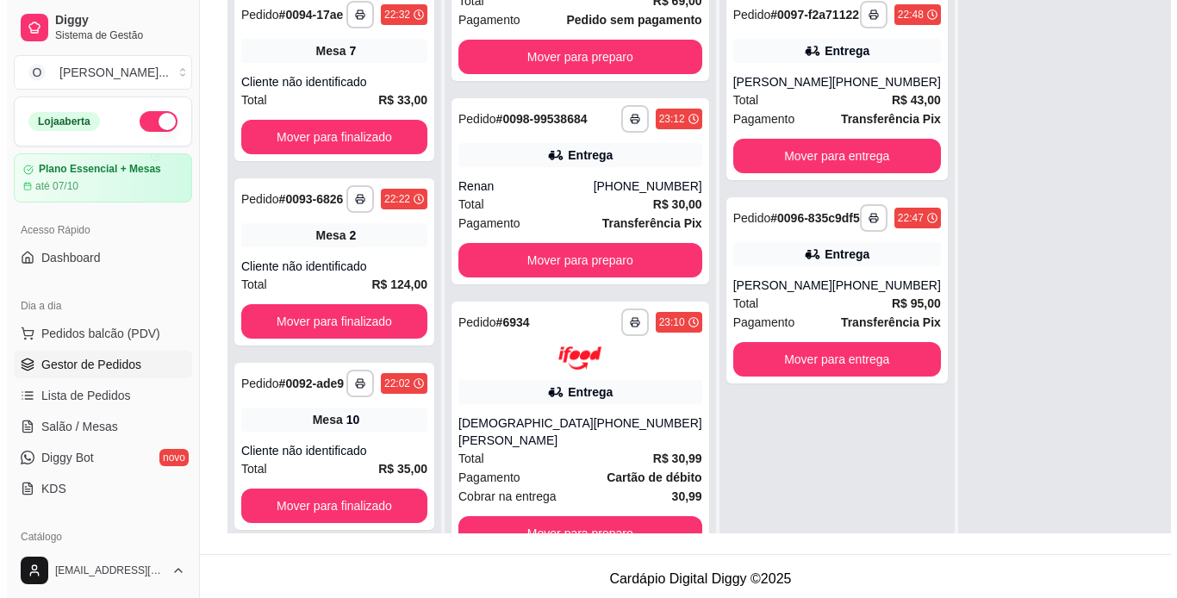
scroll to position [222, 0]
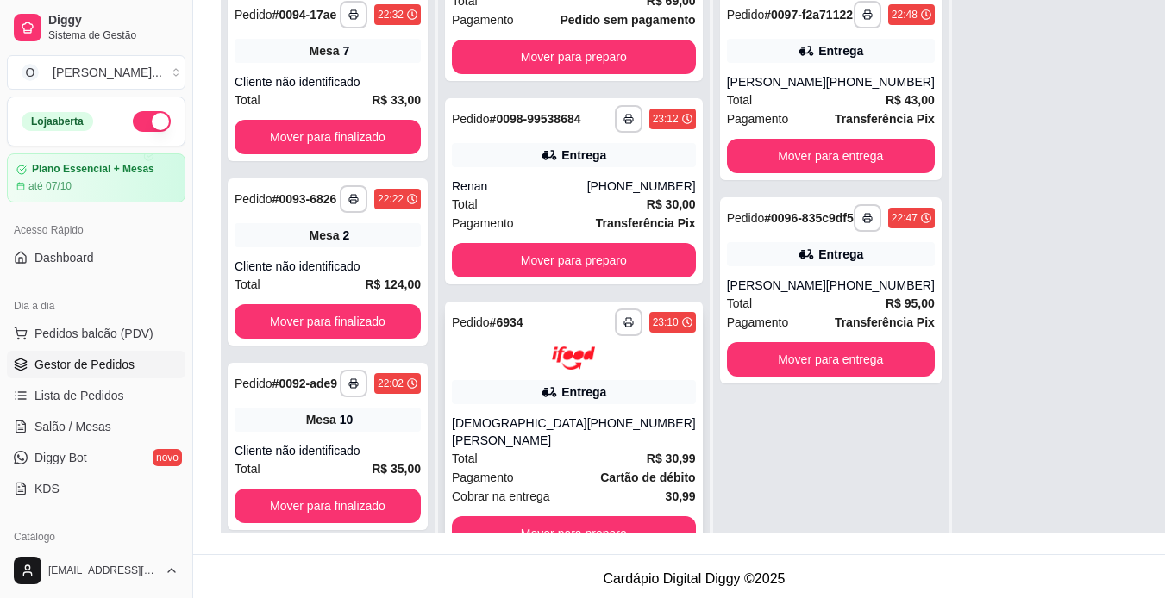
click at [592, 512] on div "**********" at bounding box center [574, 430] width 258 height 256
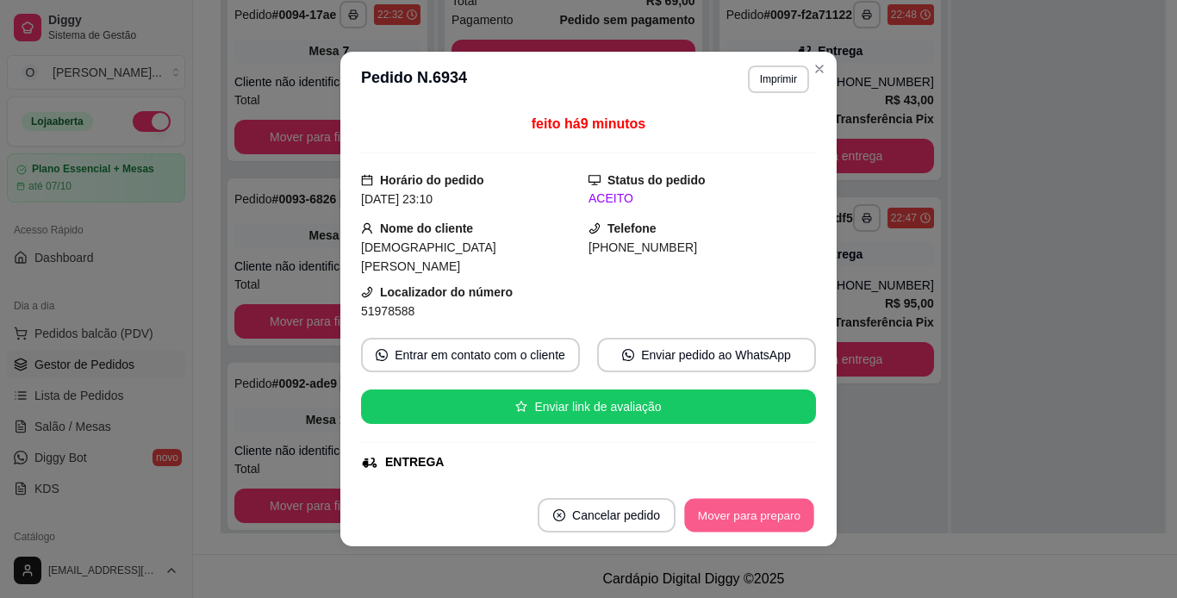
click at [742, 524] on button "Mover para preparo" at bounding box center [748, 516] width 129 height 34
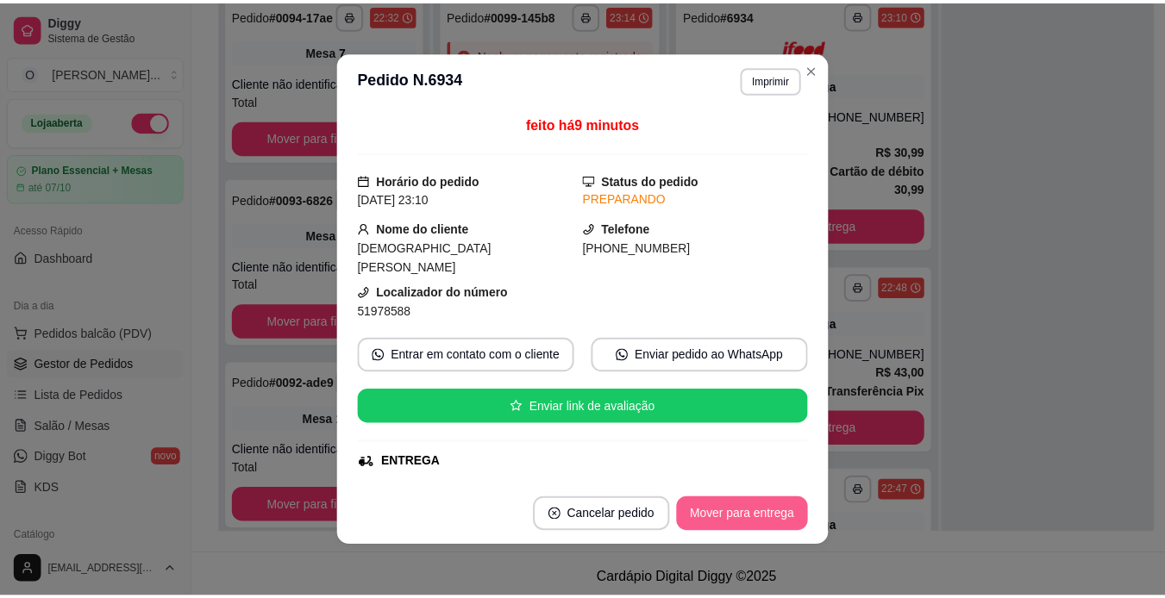
scroll to position [0, 0]
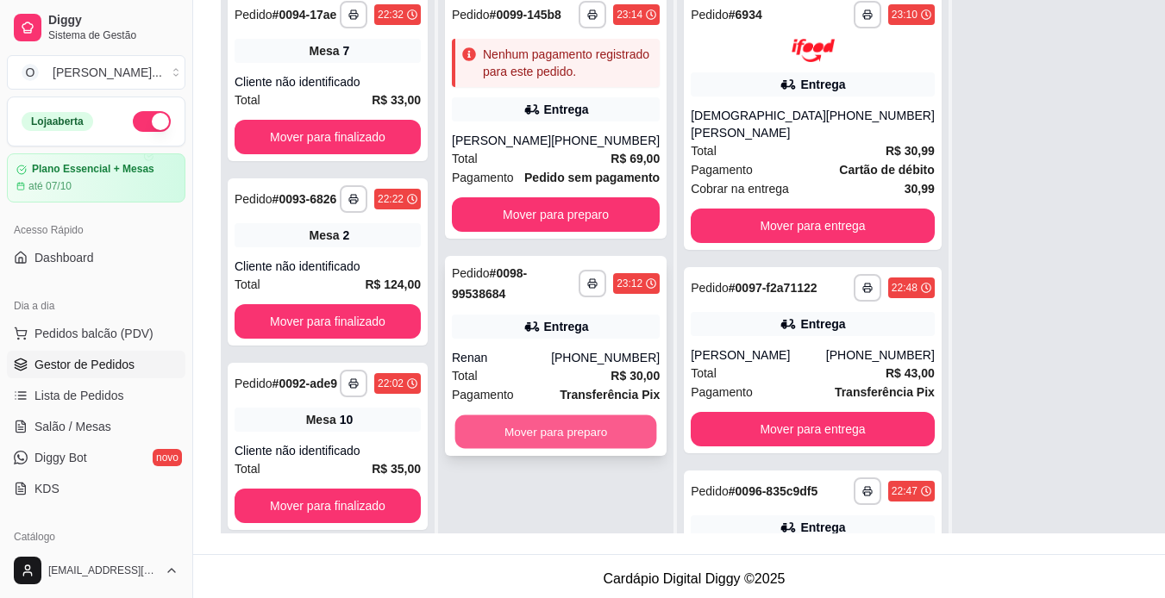
click at [614, 422] on button "Mover para preparo" at bounding box center [556, 432] width 202 height 34
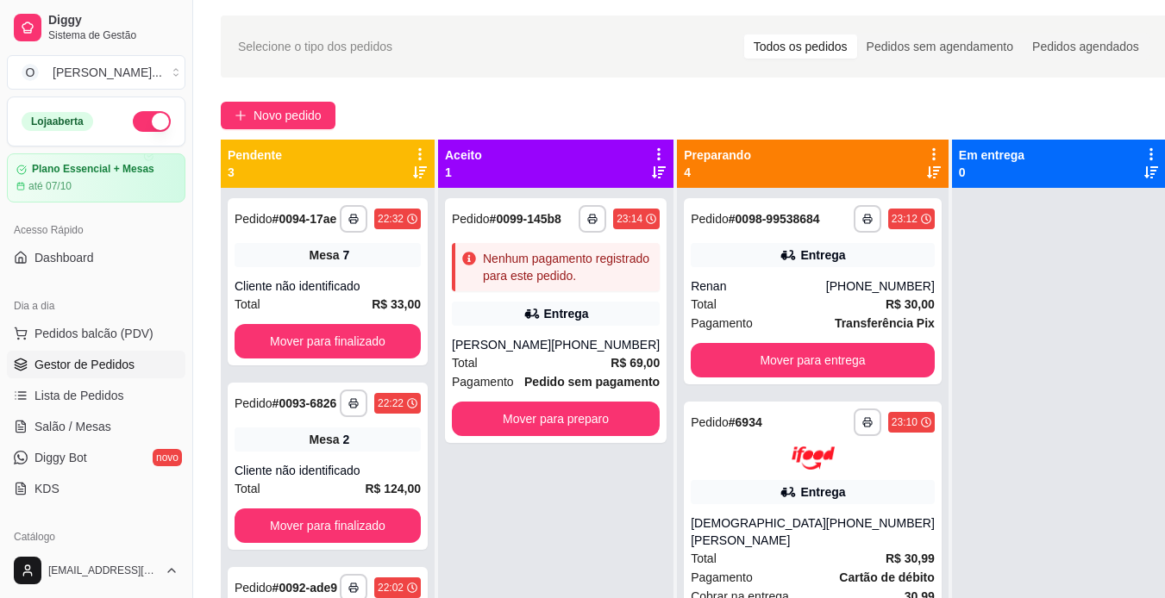
scroll to position [30, 0]
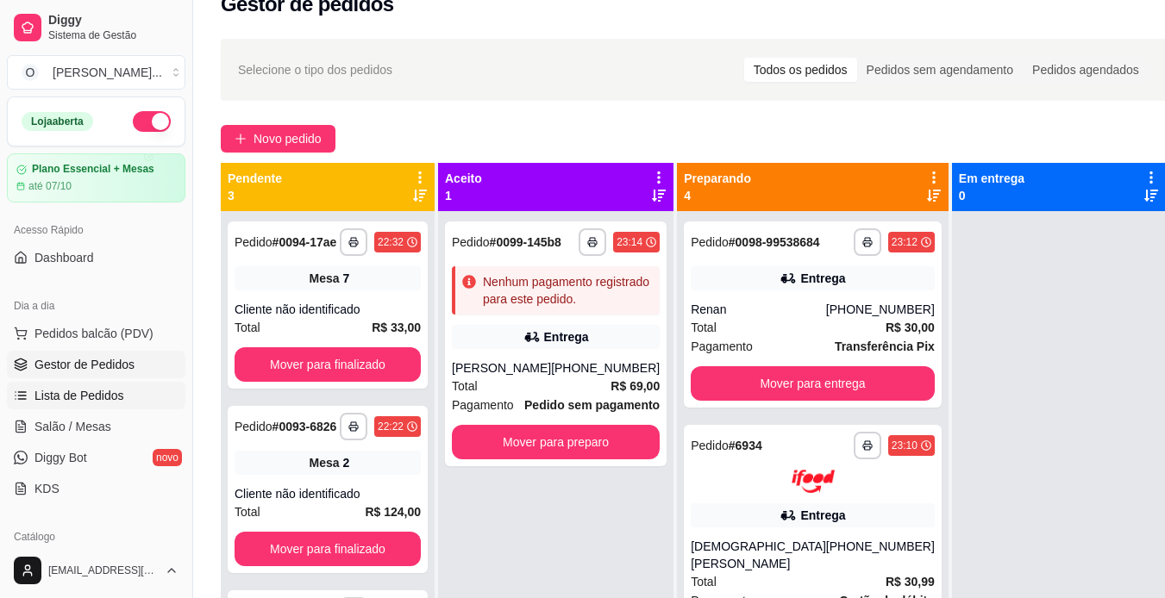
click at [122, 398] on link "Lista de Pedidos" at bounding box center [96, 396] width 178 height 28
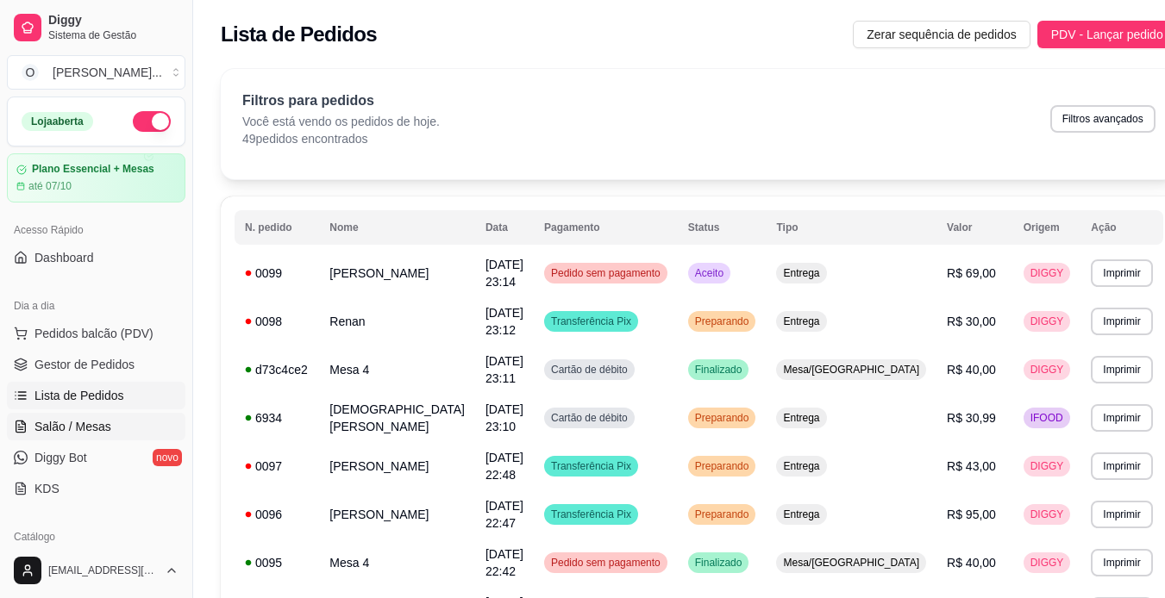
click at [118, 418] on link "Salão / Mesas" at bounding box center [96, 427] width 178 height 28
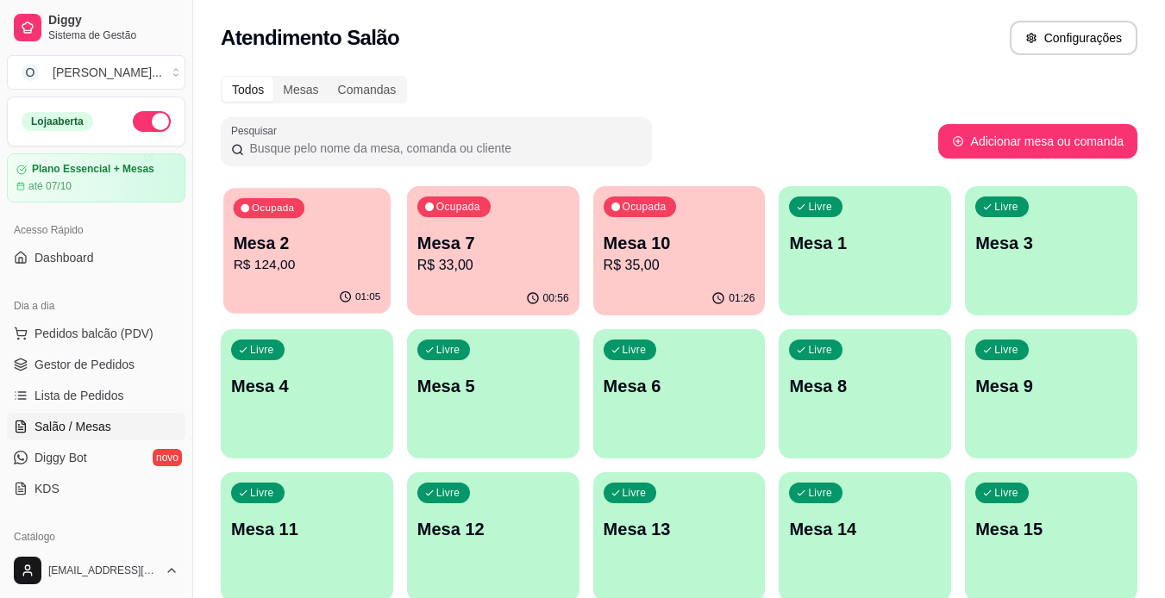
click at [347, 286] on div "01:05" at bounding box center [306, 297] width 167 height 33
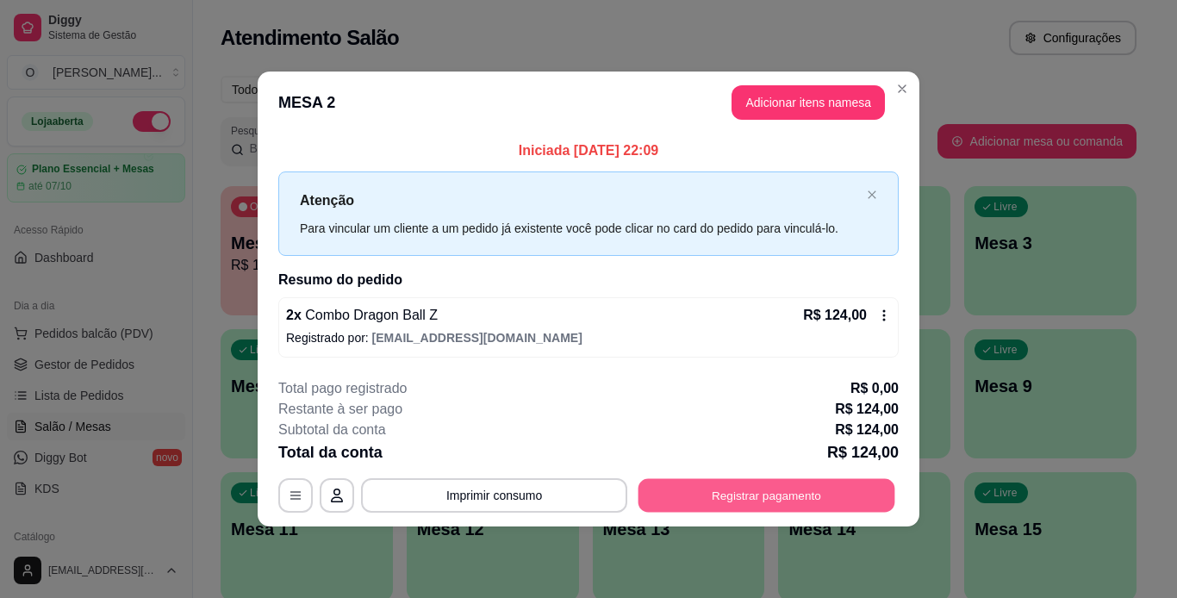
click at [728, 498] on button "Registrar pagamento" at bounding box center [767, 495] width 257 height 34
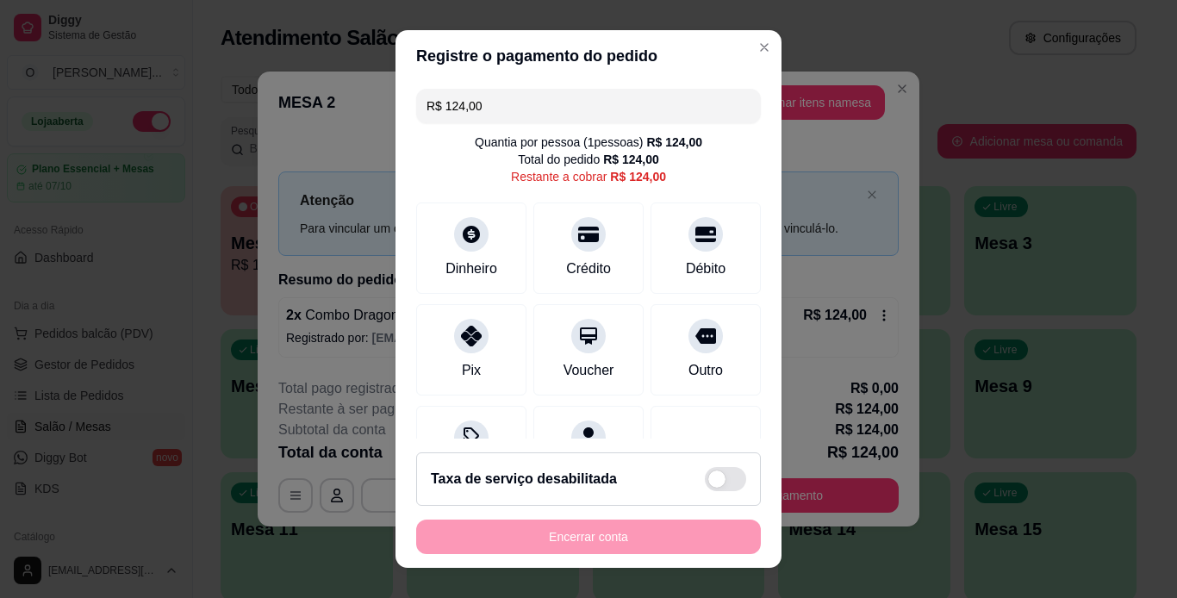
drag, startPoint x: 503, startPoint y: 107, endPoint x: 429, endPoint y: 137, distance: 80.0
click at [429, 137] on div "R$ 124,00 Quantia por pessoa ( 1 pessoas) R$ 124,00 Total do pedido R$ 124,00 R…" at bounding box center [589, 261] width 386 height 358
click at [481, 236] on div "Dinheiro" at bounding box center [472, 244] width 122 height 101
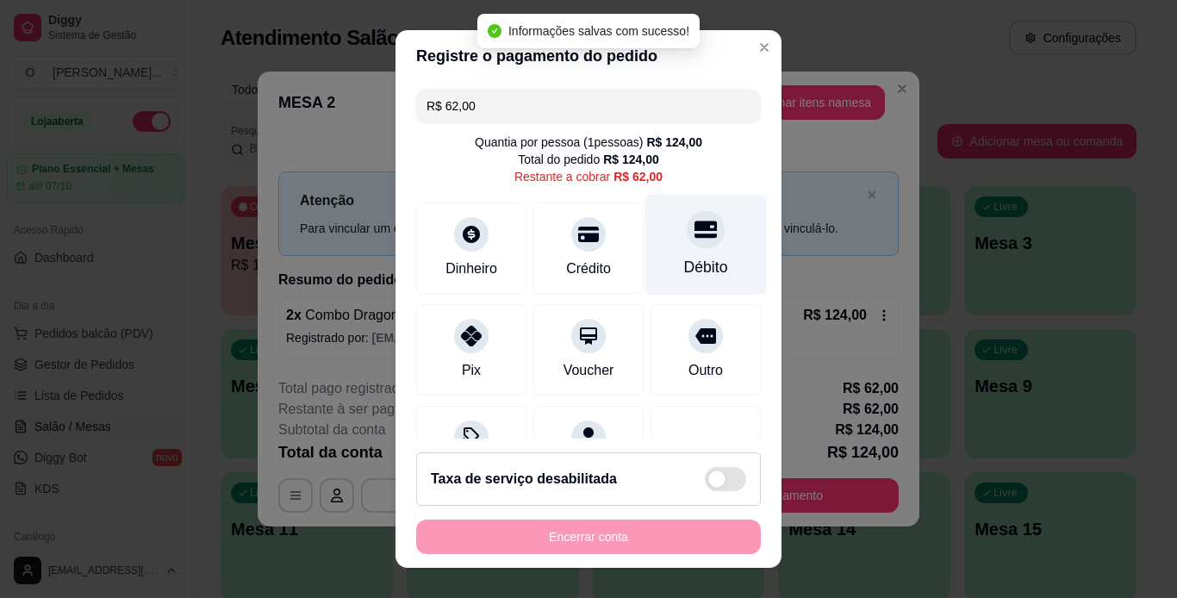
click at [695, 239] on icon at bounding box center [706, 229] width 22 height 22
type input "R$ 0,00"
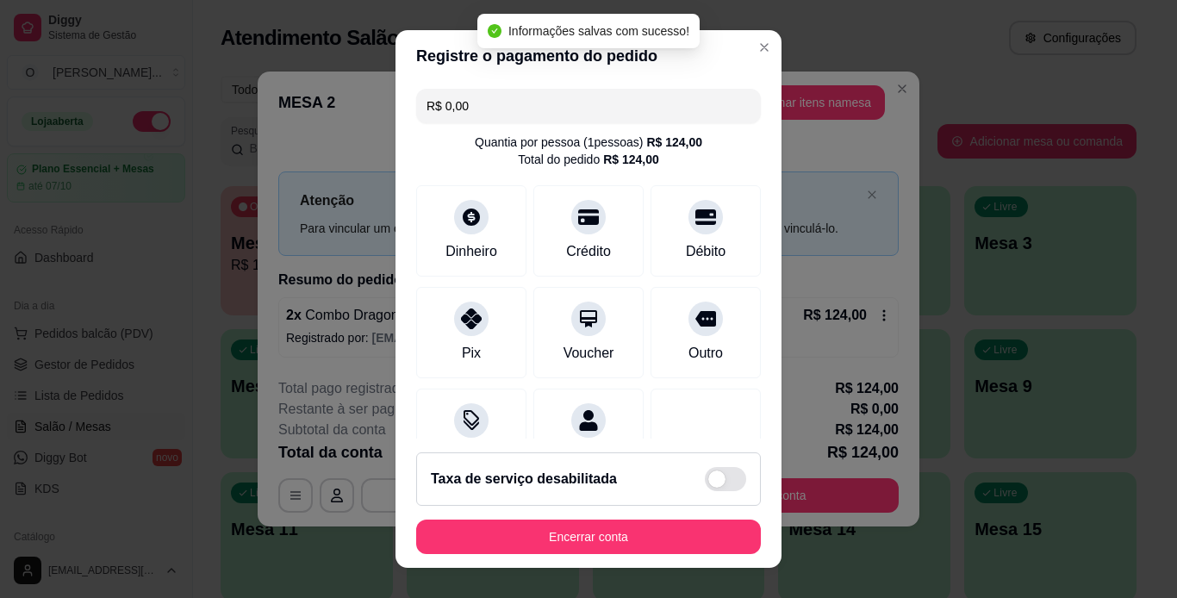
scroll to position [223, 0]
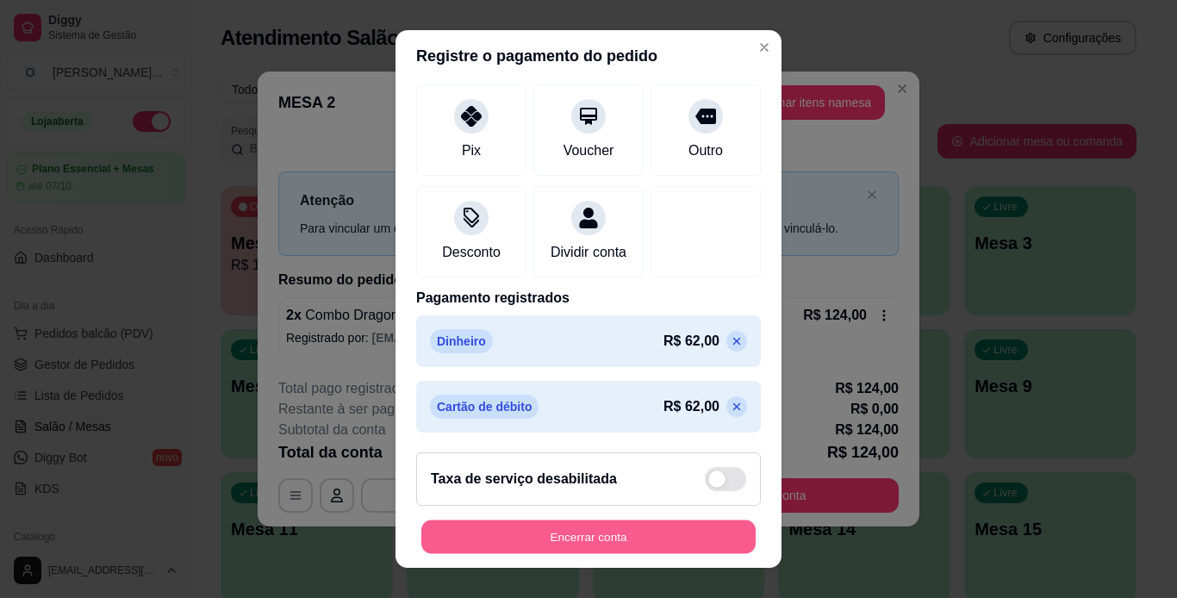
click at [588, 534] on button "Encerrar conta" at bounding box center [589, 538] width 334 height 34
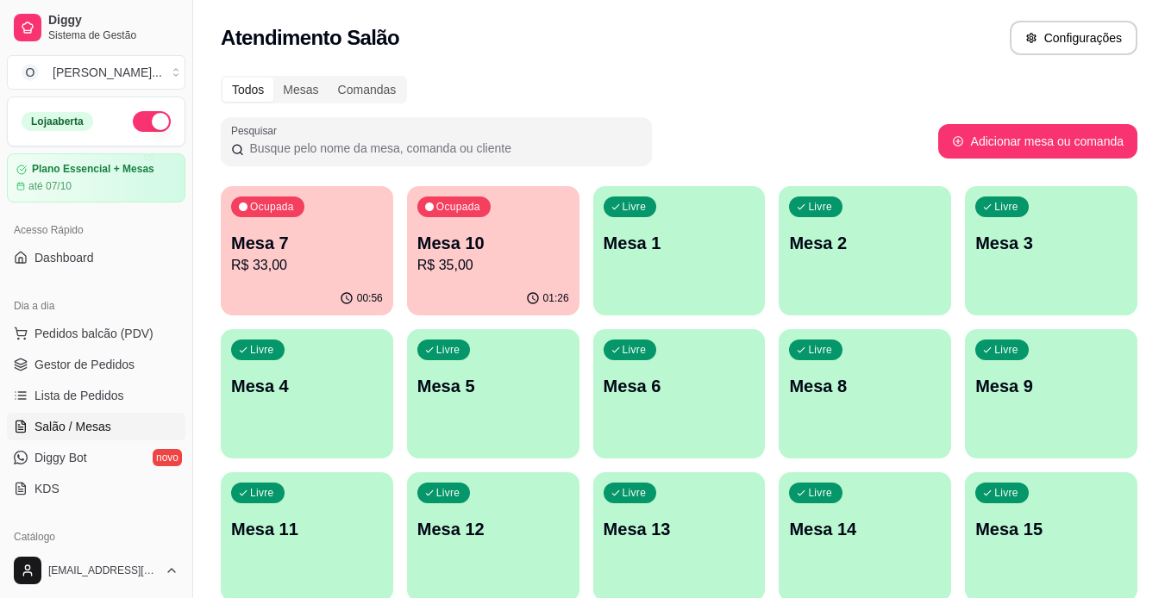
click at [278, 270] on p "R$ 33,00" at bounding box center [307, 265] width 152 height 21
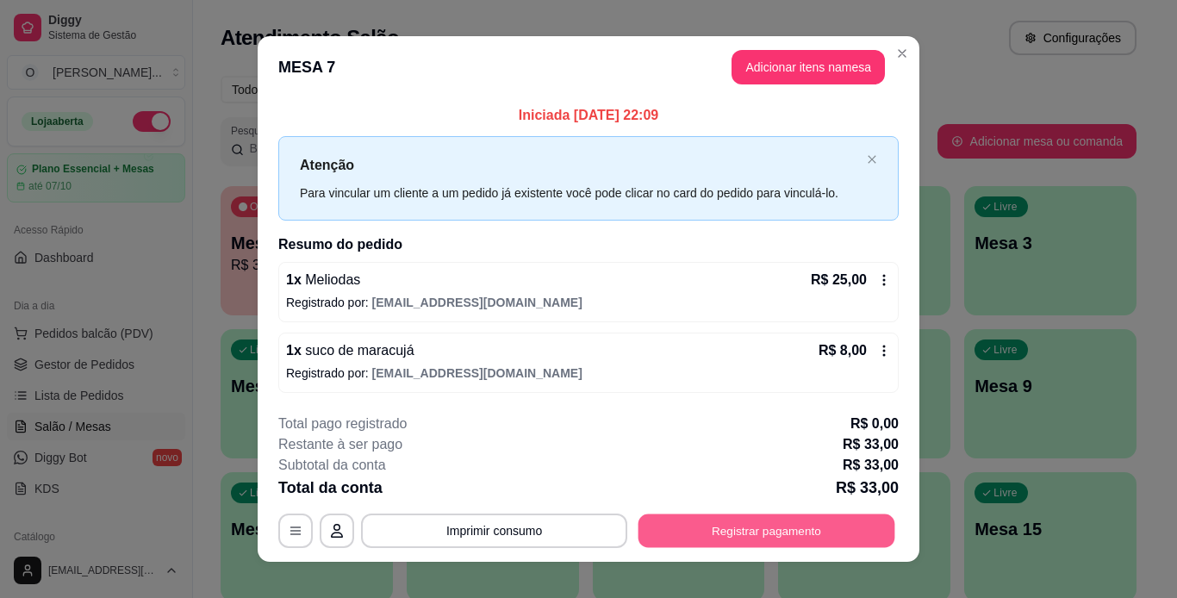
click at [727, 534] on button "Registrar pagamento" at bounding box center [767, 531] width 257 height 34
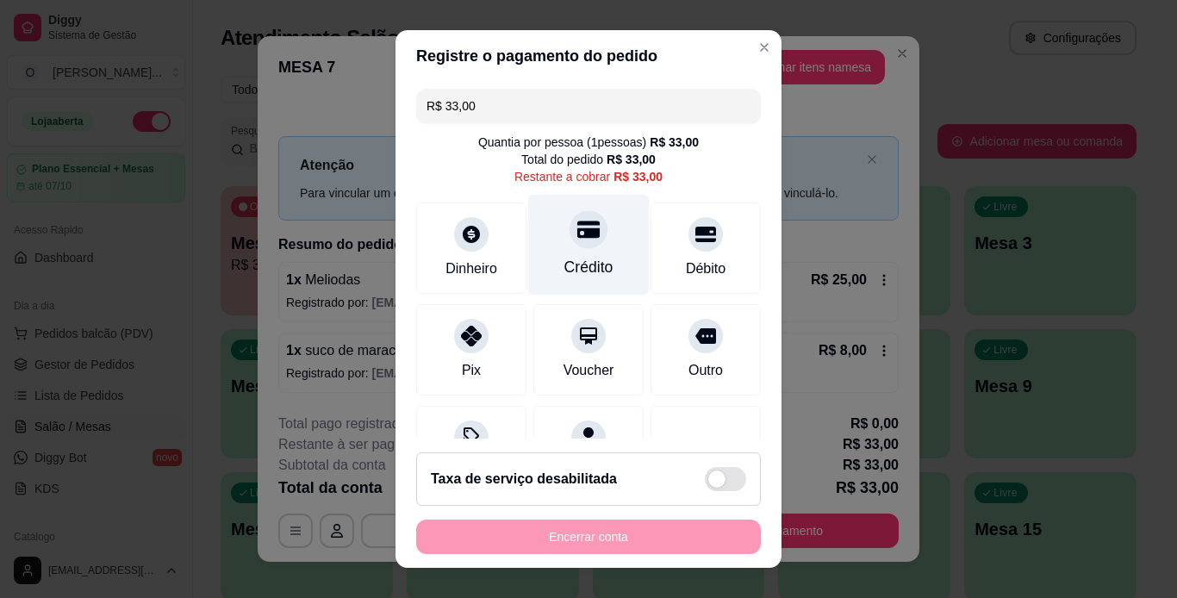
click at [577, 258] on div "Crédito" at bounding box center [589, 267] width 49 height 22
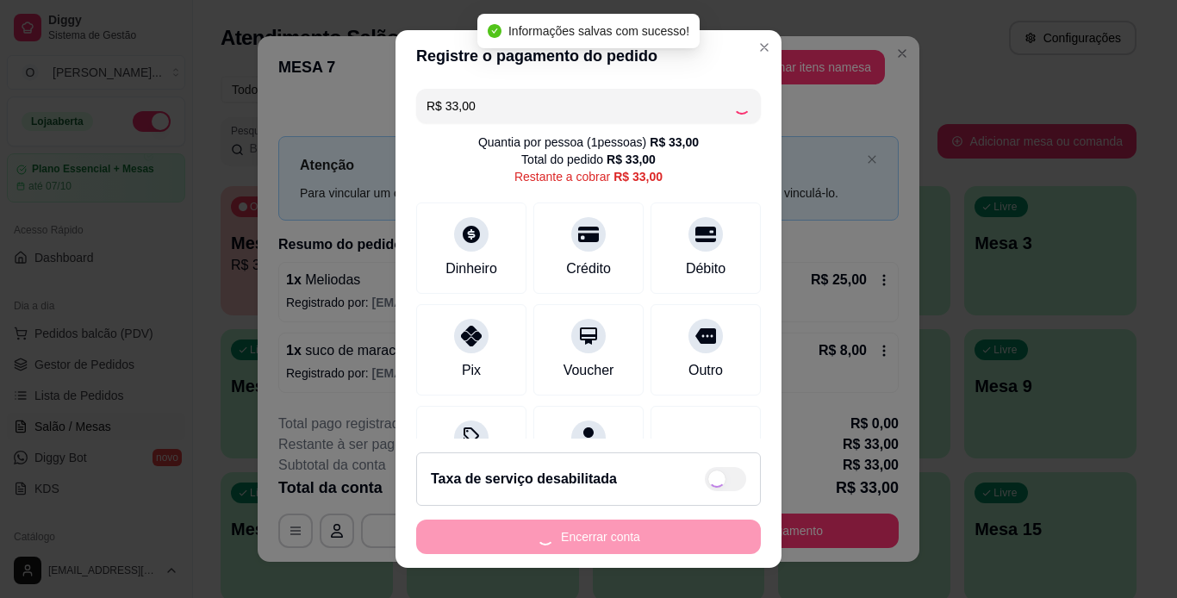
type input "R$ 0,00"
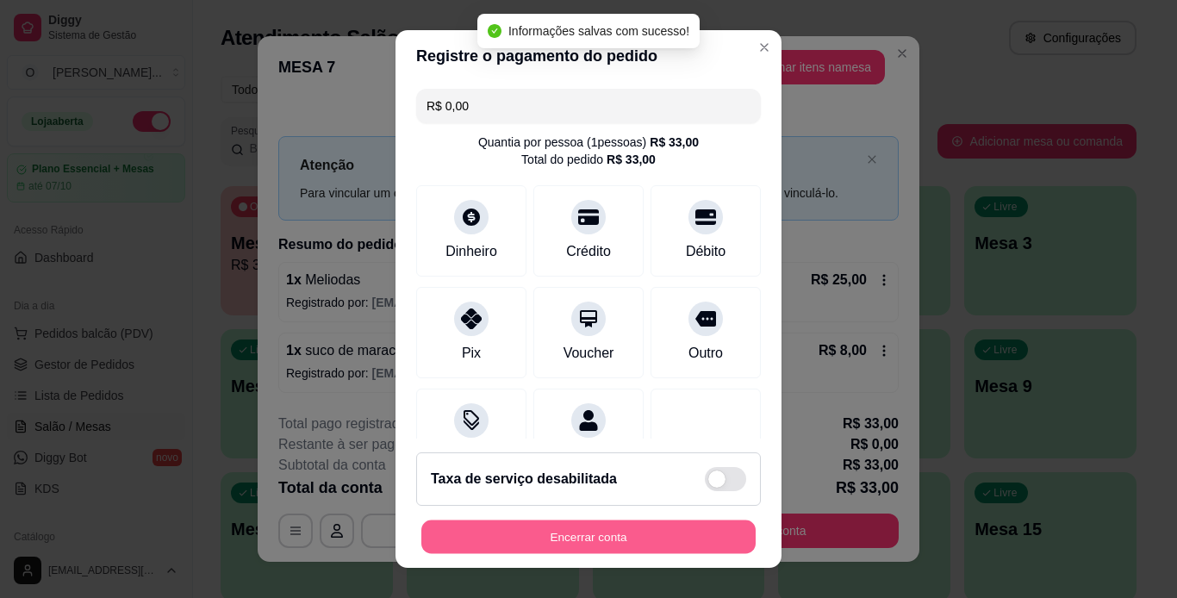
click at [575, 540] on button "Encerrar conta" at bounding box center [589, 538] width 334 height 34
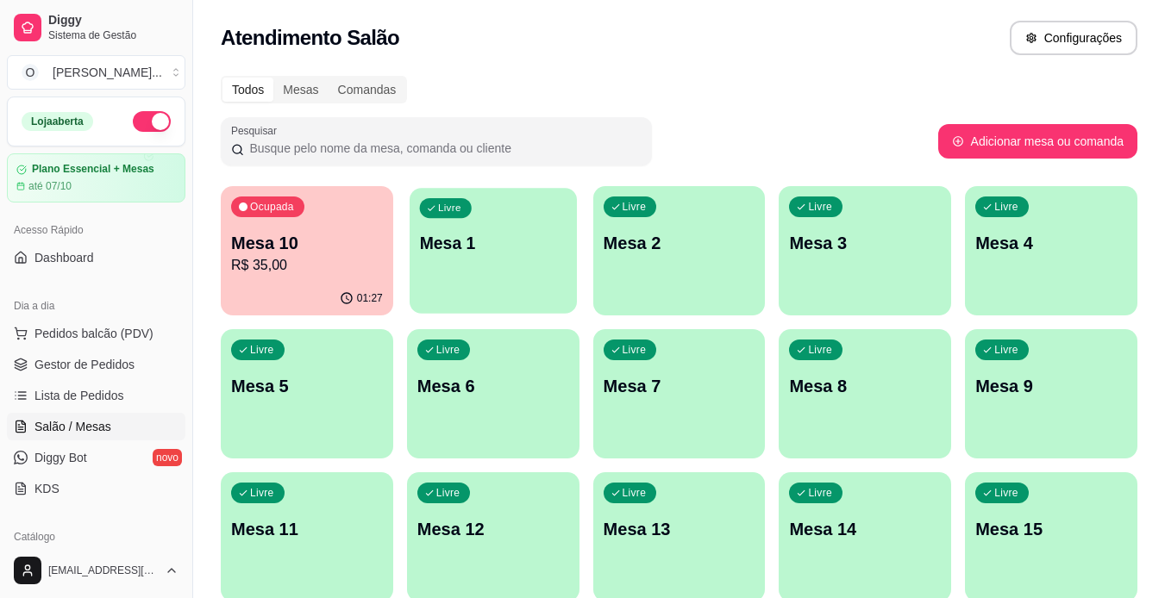
click at [487, 290] on div "Livre Mesa 1" at bounding box center [492, 240] width 167 height 105
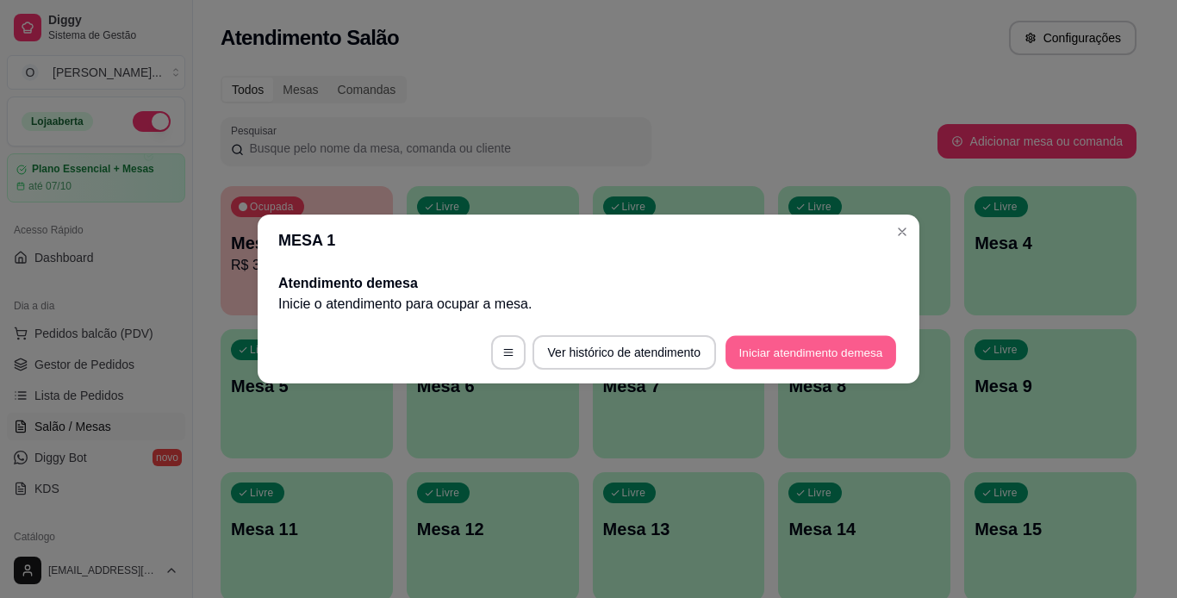
click at [763, 357] on button "Iniciar atendimento de mesa" at bounding box center [811, 353] width 171 height 34
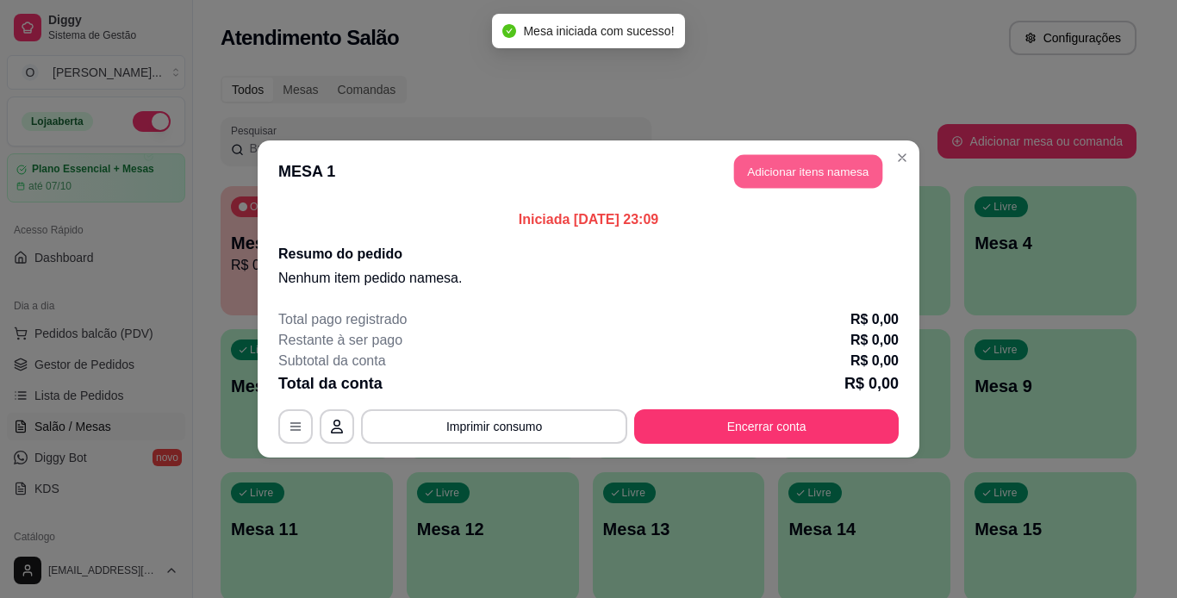
click at [808, 177] on button "Adicionar itens na mesa" at bounding box center [808, 172] width 148 height 34
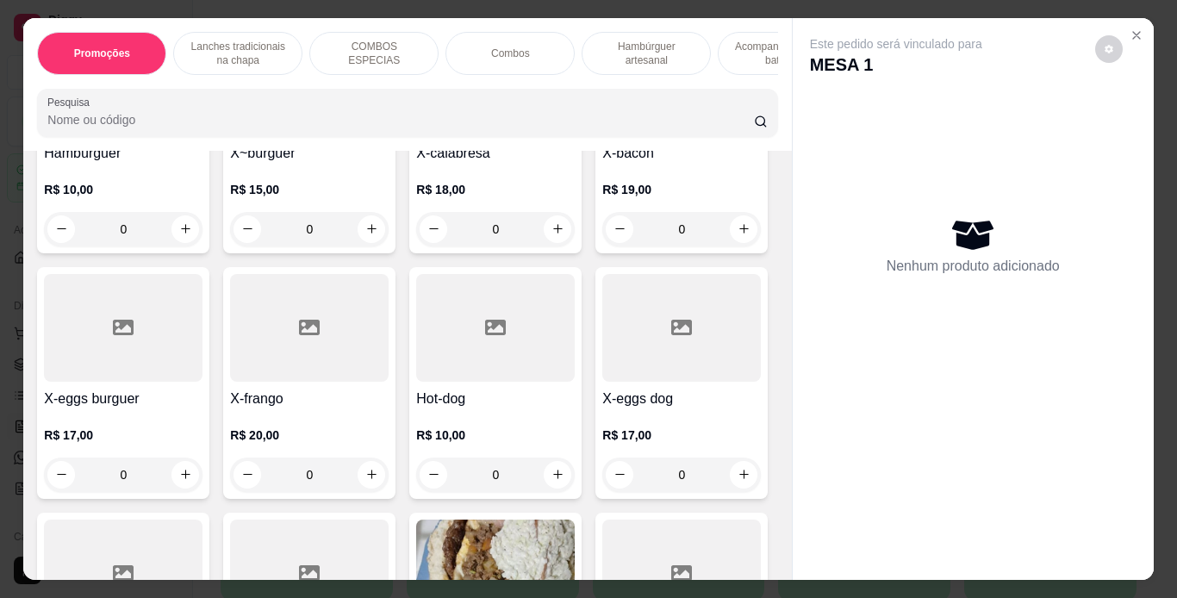
scroll to position [543, 0]
click at [203, 485] on div "0" at bounding box center [123, 474] width 159 height 34
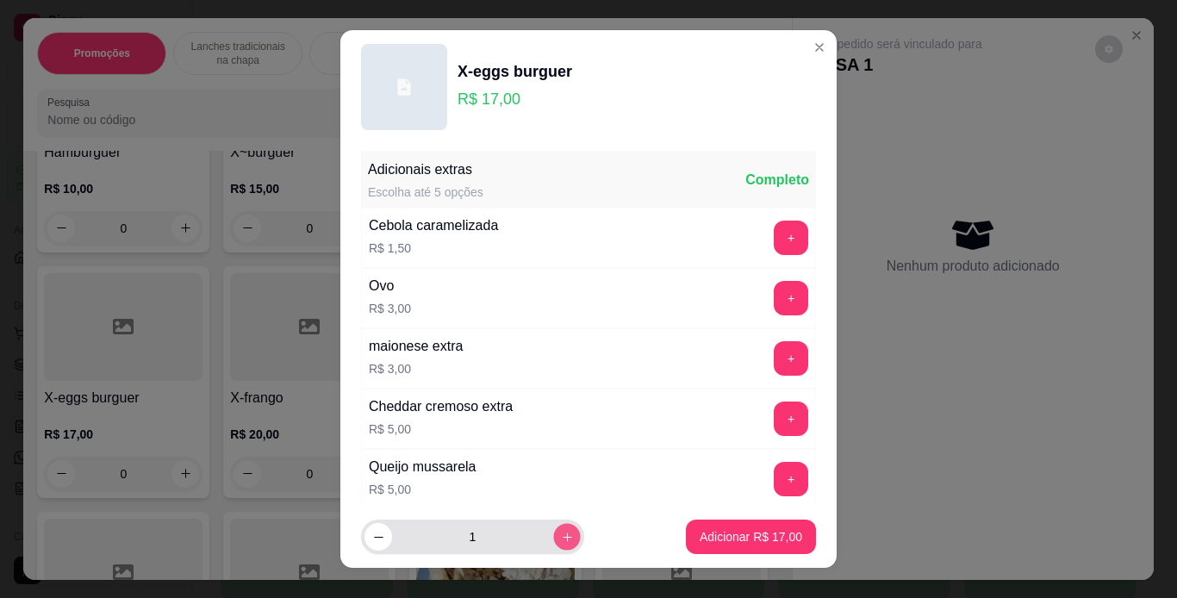
click at [553, 527] on button "increase-product-quantity" at bounding box center [566, 537] width 27 height 27
type input "2"
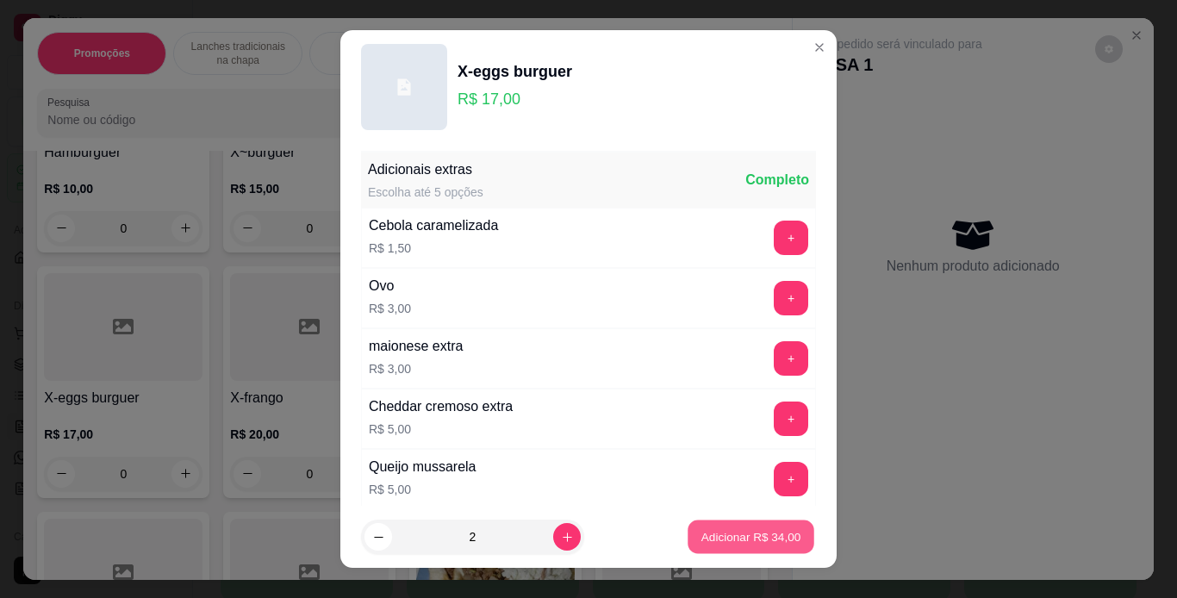
click at [702, 532] on p "Adicionar R$ 34,00" at bounding box center [752, 537] width 100 height 16
type input "2"
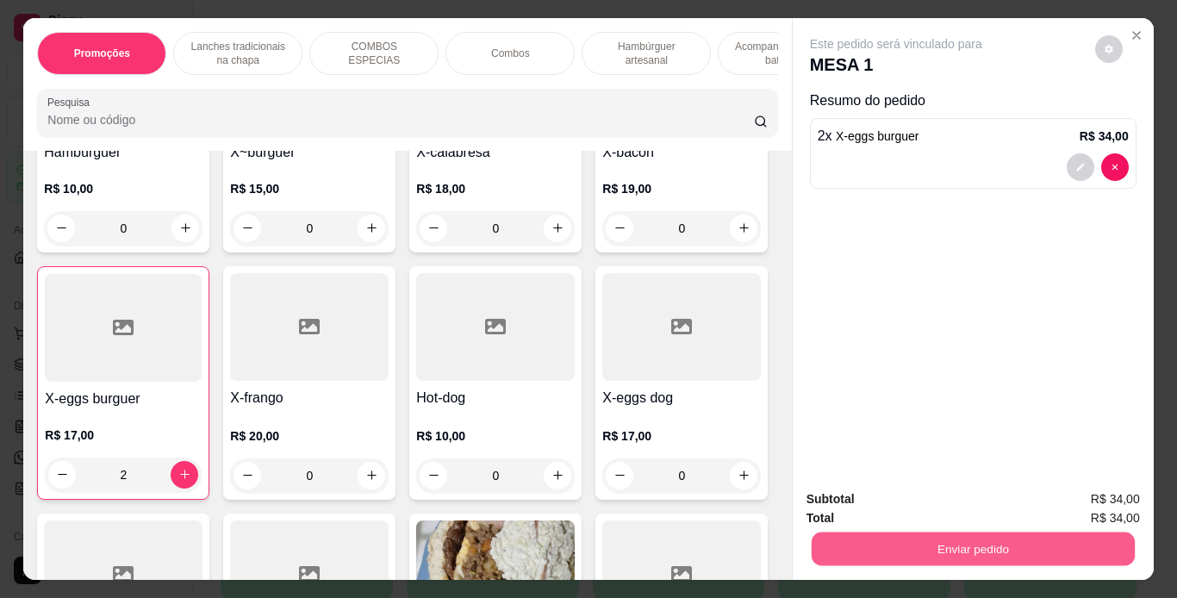
click at [887, 534] on button "Enviar pedido" at bounding box center [972, 550] width 323 height 34
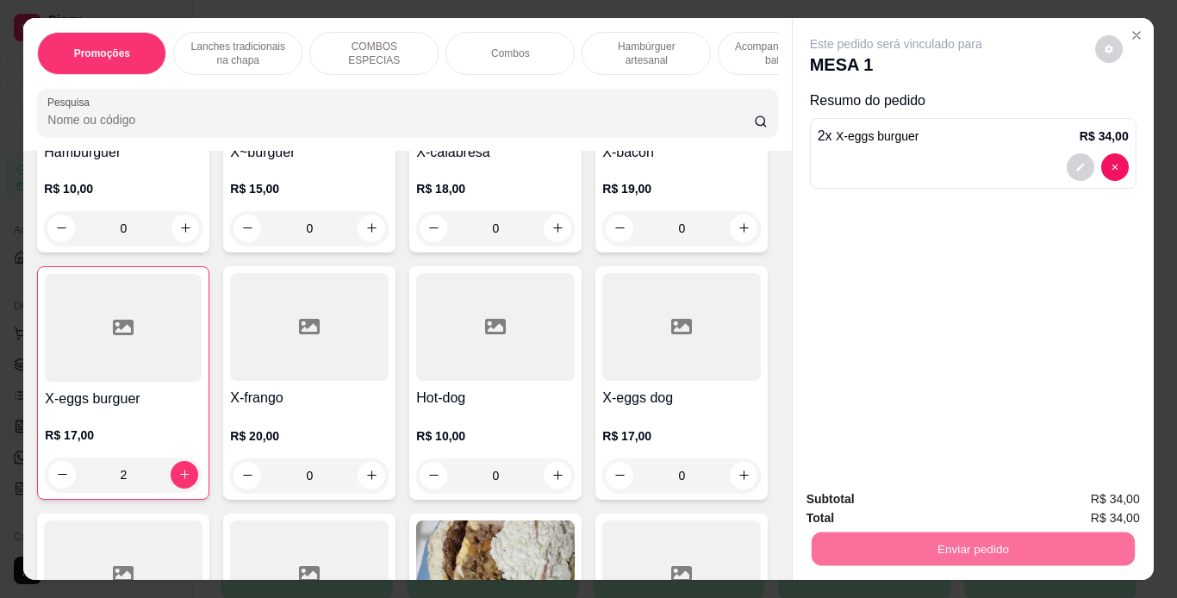
click at [892, 491] on button "Não registrar e enviar pedido" at bounding box center [916, 500] width 174 height 32
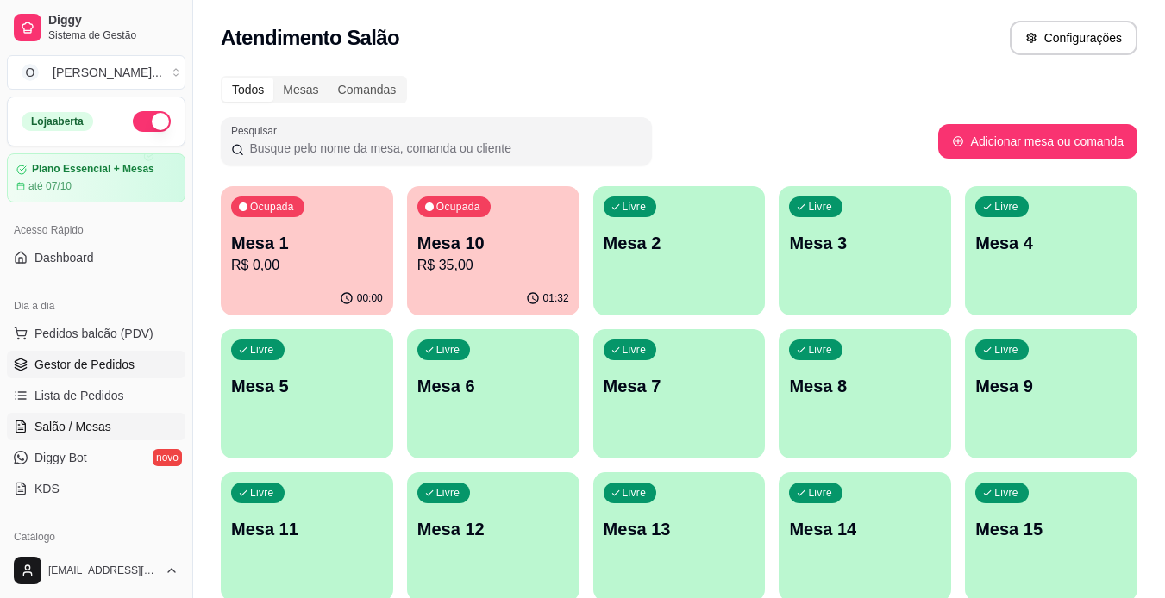
click at [83, 370] on span "Gestor de Pedidos" at bounding box center [84, 364] width 100 height 17
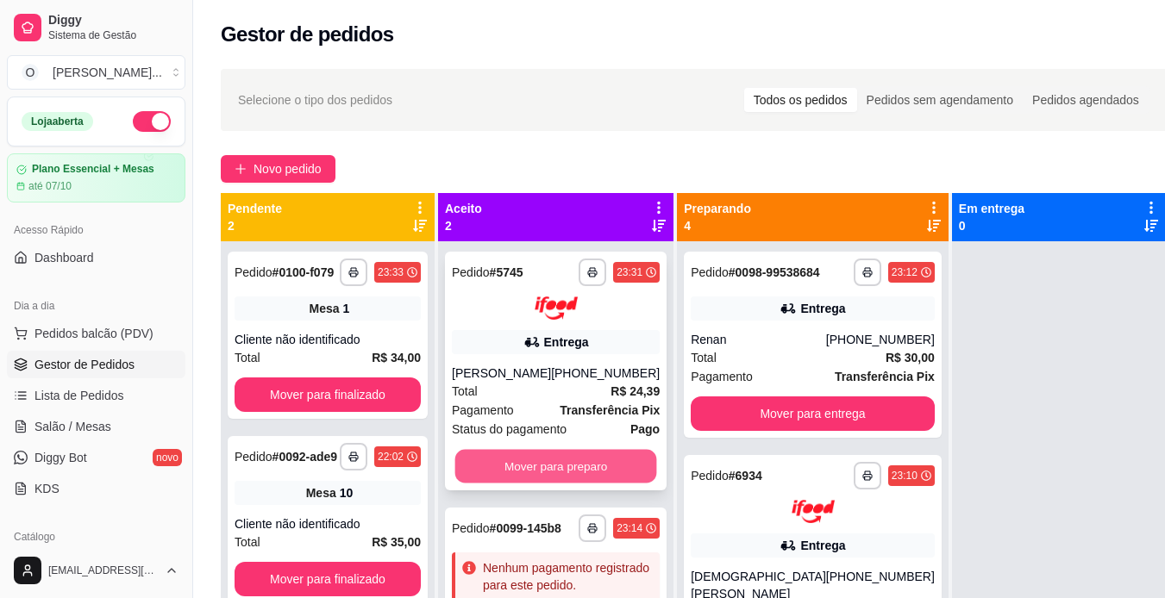
click at [561, 460] on button "Mover para preparo" at bounding box center [556, 466] width 202 height 34
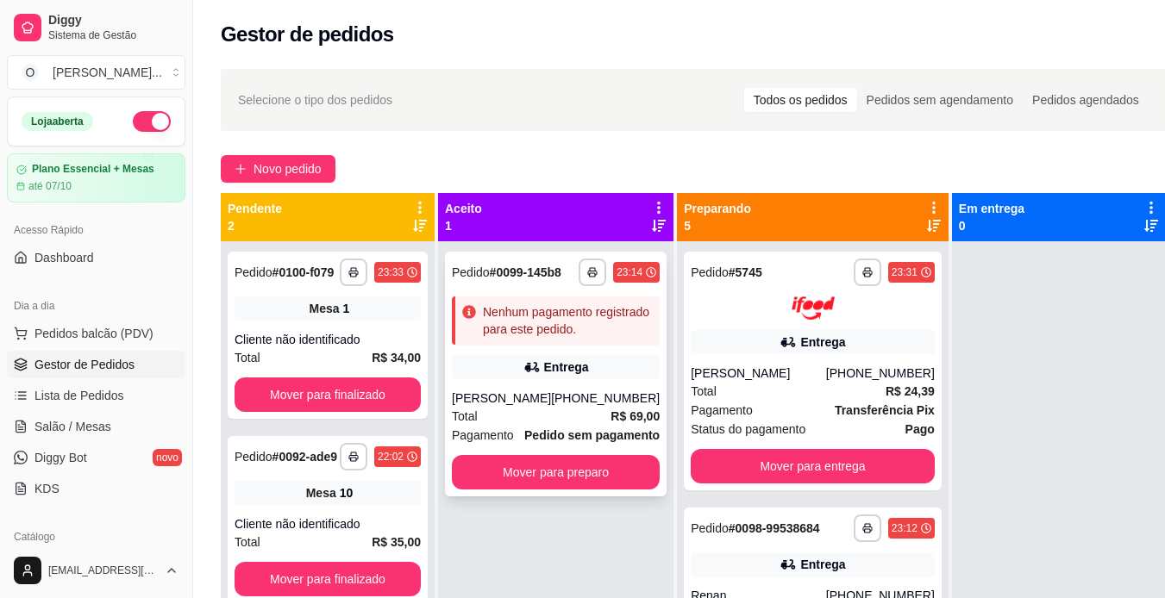
click at [559, 413] on div "Total R$ 69,00" at bounding box center [556, 416] width 208 height 19
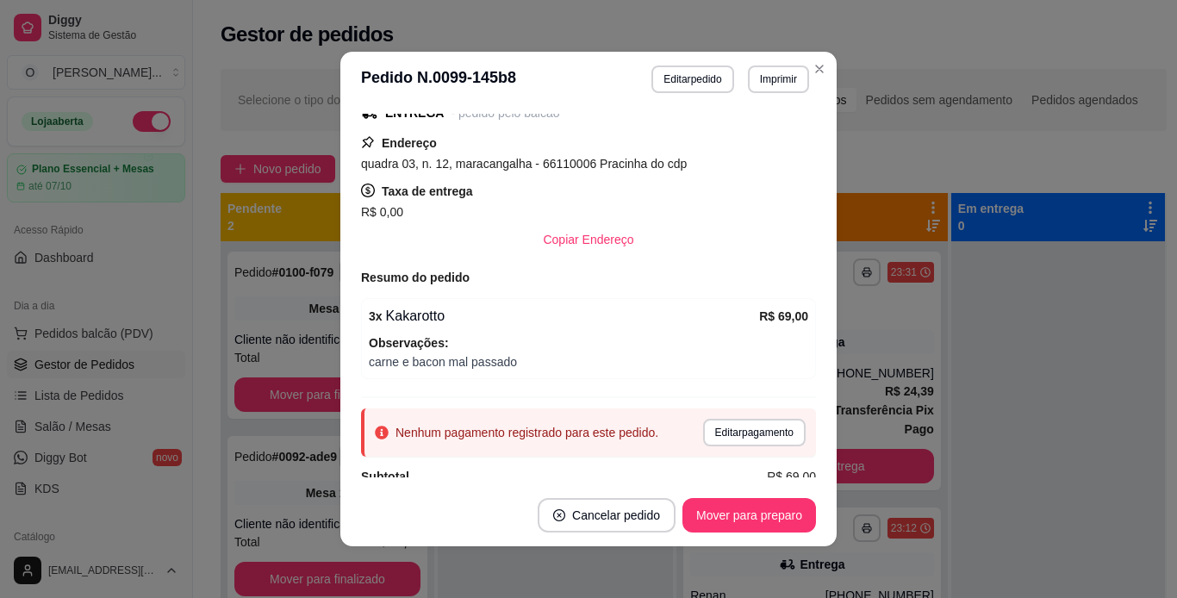
scroll to position [346, 0]
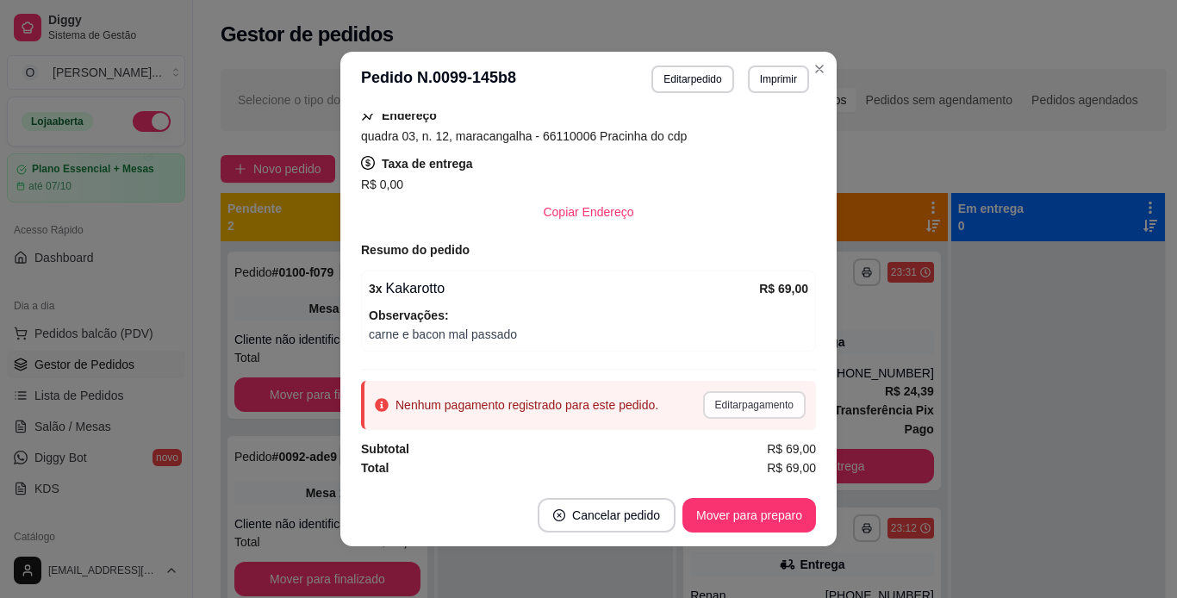
click at [739, 403] on button "Editar pagamento" at bounding box center [754, 405] width 103 height 28
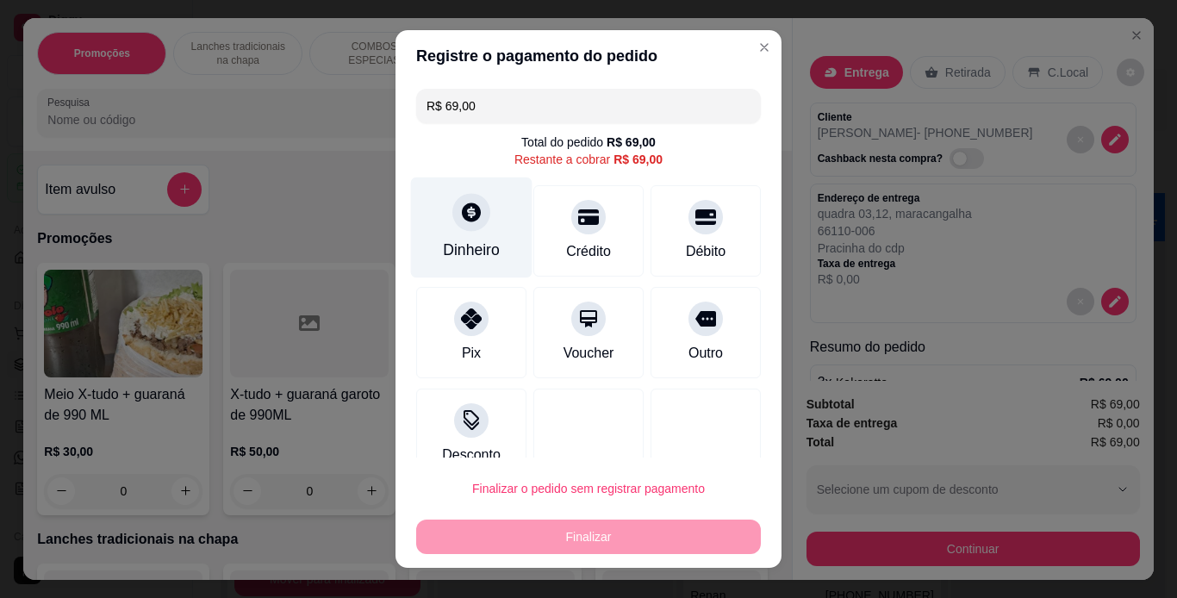
click at [450, 235] on div "Dinheiro" at bounding box center [472, 227] width 122 height 101
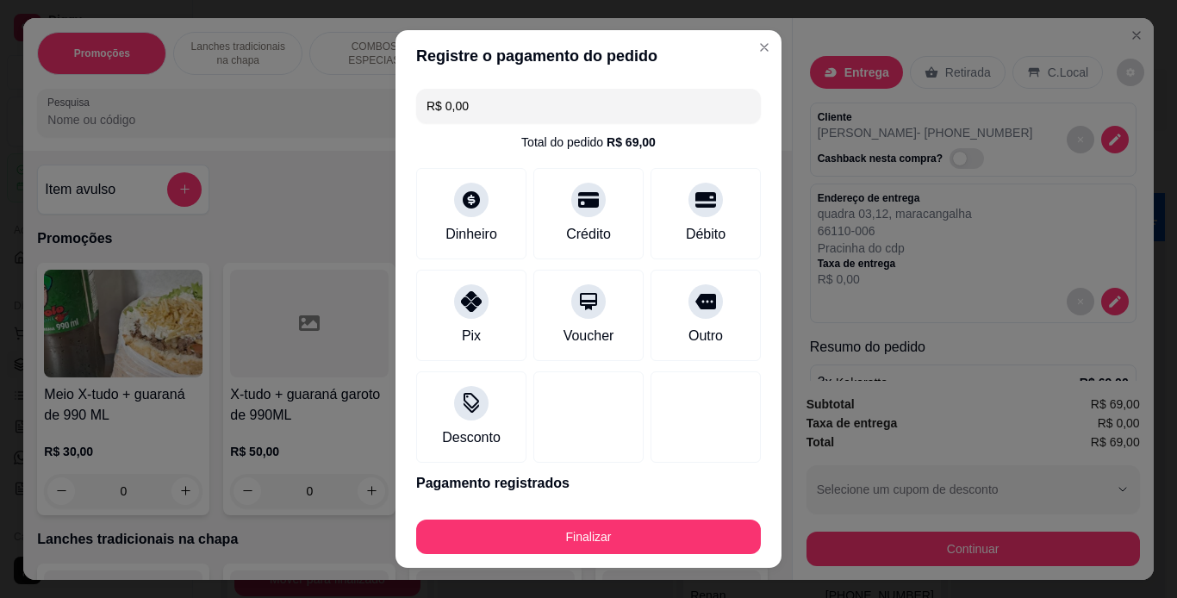
click at [590, 532] on button "Finalizar" at bounding box center [588, 537] width 345 height 34
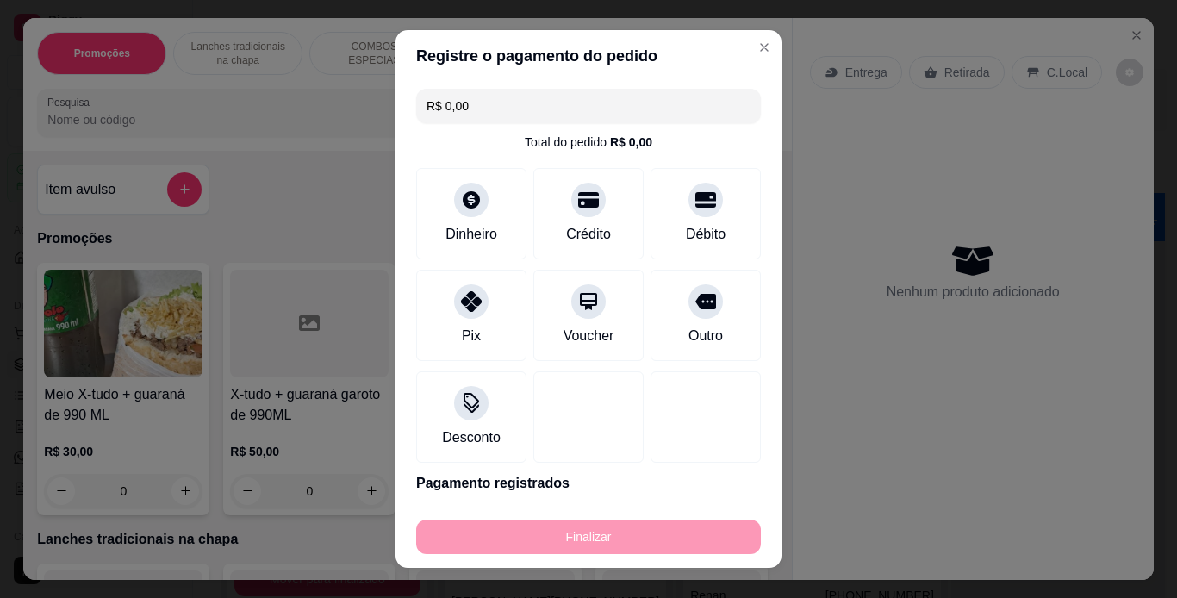
type input "-R$ 69,00"
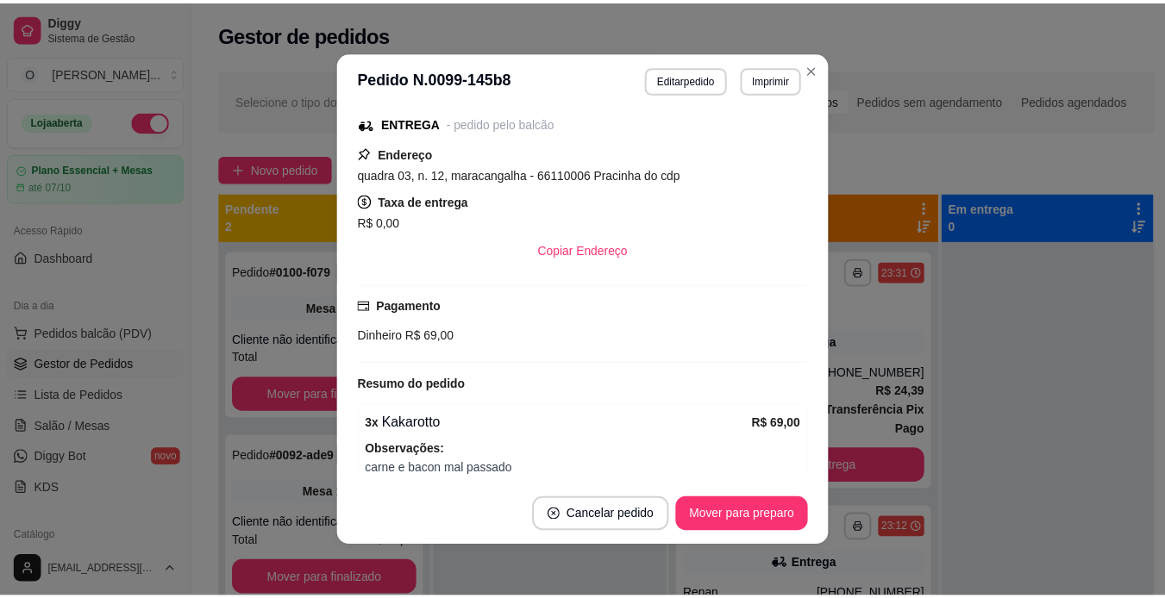
scroll to position [384, 0]
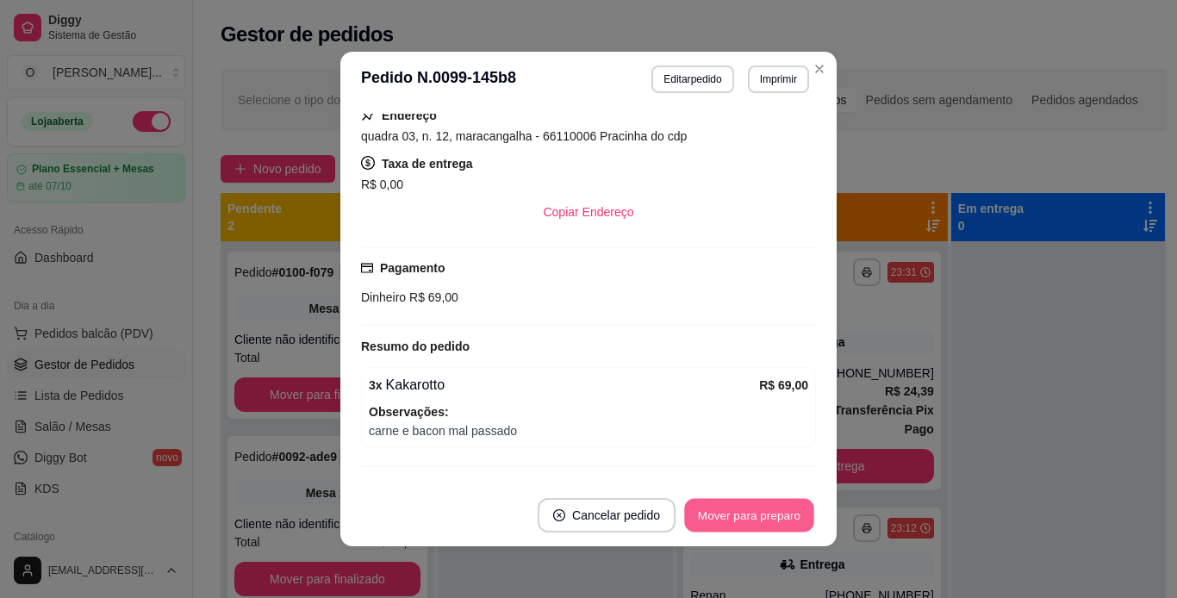
click at [766, 509] on button "Mover para preparo" at bounding box center [748, 516] width 129 height 34
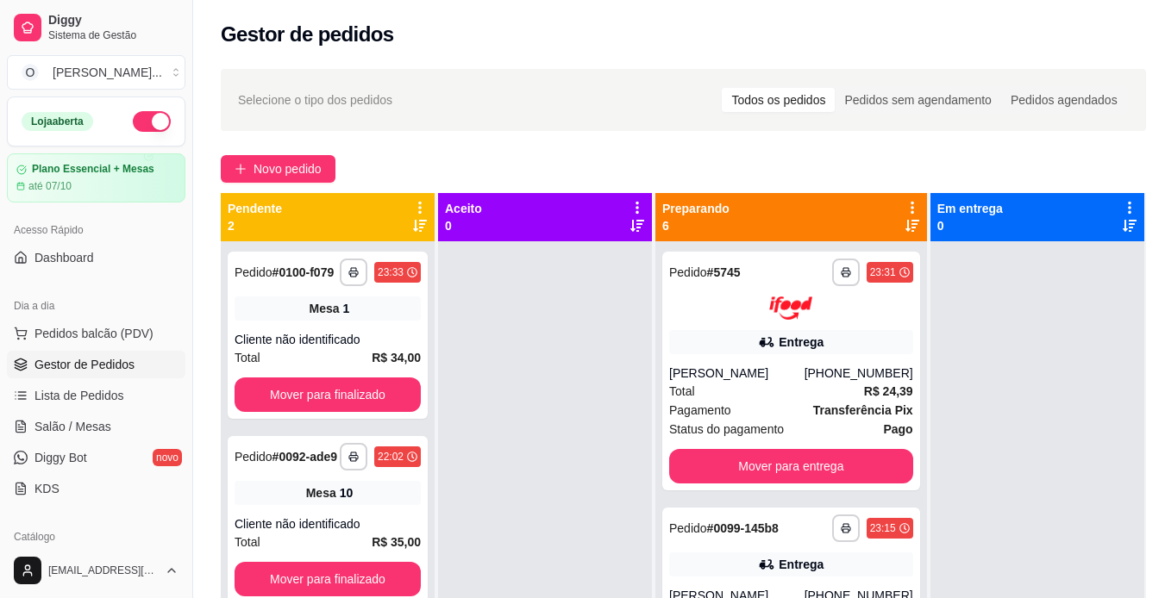
click at [897, 284] on div "**********" at bounding box center [791, 516] width 273 height 646
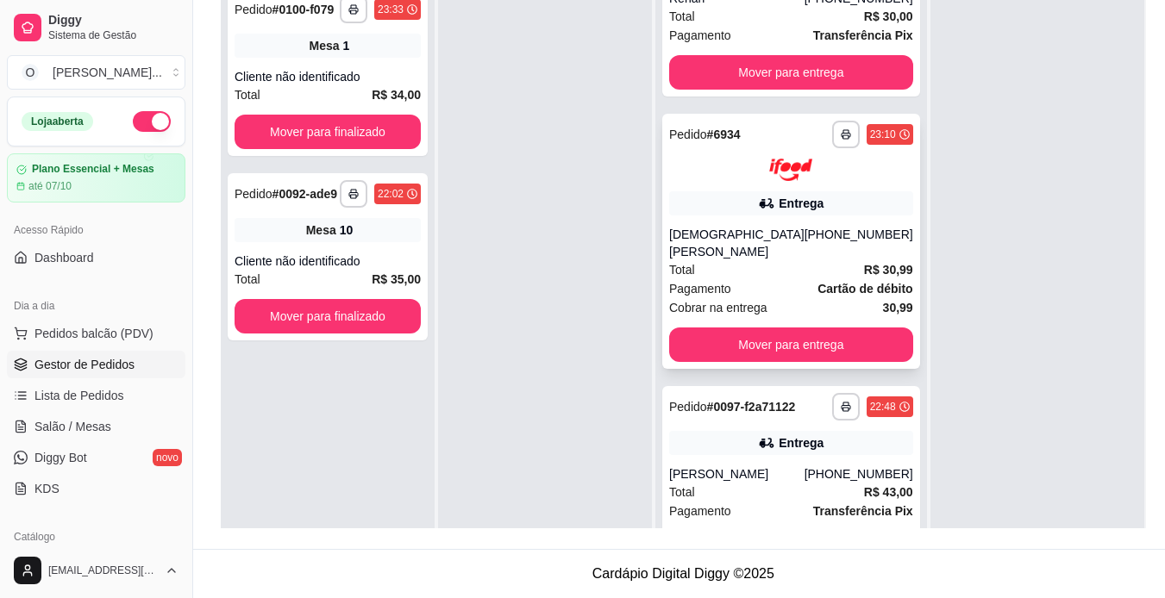
scroll to position [540, 0]
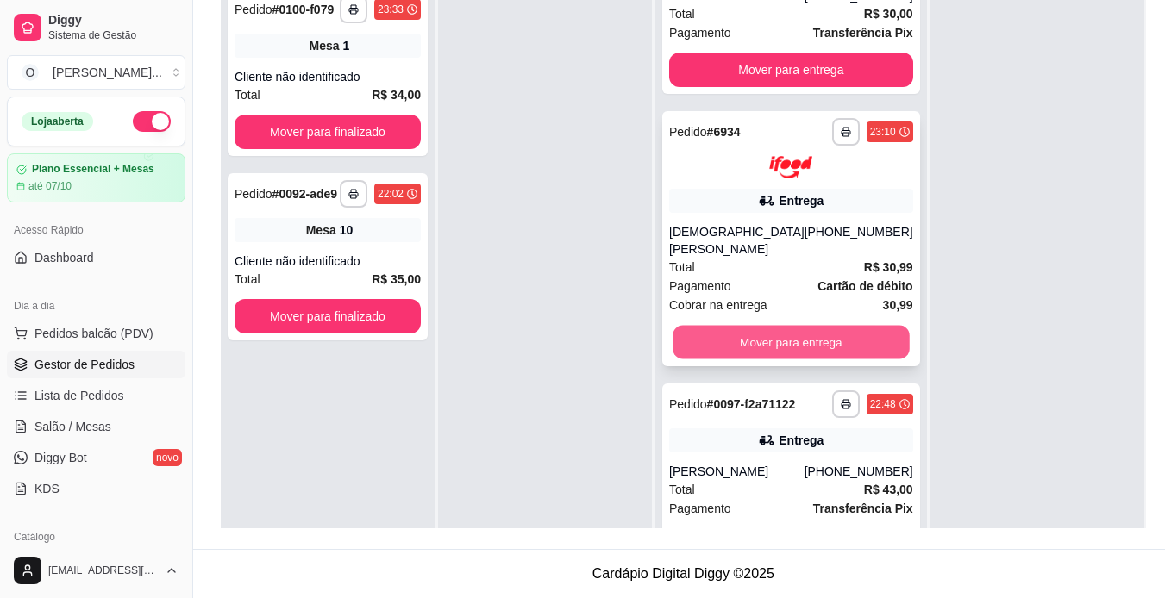
click at [778, 359] on button "Mover para entrega" at bounding box center [790, 343] width 236 height 34
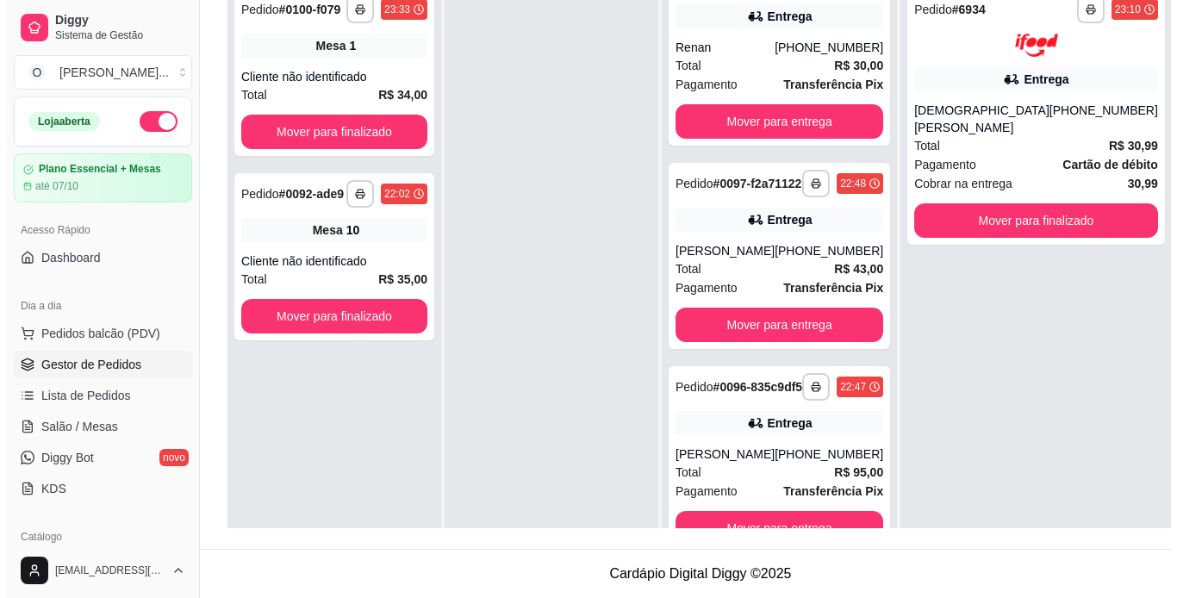
scroll to position [0, 0]
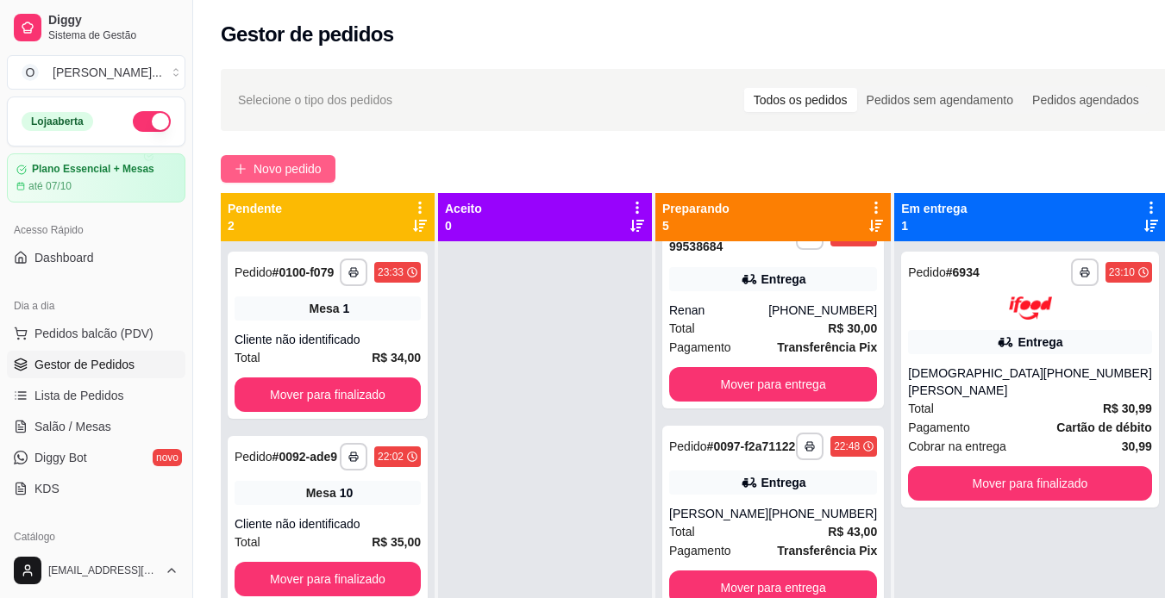
click at [258, 178] on span "Novo pedido" at bounding box center [287, 168] width 68 height 19
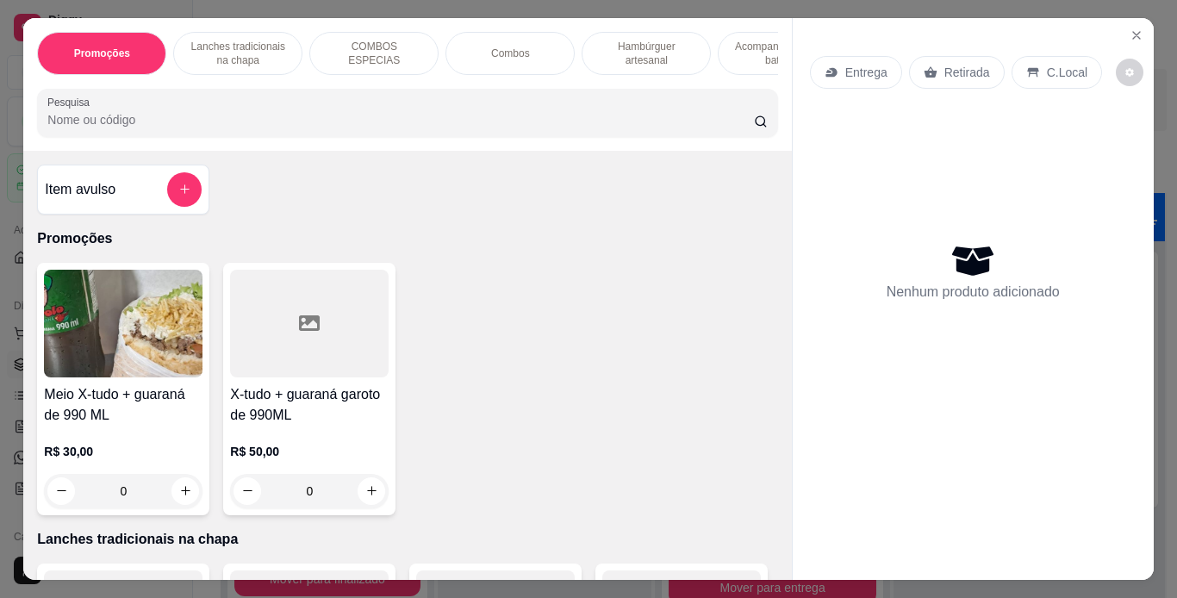
click at [958, 65] on p "Retirada" at bounding box center [968, 72] width 46 height 17
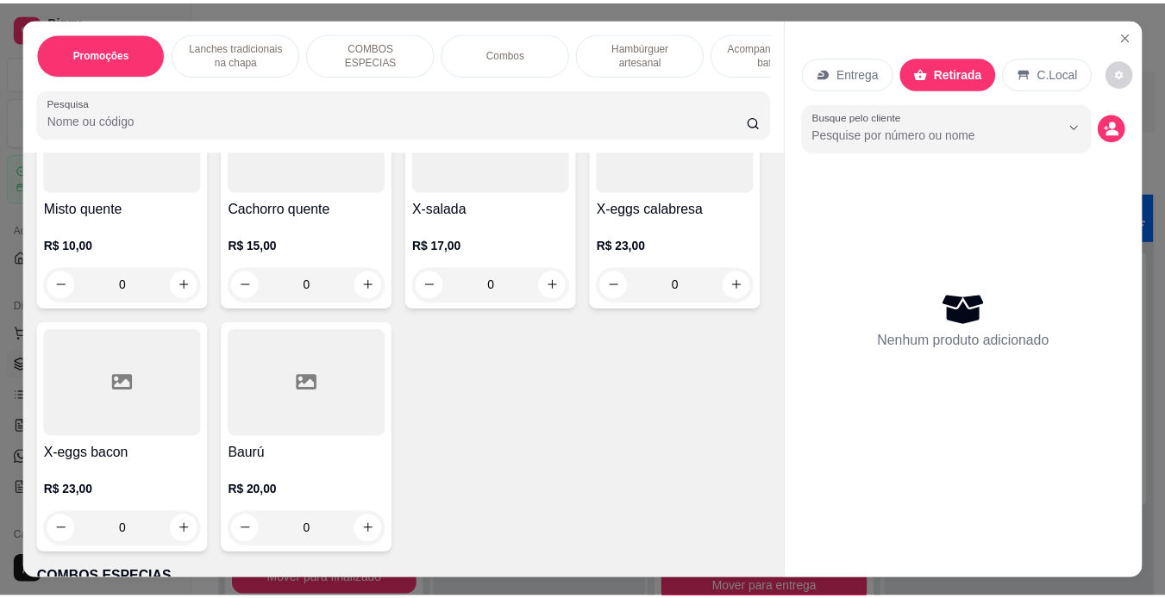
scroll to position [1240, 0]
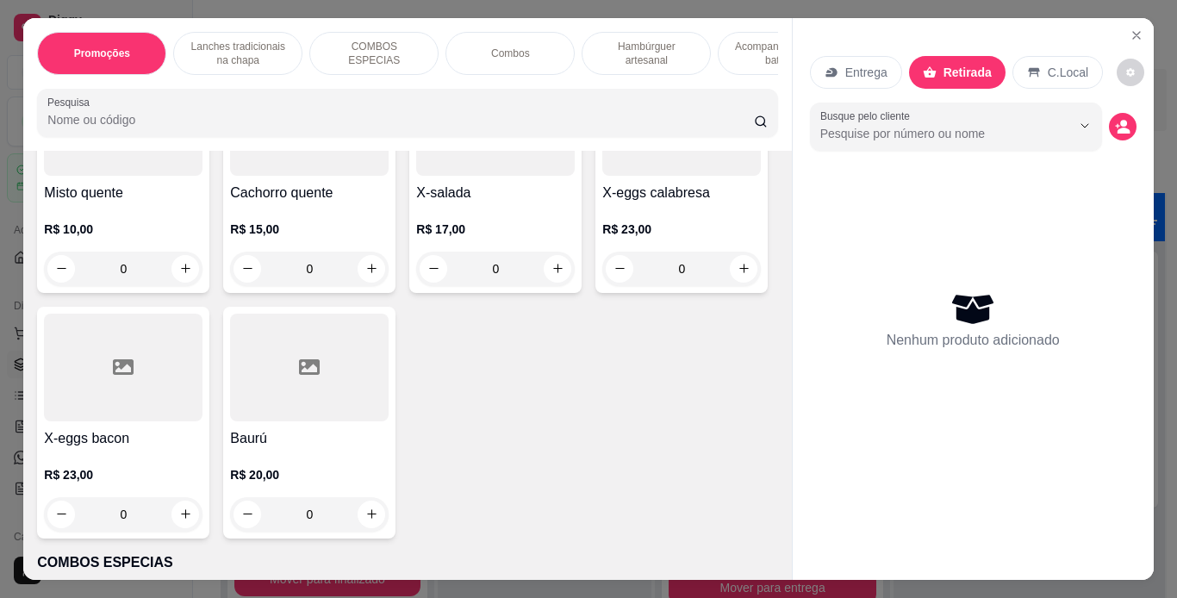
click at [416, 41] on div "0" at bounding box center [495, 23] width 159 height 34
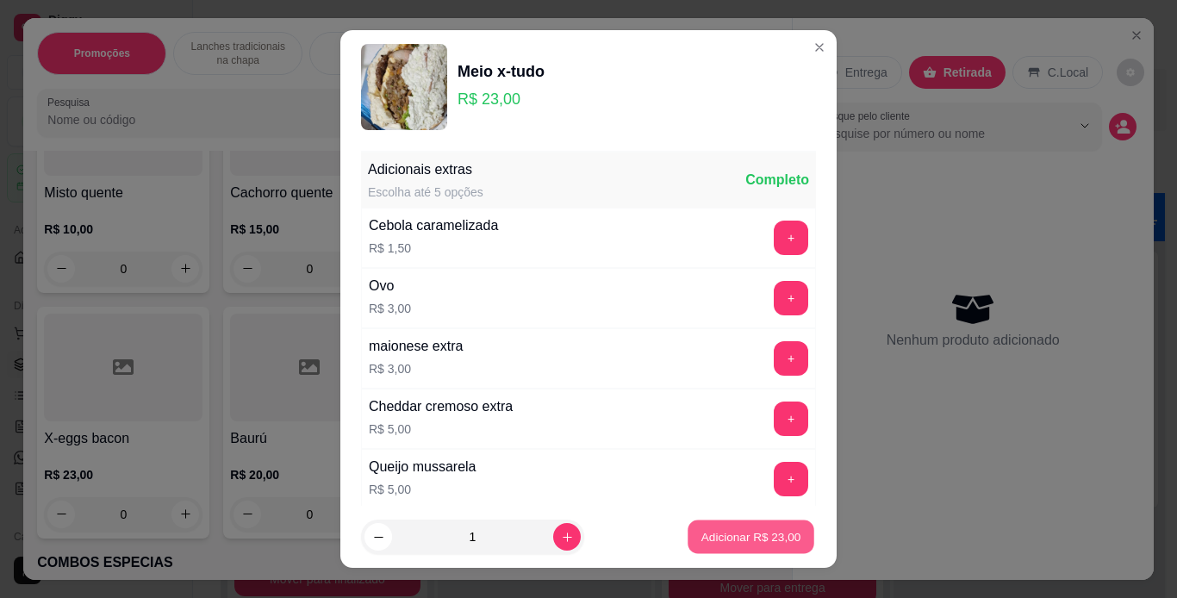
click at [740, 542] on p "Adicionar R$ 23,00" at bounding box center [752, 537] width 100 height 16
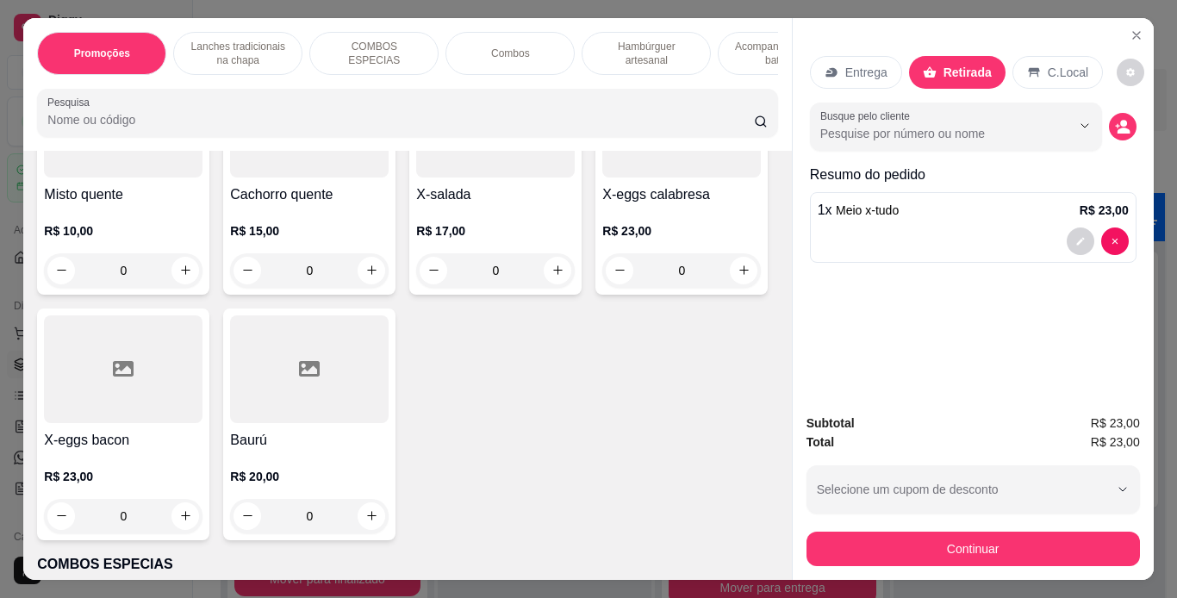
click at [854, 560] on div "Subtotal R$ 23,00 Total R$ 23,00 Selecione um cupom de desconto OTAKU5 DEMONSLA…" at bounding box center [973, 490] width 361 height 180
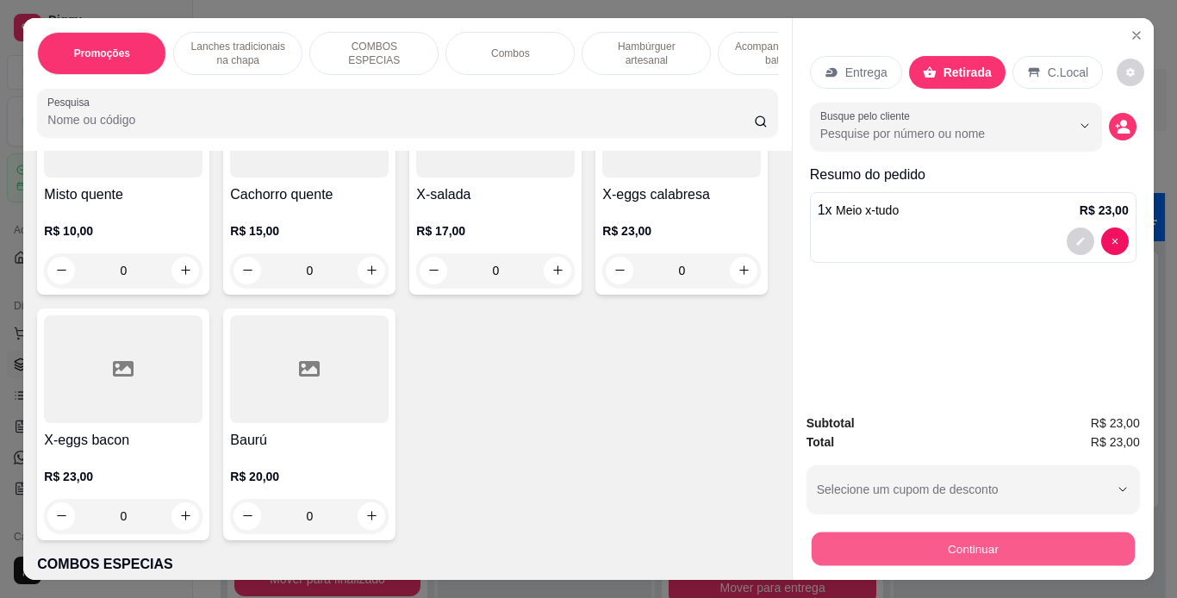
click at [862, 544] on button "Continuar" at bounding box center [972, 550] width 323 height 34
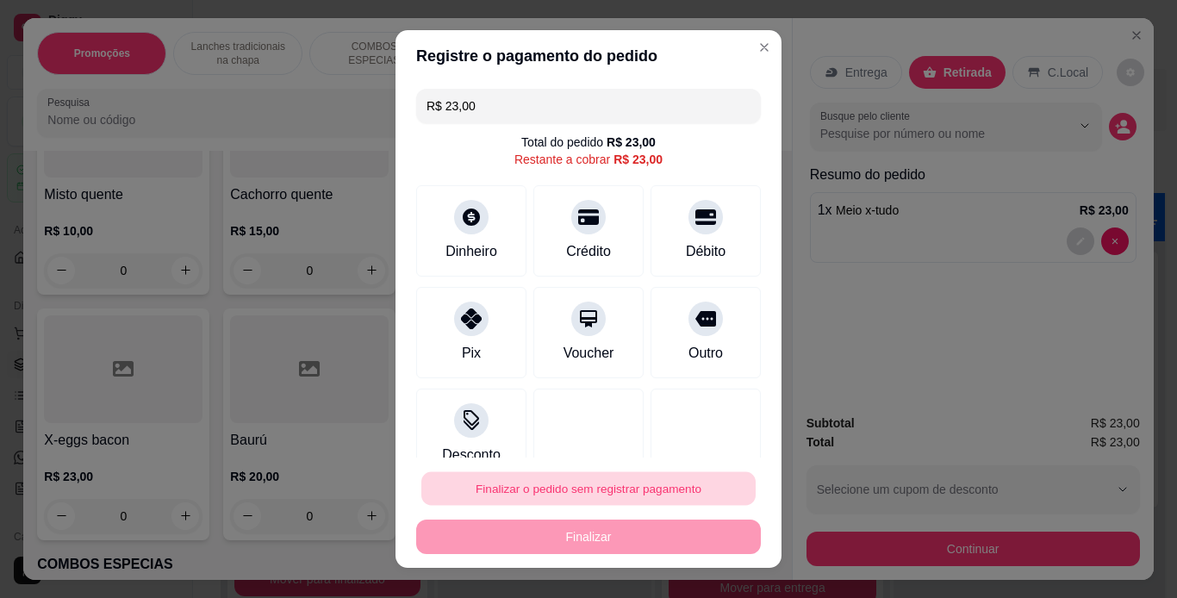
click at [608, 477] on button "Finalizar o pedido sem registrar pagamento" at bounding box center [589, 489] width 334 height 34
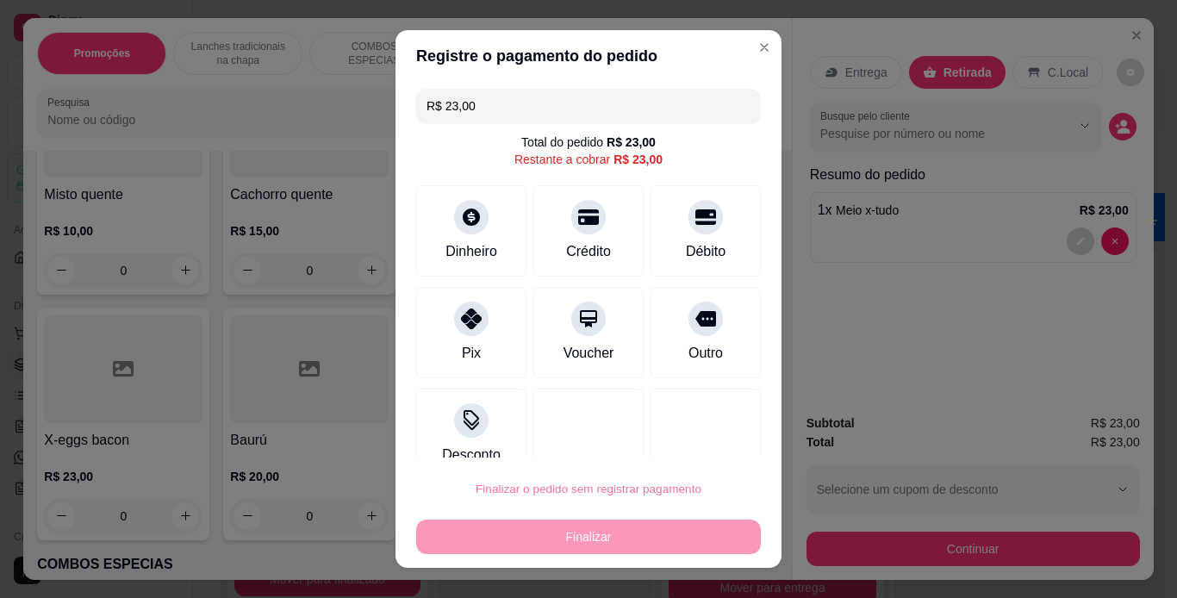
click at [685, 448] on button "Confirmar" at bounding box center [687, 440] width 61 height 26
type input "0"
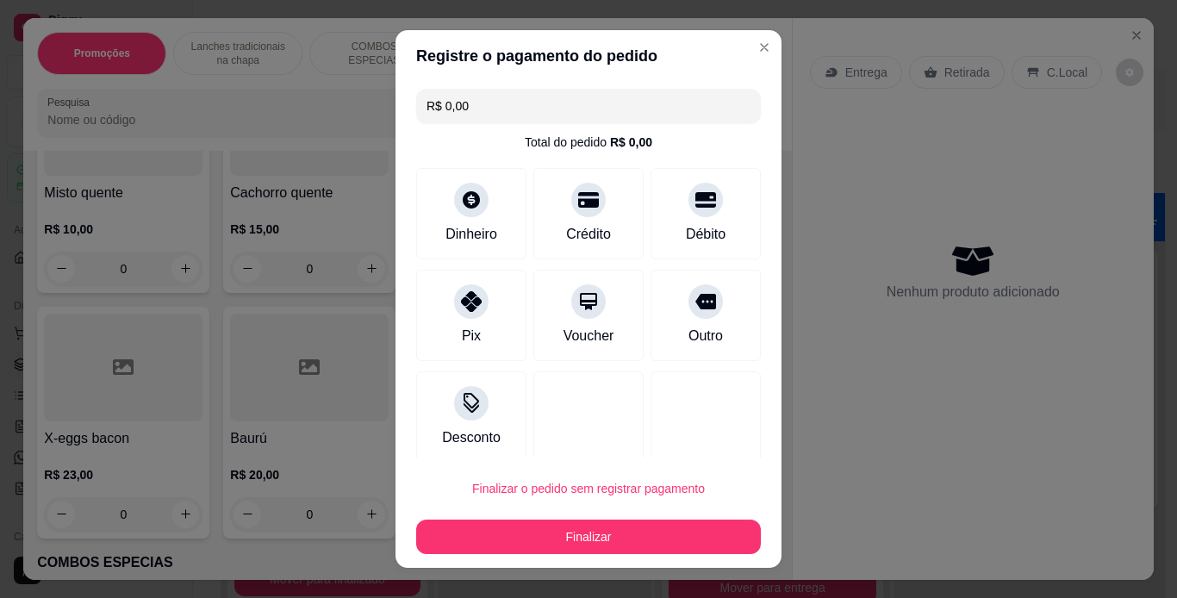
type input "R$ 0,00"
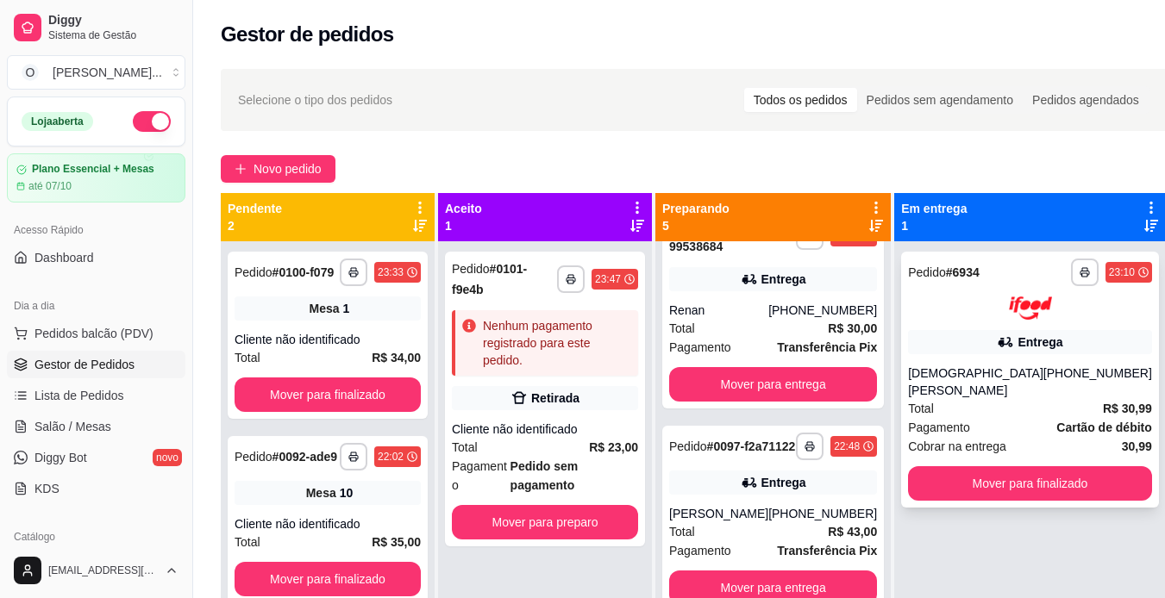
click at [1059, 356] on div "**********" at bounding box center [1030, 380] width 258 height 256
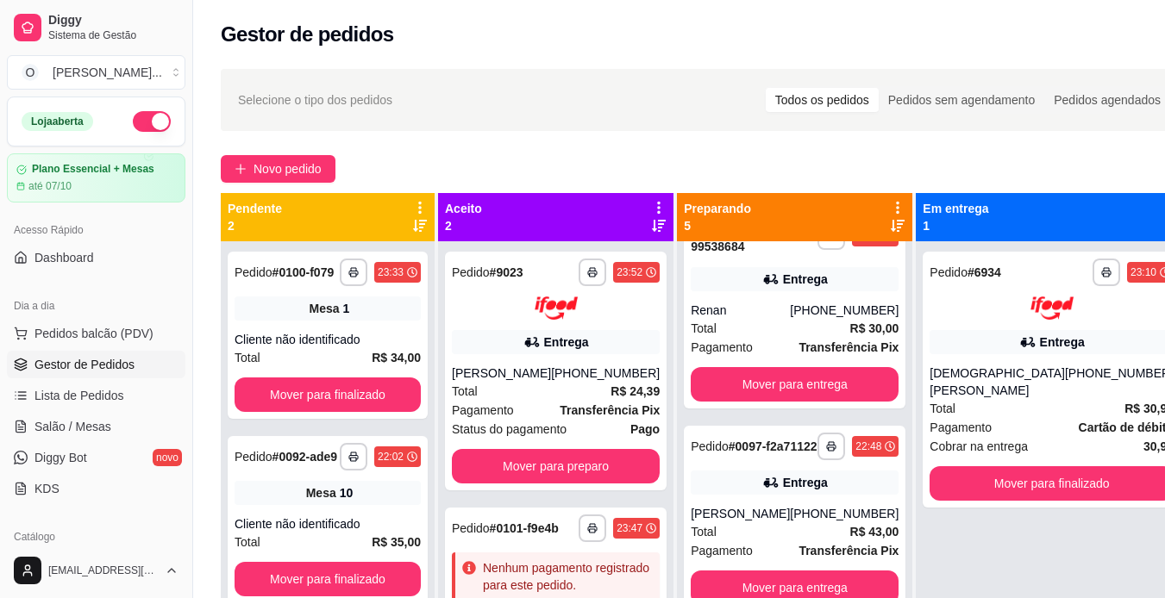
scroll to position [104, 0]
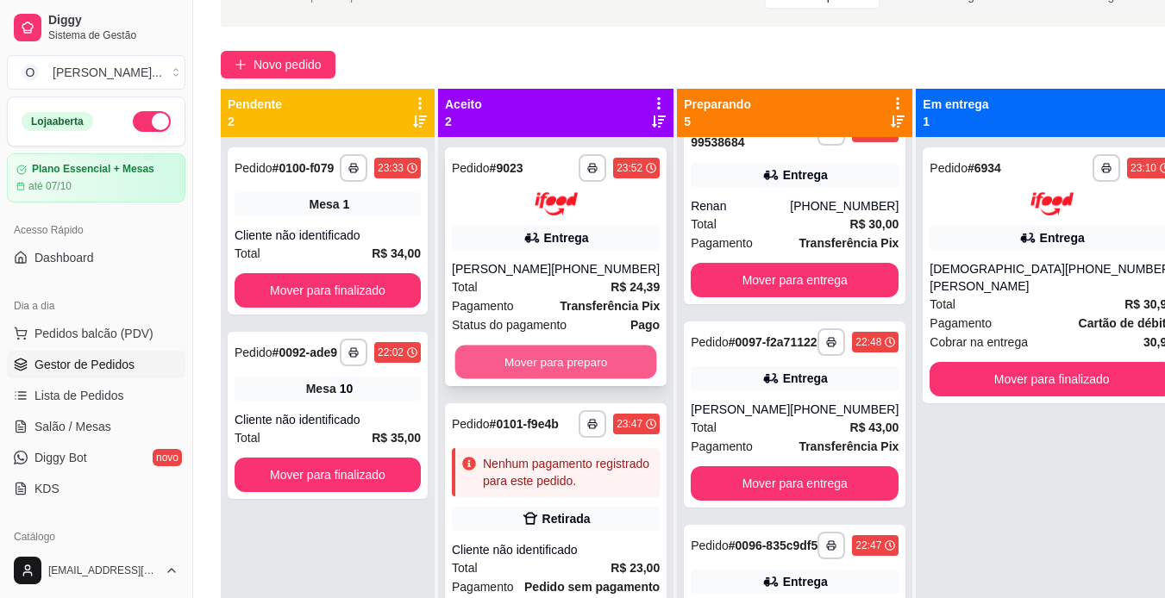
click at [570, 365] on button "Mover para preparo" at bounding box center [556, 362] width 202 height 34
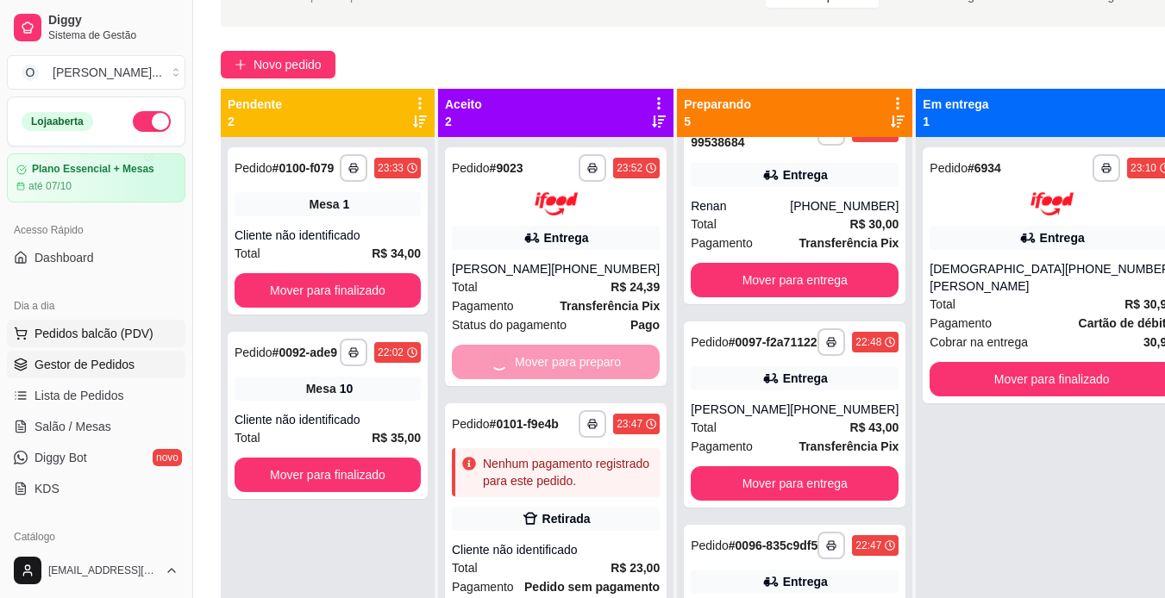
scroll to position [796, 0]
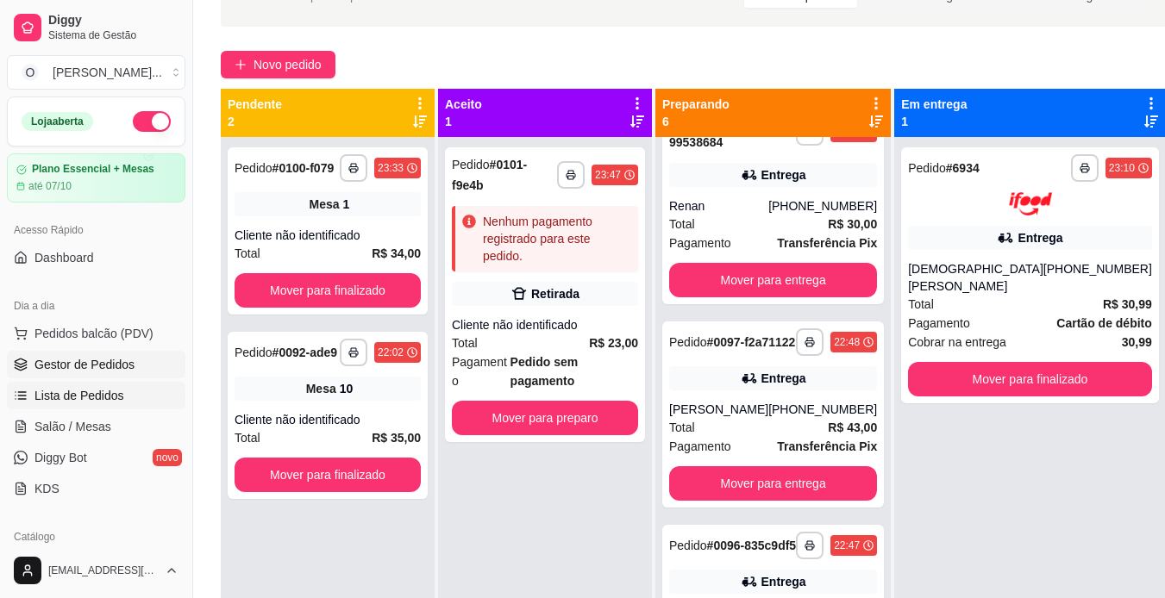
click at [109, 390] on span "Lista de Pedidos" at bounding box center [79, 395] width 90 height 17
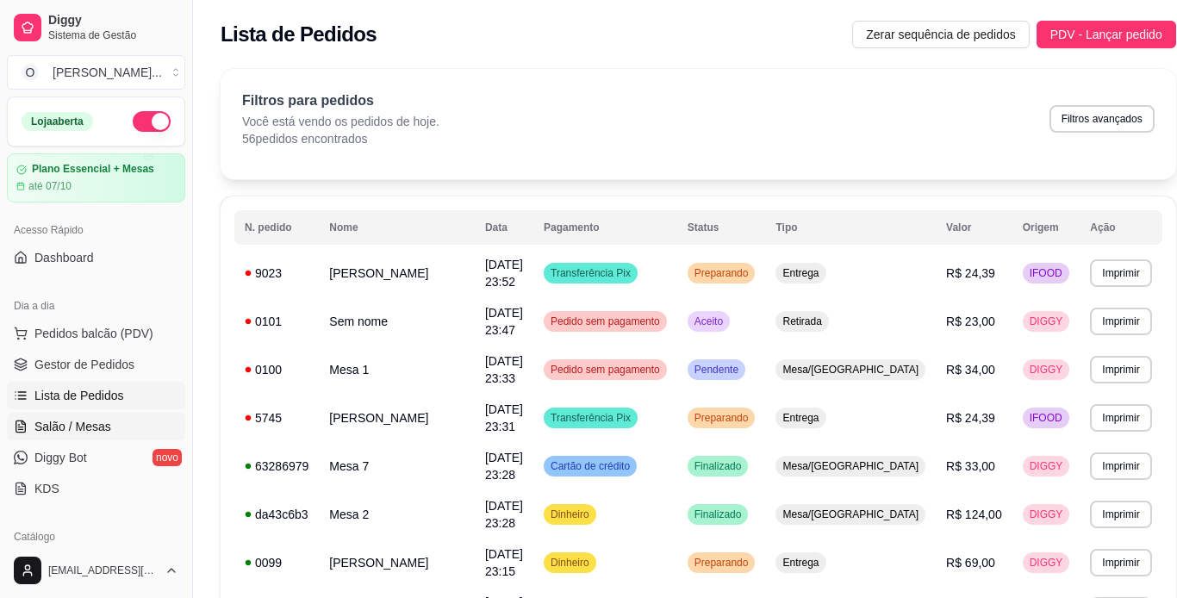
click at [102, 423] on span "Salão / Mesas" at bounding box center [72, 426] width 77 height 17
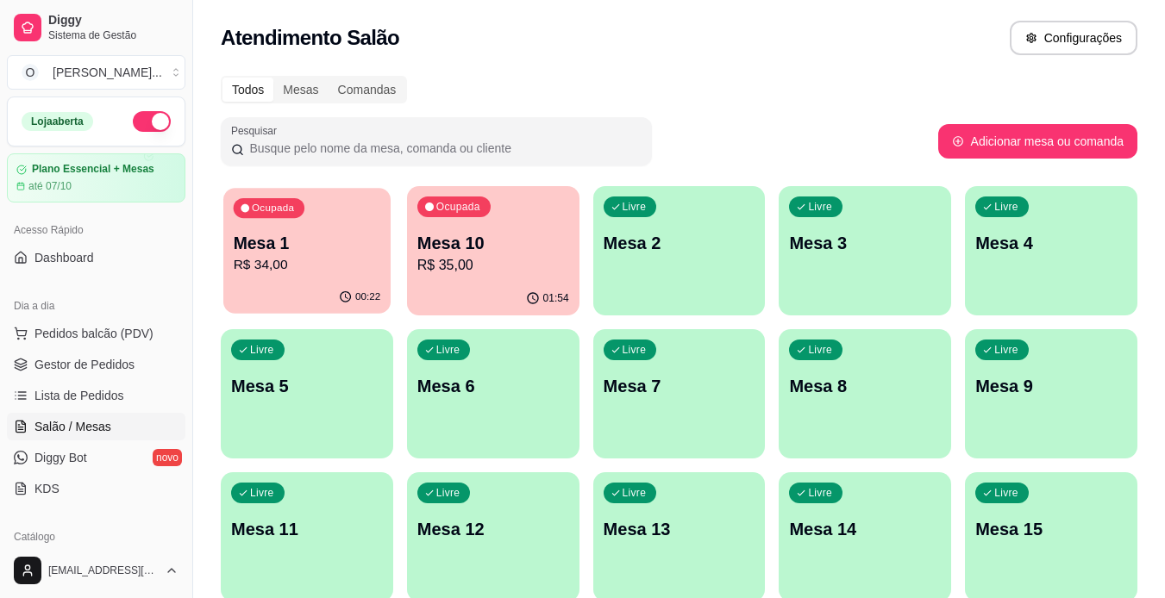
click at [392, 244] on div "Ocupada Mesa 1 R$ 34,00 00:22 Ocupada Mesa 10 R$ 35,00 01:54 Livre Mesa 2 Livre…" at bounding box center [679, 465] width 916 height 559
click at [323, 265] on p "R$ 34,00" at bounding box center [307, 265] width 147 height 20
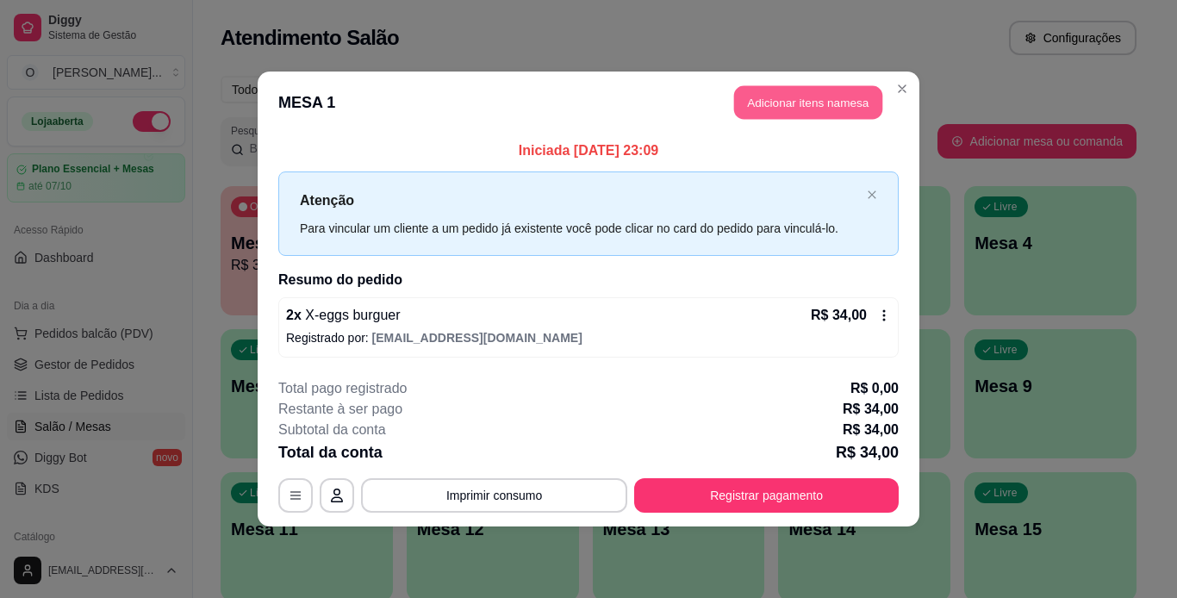
click at [775, 102] on button "Adicionar itens na mesa" at bounding box center [808, 103] width 148 height 34
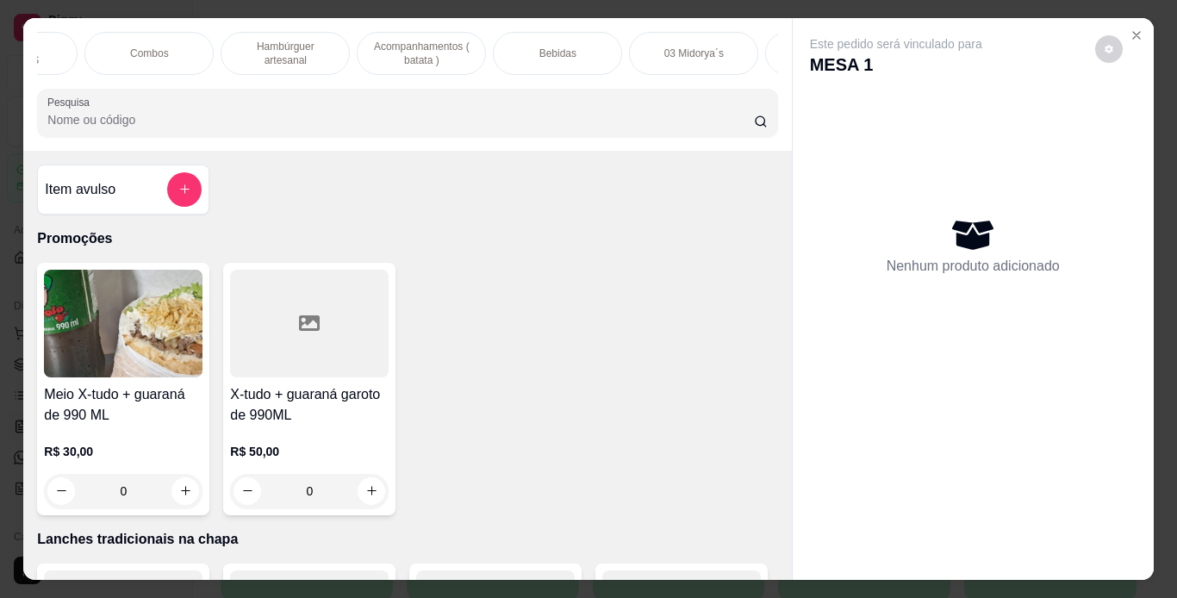
scroll to position [0, 478]
click at [459, 44] on div "Bebidas" at bounding box center [440, 53] width 129 height 43
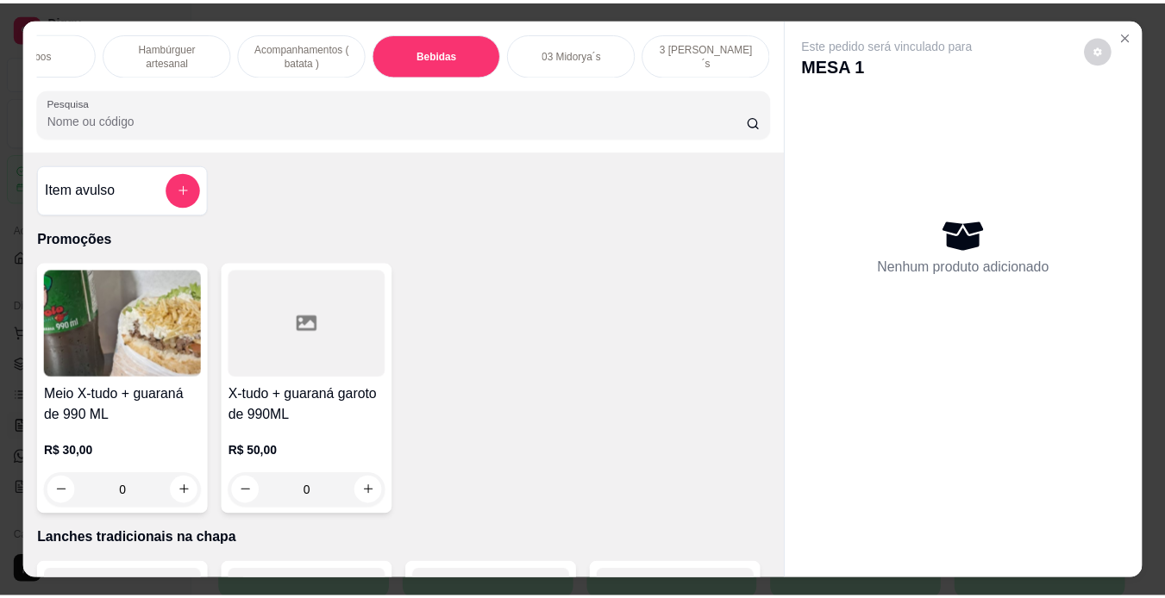
scroll to position [44, 0]
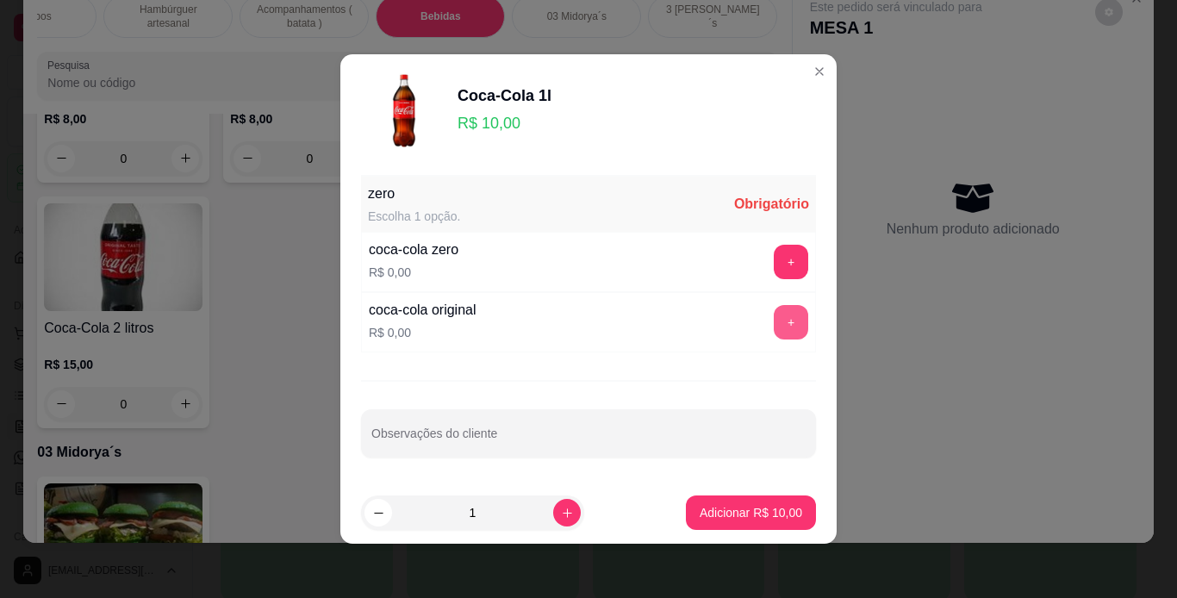
click at [774, 327] on button "+" at bounding box center [791, 322] width 34 height 34
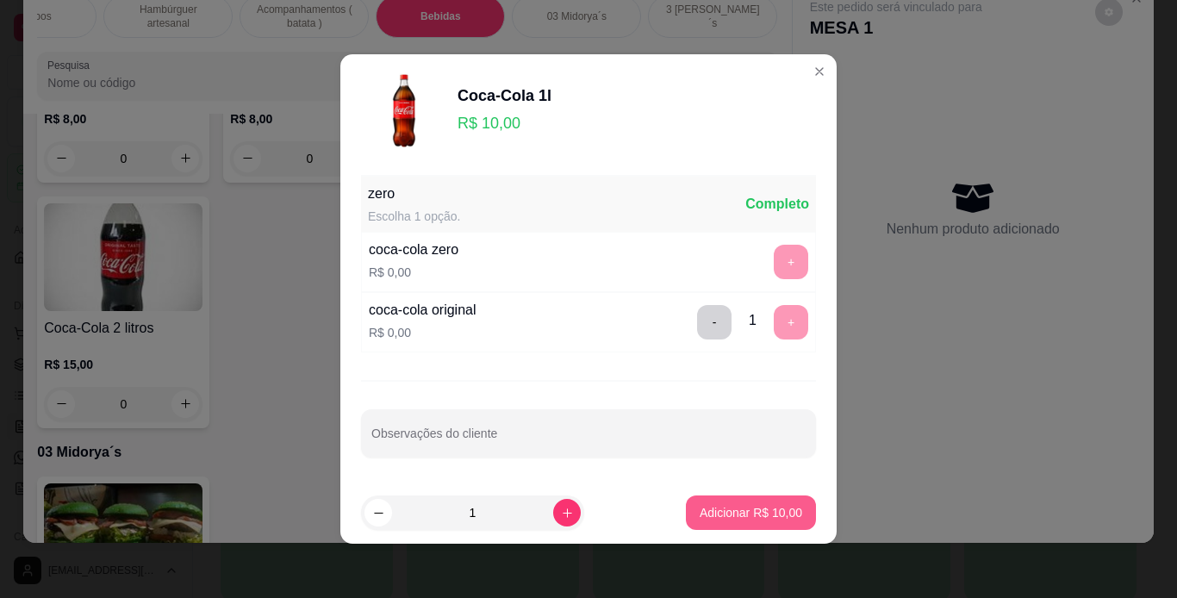
click at [742, 511] on p "Adicionar R$ 10,00" at bounding box center [751, 512] width 103 height 17
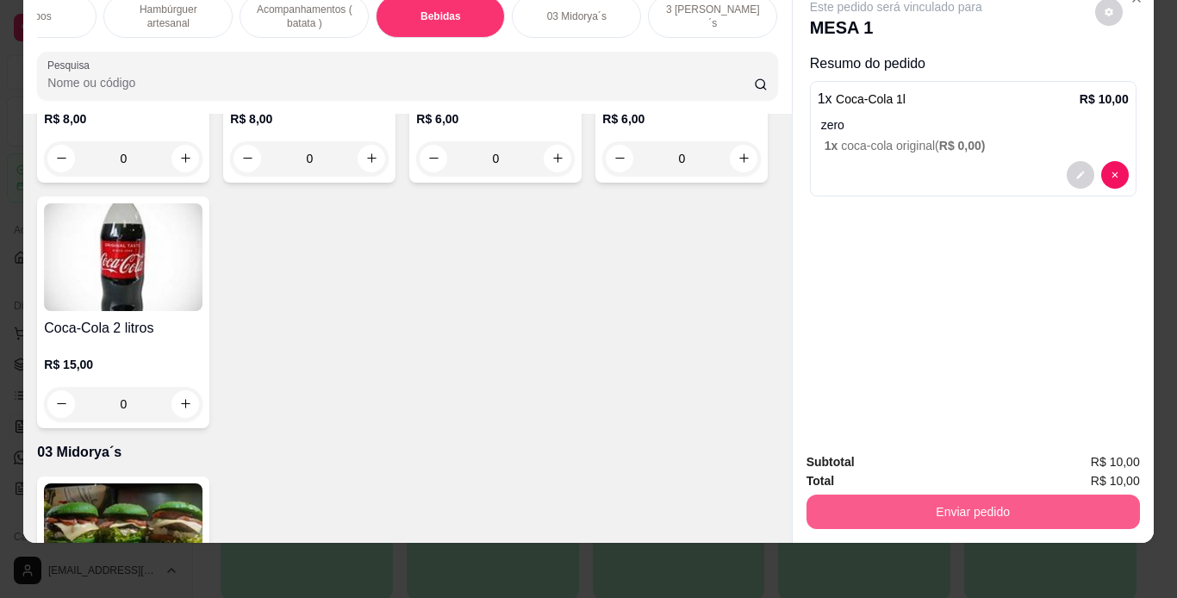
click at [894, 499] on button "Enviar pedido" at bounding box center [974, 512] width 334 height 34
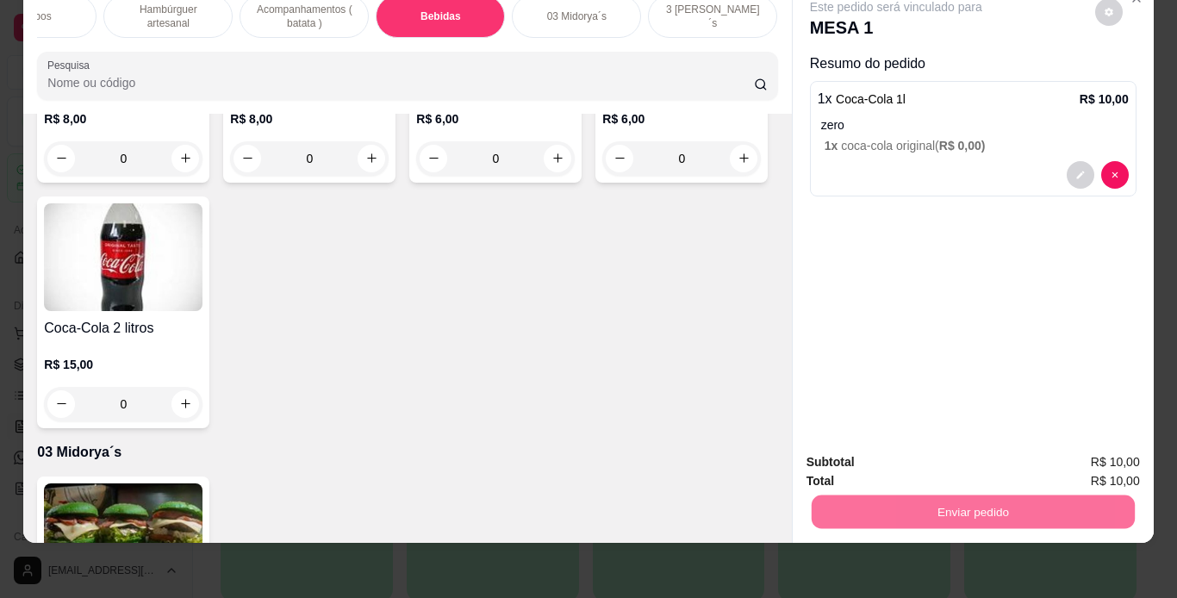
click at [890, 459] on button "Não registrar e enviar pedido" at bounding box center [916, 456] width 174 height 32
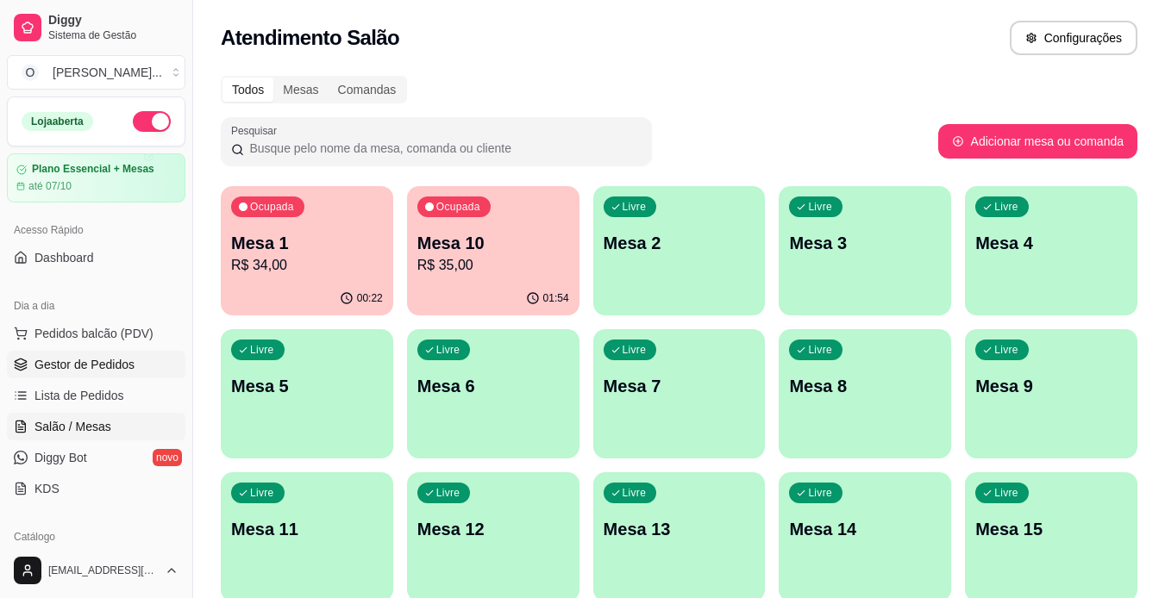
click at [107, 367] on span "Gestor de Pedidos" at bounding box center [84, 364] width 100 height 17
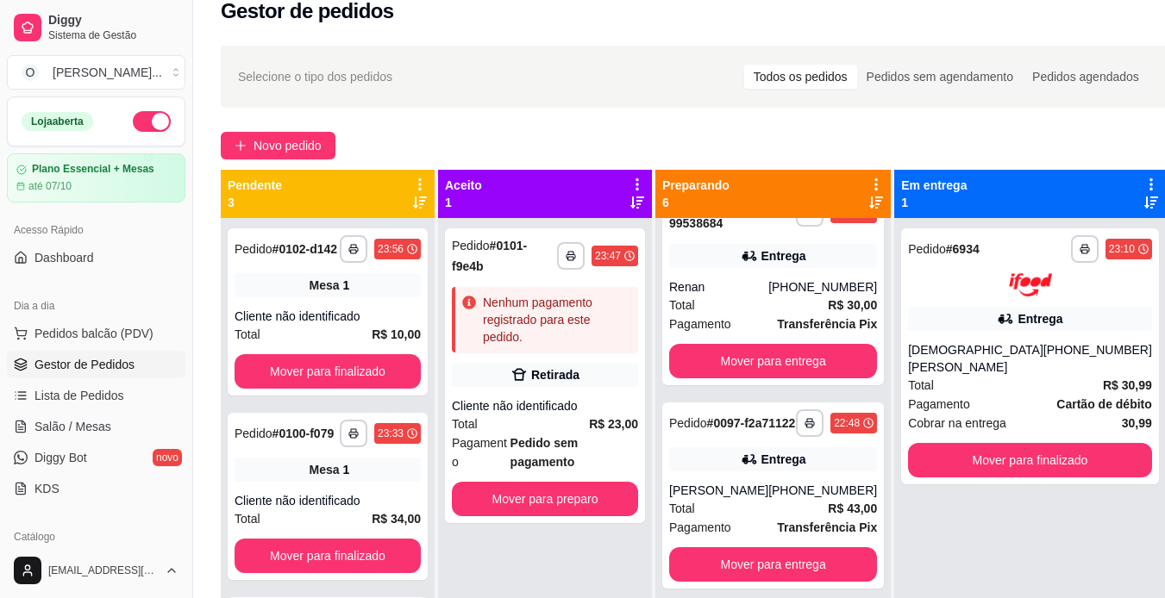
scroll to position [248, 0]
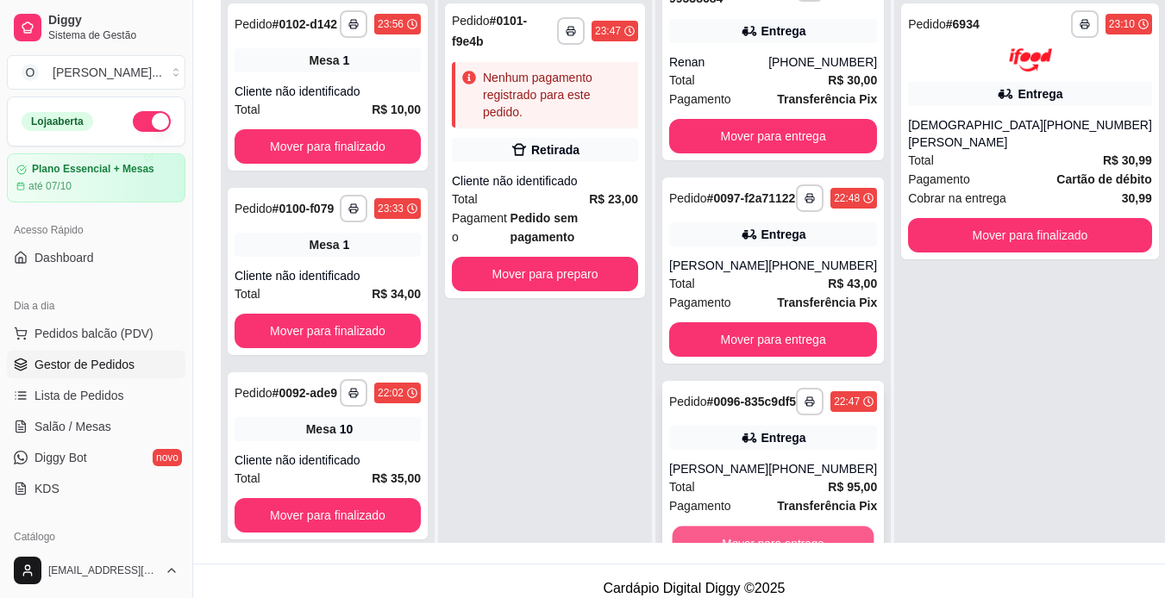
click at [800, 538] on button "Mover para entrega" at bounding box center [773, 544] width 202 height 34
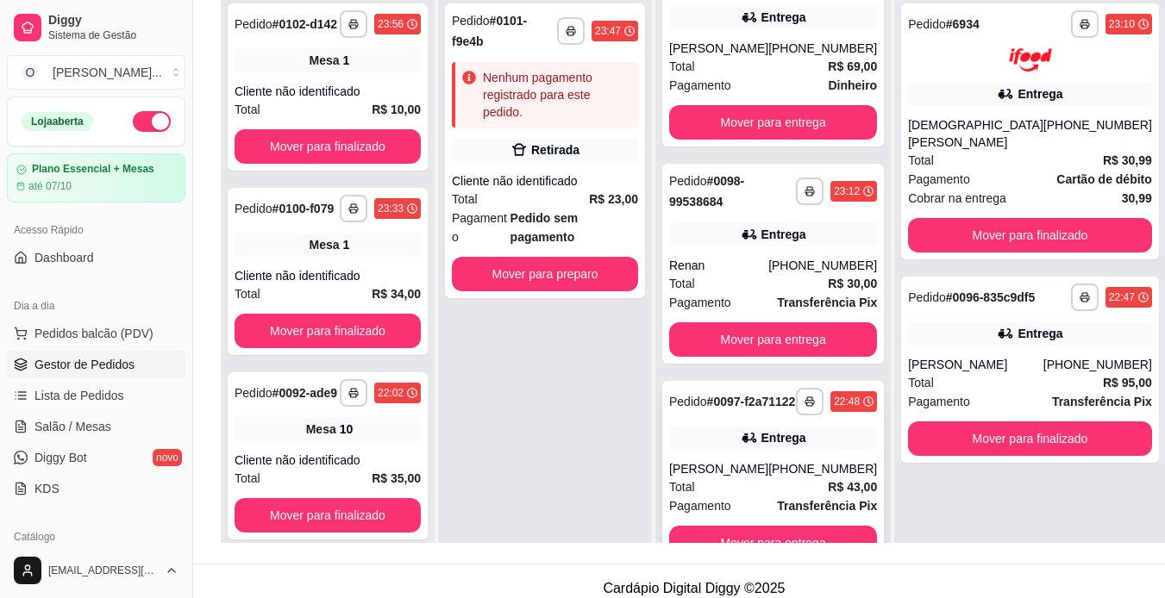
scroll to position [599, 0]
click at [776, 536] on button "Mover para entrega" at bounding box center [773, 544] width 202 height 34
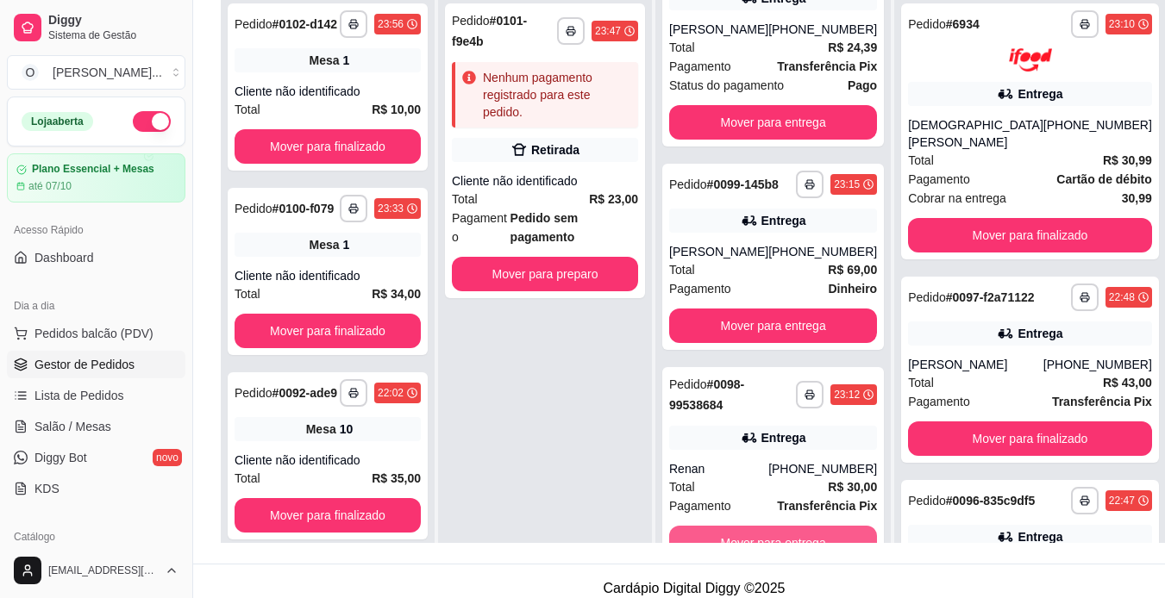
click at [776, 536] on button "Mover para entrega" at bounding box center [773, 543] width 208 height 34
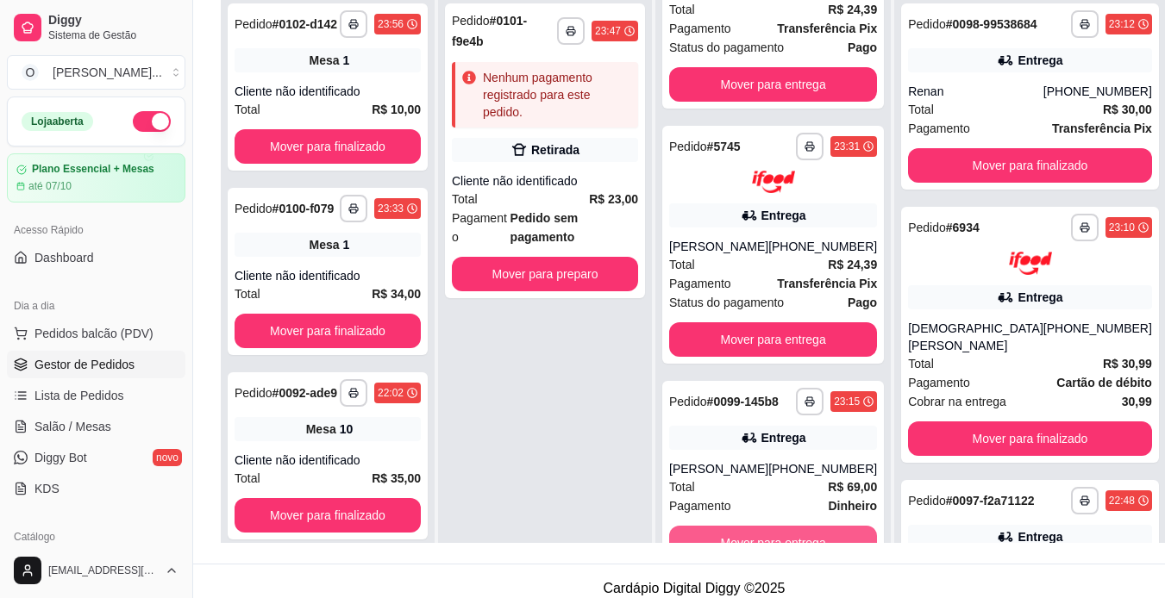
scroll to position [165, 0]
click at [776, 536] on button "Mover para entrega" at bounding box center [773, 544] width 202 height 34
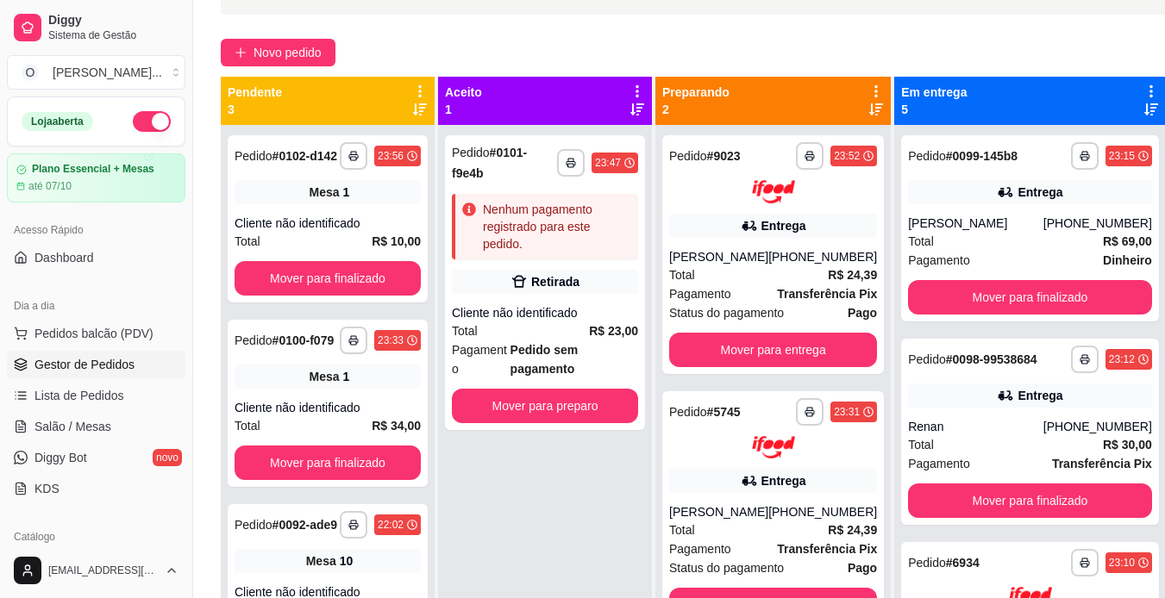
scroll to position [119, 0]
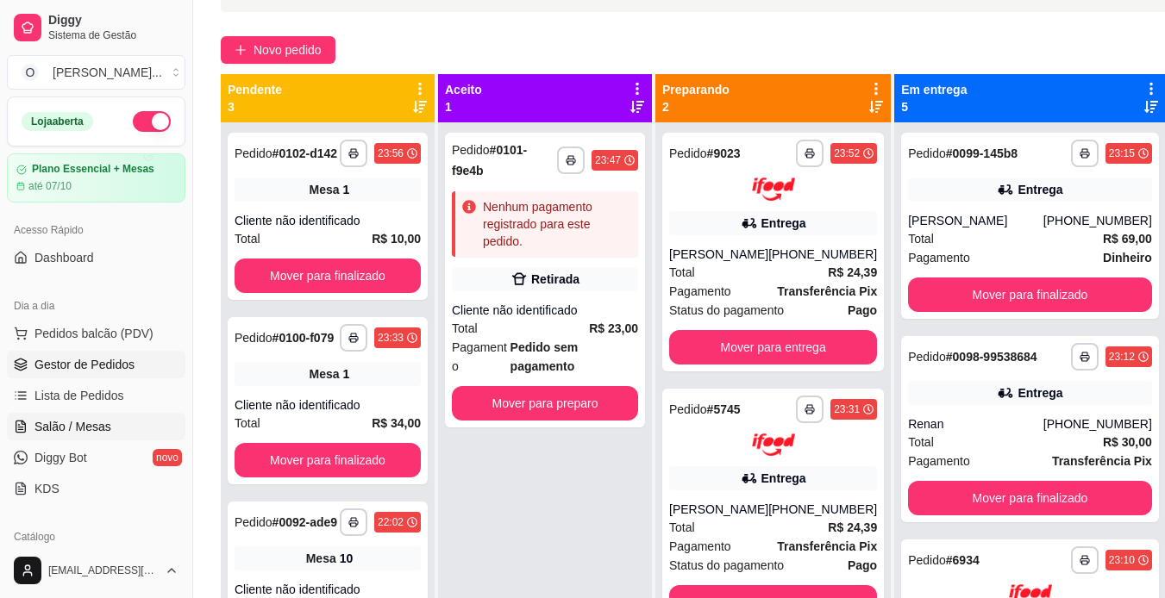
click at [109, 427] on link "Salão / Mesas" at bounding box center [96, 427] width 178 height 28
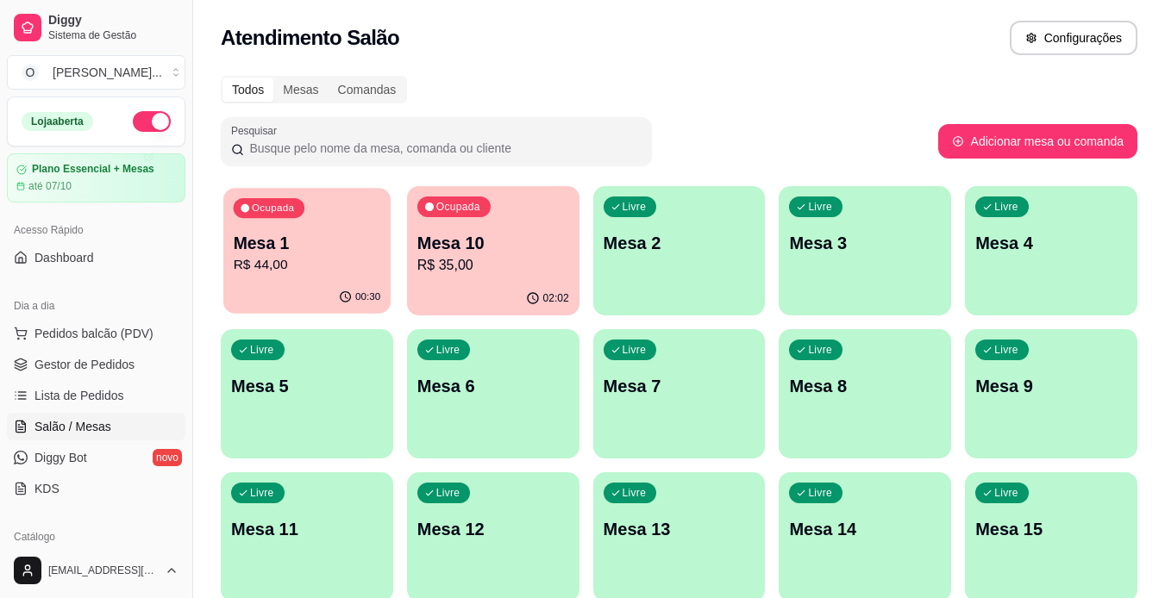
click at [300, 247] on p "Mesa 1" at bounding box center [307, 243] width 147 height 23
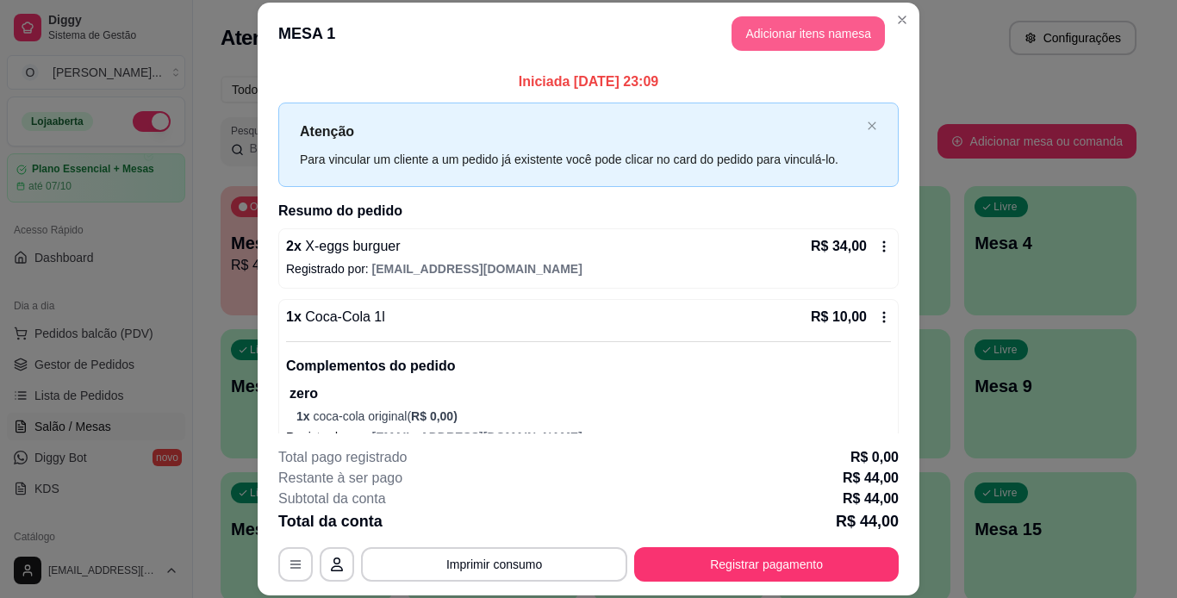
click at [780, 34] on button "Adicionar itens na mesa" at bounding box center [808, 33] width 153 height 34
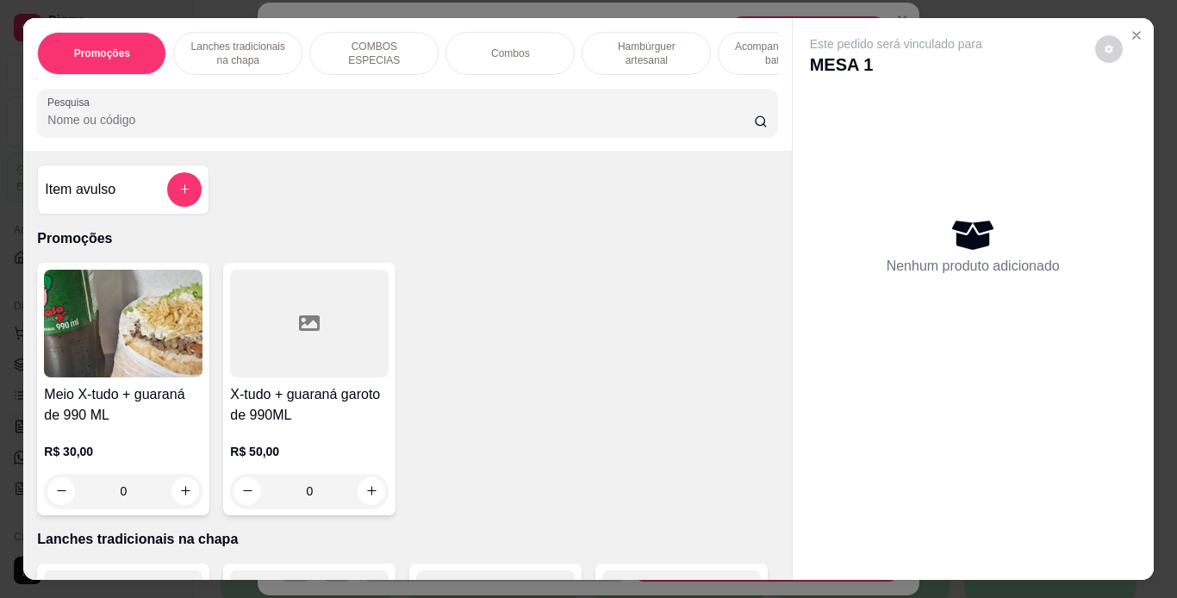
click at [245, 60] on p "Lanches tradicionais na chapa" at bounding box center [238, 54] width 100 height 28
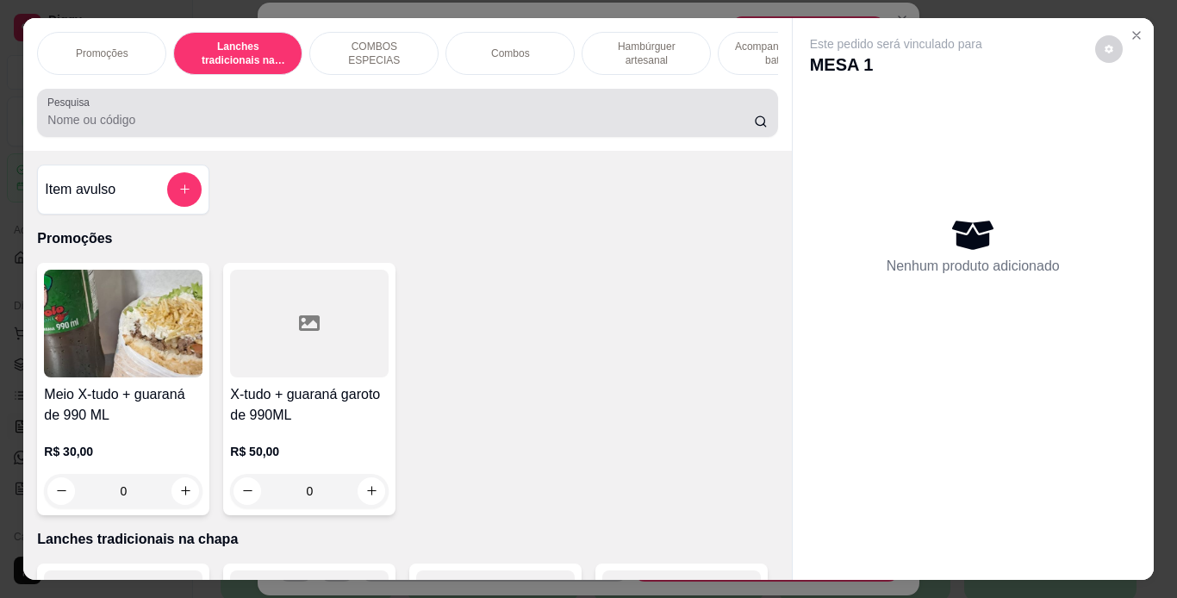
scroll to position [44, 0]
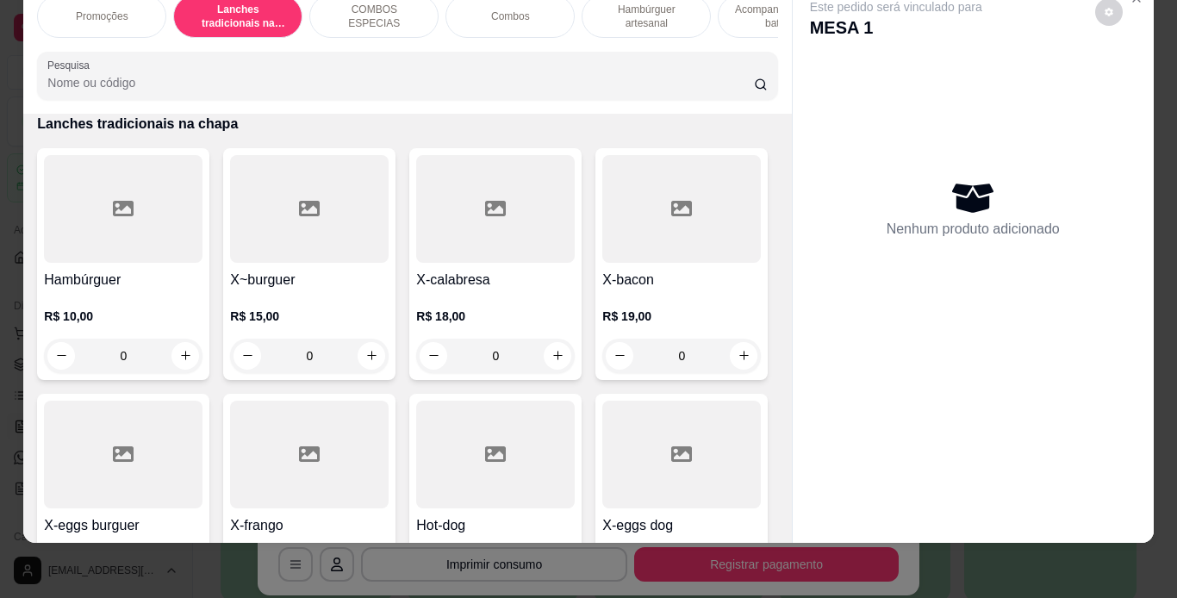
click at [180, 353] on div "0" at bounding box center [123, 356] width 159 height 34
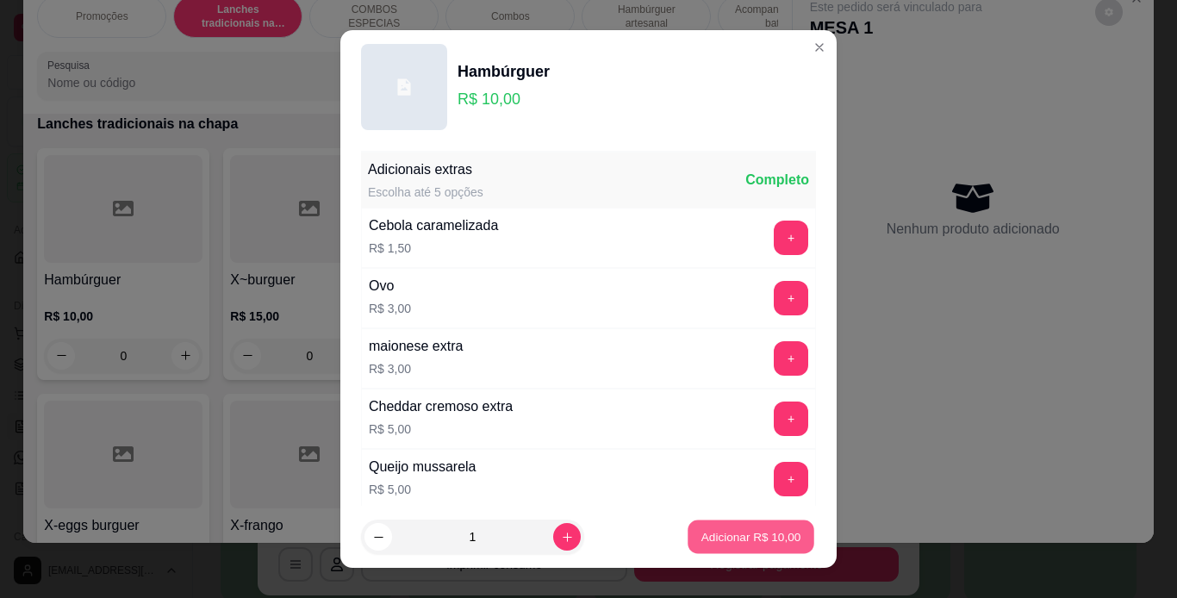
click at [749, 534] on p "Adicionar R$ 10,00" at bounding box center [752, 537] width 100 height 16
type input "1"
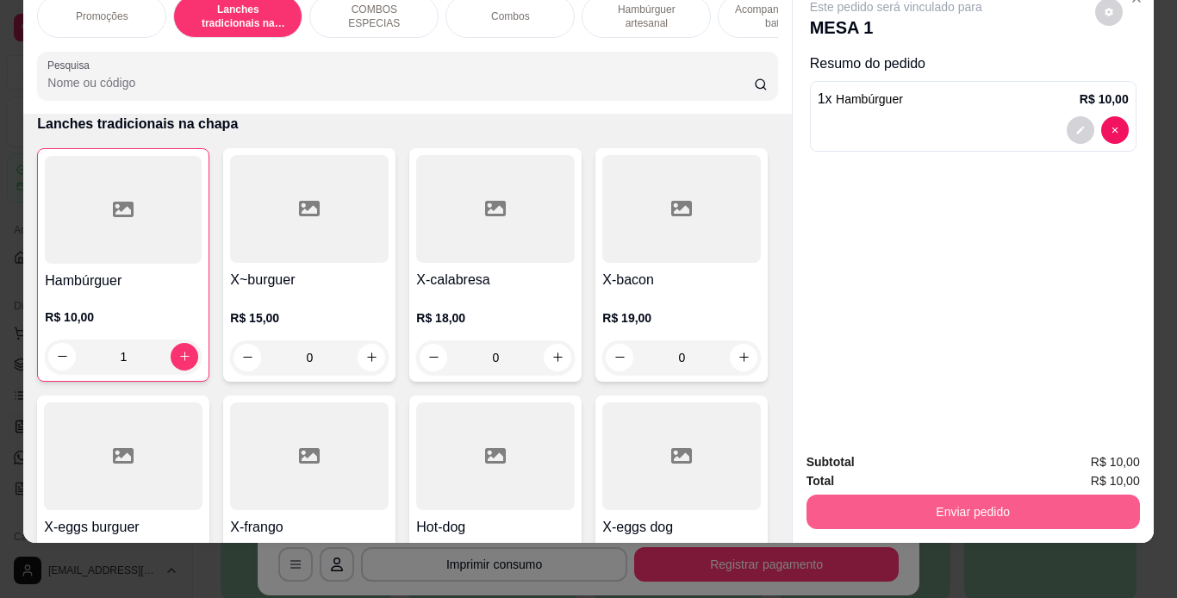
click at [935, 495] on button "Enviar pedido" at bounding box center [974, 512] width 334 height 34
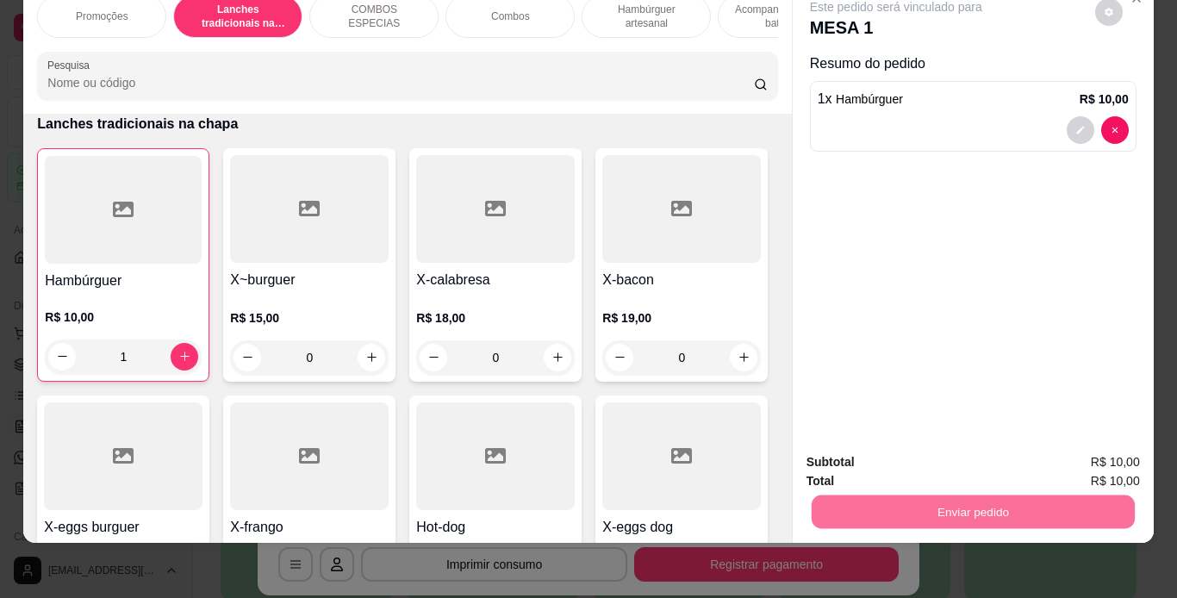
click at [922, 463] on button "Não registrar e enviar pedido" at bounding box center [916, 456] width 174 height 32
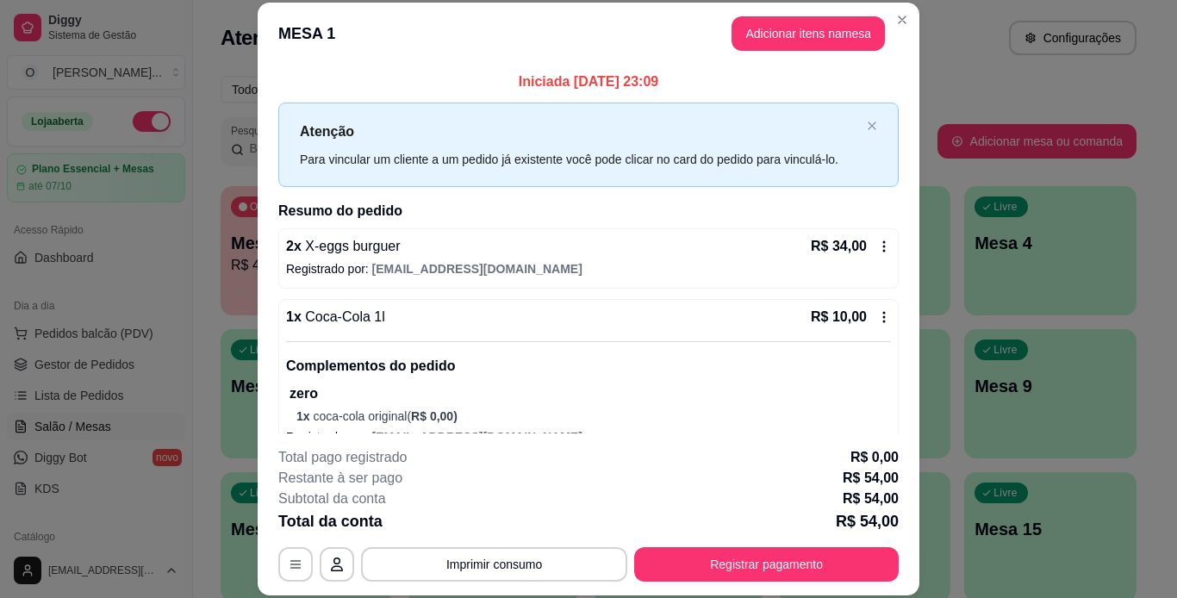
click at [495, 564] on button "Imprimir consumo" at bounding box center [494, 564] width 266 height 34
click at [487, 516] on button "IMPRESSORA" at bounding box center [493, 524] width 125 height 28
click at [777, 15] on header "MESA 1 Adicionar itens na mesa" at bounding box center [589, 34] width 662 height 62
click at [776, 26] on button "Adicionar itens na mesa" at bounding box center [808, 34] width 148 height 34
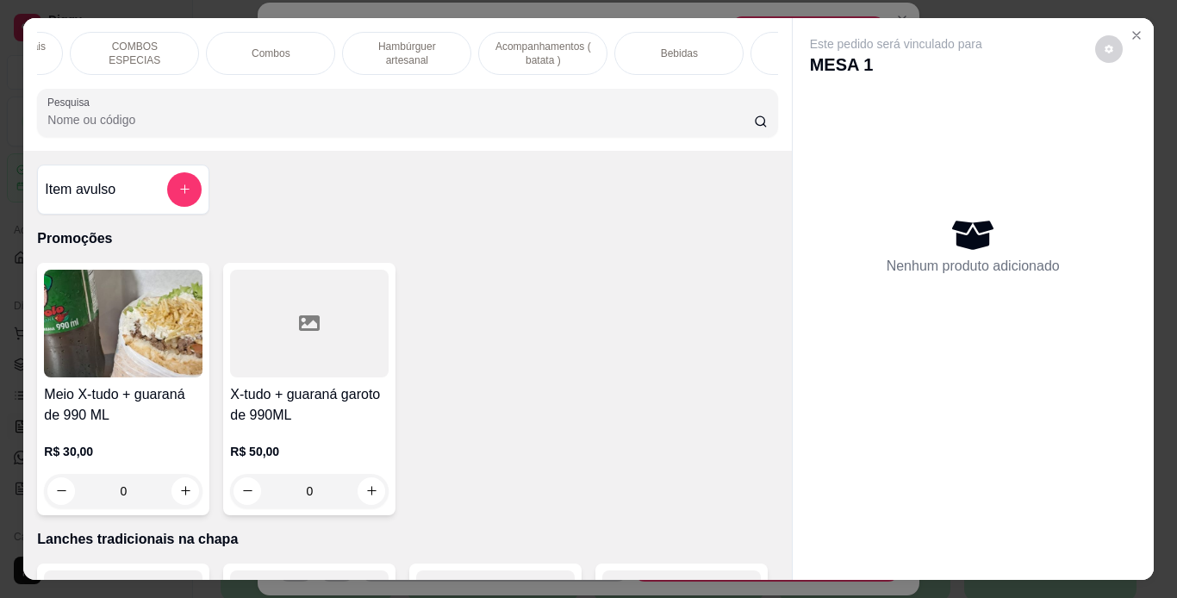
scroll to position [0, 240]
click at [684, 47] on p "Bebidas" at bounding box center [678, 54] width 37 height 14
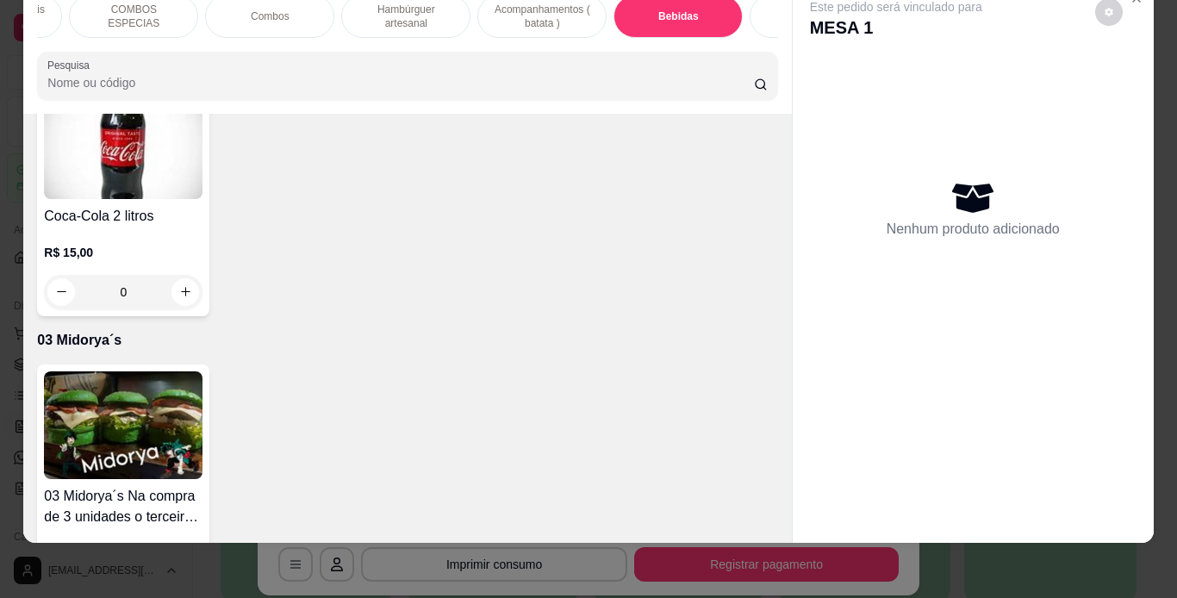
scroll to position [5191, 0]
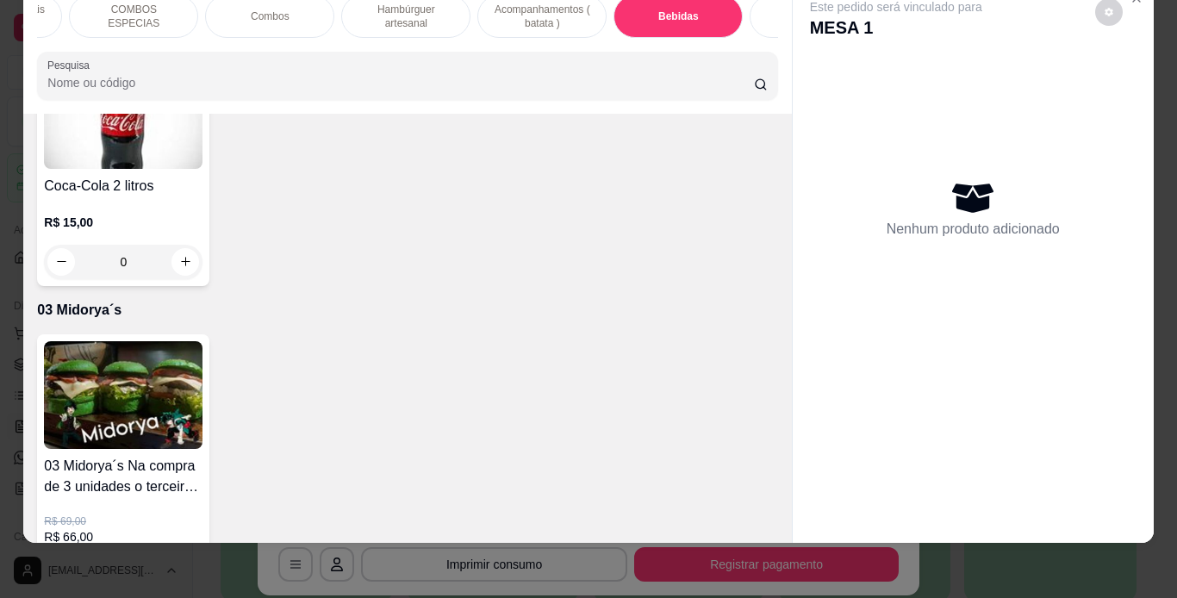
type input "1"
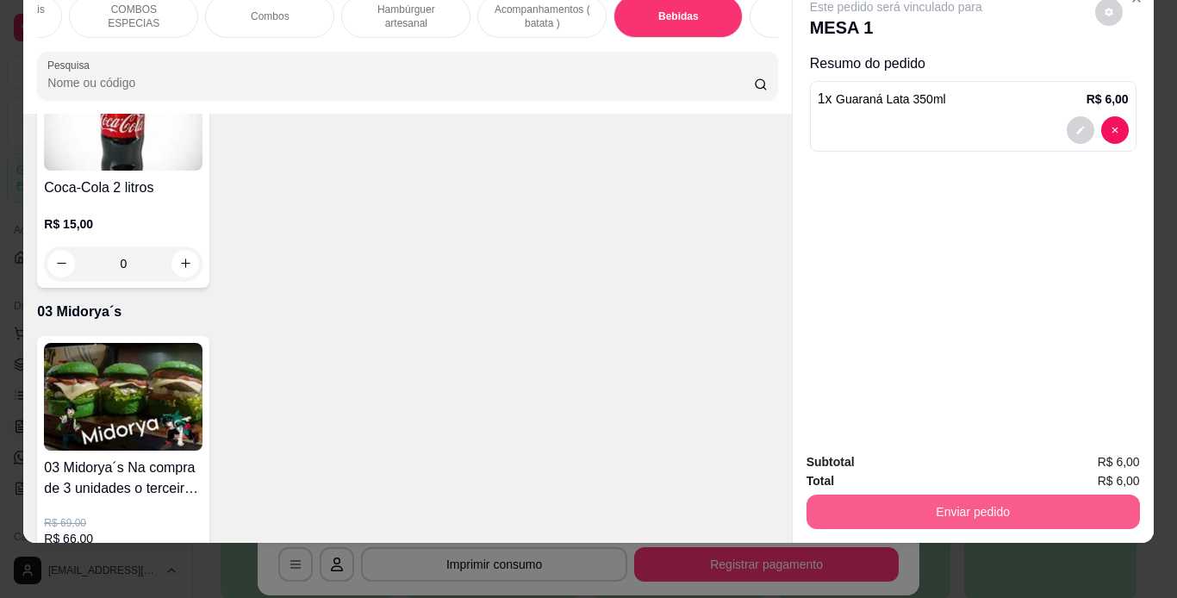
click at [980, 507] on button "Enviar pedido" at bounding box center [974, 512] width 334 height 34
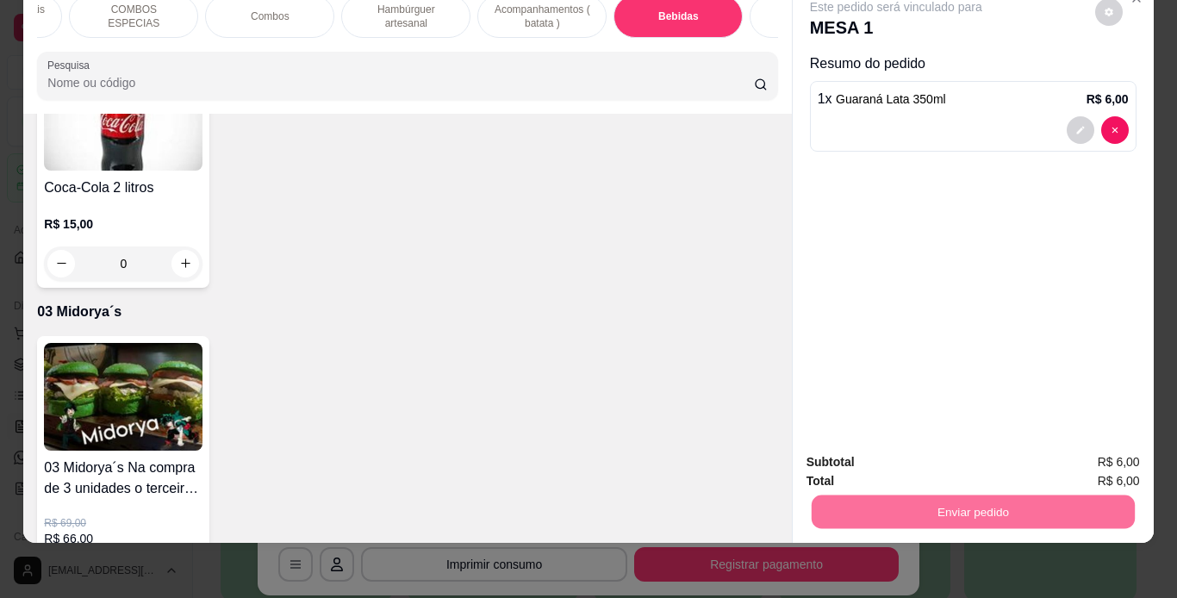
click at [953, 447] on button "Não registrar e enviar pedido" at bounding box center [916, 456] width 174 height 32
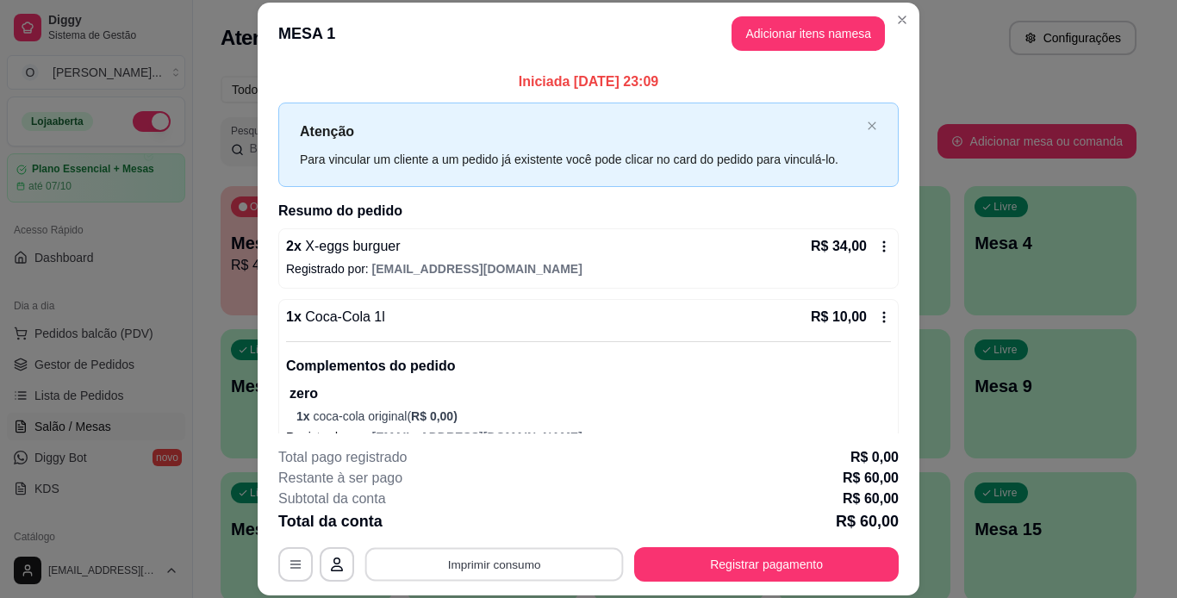
click at [506, 559] on button "Imprimir consumo" at bounding box center [494, 564] width 259 height 34
click at [531, 524] on button "IMPRESSORA" at bounding box center [493, 524] width 121 height 27
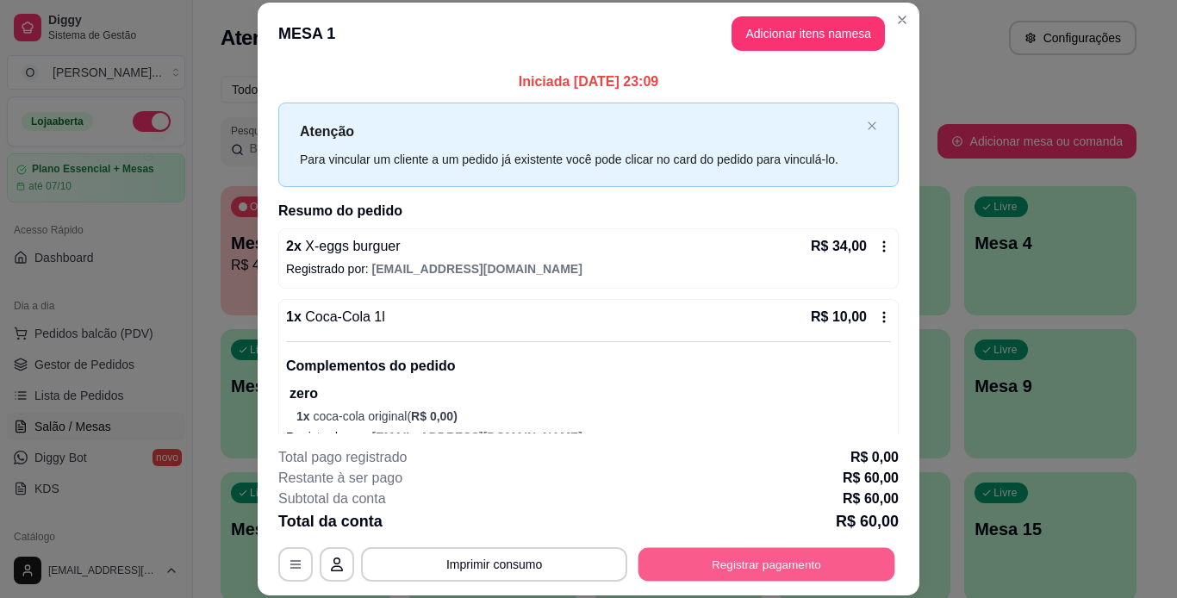
click at [686, 568] on button "Registrar pagamento" at bounding box center [767, 564] width 257 height 34
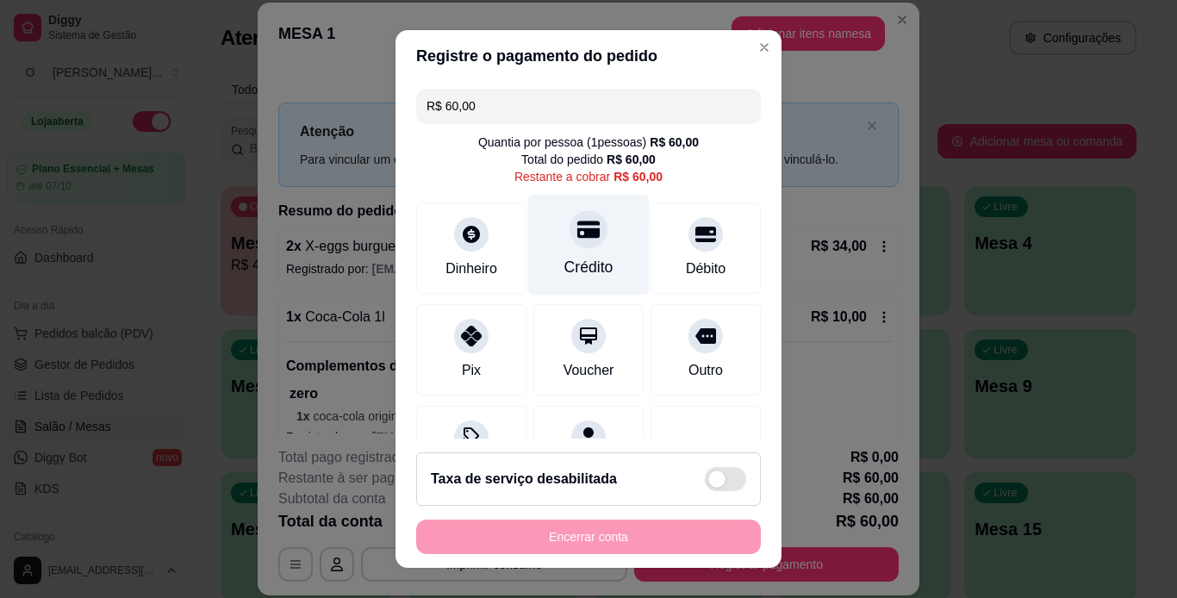
click at [578, 251] on div "Crédito" at bounding box center [589, 244] width 122 height 101
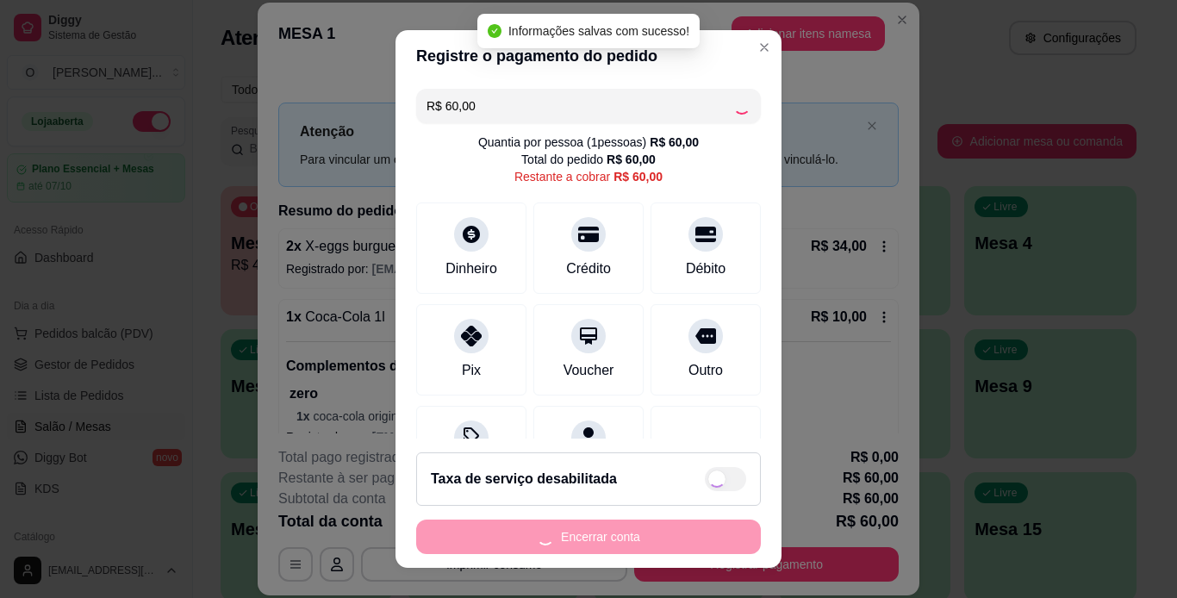
type input "R$ 0,00"
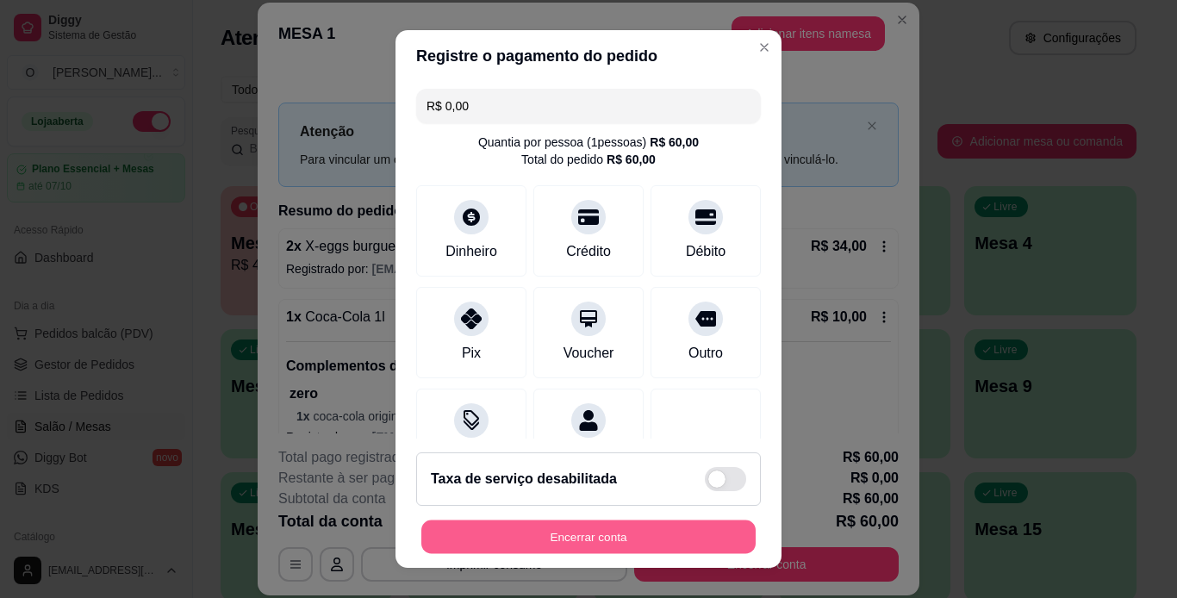
click at [570, 531] on button "Encerrar conta" at bounding box center [589, 538] width 334 height 34
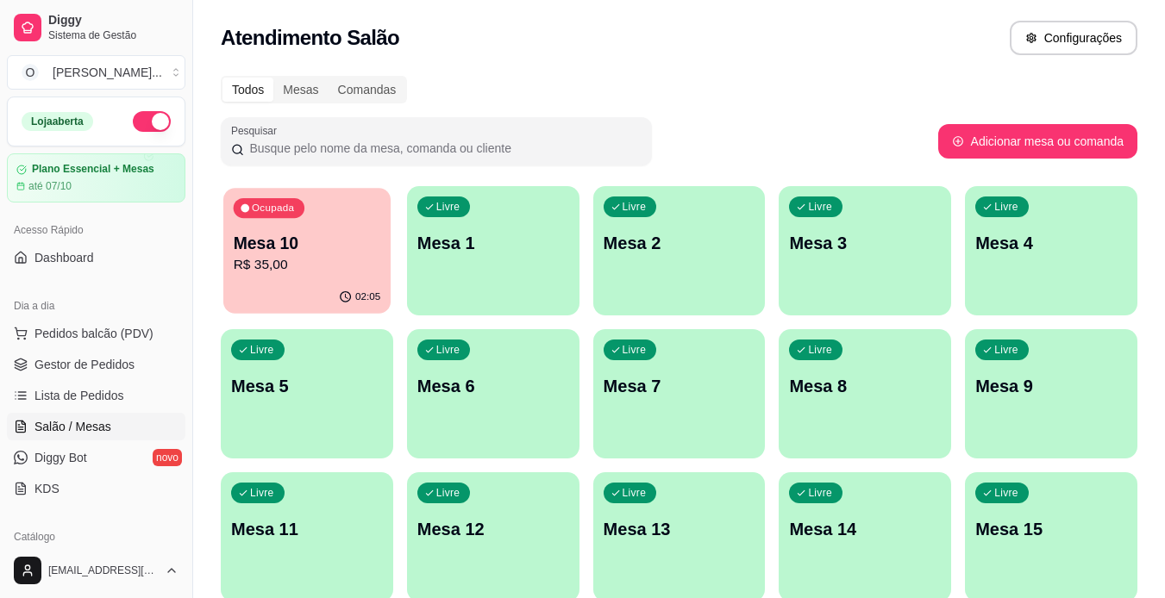
click at [306, 284] on div "02:05" at bounding box center [306, 297] width 167 height 33
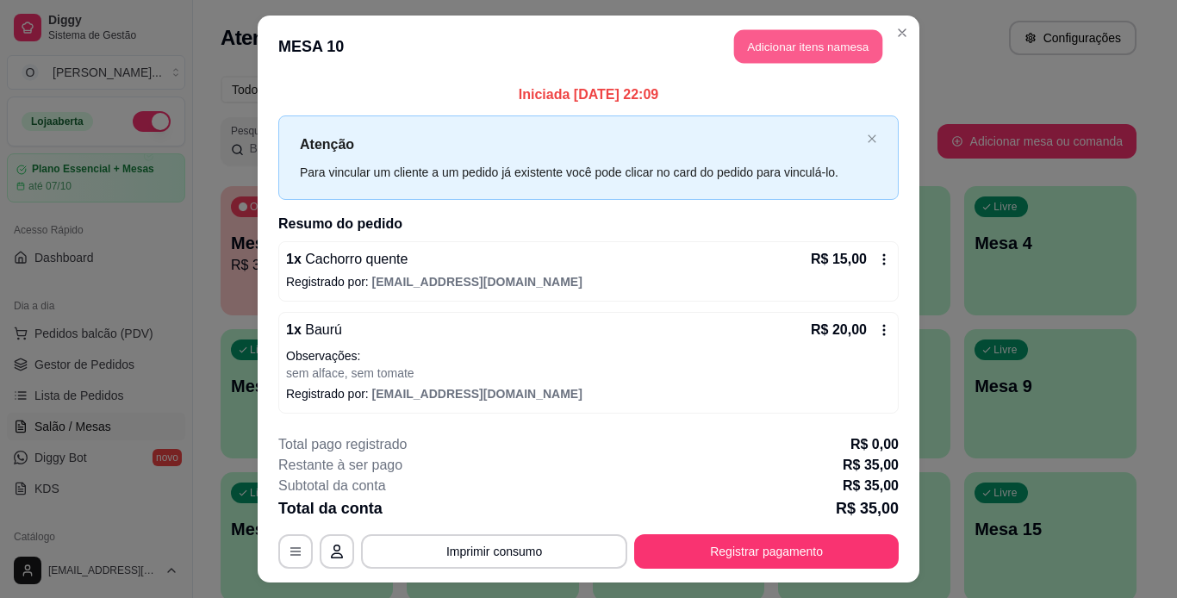
click at [750, 48] on button "Adicionar itens na mesa" at bounding box center [808, 47] width 148 height 34
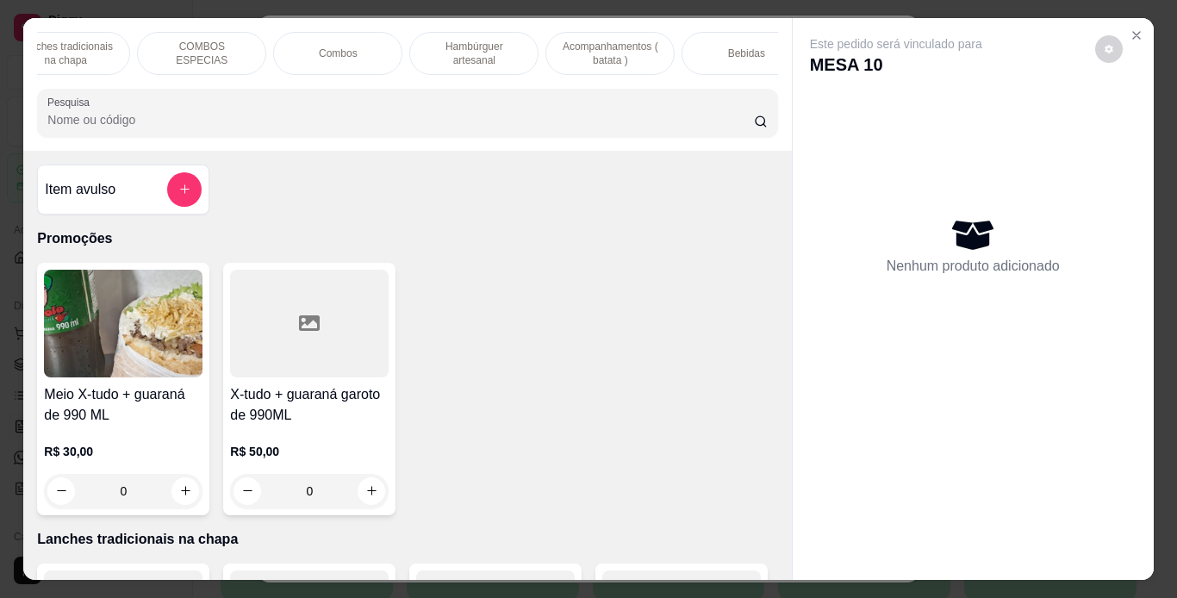
scroll to position [0, 173]
click at [724, 59] on div "Bebidas" at bounding box center [745, 53] width 129 height 43
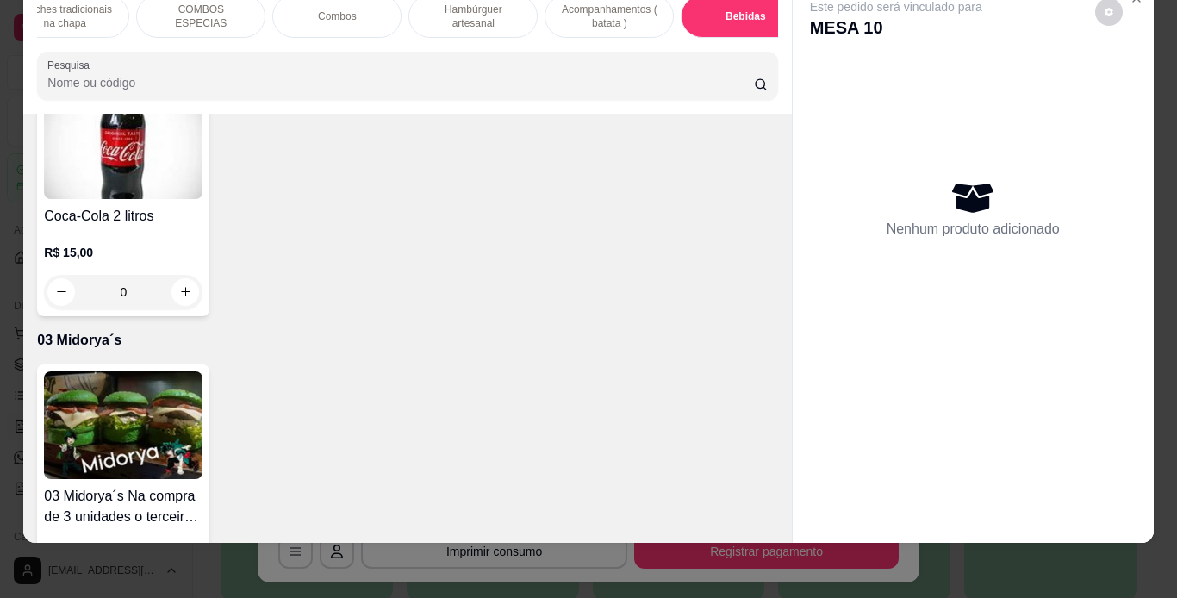
scroll to position [5176, 0]
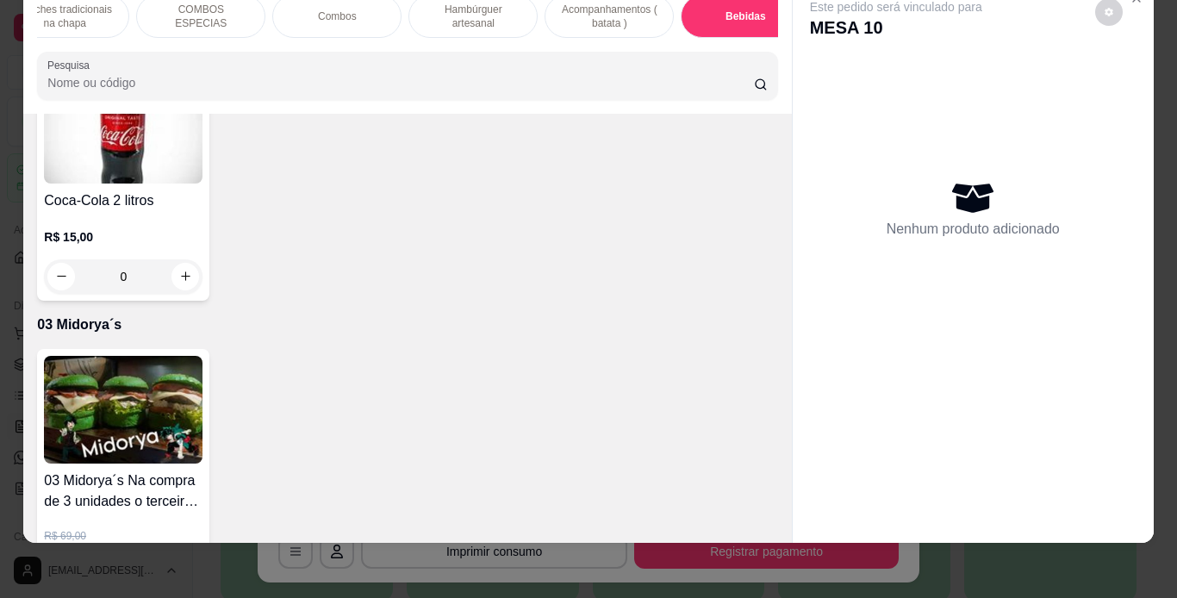
type input "1"
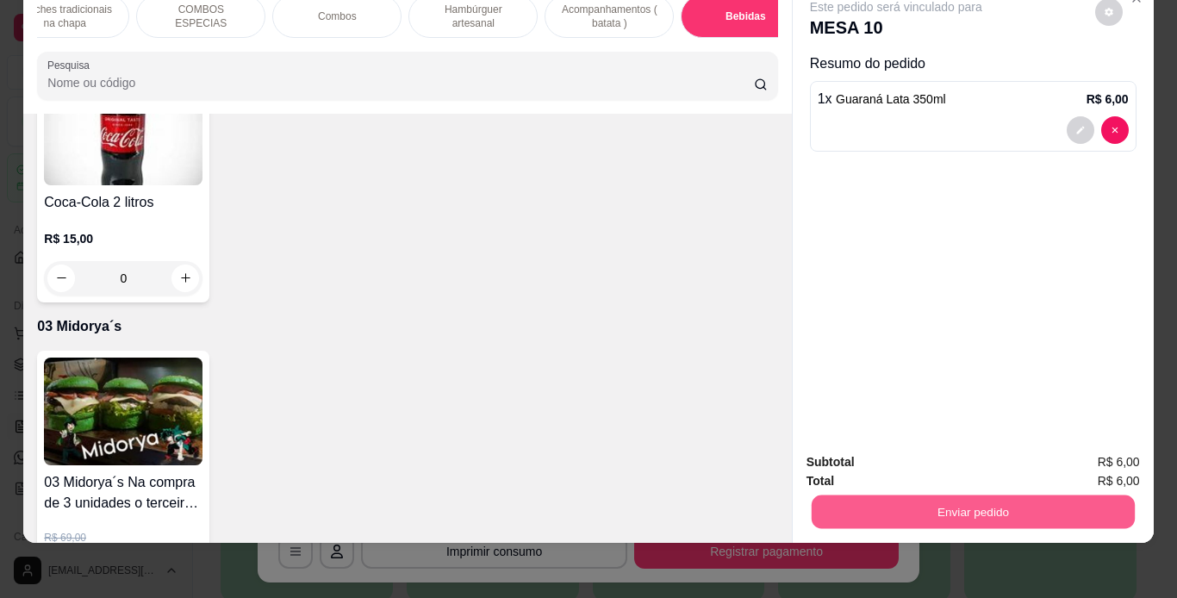
click at [907, 505] on button "Enviar pedido" at bounding box center [972, 513] width 323 height 34
click at [900, 464] on button "Não registrar e enviar pedido" at bounding box center [916, 456] width 174 height 32
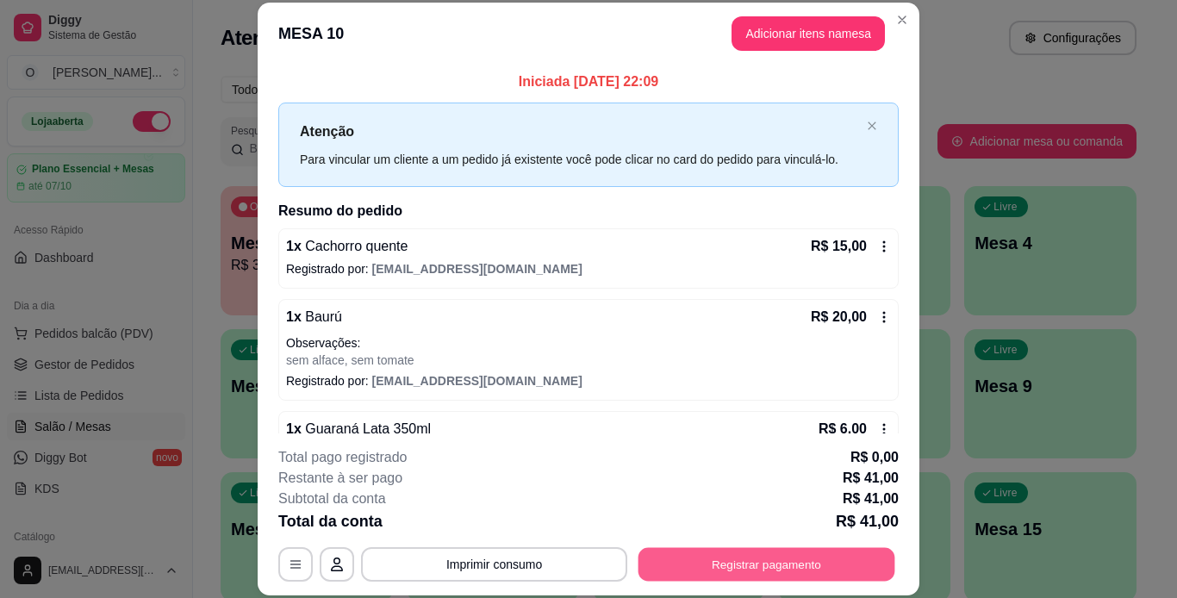
click at [749, 559] on button "Registrar pagamento" at bounding box center [767, 564] width 257 height 34
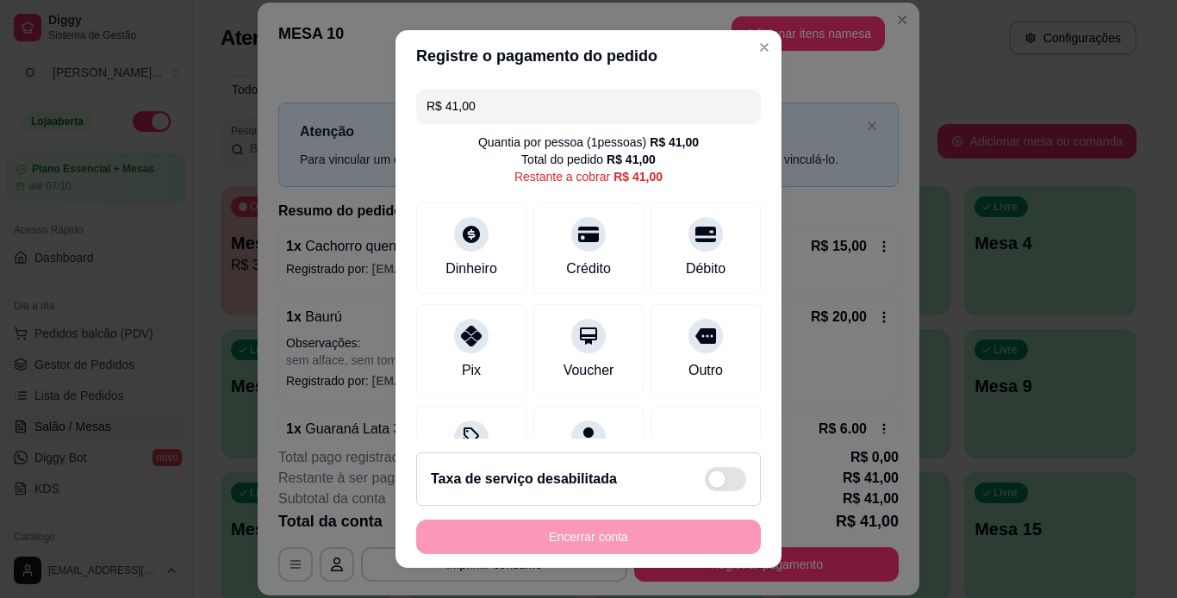
scroll to position [85, 0]
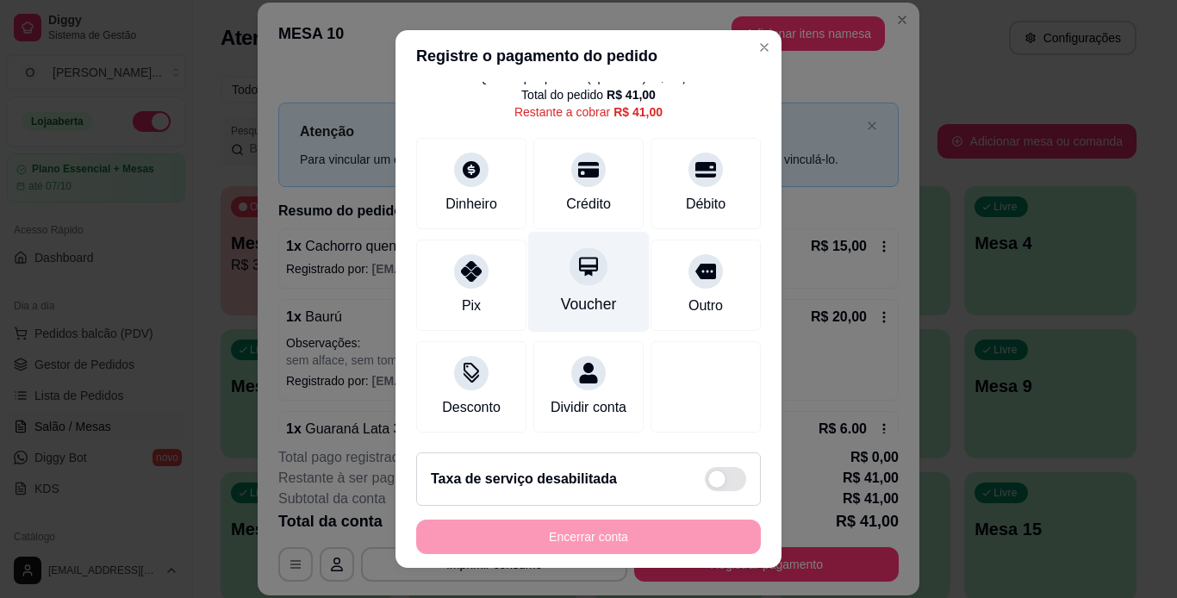
click at [561, 293] on div "Voucher" at bounding box center [589, 304] width 56 height 22
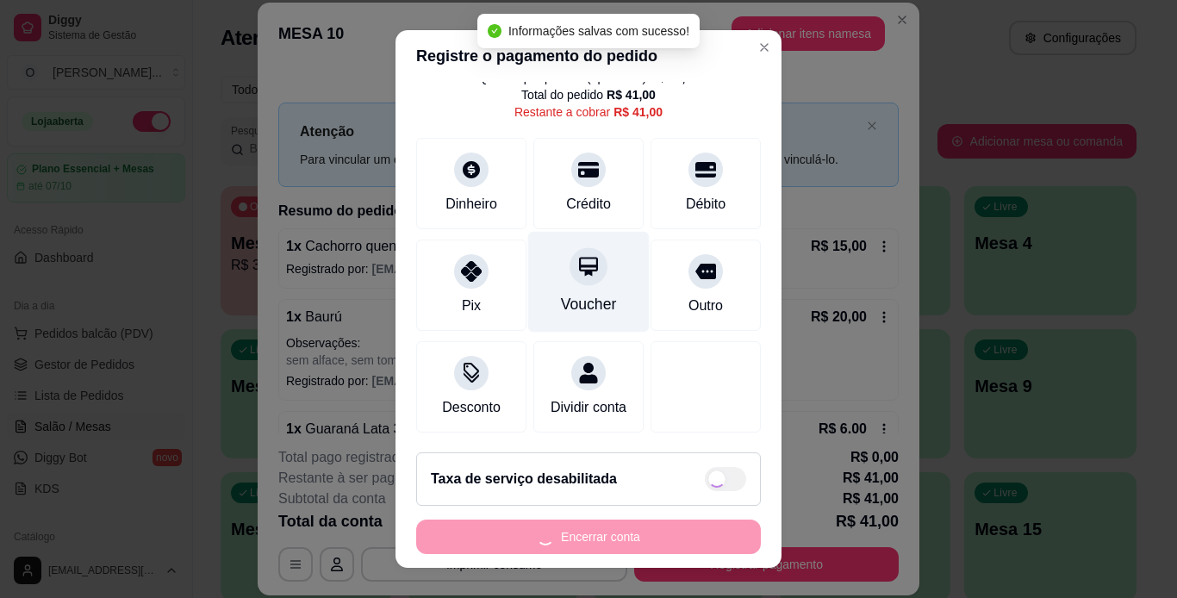
type input "R$ 0,00"
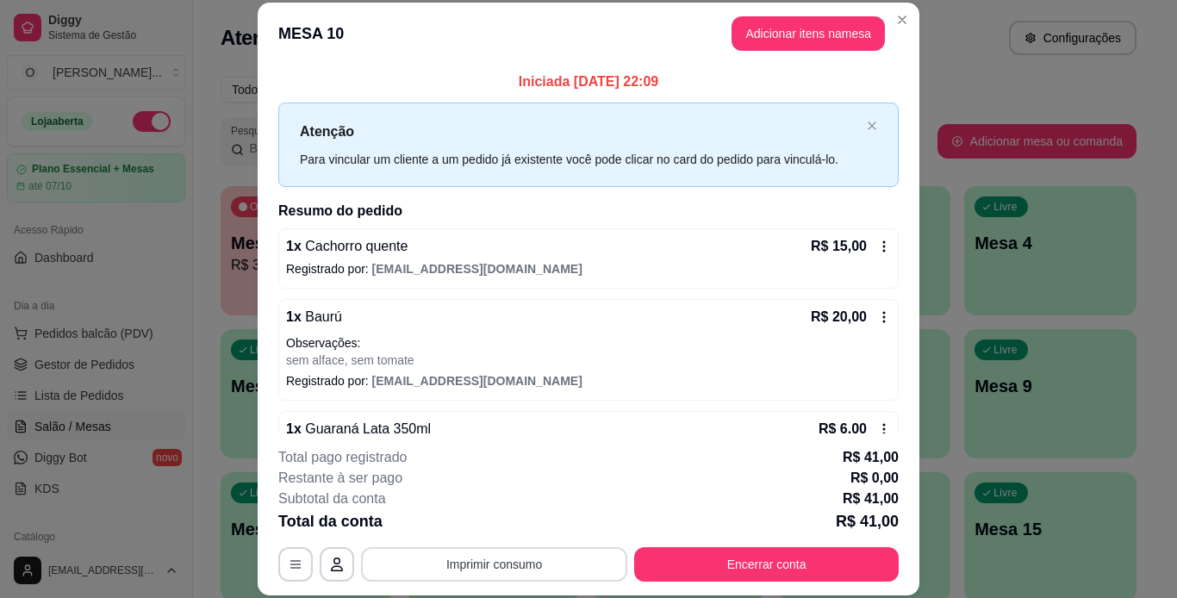
click at [473, 568] on button "Imprimir consumo" at bounding box center [494, 564] width 266 height 34
click at [474, 525] on button "IMPRESSORA" at bounding box center [493, 524] width 121 height 27
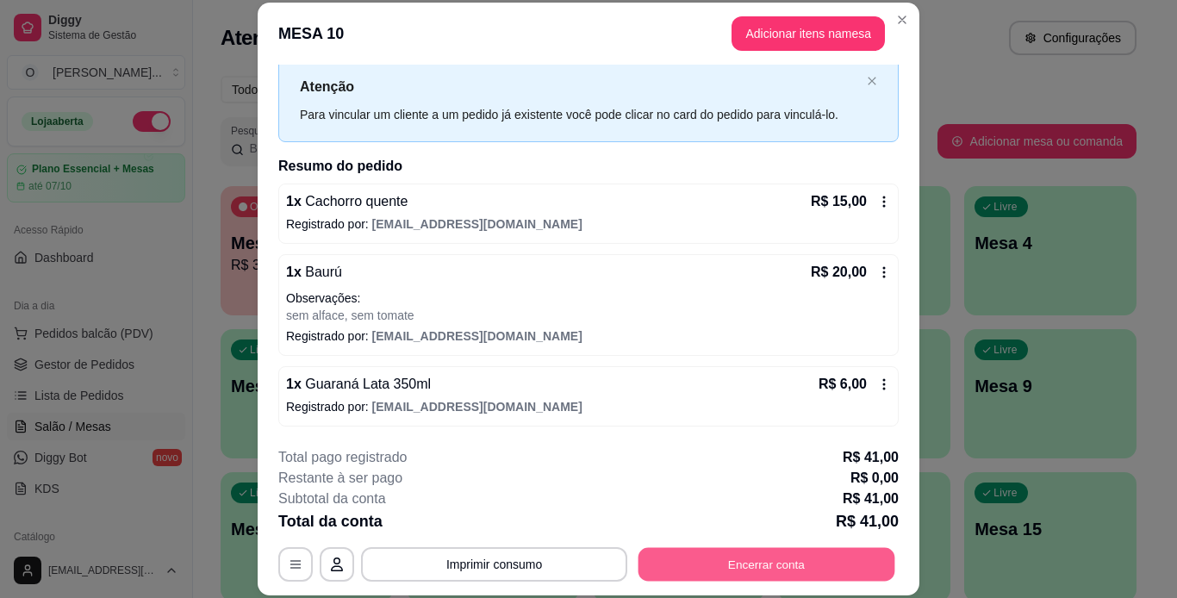
click at [759, 571] on button "Encerrar conta" at bounding box center [767, 564] width 257 height 34
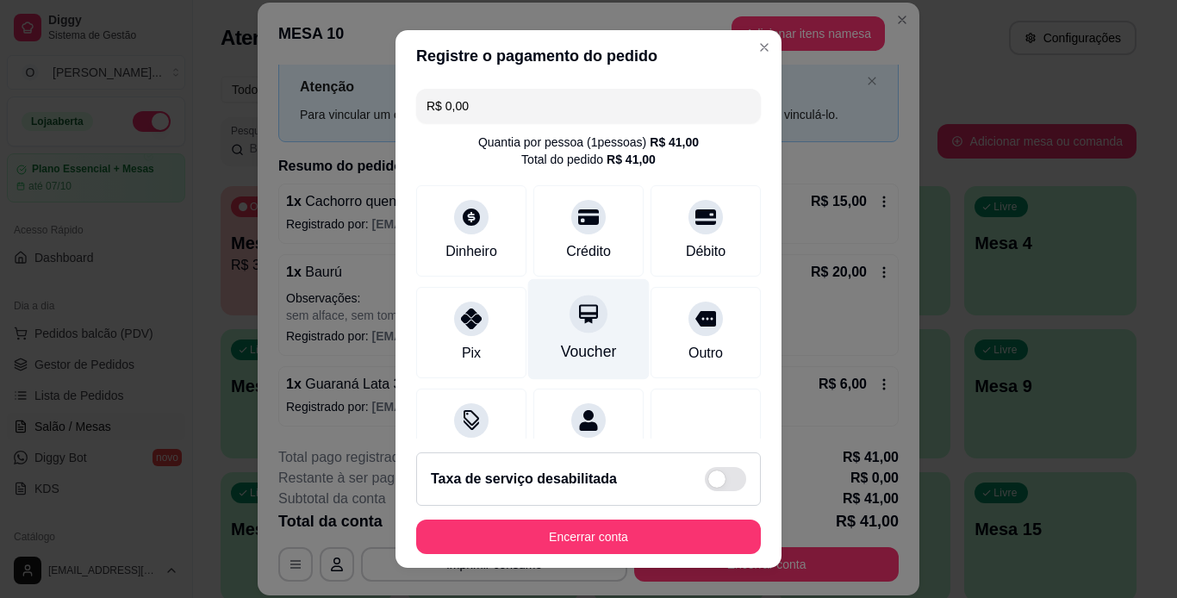
click at [554, 333] on div "Voucher" at bounding box center [589, 328] width 122 height 101
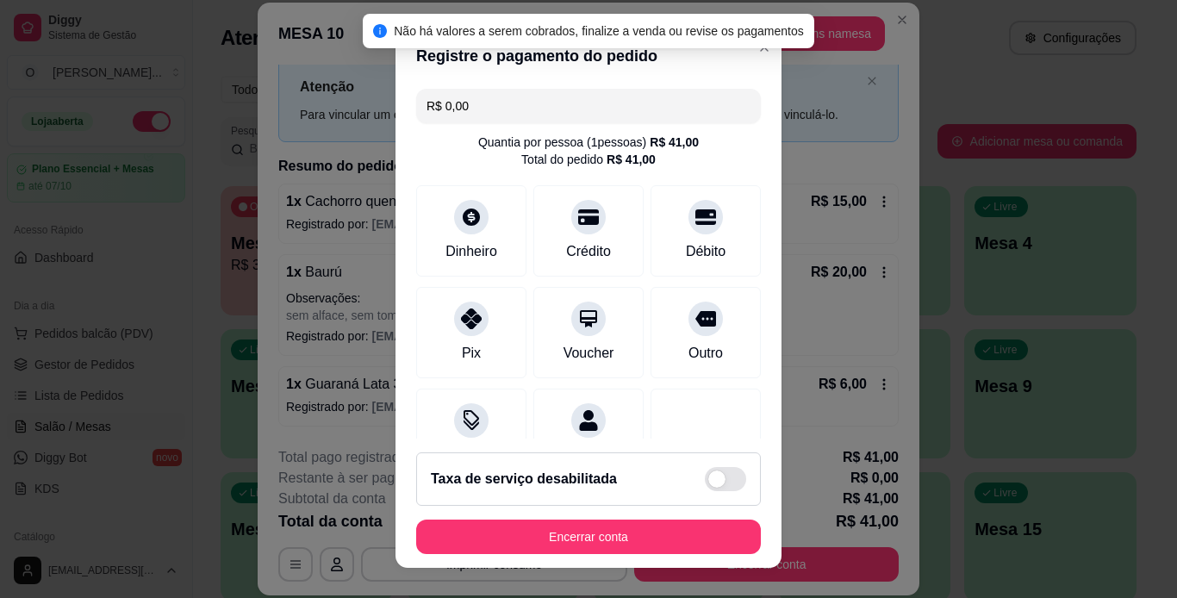
scroll to position [158, 0]
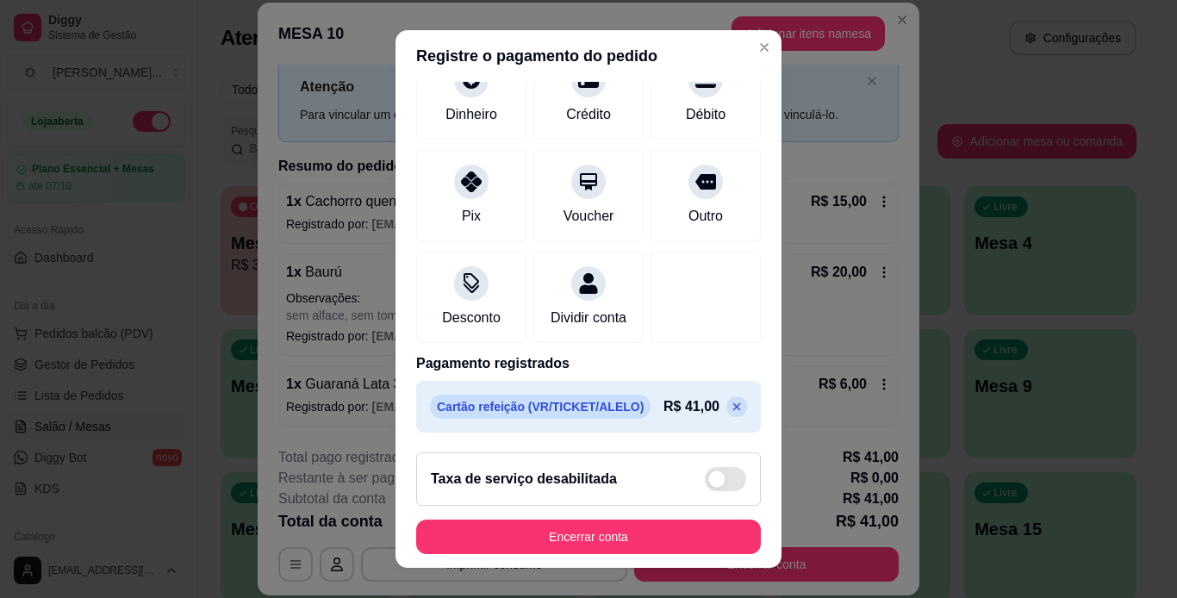
click at [730, 408] on icon at bounding box center [737, 407] width 14 height 14
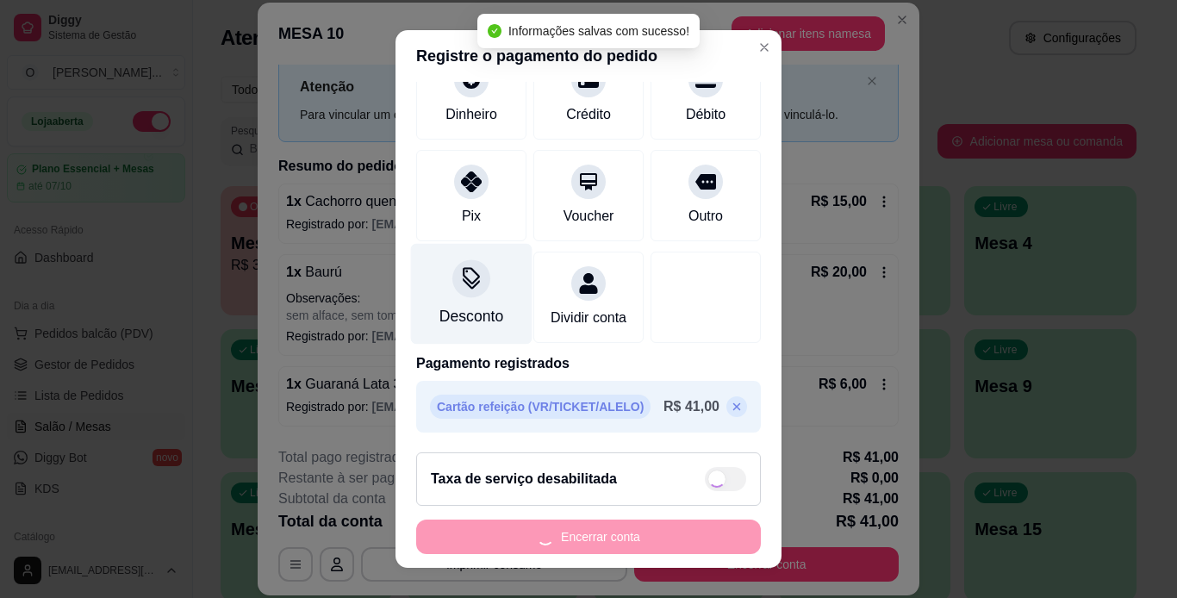
type input "R$ 41,00"
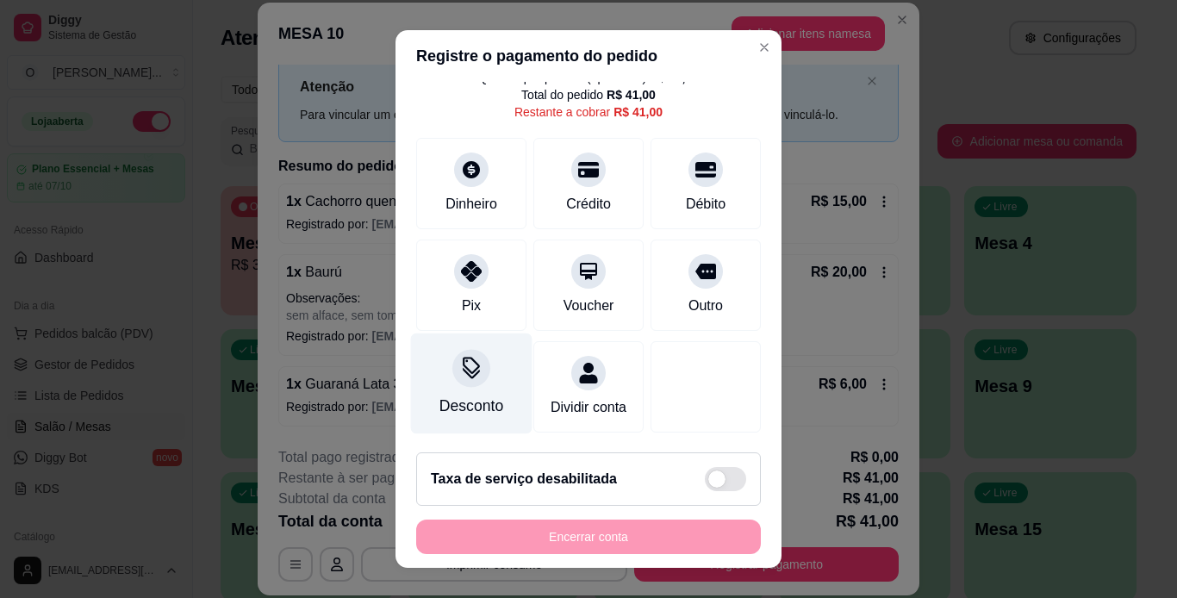
click at [471, 359] on div at bounding box center [472, 368] width 38 height 38
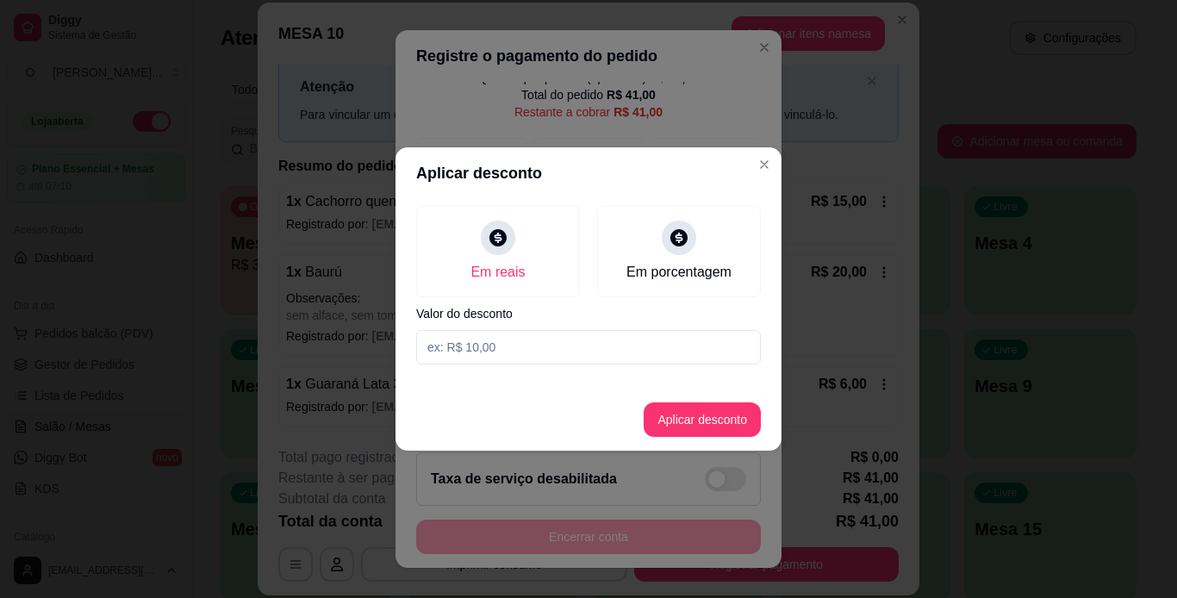
click at [504, 356] on input at bounding box center [588, 347] width 345 height 34
type input "41,00"
click at [684, 411] on button "Aplicar desconto" at bounding box center [702, 420] width 113 height 34
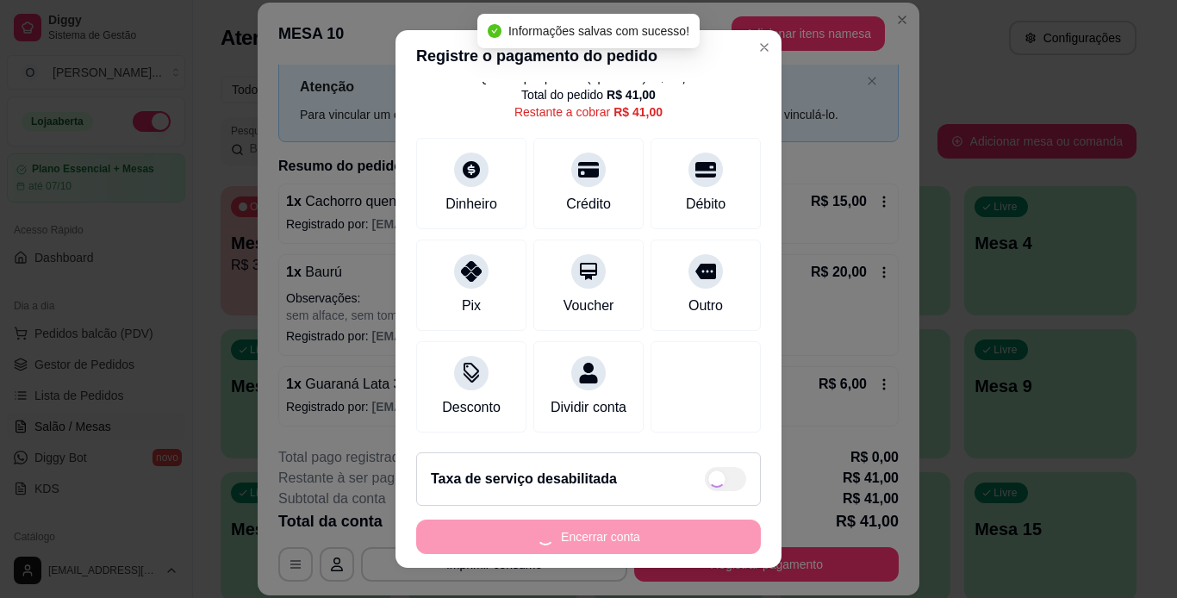
type input "R$ 0,00"
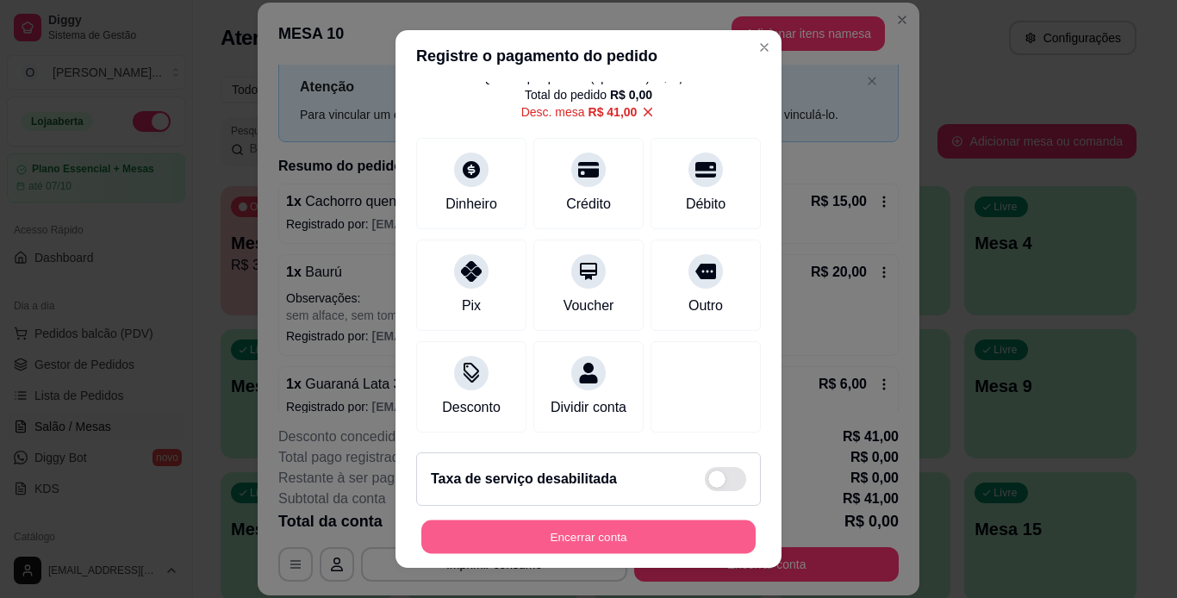
click at [584, 531] on button "Encerrar conta" at bounding box center [589, 538] width 334 height 34
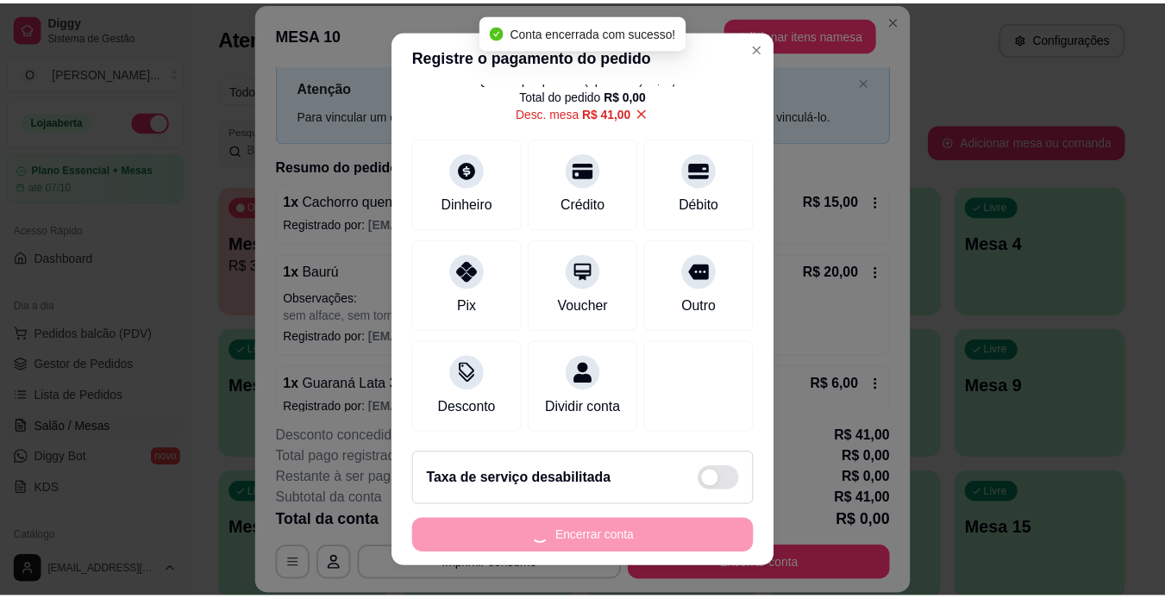
scroll to position [0, 0]
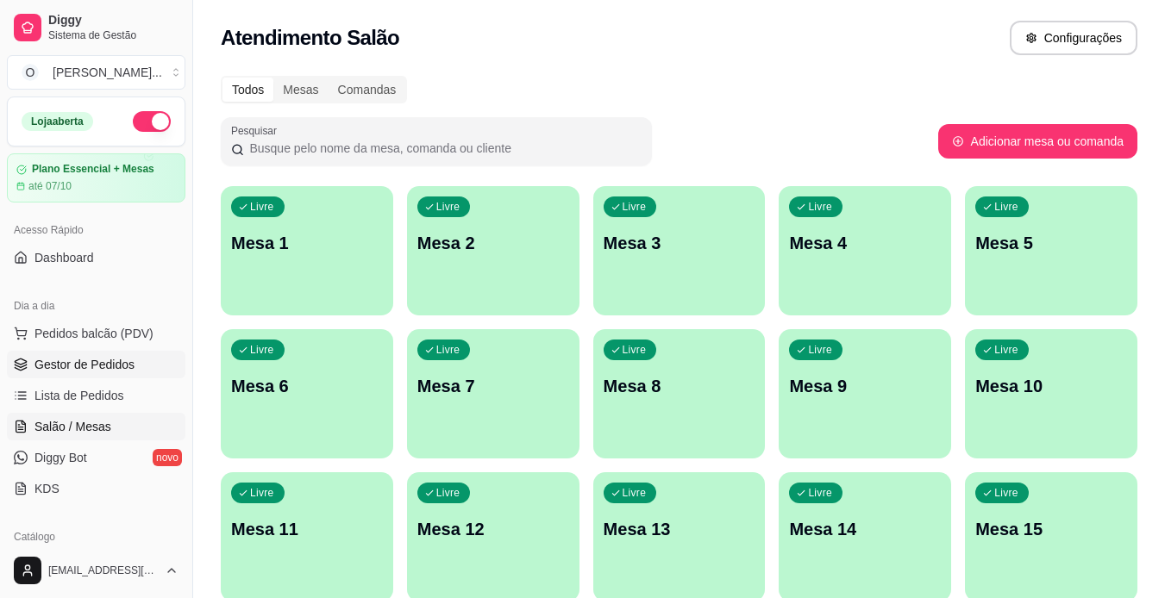
click at [106, 369] on span "Gestor de Pedidos" at bounding box center [84, 364] width 100 height 17
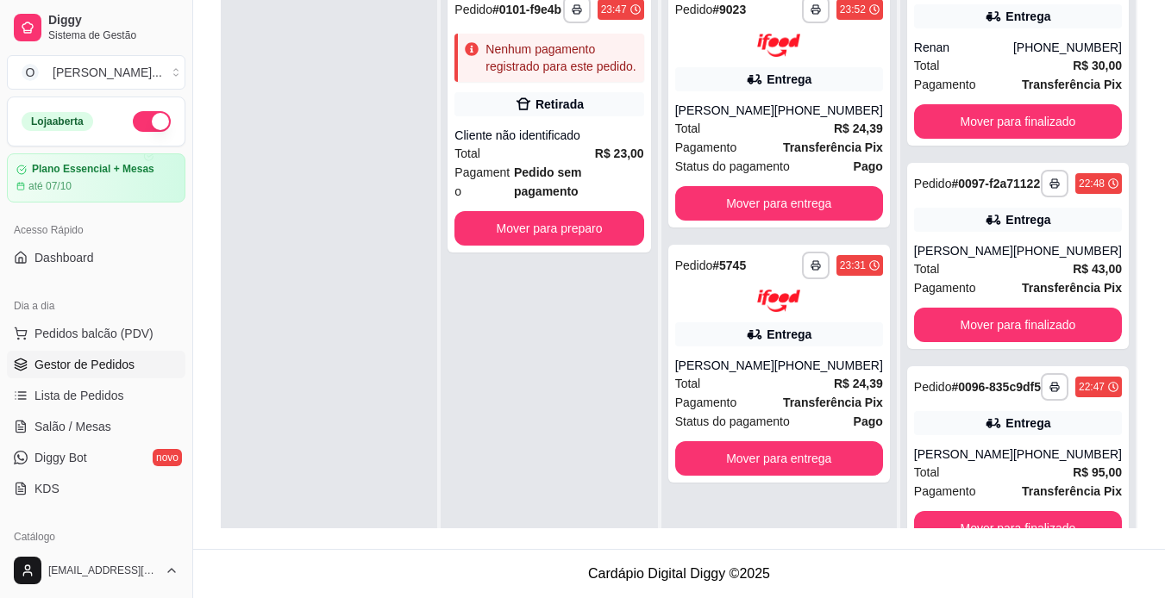
scroll to position [48, 0]
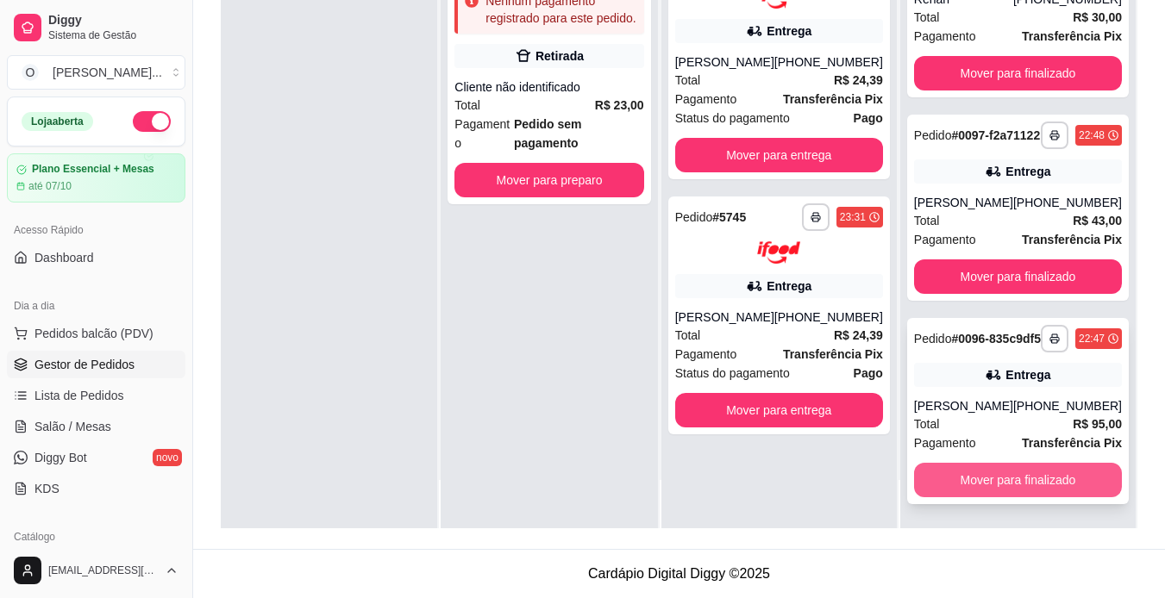
click at [997, 473] on button "Mover para finalizado" at bounding box center [1018, 480] width 208 height 34
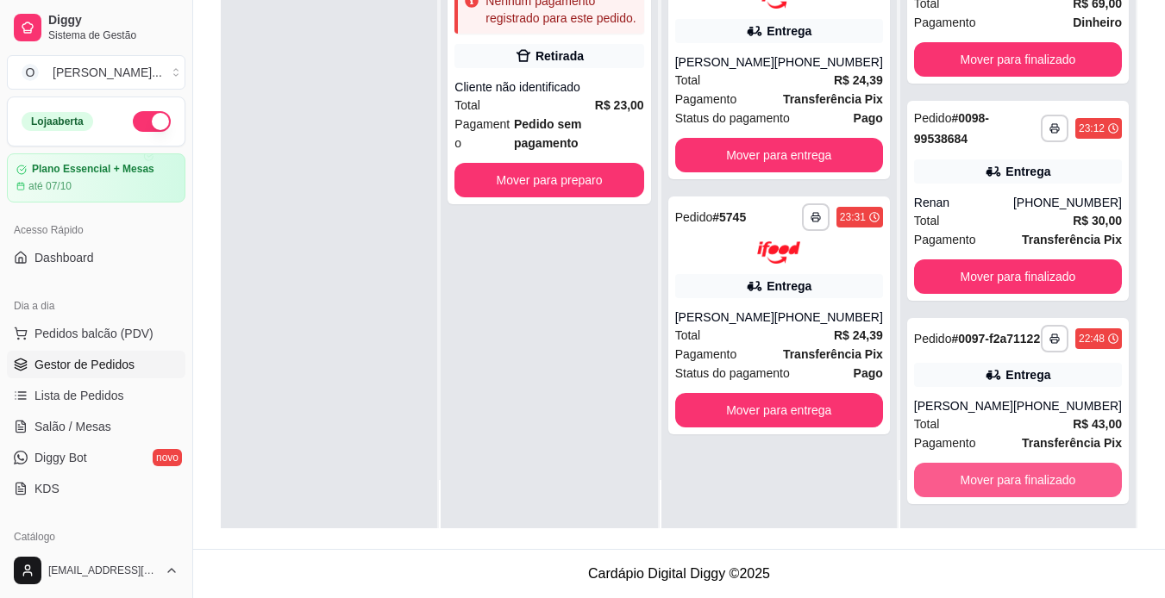
scroll to position [71, 0]
click at [997, 473] on button "Mover para finalizado" at bounding box center [1017, 481] width 202 height 34
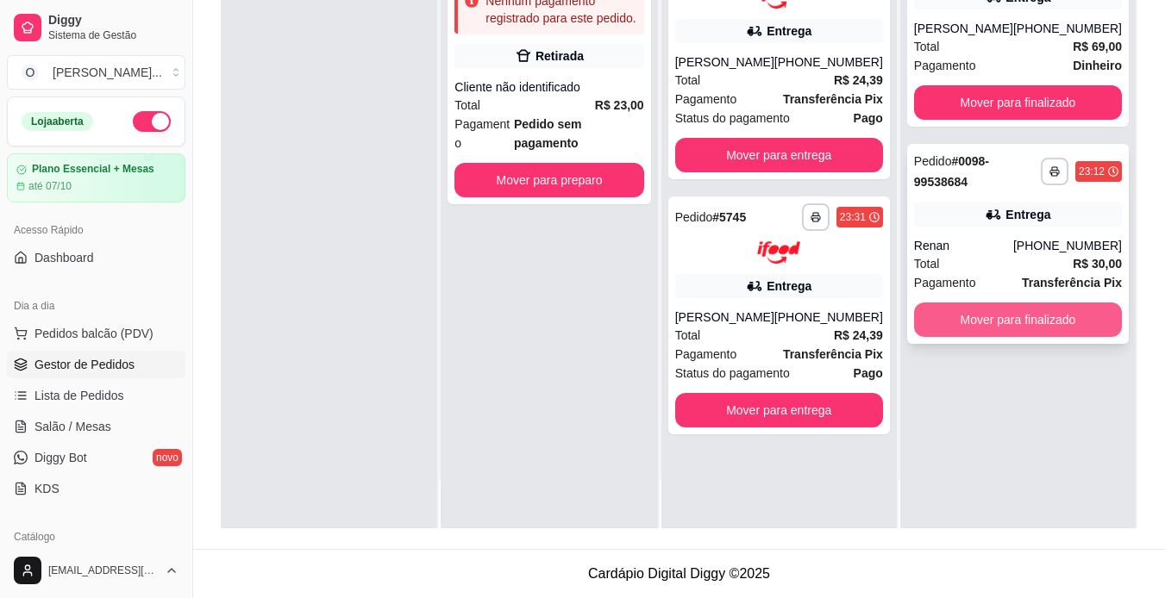
click at [995, 313] on button "Mover para finalizado" at bounding box center [1018, 320] width 208 height 34
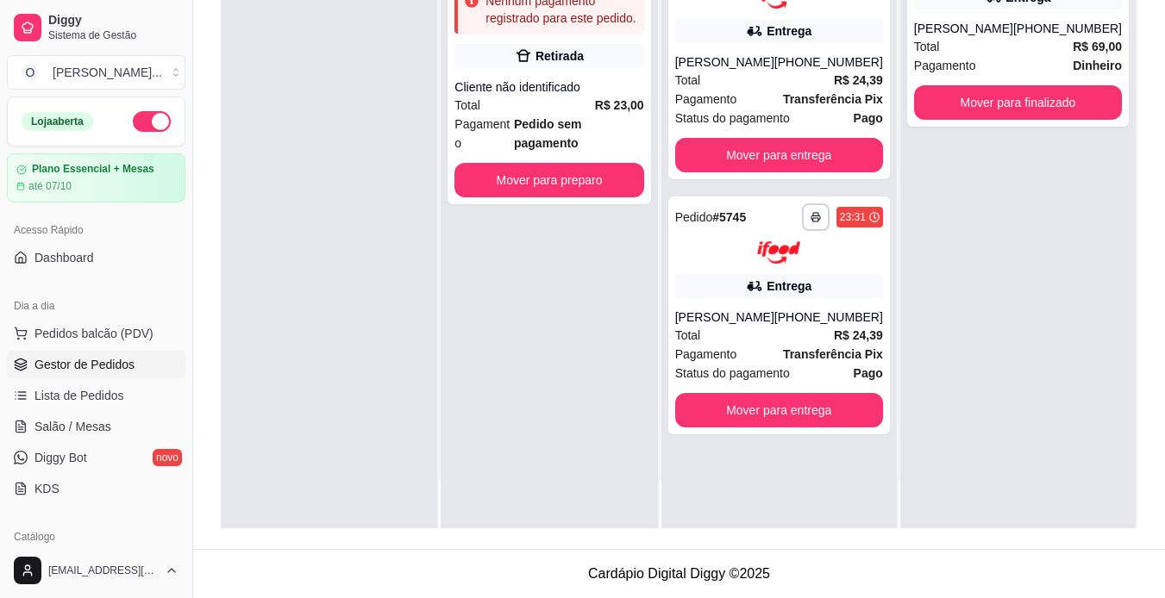
scroll to position [42, 0]
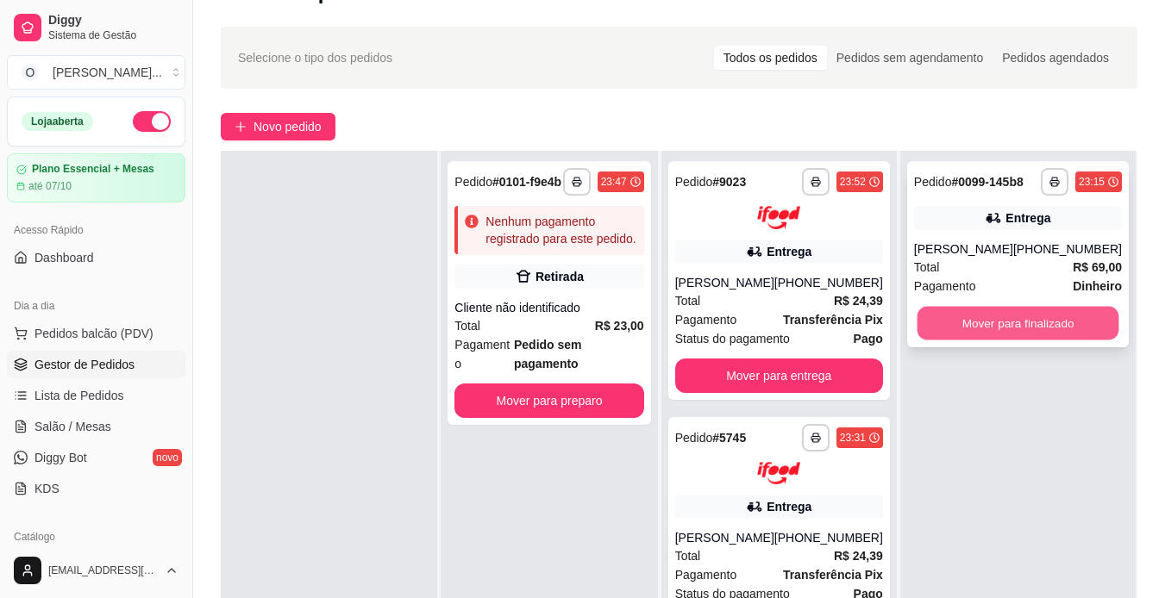
click at [979, 316] on button "Mover para finalizado" at bounding box center [1017, 324] width 202 height 34
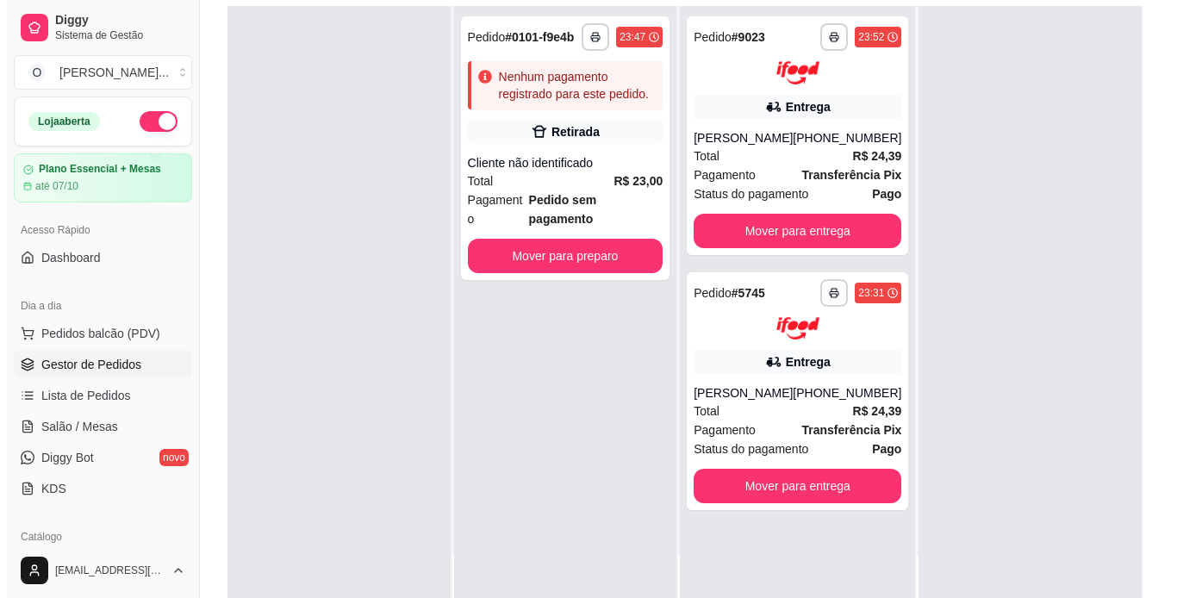
scroll to position [200, 0]
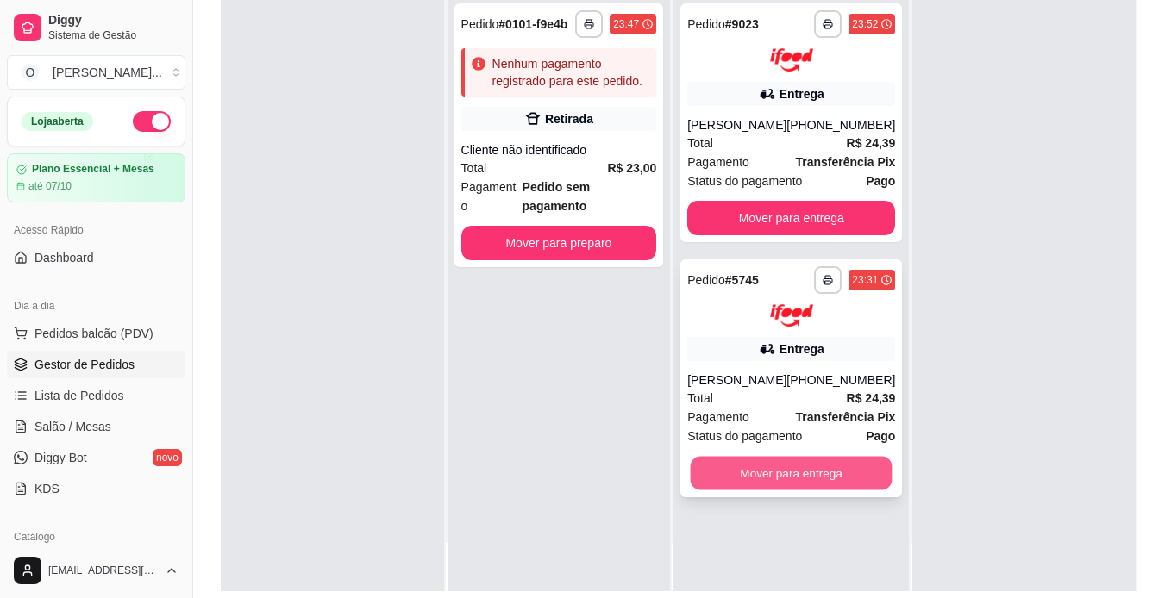
click at [815, 476] on button "Mover para entrega" at bounding box center [791, 474] width 202 height 34
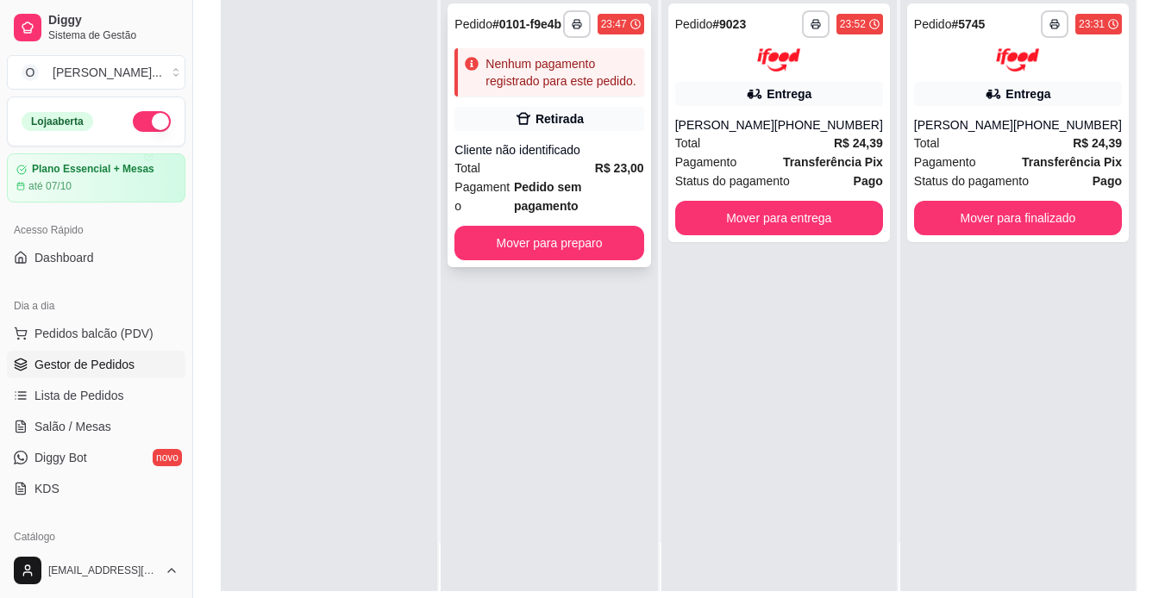
click at [577, 172] on div "Total R$ 23,00" at bounding box center [548, 168] width 189 height 19
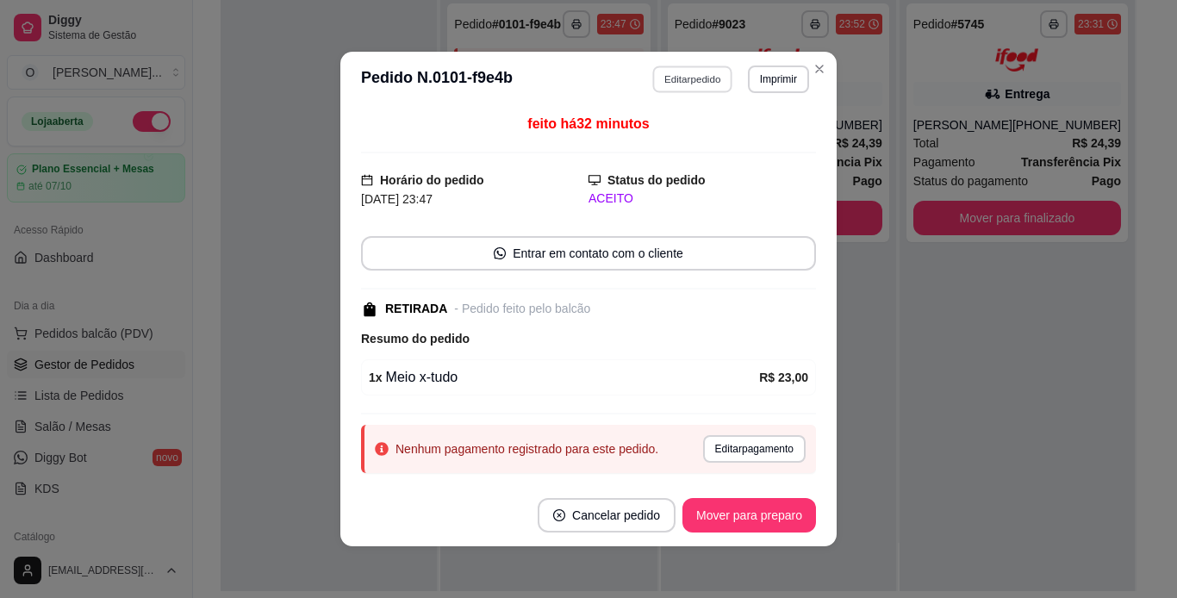
click at [697, 70] on button "Editar pedido" at bounding box center [693, 79] width 80 height 27
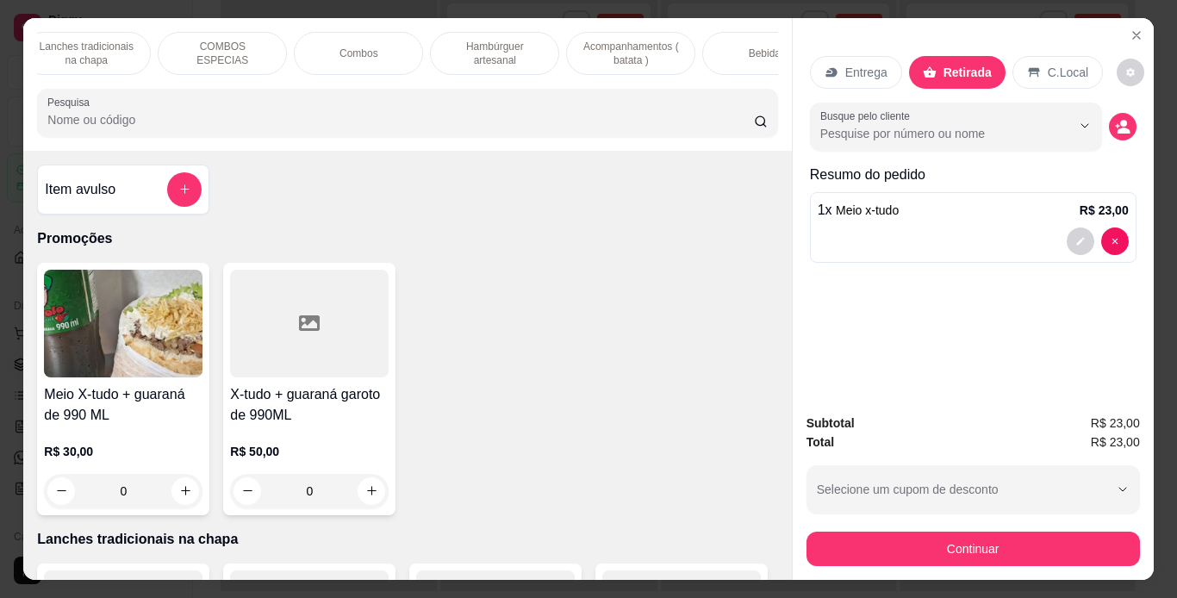
scroll to position [0, 184]
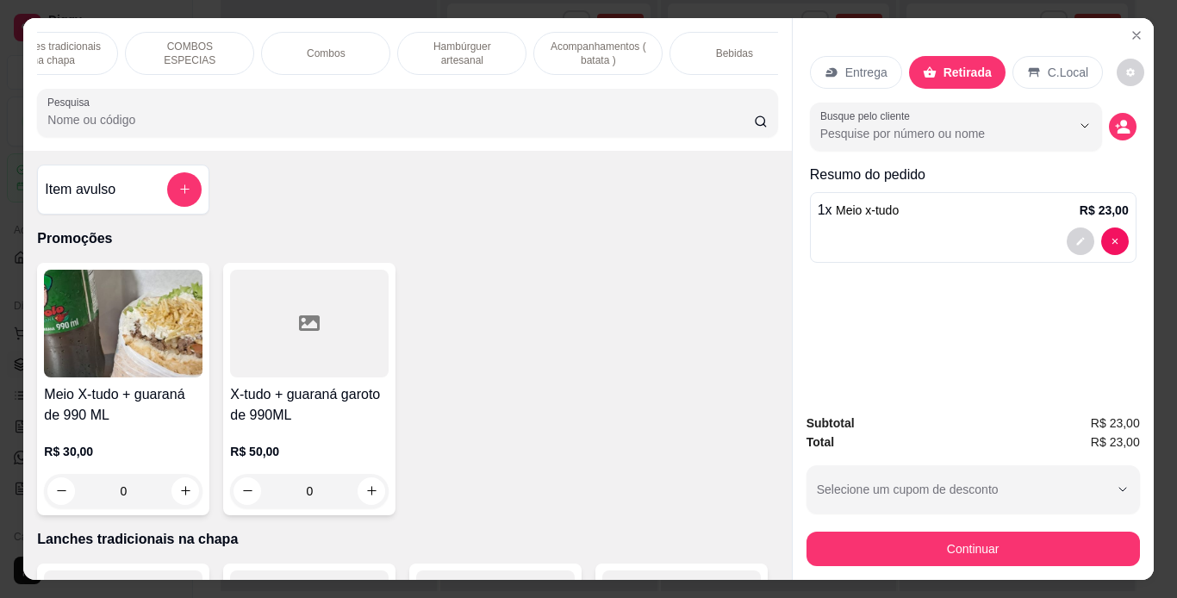
click at [684, 39] on div "Bebidas" at bounding box center [734, 53] width 129 height 43
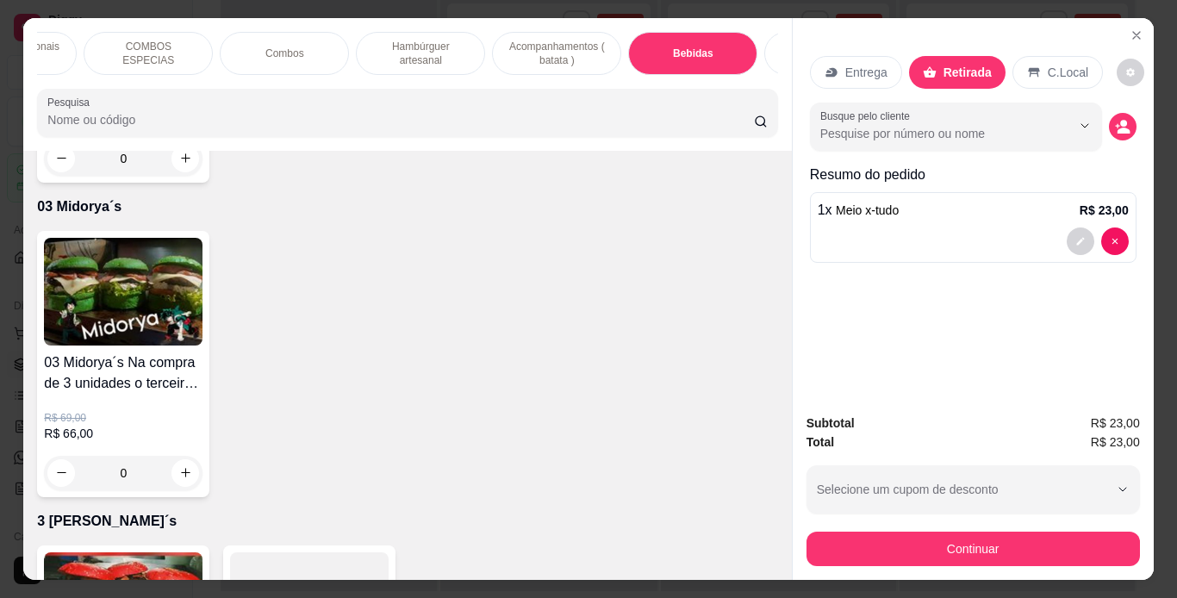
scroll to position [5363, 0]
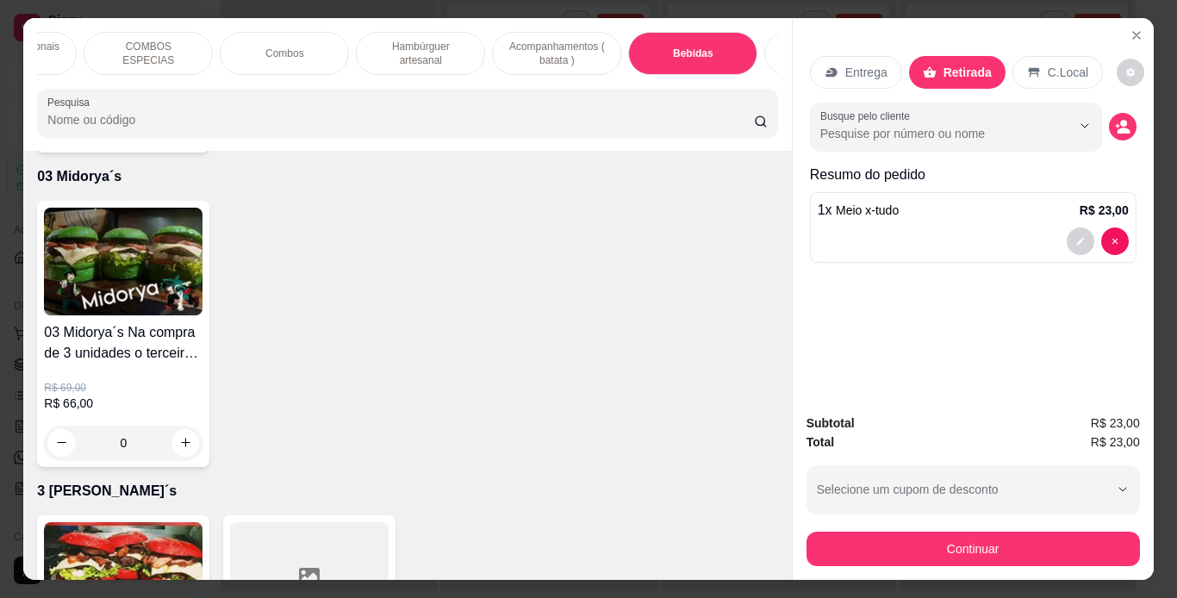
type input "1"
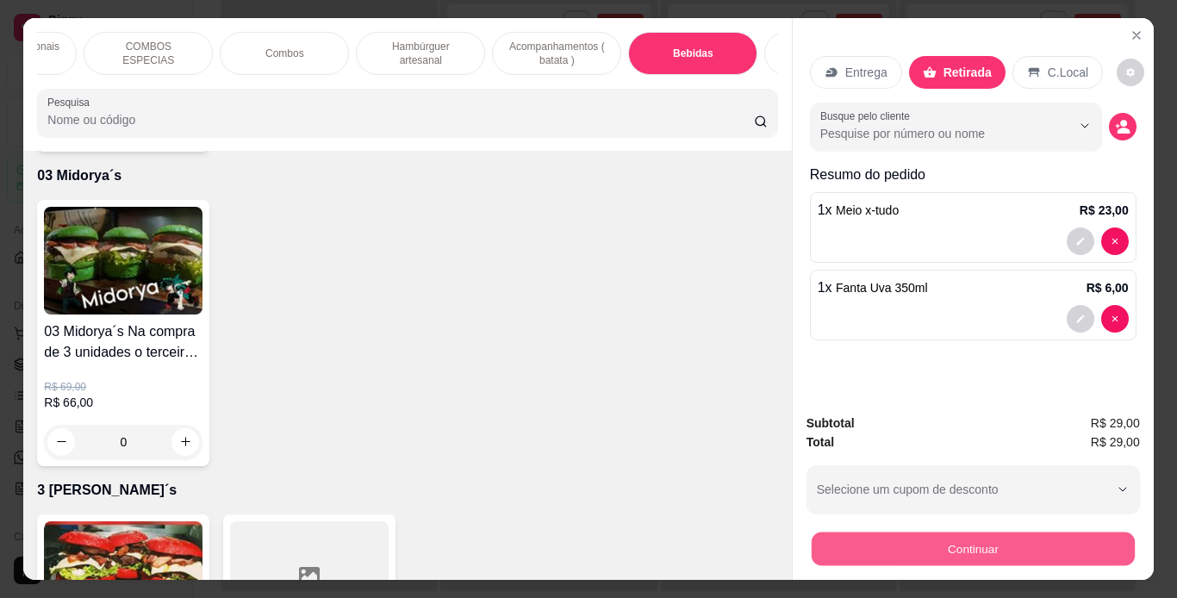
click at [846, 540] on button "Continuar" at bounding box center [972, 550] width 323 height 34
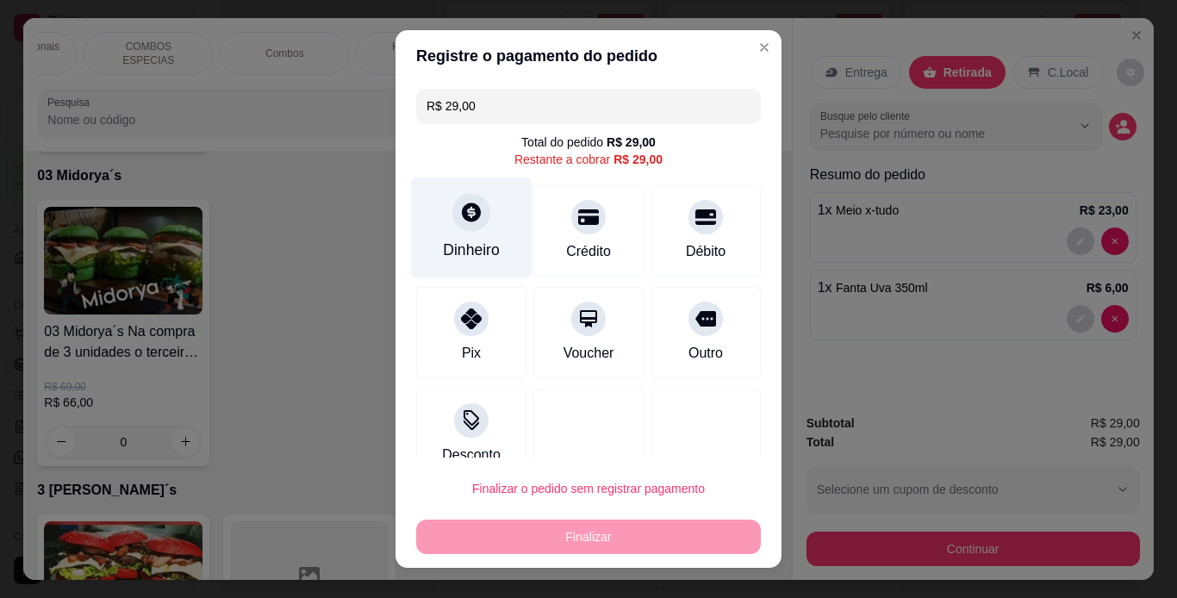
click at [487, 221] on div "Dinheiro" at bounding box center [472, 227] width 122 height 101
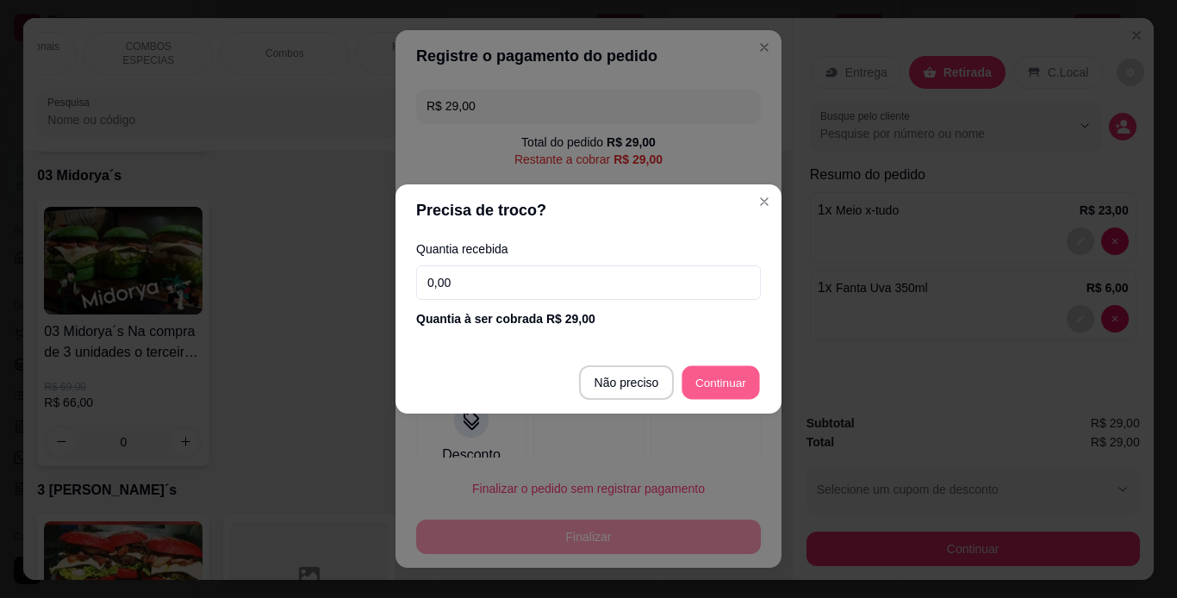
type input "R$ 0,00"
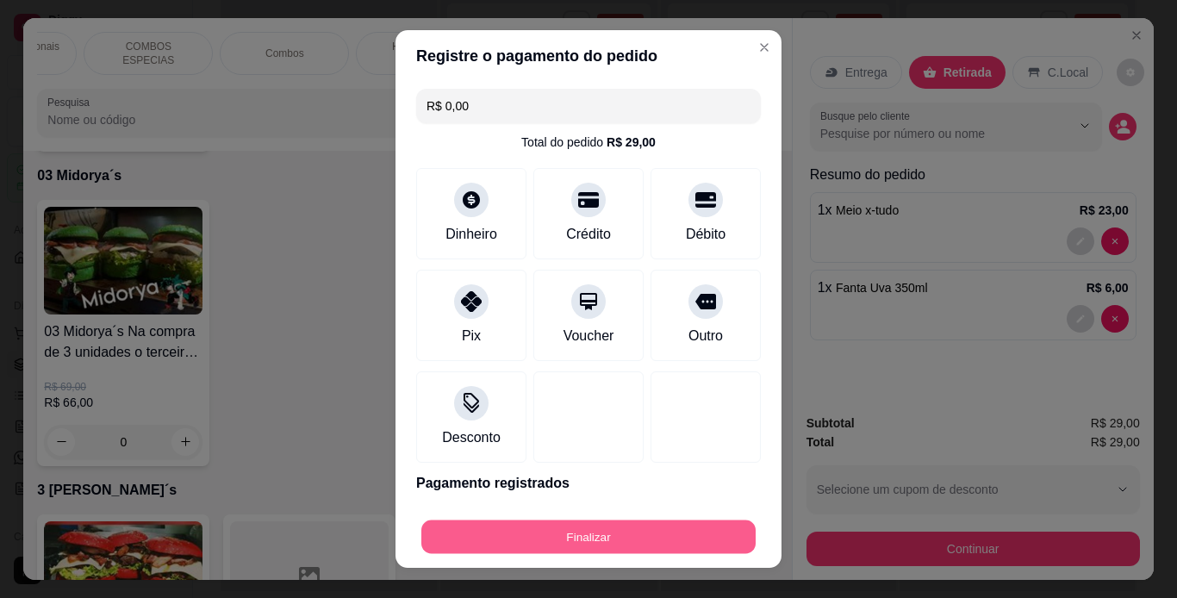
click at [581, 526] on button "Finalizar" at bounding box center [589, 538] width 334 height 34
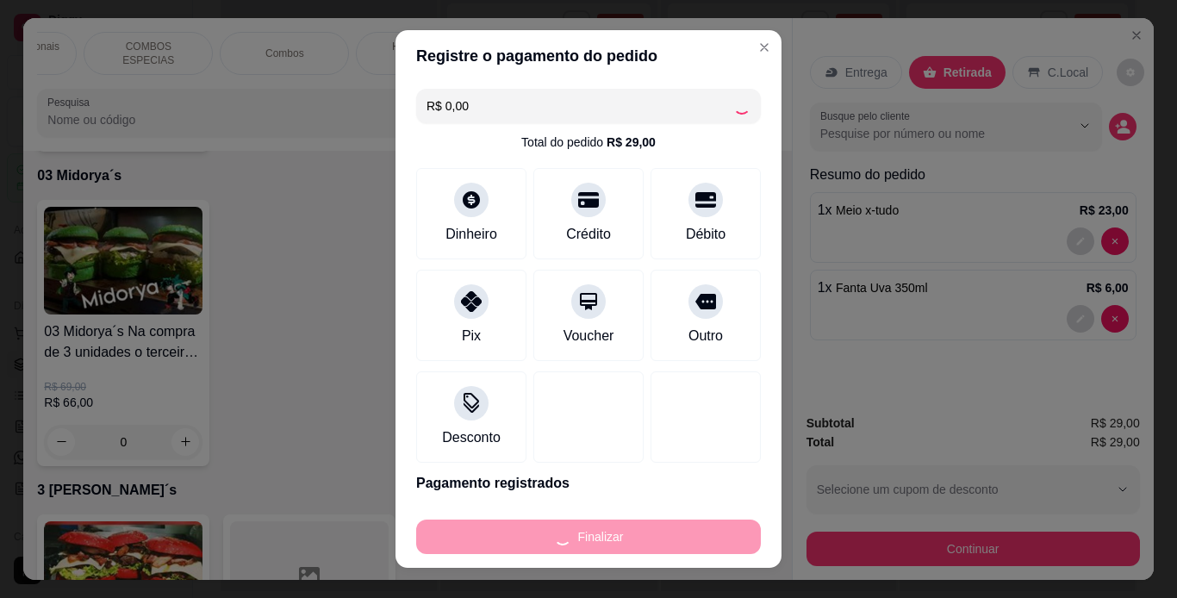
type input "0"
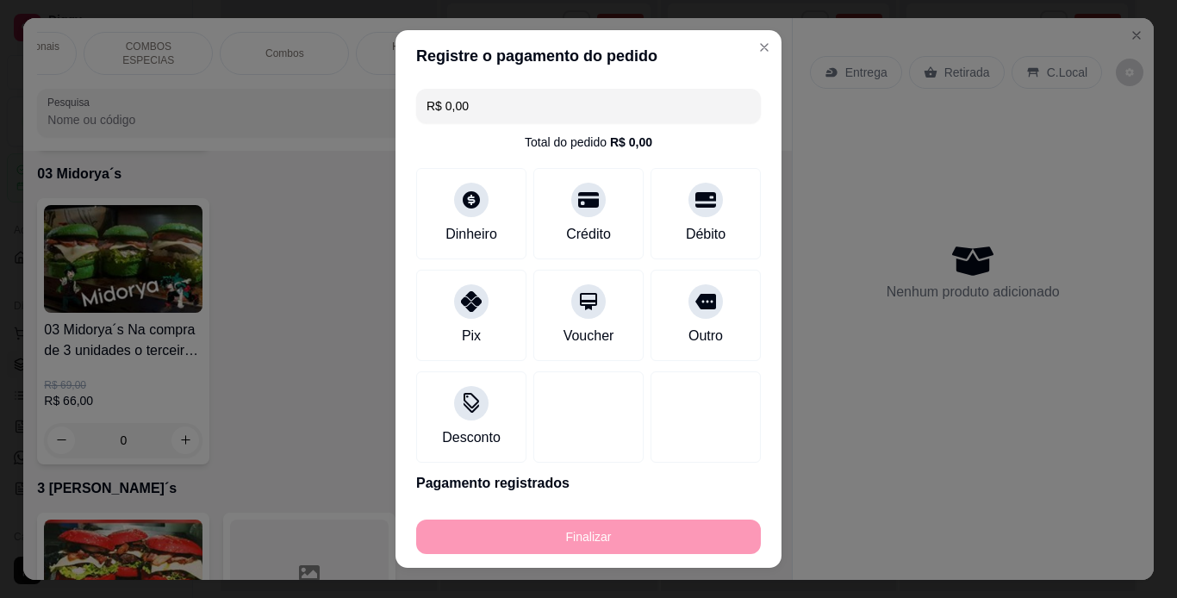
type input "-R$ 29,00"
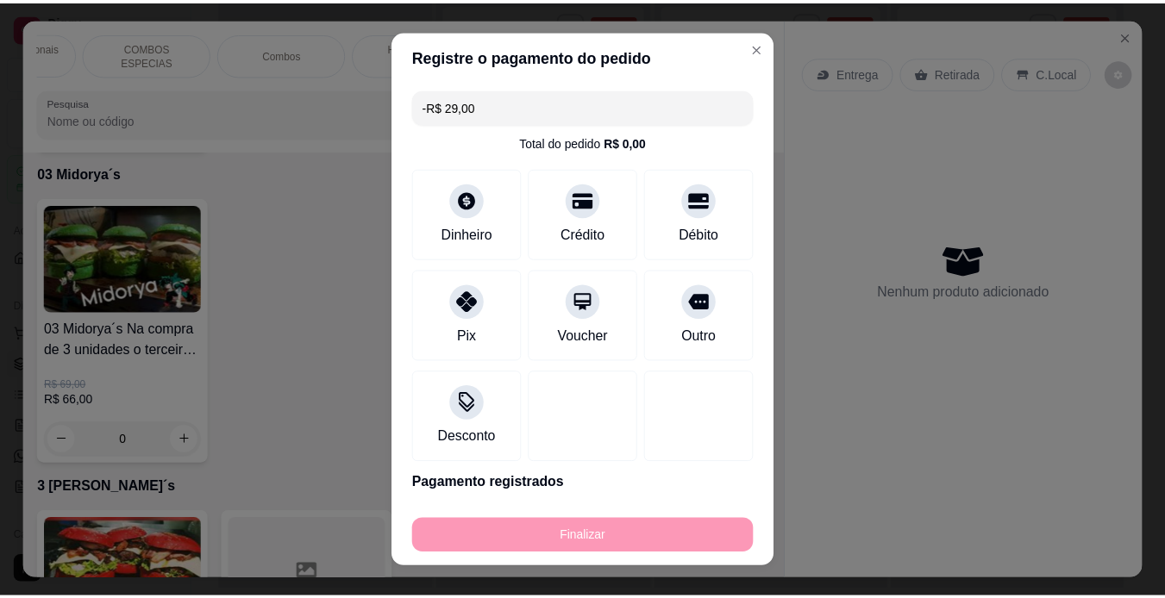
scroll to position [5361, 0]
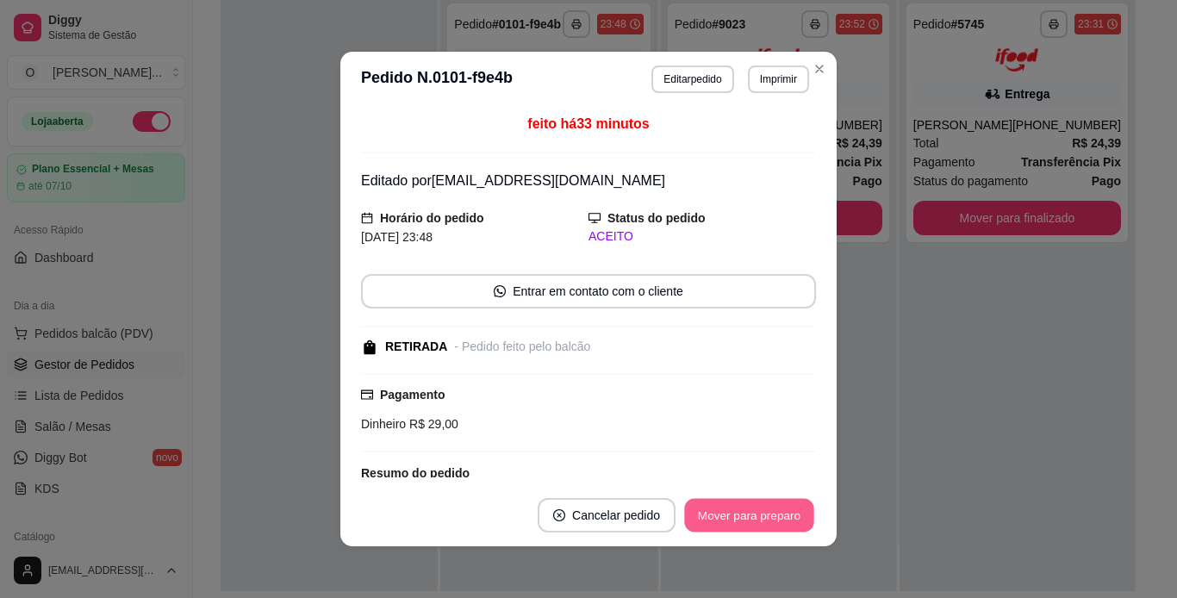
click at [741, 521] on button "Mover para preparo" at bounding box center [748, 516] width 129 height 34
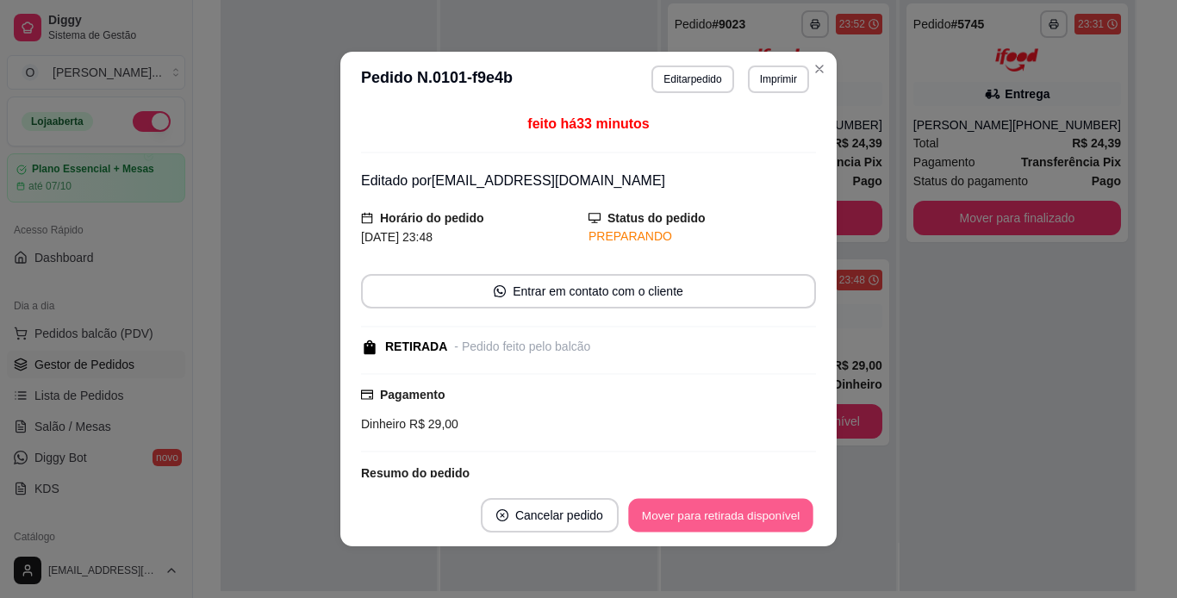
click at [741, 521] on button "Mover para retirada disponível" at bounding box center [720, 516] width 184 height 34
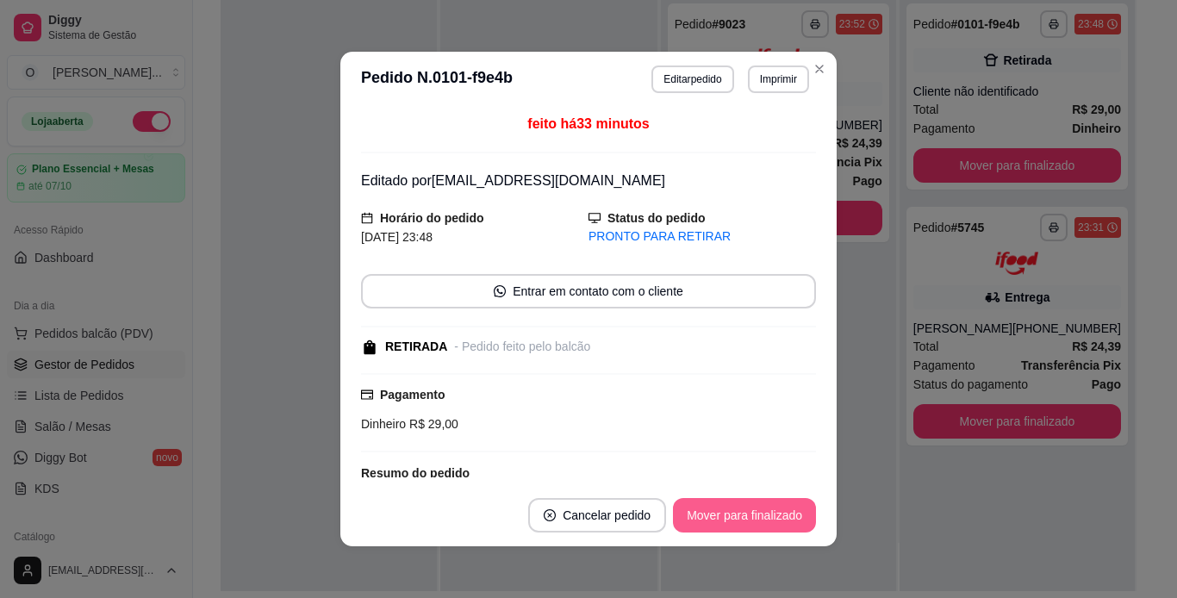
click at [741, 521] on button "Mover para finalizado" at bounding box center [744, 515] width 143 height 34
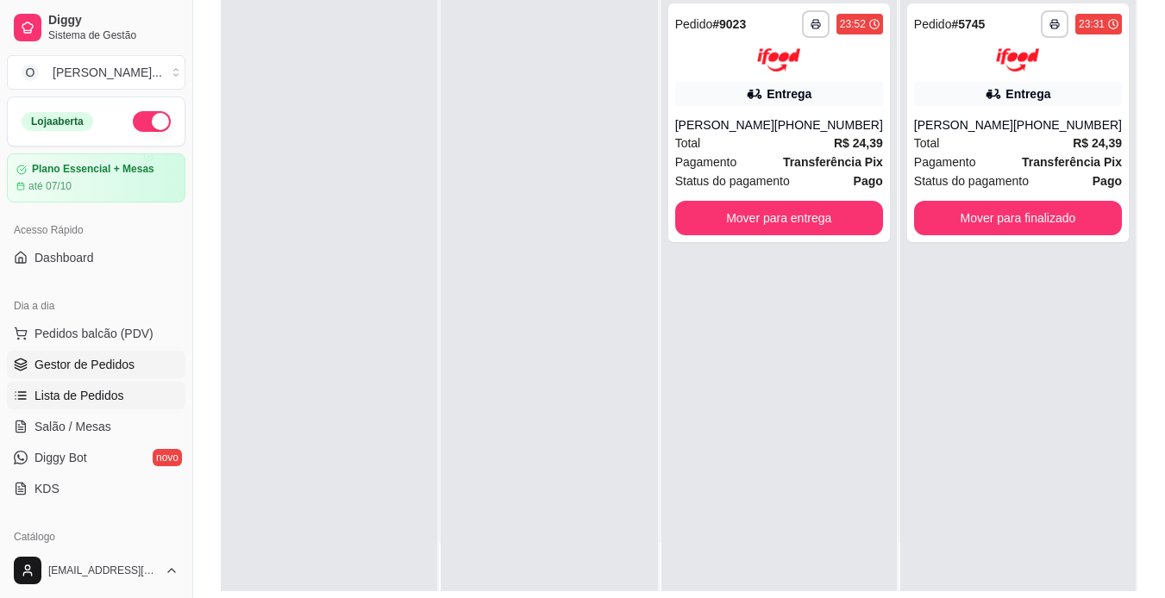
click at [110, 393] on span "Lista de Pedidos" at bounding box center [79, 395] width 90 height 17
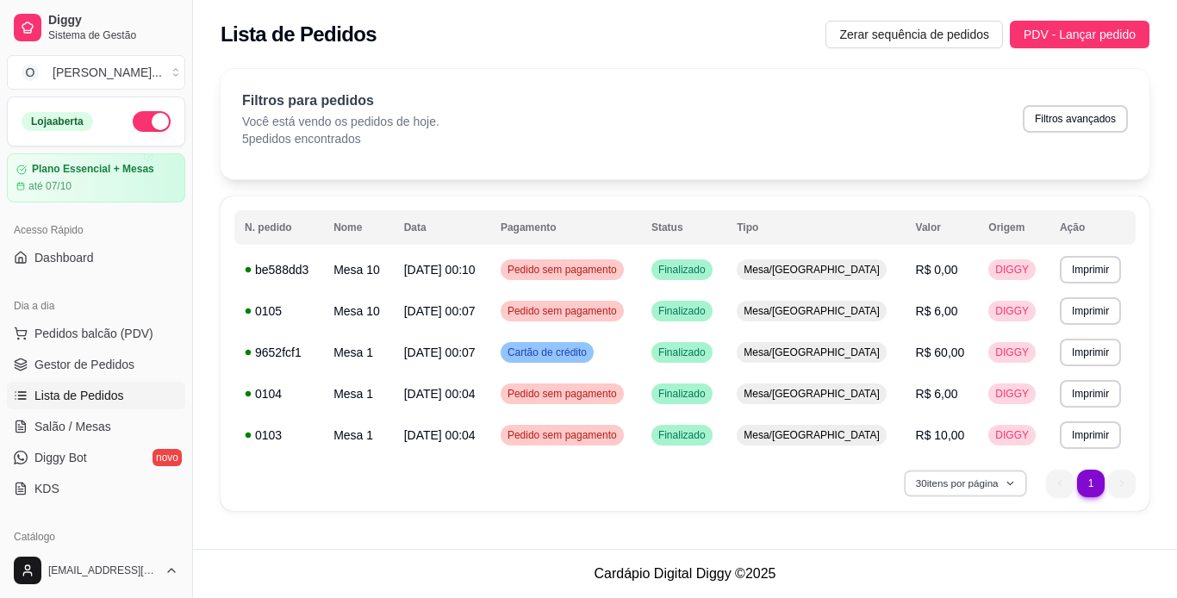
click at [992, 478] on button "30 itens por página" at bounding box center [965, 483] width 122 height 27
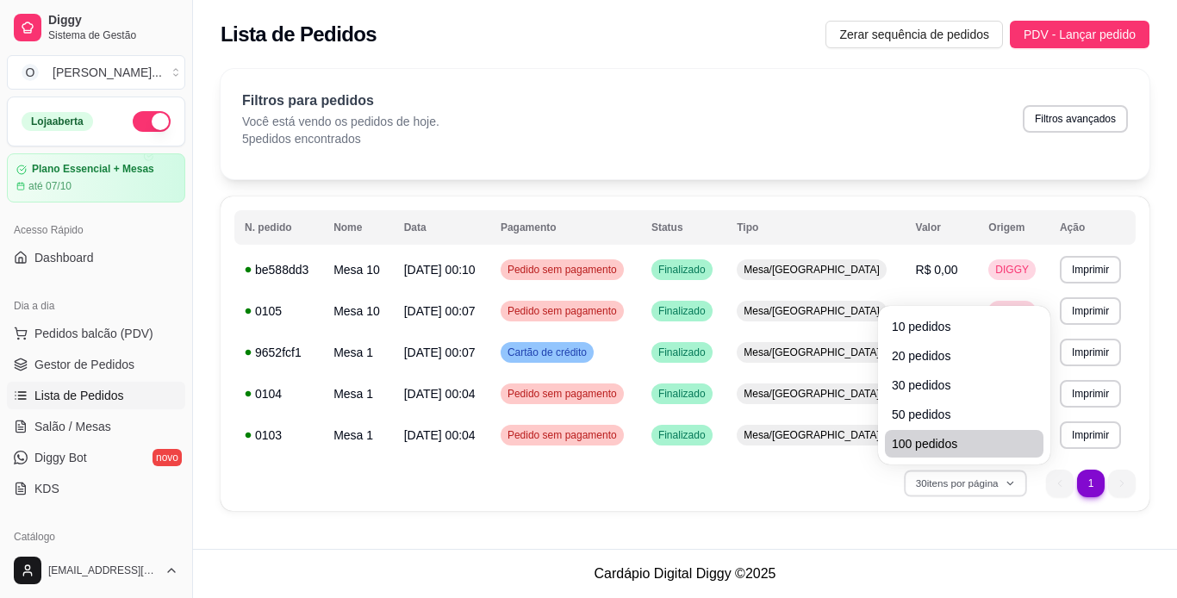
click at [959, 444] on span "100 pedidos" at bounding box center [964, 443] width 145 height 17
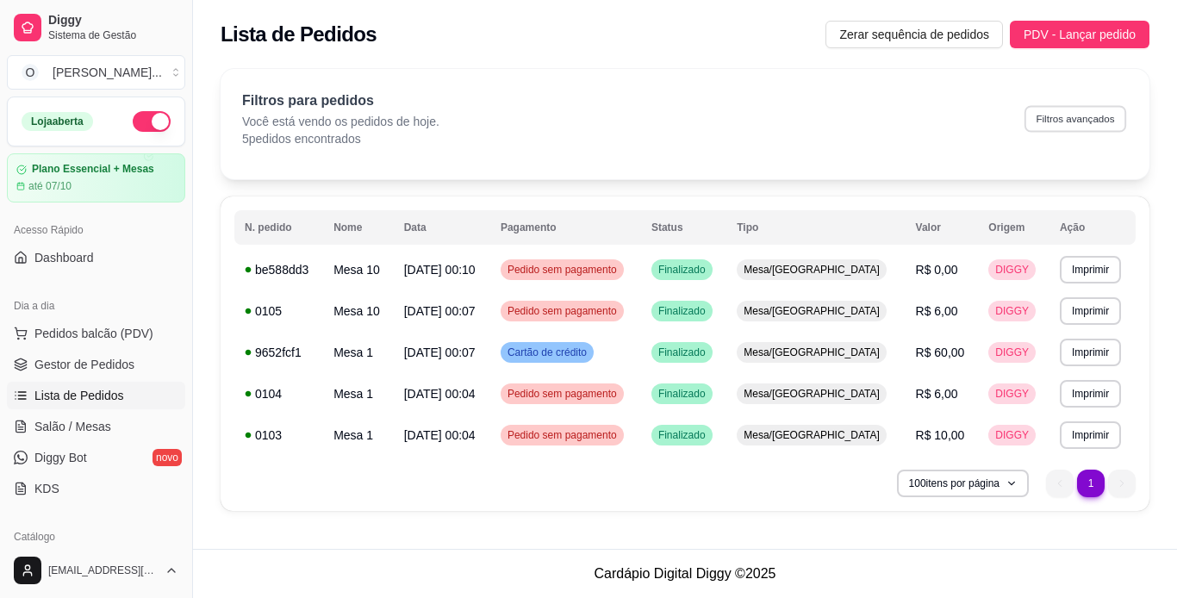
click at [1081, 116] on button "Filtros avançados" at bounding box center [1076, 118] width 102 height 27
select select "0"
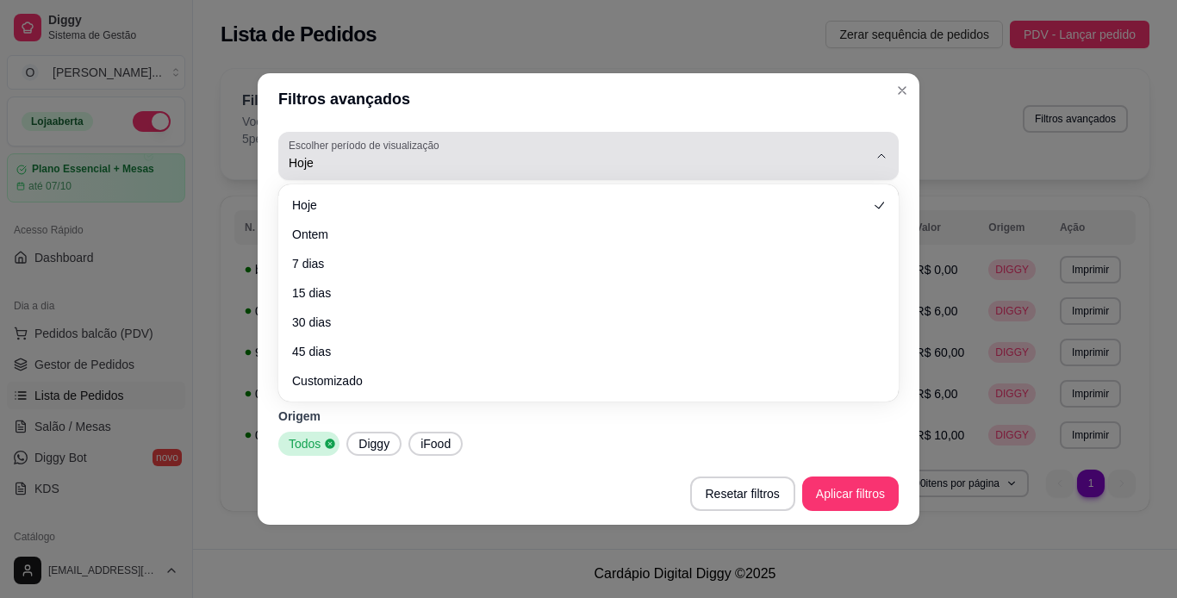
click at [307, 163] on span "Hoje" at bounding box center [578, 162] width 579 height 17
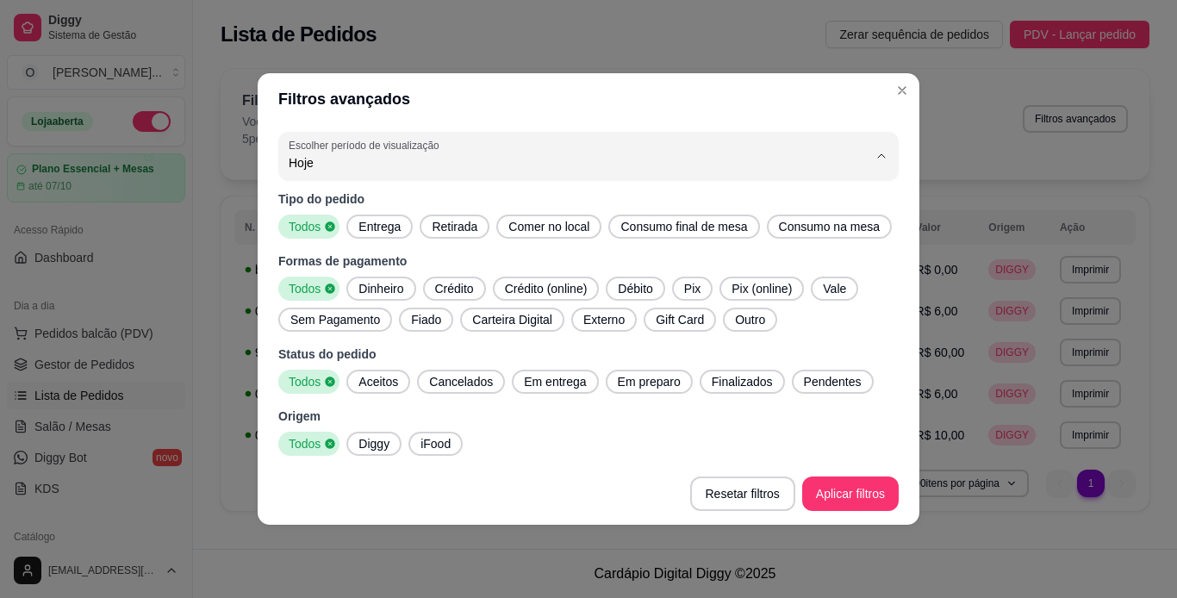
click at [323, 231] on span "Ontem" at bounding box center [580, 232] width 553 height 16
type input "1"
select select "1"
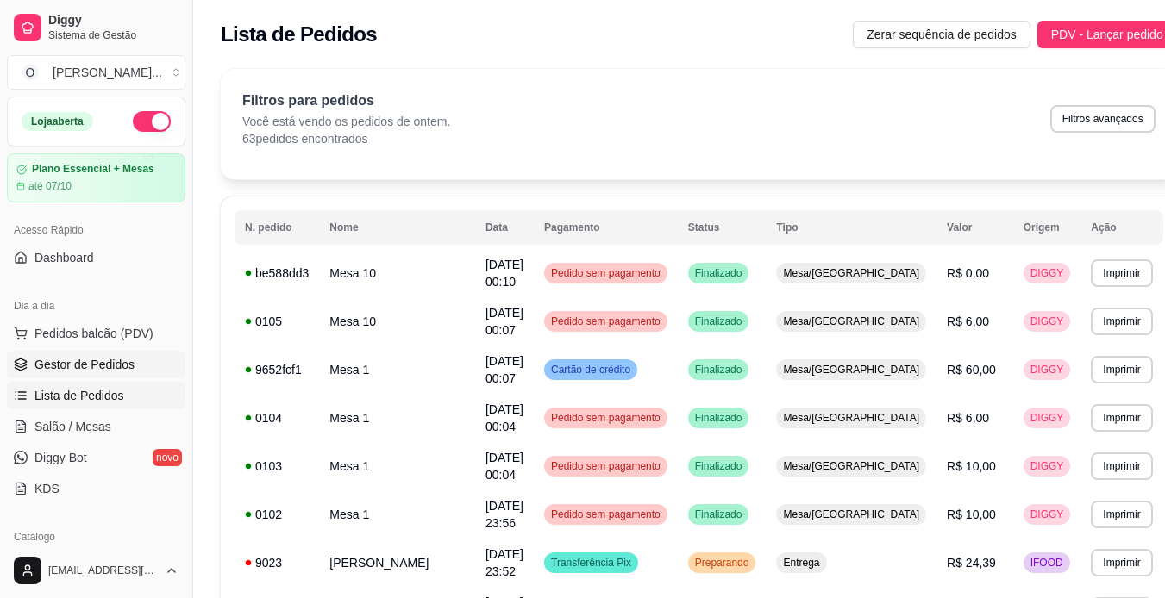
click at [78, 355] on link "Gestor de Pedidos" at bounding box center [96, 365] width 178 height 28
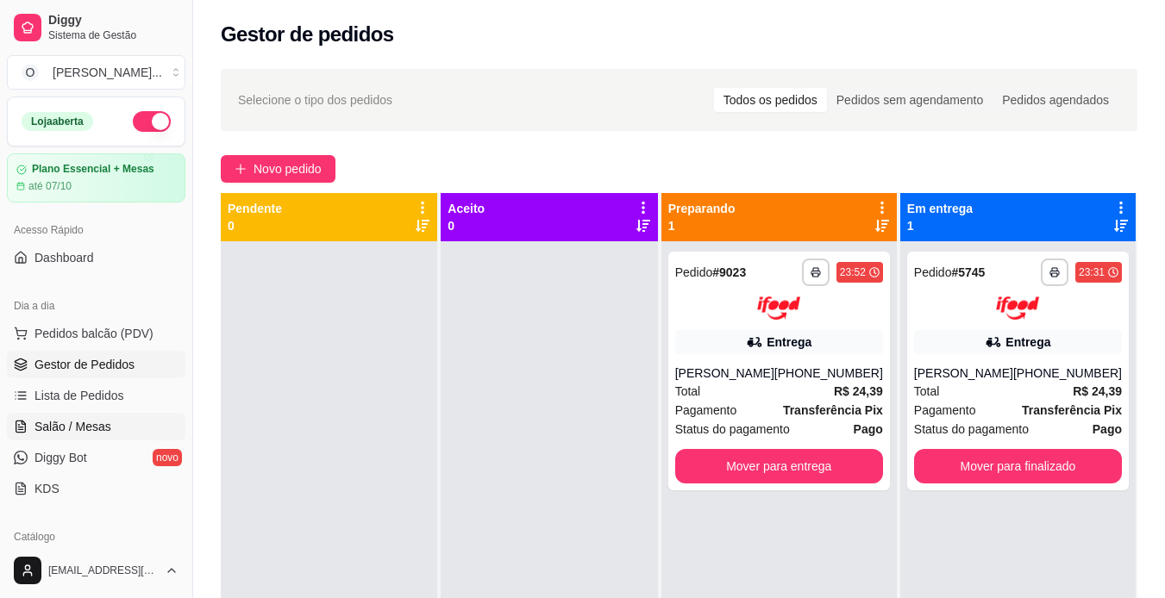
click at [88, 433] on span "Salão / Mesas" at bounding box center [72, 426] width 77 height 17
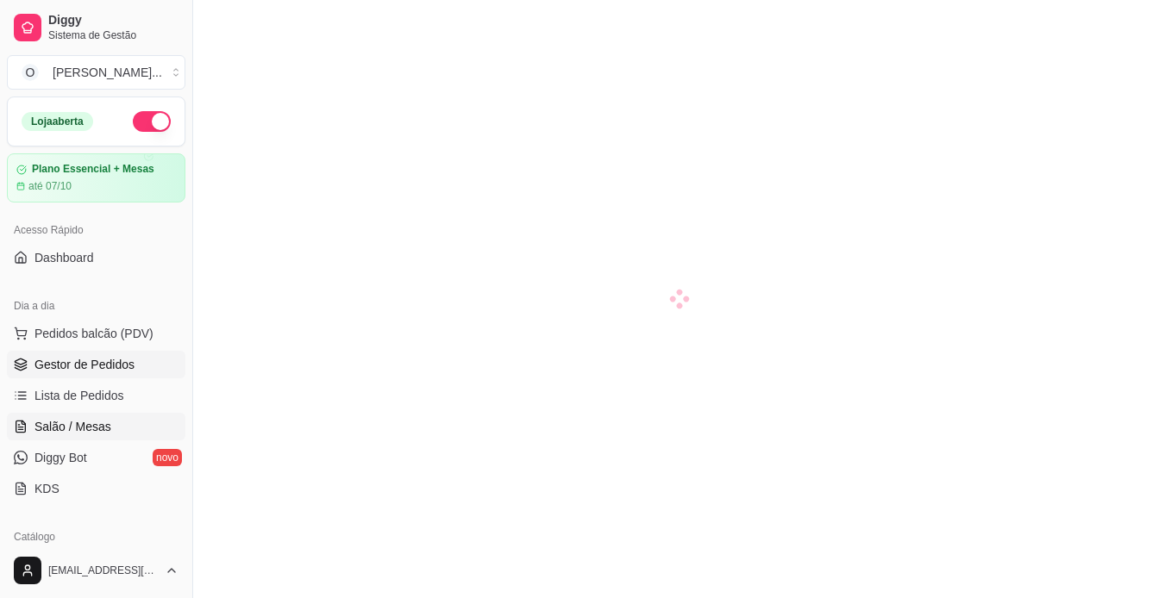
click at [85, 370] on span "Gestor de Pedidos" at bounding box center [84, 364] width 100 height 17
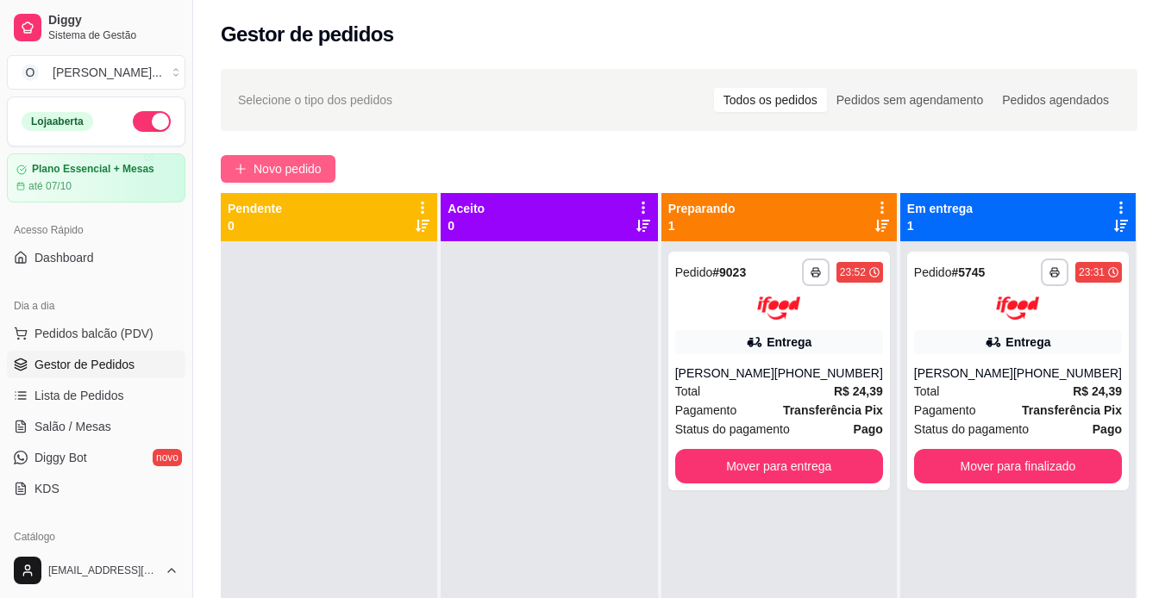
click at [285, 156] on button "Novo pedido" at bounding box center [278, 169] width 115 height 28
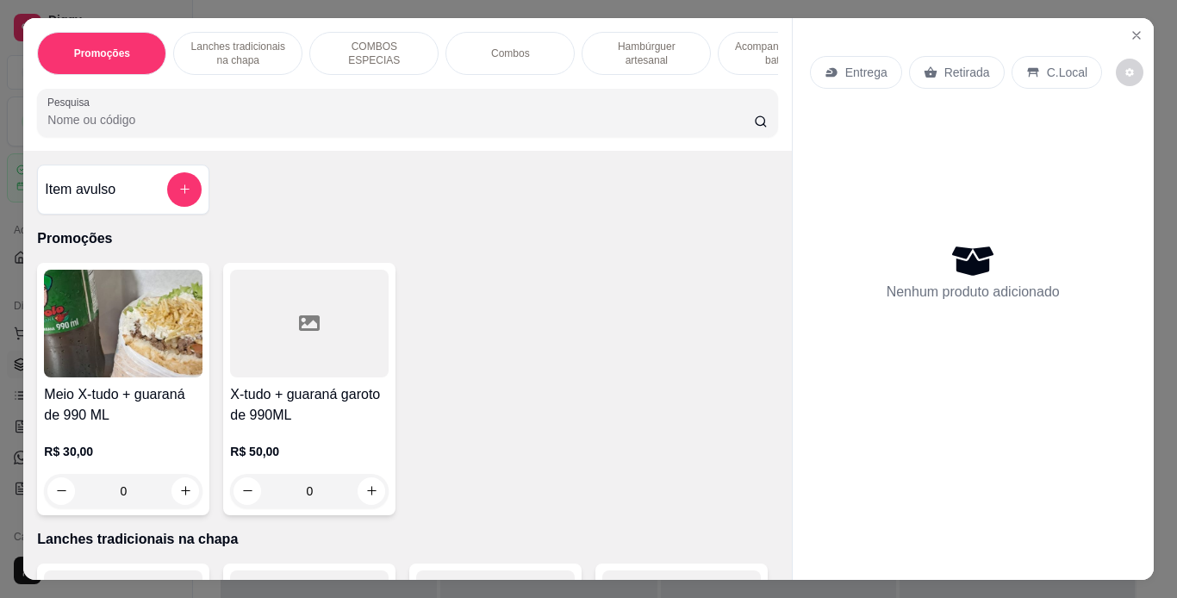
click at [972, 70] on p "Retirada" at bounding box center [968, 72] width 46 height 17
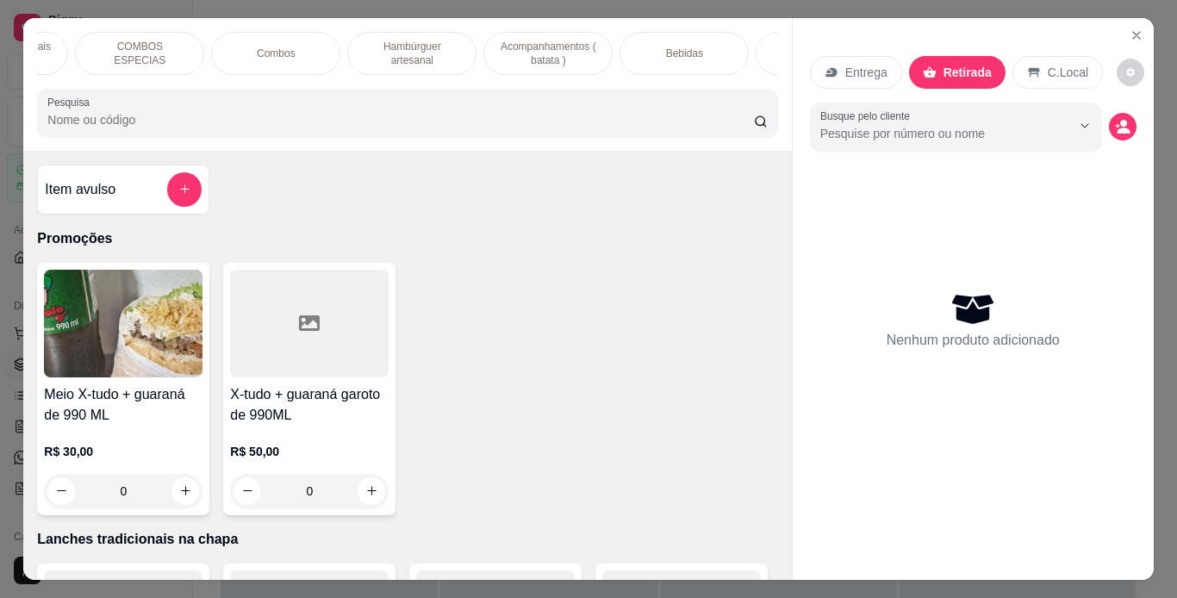
scroll to position [0, 234]
click at [666, 47] on p "Bebidas" at bounding box center [684, 54] width 37 height 14
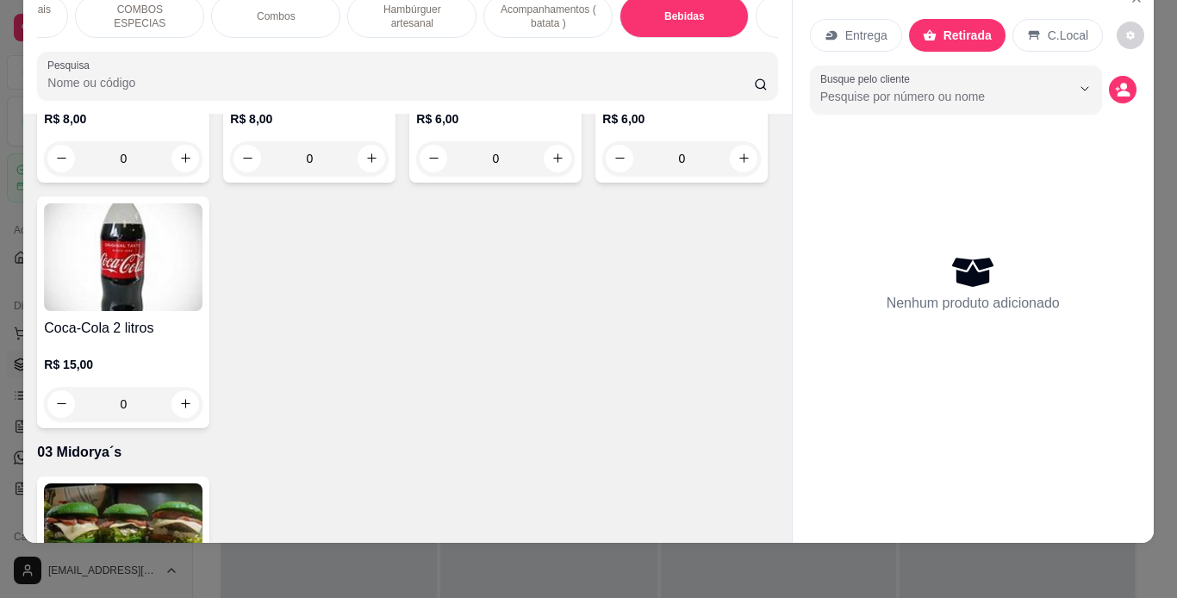
type input "1"
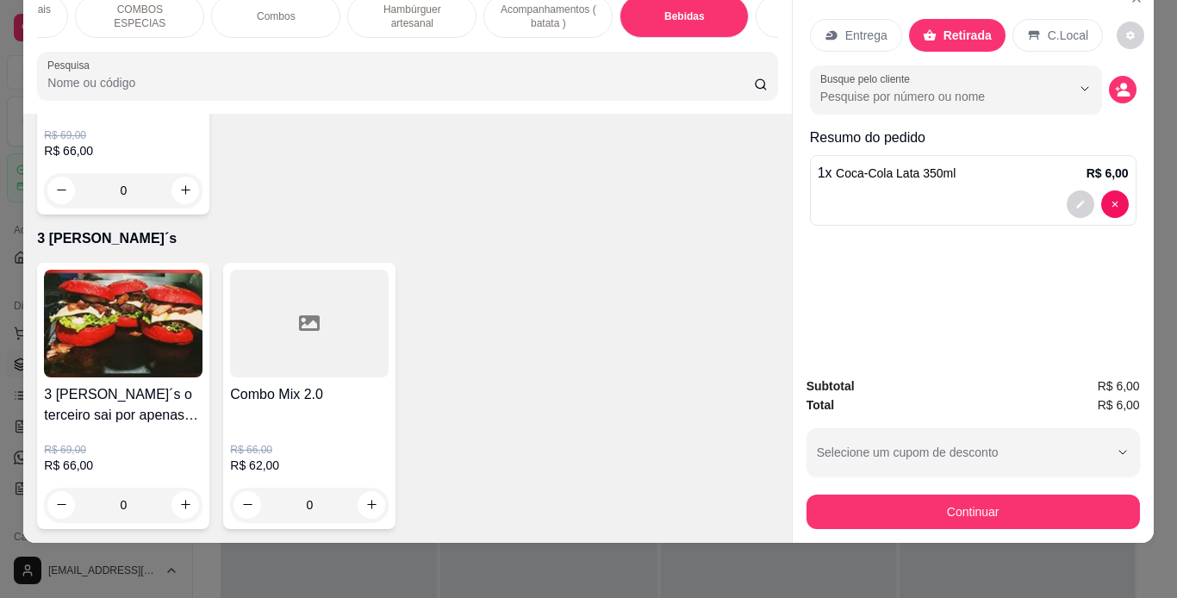
scroll to position [5596, 0]
type input "1"
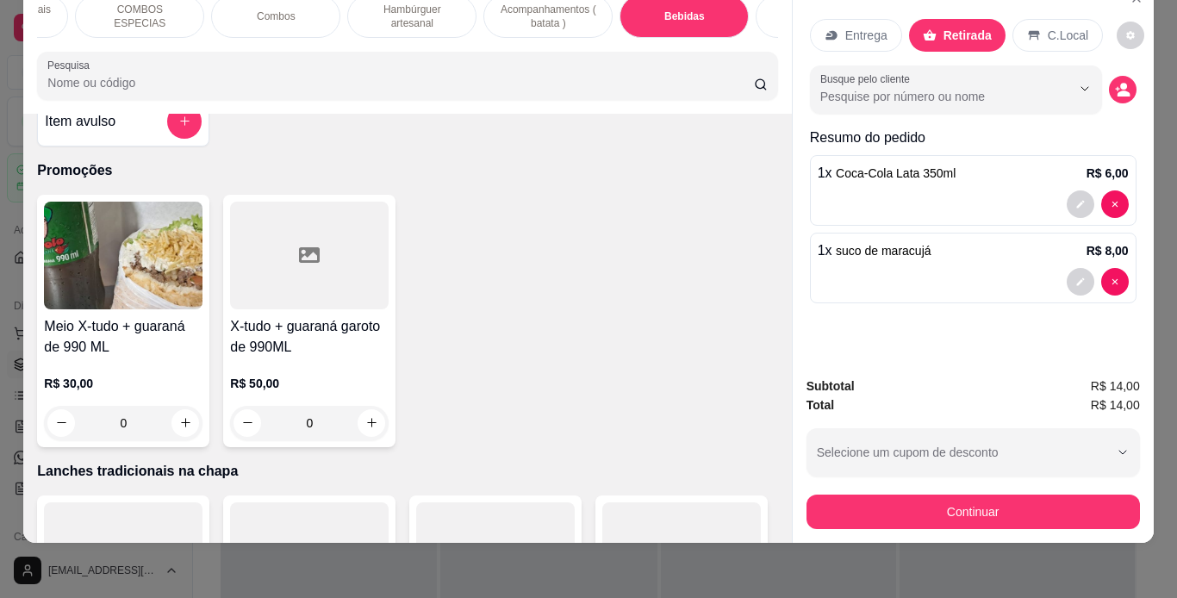
scroll to position [0, 0]
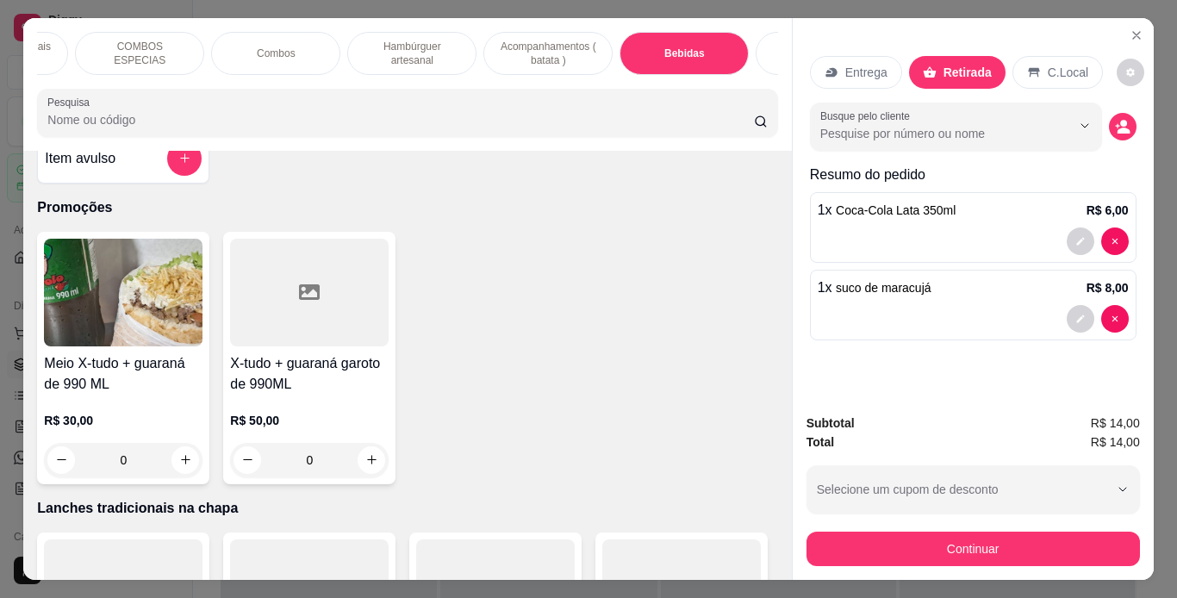
click at [393, 59] on p "Hambúrguer artesanal" at bounding box center [412, 54] width 100 height 28
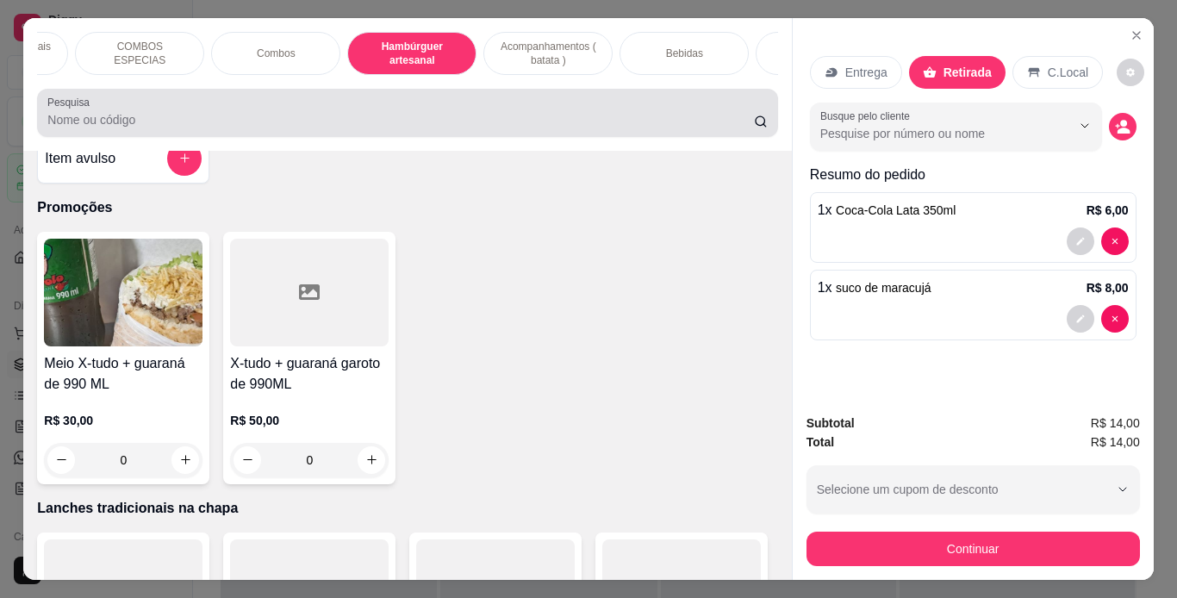
scroll to position [44, 0]
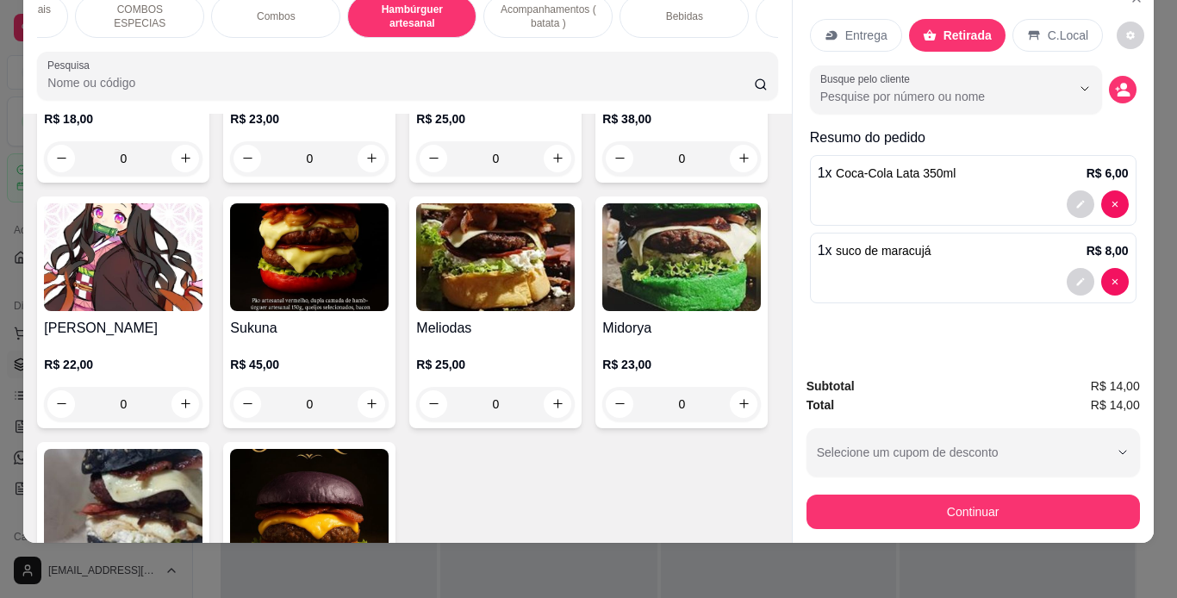
click at [552, 176] on div "0" at bounding box center [495, 158] width 159 height 34
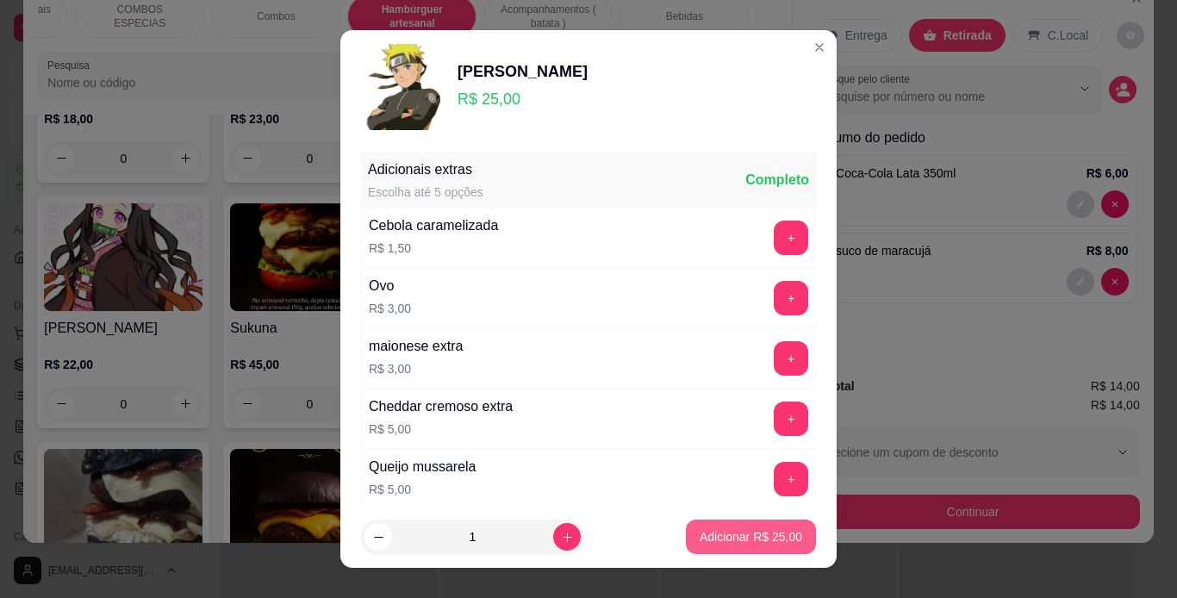
click at [749, 537] on p "Adicionar R$ 25,00" at bounding box center [751, 536] width 103 height 17
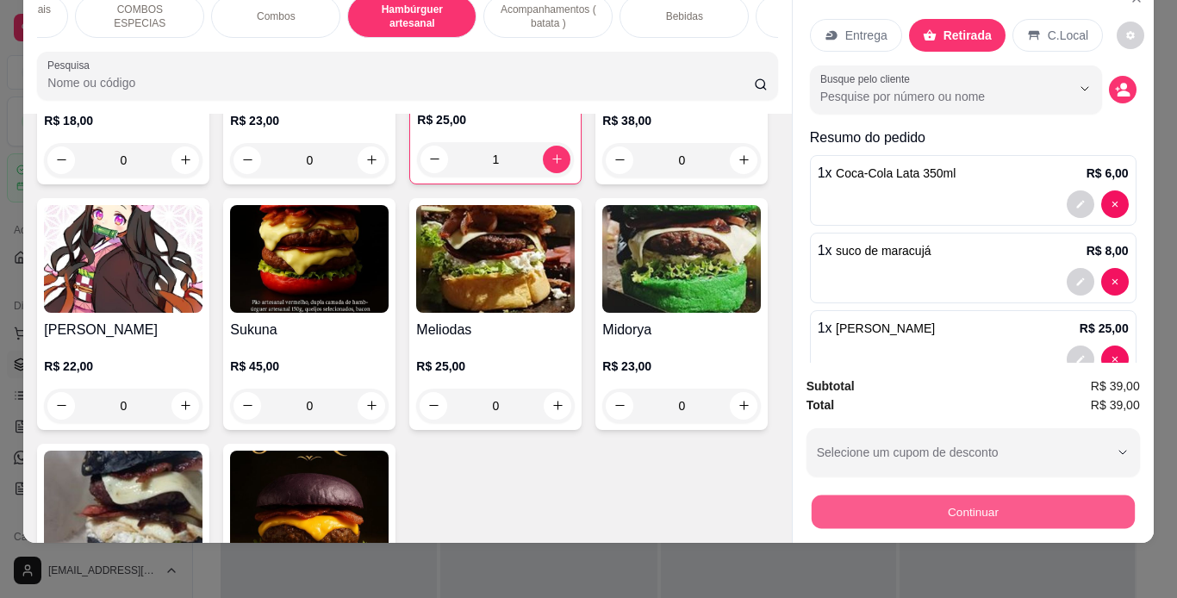
click at [915, 502] on button "Continuar" at bounding box center [972, 513] width 323 height 34
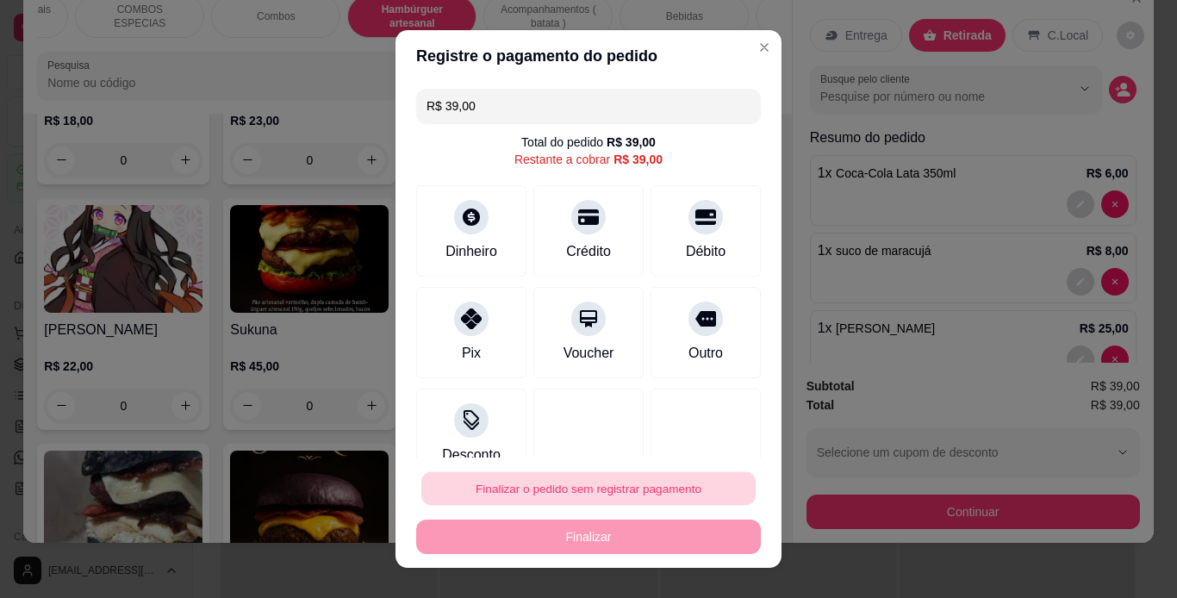
click at [572, 496] on button "Finalizar o pedido sem registrar pagamento" at bounding box center [589, 489] width 334 height 34
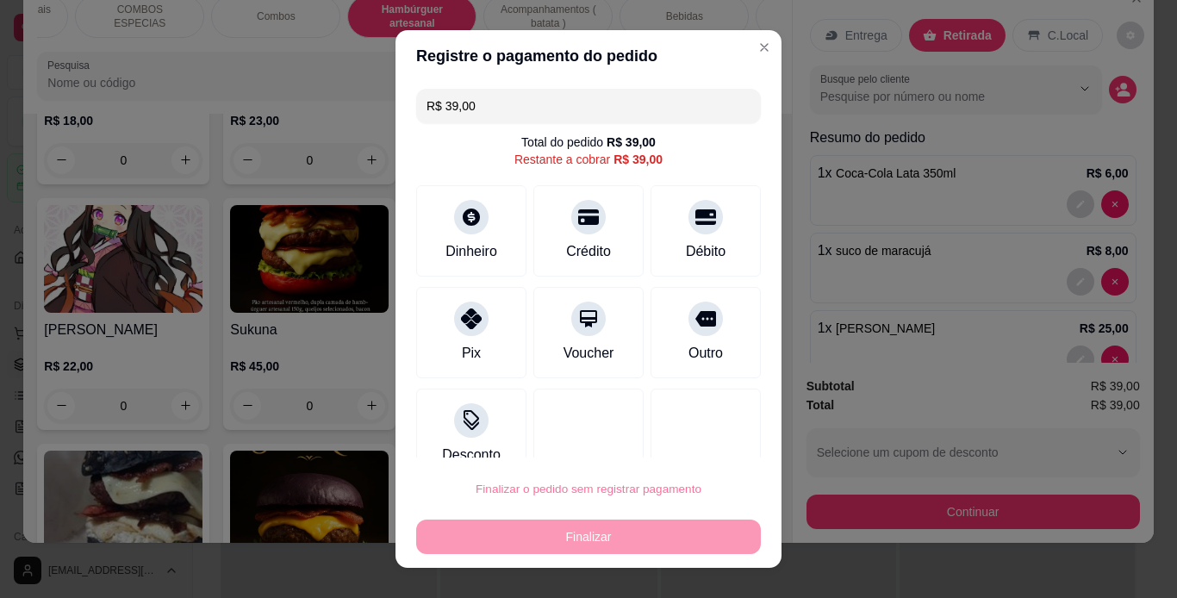
click at [711, 445] on button "Confirmar" at bounding box center [686, 440] width 61 height 26
type input "0"
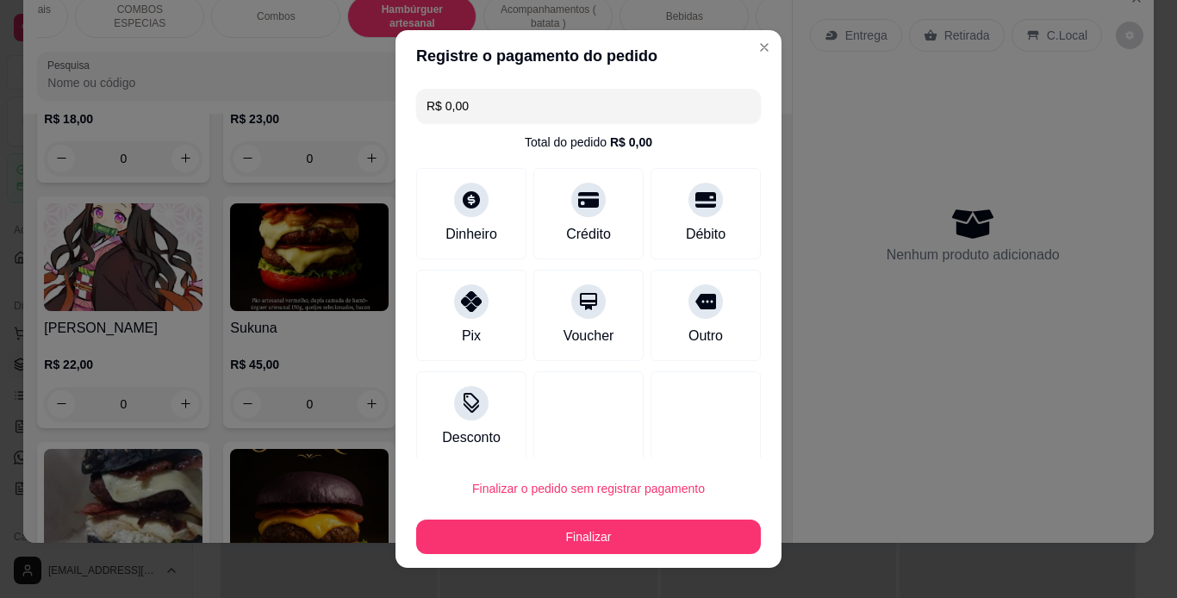
type input "R$ 0,00"
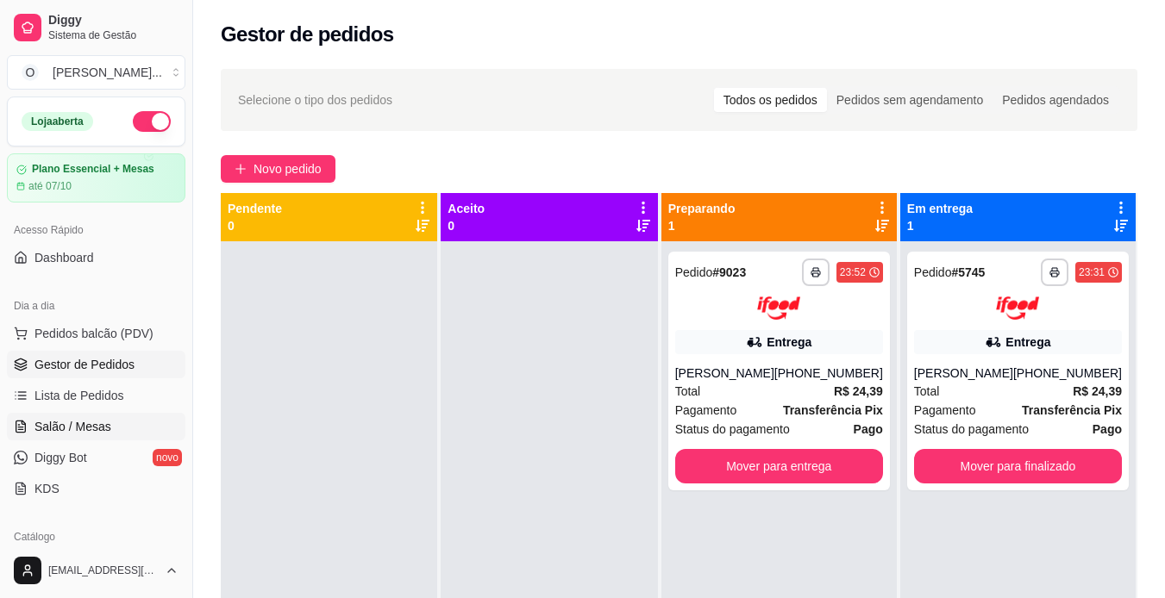
click at [76, 425] on span "Salão / Mesas" at bounding box center [72, 426] width 77 height 17
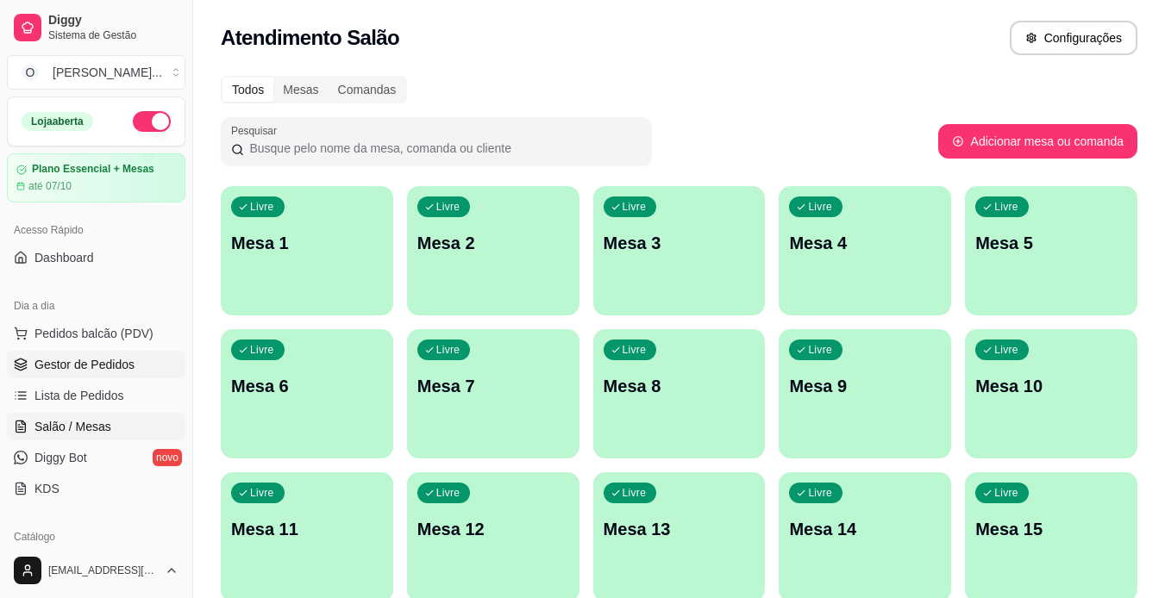
click at [83, 367] on span "Gestor de Pedidos" at bounding box center [84, 364] width 100 height 17
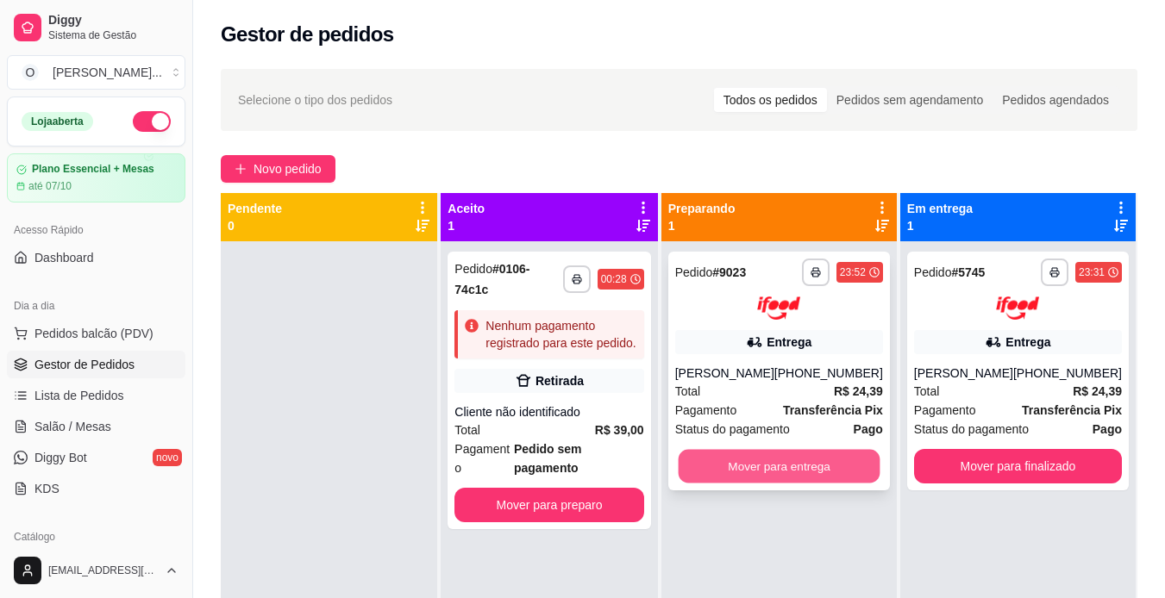
click at [752, 468] on button "Mover para entrega" at bounding box center [779, 466] width 202 height 34
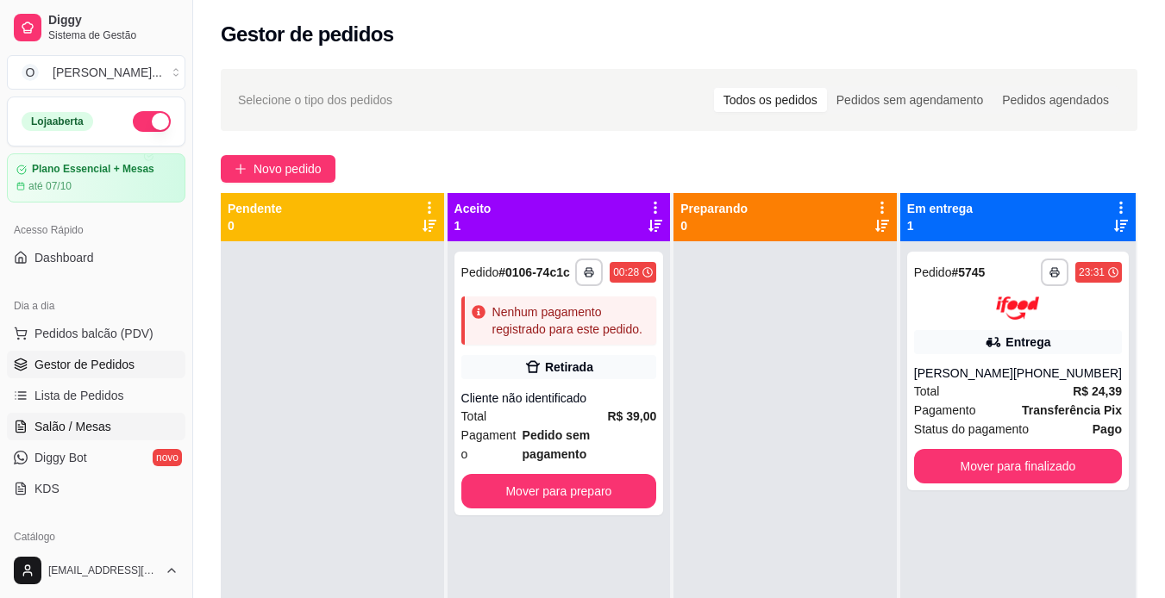
click at [69, 415] on link "Salão / Mesas" at bounding box center [96, 427] width 178 height 28
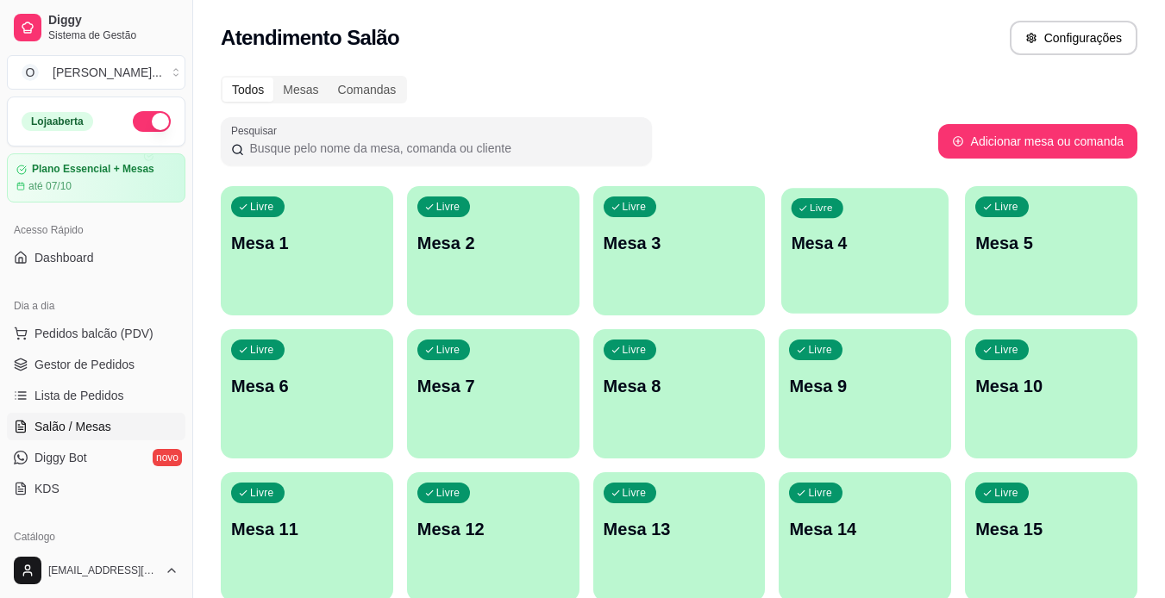
click at [822, 278] on div "Livre Mesa 4" at bounding box center [864, 240] width 167 height 105
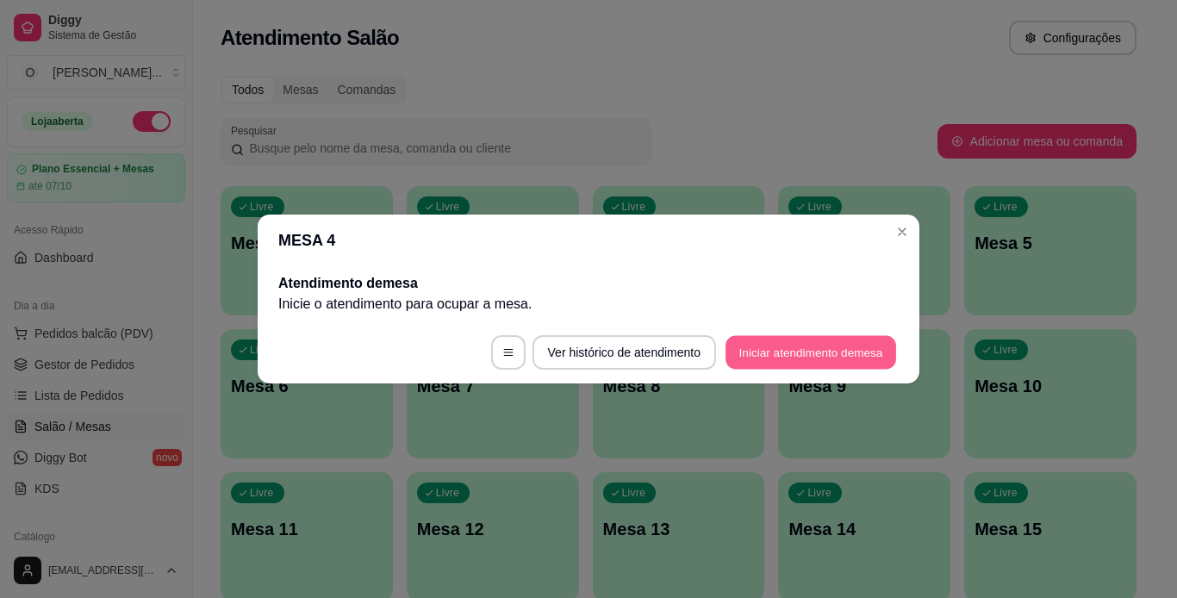
click at [771, 340] on button "Iniciar atendimento de mesa" at bounding box center [811, 353] width 171 height 34
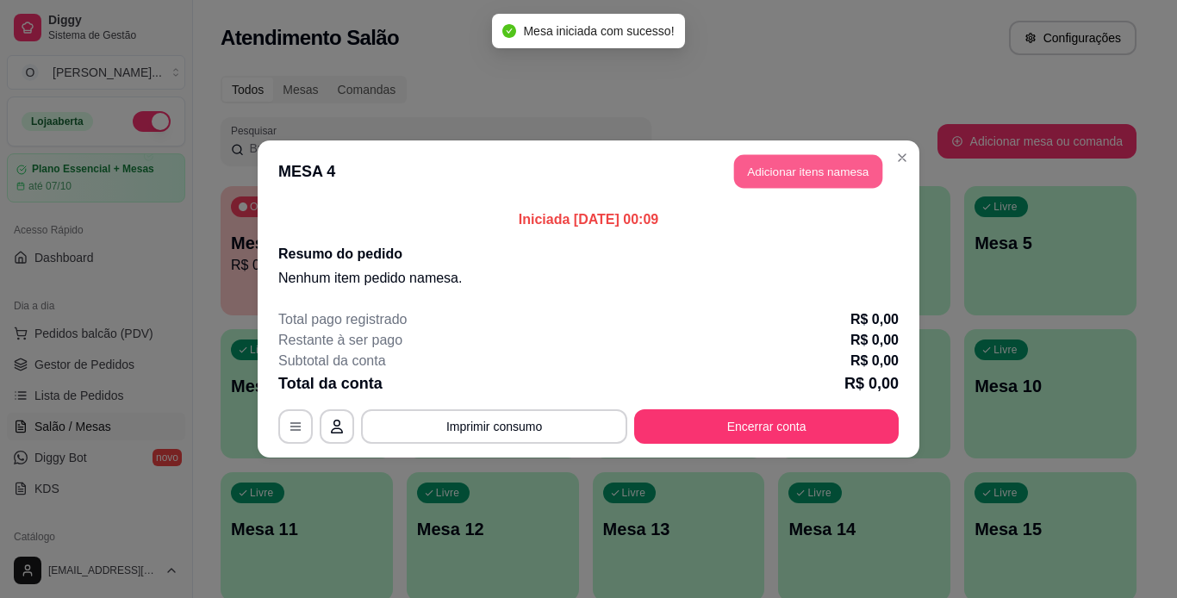
click at [772, 179] on button "Adicionar itens na mesa" at bounding box center [808, 172] width 148 height 34
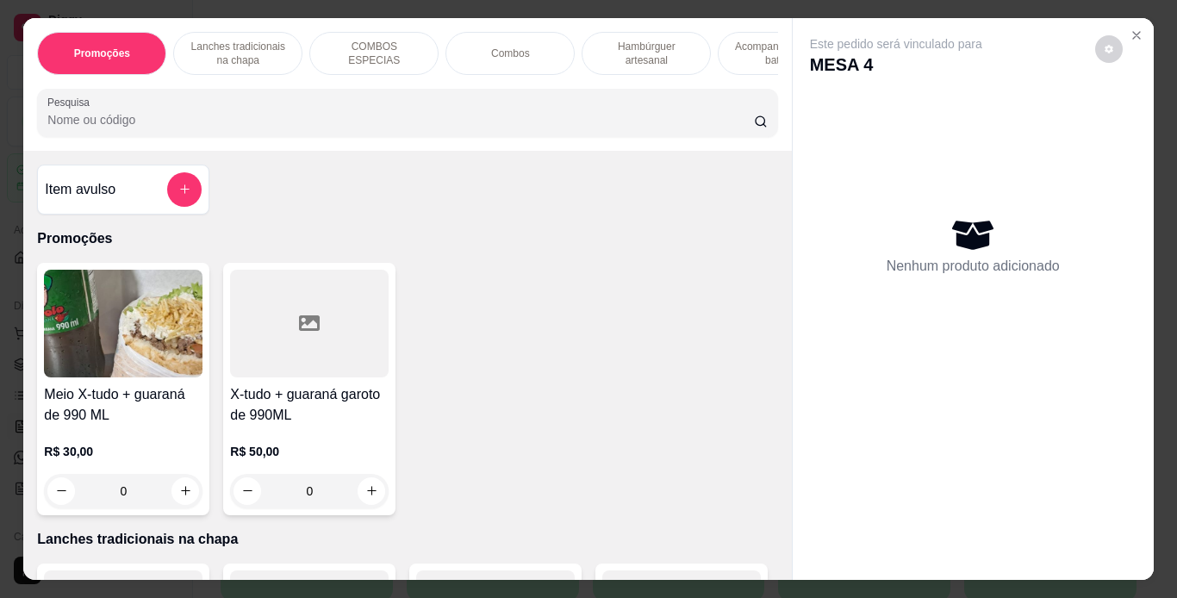
click at [495, 57] on div "Combos" at bounding box center [510, 53] width 129 height 43
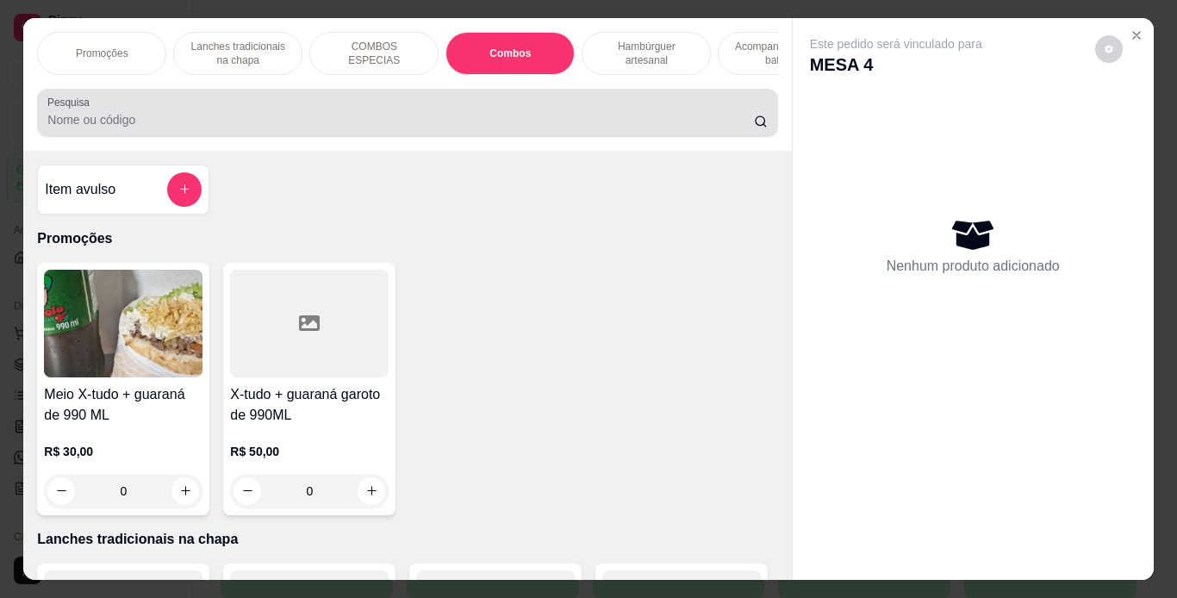
scroll to position [44, 0]
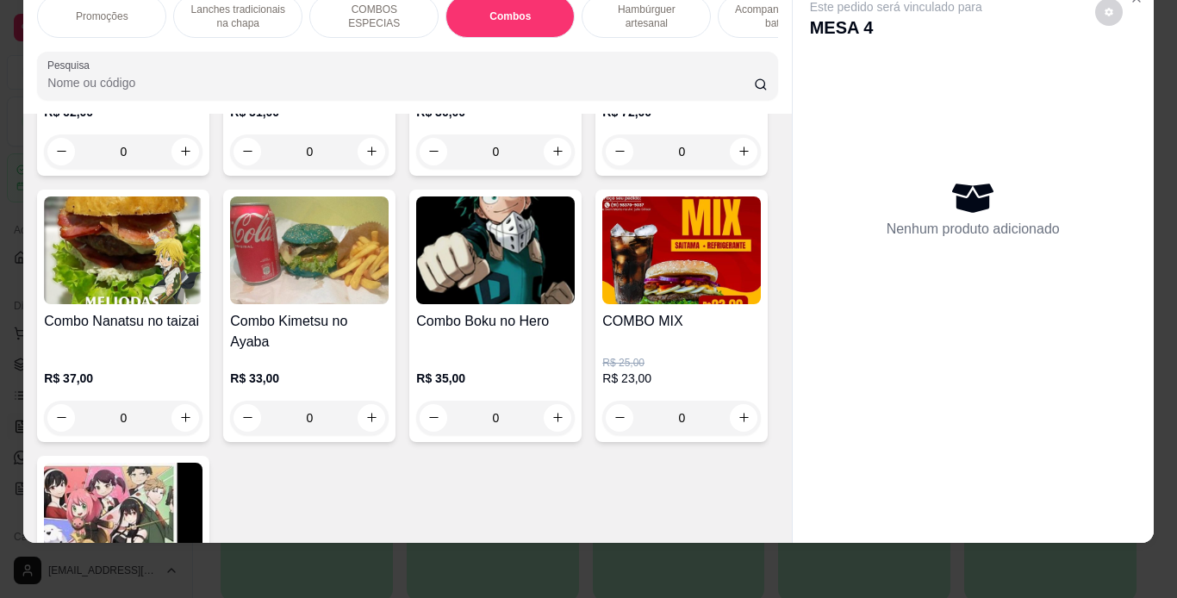
click at [544, 169] on div "0" at bounding box center [495, 151] width 159 height 34
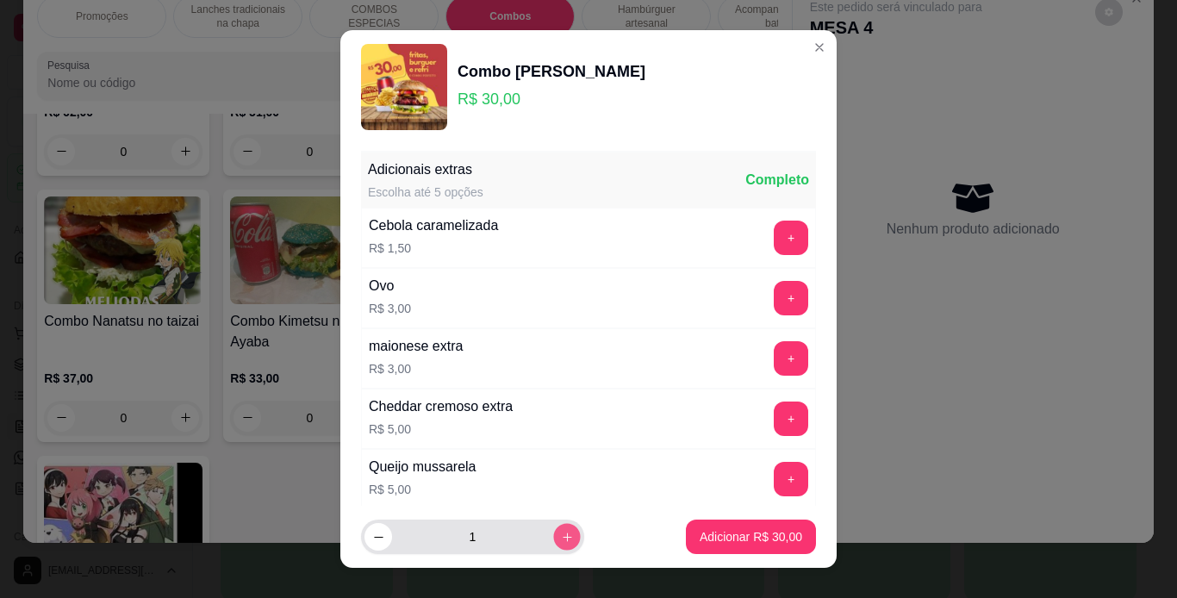
click at [553, 526] on button "increase-product-quantity" at bounding box center [566, 537] width 27 height 27
type input "2"
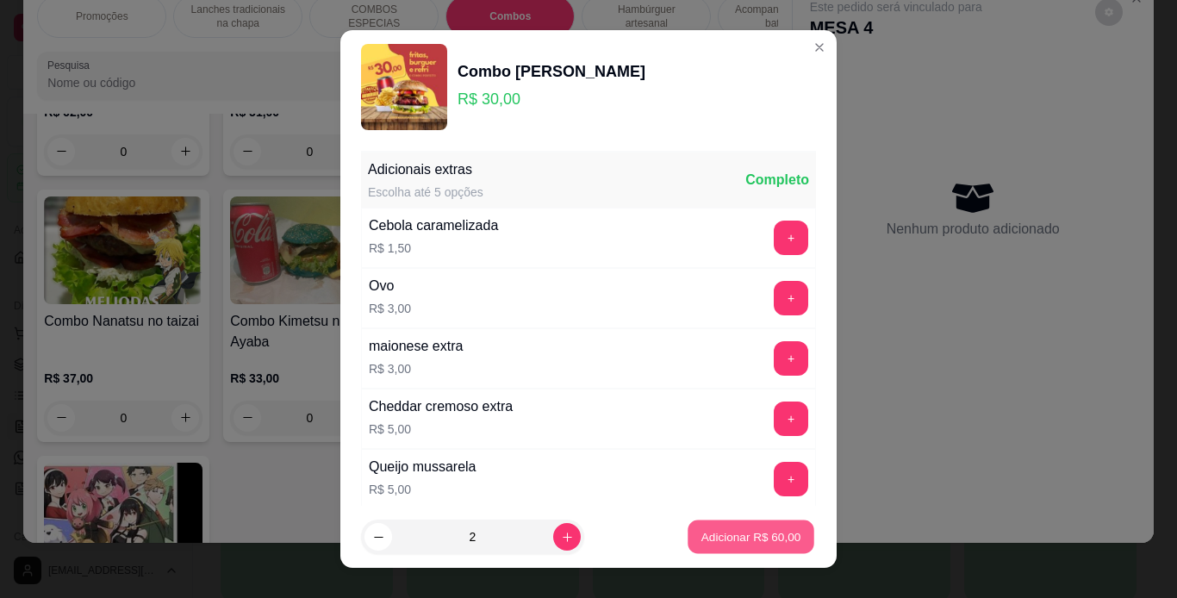
click at [688, 526] on button "Adicionar R$ 60,00" at bounding box center [751, 538] width 127 height 34
type input "2"
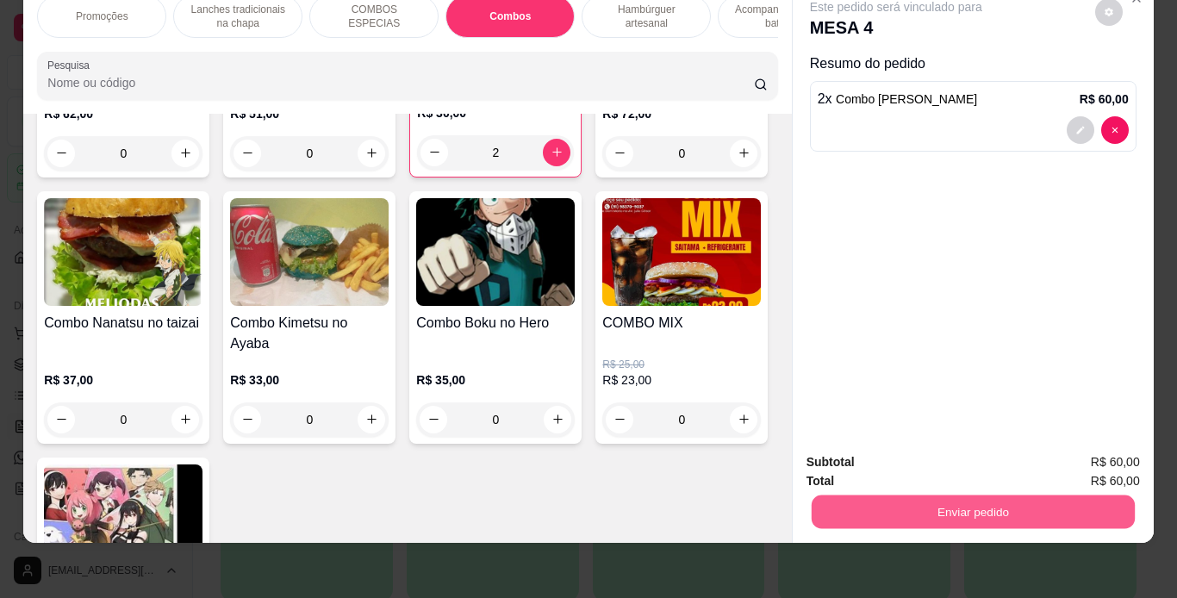
click at [833, 496] on button "Enviar pedido" at bounding box center [972, 513] width 323 height 34
click at [887, 459] on button "Não registrar e enviar pedido" at bounding box center [916, 456] width 174 height 32
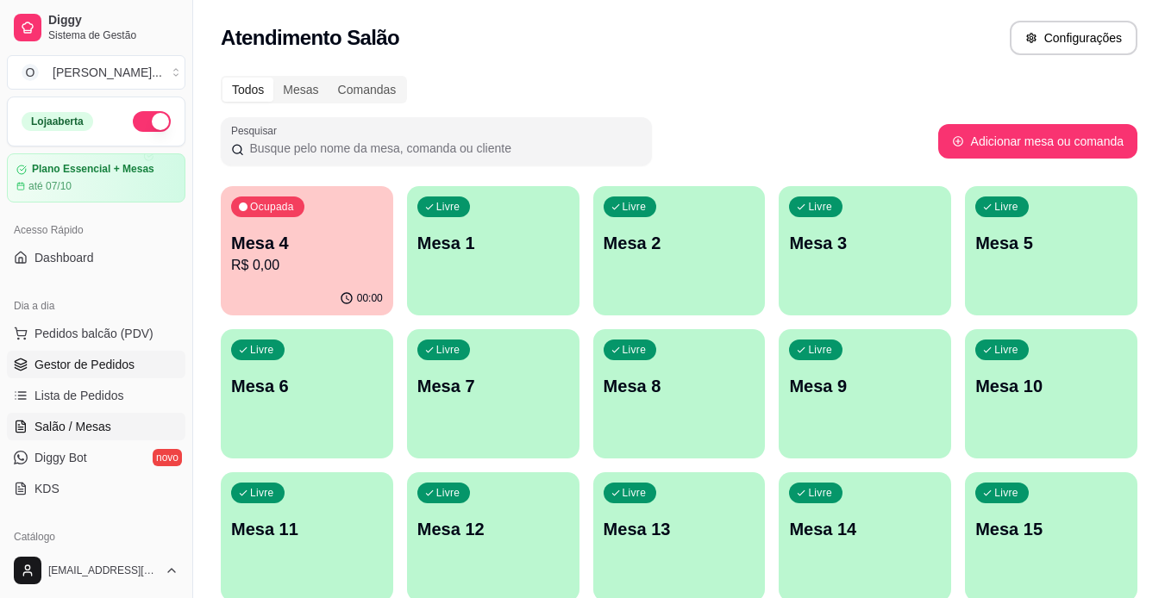
click at [74, 365] on span "Gestor de Pedidos" at bounding box center [84, 364] width 100 height 17
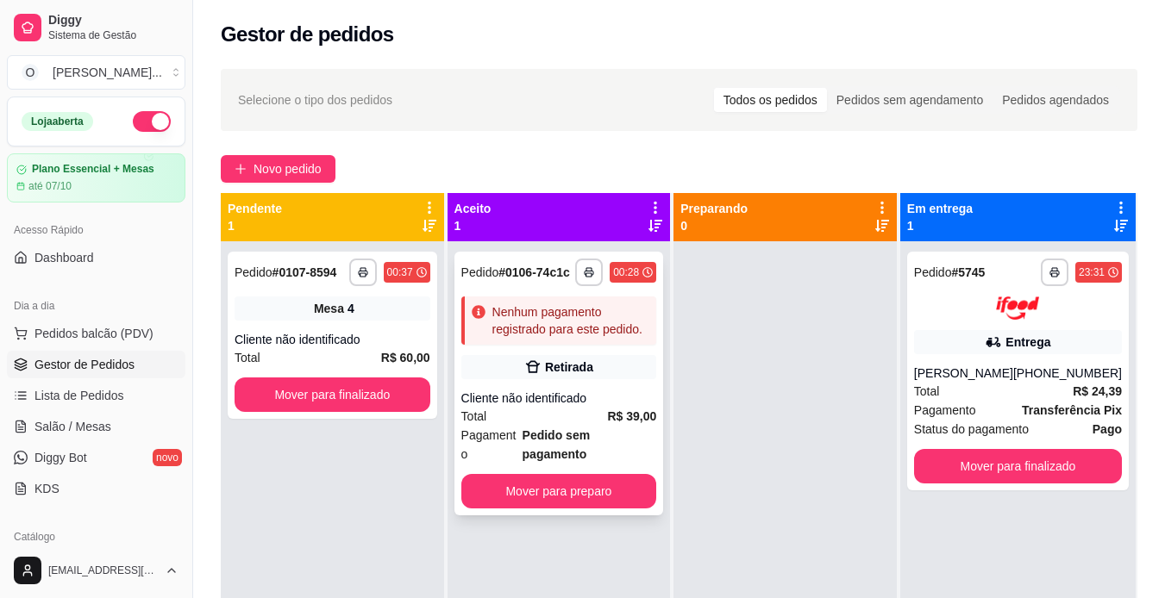
click at [570, 400] on div "Cliente não identificado" at bounding box center [559, 398] width 196 height 17
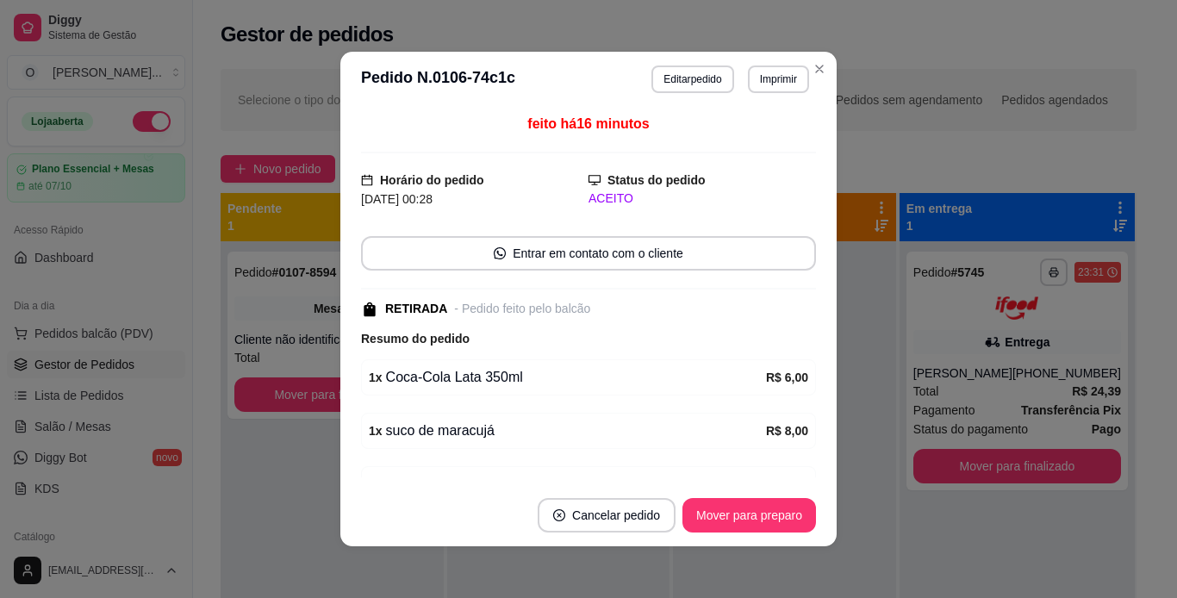
scroll to position [151, 0]
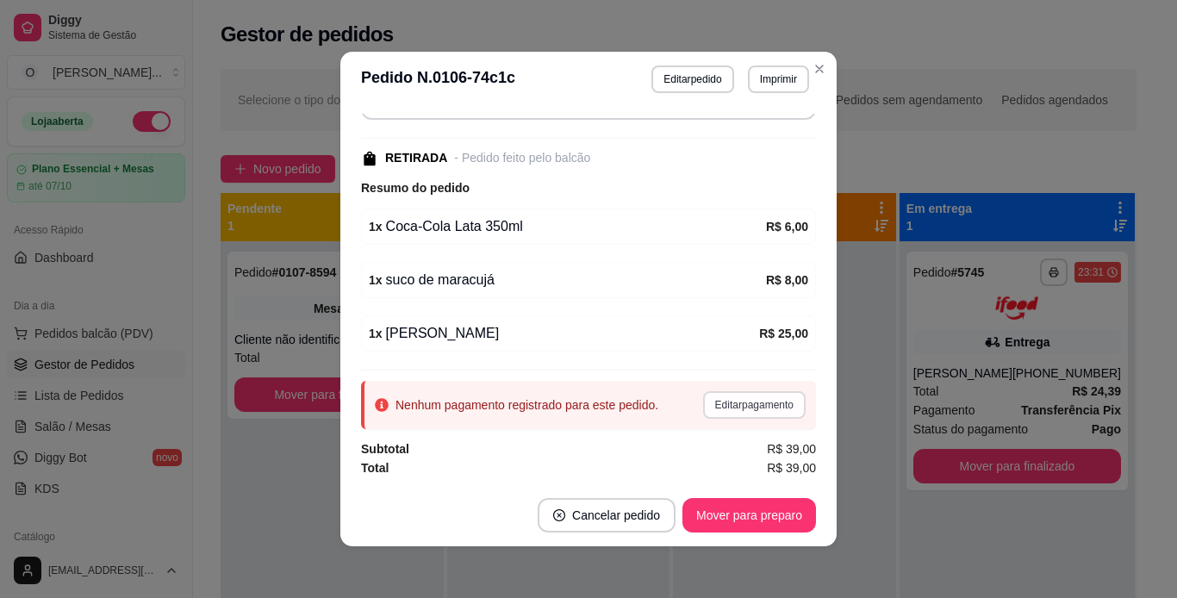
click at [746, 405] on button "Editar pagamento" at bounding box center [754, 405] width 103 height 28
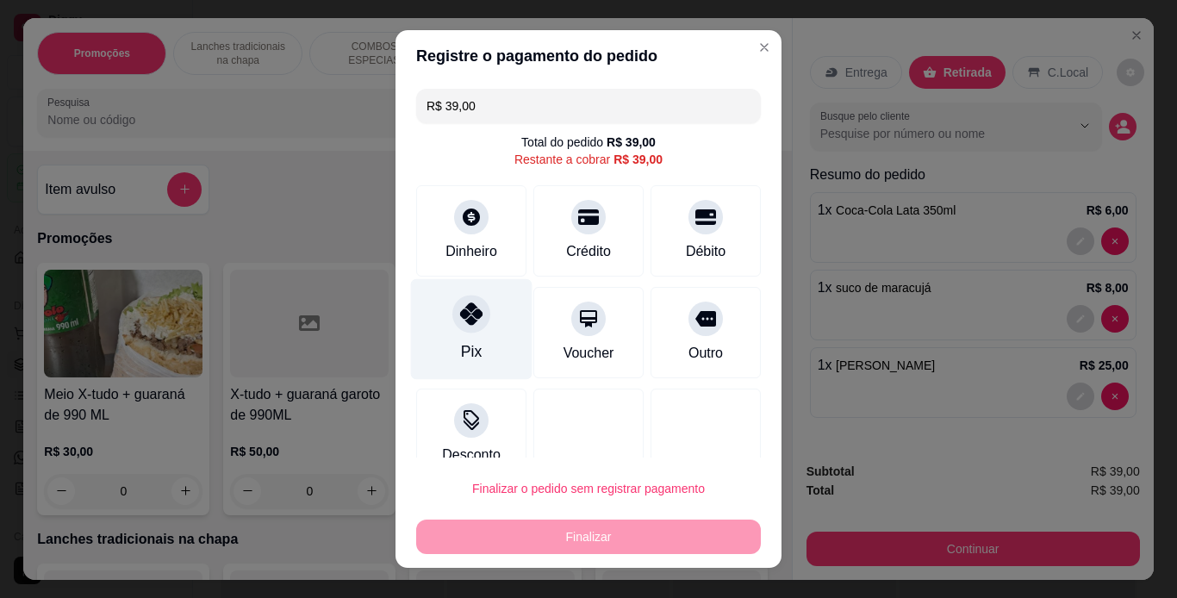
click at [460, 324] on icon at bounding box center [471, 314] width 22 height 22
type input "R$ 0,00"
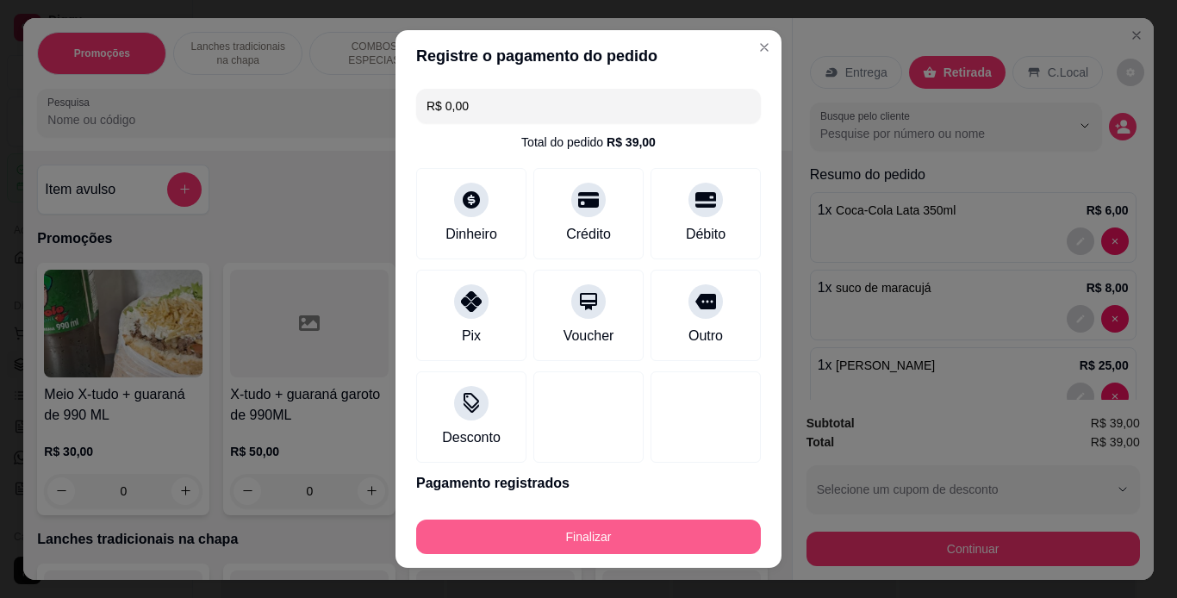
click at [559, 538] on button "Finalizar" at bounding box center [588, 537] width 345 height 34
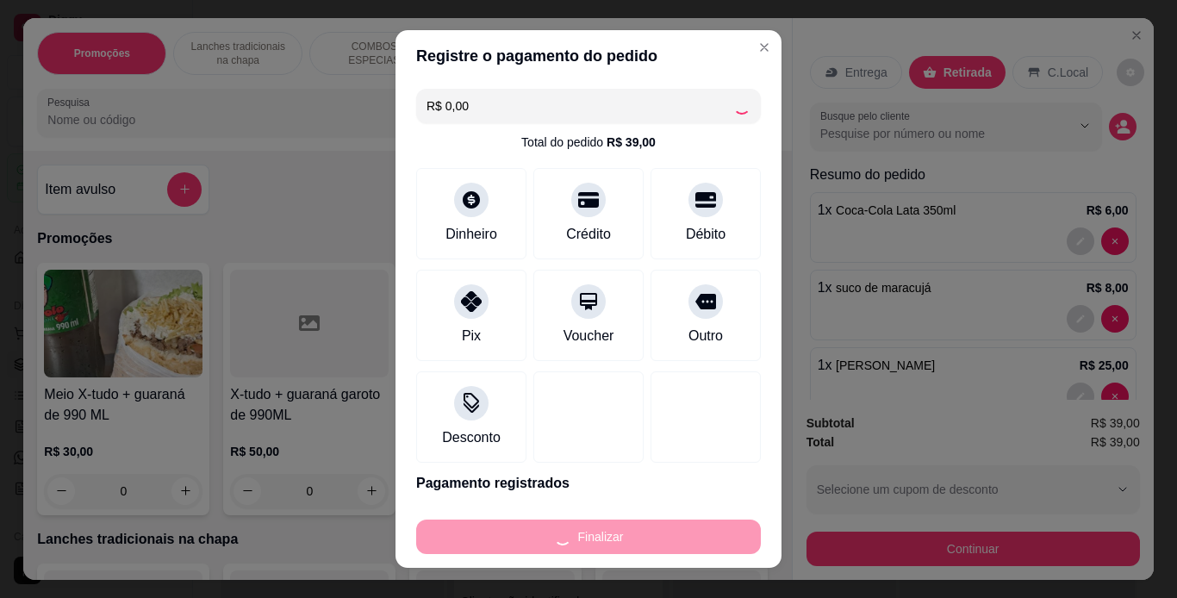
type input "0"
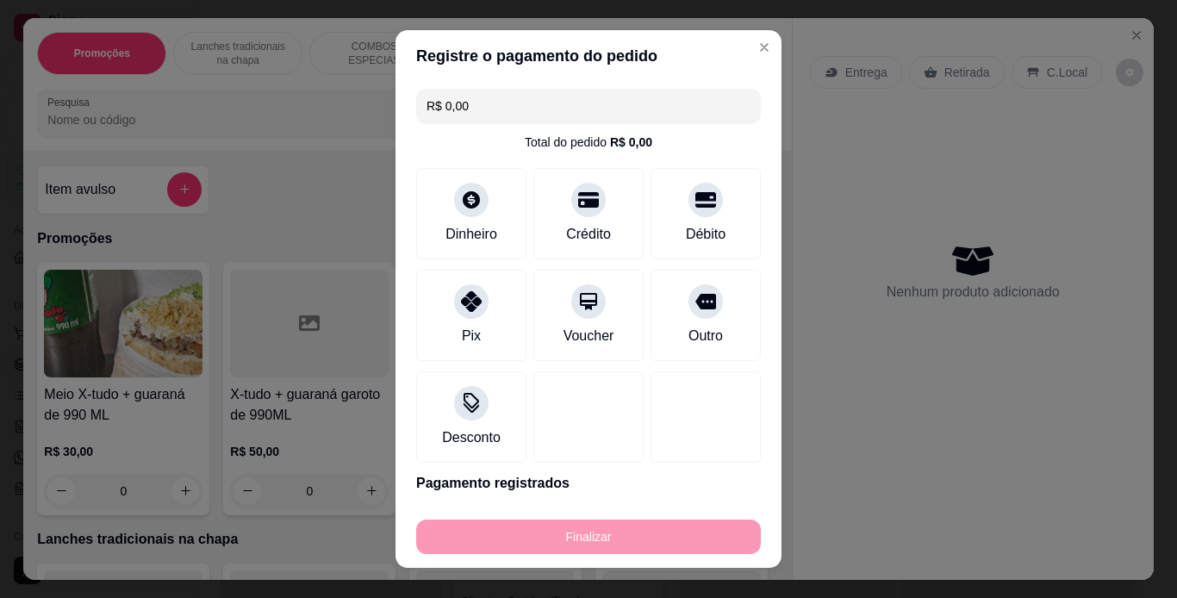
type input "-R$ 39,00"
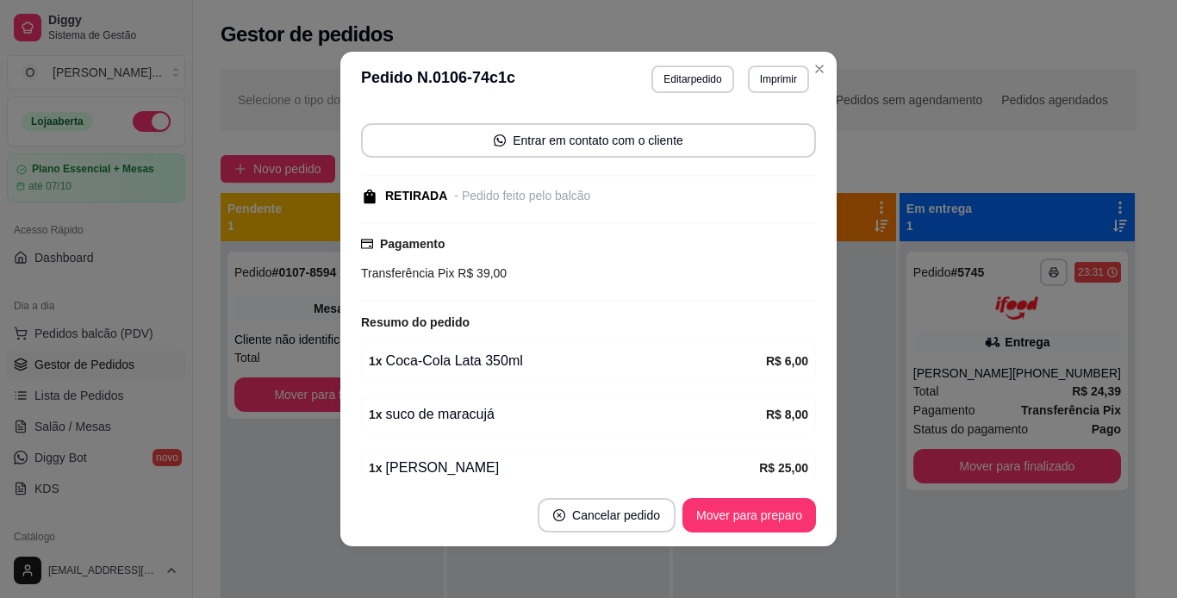
scroll to position [189, 0]
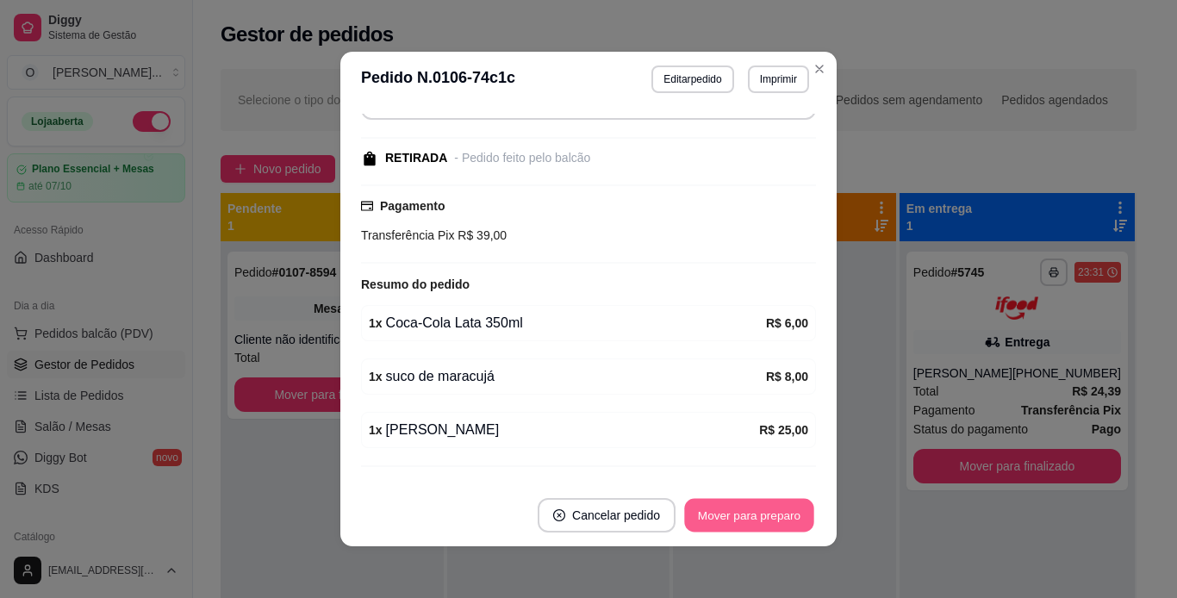
click at [715, 524] on button "Mover para preparo" at bounding box center [748, 516] width 129 height 34
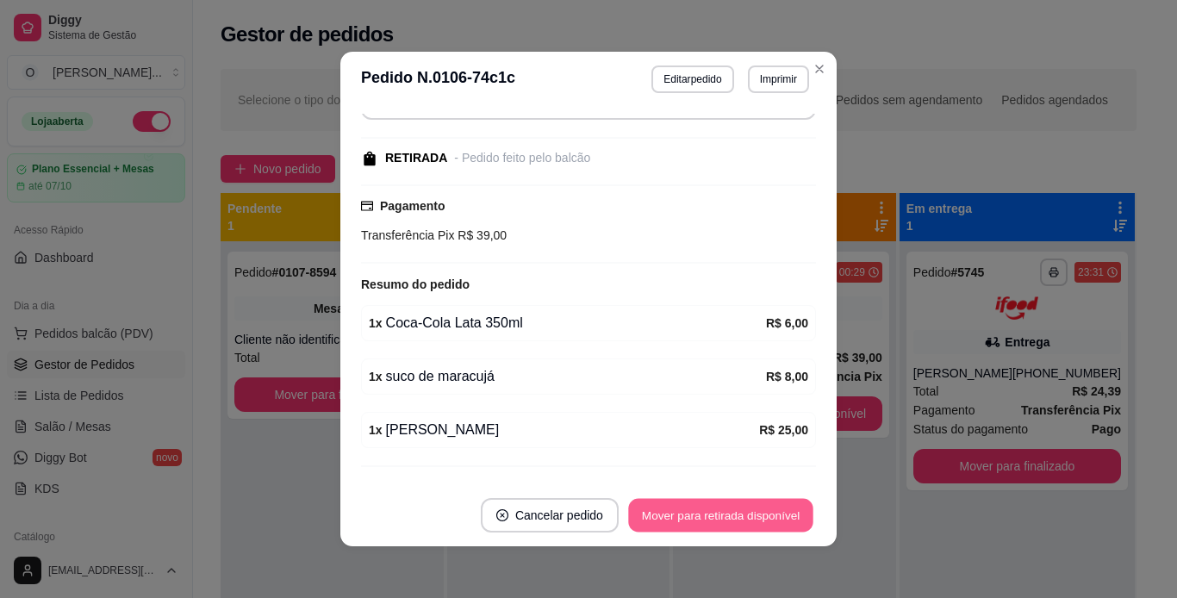
click at [715, 524] on button "Mover para retirada disponível" at bounding box center [720, 516] width 184 height 34
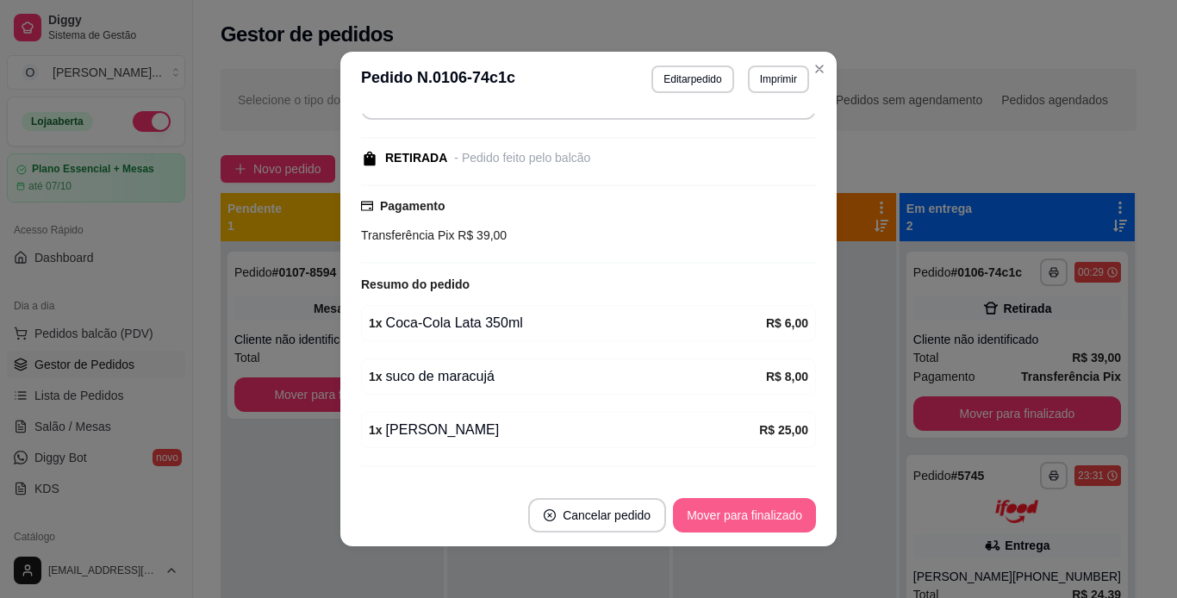
click at [719, 516] on button "Mover para finalizado" at bounding box center [744, 515] width 143 height 34
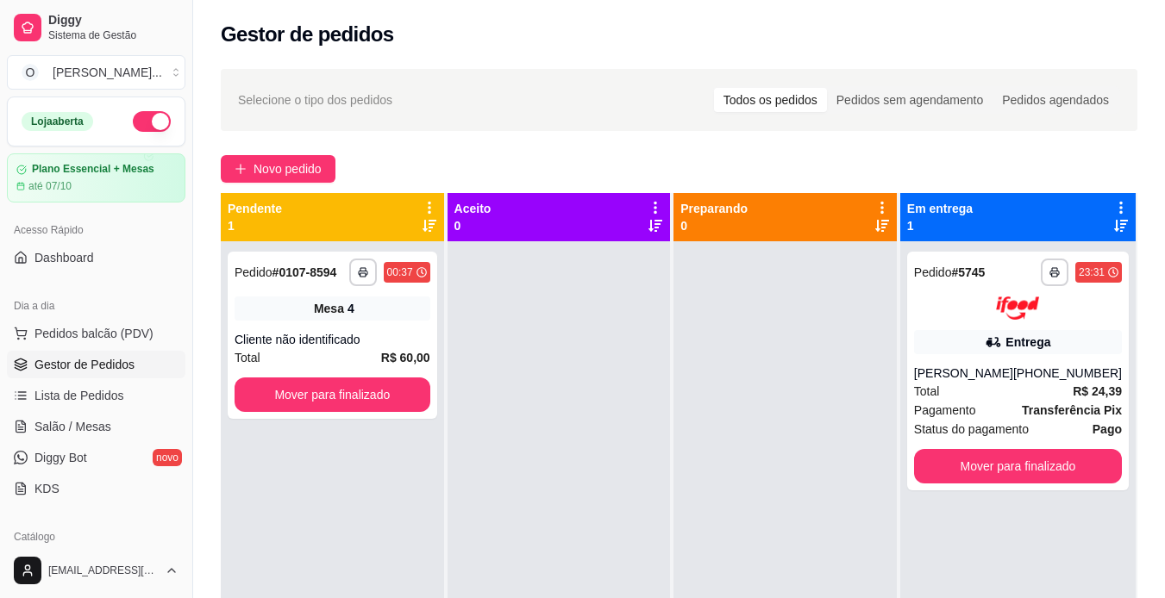
scroll to position [71, 0]
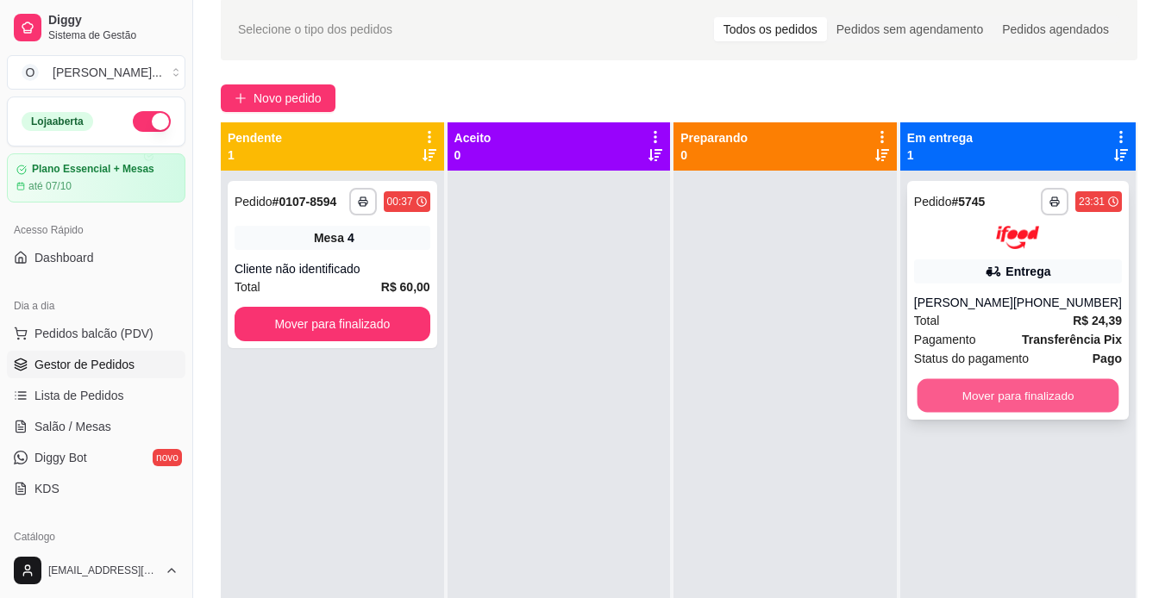
click at [1002, 392] on button "Mover para finalizado" at bounding box center [1017, 395] width 202 height 34
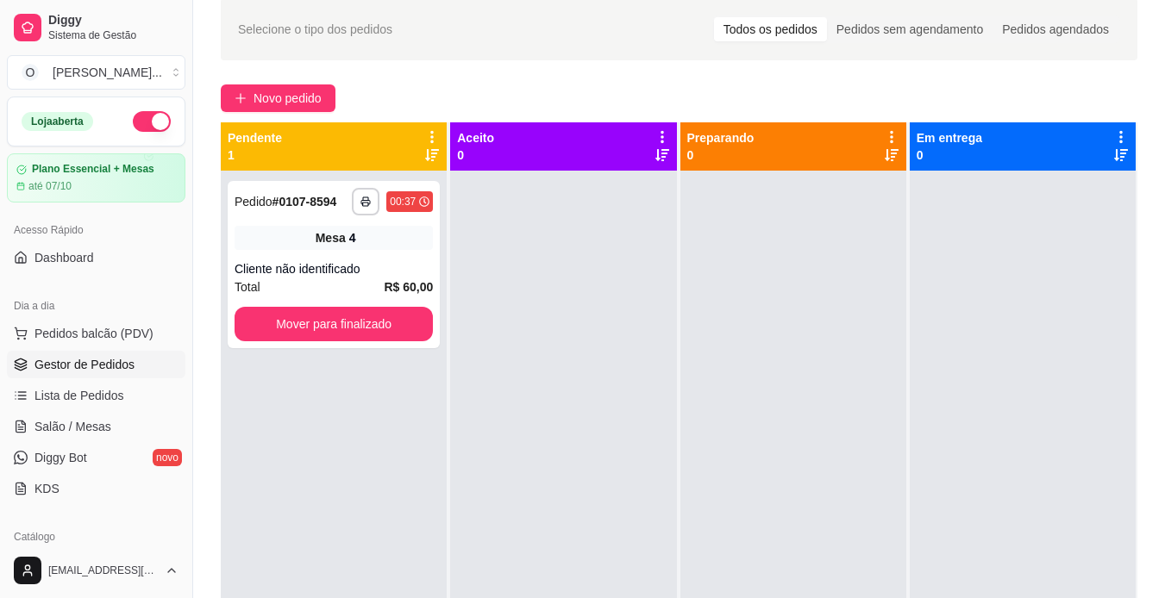
click at [148, 125] on button "button" at bounding box center [152, 121] width 38 height 21
